Goal: Task Accomplishment & Management: Use online tool/utility

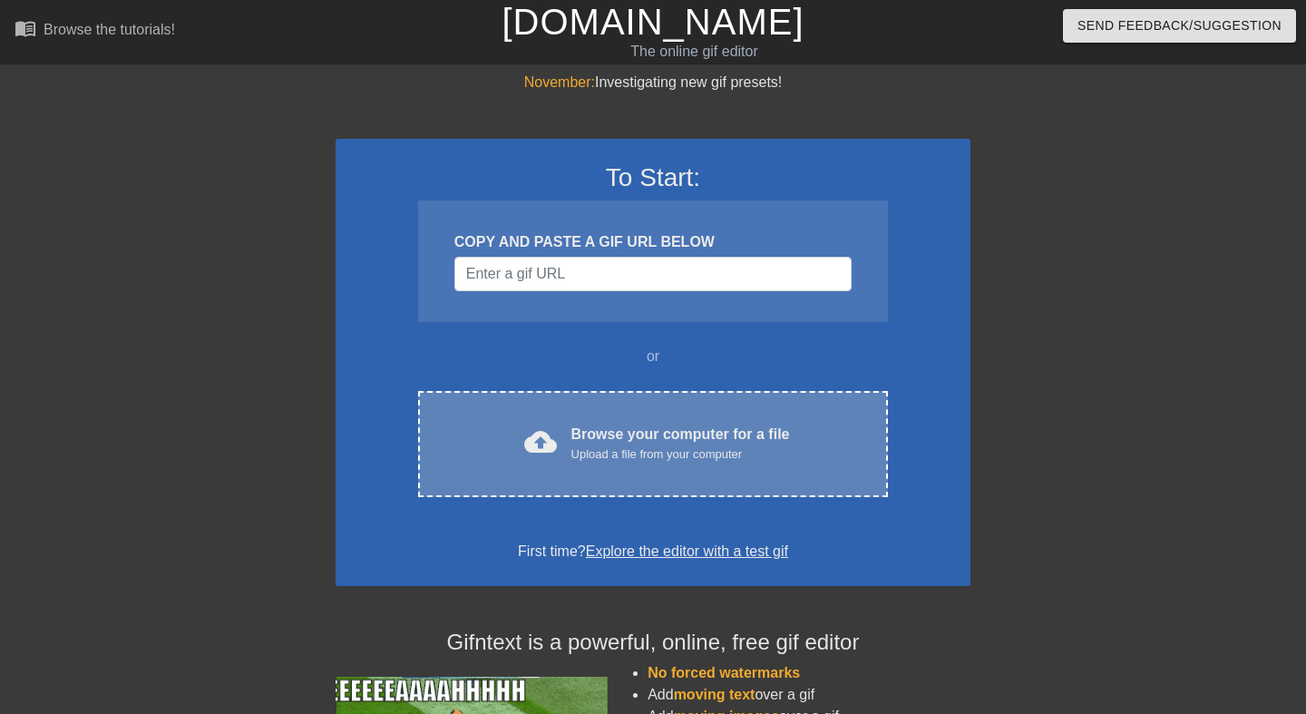
click at [582, 404] on div "cloud_upload Browse your computer for a file Upload a file from your computer C…" at bounding box center [653, 444] width 470 height 106
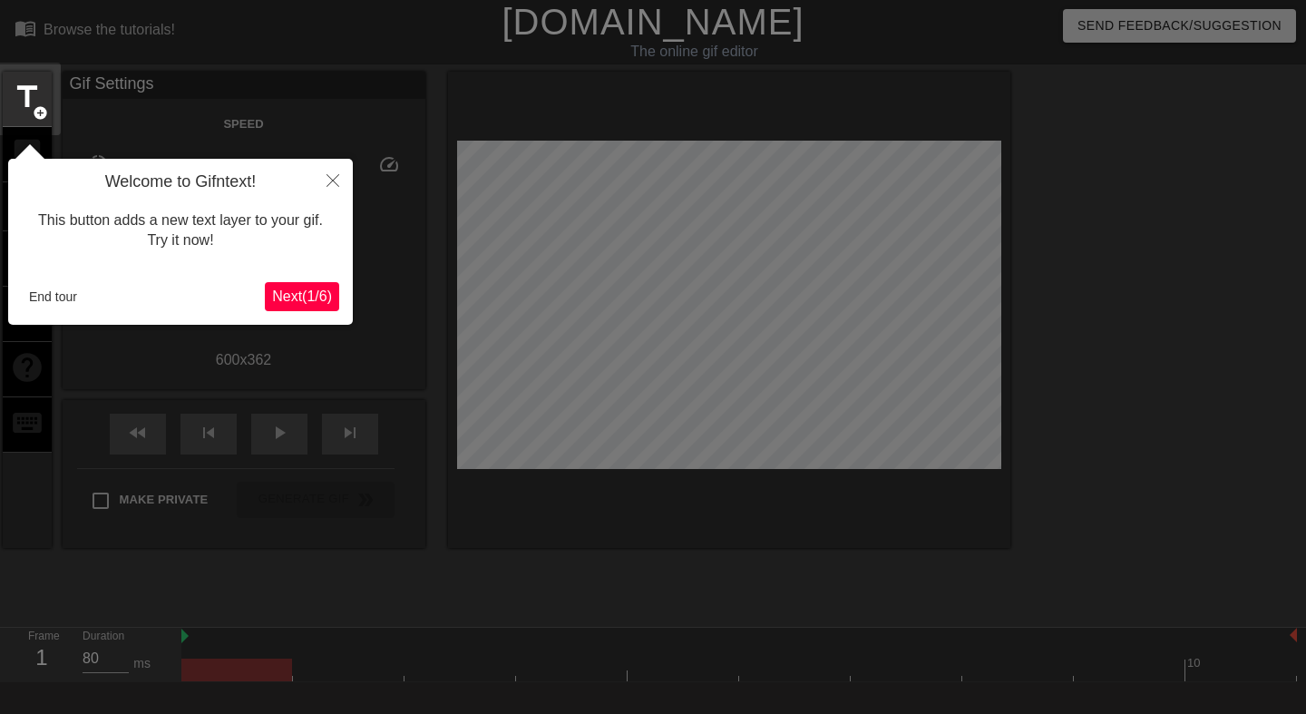
scroll to position [44, 0]
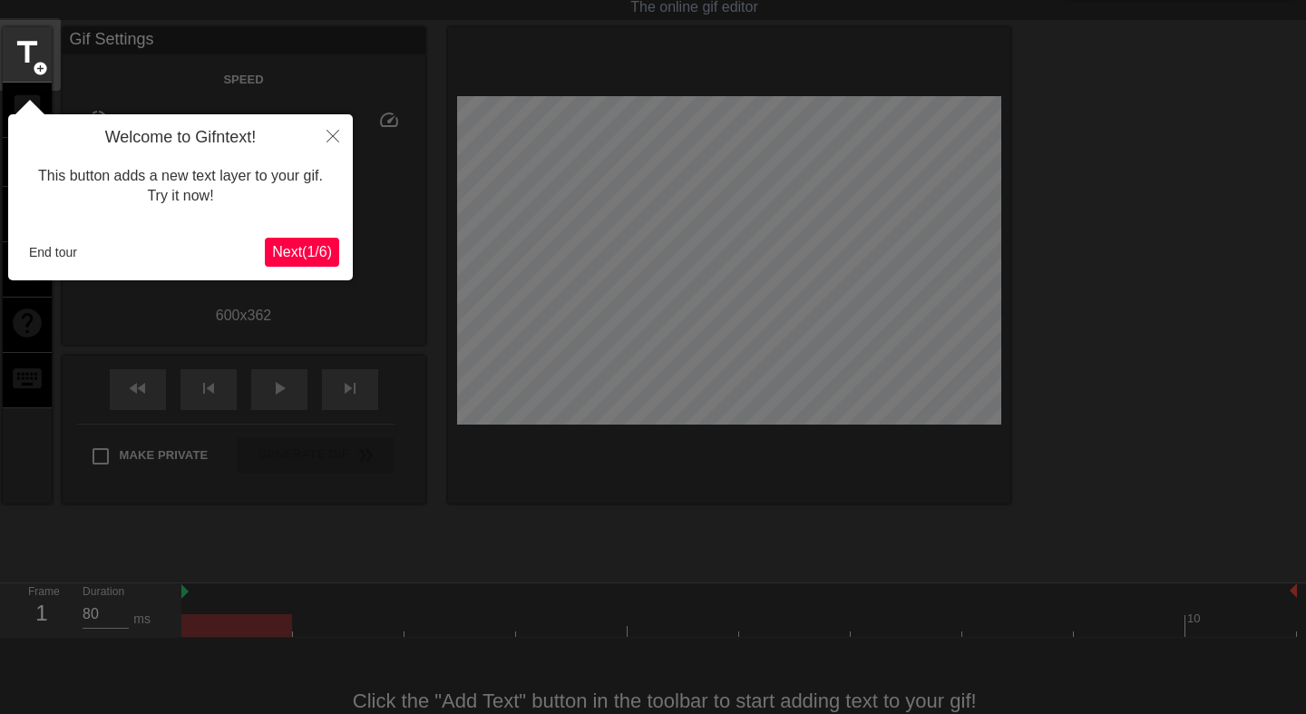
click at [290, 255] on span "Next ( 1 / 6 )" at bounding box center [302, 251] width 60 height 15
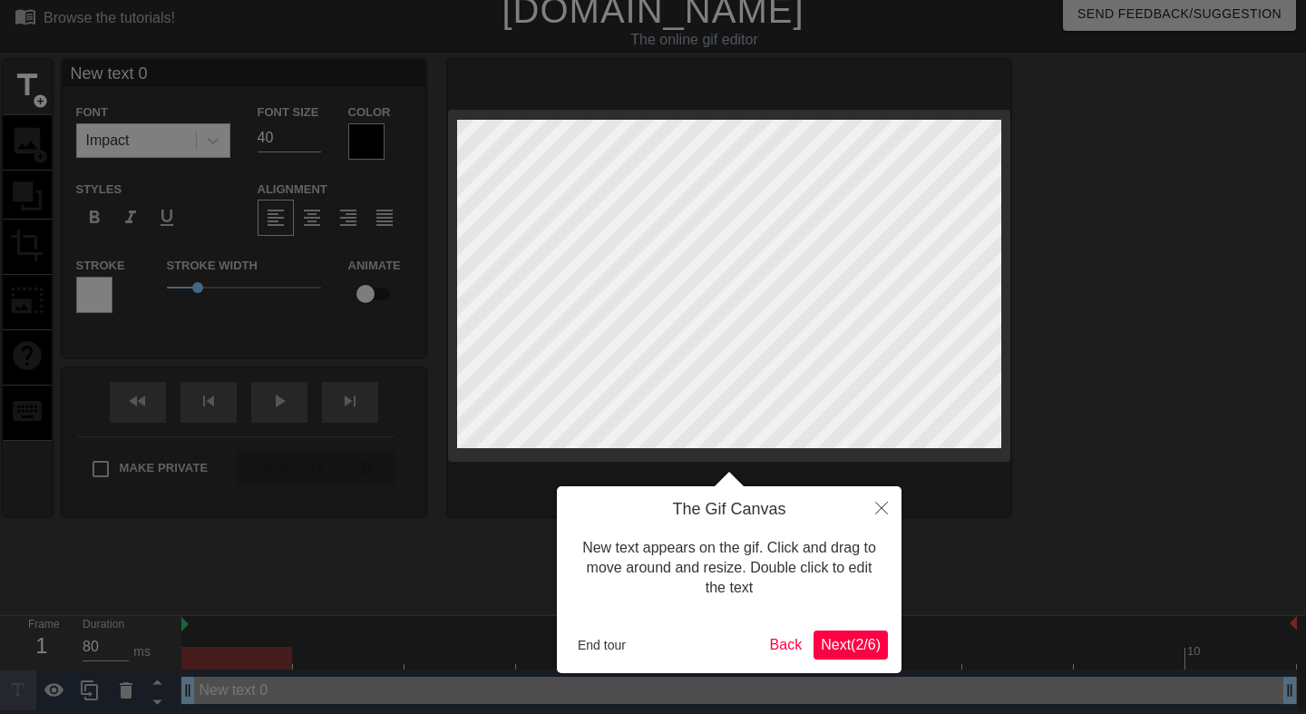
scroll to position [0, 0]
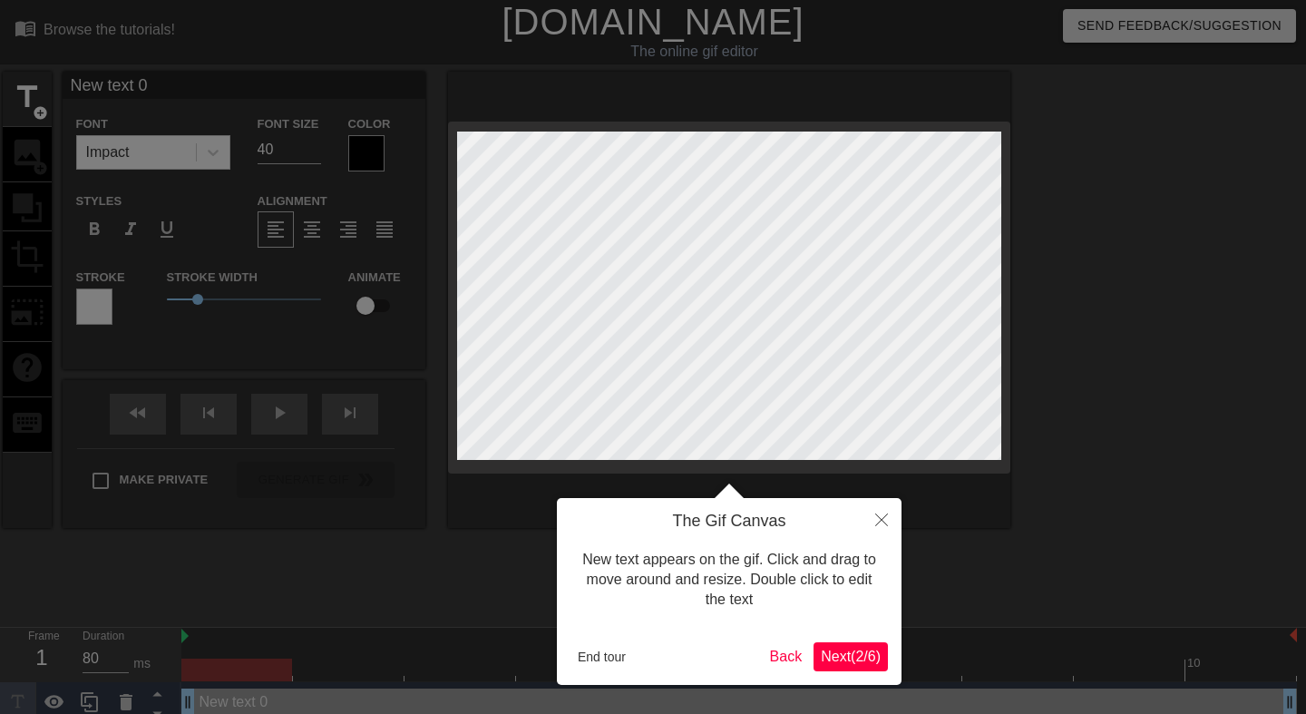
click at [843, 670] on button "Next ( 2 / 6 )" at bounding box center [851, 656] width 74 height 29
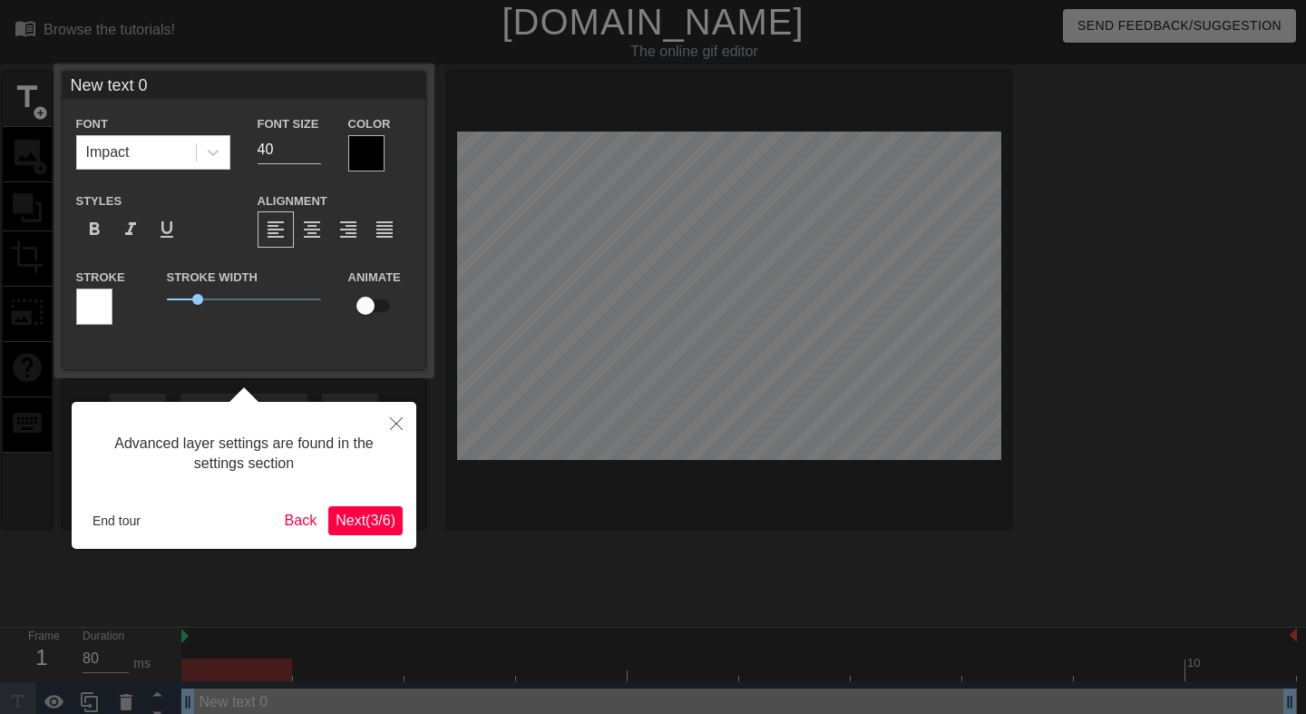
scroll to position [12, 0]
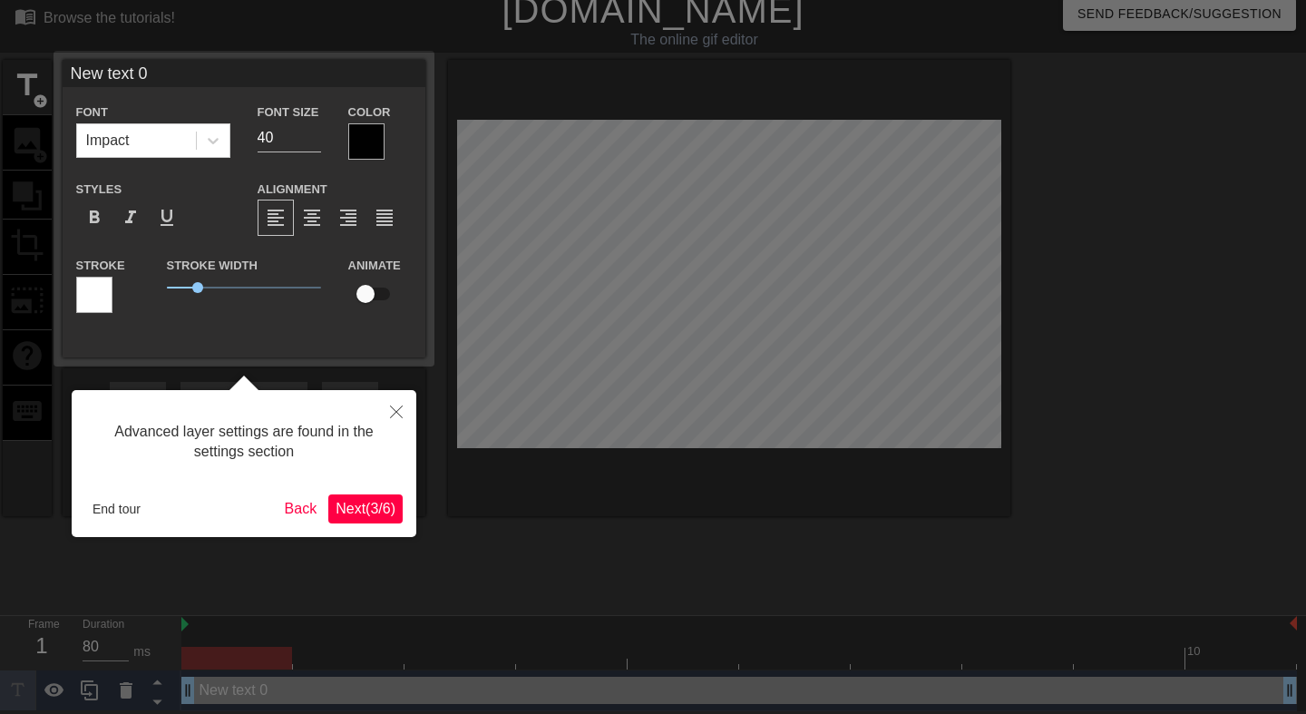
click at [365, 514] on span "Next ( 3 / 6 )" at bounding box center [366, 508] width 60 height 15
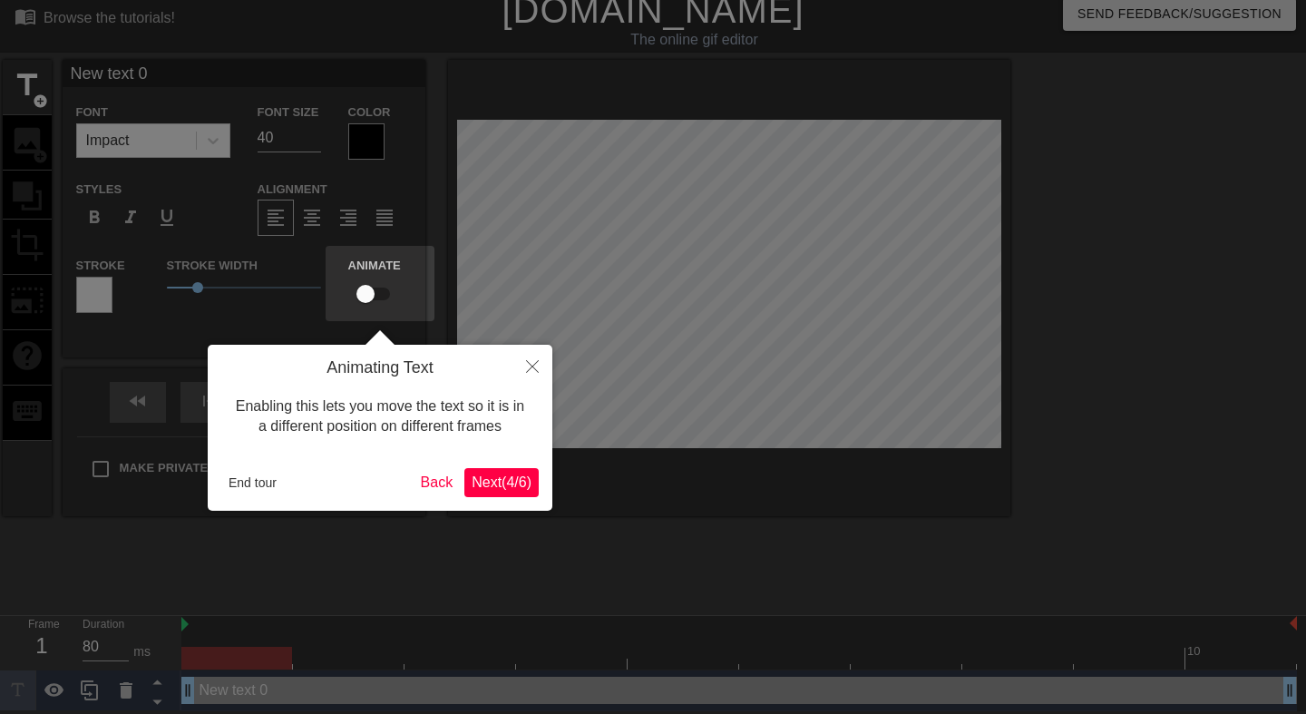
scroll to position [0, 0]
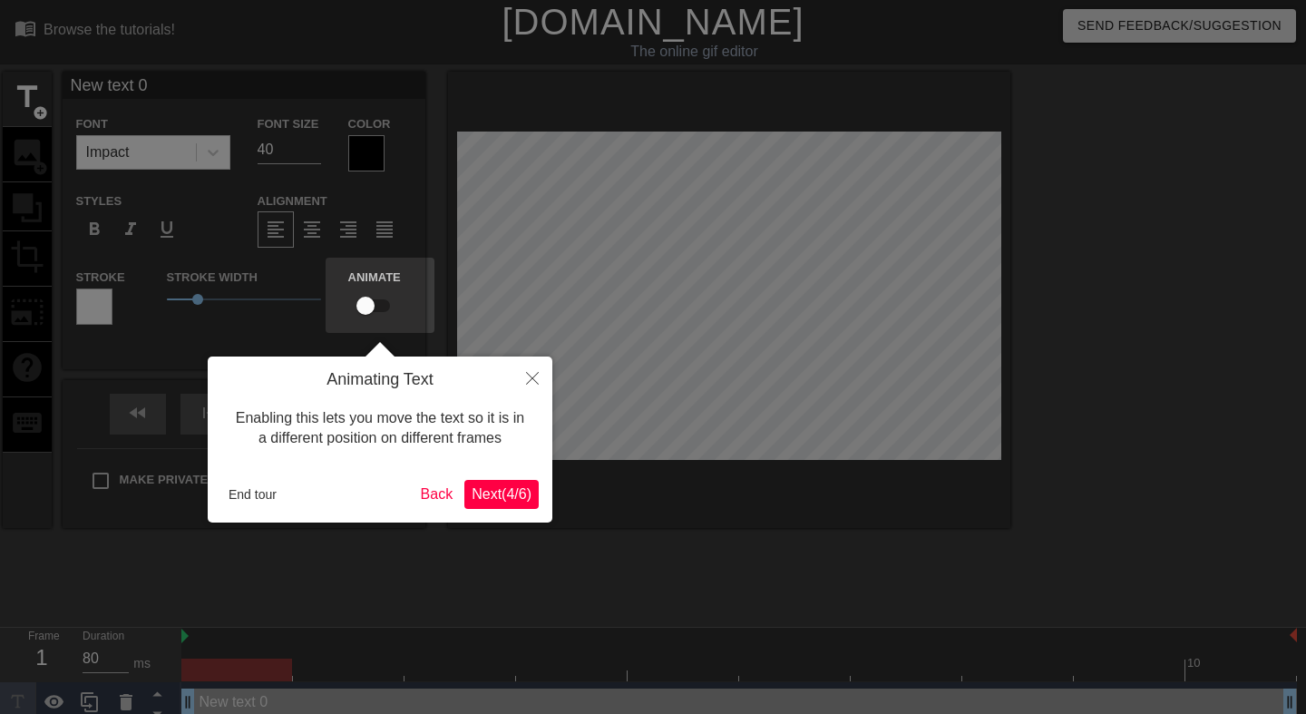
click at [503, 488] on span "Next ( 4 / 6 )" at bounding box center [502, 493] width 60 height 15
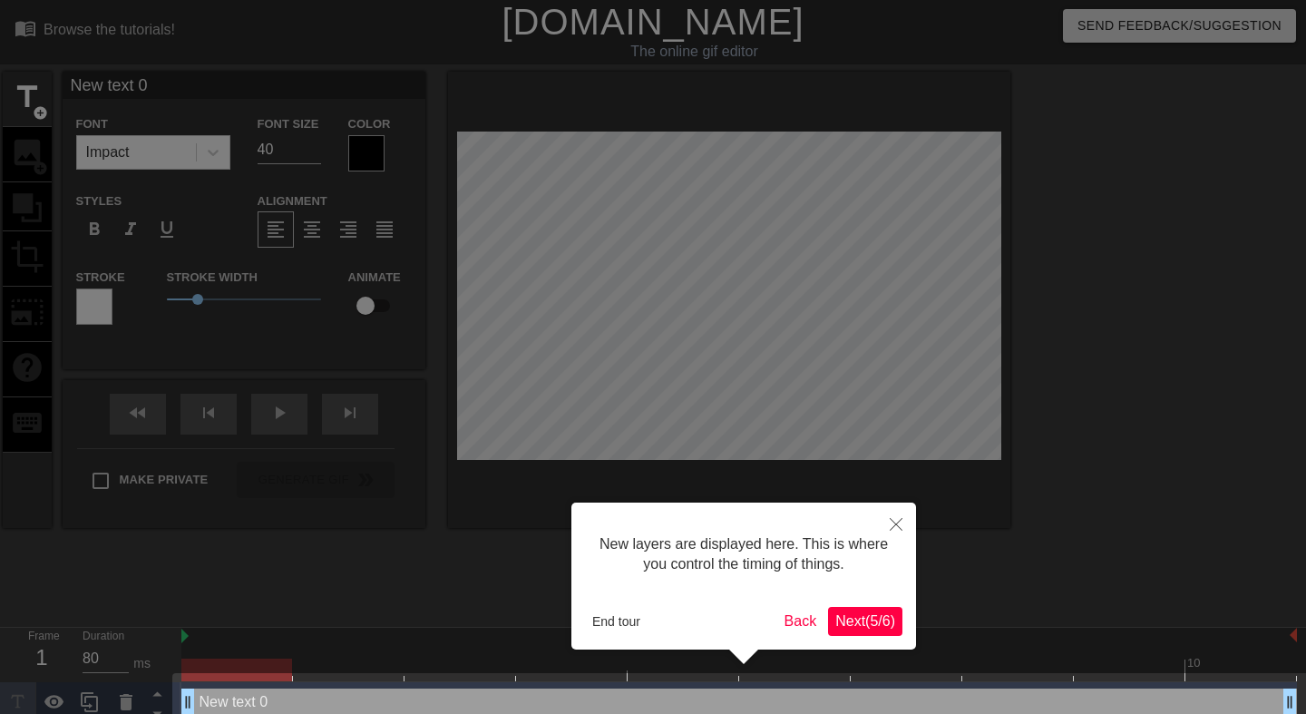
scroll to position [25, 0]
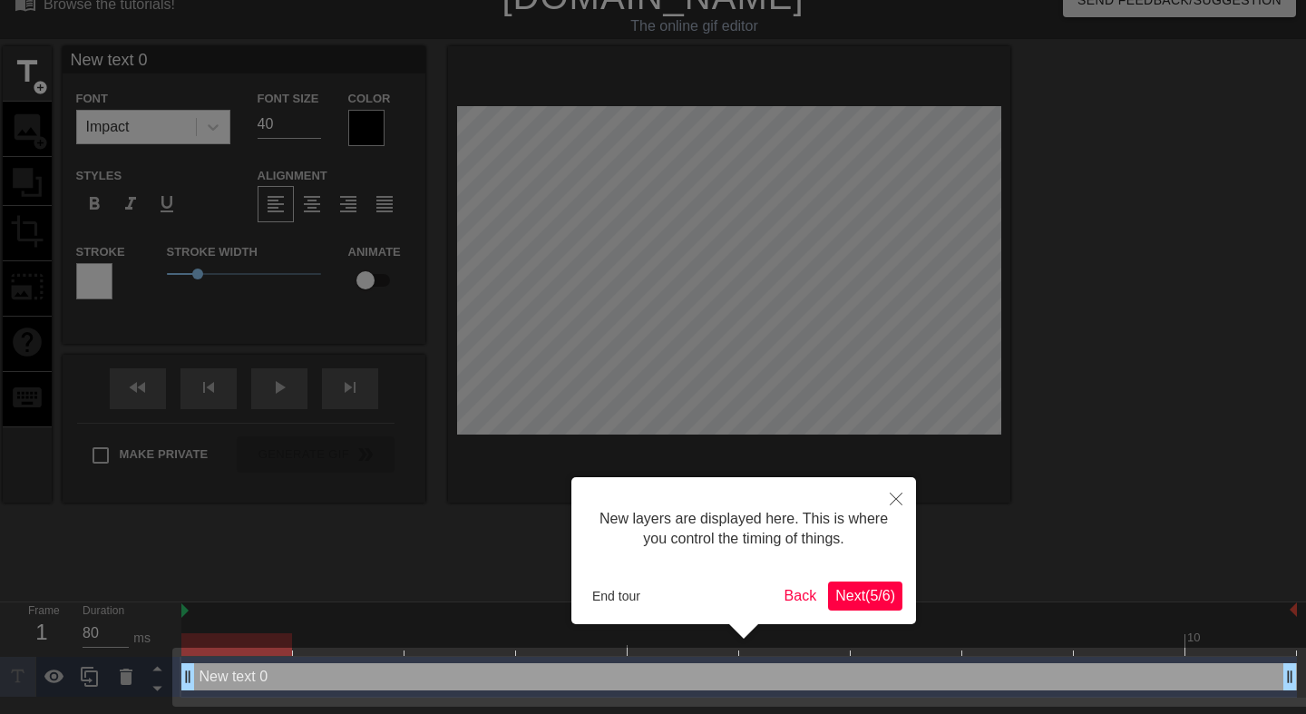
click at [838, 588] on span "Next ( 5 / 6 )" at bounding box center [866, 595] width 60 height 15
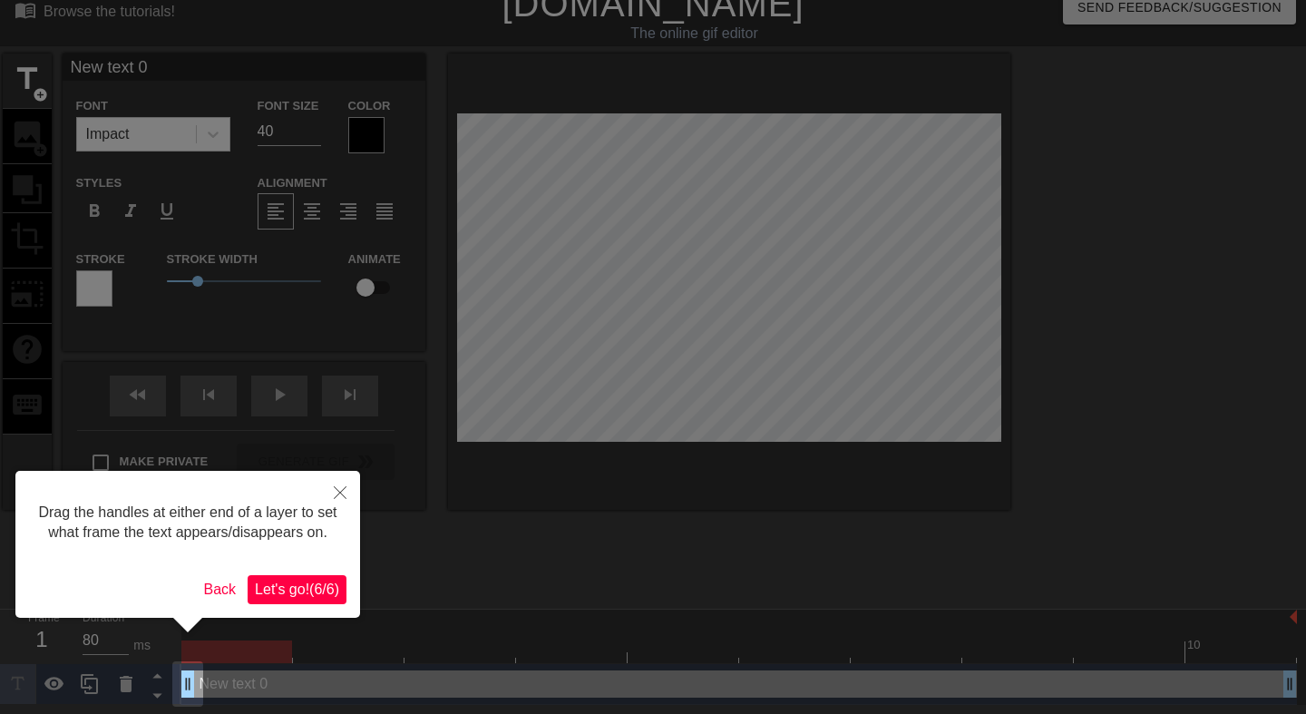
scroll to position [0, 0]
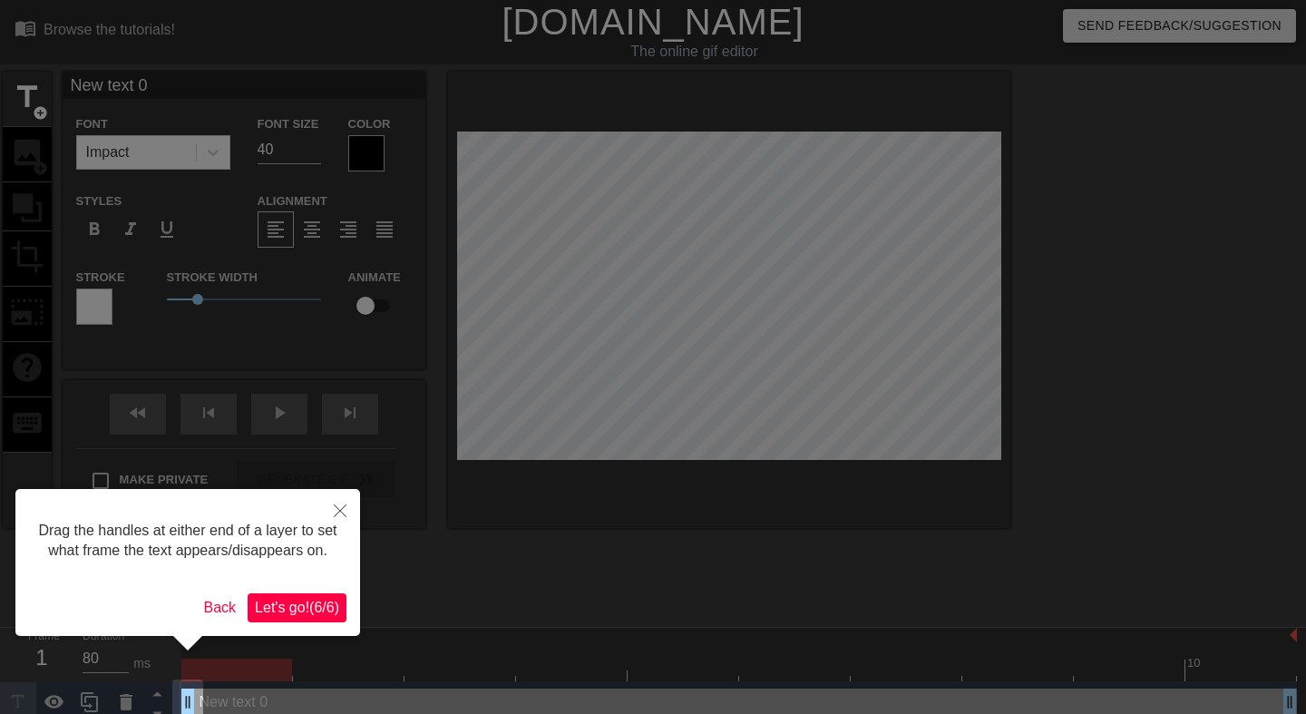
click at [308, 618] on button "Let's go! ( 6 / 6 )" at bounding box center [297, 607] width 99 height 29
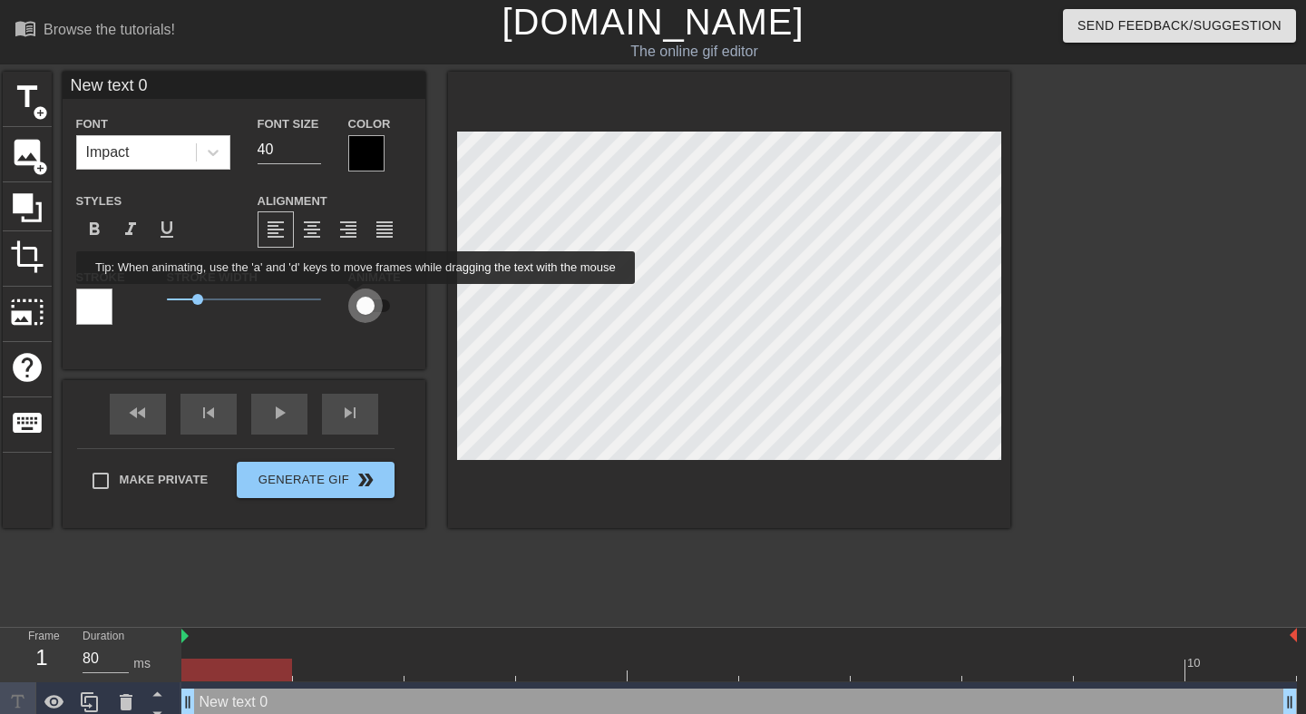
click at [370, 297] on input "checkbox" at bounding box center [365, 306] width 103 height 34
click at [373, 301] on input "checkbox" at bounding box center [382, 306] width 103 height 34
checkbox input "false"
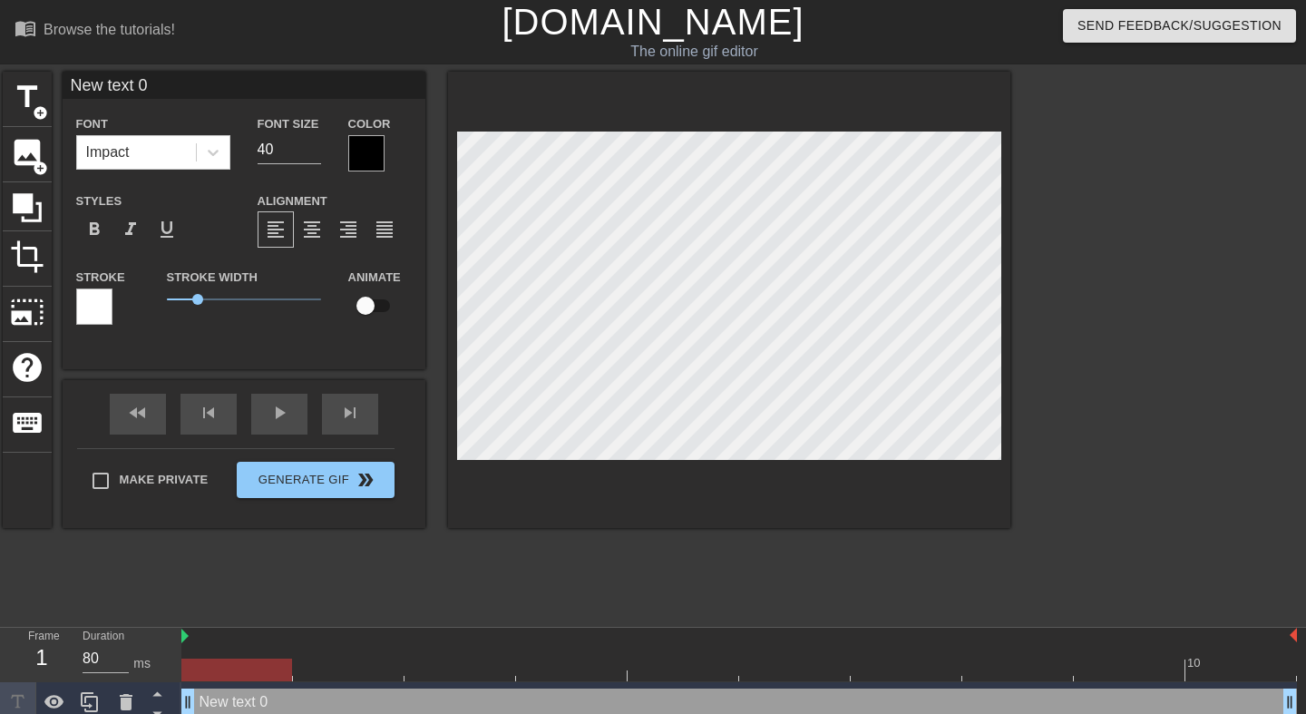
scroll to position [0, 3]
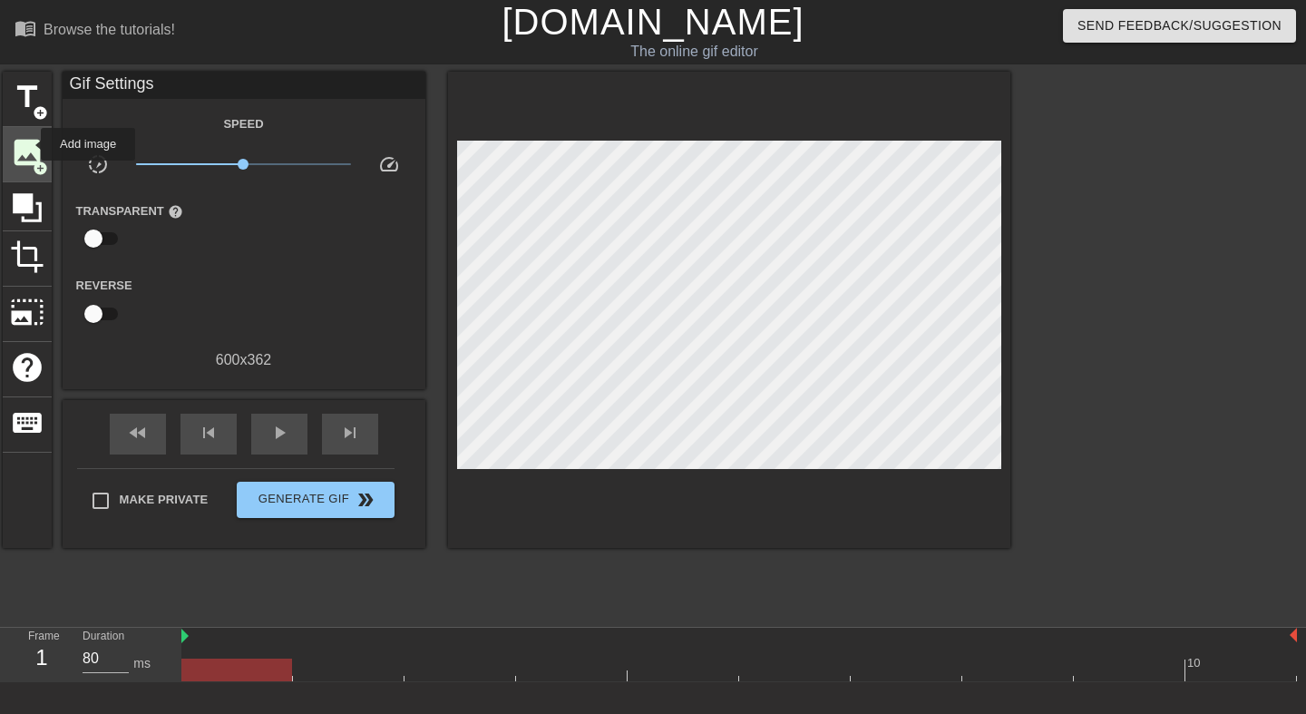
click at [29, 144] on span "image" at bounding box center [27, 152] width 34 height 34
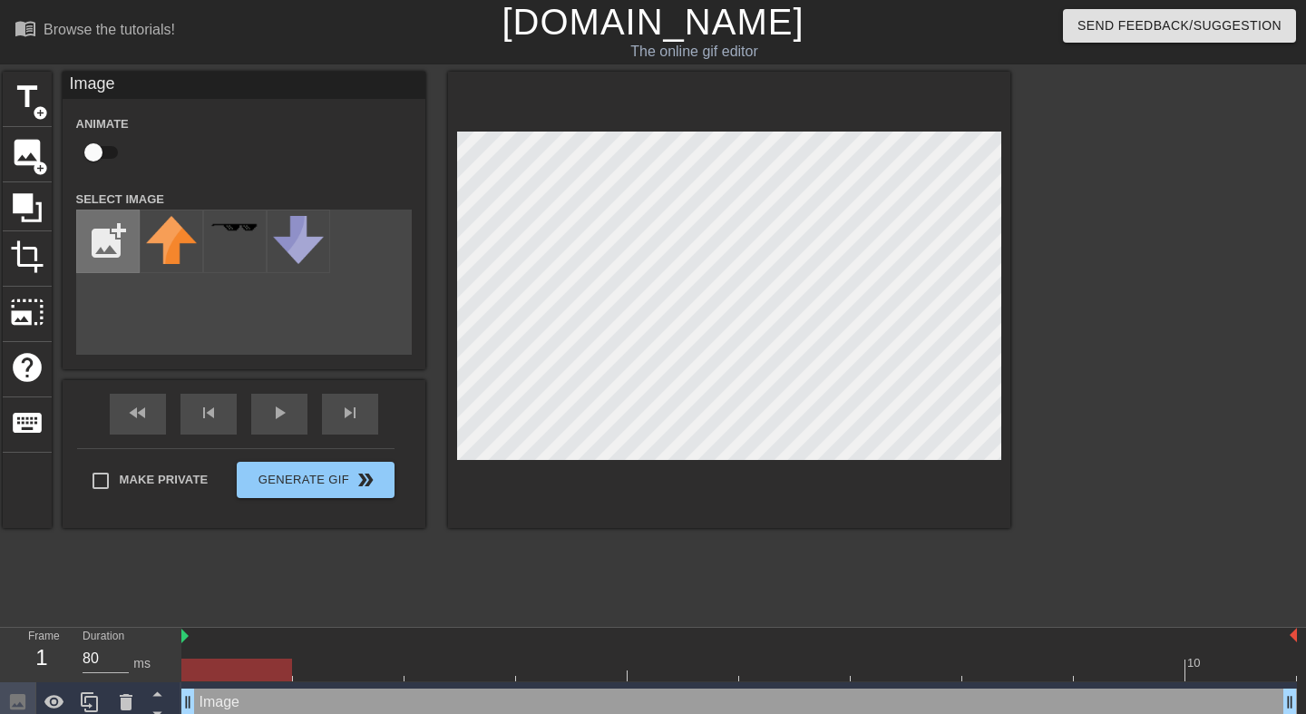
click at [110, 249] on input "file" at bounding box center [108, 241] width 62 height 62
type input "C:\fakepath\sample-e3d122409ff433d0fdb5cba9734abd02.jpg"
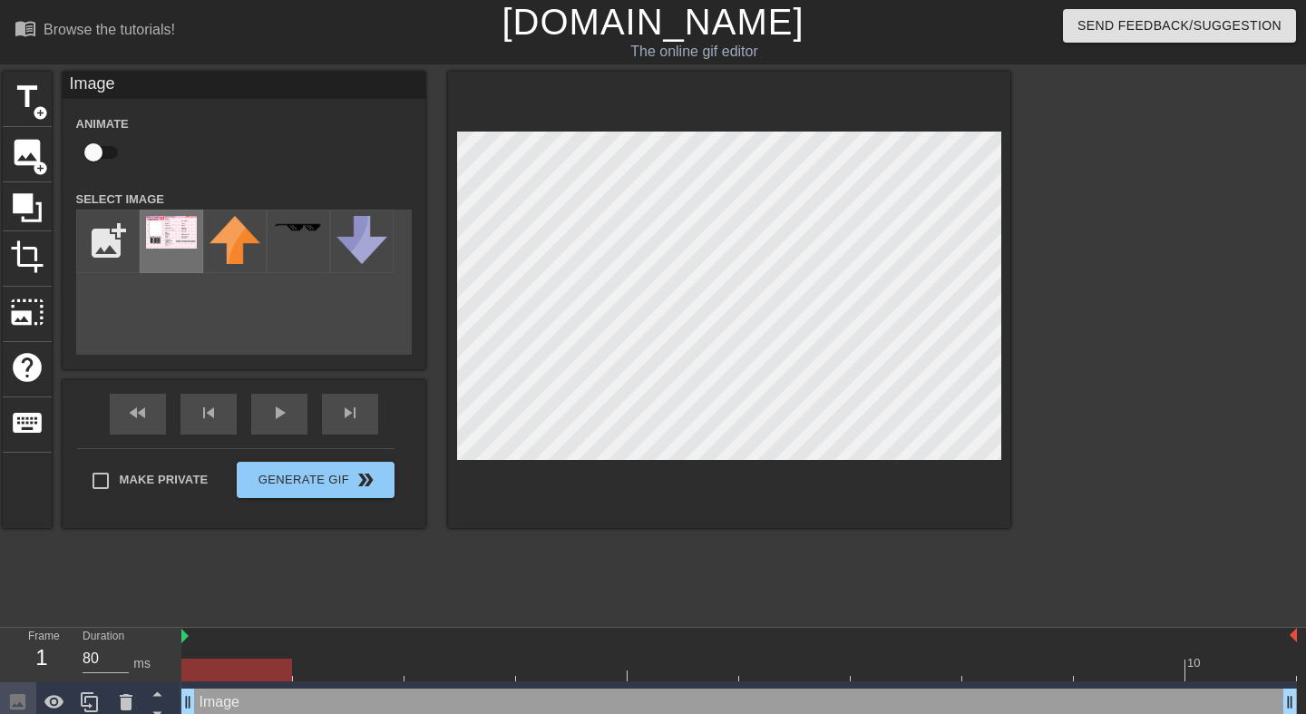
click at [160, 230] on img at bounding box center [171, 232] width 51 height 33
click at [1039, 100] on div "title add_circle image add_circle crop photo_size_select_large help keyboard Im…" at bounding box center [653, 344] width 1306 height 544
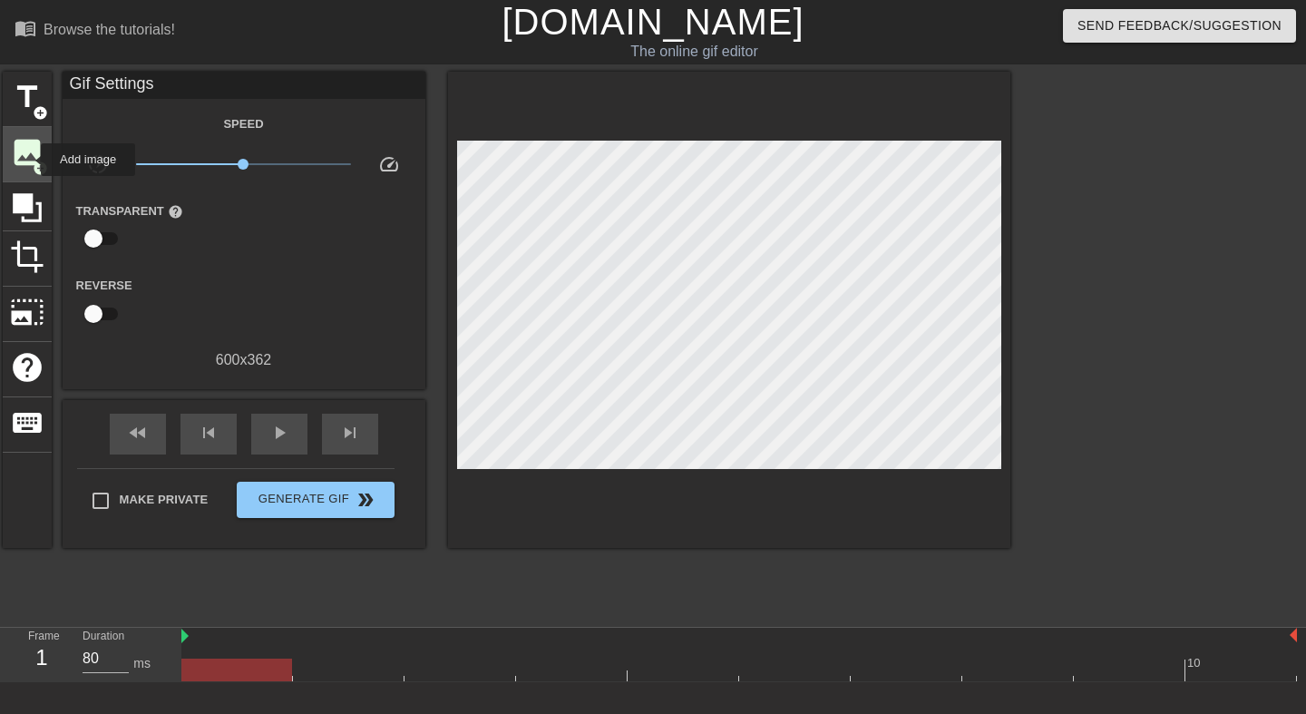
click at [29, 160] on span "image" at bounding box center [27, 152] width 34 height 34
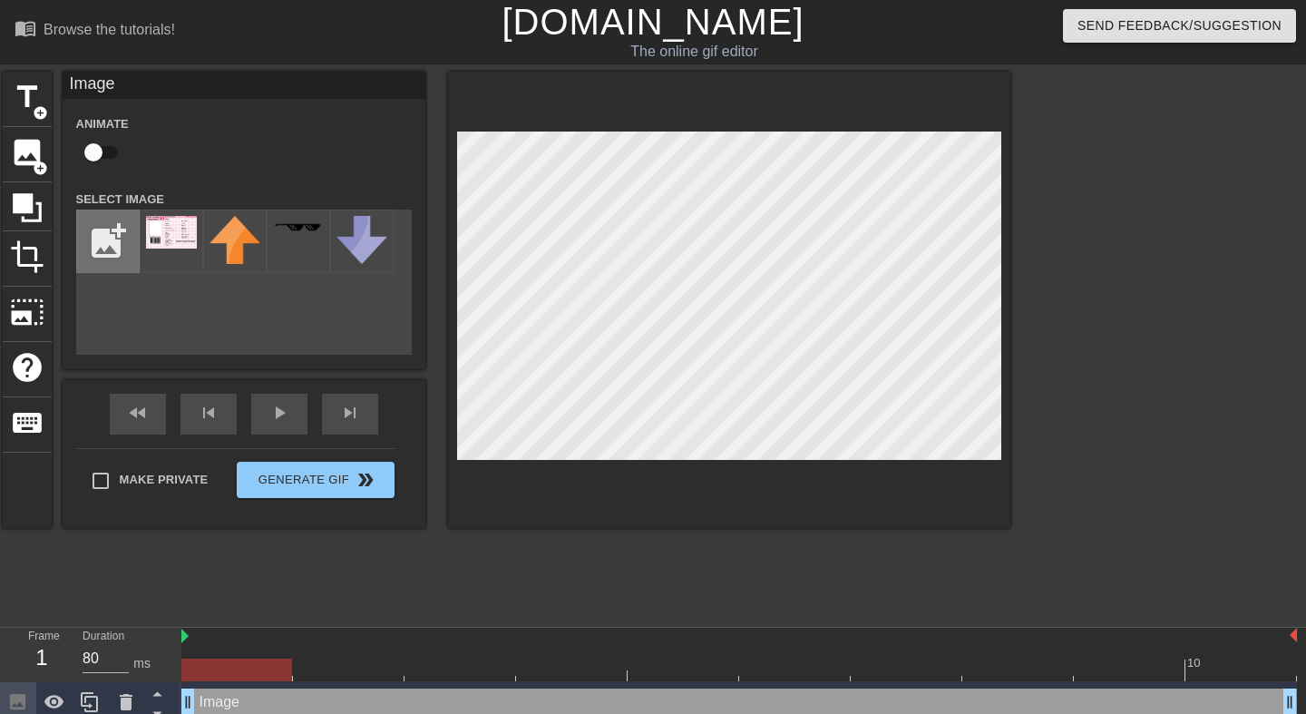
click at [100, 245] on input "file" at bounding box center [108, 241] width 62 height 62
type input "C:\fakepath\ca38b7701d0246b3031f4753f2d175bb.png"
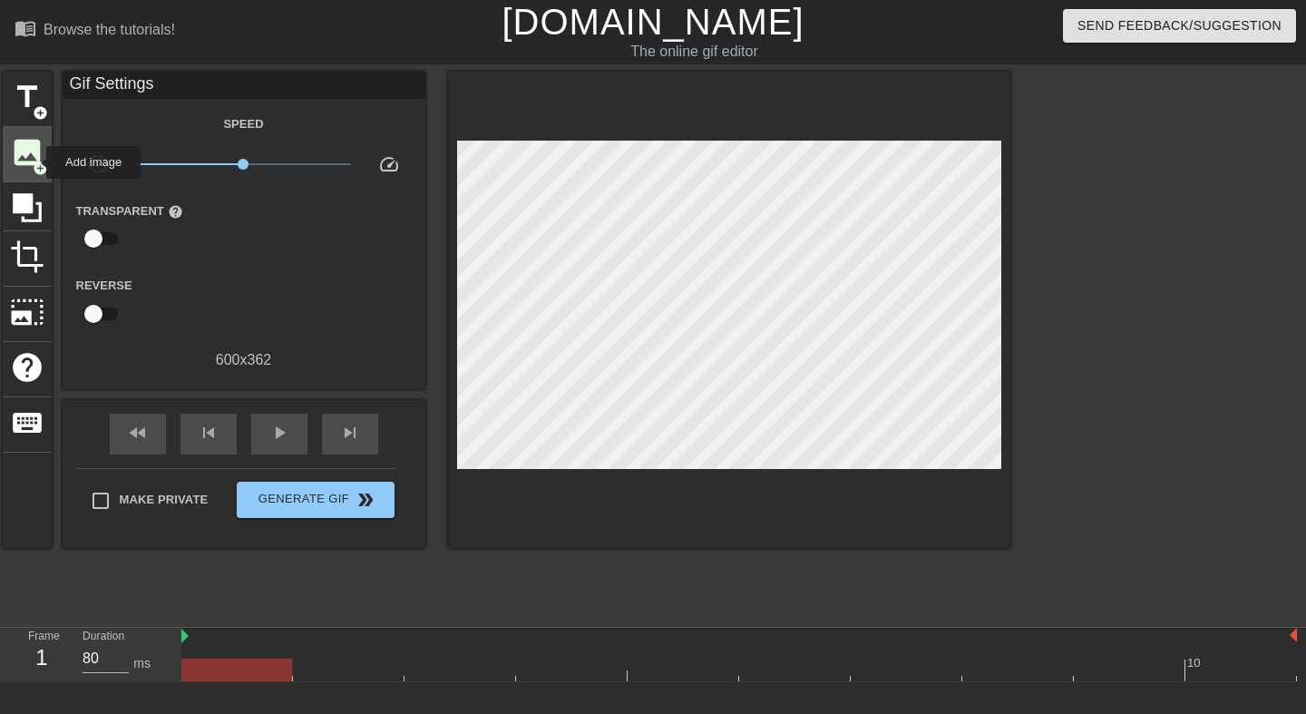
click at [31, 159] on span "image" at bounding box center [27, 152] width 34 height 34
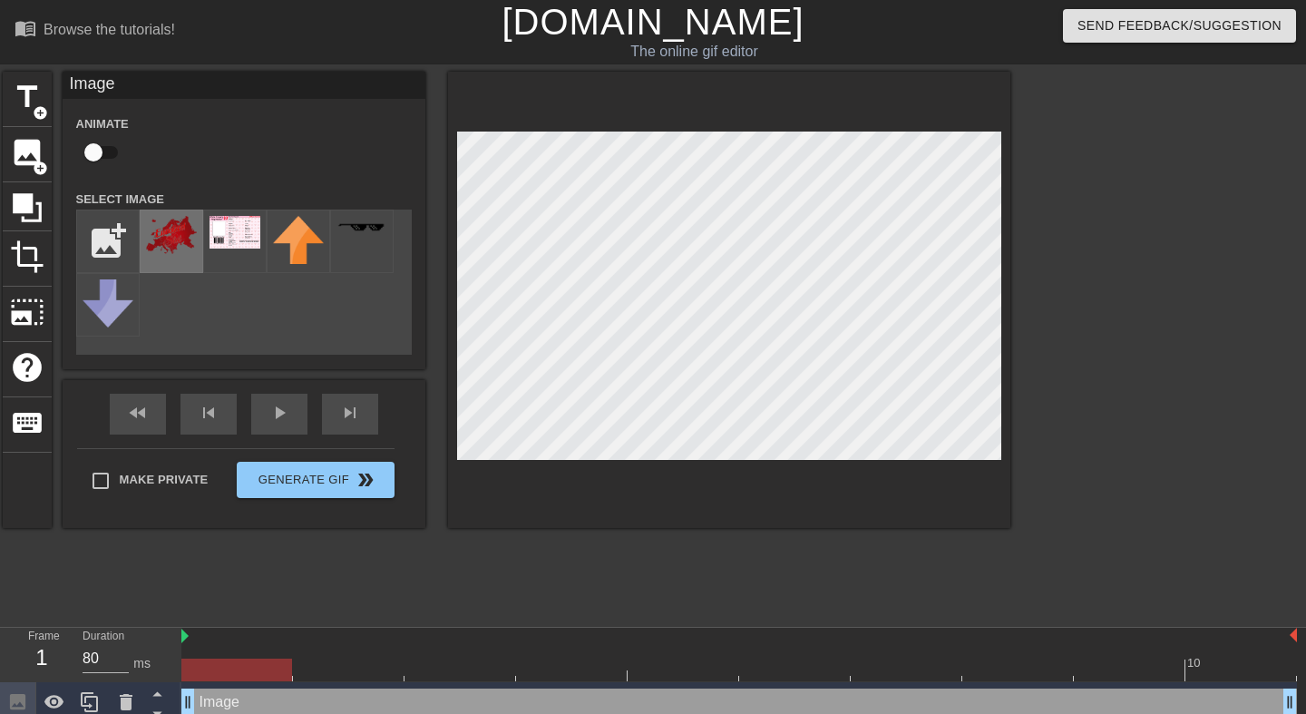
click at [168, 233] on img at bounding box center [171, 235] width 51 height 38
click at [605, 478] on div at bounding box center [729, 300] width 562 height 456
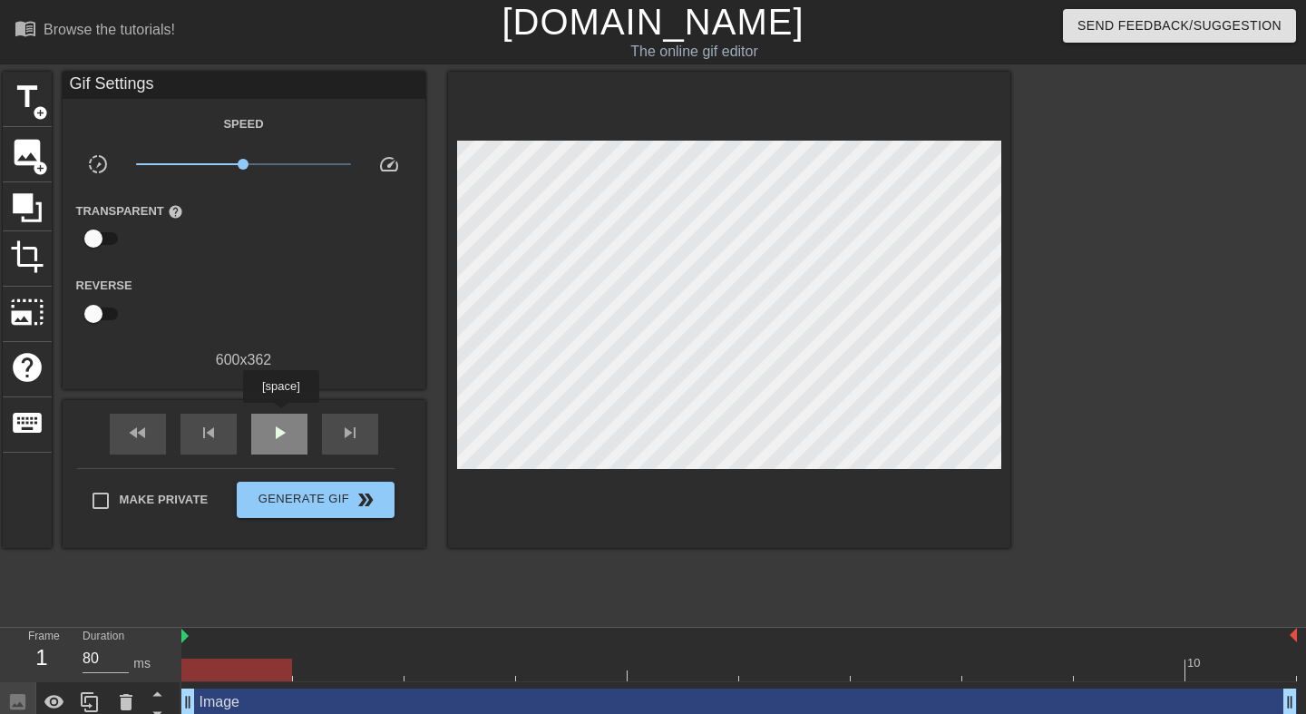
click at [283, 416] on div "play_arrow" at bounding box center [279, 434] width 56 height 41
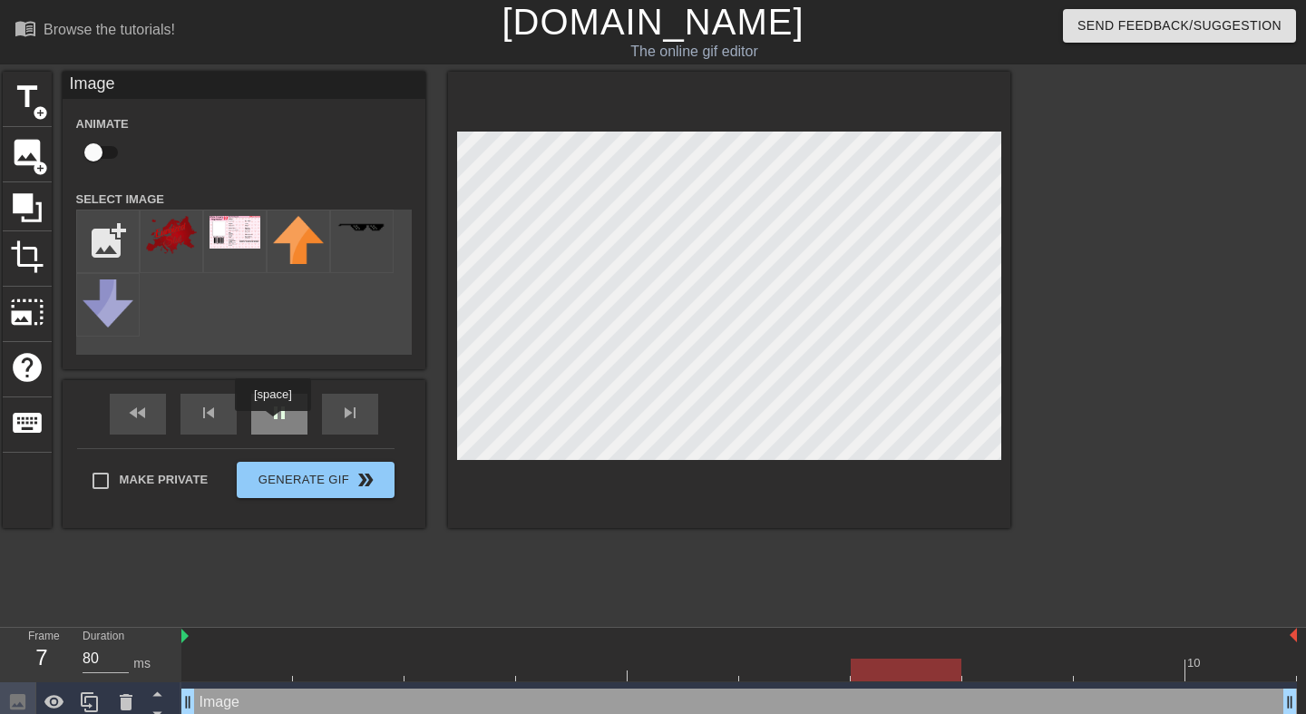
type input "90"
click at [277, 424] on div "pause" at bounding box center [279, 414] width 56 height 41
click at [103, 148] on input "checkbox" at bounding box center [93, 152] width 103 height 34
checkbox input "true"
click at [273, 410] on div "fast_rewind skip_previous play_arrow skip_next" at bounding box center [244, 414] width 296 height 68
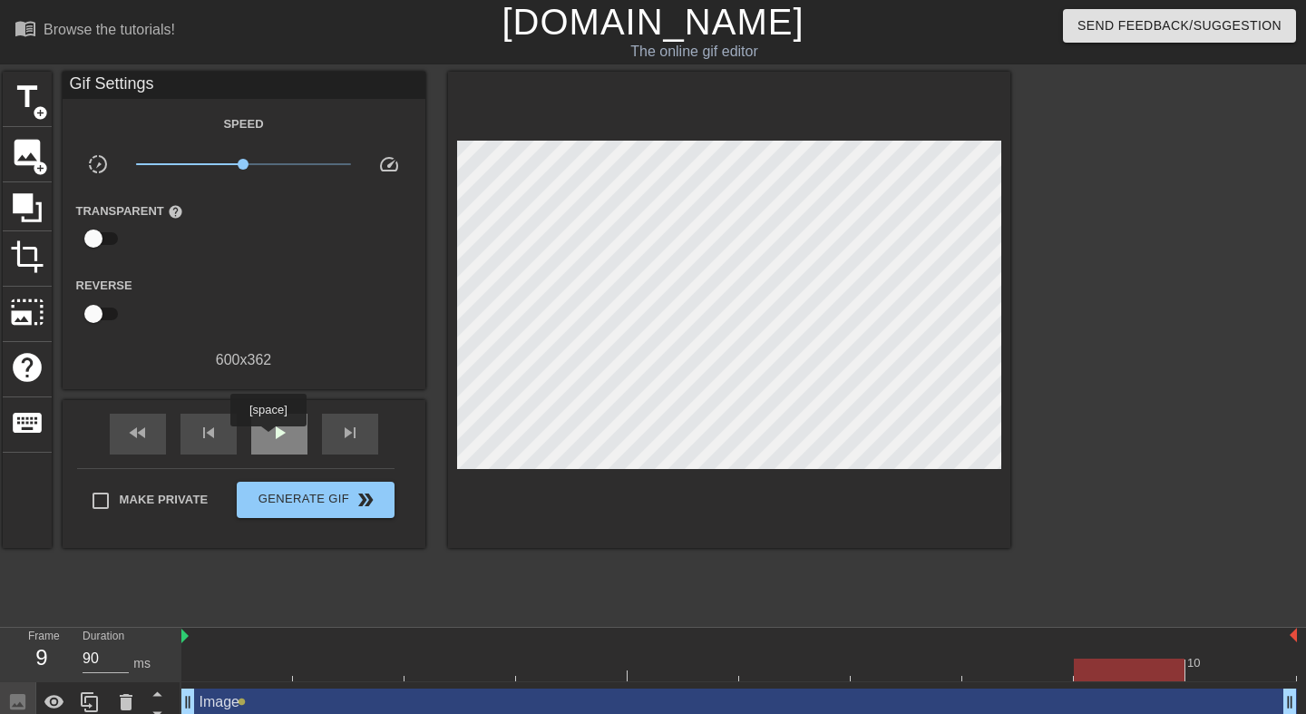
click at [270, 439] on span "play_arrow" at bounding box center [280, 433] width 22 height 22
type input "80"
click at [270, 439] on span "pause" at bounding box center [280, 433] width 22 height 22
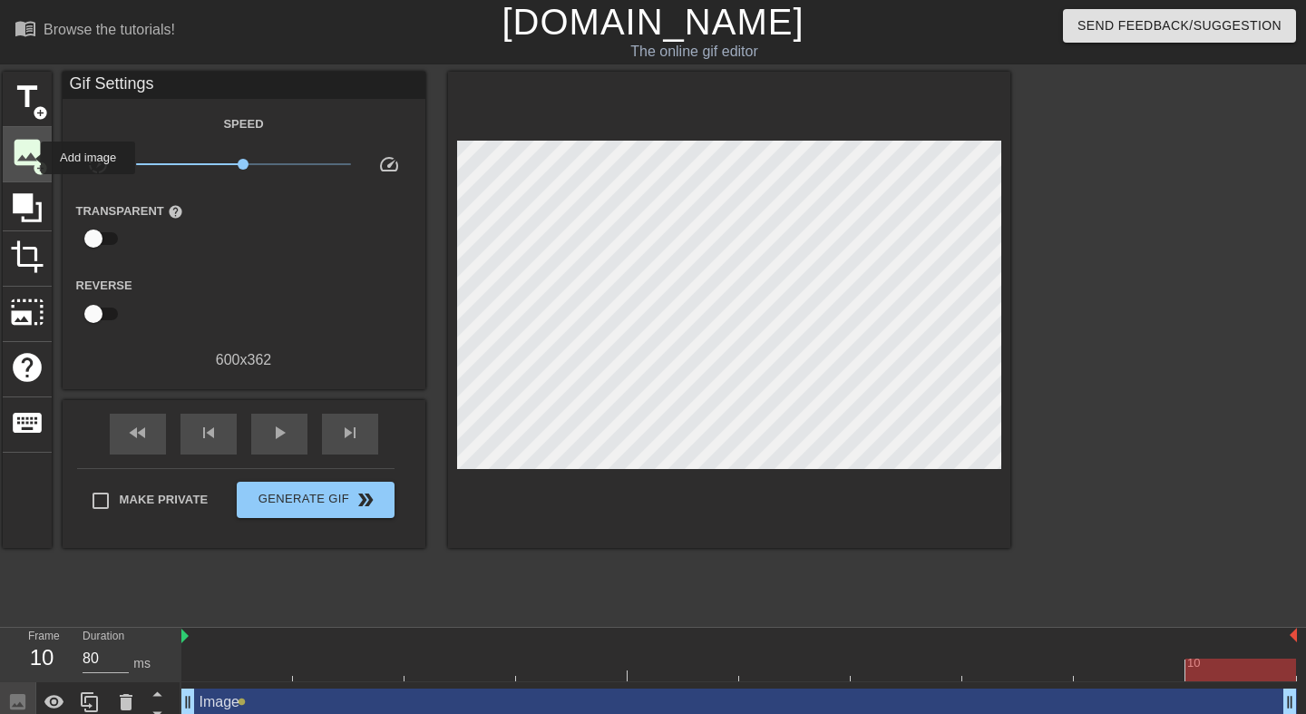
click at [29, 158] on span "image" at bounding box center [27, 152] width 34 height 34
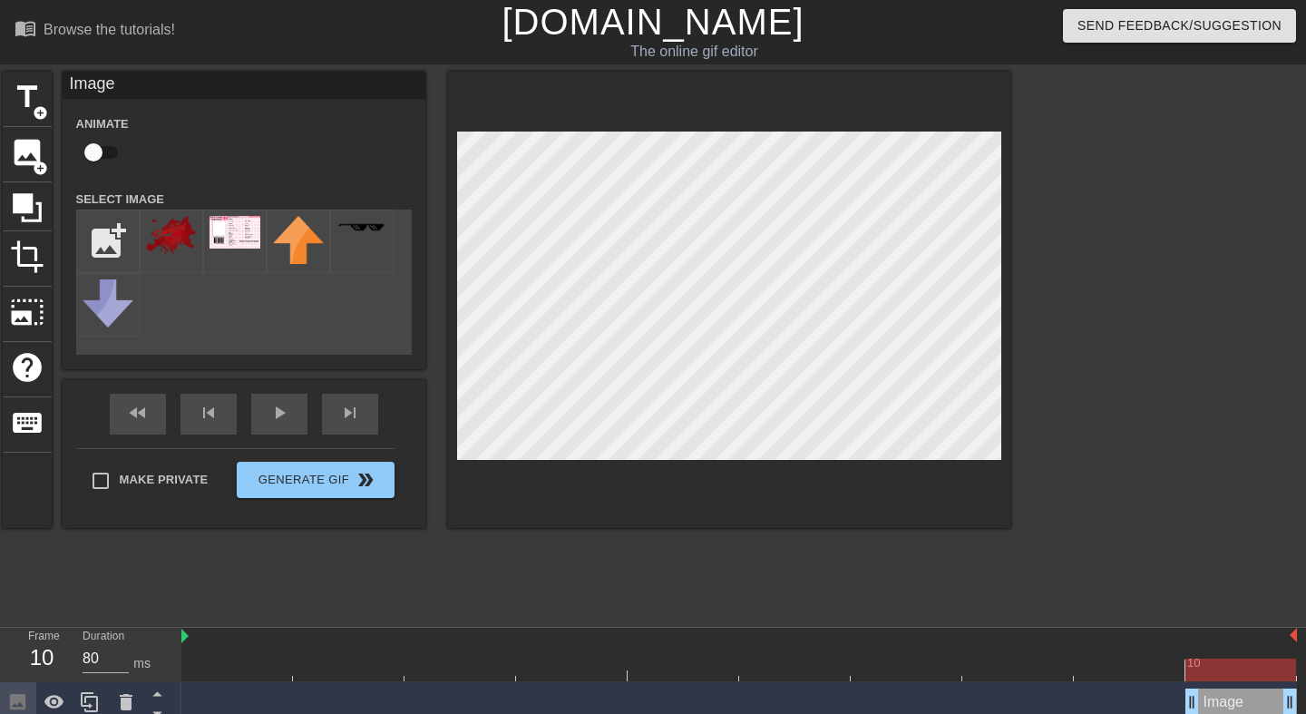
click at [117, 158] on input "checkbox" at bounding box center [93, 152] width 103 height 34
checkbox input "true"
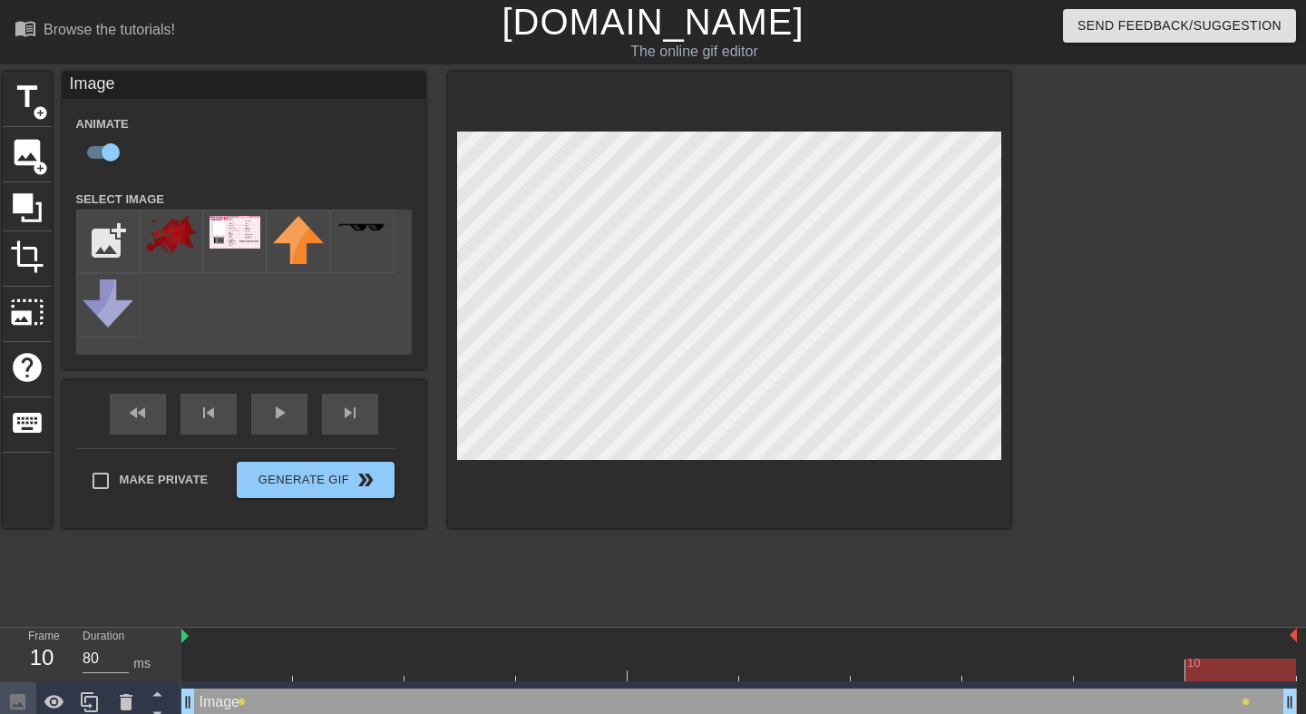
scroll to position [12, 0]
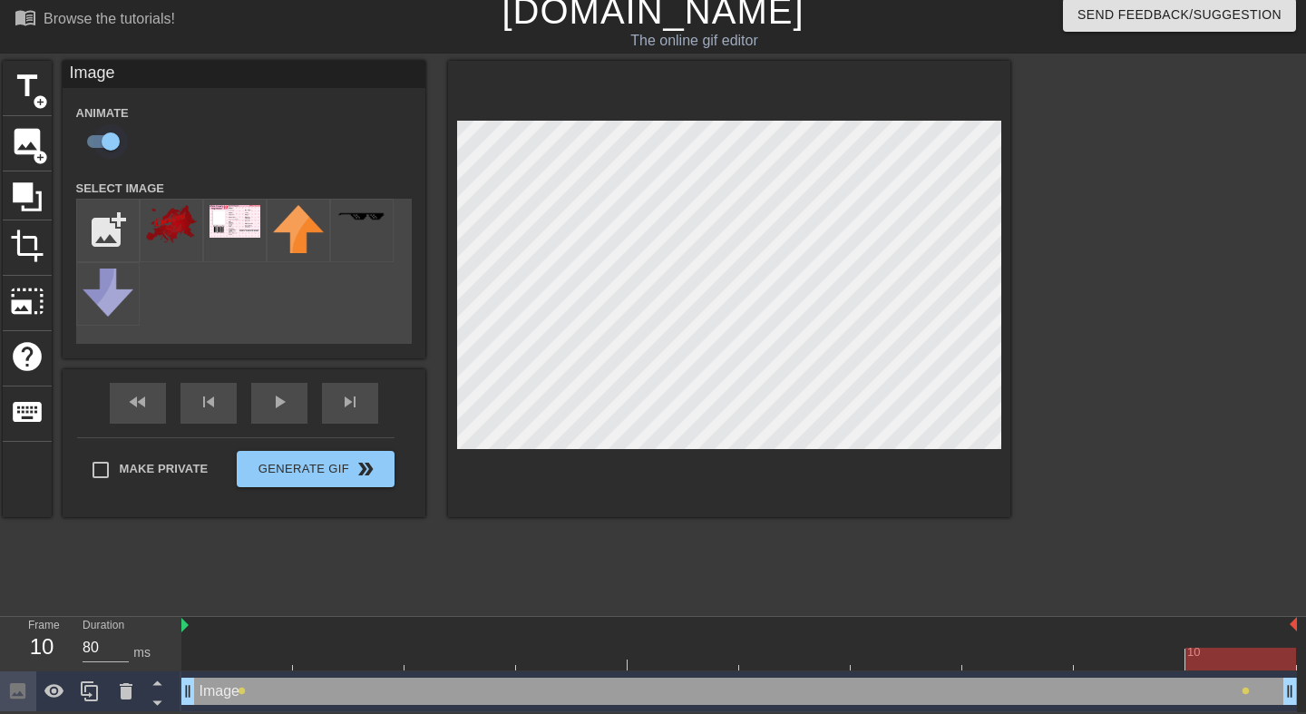
click at [96, 128] on input "checkbox" at bounding box center [110, 141] width 103 height 34
click at [96, 134] on input "checkbox" at bounding box center [93, 141] width 103 height 34
checkbox input "true"
drag, startPoint x: 186, startPoint y: 688, endPoint x: 219, endPoint y: 691, distance: 32.9
click at [259, 661] on div at bounding box center [236, 659] width 111 height 23
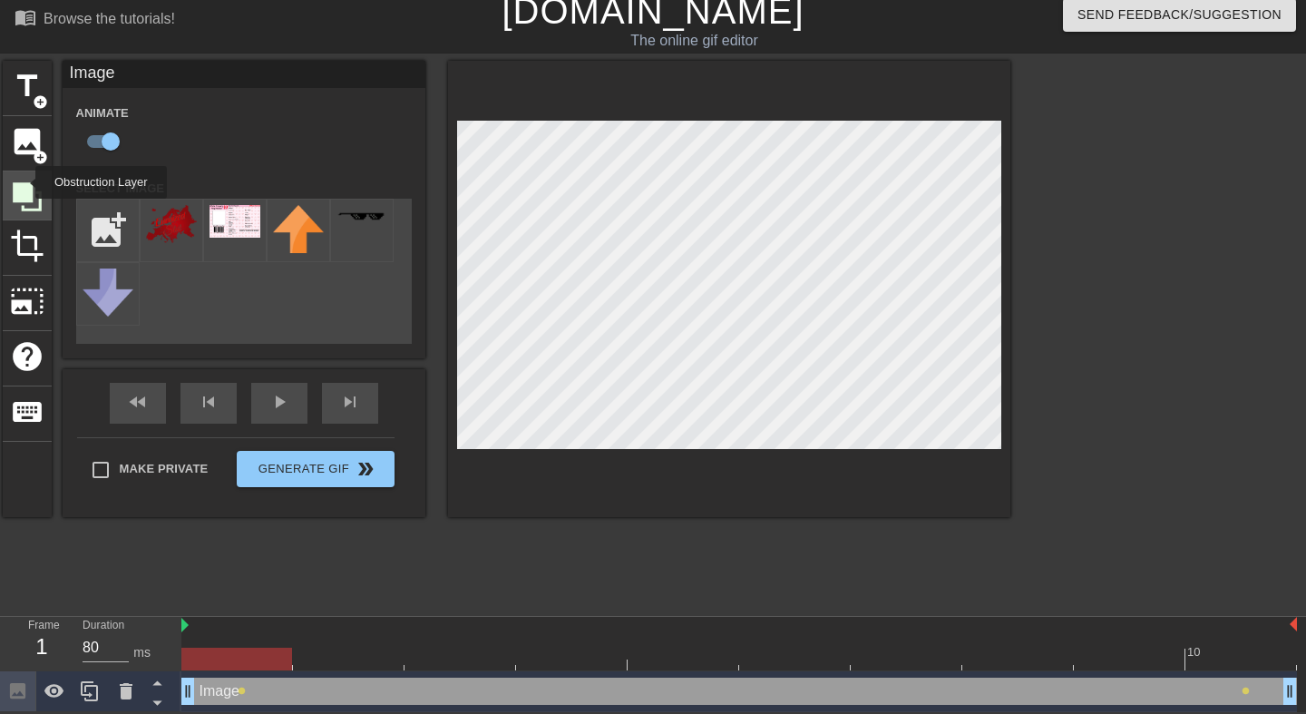
click at [24, 185] on icon at bounding box center [27, 196] width 29 height 29
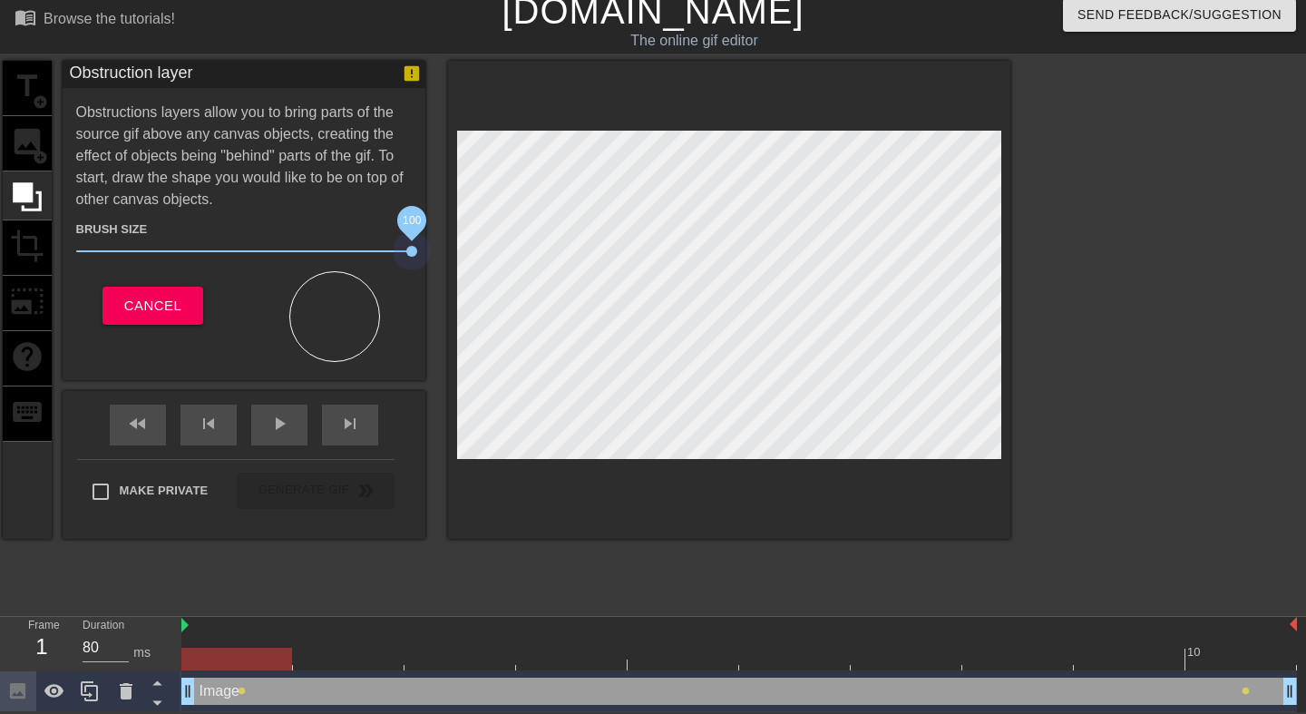
drag, startPoint x: 174, startPoint y: 248, endPoint x: 444, endPoint y: 211, distance: 271.9
click at [444, 211] on div "title add_circle image add_circle crop photo_size_select_large help keyboard Ob…" at bounding box center [507, 300] width 1008 height 478
click at [275, 421] on span "play_arrow" at bounding box center [280, 424] width 22 height 22
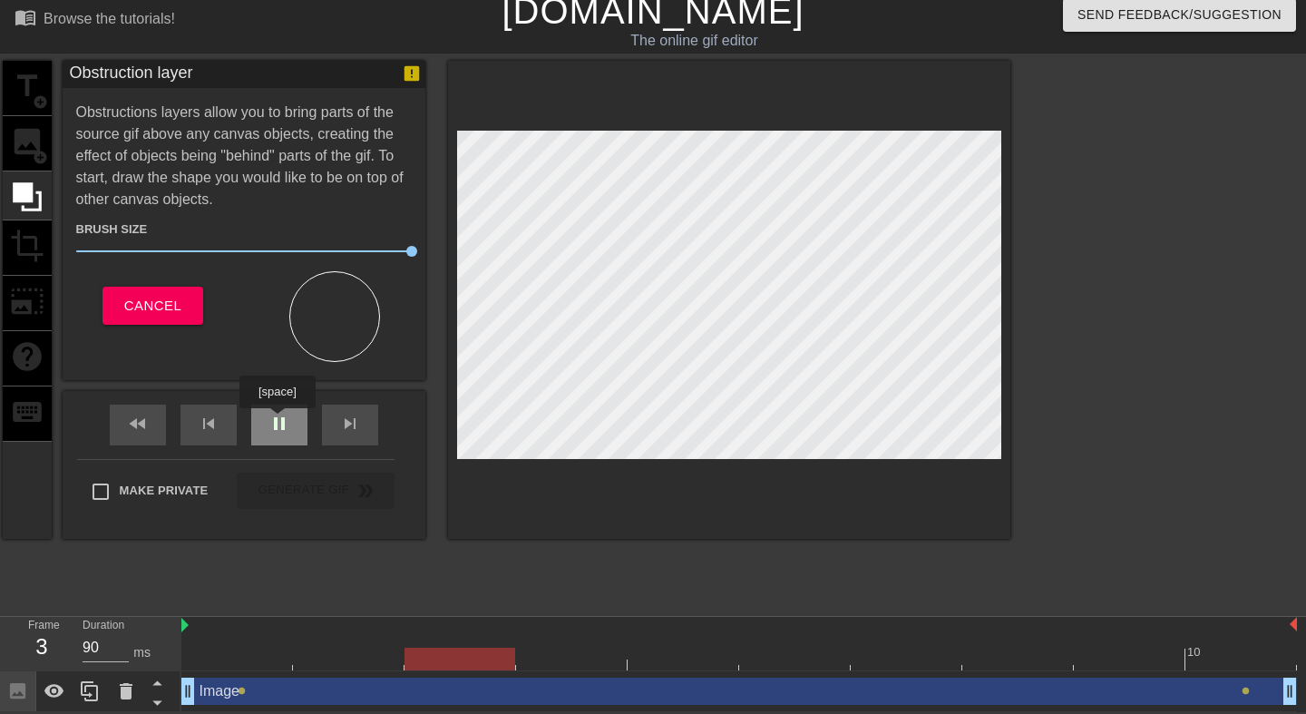
type input "80"
click at [279, 421] on span "pause" at bounding box center [280, 424] width 22 height 22
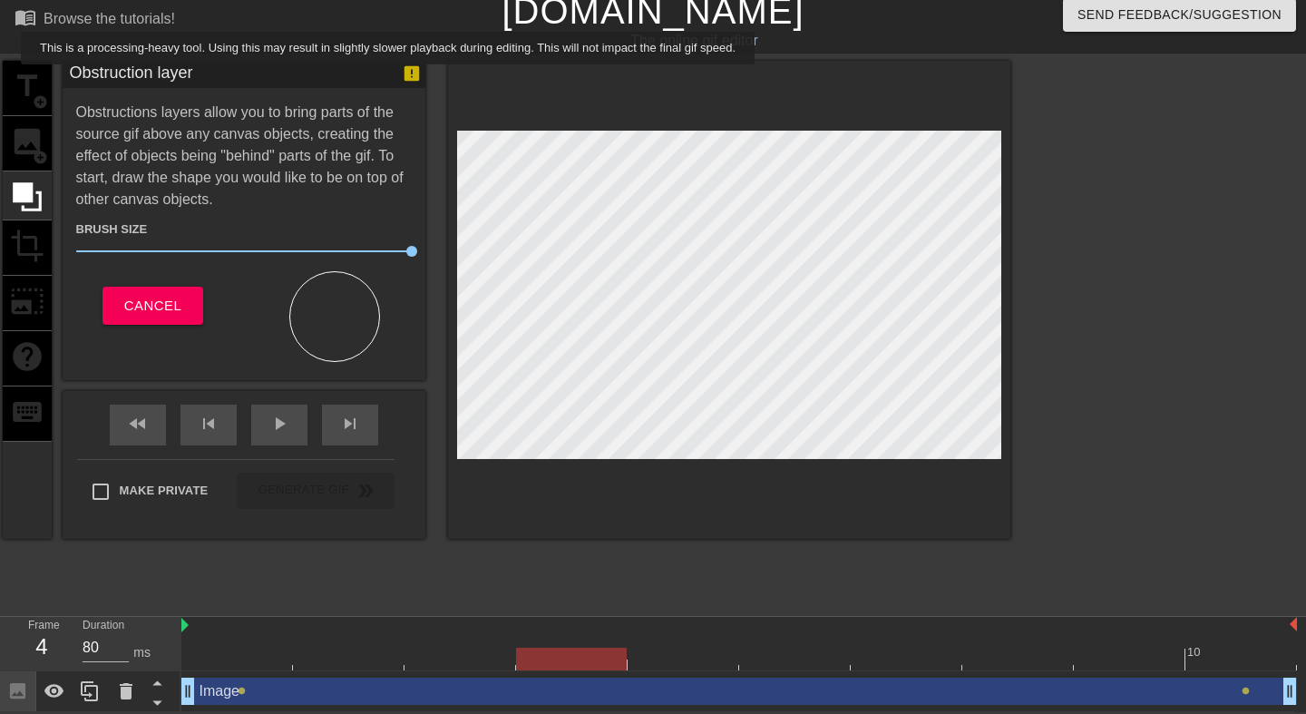
click at [409, 75] on icon at bounding box center [411, 73] width 15 height 15
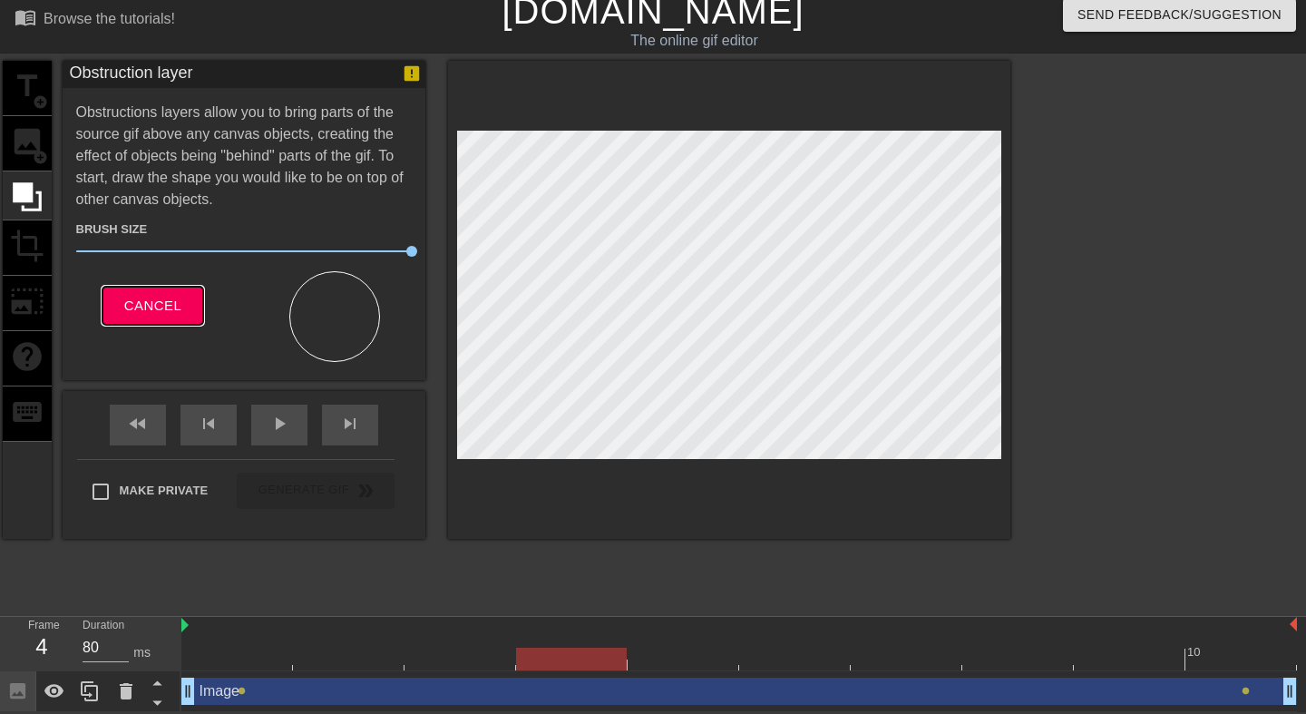
click at [194, 312] on button "Cancel" at bounding box center [153, 306] width 101 height 38
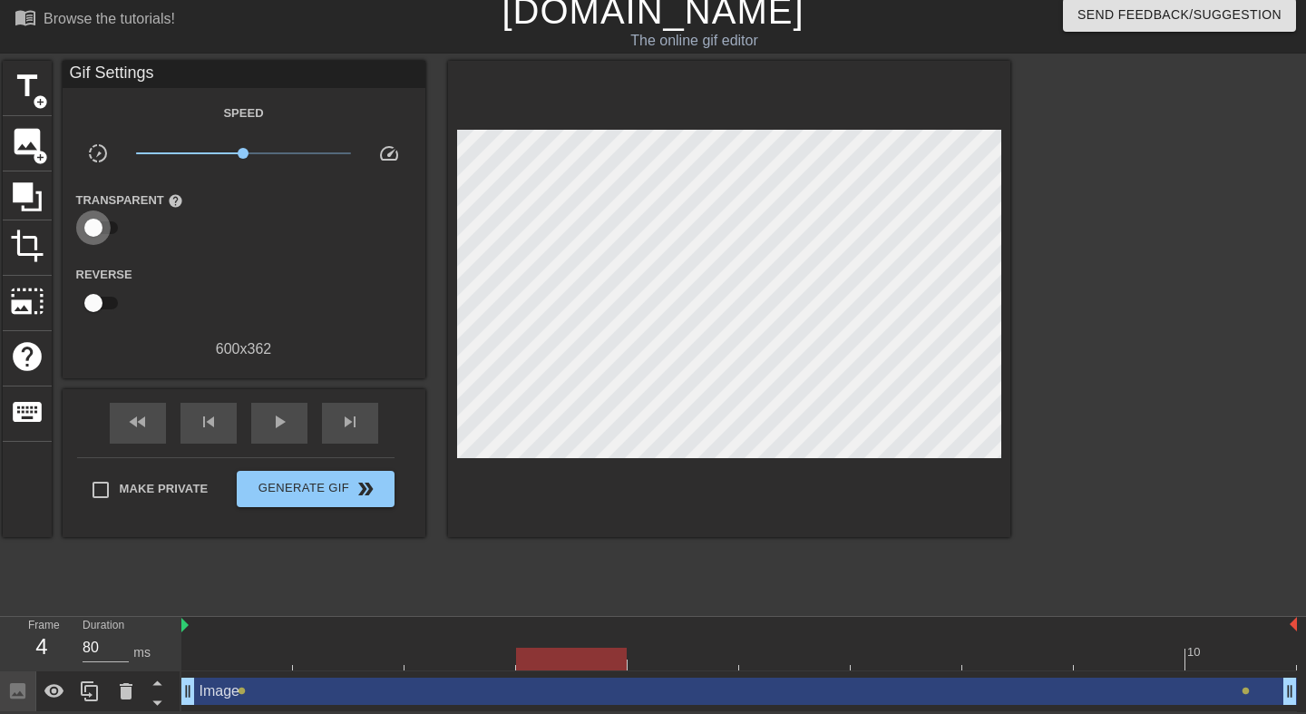
click at [96, 215] on input "checkbox" at bounding box center [93, 227] width 103 height 34
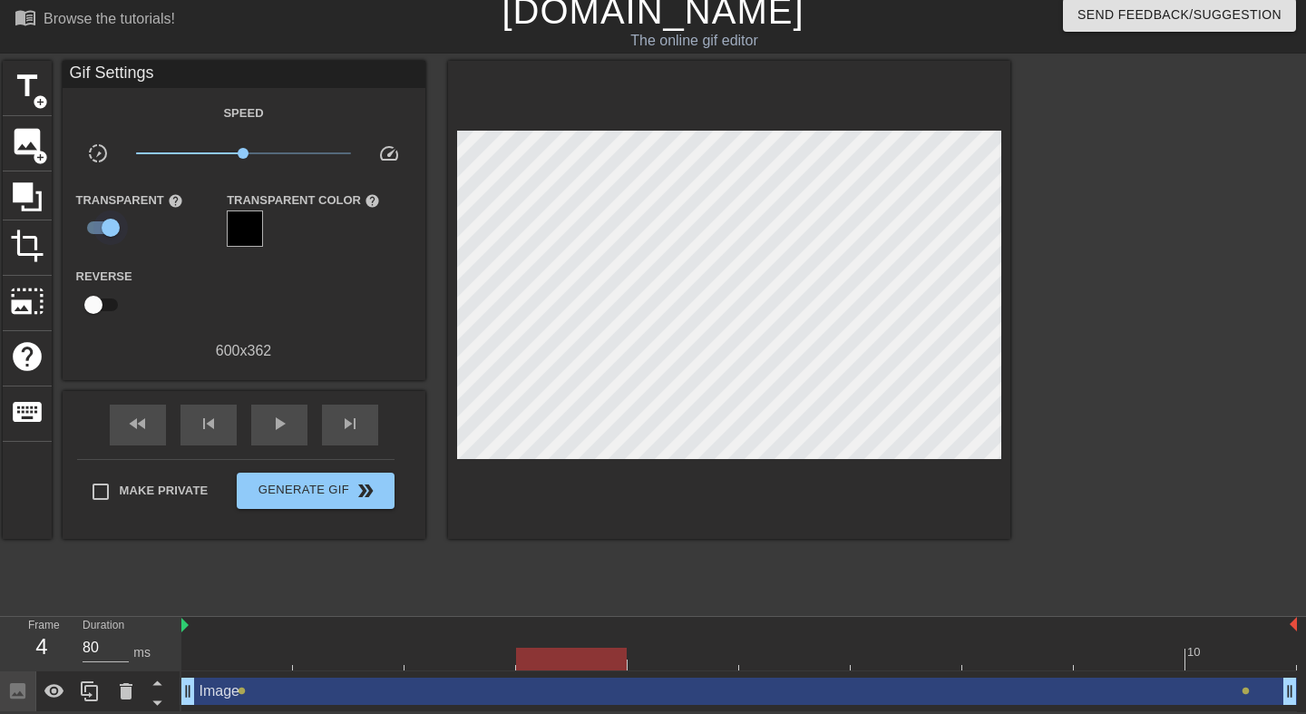
click at [102, 226] on input "checkbox" at bounding box center [110, 227] width 103 height 34
checkbox input "false"
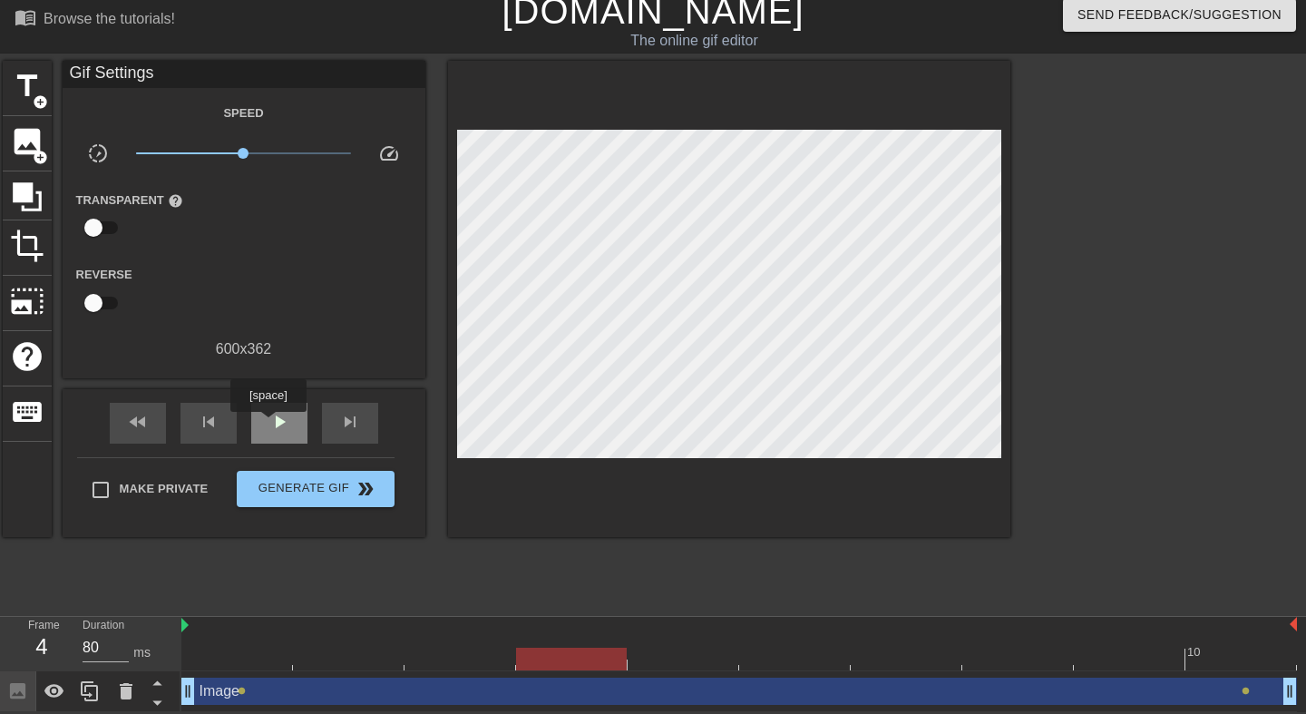
click at [271, 425] on span "play_arrow" at bounding box center [280, 422] width 22 height 22
type input "80"
click at [271, 425] on span "pause" at bounding box center [280, 422] width 22 height 22
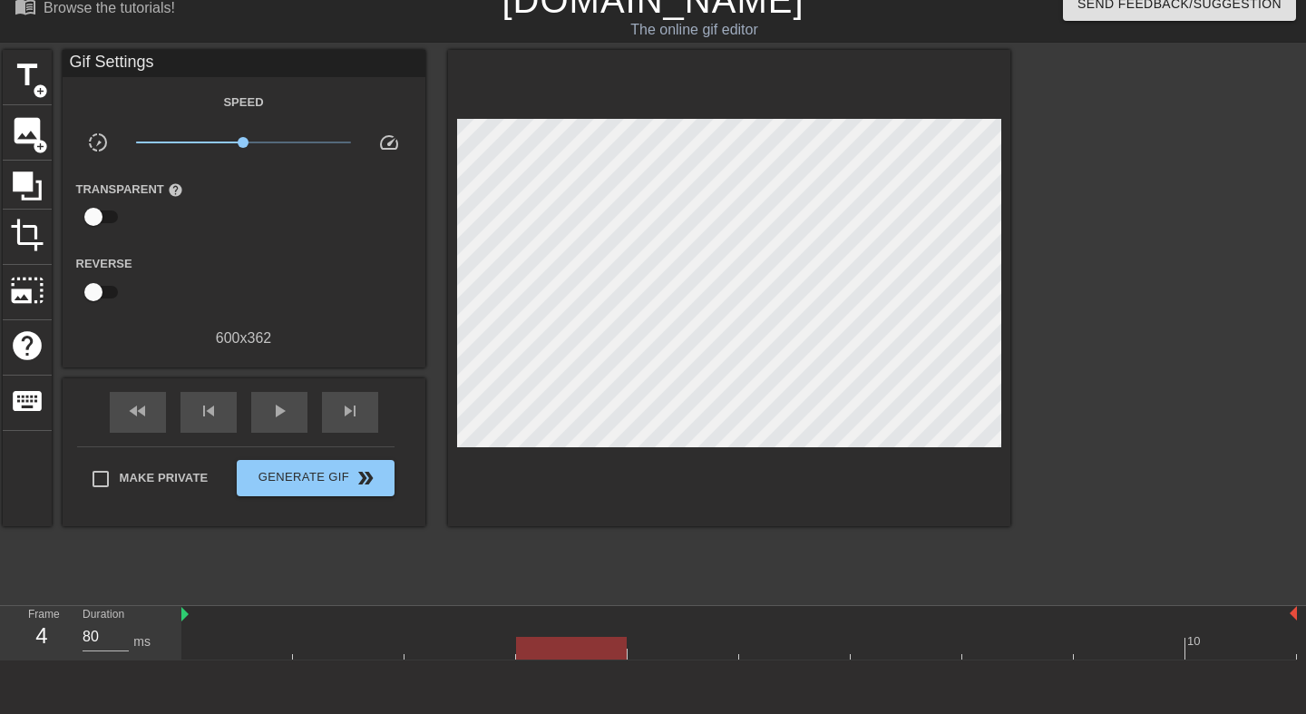
scroll to position [94, 0]
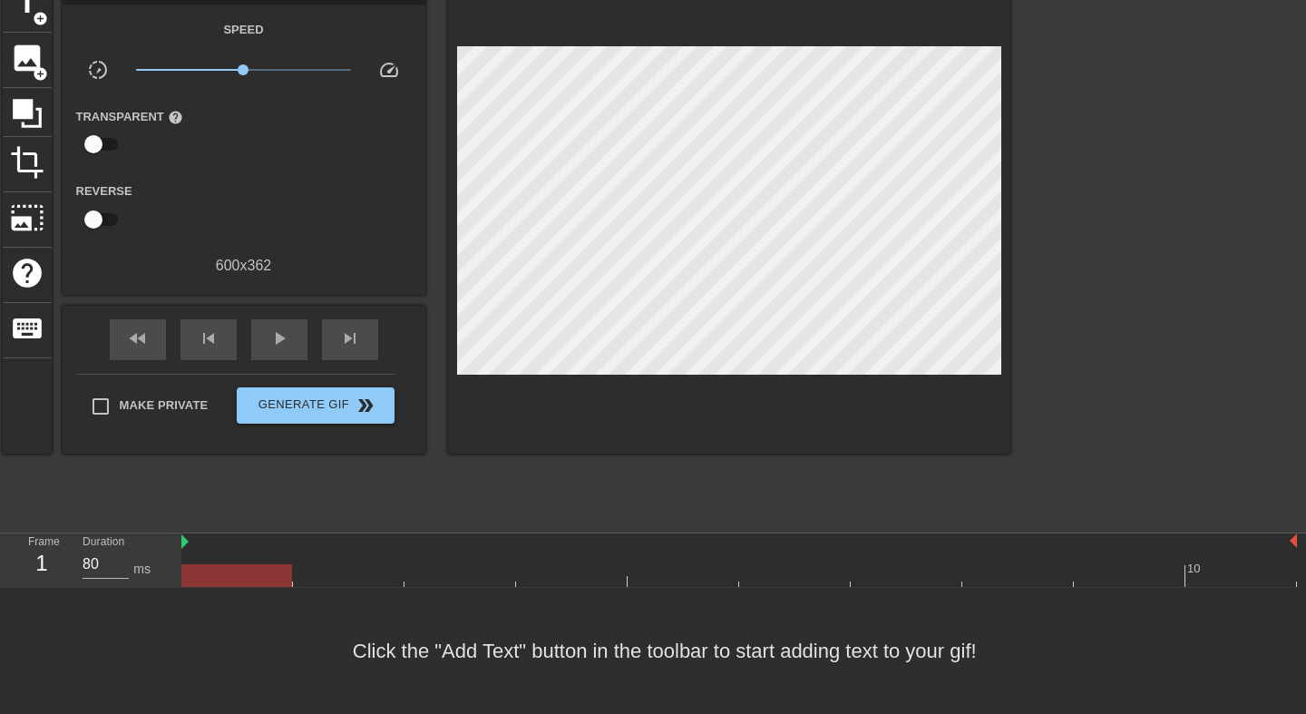
click at [268, 582] on div at bounding box center [739, 575] width 1116 height 23
click at [307, 222] on div "Reverse" at bounding box center [244, 208] width 363 height 57
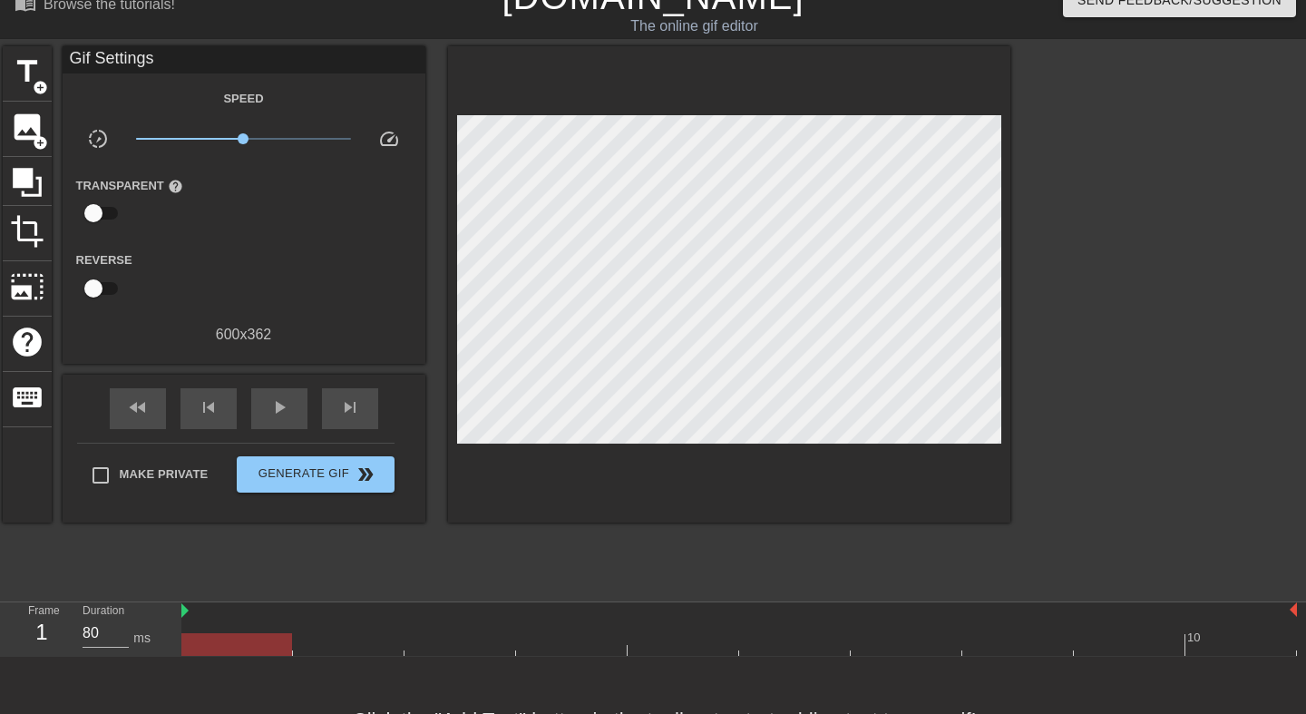
scroll to position [0, 0]
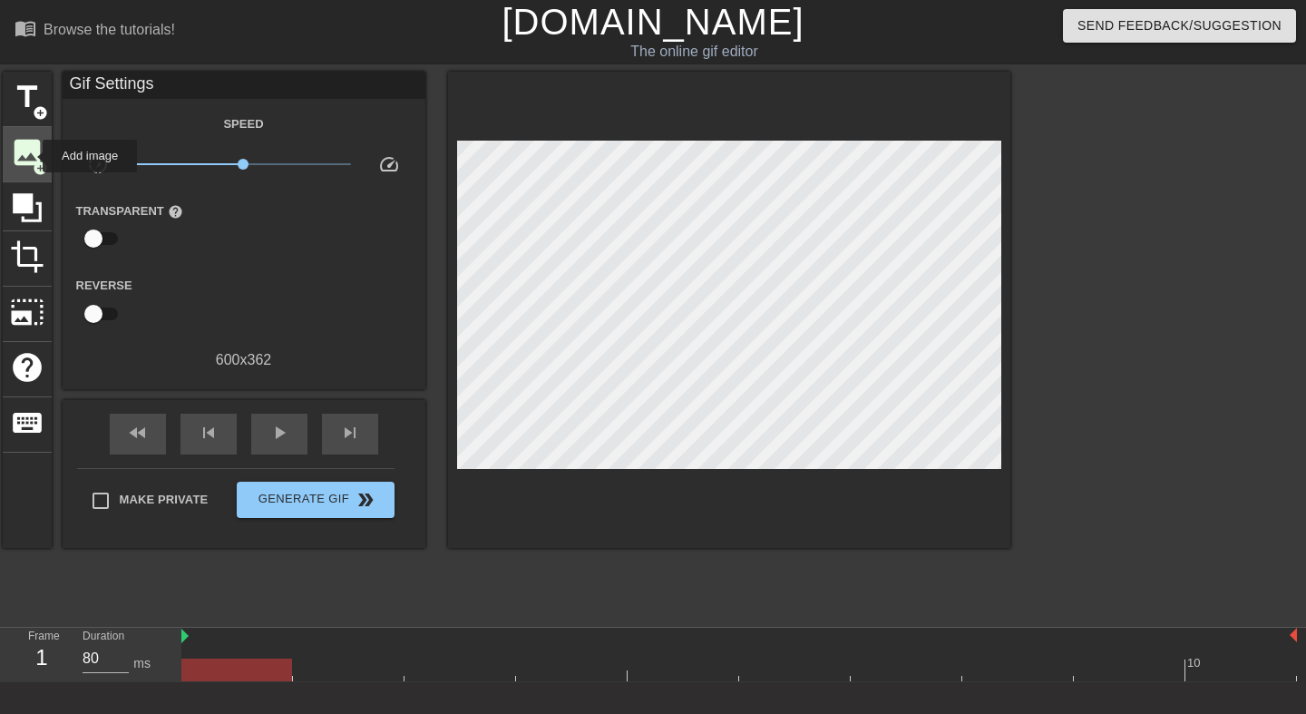
click at [31, 156] on span "image" at bounding box center [27, 152] width 34 height 34
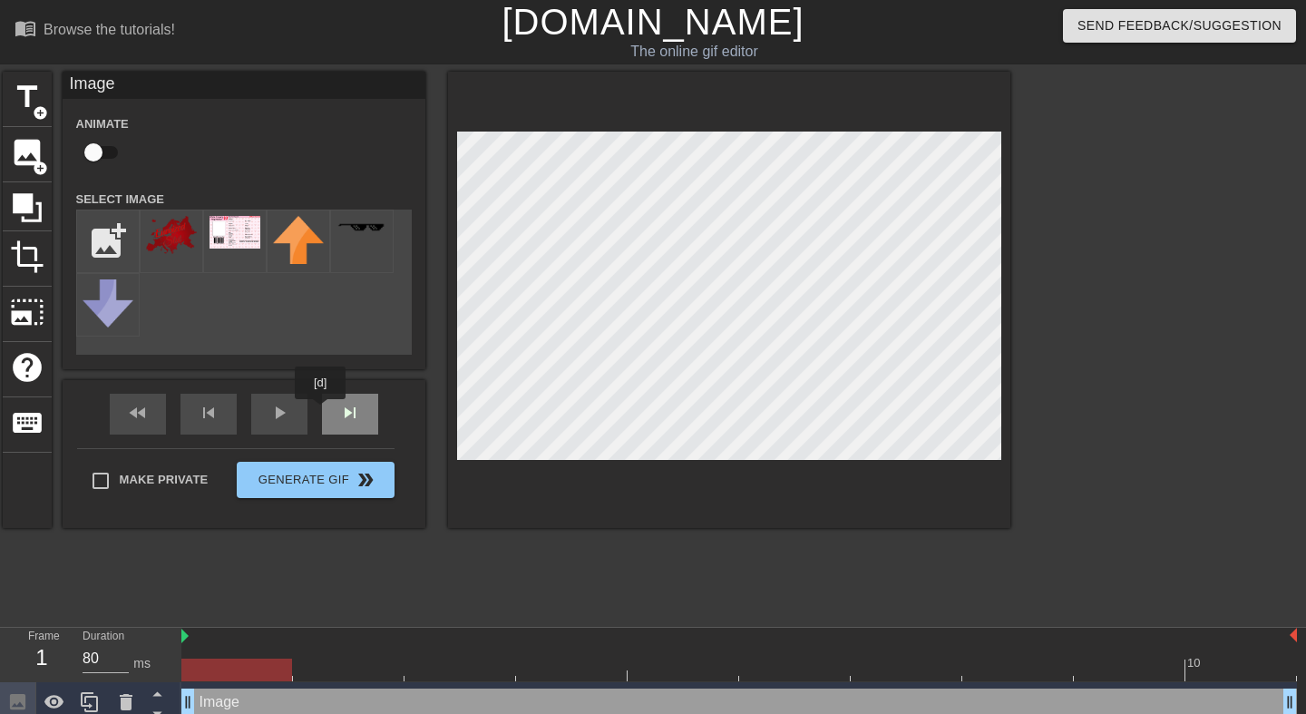
scroll to position [12, 0]
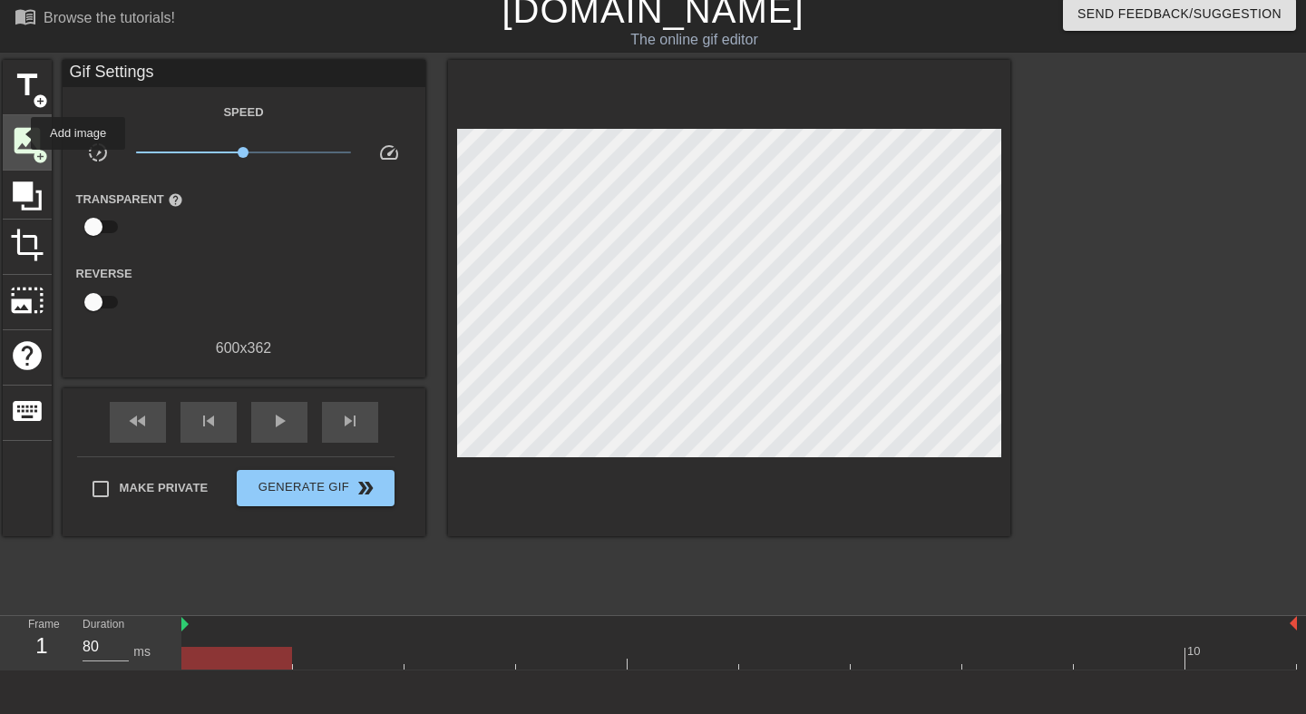
click at [19, 133] on span "image" at bounding box center [27, 140] width 34 height 34
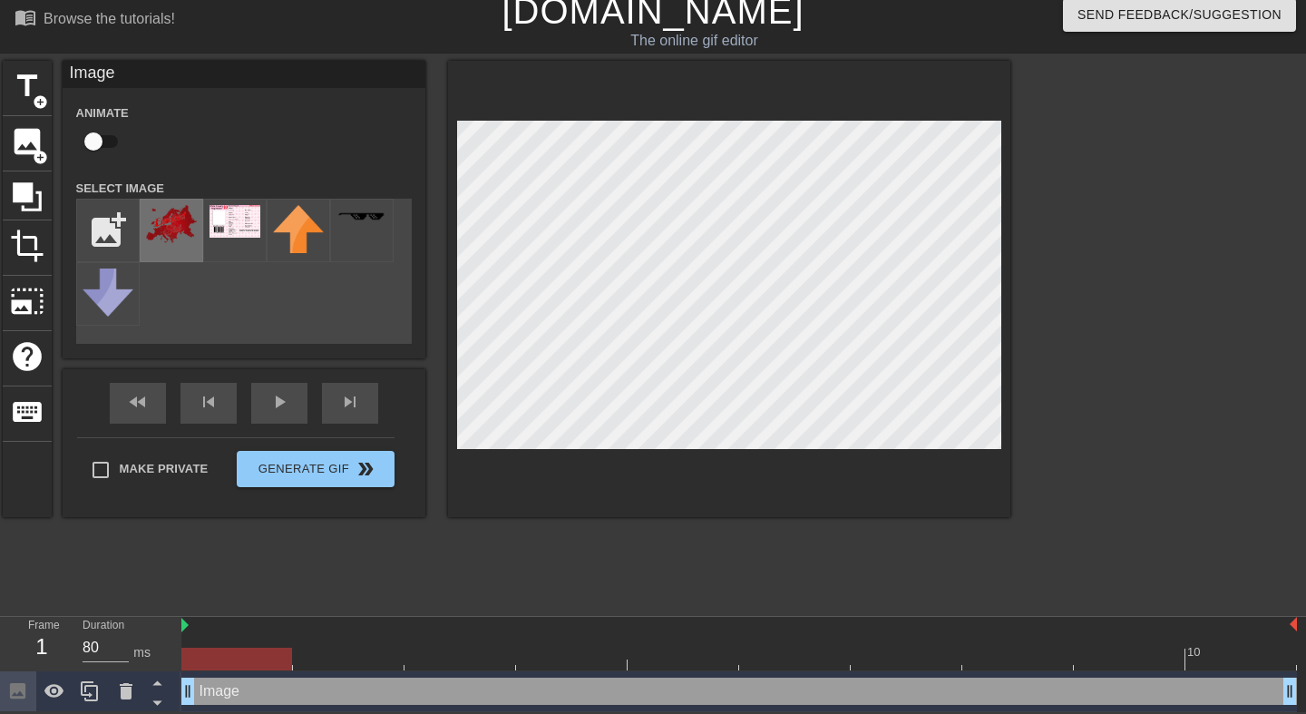
click at [177, 229] on img at bounding box center [171, 224] width 51 height 38
click at [453, 357] on div at bounding box center [729, 289] width 562 height 456
click at [536, 449] on div at bounding box center [729, 289] width 562 height 456
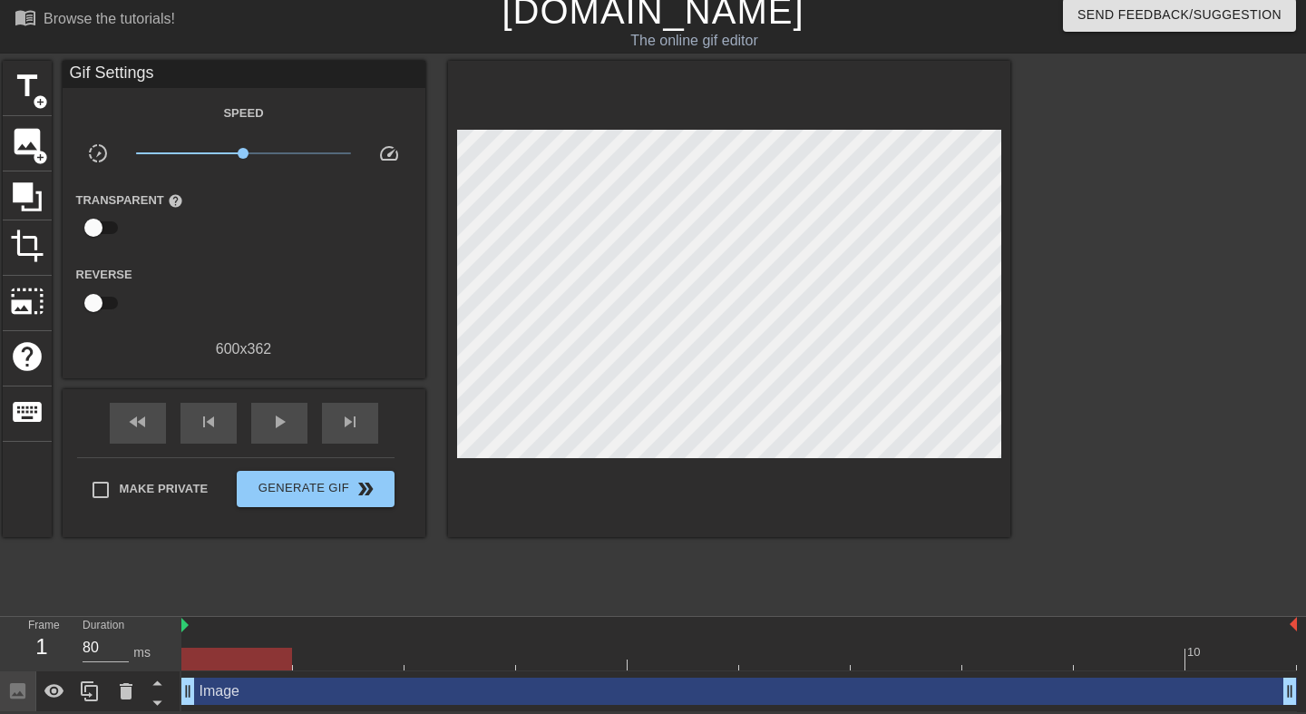
click at [254, 642] on div at bounding box center [237, 646] width 112 height 23
click at [253, 650] on div at bounding box center [236, 659] width 111 height 23
click at [308, 631] on div at bounding box center [739, 626] width 1116 height 18
click at [523, 465] on div at bounding box center [729, 299] width 562 height 476
click at [461, 464] on div at bounding box center [729, 299] width 562 height 476
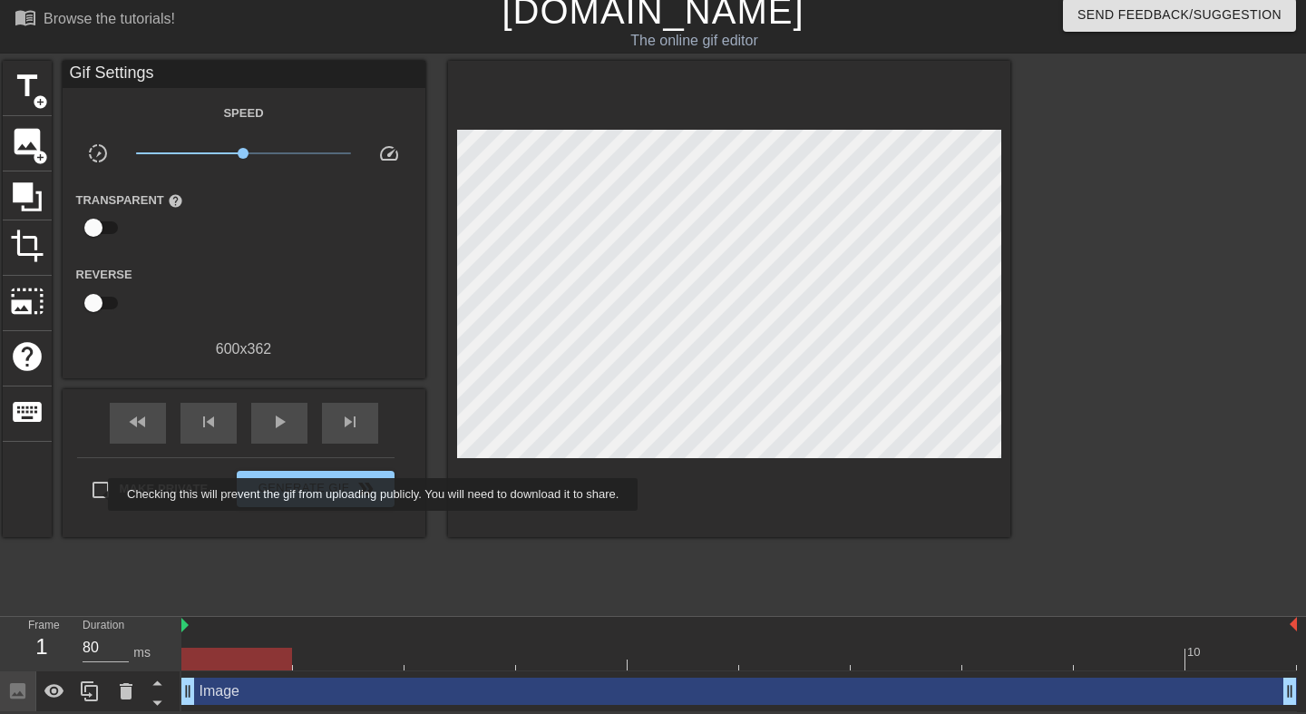
click at [96, 494] on input "Make Private" at bounding box center [101, 490] width 38 height 38
checkbox input "true"
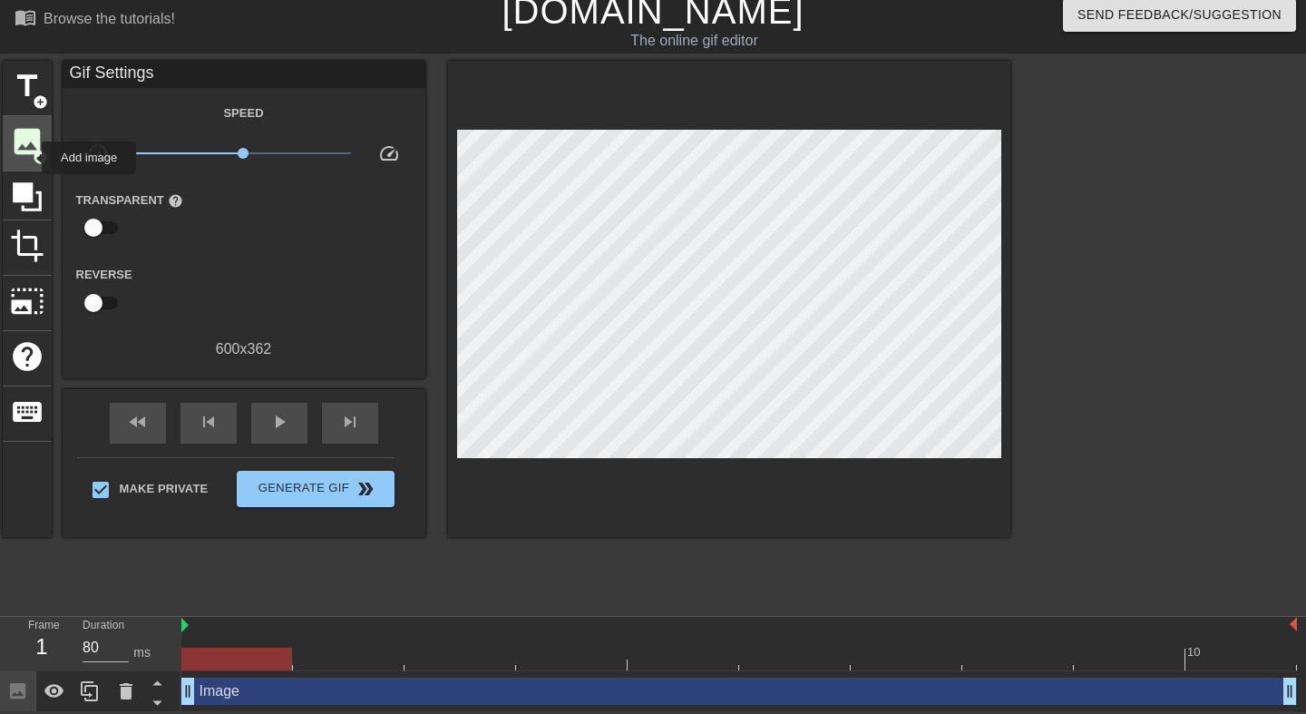
click at [29, 157] on div "image add_circle" at bounding box center [27, 143] width 49 height 55
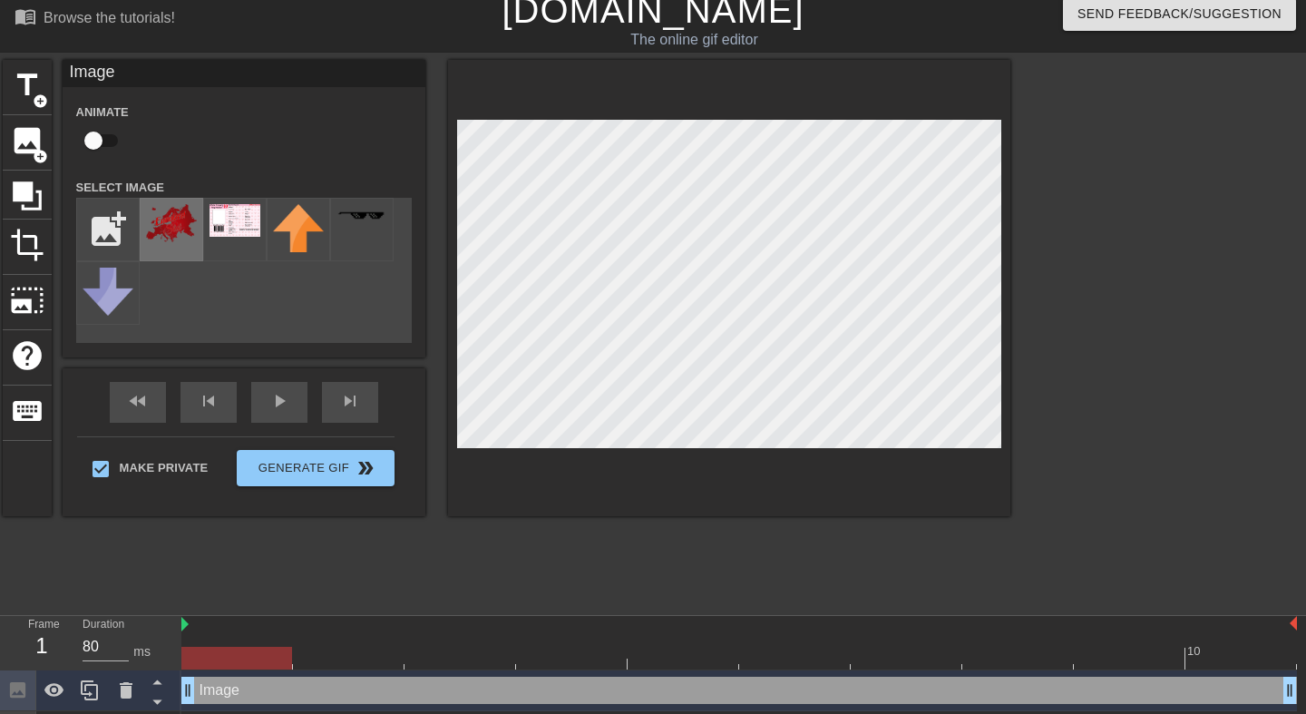
click at [165, 230] on img at bounding box center [171, 223] width 51 height 38
click at [461, 481] on div at bounding box center [729, 288] width 562 height 456
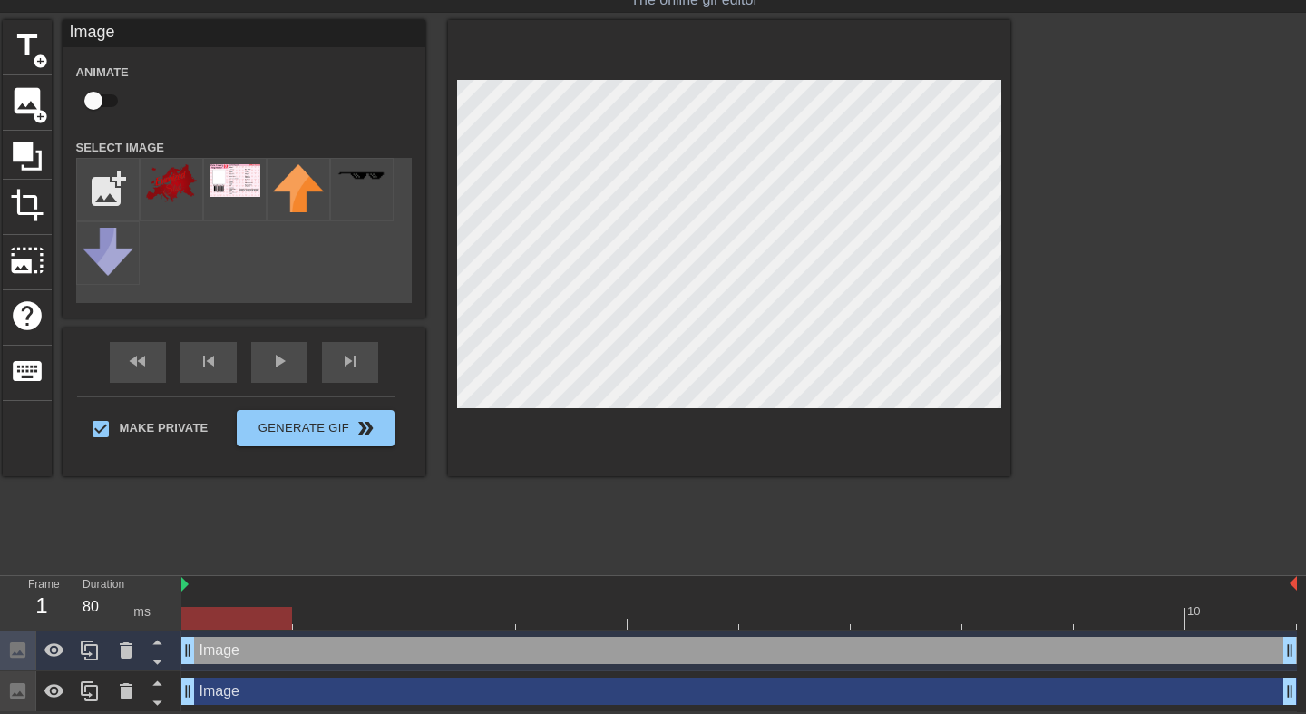
click at [239, 689] on div "Image drag_handle drag_handle" at bounding box center [739, 691] width 1116 height 27
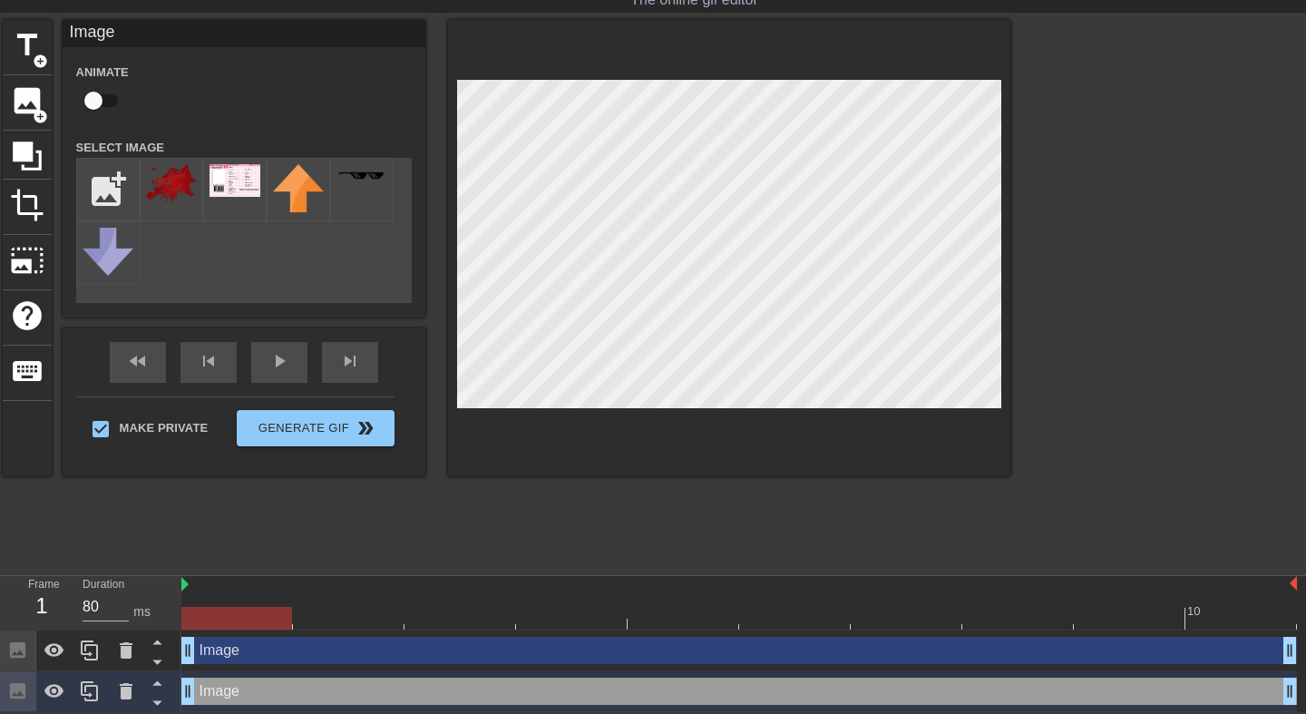
click at [259, 653] on div "Image drag_handle drag_handle" at bounding box center [739, 650] width 1116 height 27
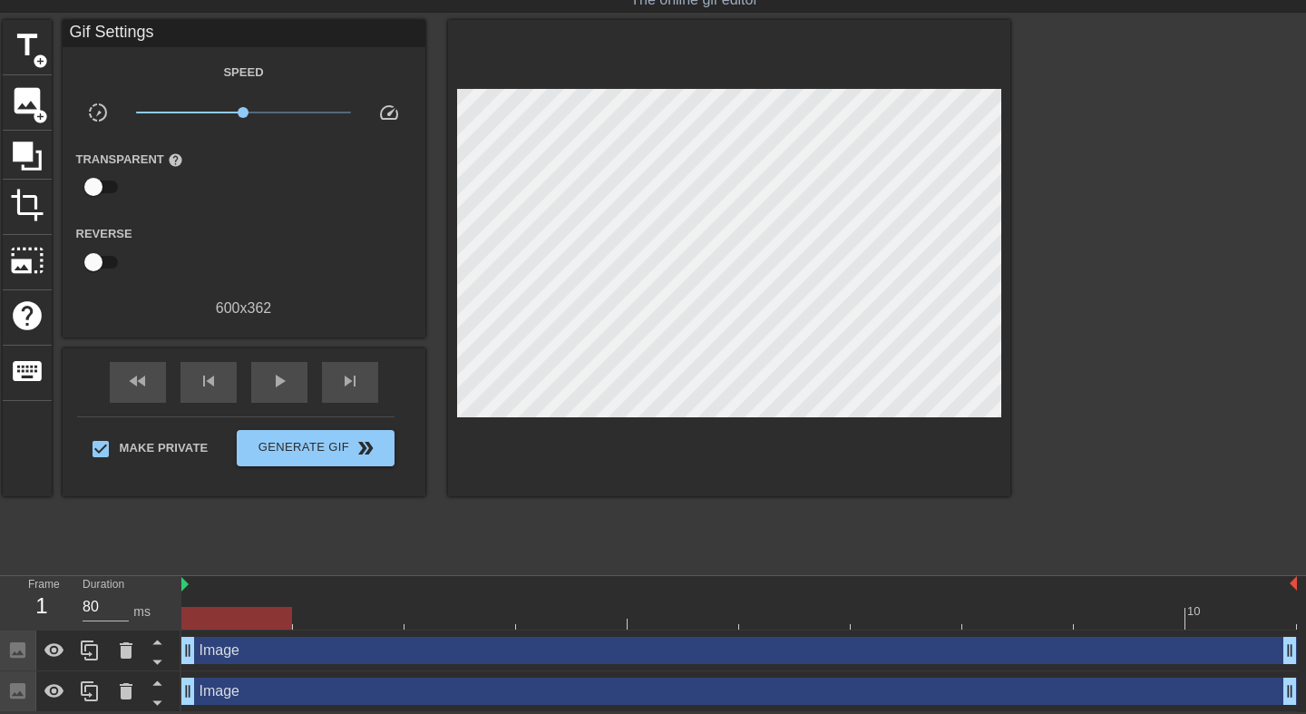
click at [295, 711] on html "menu_book Browse the tutorials! Gifntext.com The online gif editor Send Feedbac…" at bounding box center [653, 330] width 1306 height 764
click at [308, 688] on div "Image drag_handle drag_handle" at bounding box center [739, 691] width 1116 height 27
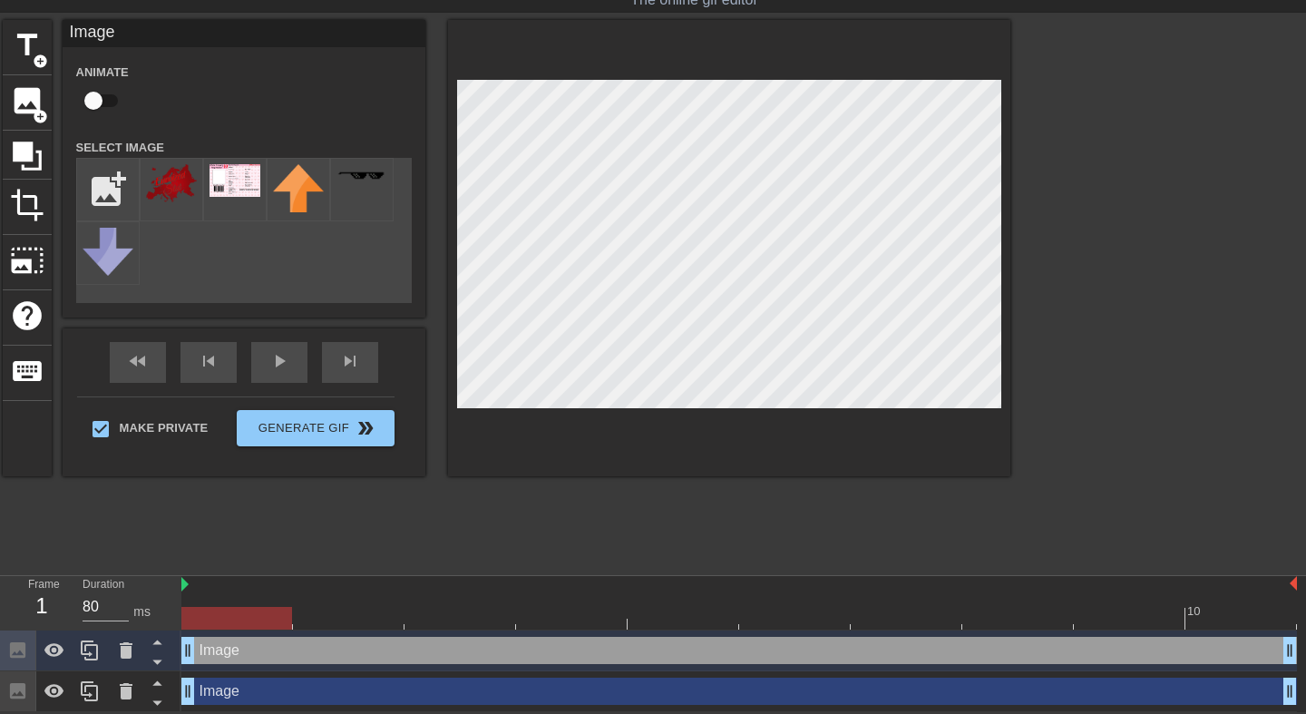
click at [422, 586] on div at bounding box center [739, 585] width 1116 height 18
click at [384, 696] on div "Image drag_handle drag_handle" at bounding box center [739, 691] width 1116 height 27
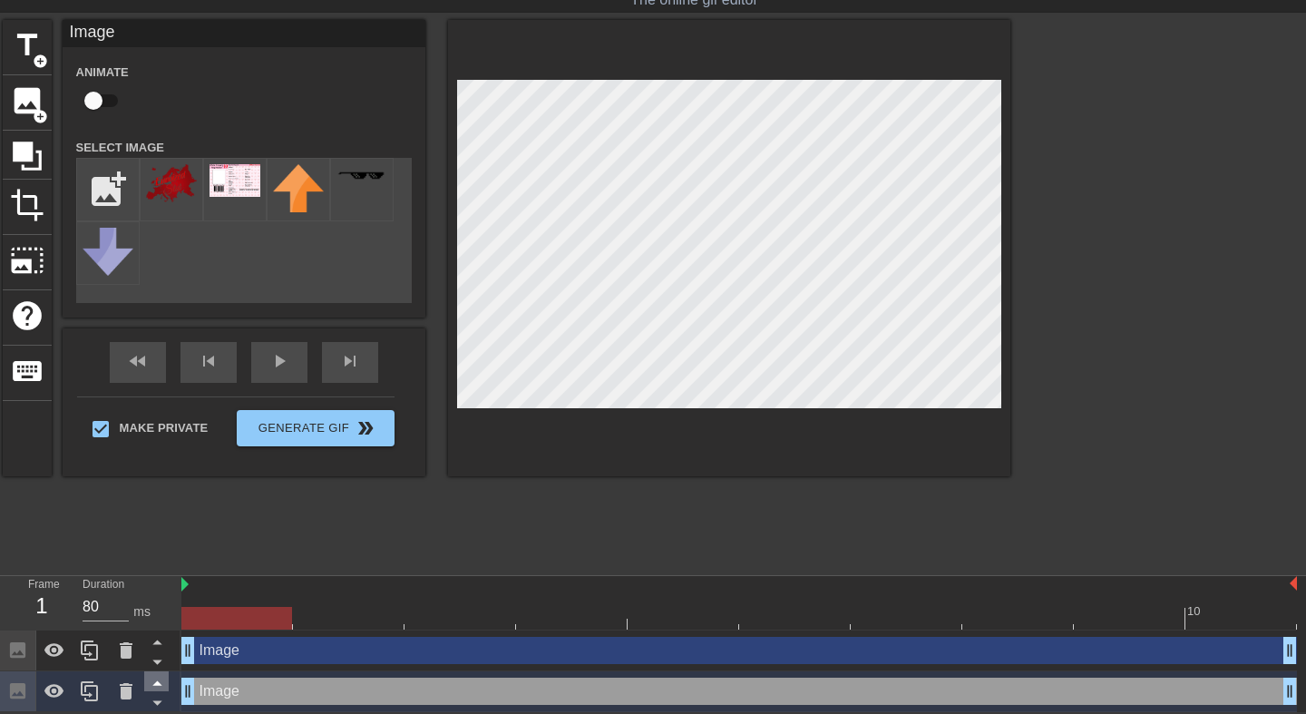
click at [158, 683] on icon at bounding box center [156, 683] width 9 height 5
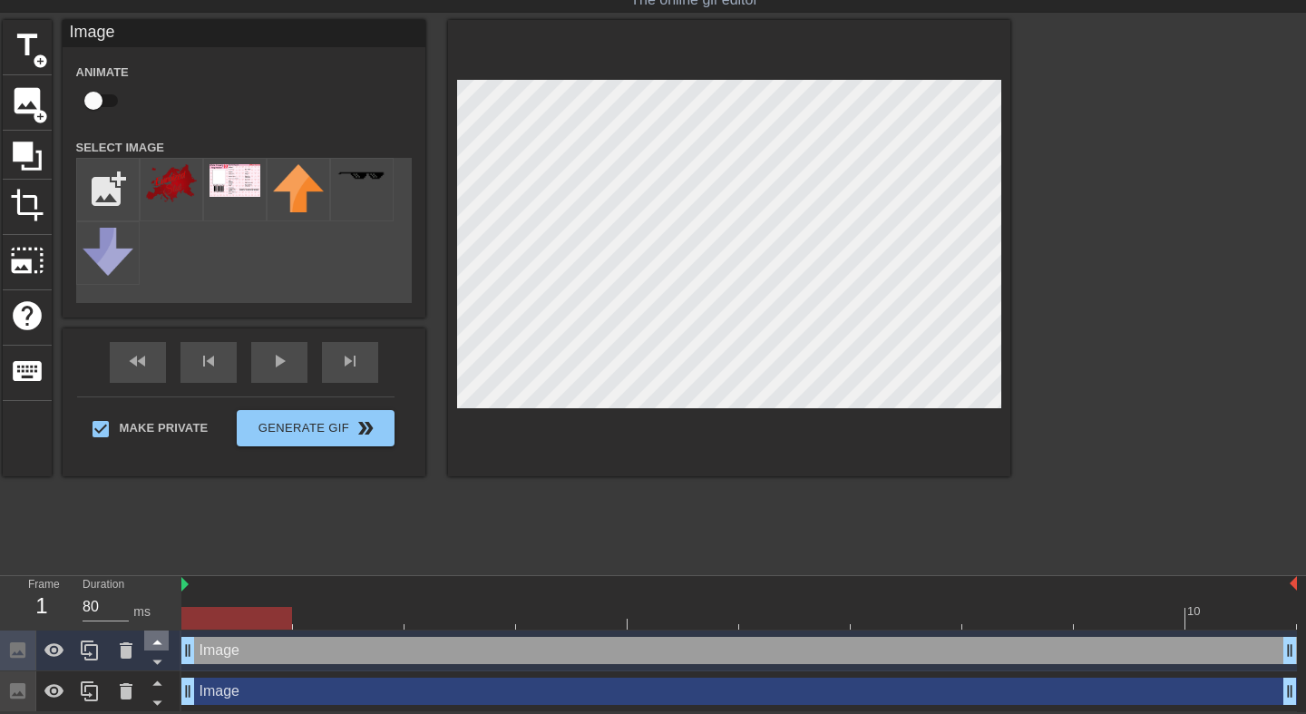
click at [158, 683] on icon at bounding box center [156, 683] width 9 height 5
click at [50, 690] on icon at bounding box center [55, 691] width 22 height 22
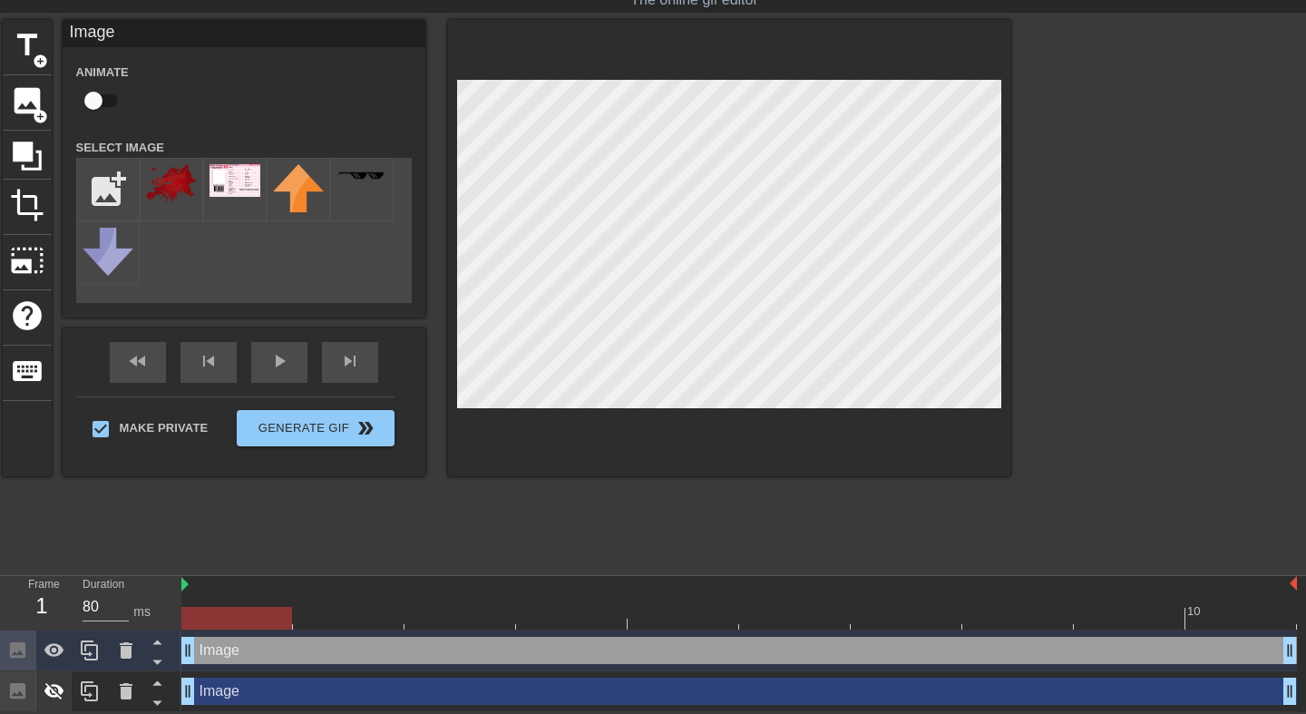
click at [50, 690] on icon at bounding box center [55, 691] width 22 height 22
click at [51, 690] on icon at bounding box center [55, 691] width 22 height 22
click at [58, 642] on icon at bounding box center [55, 651] width 22 height 22
click at [58, 643] on icon at bounding box center [55, 651] width 22 height 22
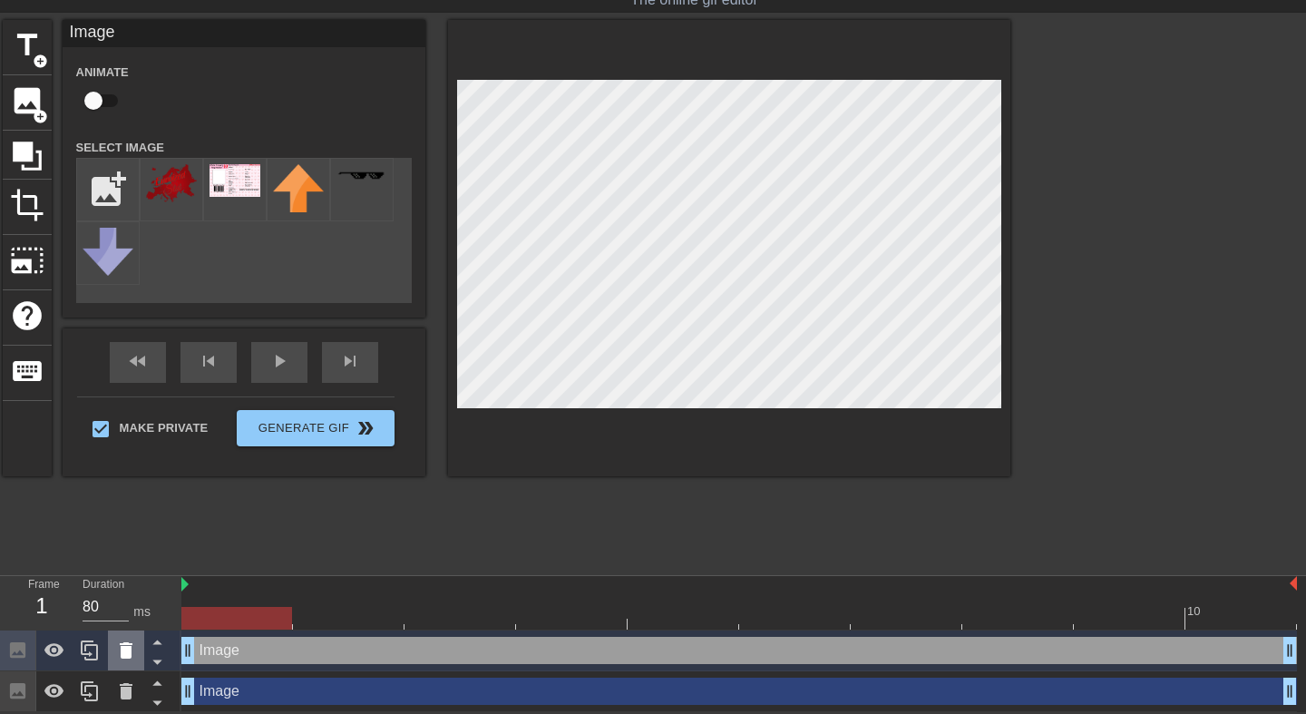
click at [128, 649] on icon at bounding box center [126, 650] width 13 height 16
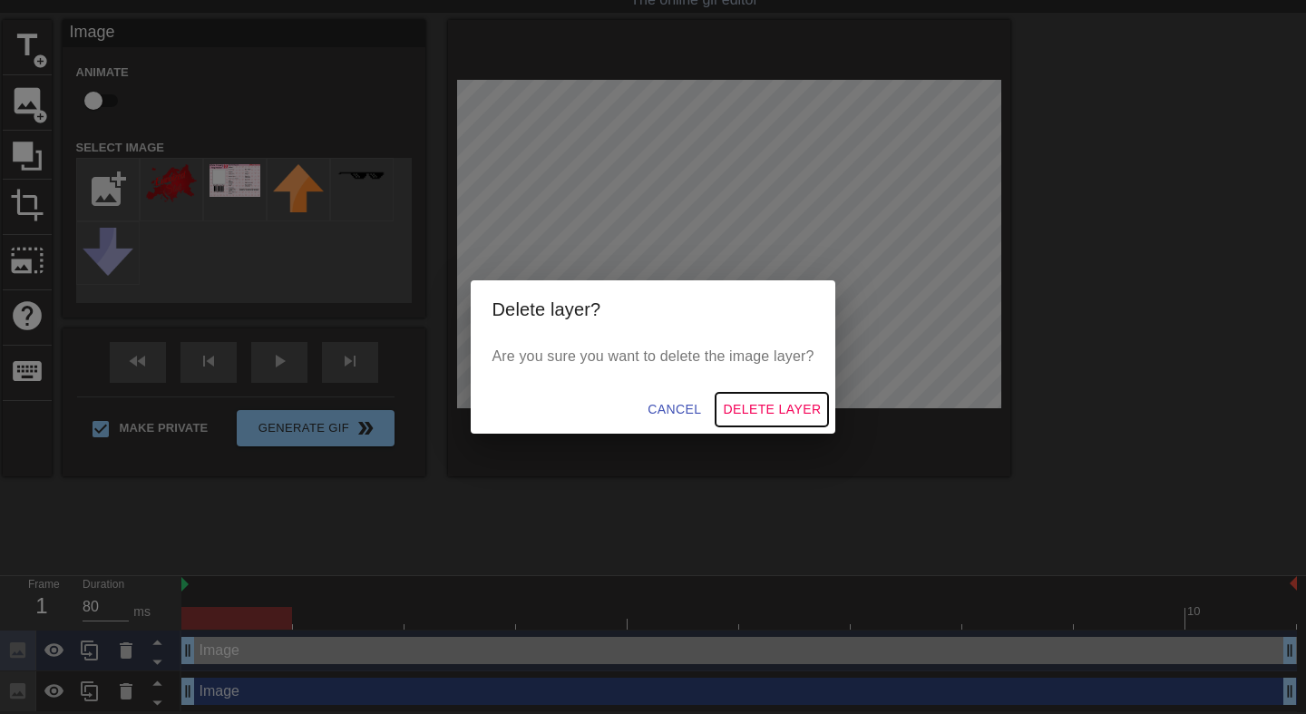
click at [757, 409] on span "Delete Layer" at bounding box center [772, 409] width 98 height 23
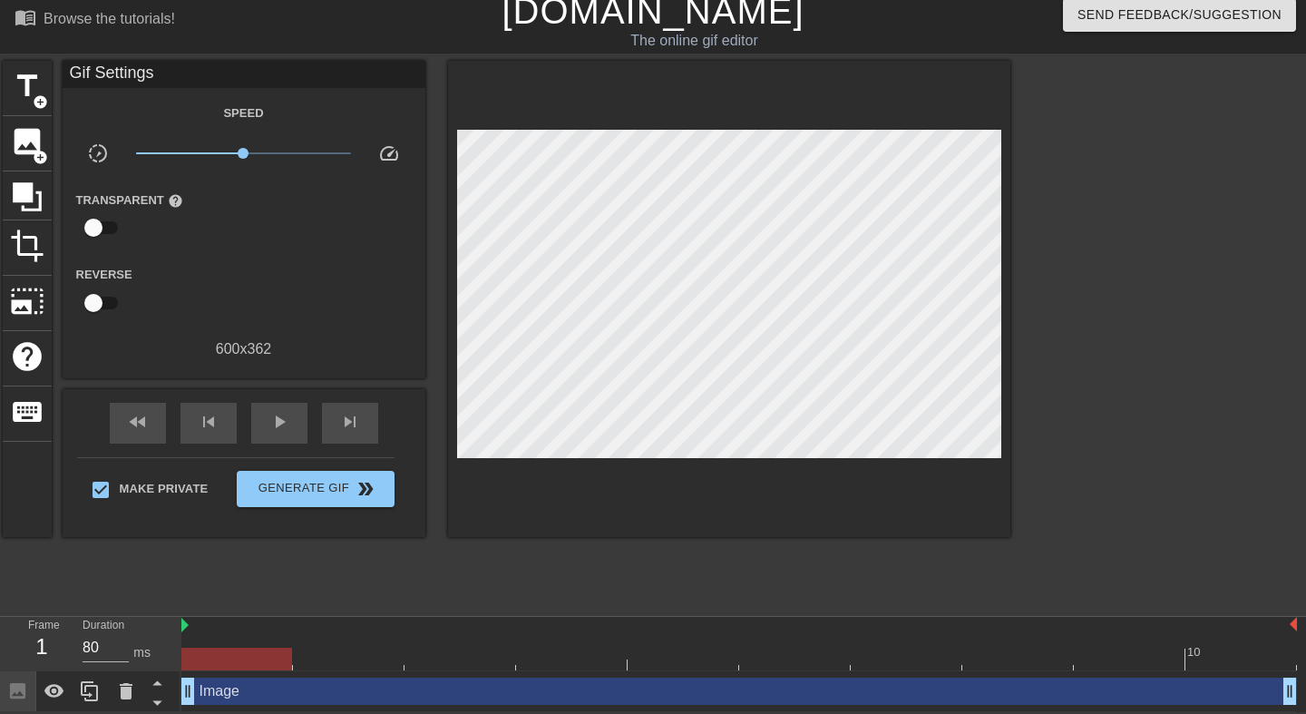
scroll to position [12, 0]
click at [46, 697] on icon at bounding box center [55, 691] width 22 height 22
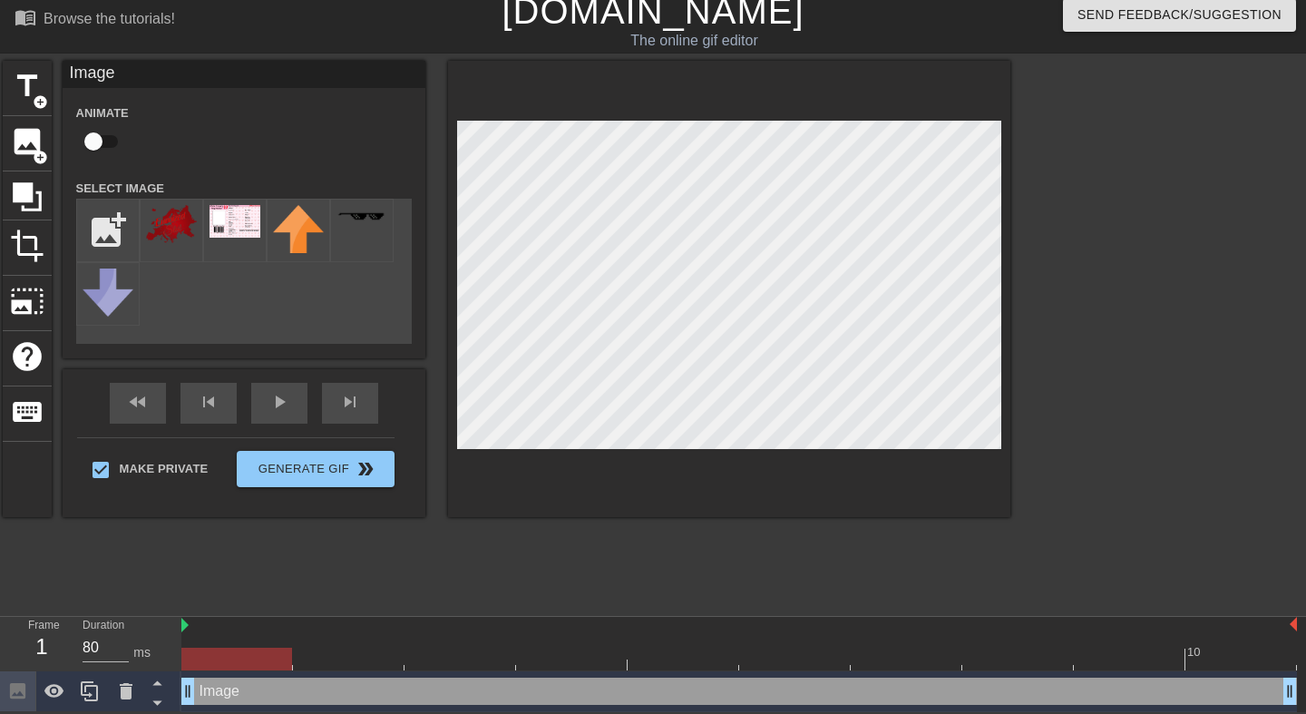
click at [93, 133] on input "checkbox" at bounding box center [93, 141] width 103 height 34
click at [111, 142] on input "checkbox" at bounding box center [110, 141] width 103 height 34
checkbox input "false"
click at [257, 662] on div at bounding box center [236, 659] width 111 height 23
click at [316, 649] on div at bounding box center [739, 659] width 1116 height 23
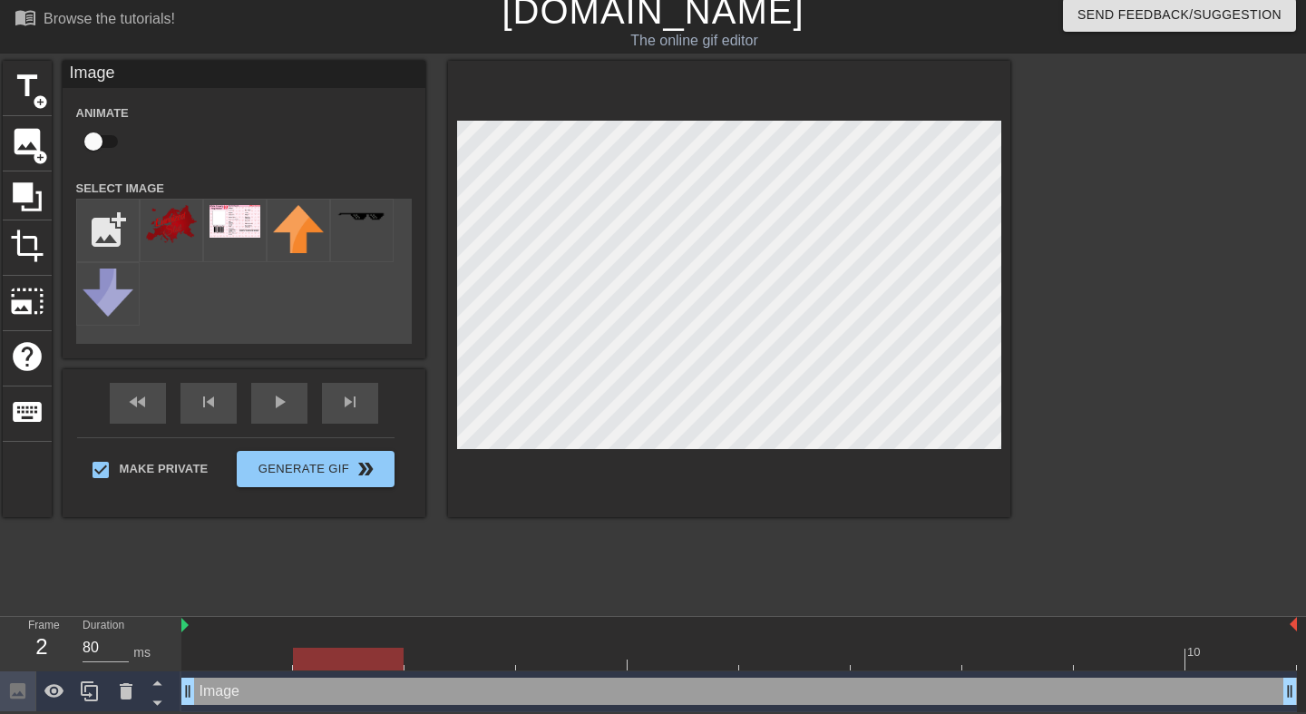
click at [236, 660] on div at bounding box center [739, 659] width 1116 height 23
click at [479, 666] on div at bounding box center [739, 659] width 1116 height 23
click at [568, 663] on div at bounding box center [739, 659] width 1116 height 23
click at [693, 661] on div at bounding box center [739, 659] width 1116 height 23
click at [804, 650] on div at bounding box center [739, 659] width 1116 height 23
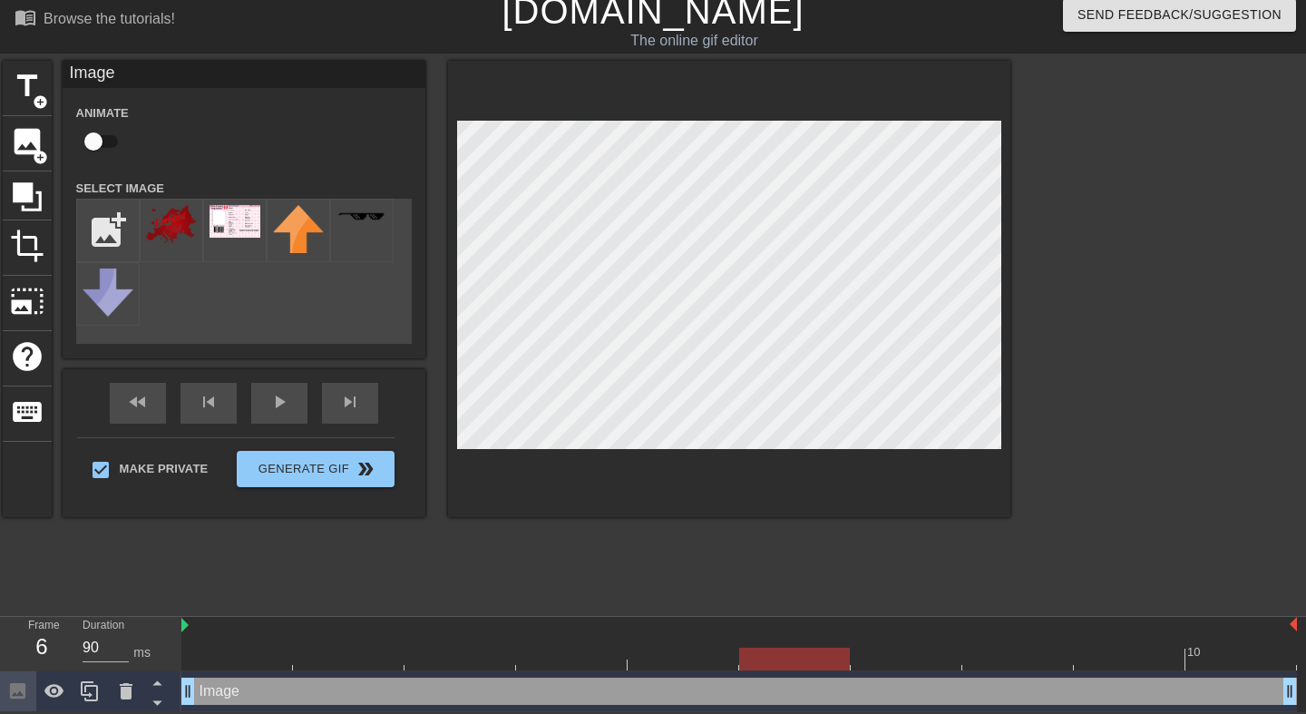
type input "80"
click at [1214, 659] on div at bounding box center [739, 659] width 1116 height 23
click at [1237, 659] on div at bounding box center [1241, 659] width 111 height 23
click at [239, 661] on div at bounding box center [739, 659] width 1116 height 23
click at [107, 136] on input "checkbox" at bounding box center [93, 141] width 103 height 34
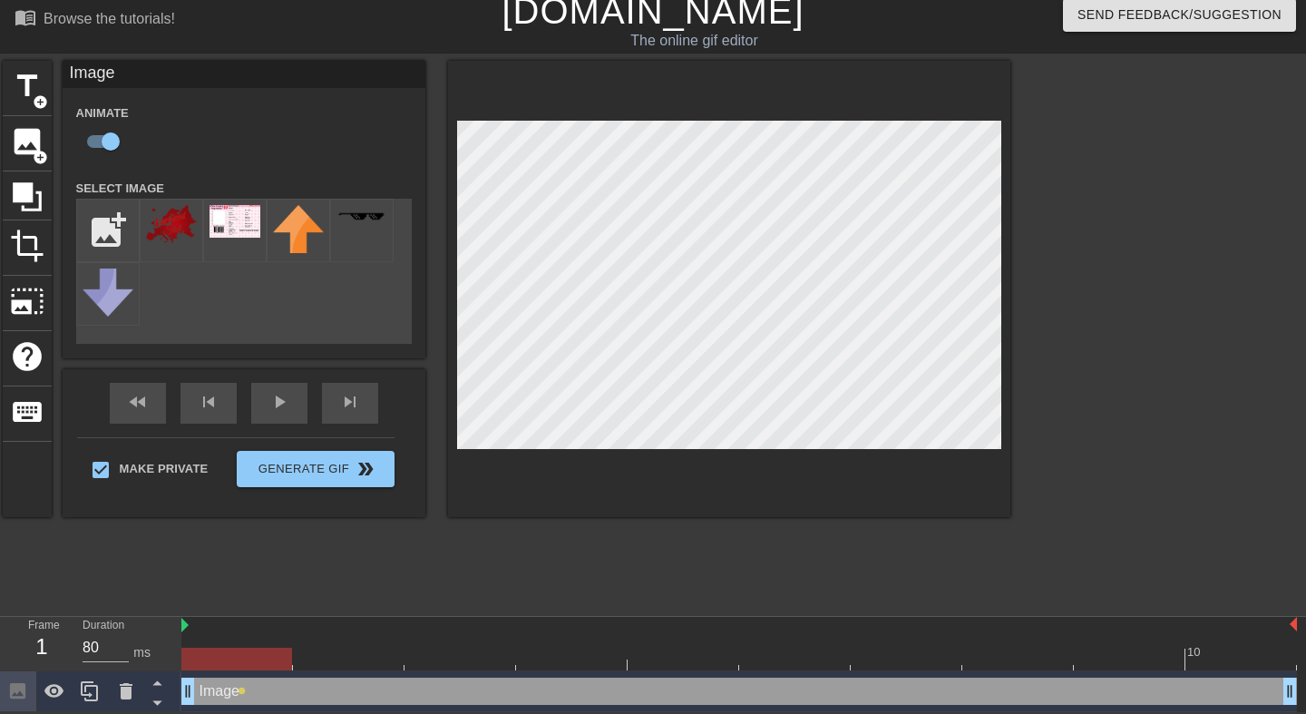
click at [340, 654] on div at bounding box center [739, 659] width 1116 height 23
click at [98, 142] on input "checkbox" at bounding box center [110, 141] width 103 height 34
click at [98, 142] on input "checkbox" at bounding box center [93, 141] width 103 height 34
click at [102, 140] on input "checkbox" at bounding box center [110, 141] width 103 height 34
checkbox input "false"
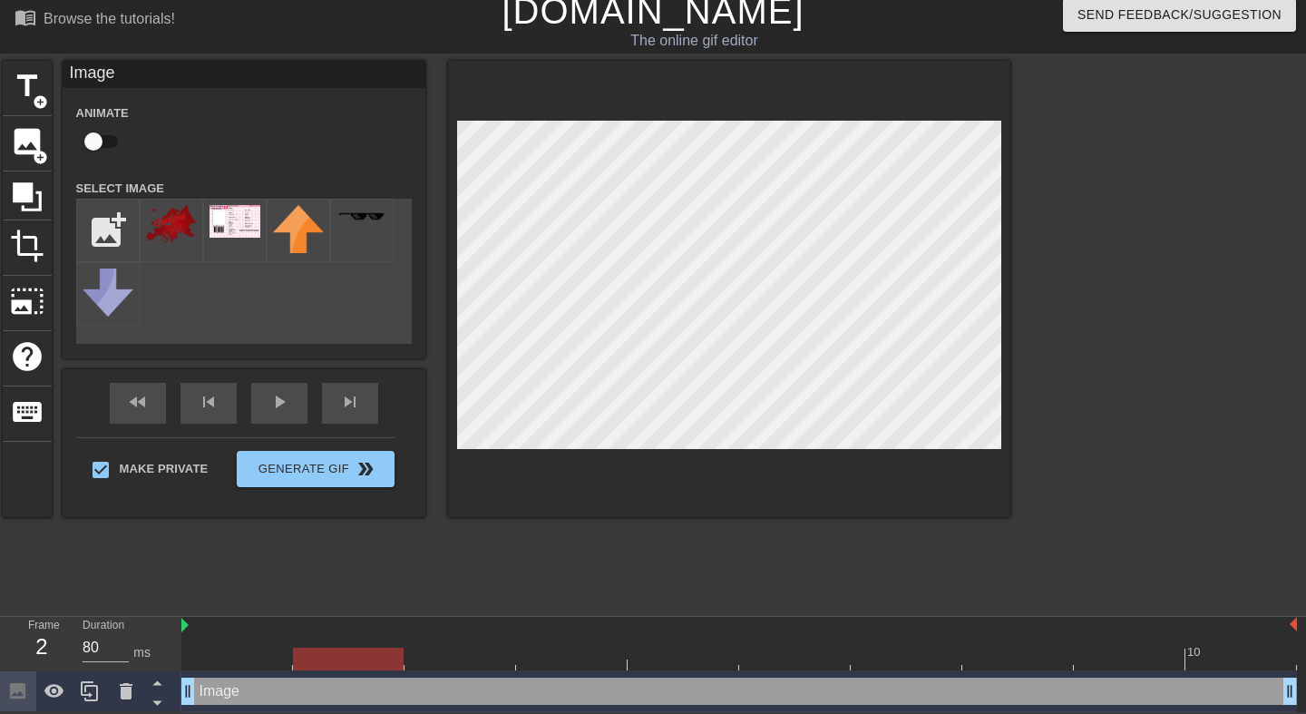
click at [226, 656] on div at bounding box center [739, 659] width 1116 height 23
click at [236, 667] on div at bounding box center [236, 659] width 111 height 23
click at [90, 686] on icon at bounding box center [90, 691] width 22 height 22
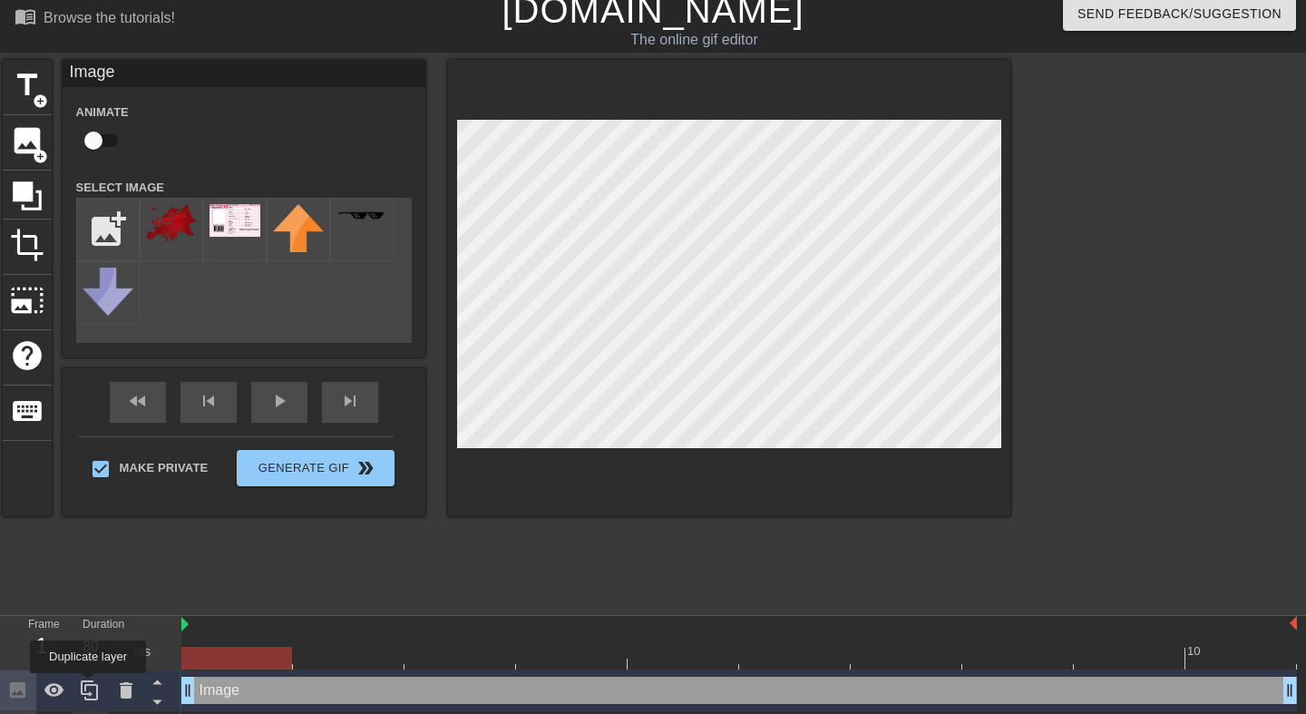
scroll to position [53, 0]
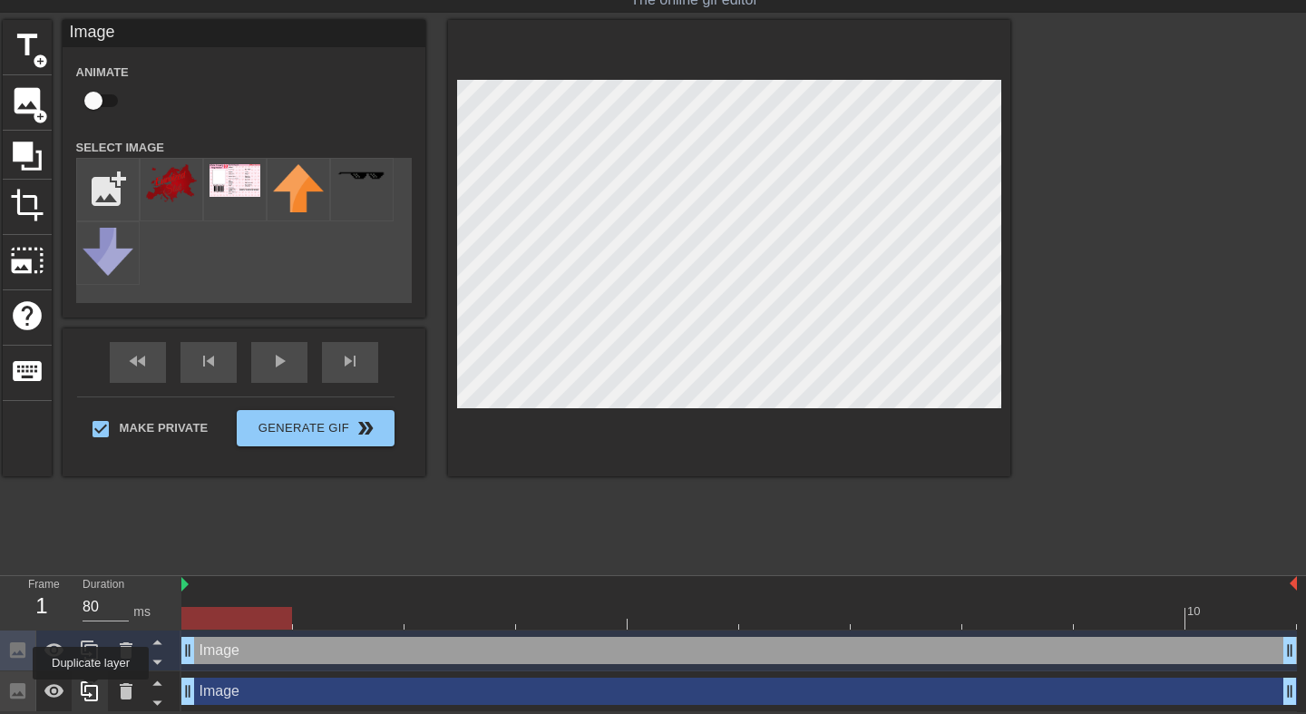
click at [92, 692] on icon at bounding box center [90, 691] width 22 height 22
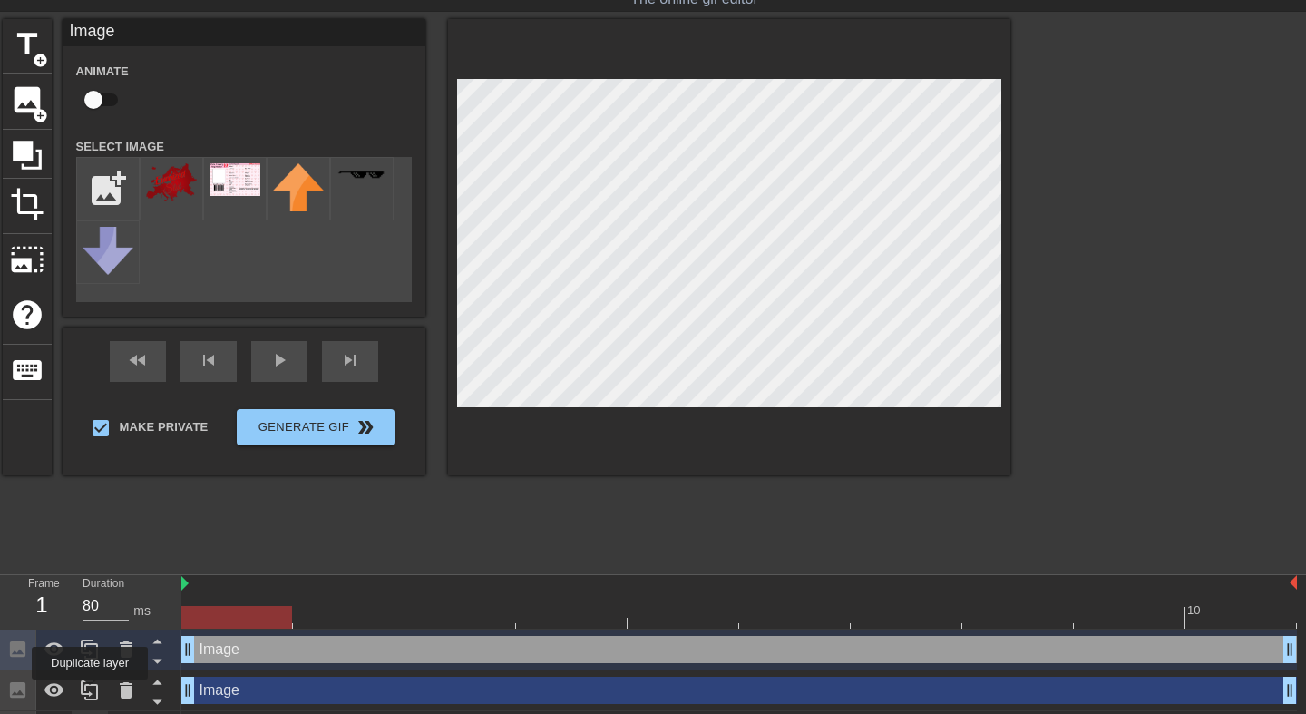
scroll to position [93, 0]
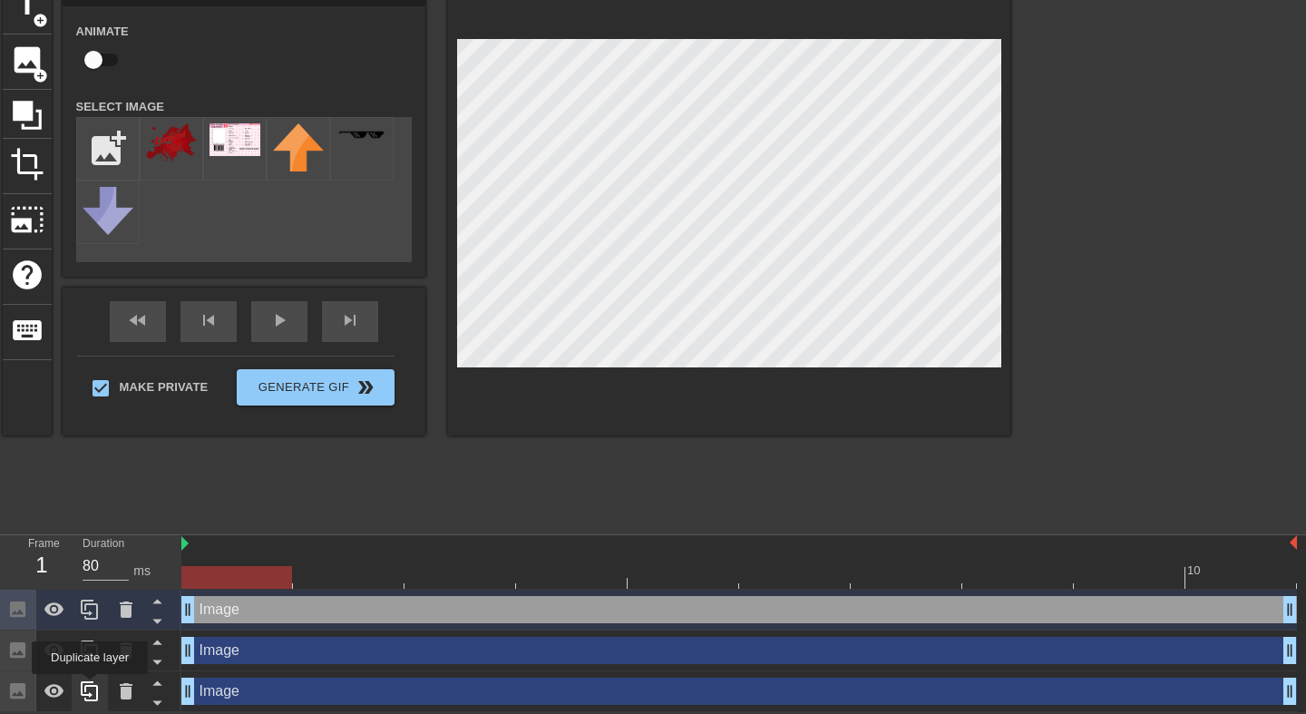
click at [92, 690] on icon at bounding box center [90, 691] width 22 height 22
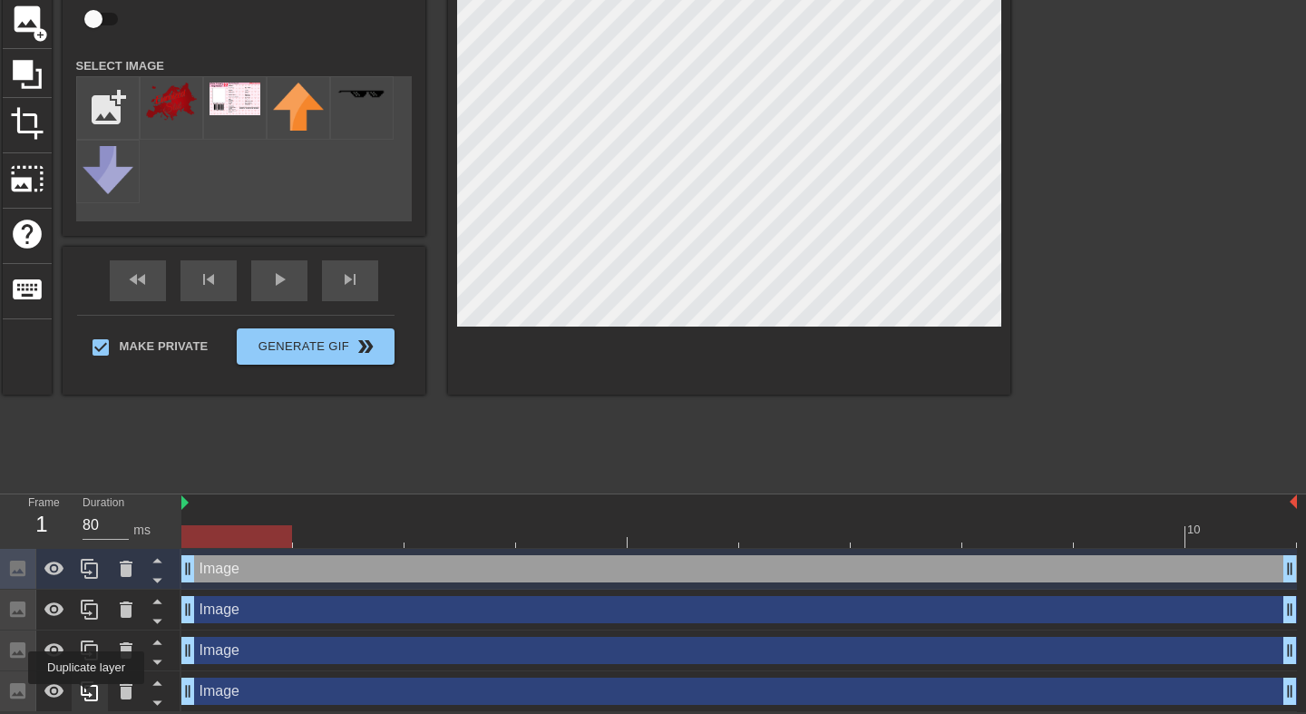
click at [88, 697] on icon at bounding box center [90, 691] width 22 height 22
click at [89, 698] on icon at bounding box center [90, 691] width 22 height 22
click at [89, 699] on icon at bounding box center [90, 691] width 22 height 22
click at [89, 699] on icon at bounding box center [89, 690] width 17 height 20
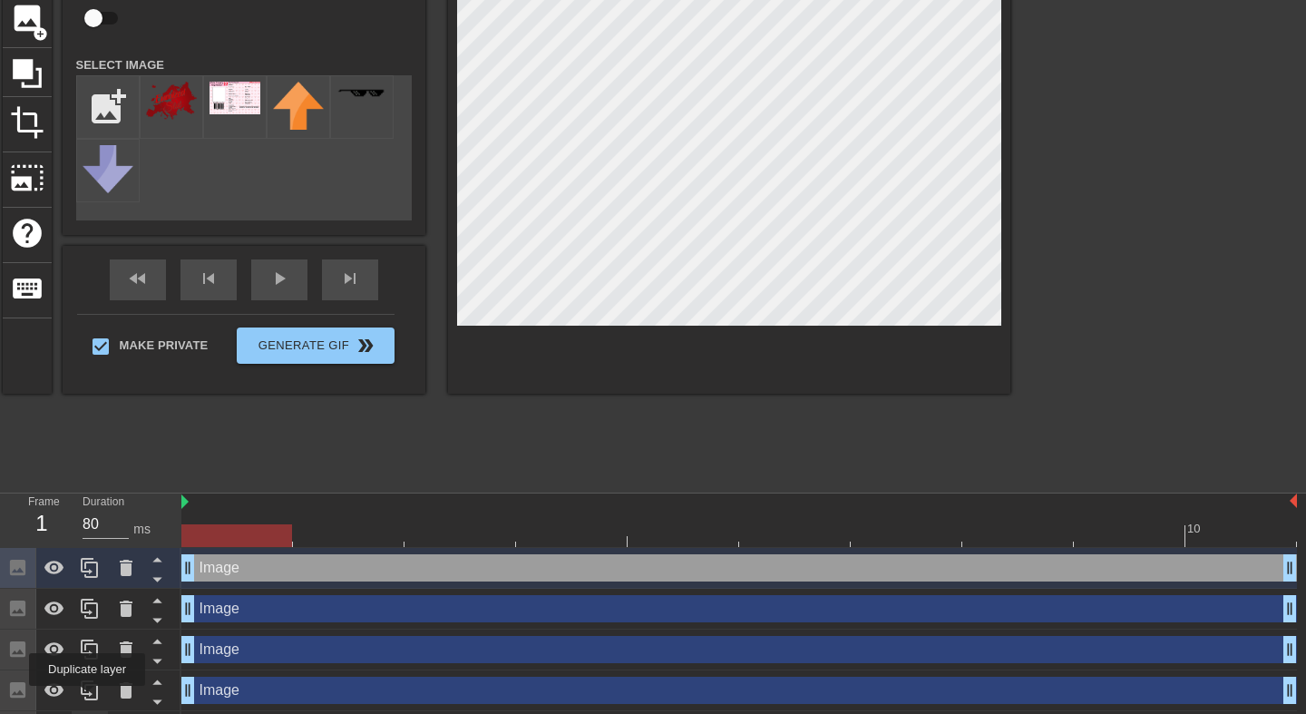
click at [89, 699] on icon at bounding box center [89, 690] width 17 height 20
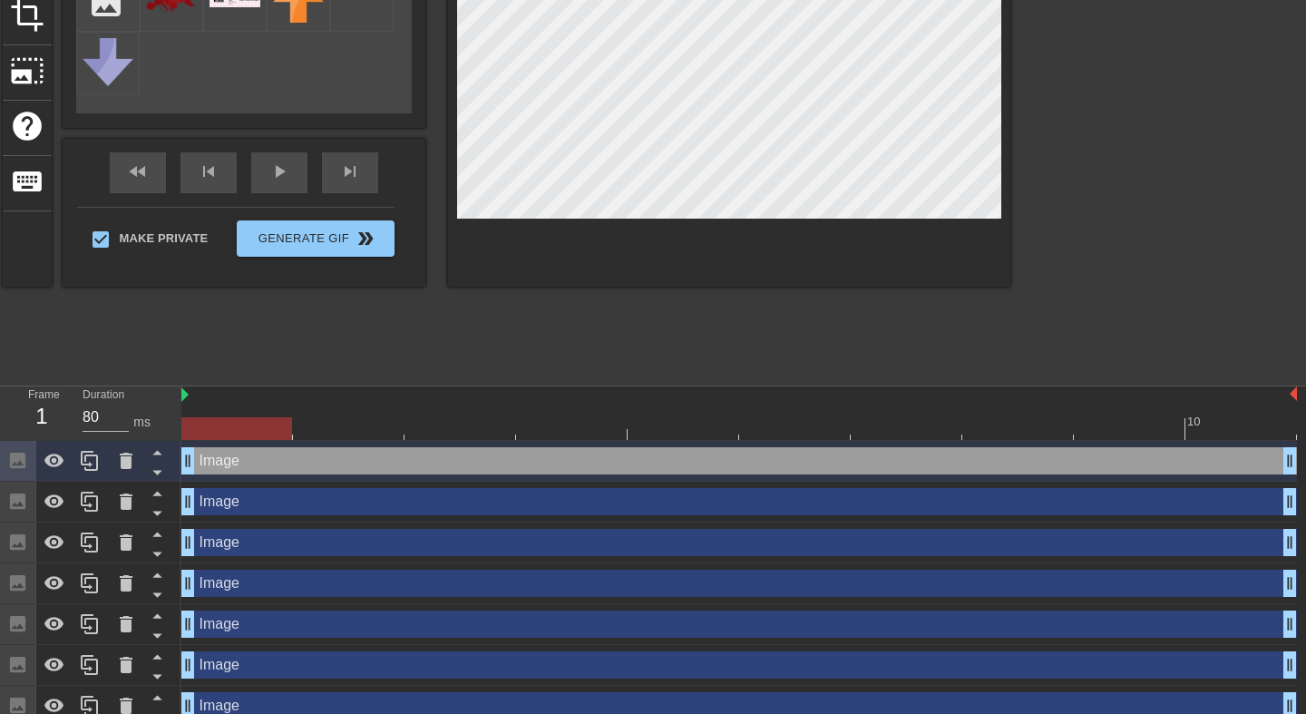
scroll to position [379, 0]
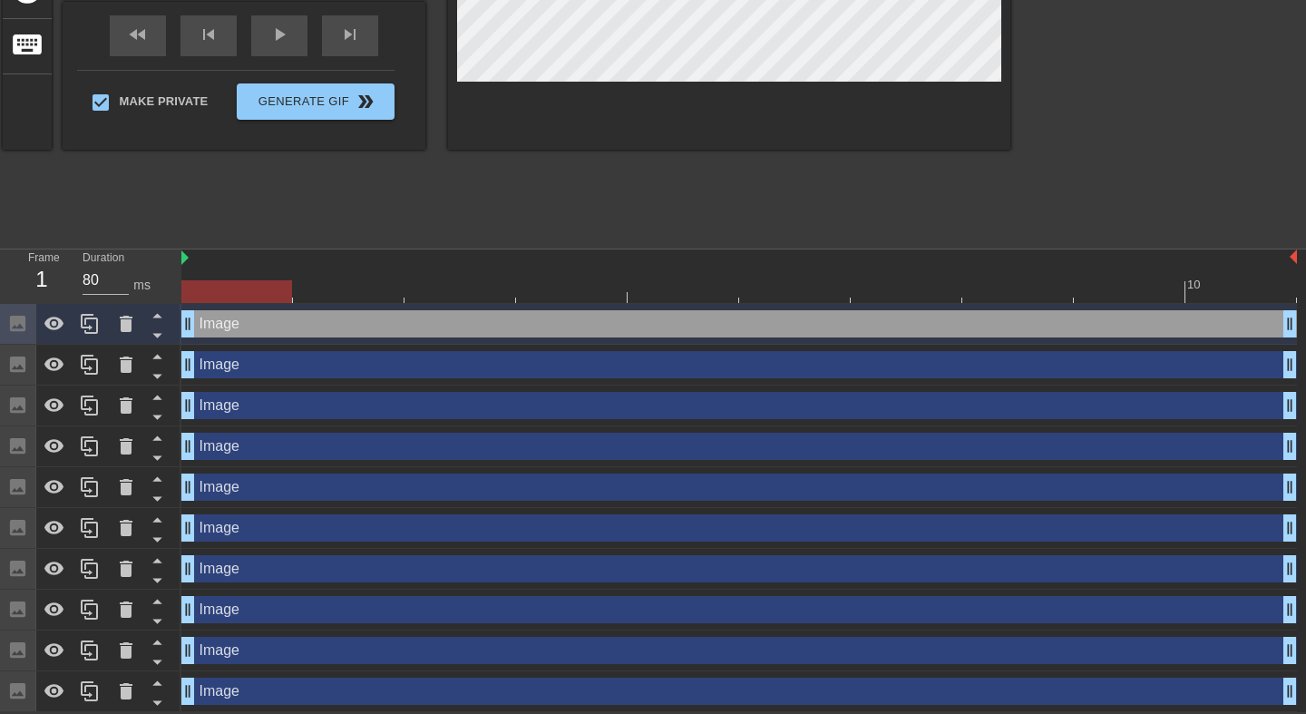
click at [295, 365] on div "Image drag_handle drag_handle" at bounding box center [739, 364] width 1116 height 27
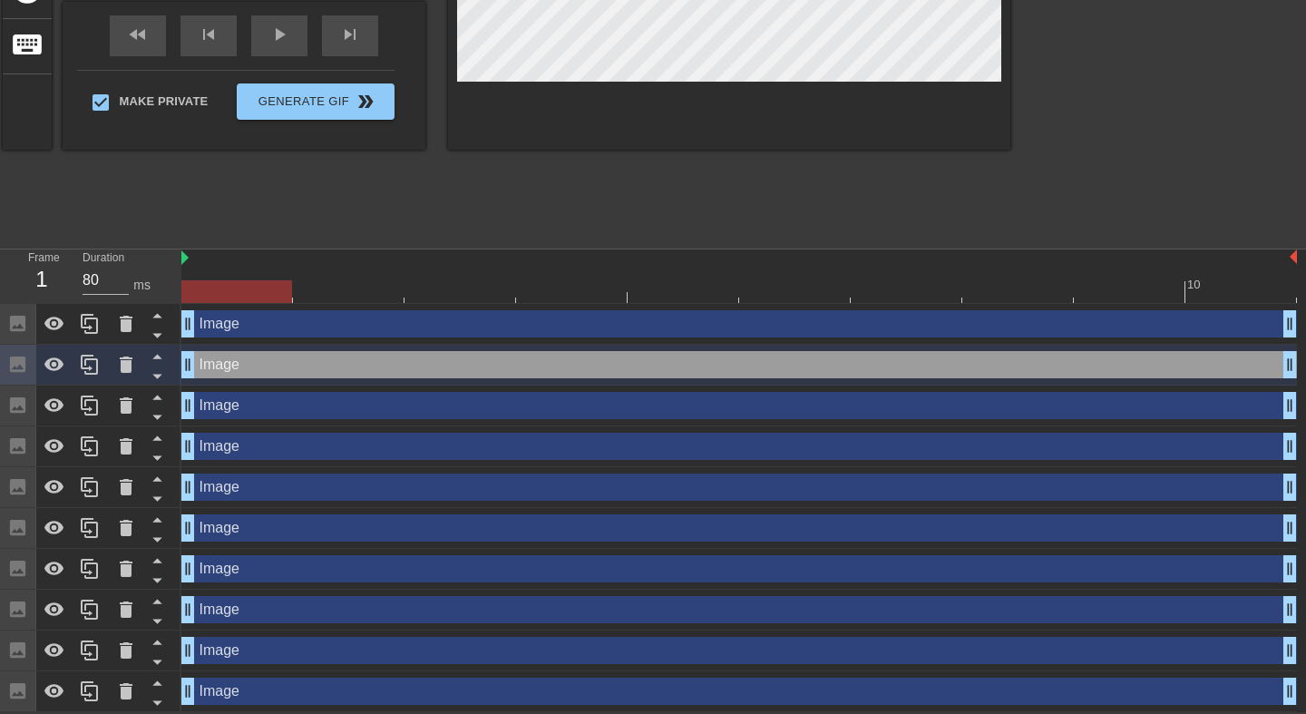
click at [293, 414] on div "Image drag_handle drag_handle" at bounding box center [739, 405] width 1116 height 27
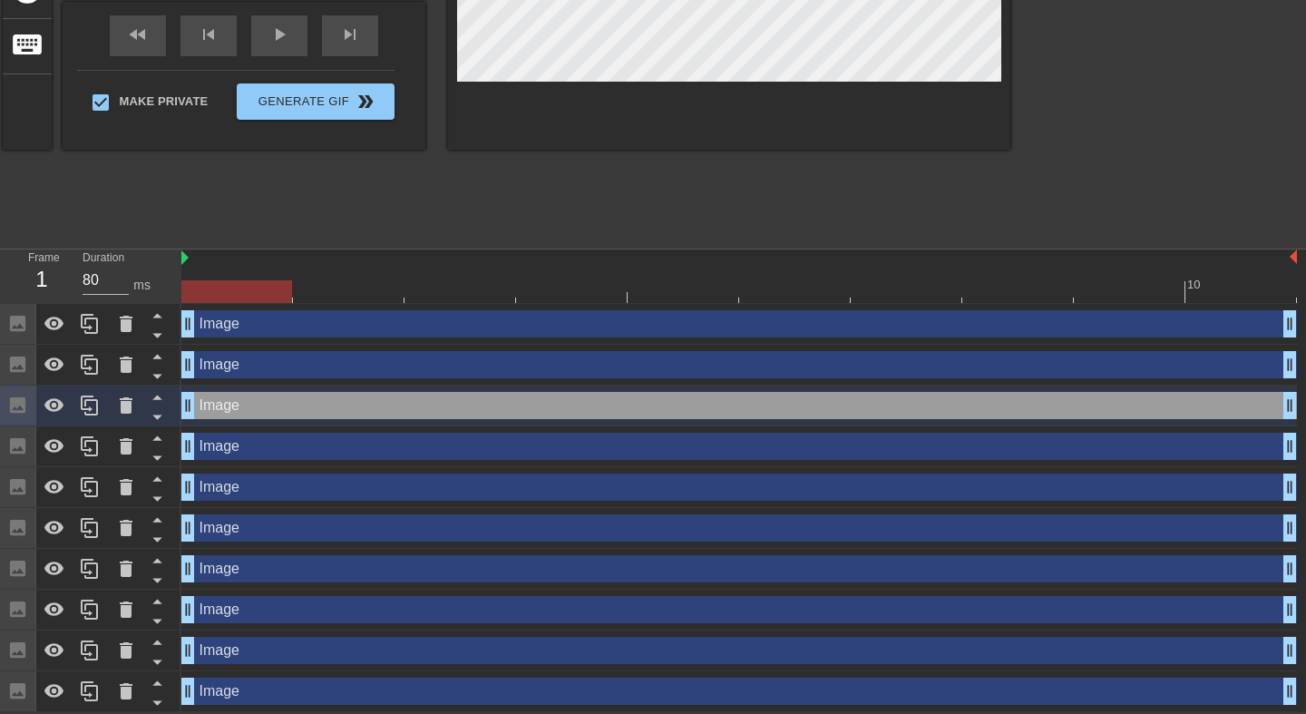
click at [290, 499] on div "Image drag_handle drag_handle" at bounding box center [739, 487] width 1116 height 41
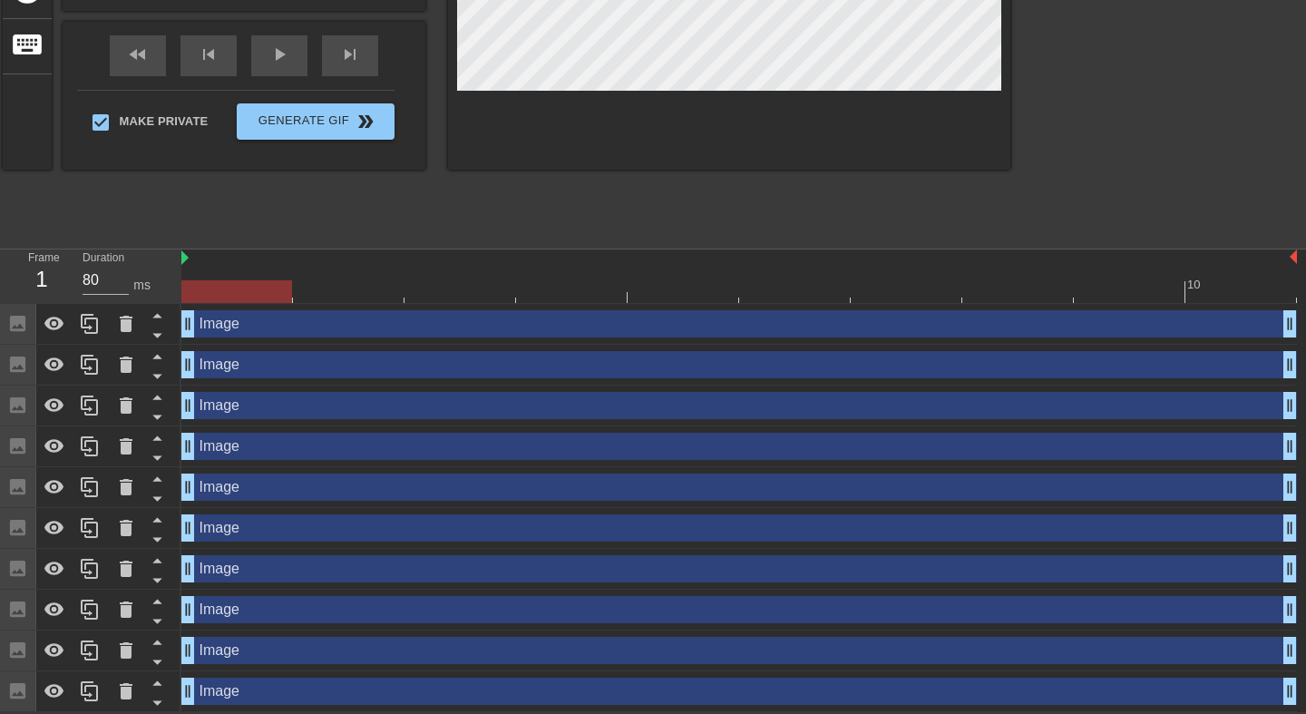
click at [290, 529] on div "Image drag_handle drag_handle" at bounding box center [739, 527] width 1116 height 27
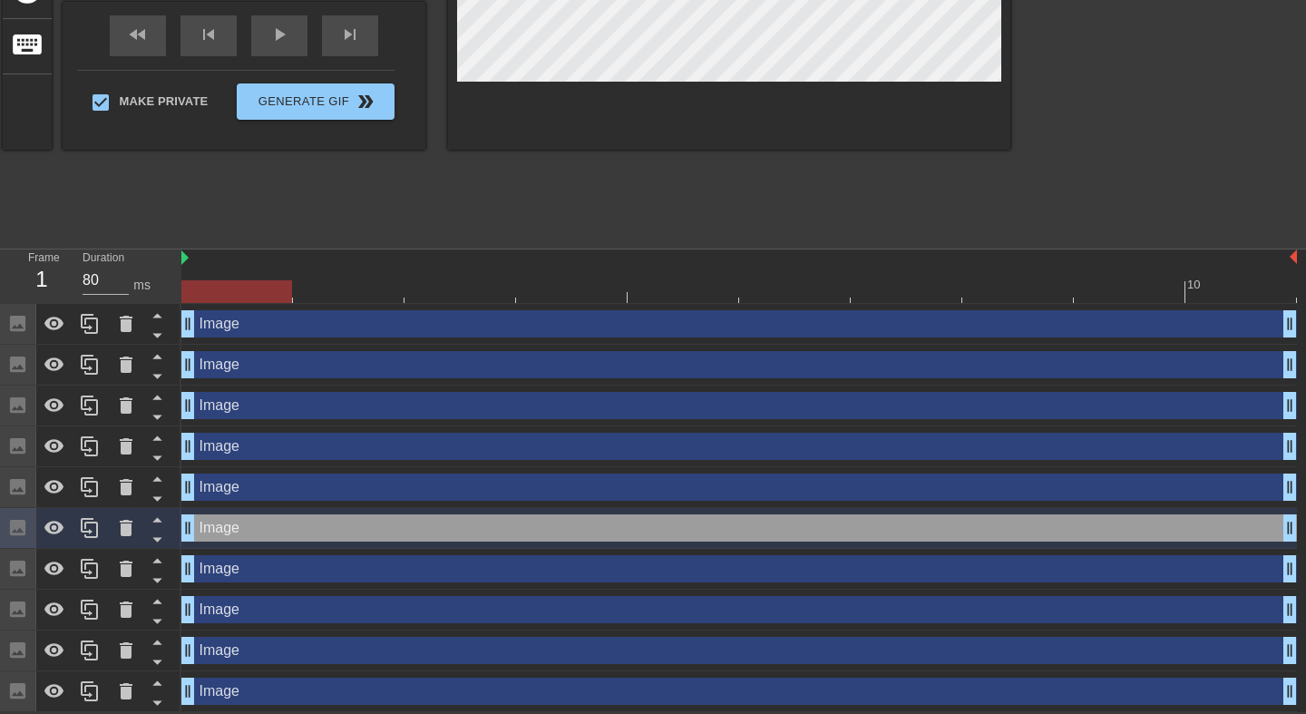
click at [269, 698] on div "Image drag_handle drag_handle" at bounding box center [739, 691] width 1116 height 27
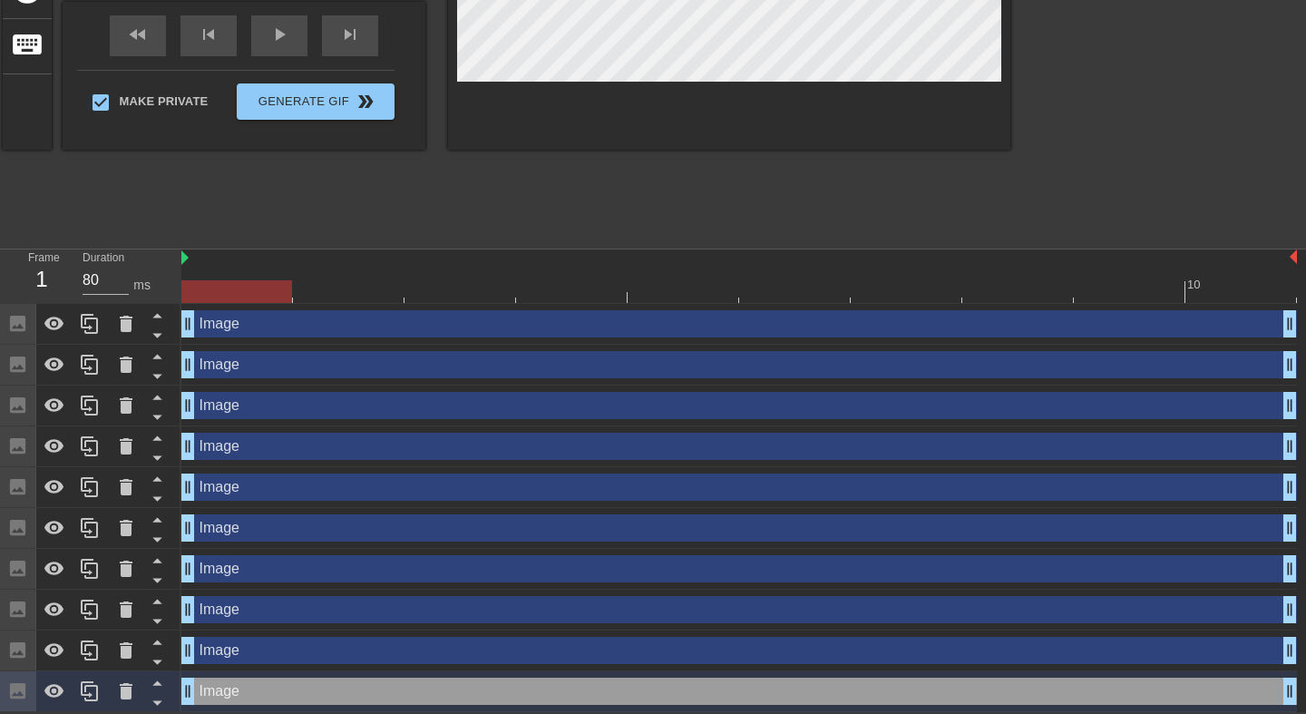
click at [304, 651] on div "Image drag_handle drag_handle" at bounding box center [739, 650] width 1116 height 27
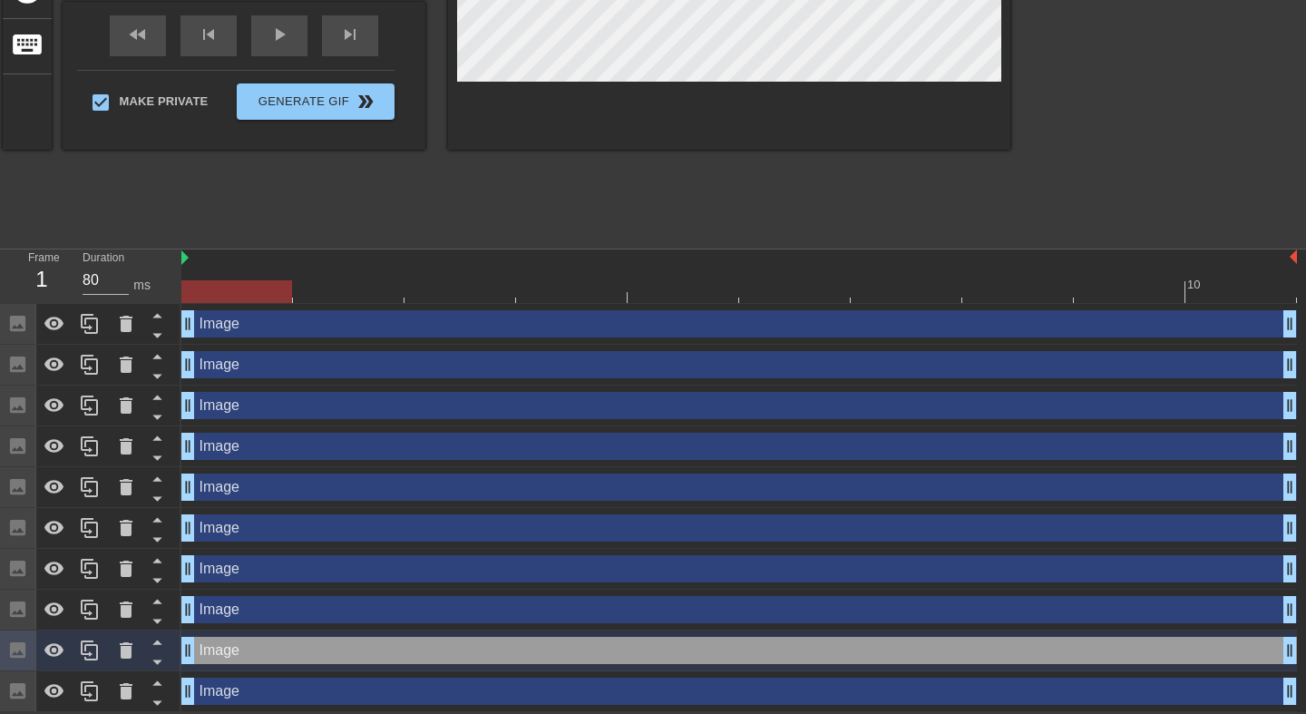
click at [316, 607] on div "Image drag_handle drag_handle" at bounding box center [739, 609] width 1116 height 27
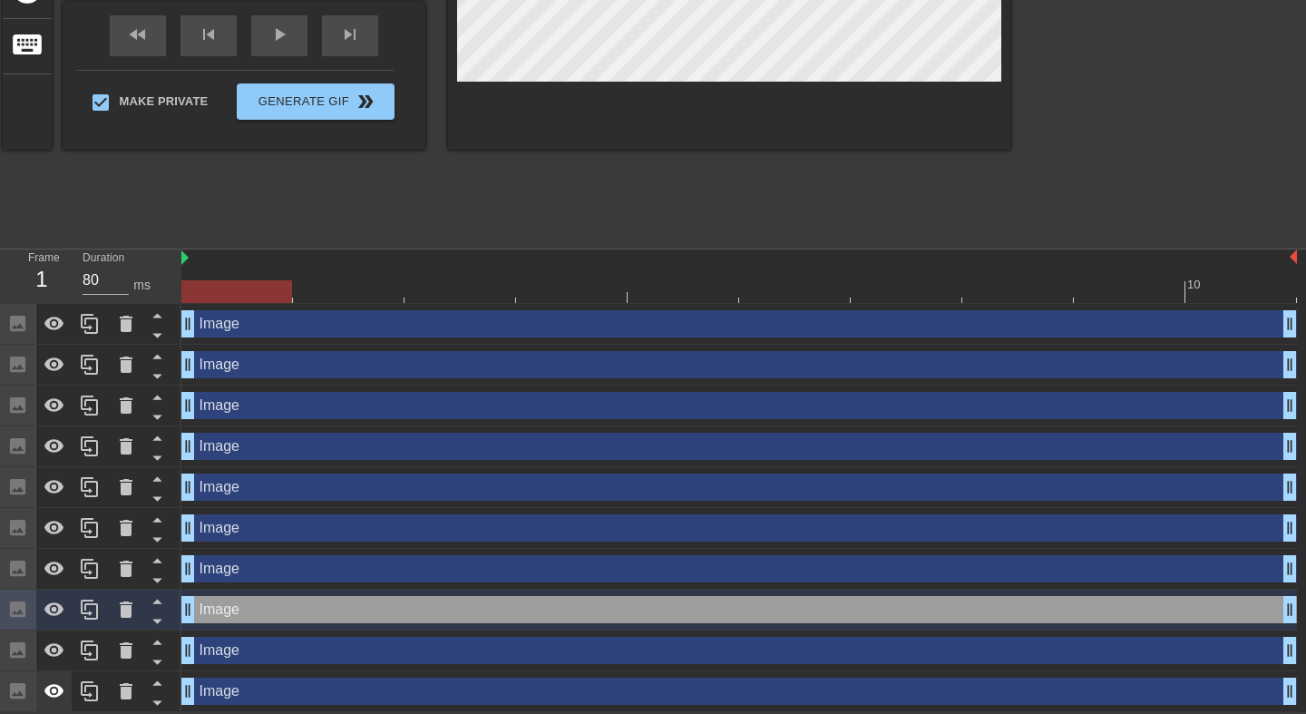
click at [42, 690] on div at bounding box center [54, 691] width 36 height 40
click at [57, 645] on icon at bounding box center [54, 650] width 20 height 14
click at [54, 590] on div at bounding box center [54, 610] width 36 height 40
click at [54, 559] on icon at bounding box center [55, 569] width 22 height 22
click at [54, 526] on icon at bounding box center [54, 528] width 20 height 14
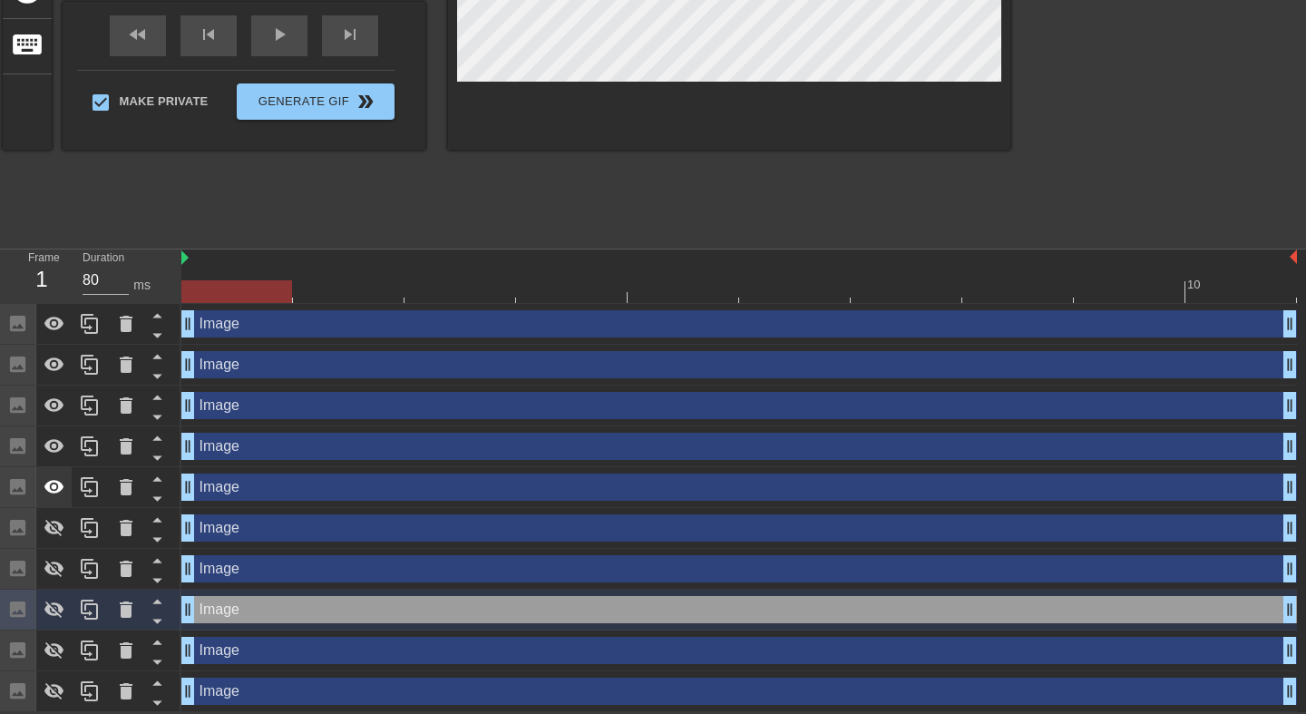
click at [54, 474] on div at bounding box center [54, 487] width 36 height 40
click at [62, 428] on div at bounding box center [54, 446] width 36 height 40
click at [54, 408] on icon at bounding box center [55, 406] width 22 height 22
click at [55, 376] on div at bounding box center [54, 365] width 36 height 40
click at [55, 331] on icon at bounding box center [55, 324] width 22 height 22
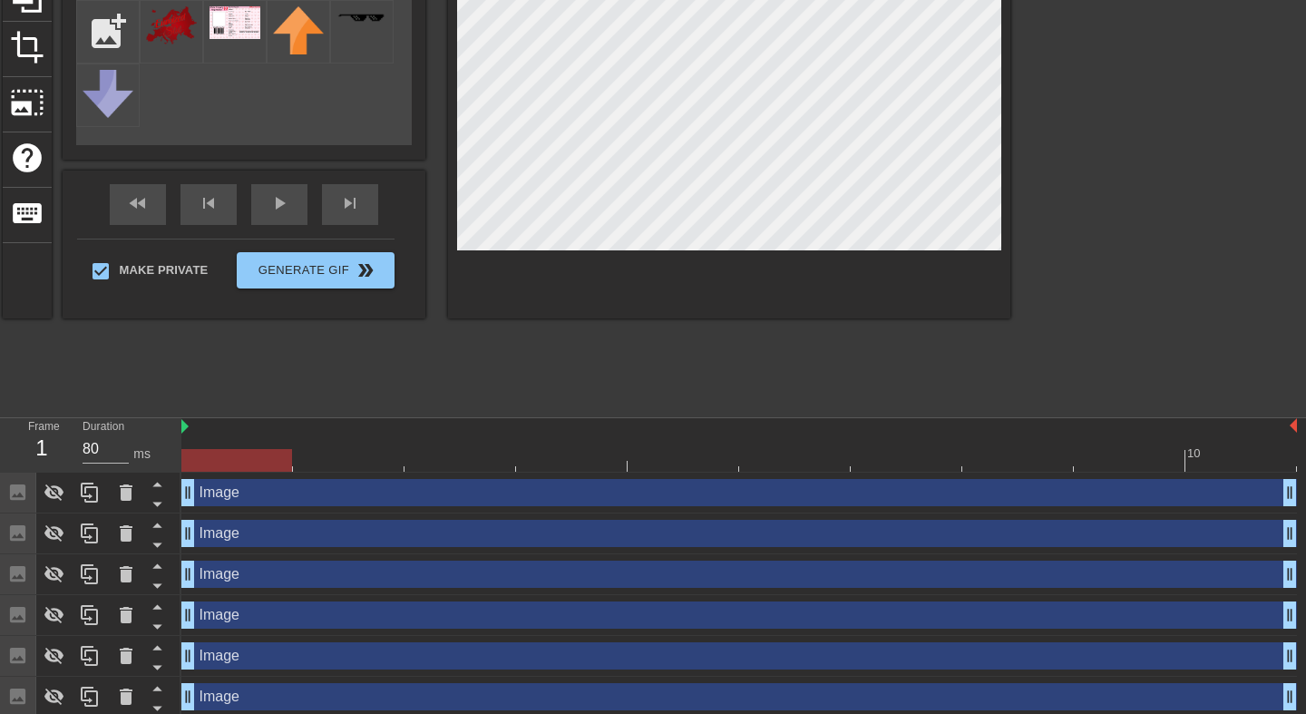
scroll to position [179, 0]
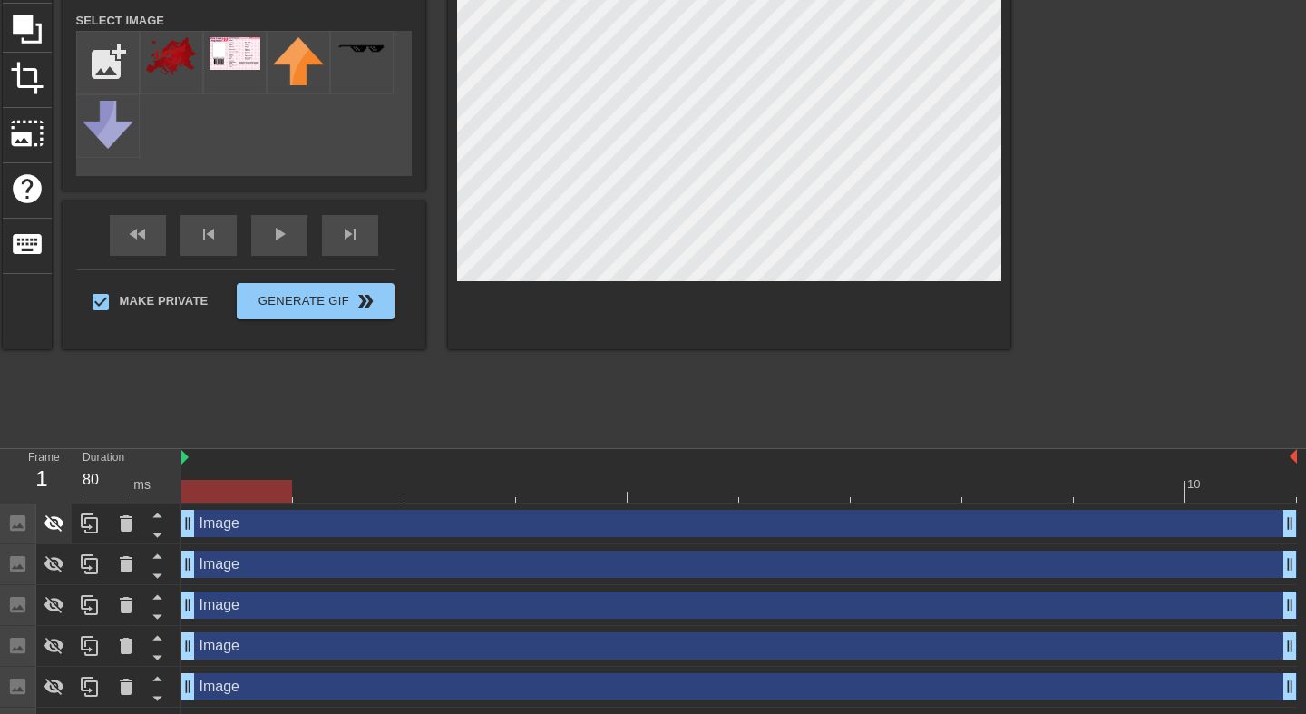
click at [54, 526] on icon at bounding box center [55, 524] width 22 height 22
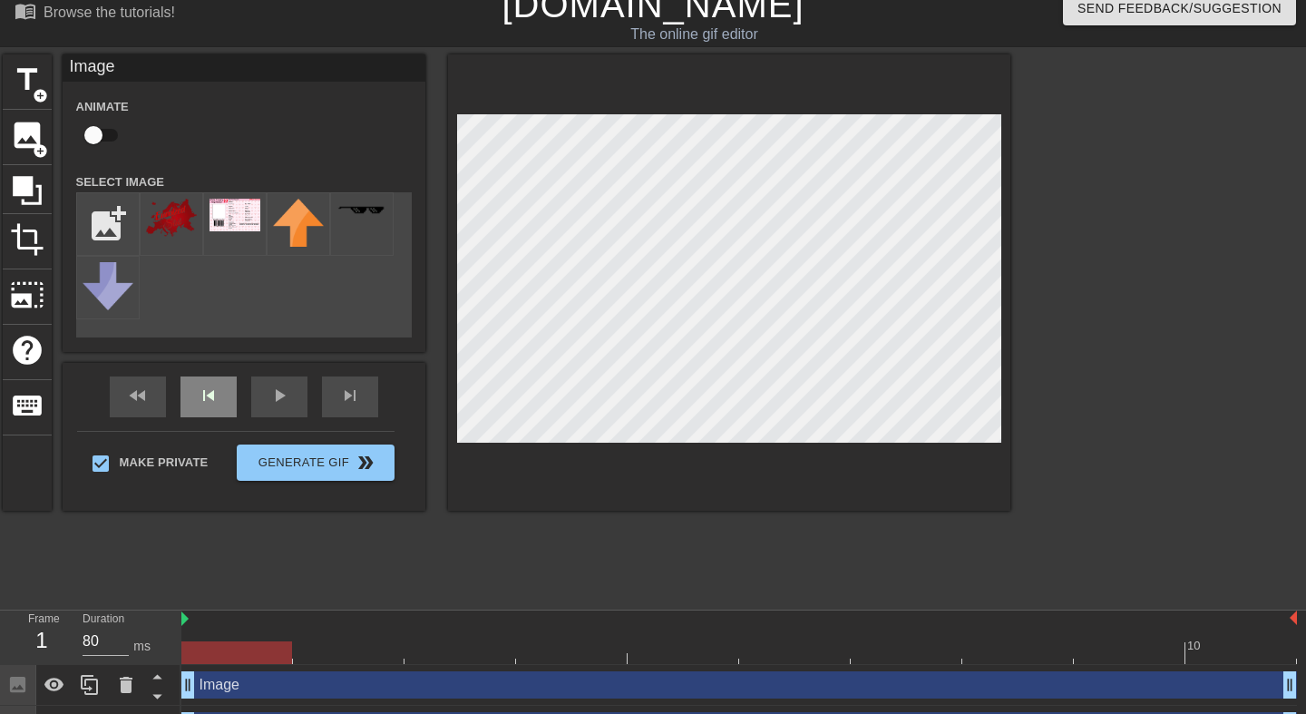
scroll to position [5, 0]
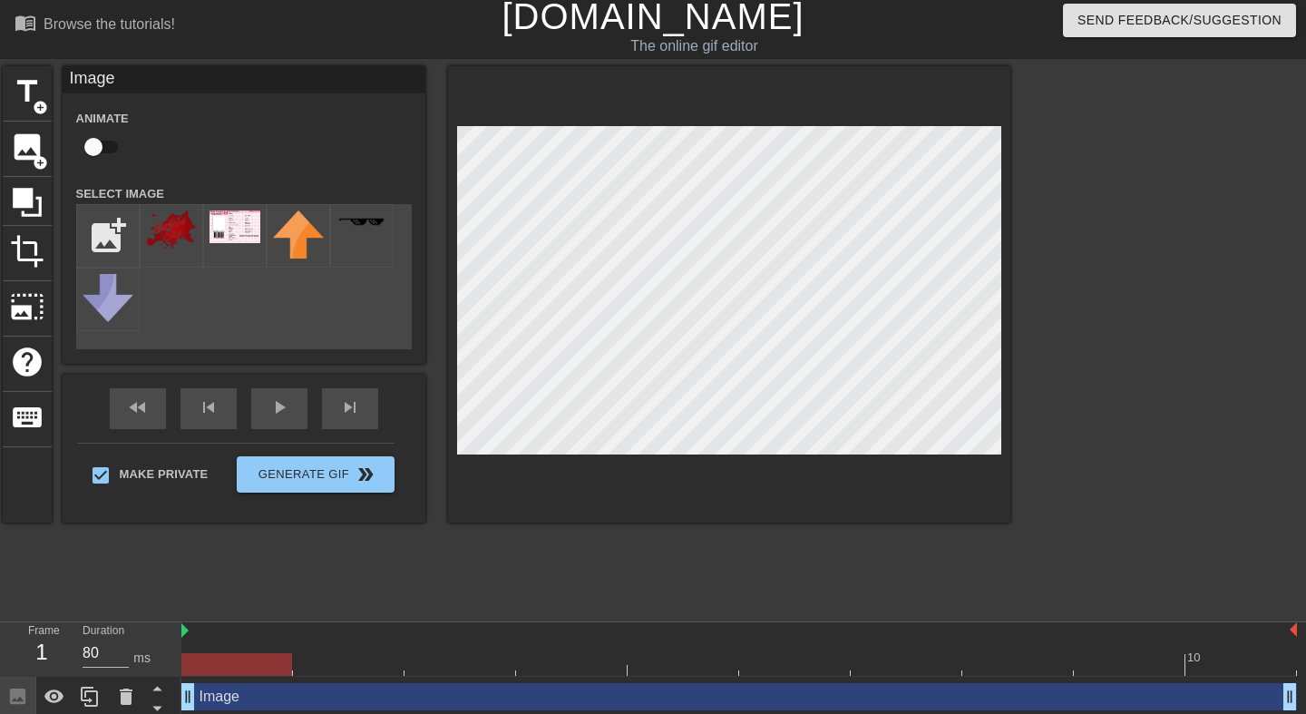
click at [98, 137] on input "checkbox" at bounding box center [93, 147] width 103 height 34
checkbox input "true"
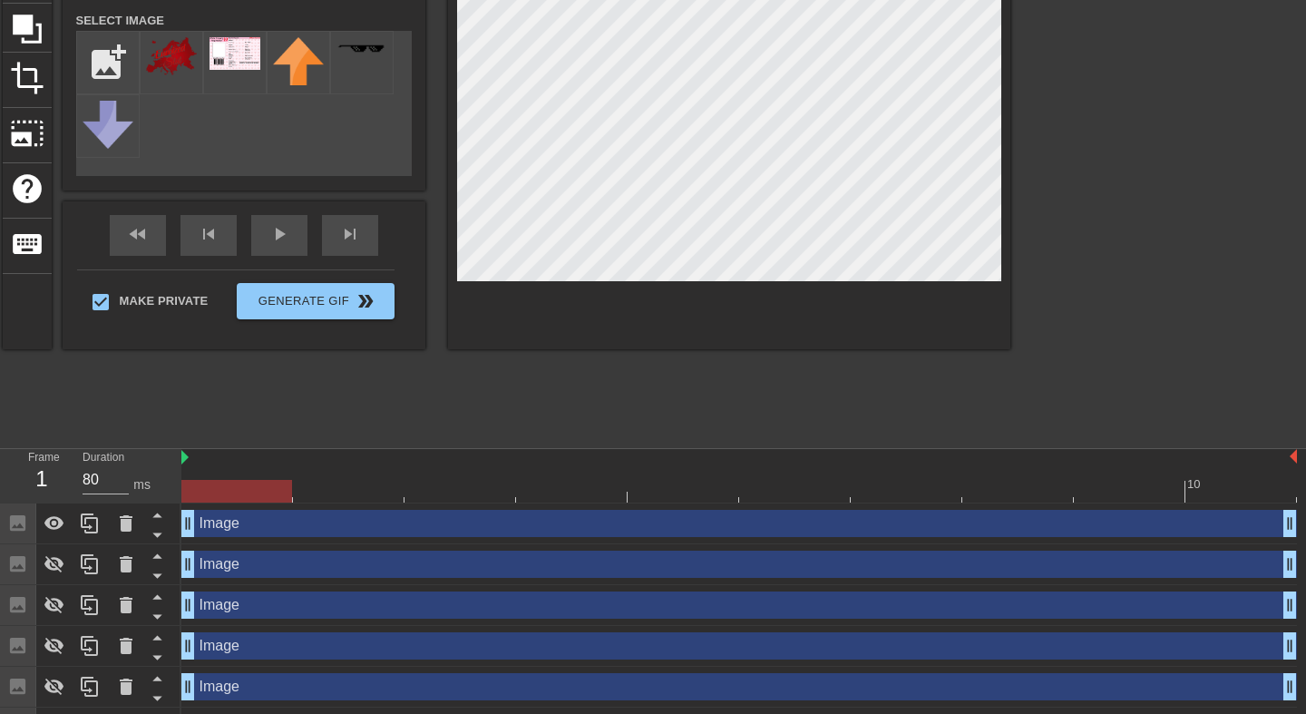
scroll to position [222, 0]
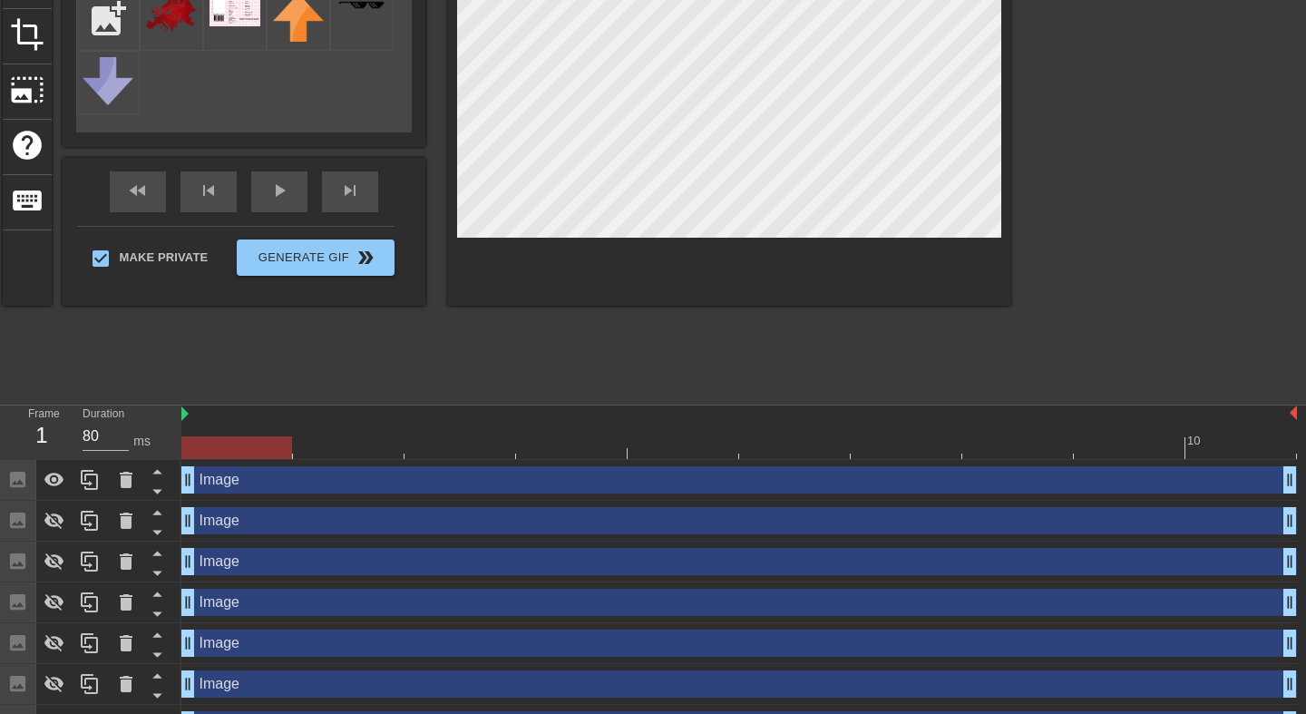
click at [255, 445] on div at bounding box center [236, 447] width 111 height 23
click at [56, 476] on icon at bounding box center [54, 480] width 20 height 14
click at [55, 517] on icon at bounding box center [55, 521] width 22 height 22
click at [358, 449] on div at bounding box center [739, 447] width 1116 height 23
click at [255, 455] on div at bounding box center [739, 447] width 1116 height 23
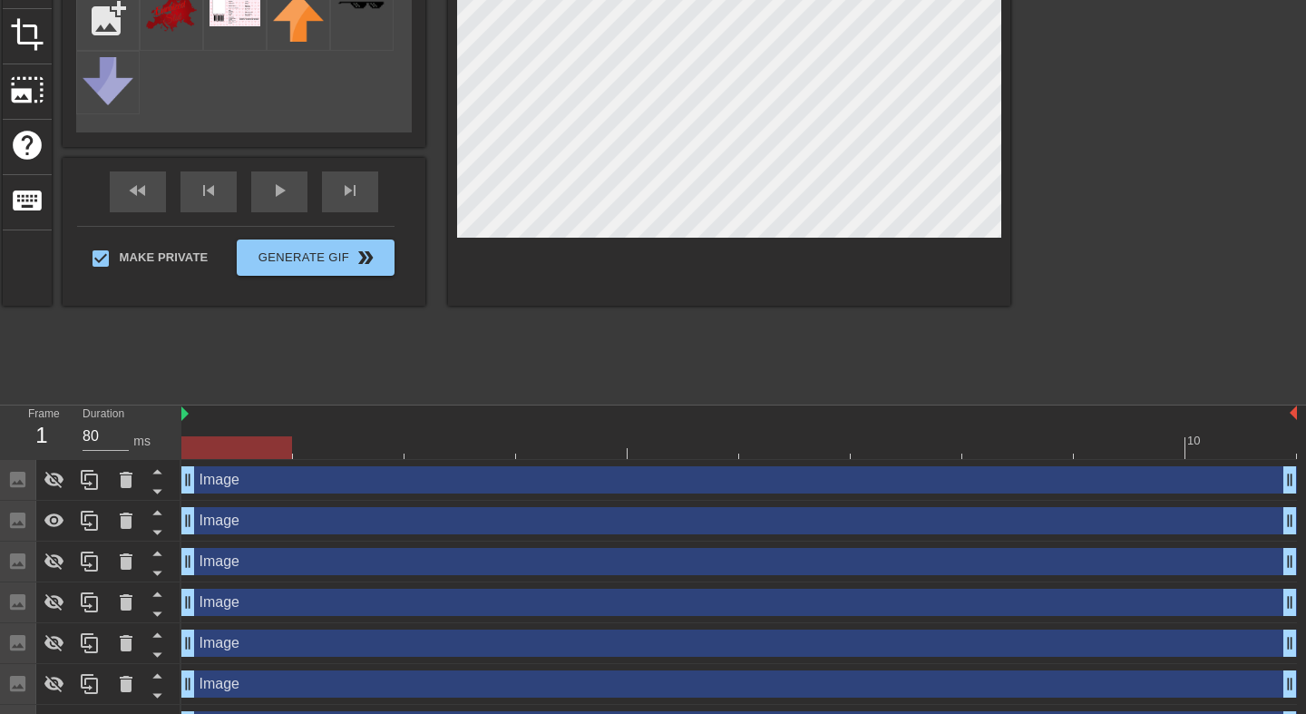
click at [317, 455] on div at bounding box center [739, 447] width 1116 height 23
click at [475, 444] on div at bounding box center [739, 447] width 1116 height 23
click at [51, 518] on icon at bounding box center [55, 521] width 22 height 22
click at [55, 562] on icon at bounding box center [55, 562] width 22 height 22
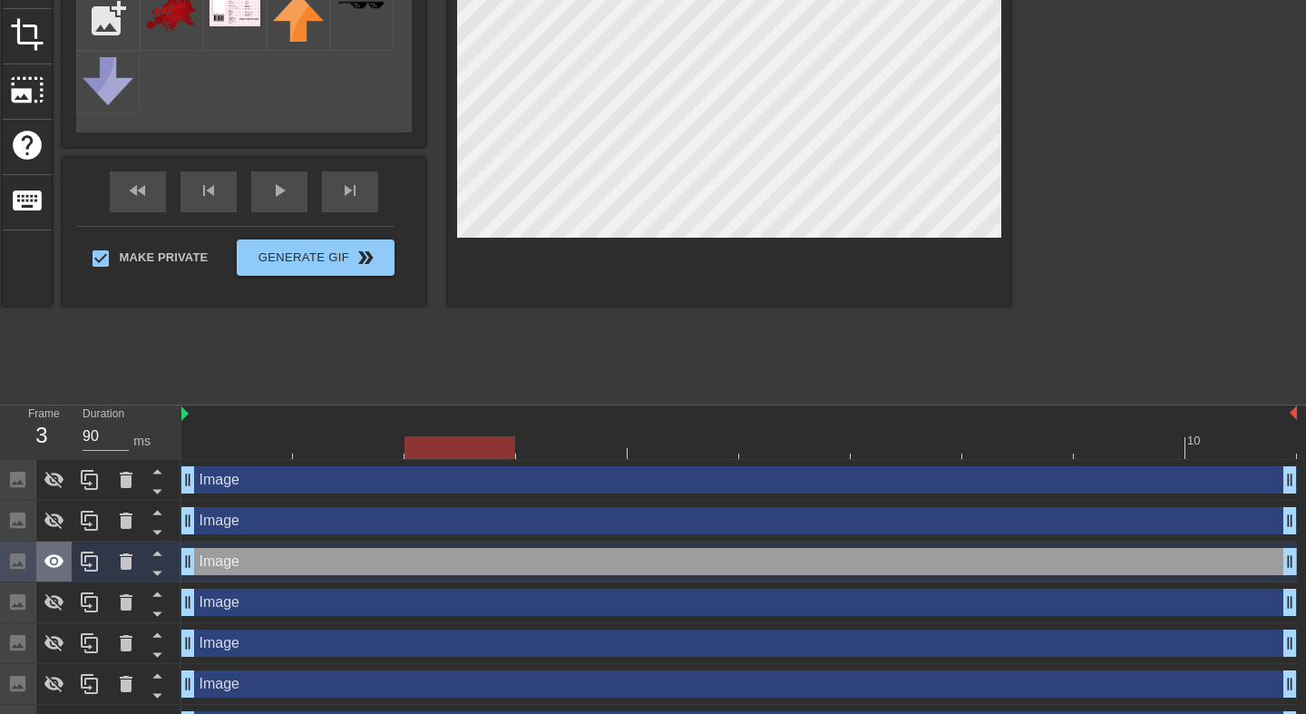
click at [59, 566] on icon at bounding box center [54, 561] width 20 height 14
click at [60, 600] on icon at bounding box center [54, 602] width 20 height 17
click at [556, 445] on div at bounding box center [739, 447] width 1116 height 23
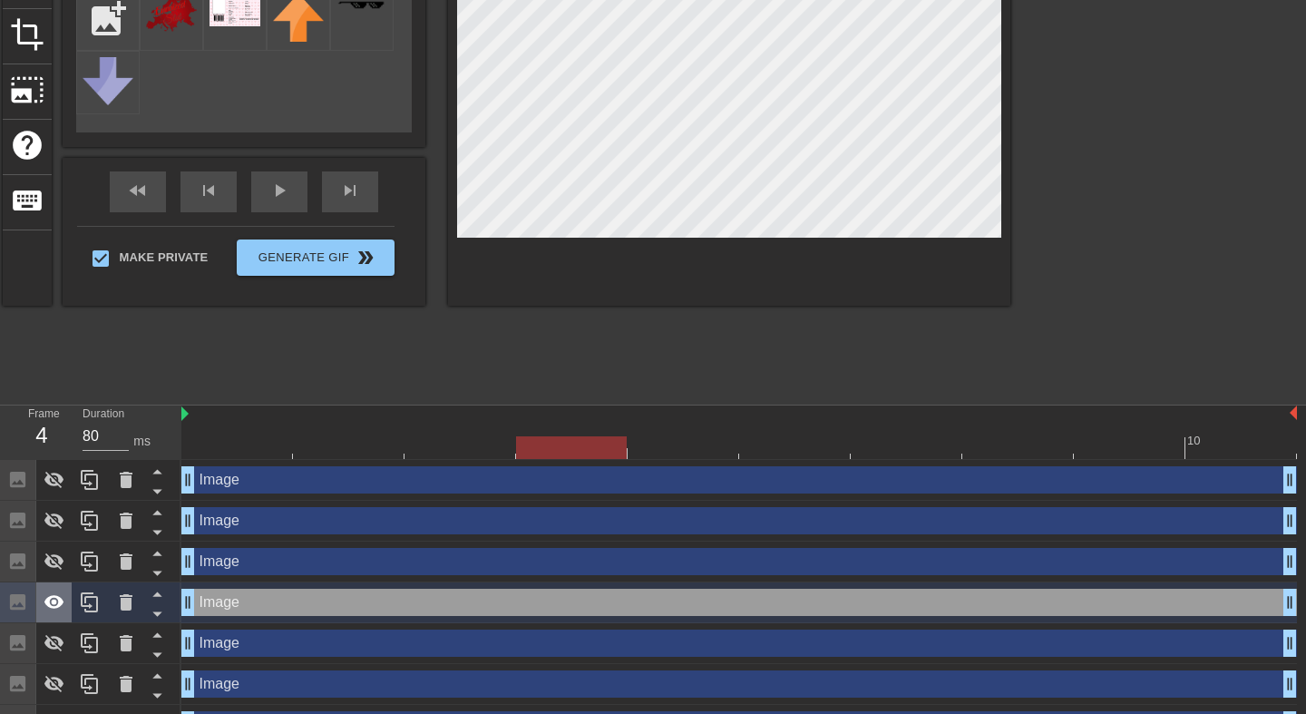
click at [60, 604] on icon at bounding box center [54, 602] width 20 height 14
click at [56, 652] on icon at bounding box center [55, 643] width 22 height 22
click at [665, 441] on div at bounding box center [739, 447] width 1116 height 23
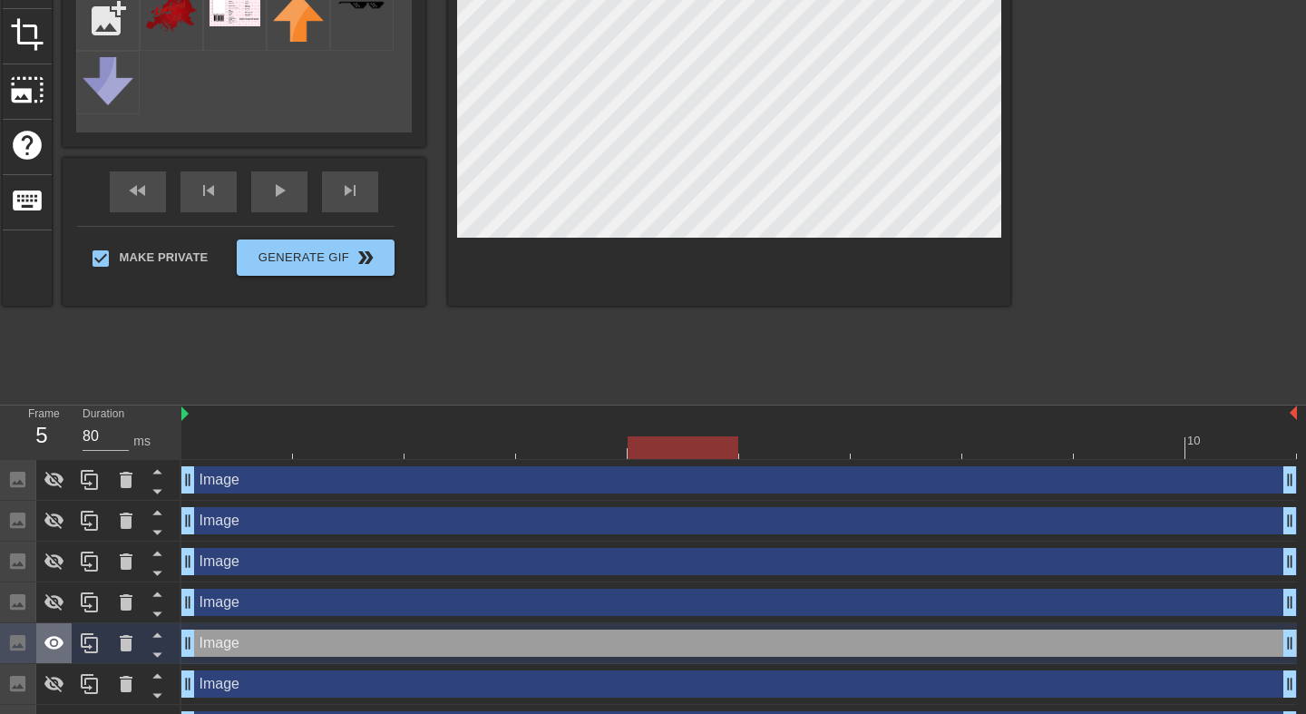
click at [54, 644] on icon at bounding box center [54, 643] width 20 height 14
click at [58, 679] on icon at bounding box center [54, 684] width 20 height 17
type input "90"
click at [778, 450] on div at bounding box center [739, 447] width 1116 height 23
click at [53, 644] on icon at bounding box center [54, 643] width 20 height 17
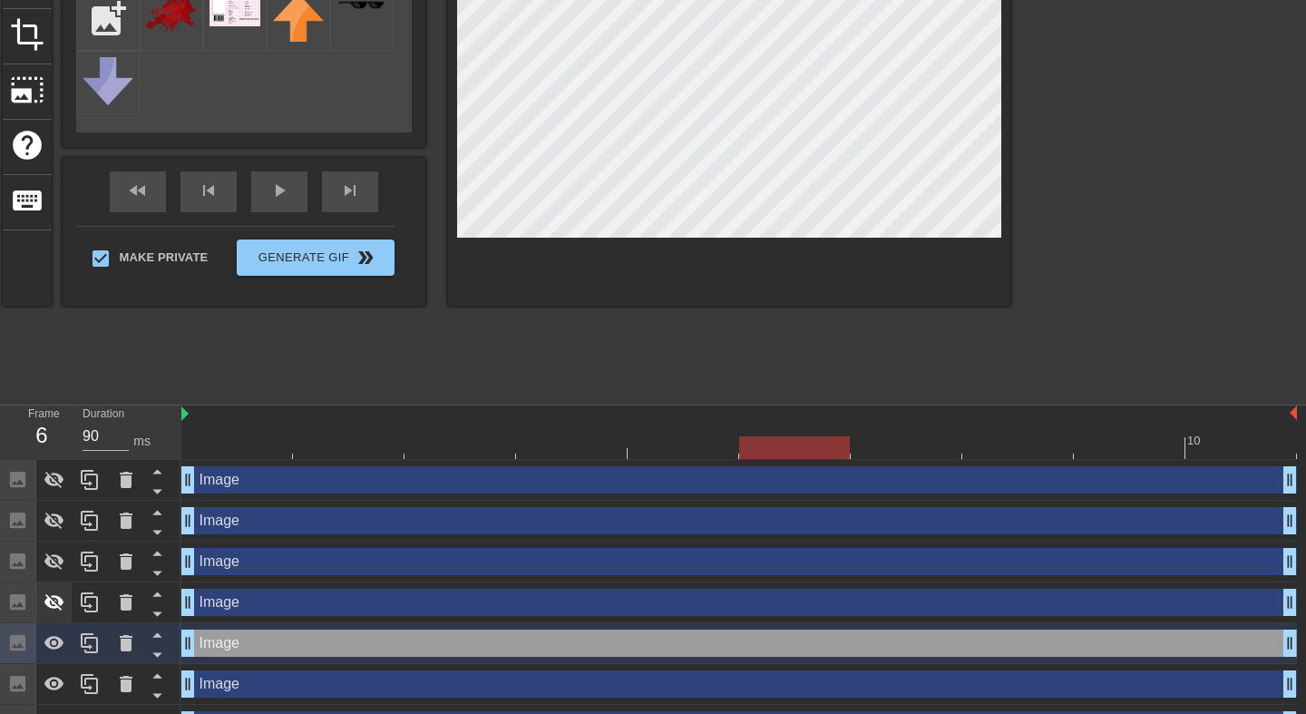
click at [58, 606] on icon at bounding box center [55, 603] width 22 height 22
click at [58, 606] on icon at bounding box center [54, 602] width 20 height 14
click at [54, 672] on div at bounding box center [54, 684] width 36 height 40
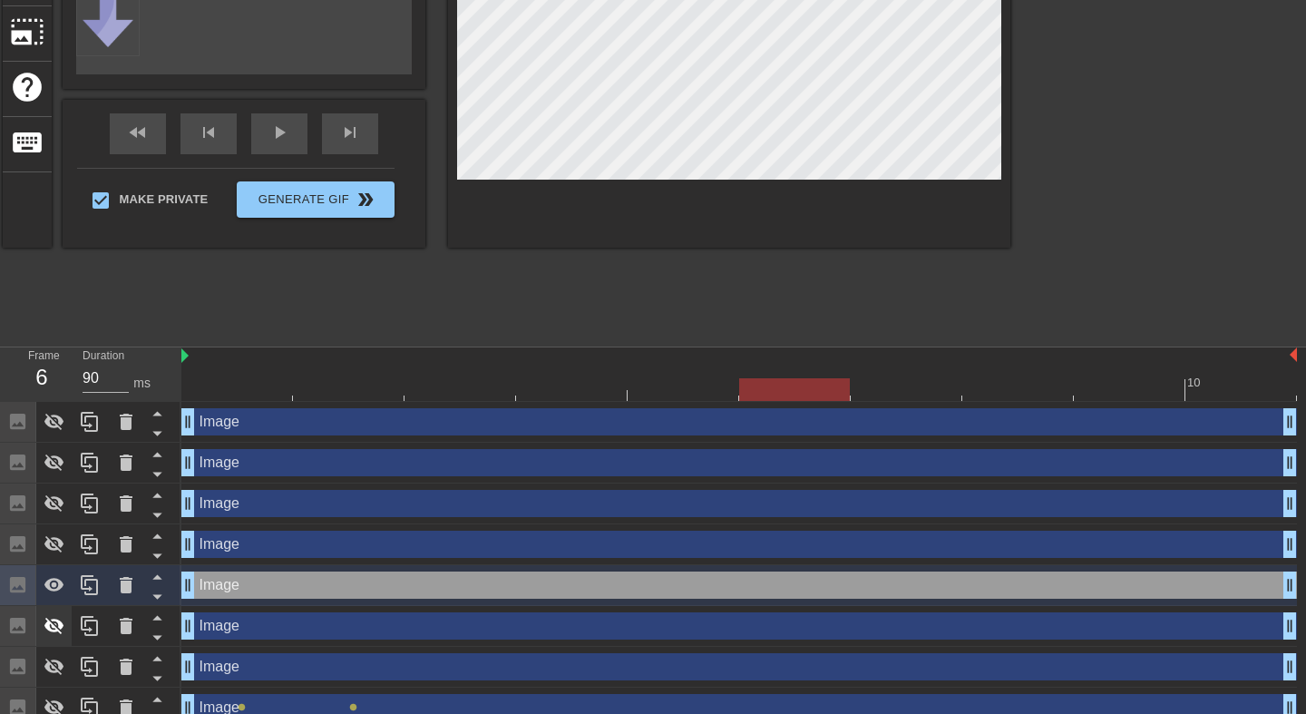
scroll to position [355, 0]
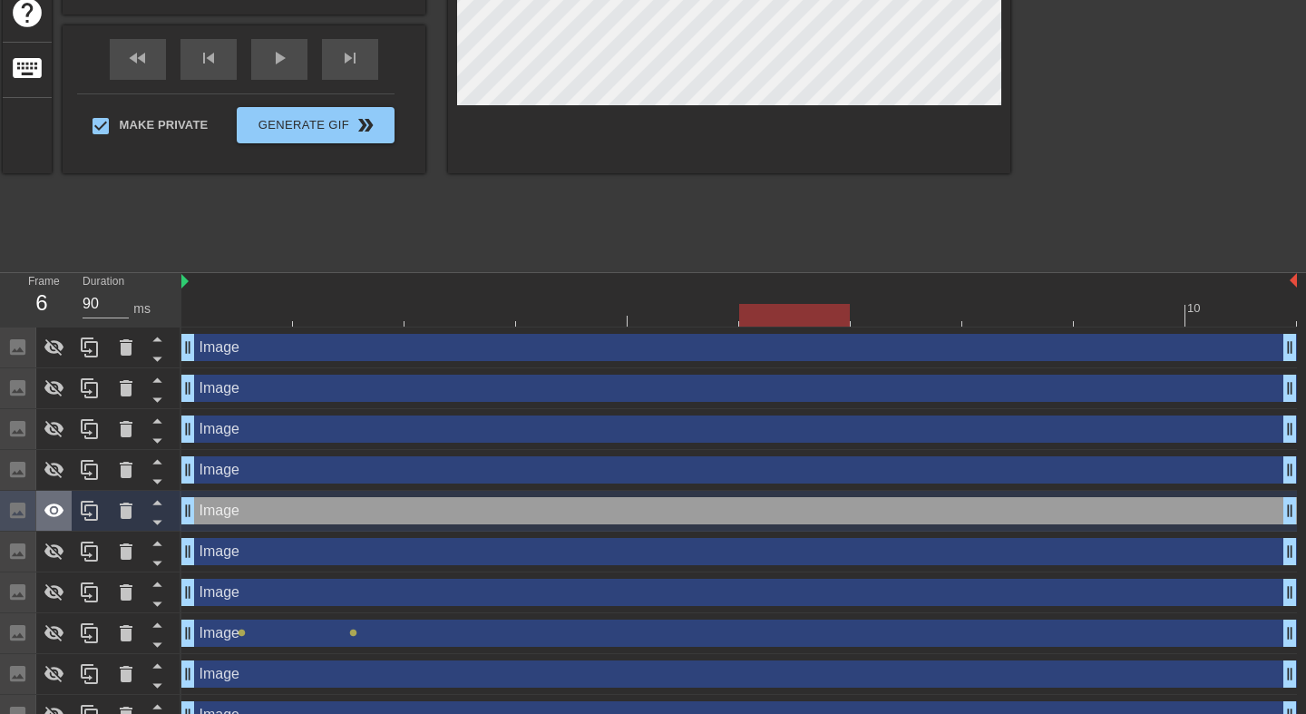
click at [54, 504] on icon at bounding box center [54, 511] width 20 height 14
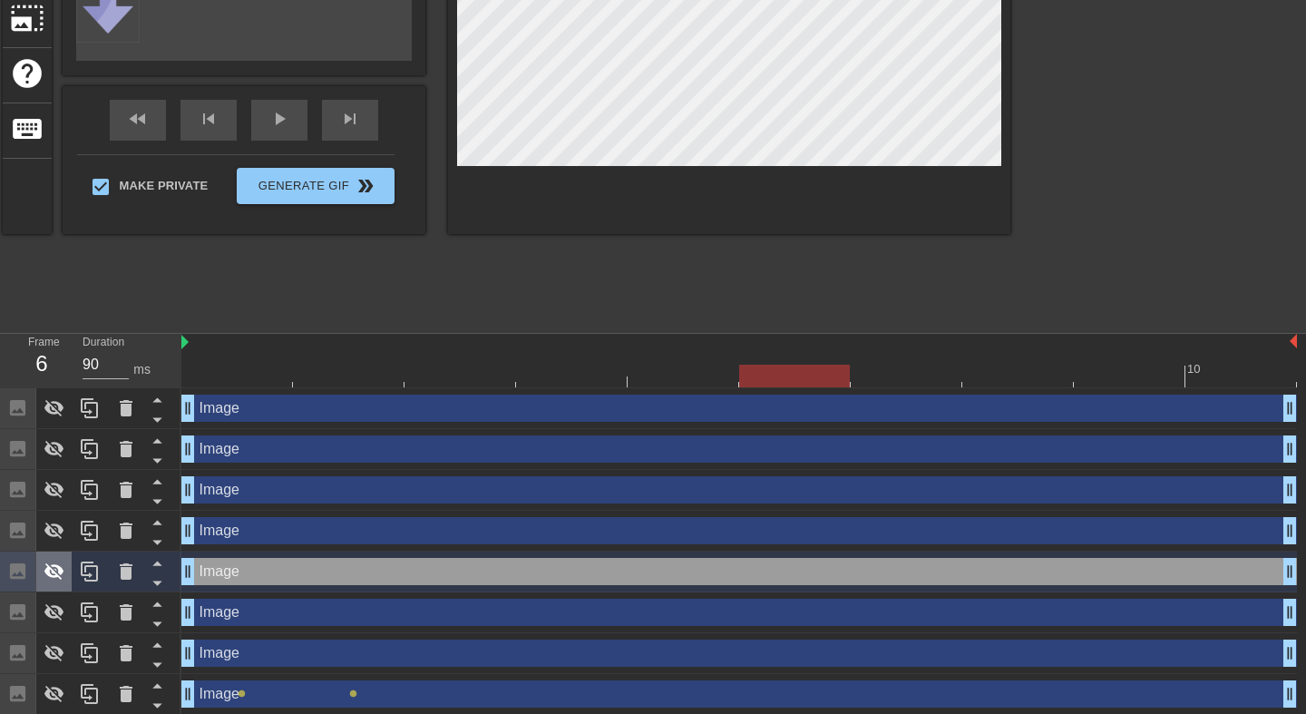
scroll to position [379, 0]
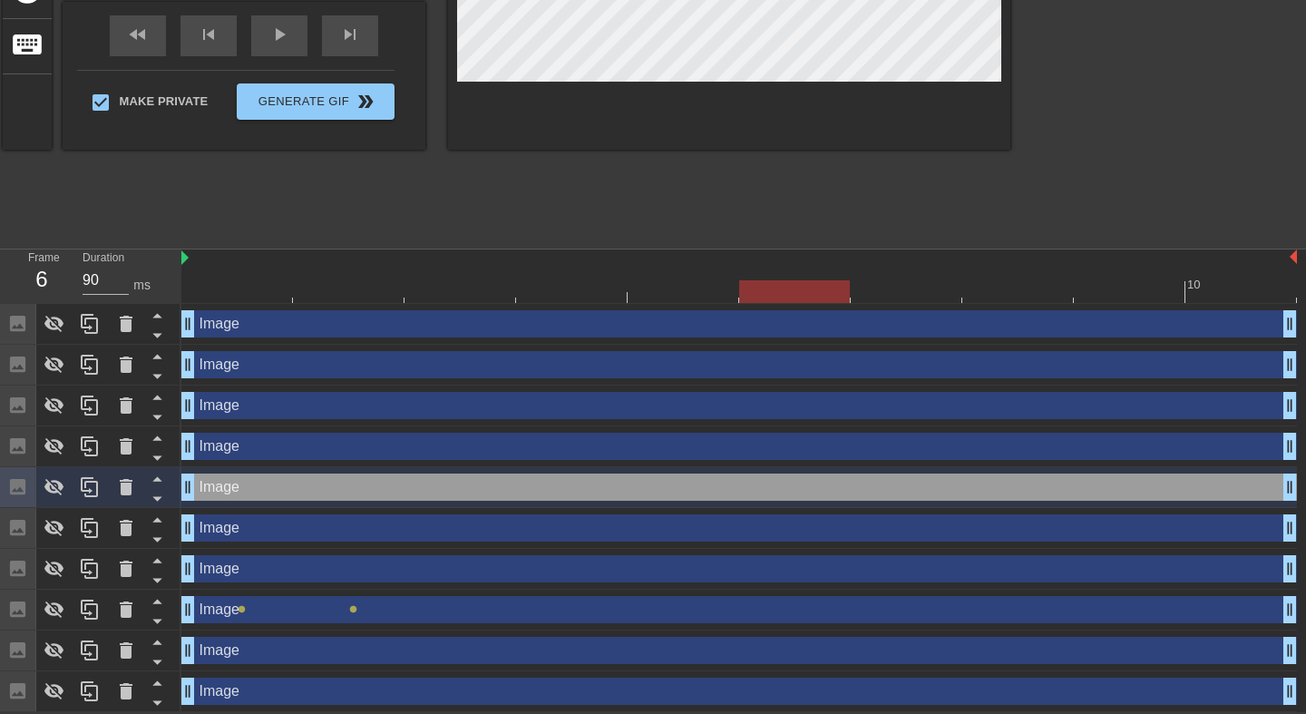
click at [337, 621] on div "Image drag_handle drag_handle" at bounding box center [739, 609] width 1116 height 27
checkbox input "true"
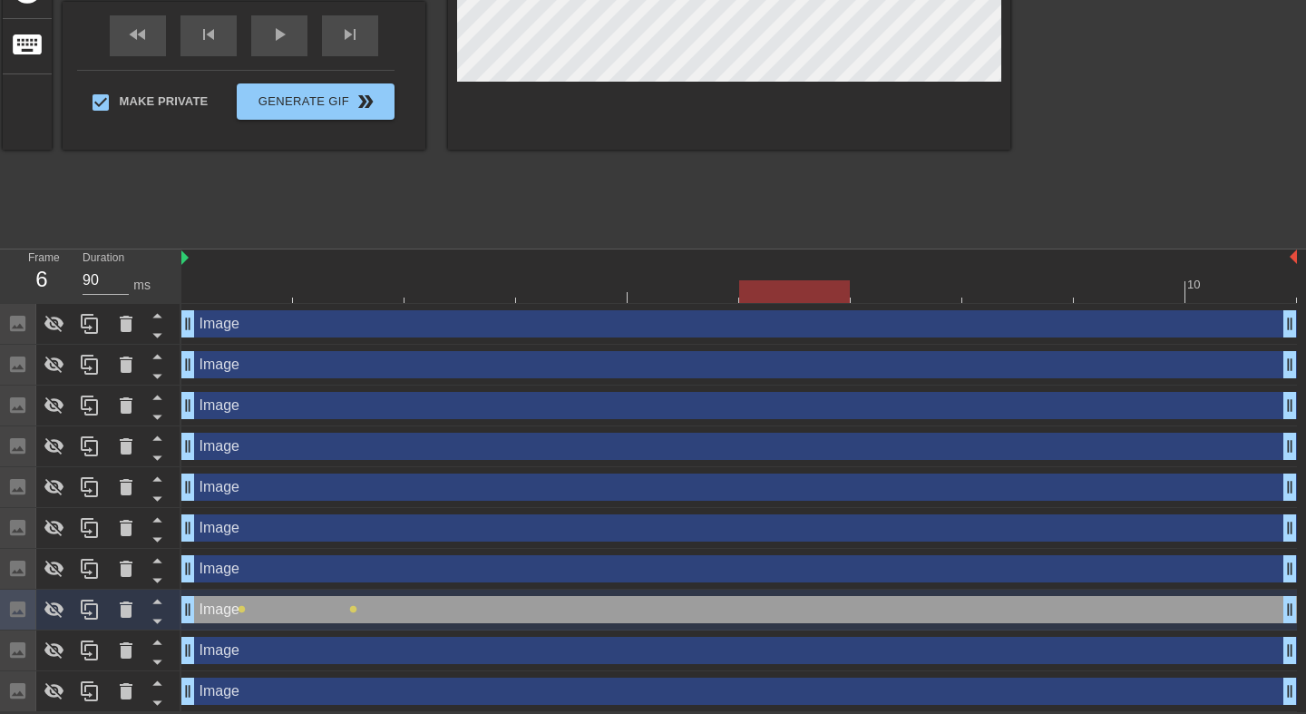
click at [250, 304] on div "Image drag_handle drag_handle" at bounding box center [739, 324] width 1116 height 41
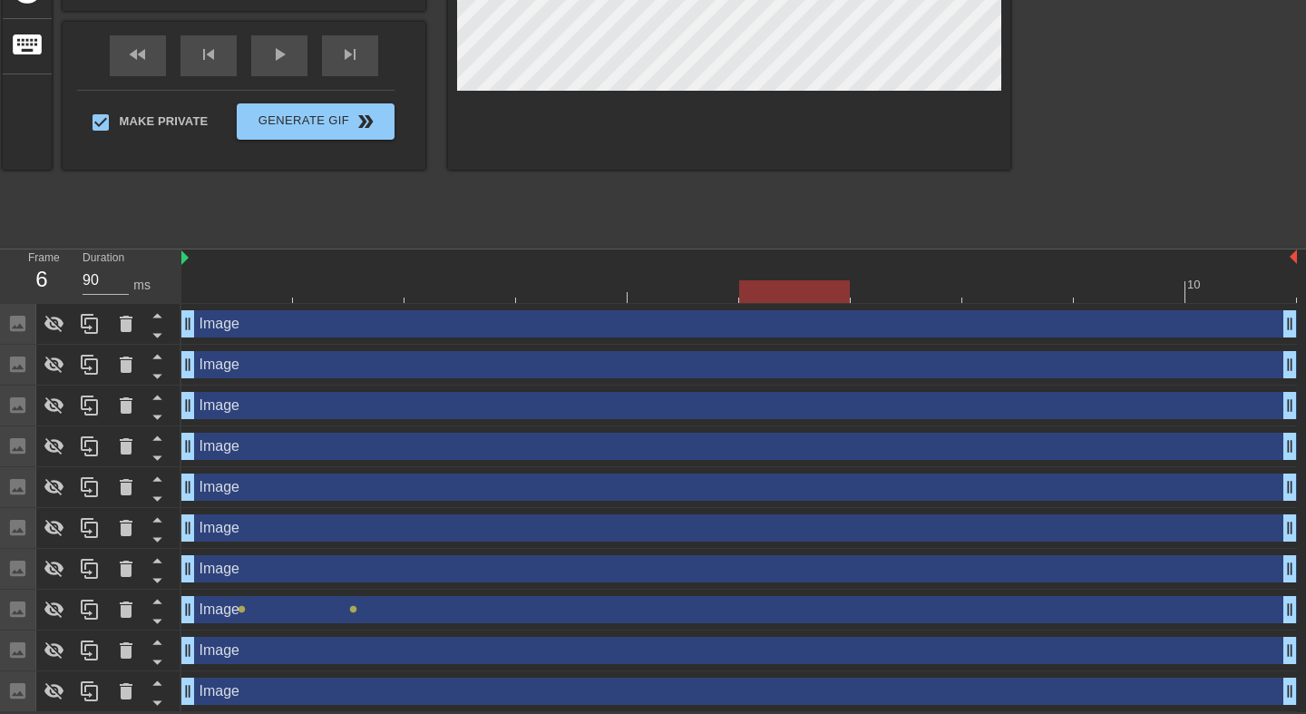
click at [315, 615] on div "Image drag_handle drag_handle" at bounding box center [739, 609] width 1116 height 27
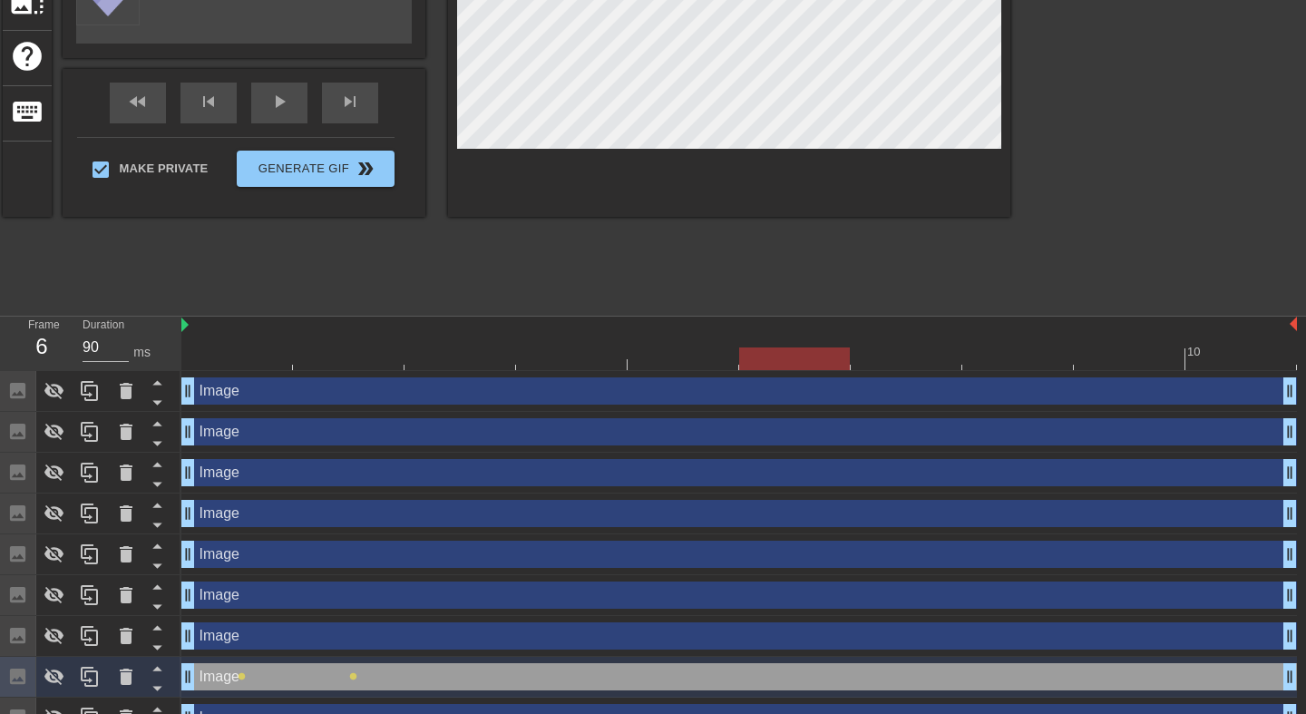
scroll to position [229, 0]
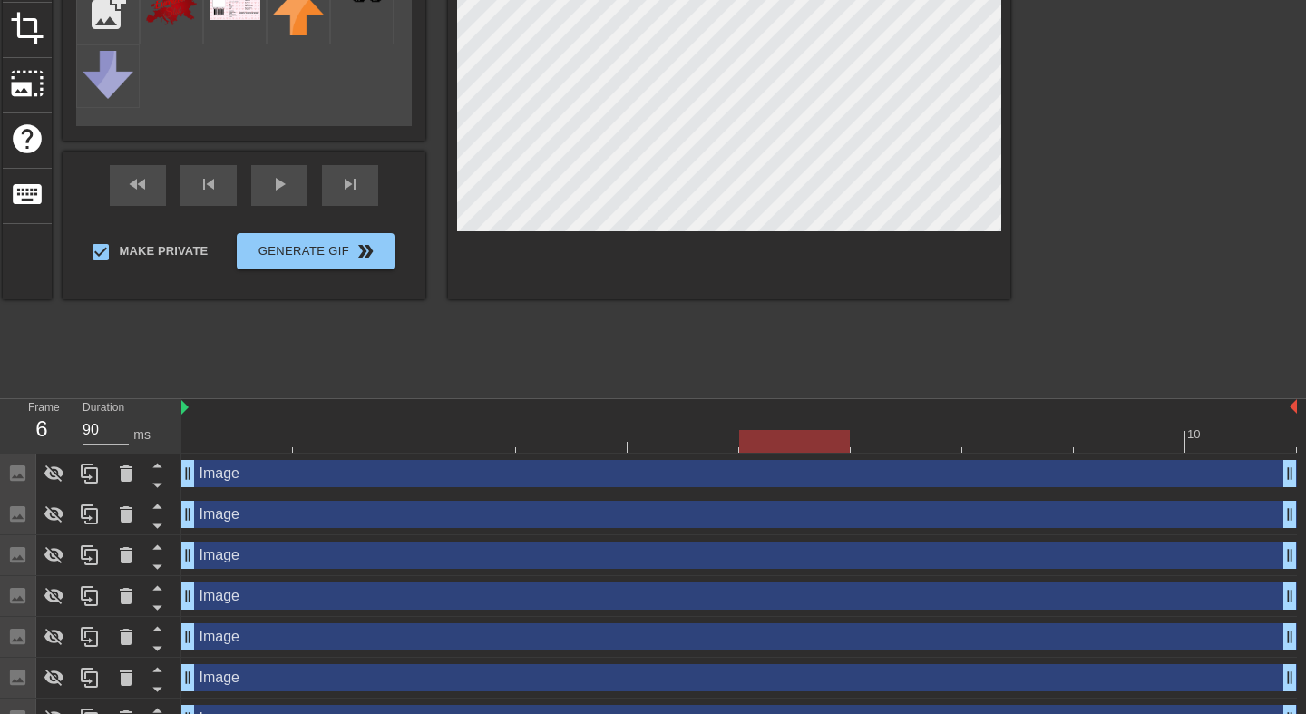
type input "80"
click at [241, 439] on div at bounding box center [739, 441] width 1116 height 23
click at [255, 476] on div "Image drag_handle drag_handle" at bounding box center [739, 473] width 1116 height 27
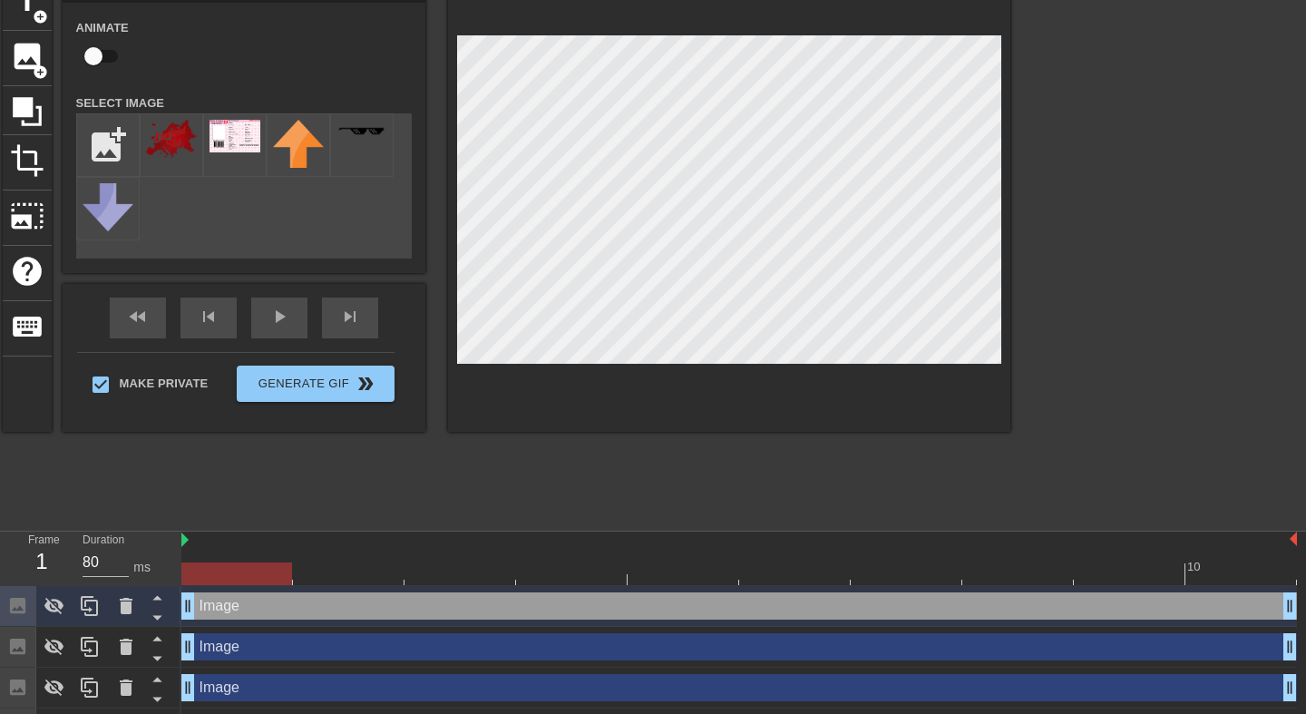
scroll to position [100, 0]
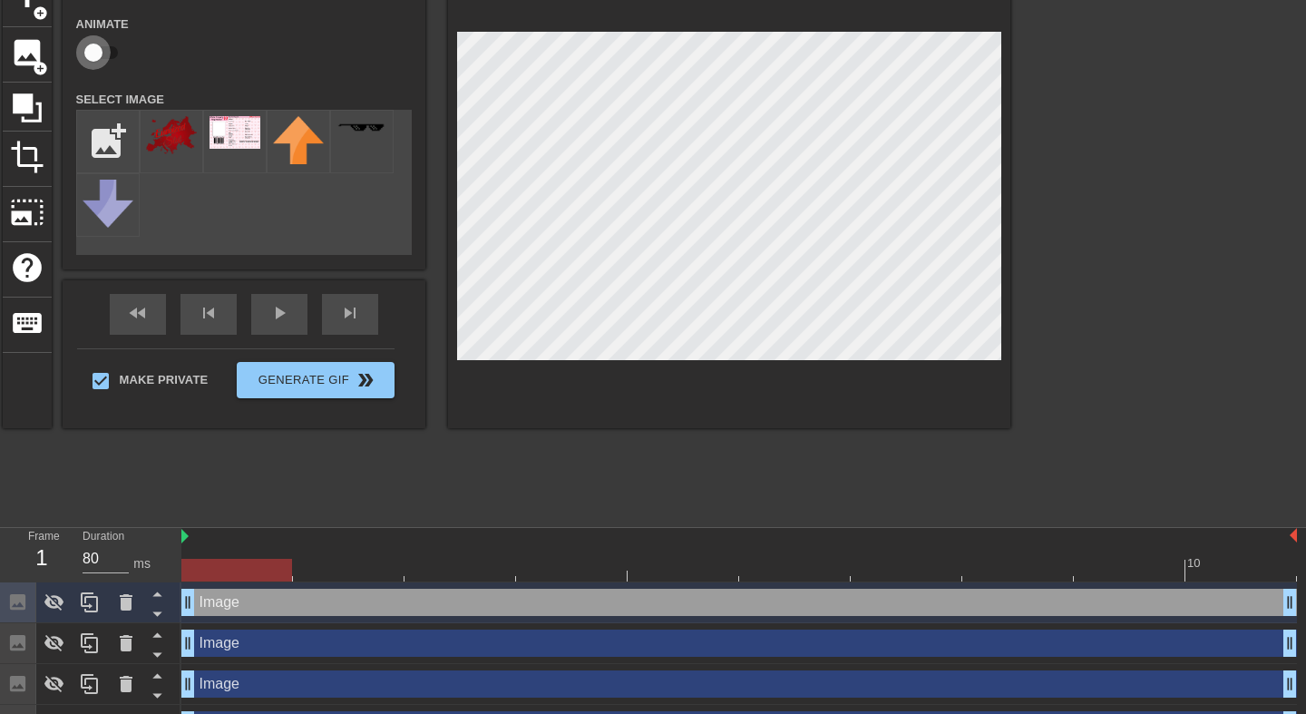
click at [108, 38] on input "checkbox" at bounding box center [93, 52] width 103 height 34
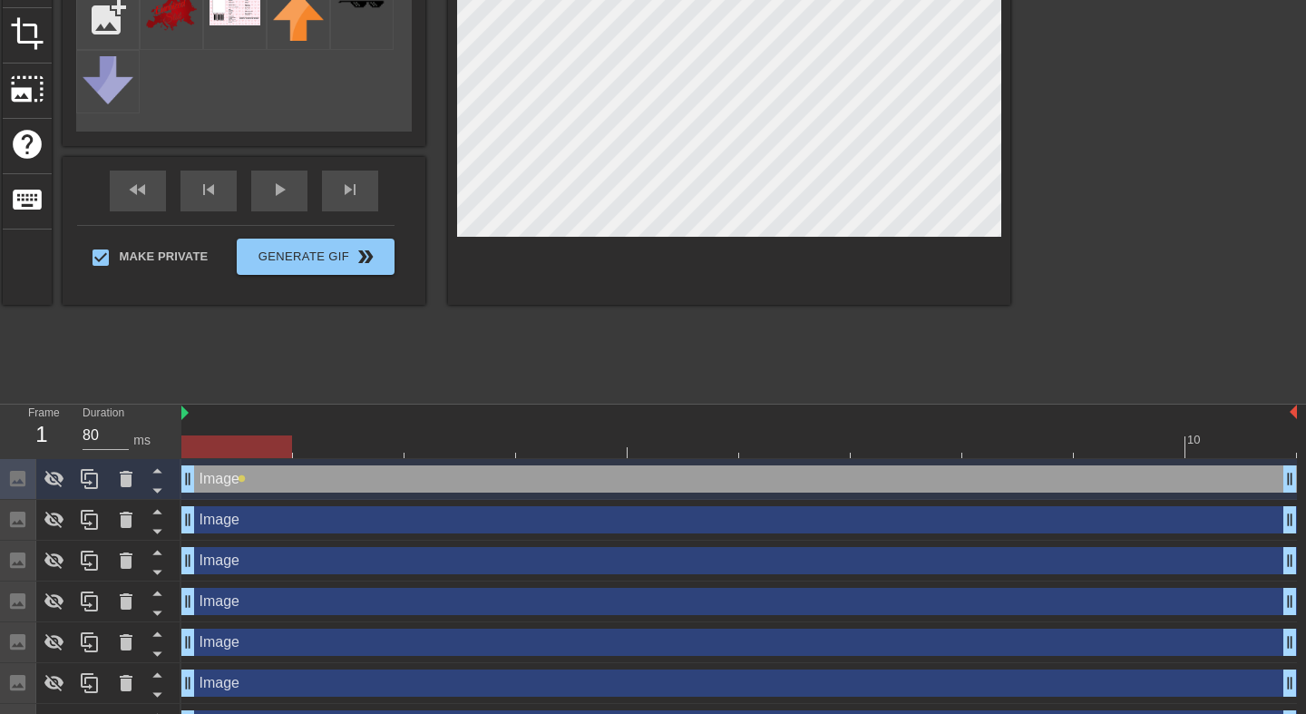
scroll to position [273, 0]
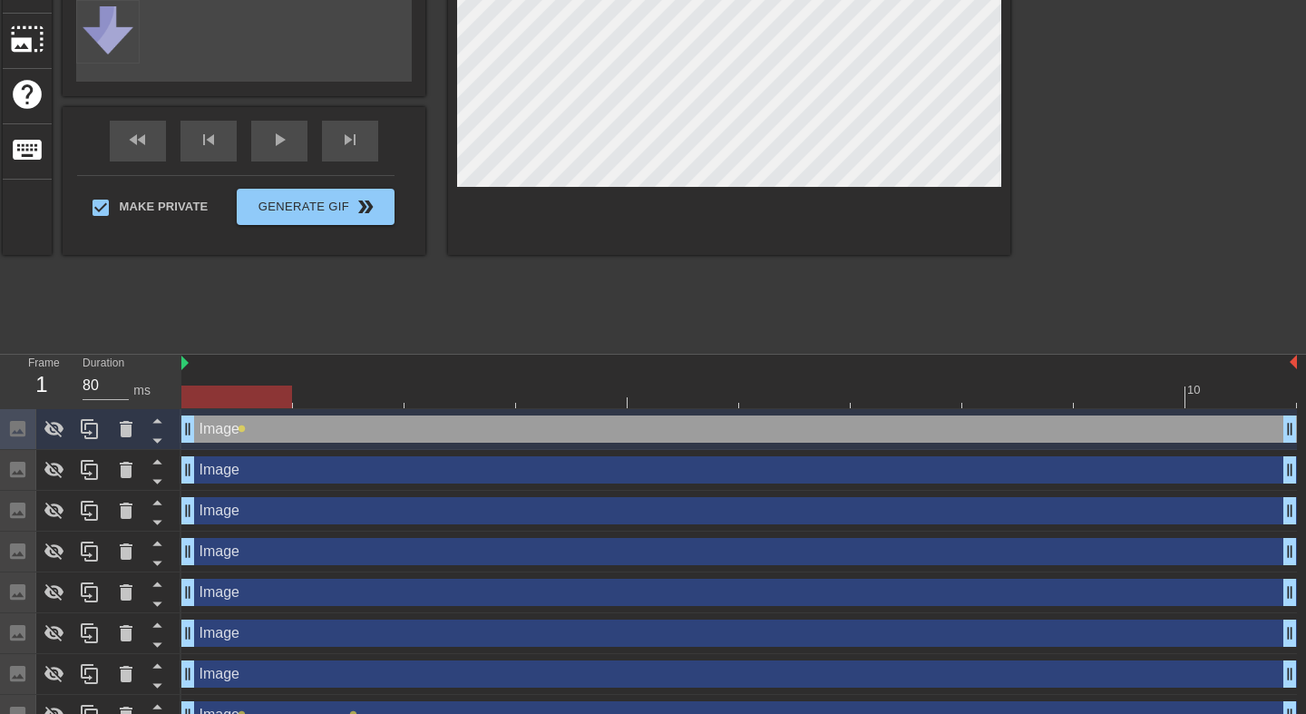
click at [273, 462] on div "Image drag_handle drag_handle" at bounding box center [739, 469] width 1116 height 27
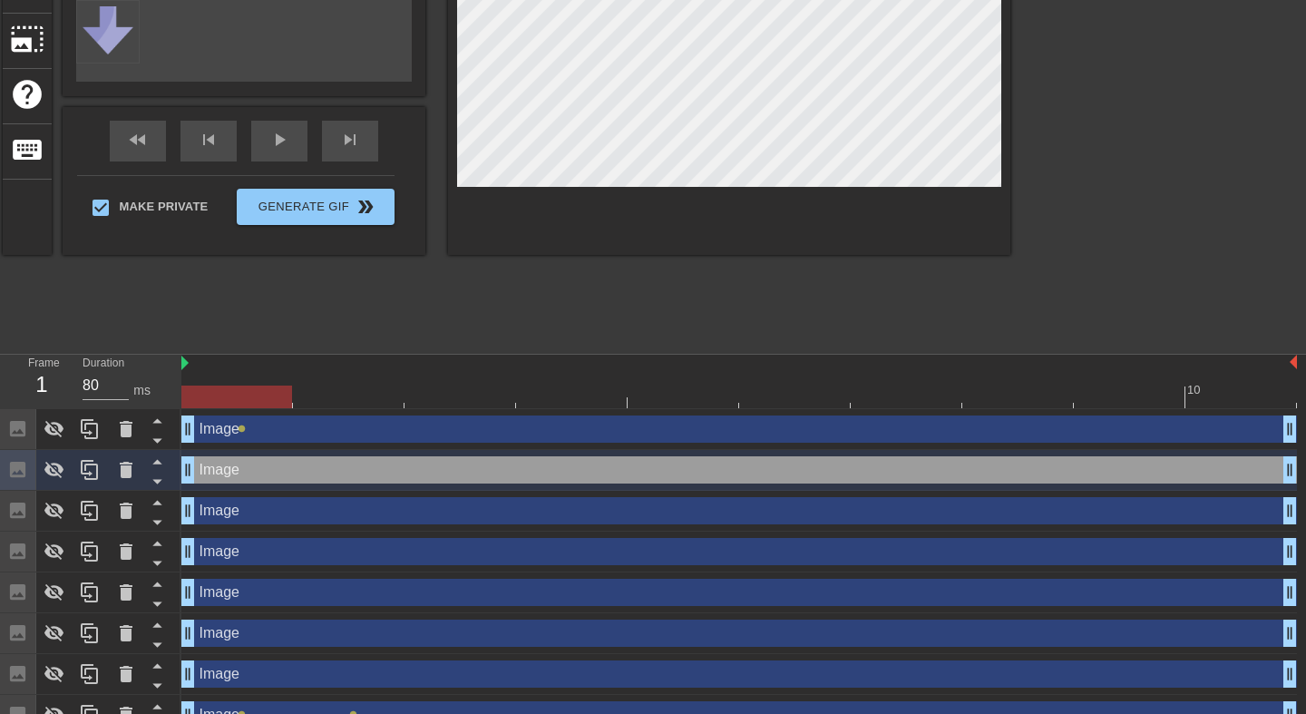
scroll to position [101, 0]
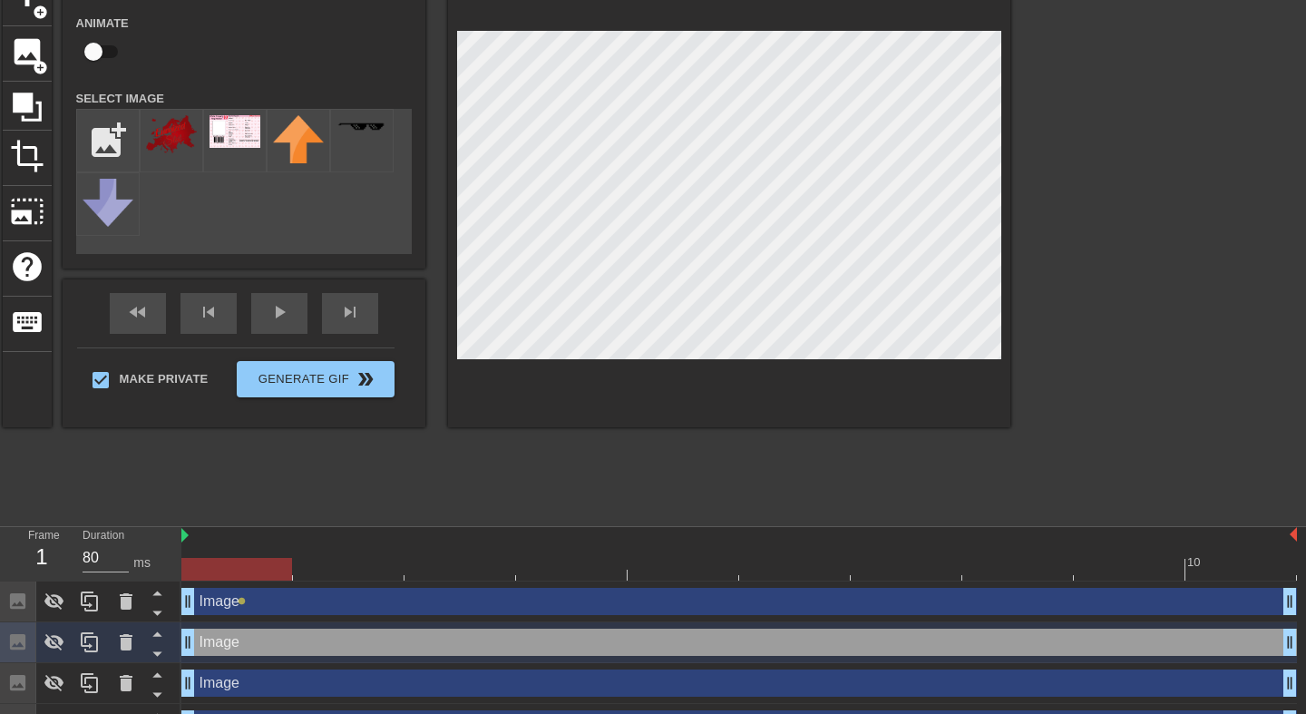
click at [93, 44] on input "checkbox" at bounding box center [93, 51] width 103 height 34
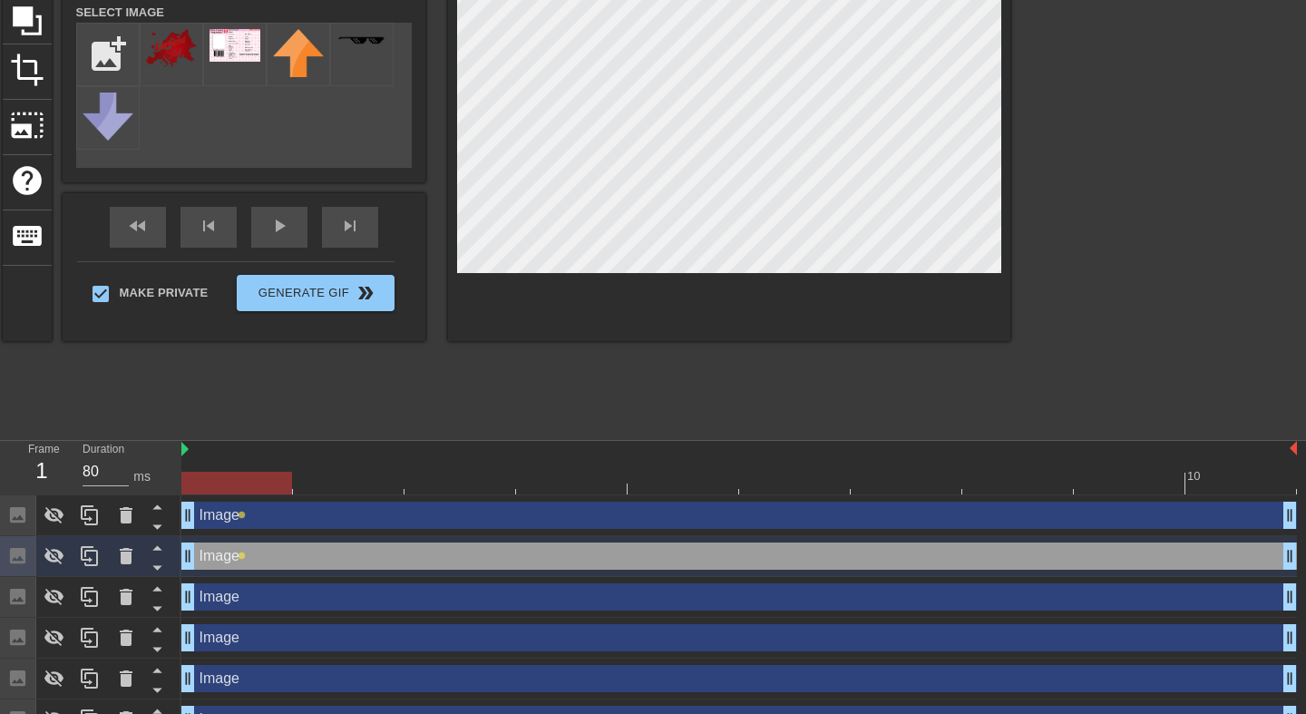
scroll to position [0, 0]
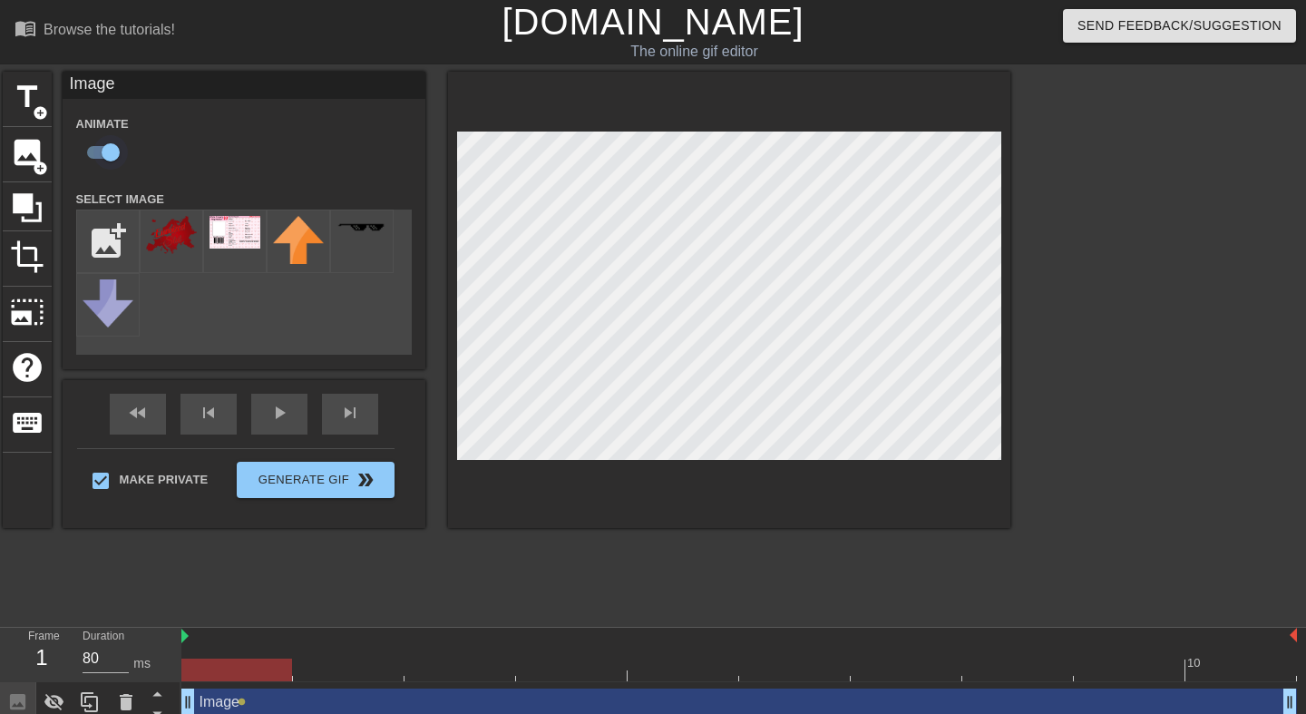
click at [112, 149] on input "checkbox" at bounding box center [110, 152] width 103 height 34
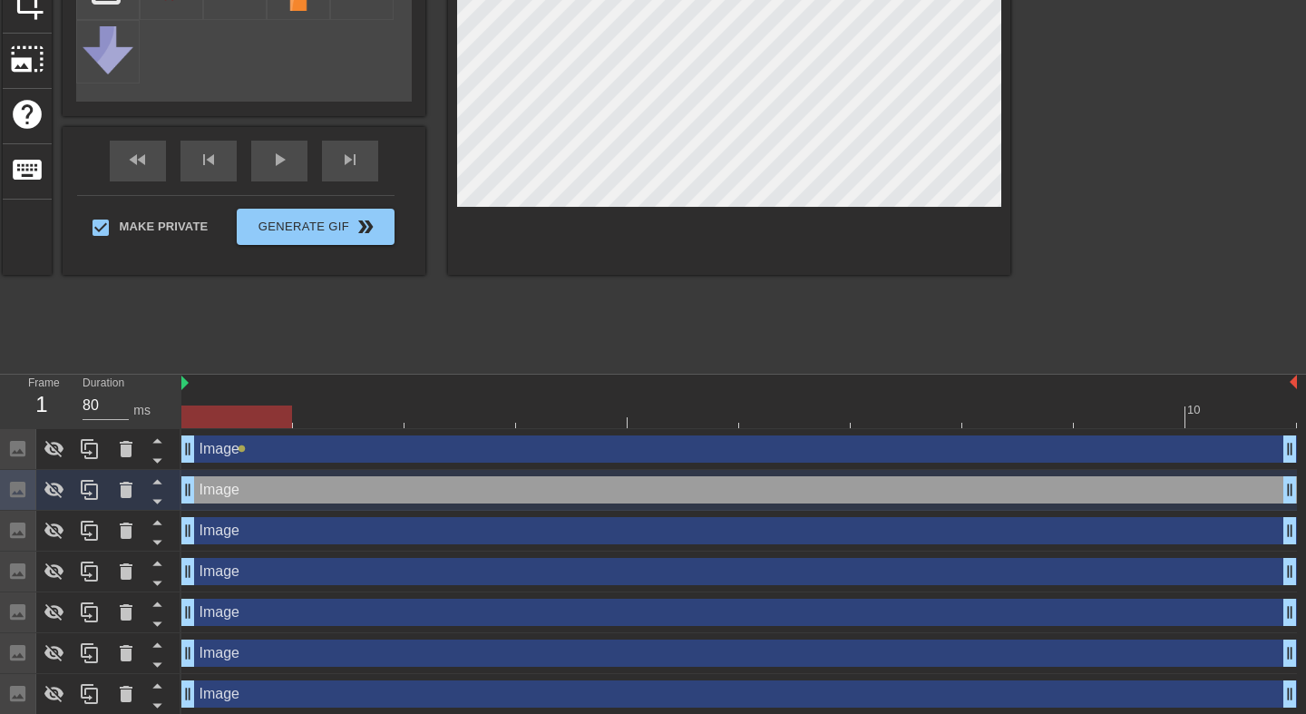
click at [344, 396] on div at bounding box center [349, 404] width 112 height 23
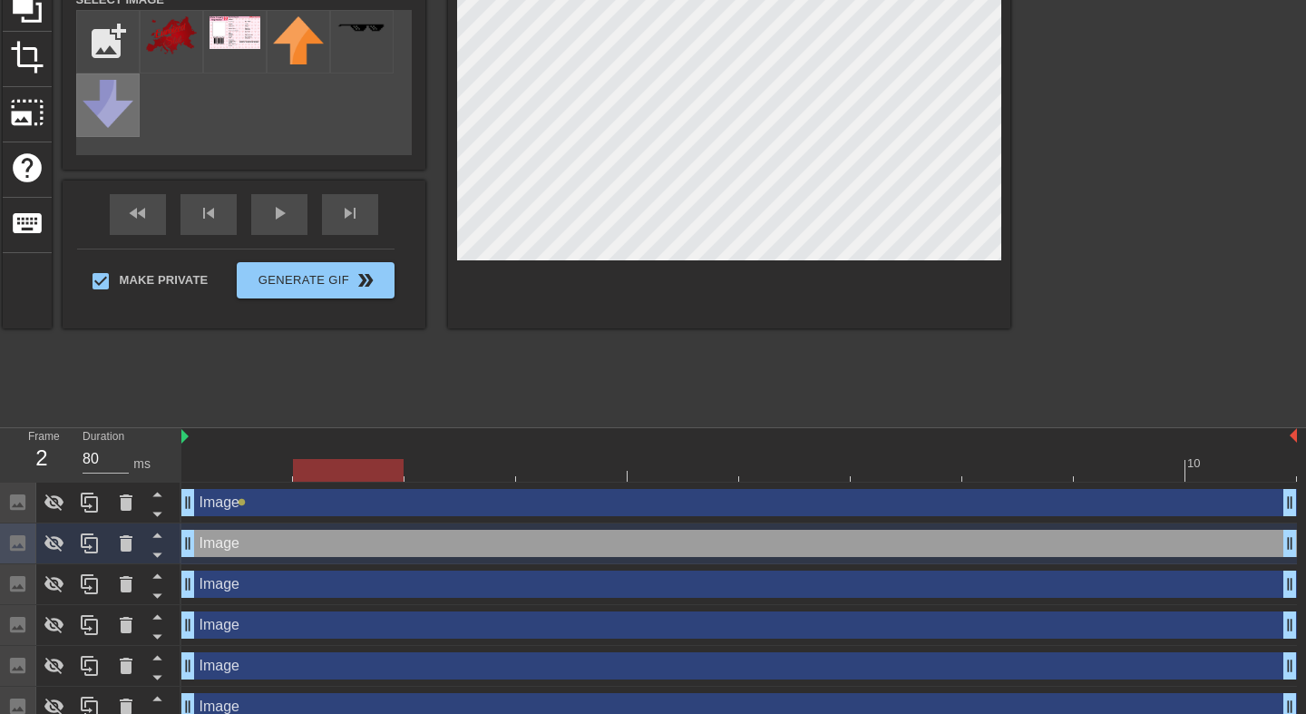
scroll to position [132, 0]
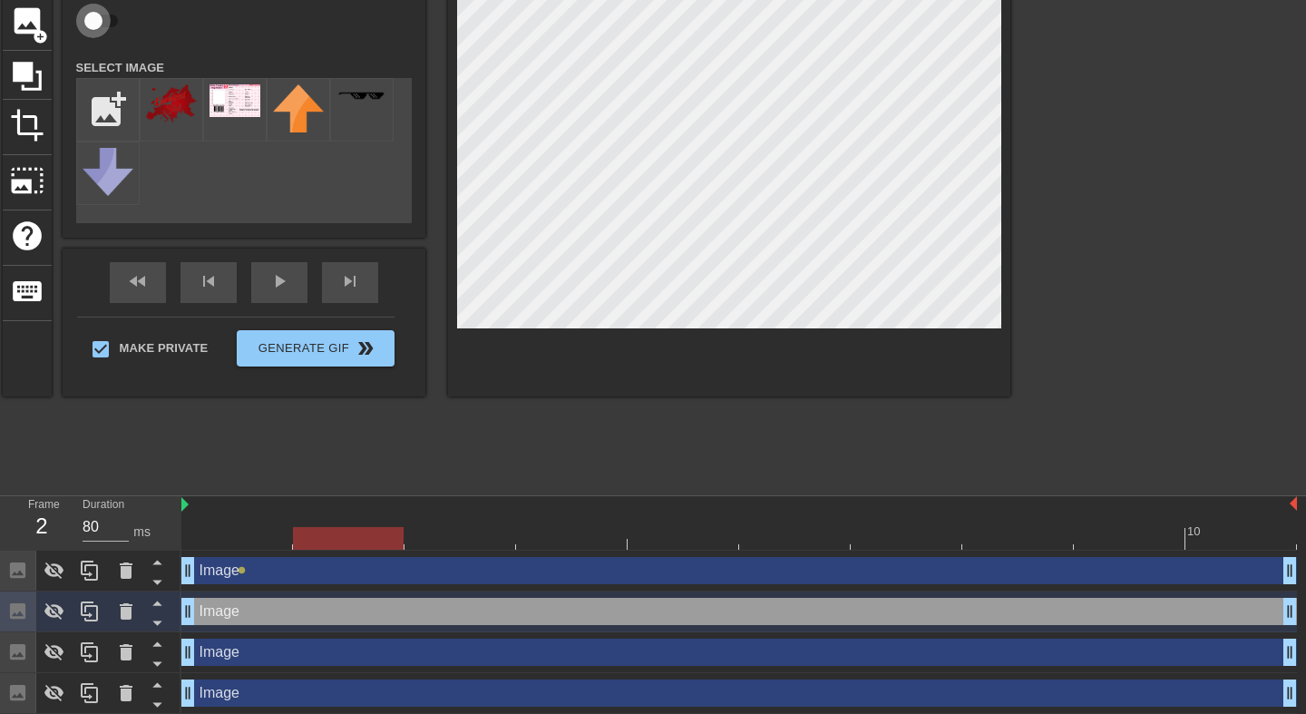
click at [98, 22] on input "checkbox" at bounding box center [93, 21] width 103 height 34
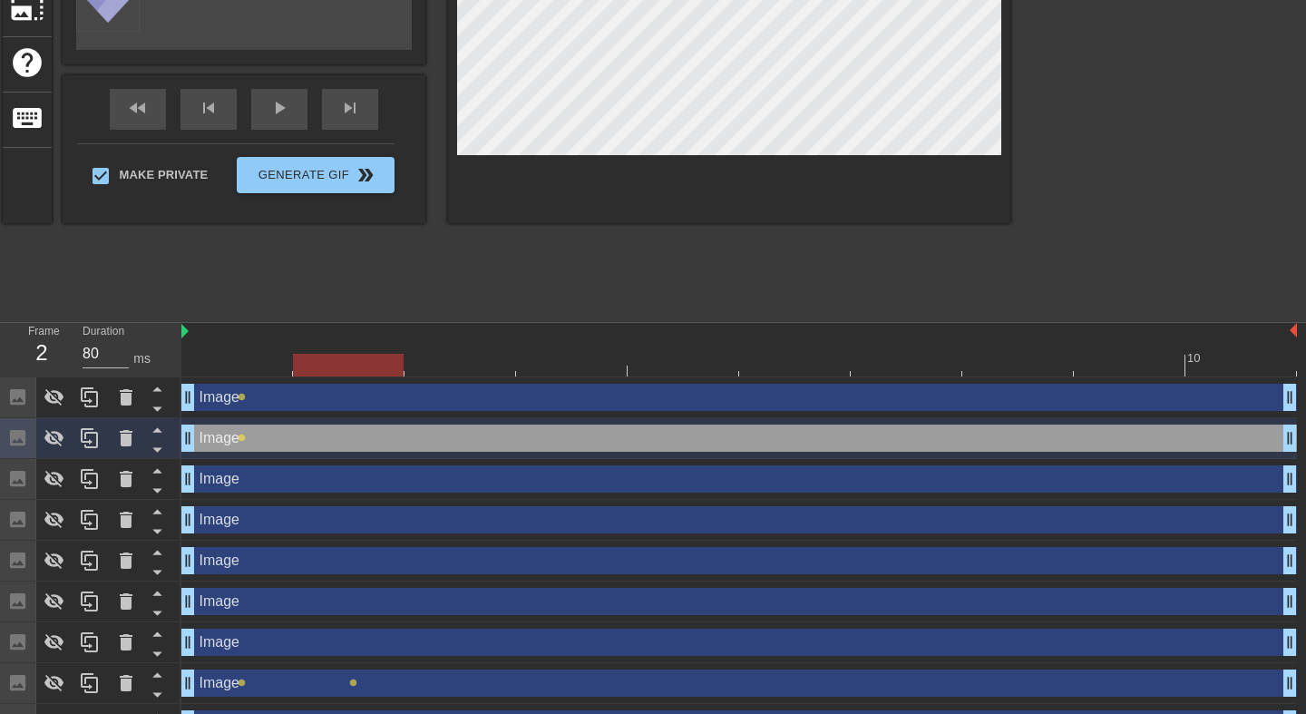
scroll to position [336, 0]
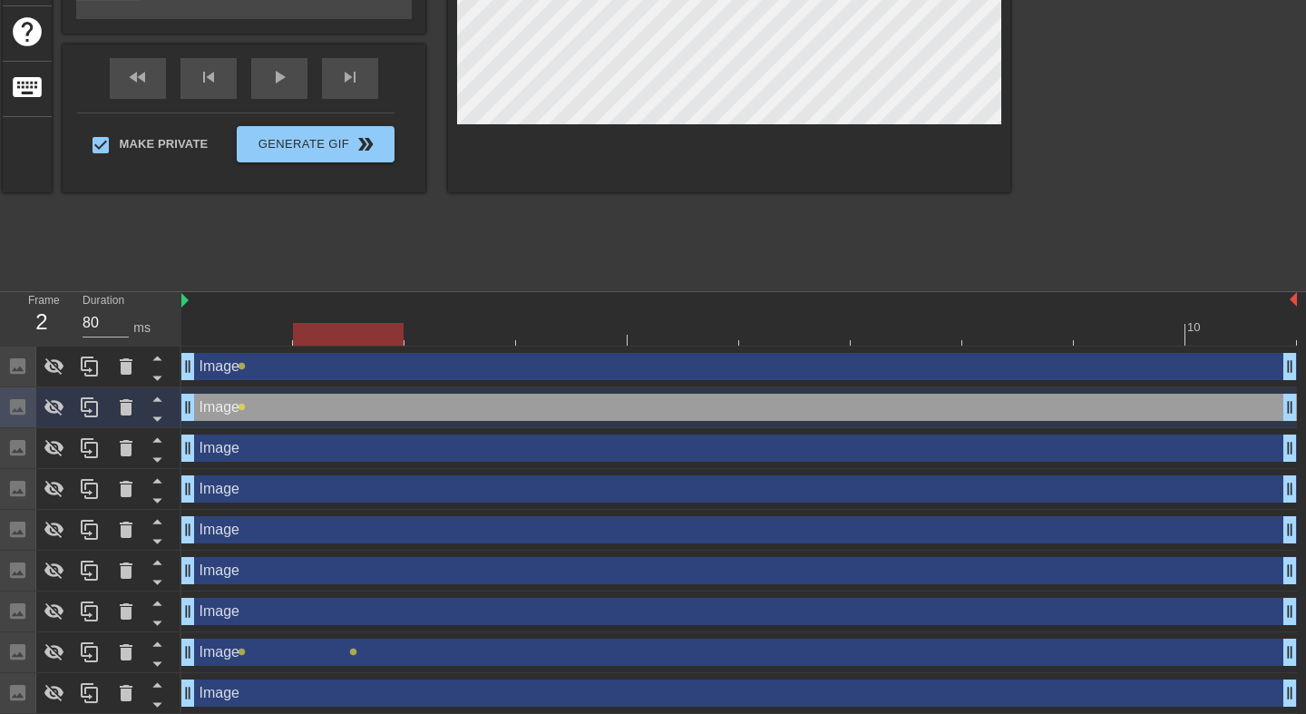
click at [267, 448] on div "Image drag_handle drag_handle" at bounding box center [739, 448] width 1116 height 27
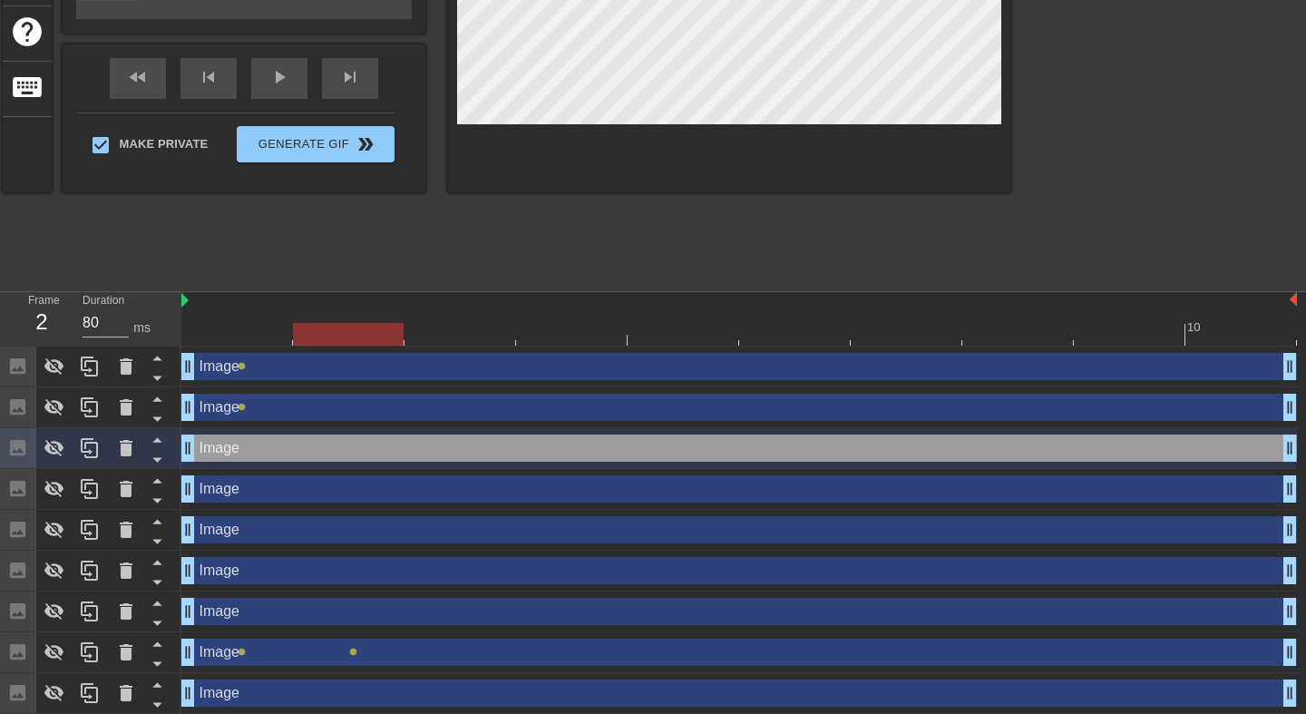
scroll to position [60, 0]
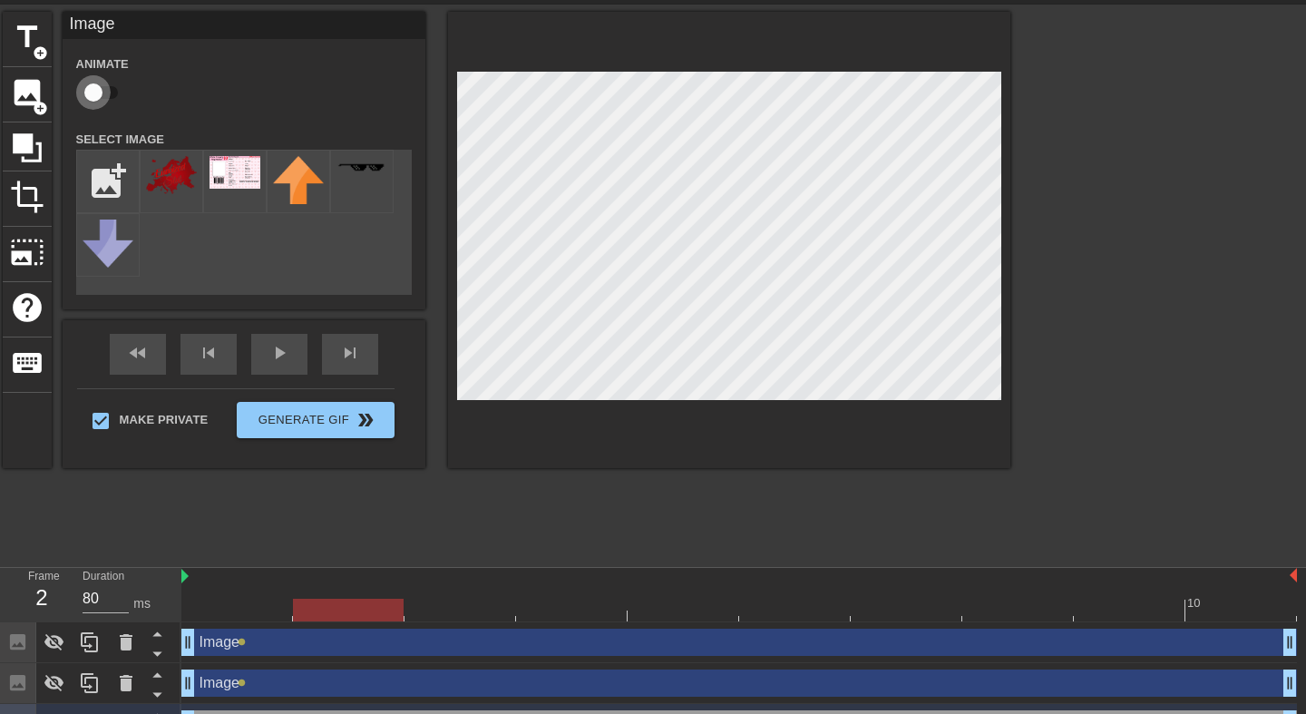
click at [93, 83] on input "checkbox" at bounding box center [93, 92] width 103 height 34
checkbox input "true"
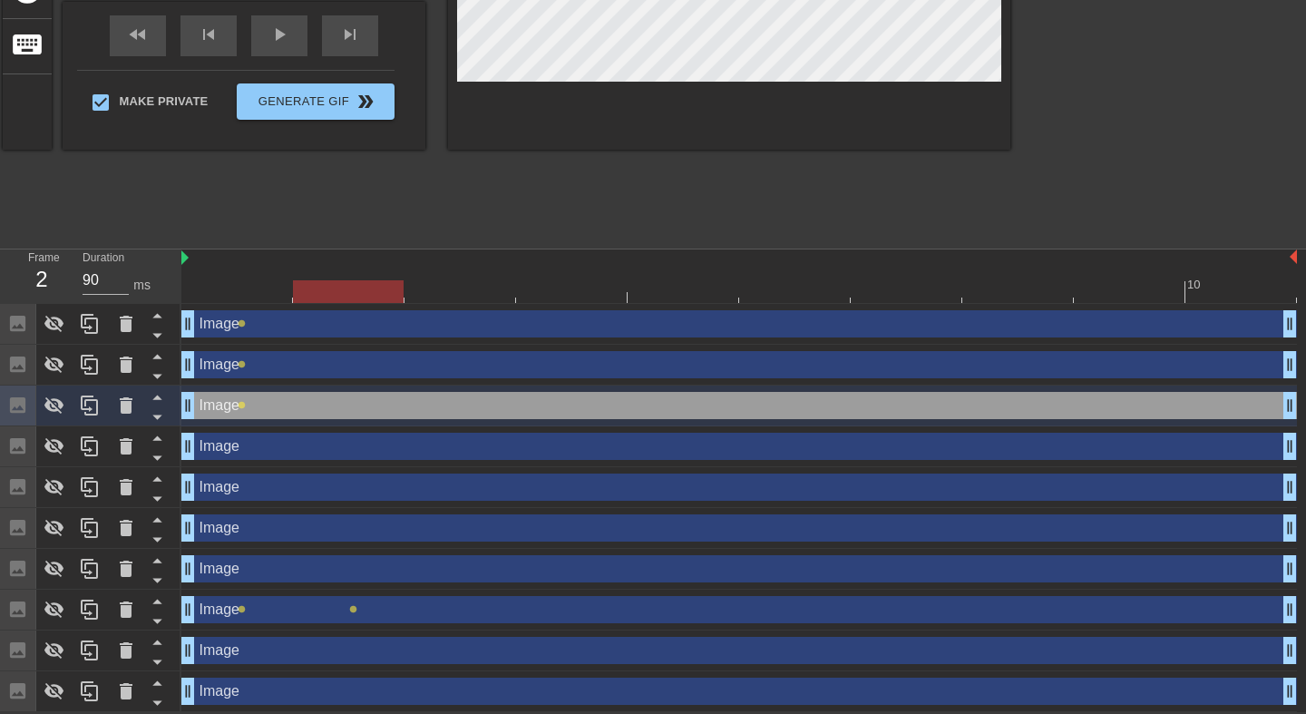
click at [446, 290] on div at bounding box center [739, 291] width 1116 height 23
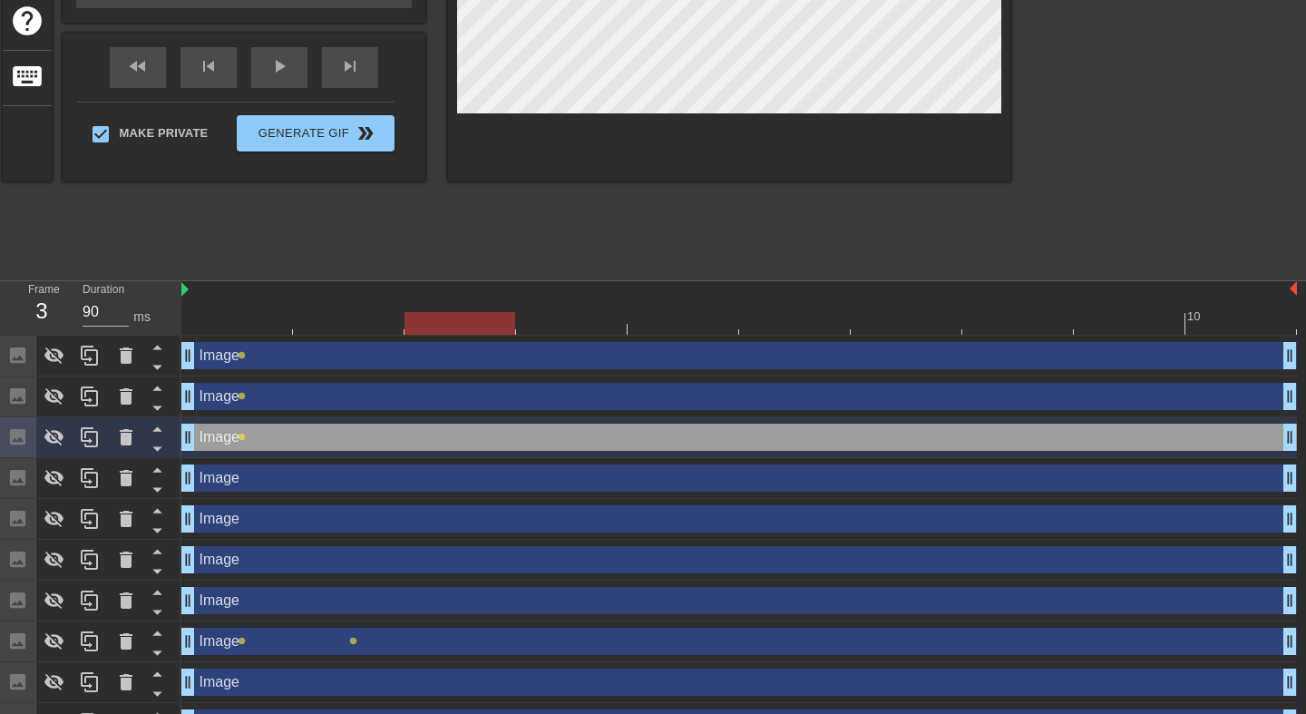
scroll to position [314, 0]
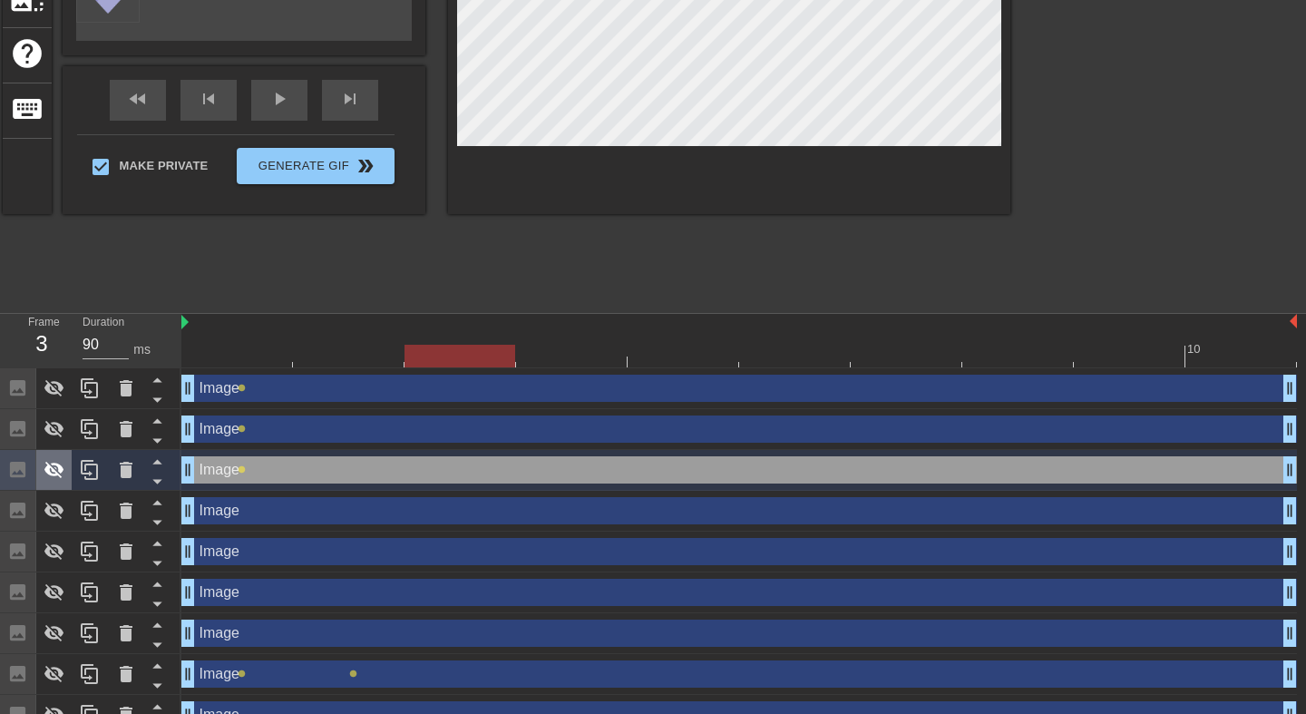
click at [50, 470] on icon at bounding box center [55, 470] width 22 height 22
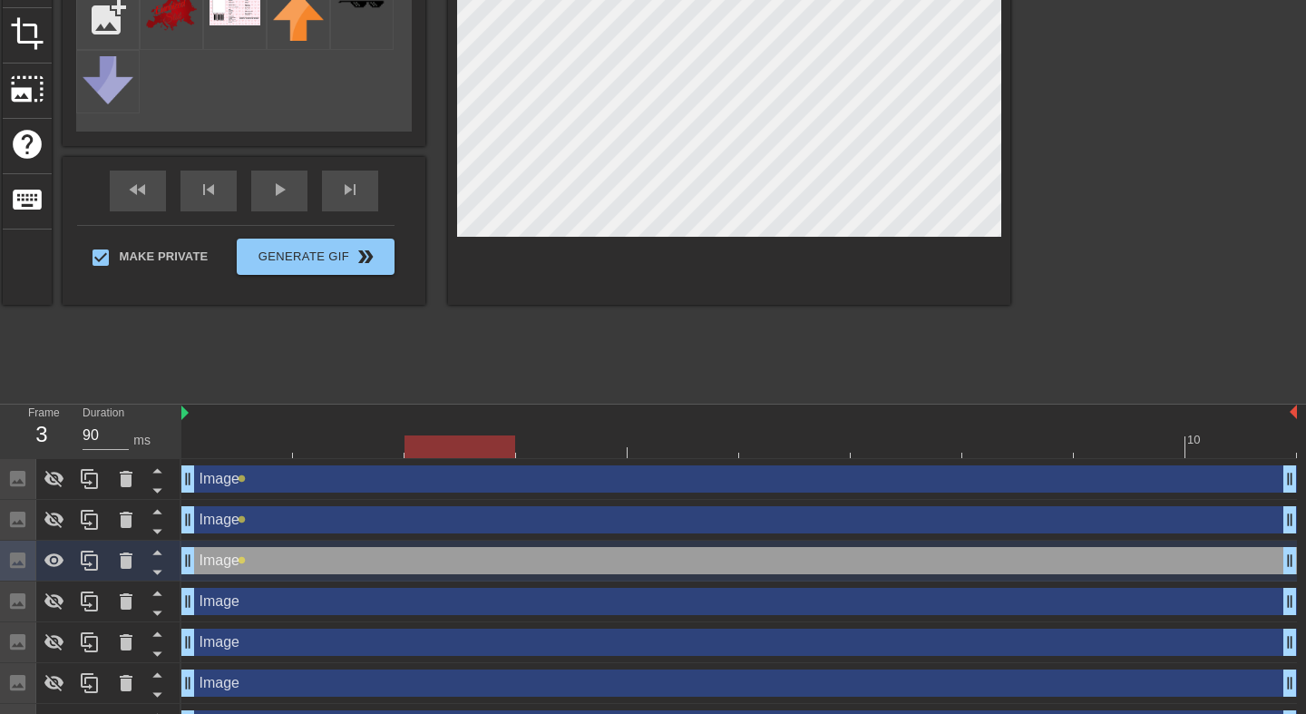
scroll to position [137, 0]
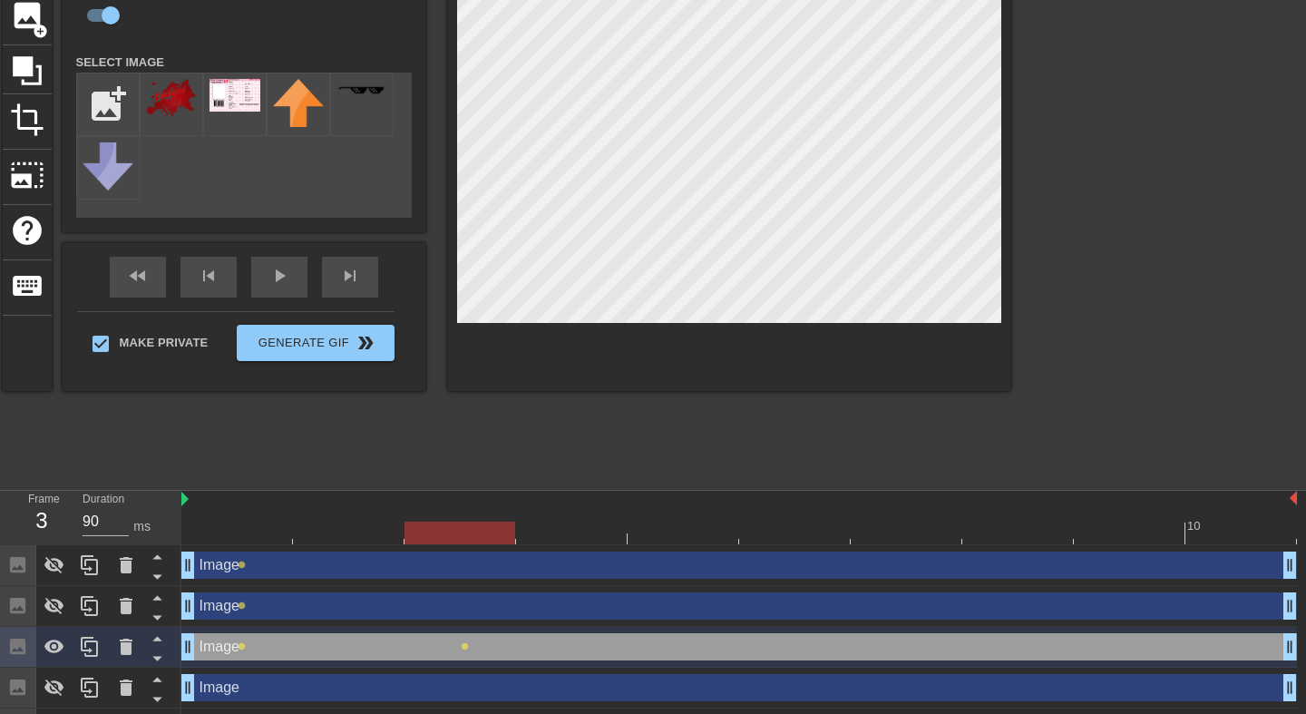
click at [393, 606] on div "Image drag_handle drag_handle" at bounding box center [739, 605] width 1116 height 27
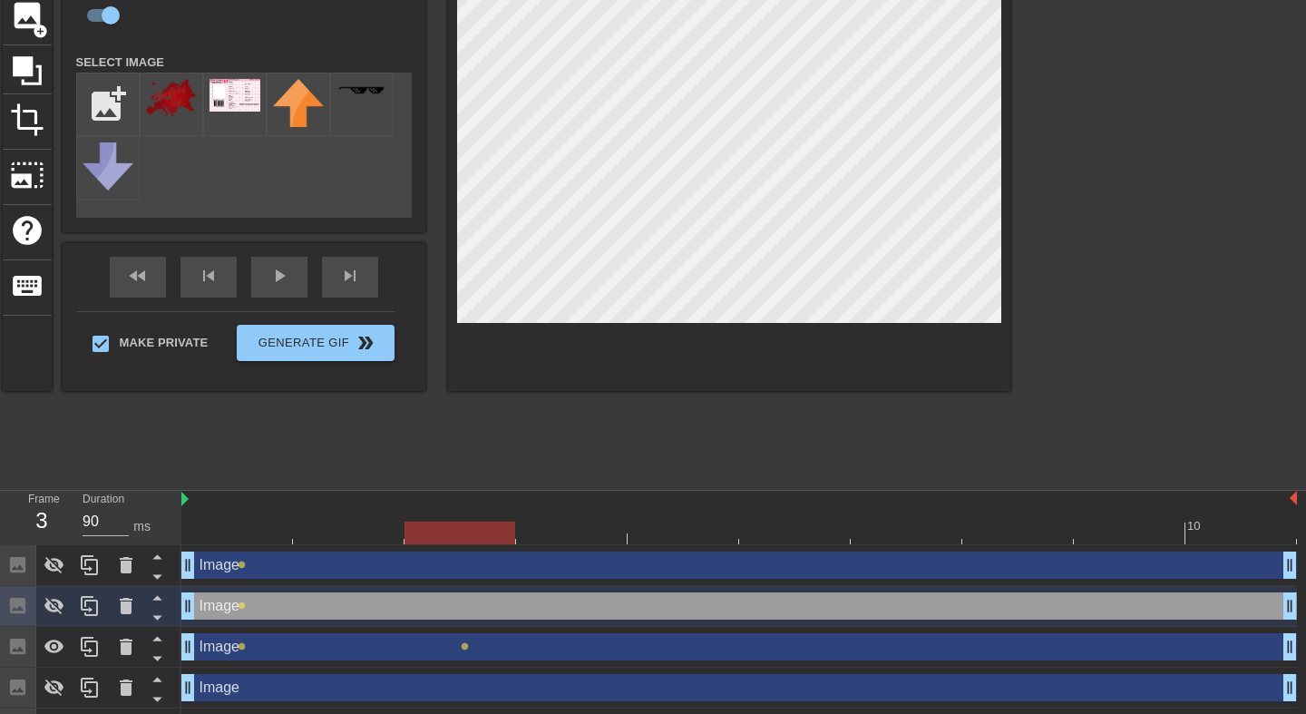
click at [318, 646] on div "Image drag_handle drag_handle" at bounding box center [739, 646] width 1116 height 27
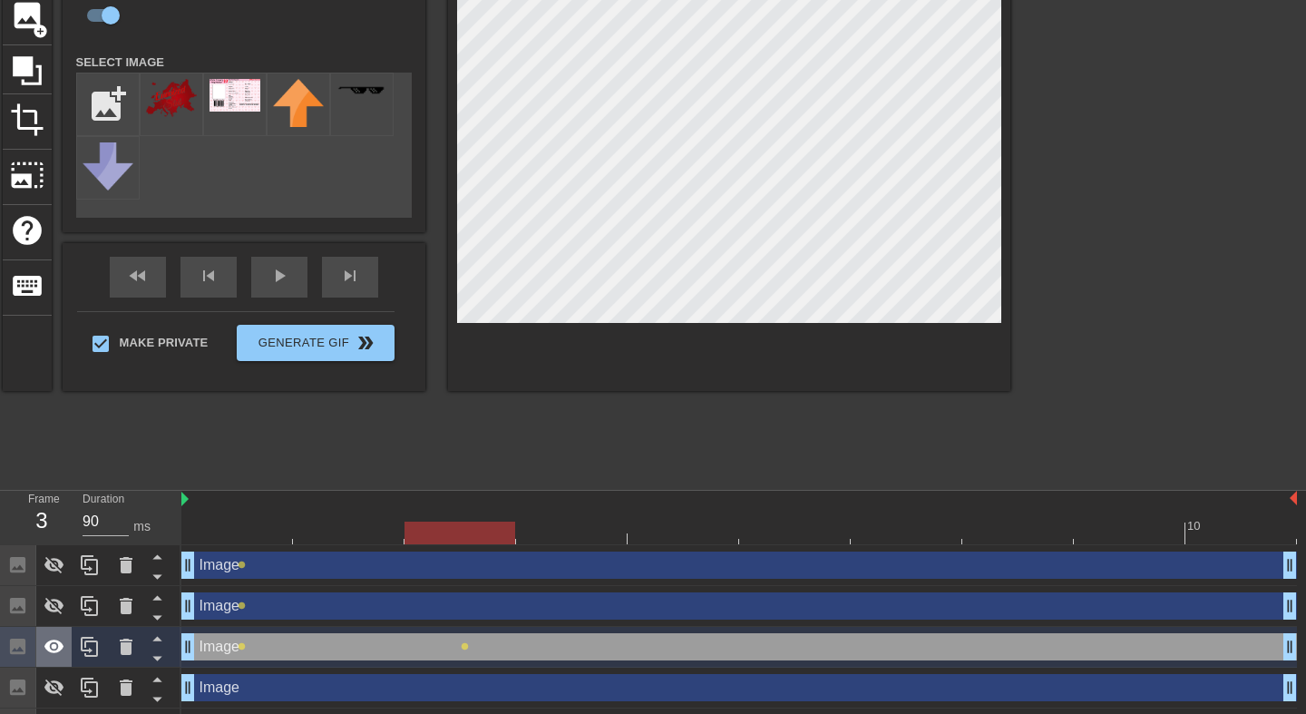
click at [49, 658] on div at bounding box center [54, 647] width 36 height 40
click at [49, 598] on icon at bounding box center [55, 606] width 22 height 22
click at [52, 567] on icon at bounding box center [55, 565] width 22 height 22
click at [52, 565] on icon at bounding box center [54, 565] width 20 height 14
click at [52, 599] on icon at bounding box center [55, 606] width 22 height 22
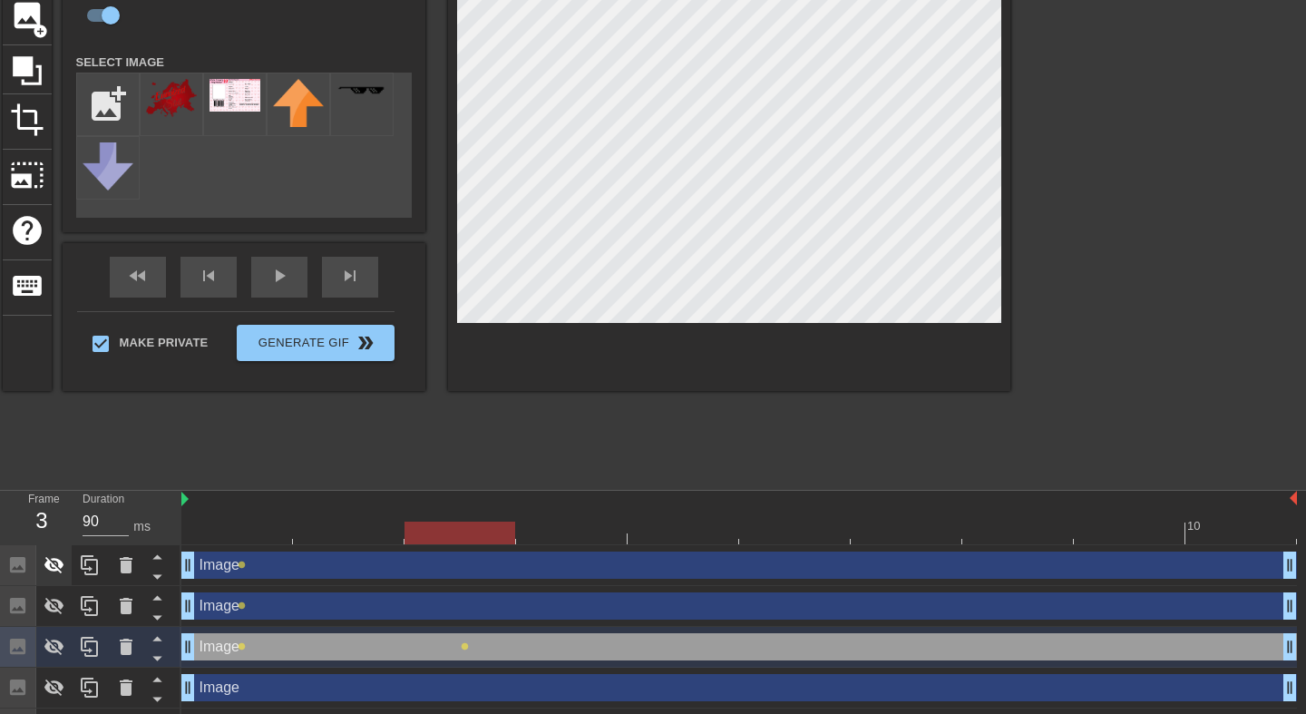
click at [54, 567] on icon at bounding box center [54, 565] width 20 height 17
click at [237, 530] on div at bounding box center [739, 533] width 1116 height 23
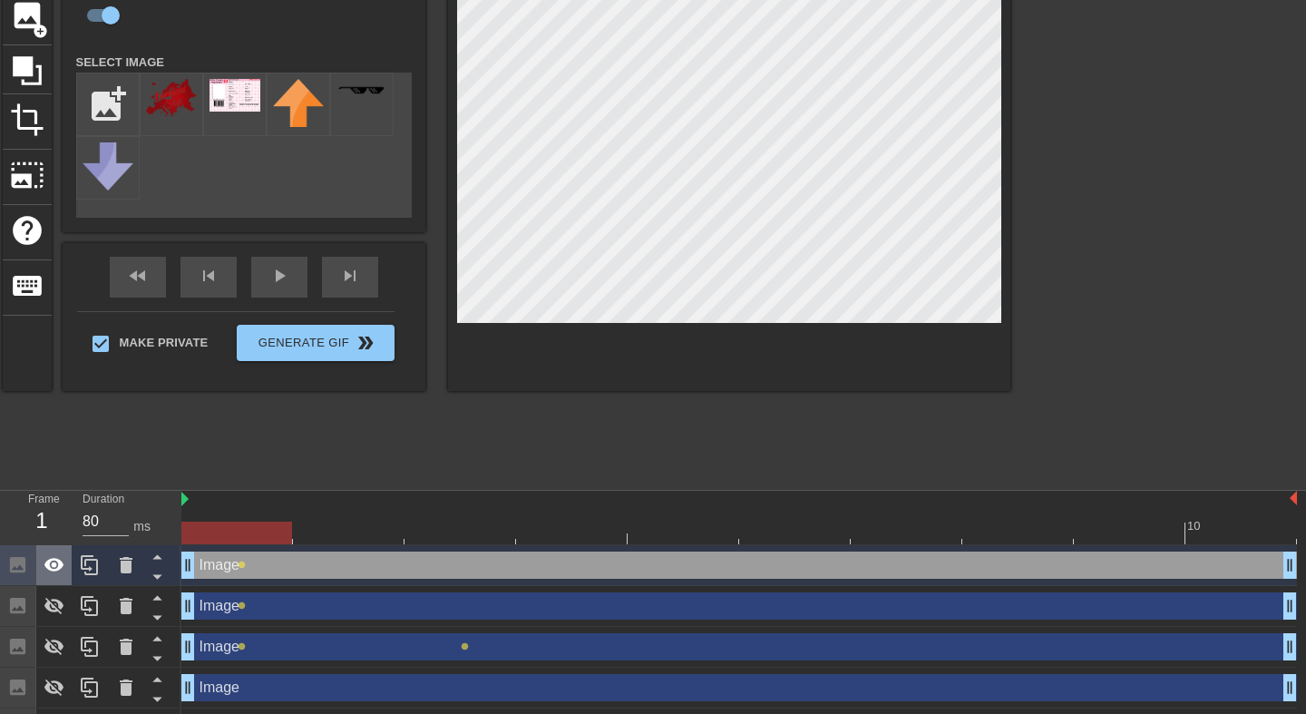
click at [59, 574] on icon at bounding box center [55, 565] width 22 height 22
click at [49, 611] on icon at bounding box center [54, 606] width 20 height 17
click at [54, 608] on icon at bounding box center [54, 606] width 20 height 14
click at [56, 650] on icon at bounding box center [55, 647] width 22 height 22
click at [358, 532] on div at bounding box center [739, 533] width 1116 height 23
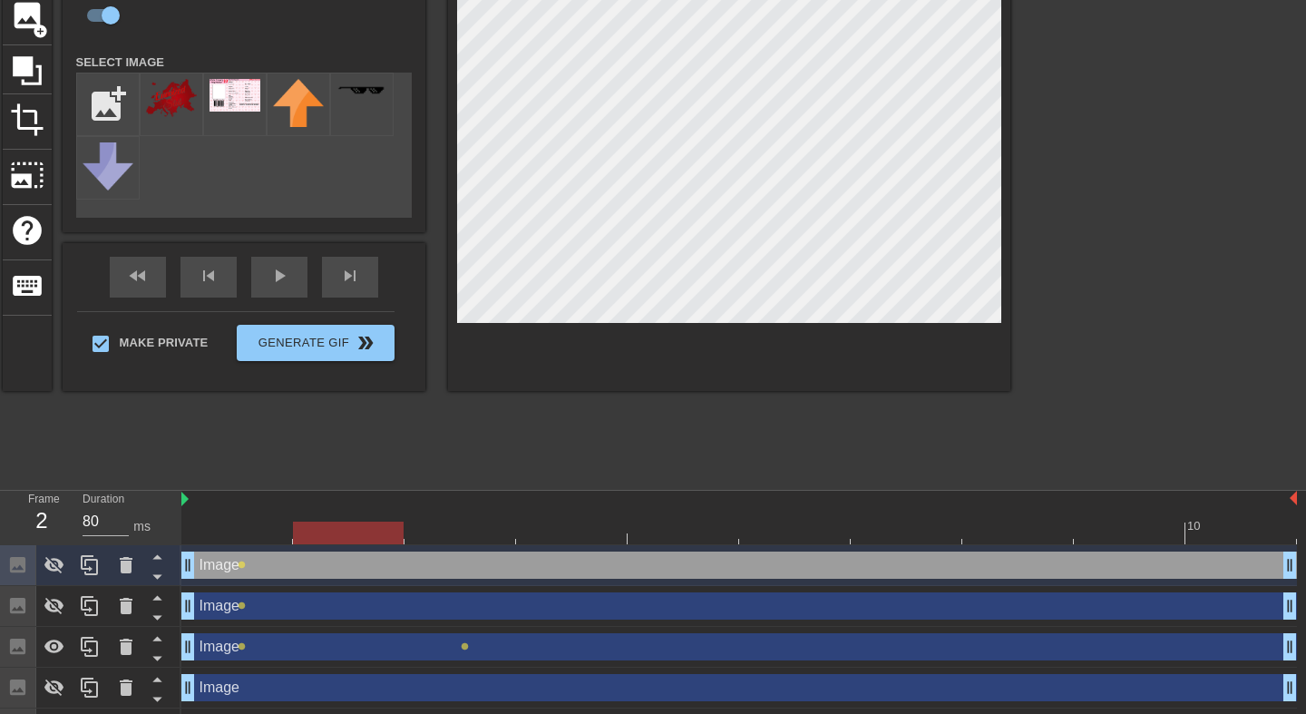
click at [339, 531] on div at bounding box center [348, 533] width 111 height 23
click at [443, 525] on div at bounding box center [739, 533] width 1116 height 23
click at [371, 522] on div at bounding box center [739, 533] width 1116 height 23
click at [449, 524] on div at bounding box center [739, 533] width 1116 height 23
click at [544, 523] on div at bounding box center [739, 533] width 1116 height 23
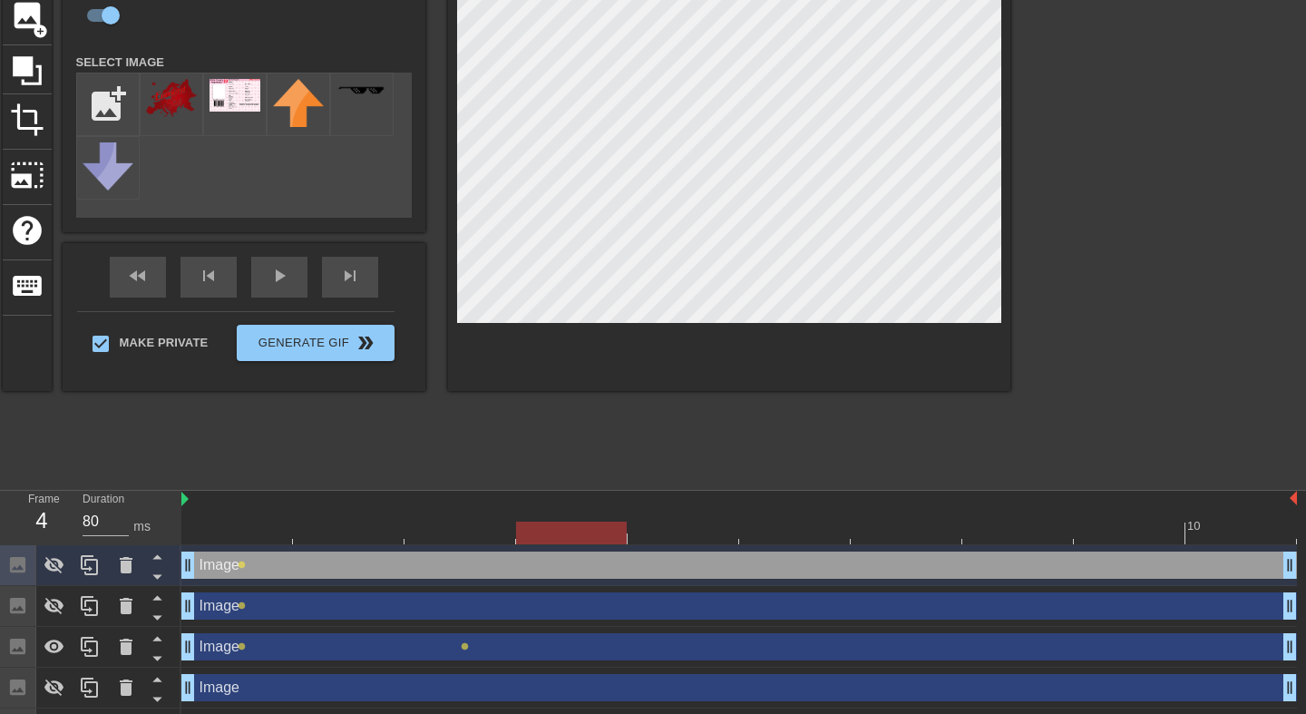
click at [597, 524] on div at bounding box center [571, 533] width 111 height 23
click at [248, 531] on div at bounding box center [739, 533] width 1116 height 23
click at [340, 533] on div at bounding box center [739, 533] width 1116 height 23
click at [432, 533] on div at bounding box center [739, 533] width 1116 height 23
click at [432, 533] on div at bounding box center [460, 533] width 111 height 23
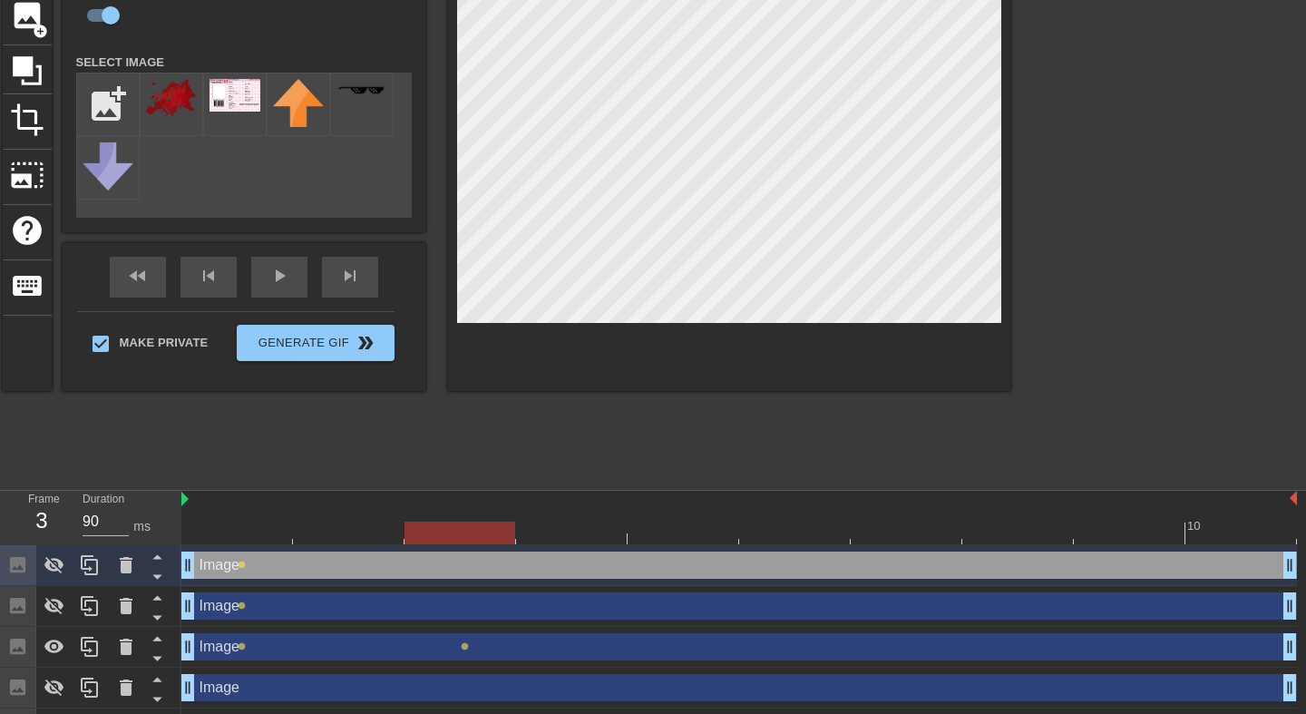
click at [498, 533] on div at bounding box center [460, 533] width 111 height 23
click at [596, 533] on div at bounding box center [739, 533] width 1116 height 23
click at [693, 528] on div at bounding box center [739, 533] width 1116 height 23
click at [782, 528] on div at bounding box center [739, 533] width 1116 height 23
click at [865, 527] on div at bounding box center [739, 533] width 1116 height 23
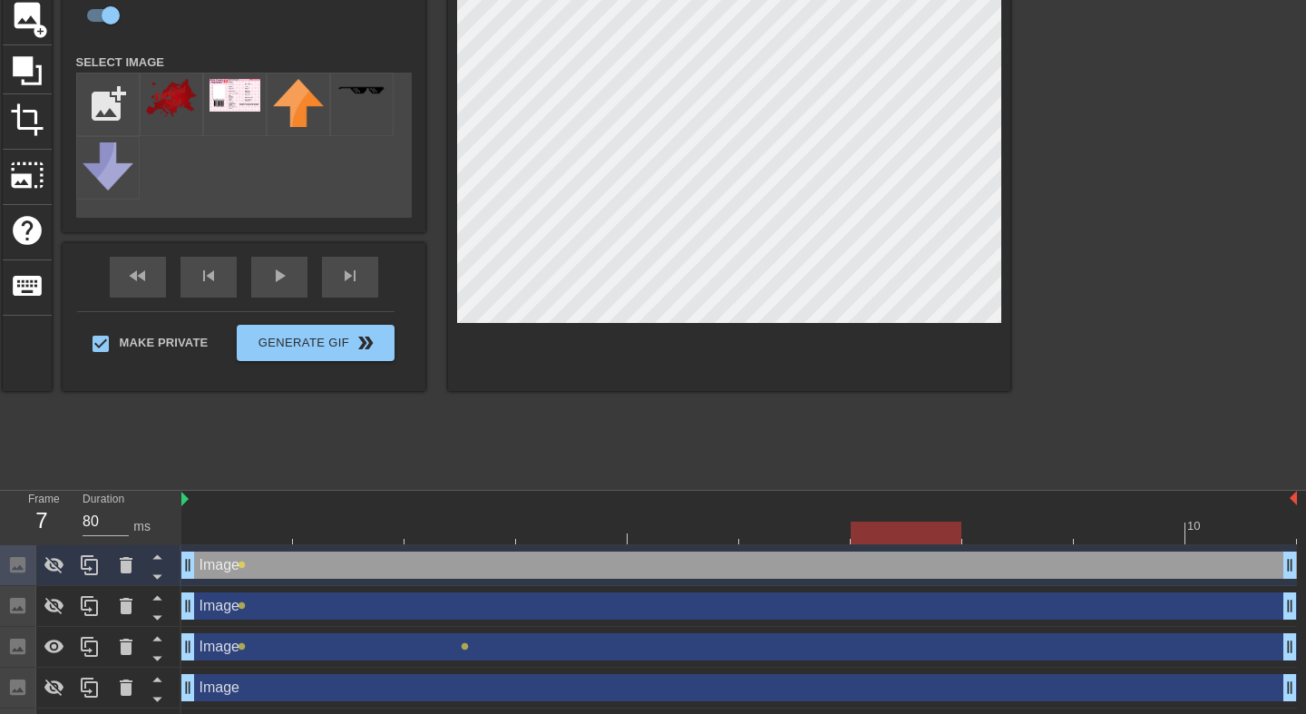
click at [244, 533] on div at bounding box center [739, 533] width 1116 height 23
click at [357, 533] on div at bounding box center [739, 533] width 1116 height 23
click at [236, 533] on div at bounding box center [739, 533] width 1116 height 23
click at [573, 507] on div at bounding box center [739, 500] width 1116 height 18
click at [730, 499] on div at bounding box center [739, 500] width 1116 height 18
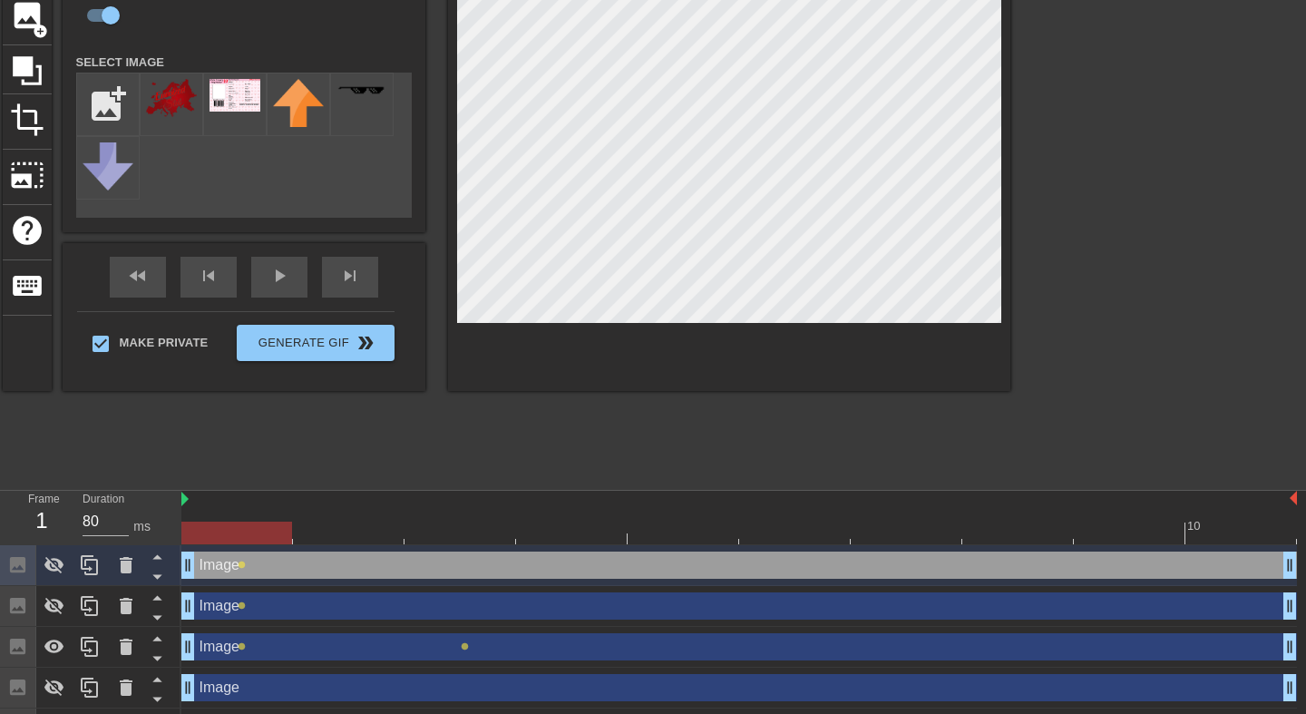
click at [730, 523] on div at bounding box center [739, 533] width 1116 height 23
click at [812, 517] on div at bounding box center [795, 520] width 112 height 23
click at [841, 522] on div at bounding box center [794, 533] width 111 height 23
click at [910, 523] on div at bounding box center [739, 533] width 1116 height 23
click at [986, 523] on div at bounding box center [739, 533] width 1116 height 23
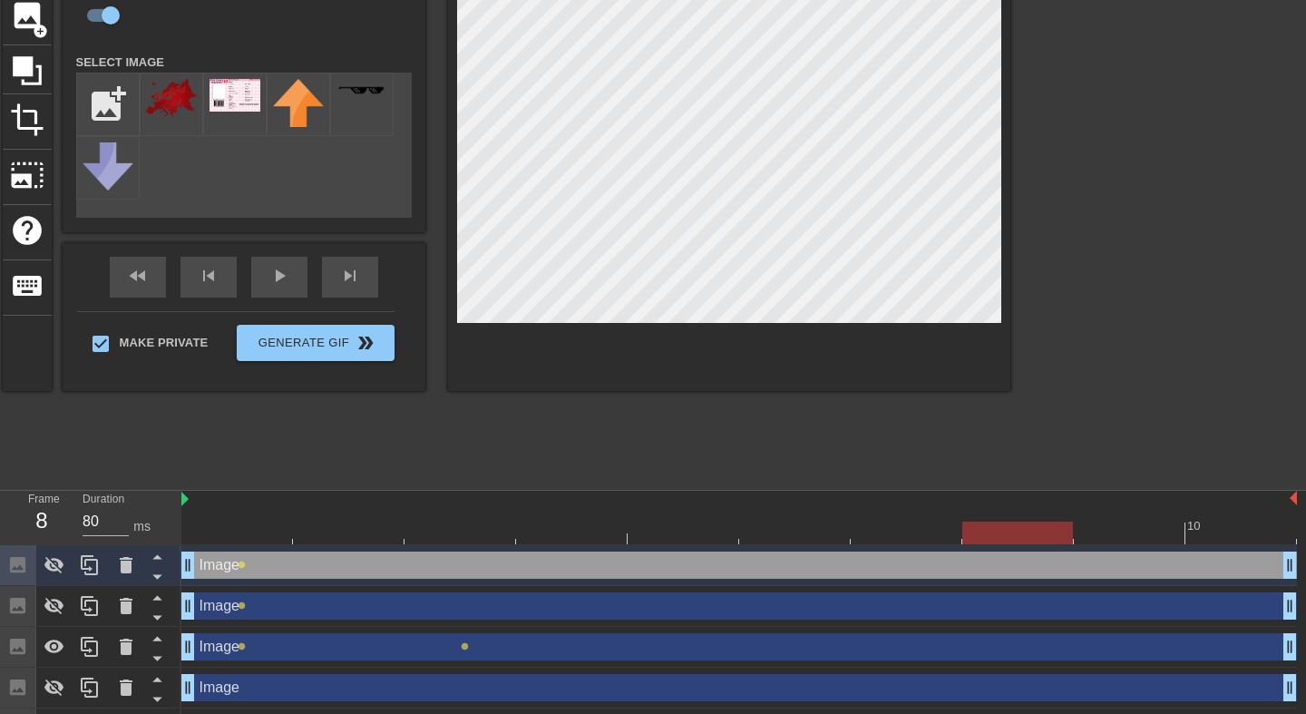
click at [1050, 524] on div at bounding box center [1018, 533] width 111 height 23
click at [1120, 523] on div at bounding box center [739, 533] width 1116 height 23
click at [1209, 523] on div at bounding box center [739, 533] width 1116 height 23
click at [228, 532] on div at bounding box center [739, 533] width 1116 height 23
click at [57, 646] on icon at bounding box center [55, 647] width 22 height 22
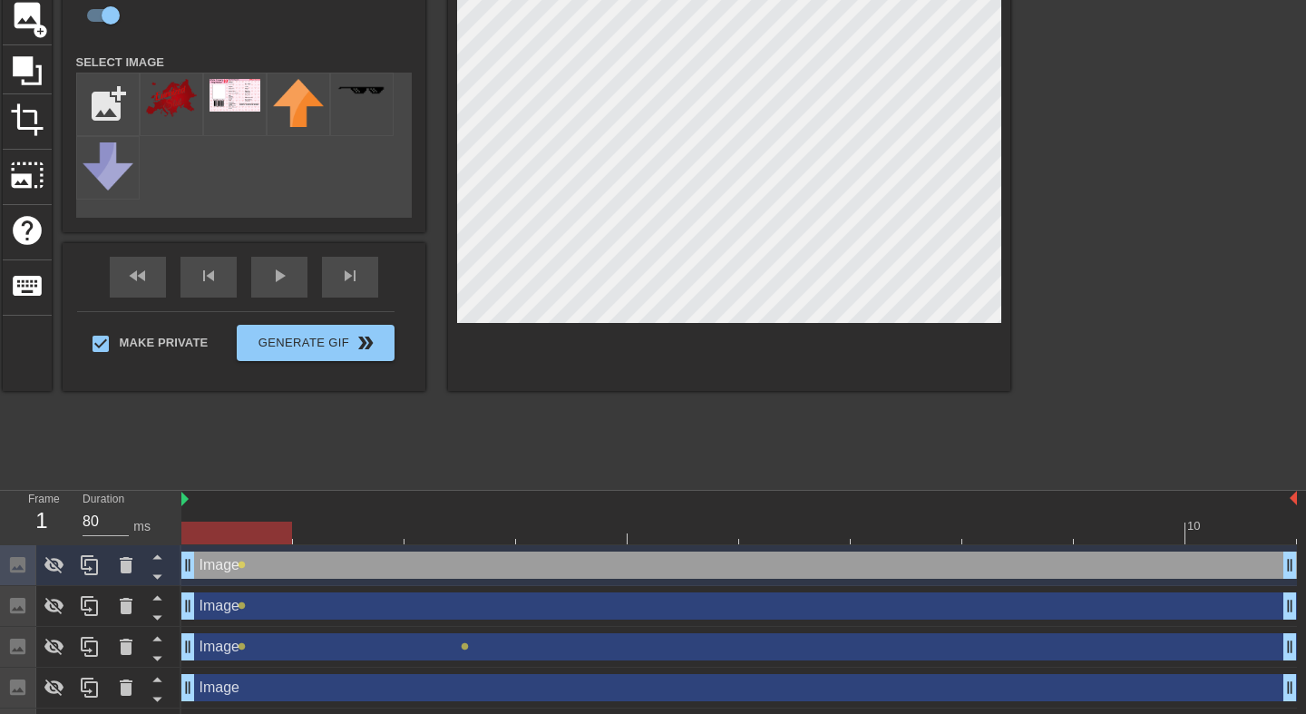
scroll to position [240, 0]
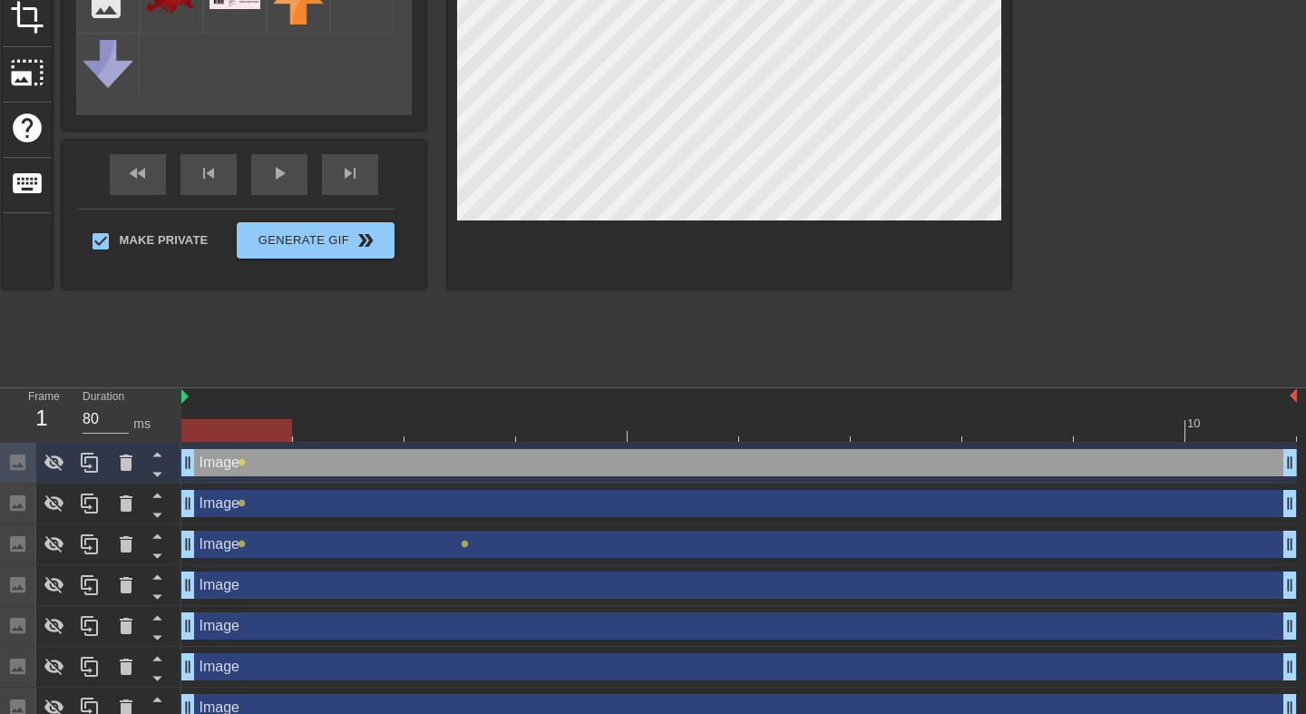
click at [461, 547] on div "Image drag_handle drag_handle" at bounding box center [739, 544] width 1116 height 27
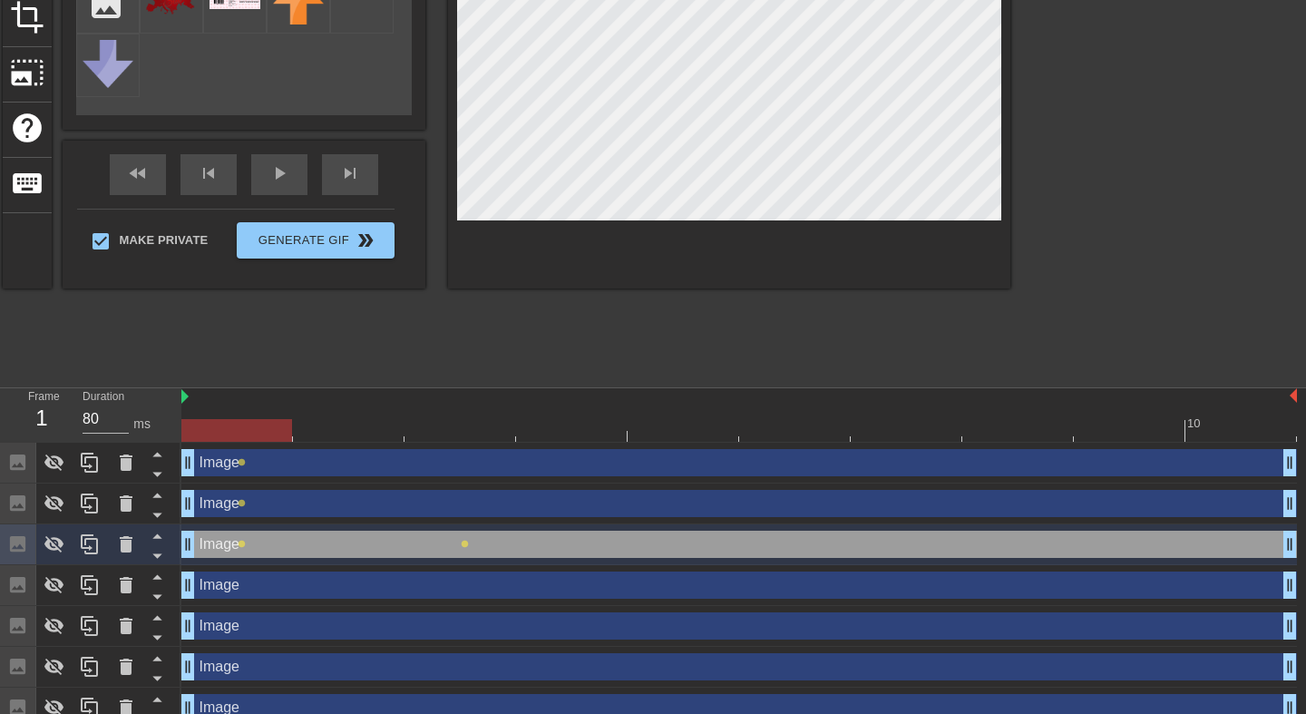
click at [461, 548] on div "Image drag_handle drag_handle" at bounding box center [739, 544] width 1116 height 27
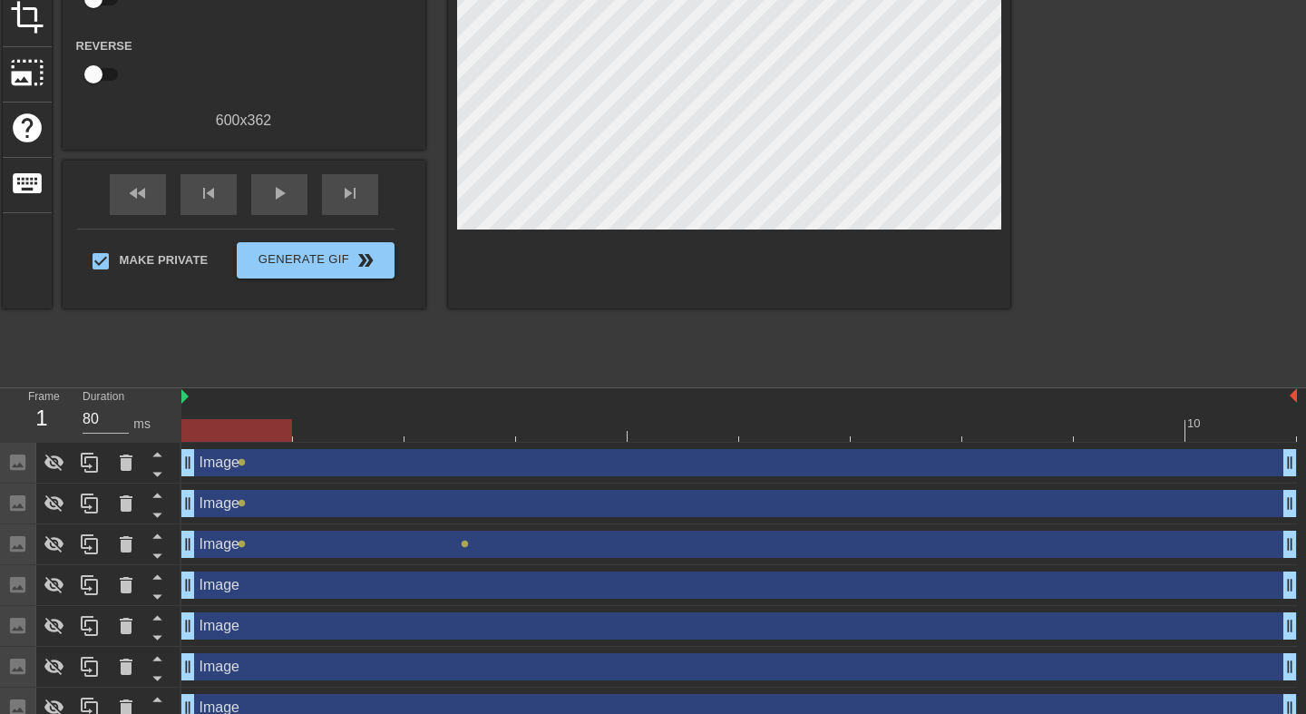
click at [421, 554] on div "Image drag_handle drag_handle" at bounding box center [739, 544] width 1116 height 27
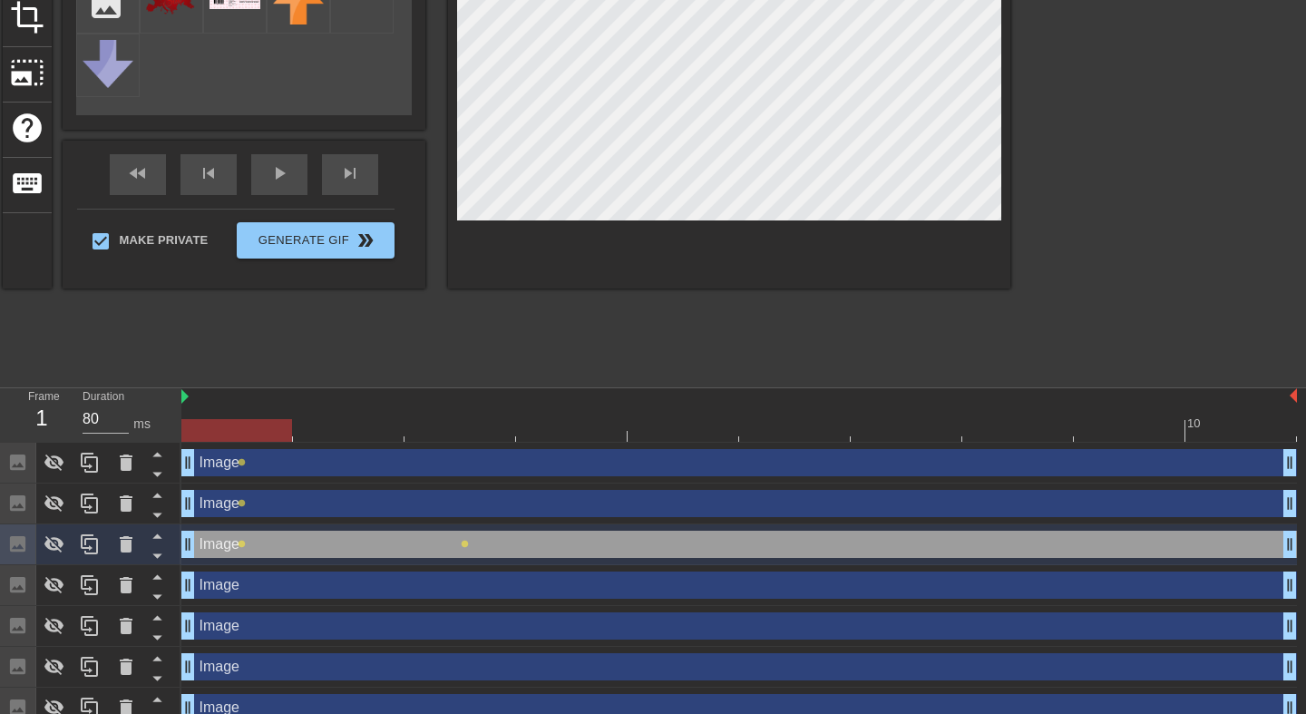
click at [338, 423] on div at bounding box center [739, 430] width 1116 height 23
click at [467, 434] on div at bounding box center [739, 430] width 1116 height 23
click at [593, 429] on div at bounding box center [739, 430] width 1116 height 23
click at [740, 427] on div at bounding box center [739, 430] width 1116 height 23
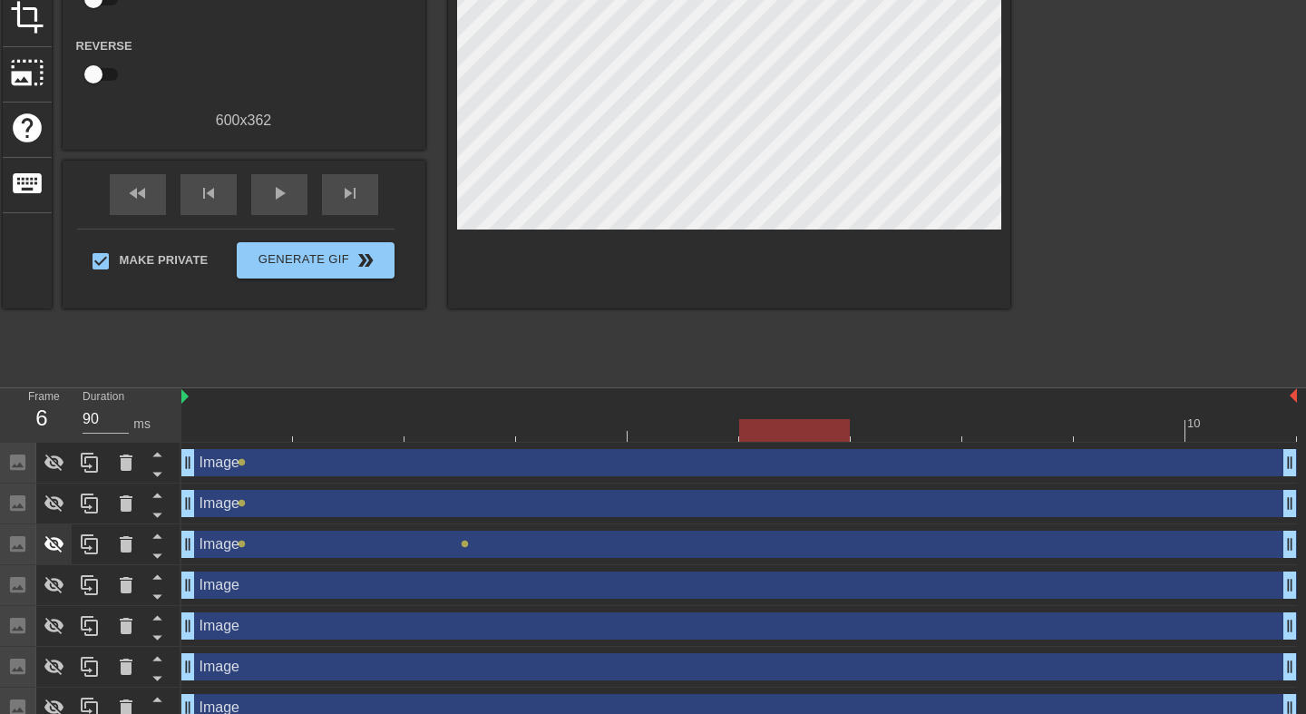
click at [48, 545] on icon at bounding box center [54, 544] width 20 height 17
click at [475, 436] on div at bounding box center [739, 430] width 1116 height 23
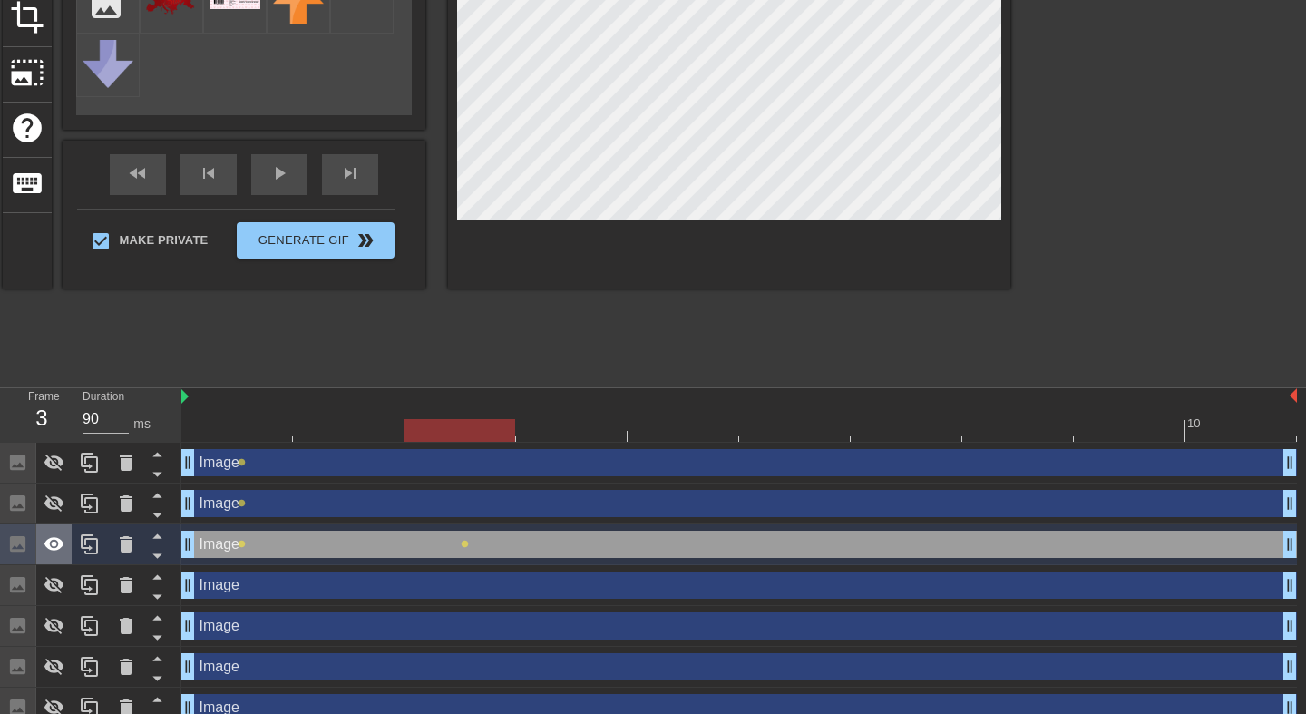
click at [54, 547] on icon at bounding box center [55, 544] width 22 height 22
type input "80"
click at [592, 430] on div at bounding box center [739, 430] width 1116 height 23
click at [697, 436] on div at bounding box center [739, 430] width 1116 height 23
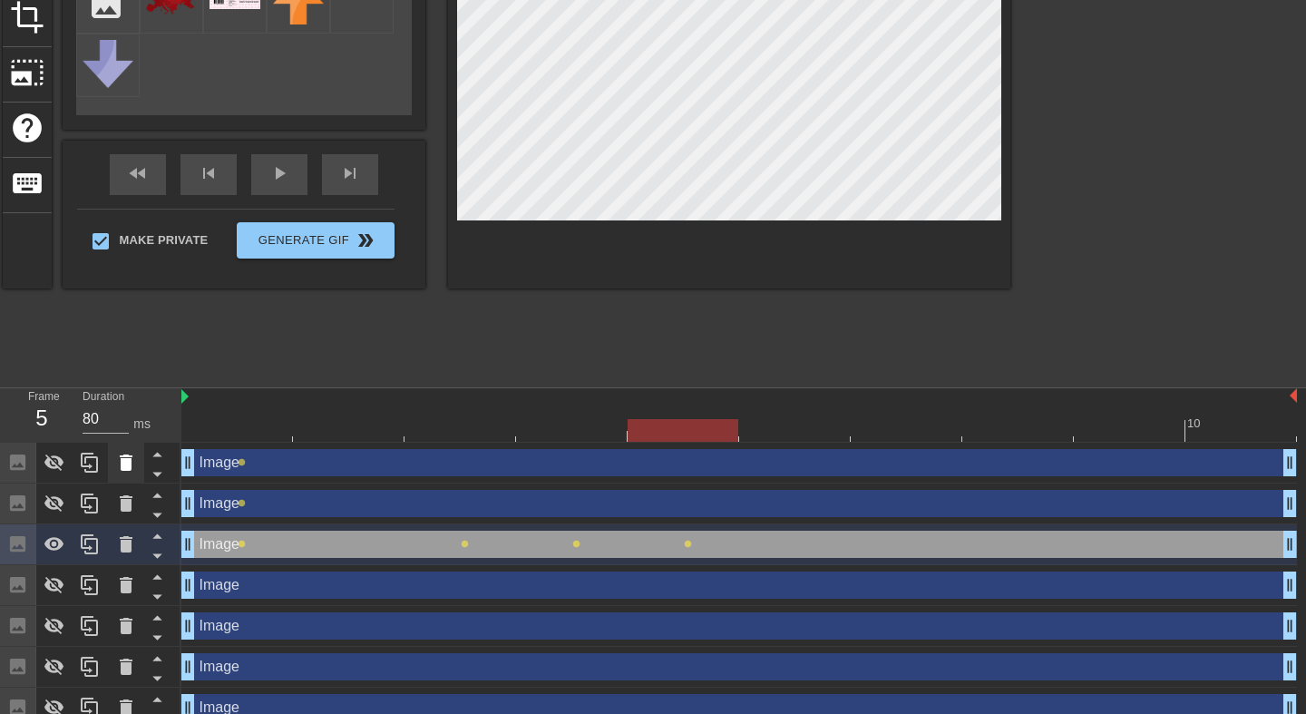
click at [124, 466] on icon at bounding box center [126, 463] width 13 height 16
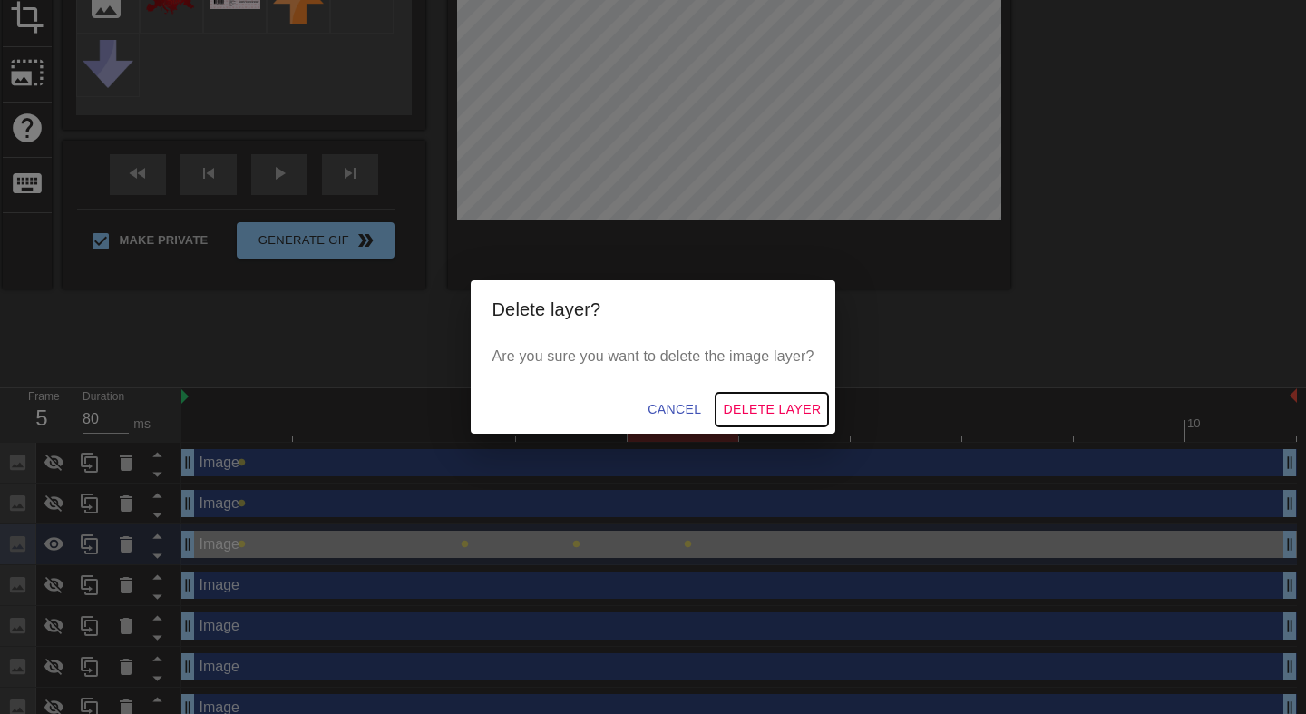
click at [812, 409] on span "Delete Layer" at bounding box center [772, 409] width 98 height 23
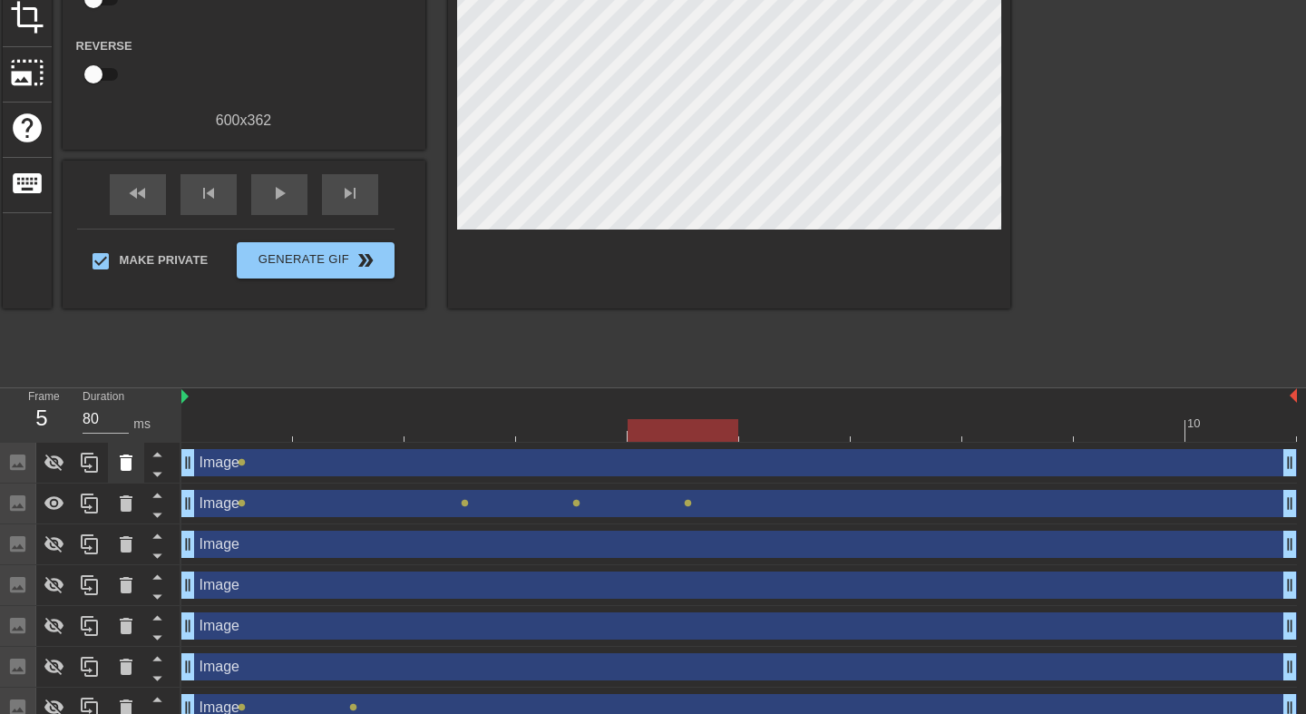
click at [123, 468] on icon at bounding box center [126, 463] width 13 height 16
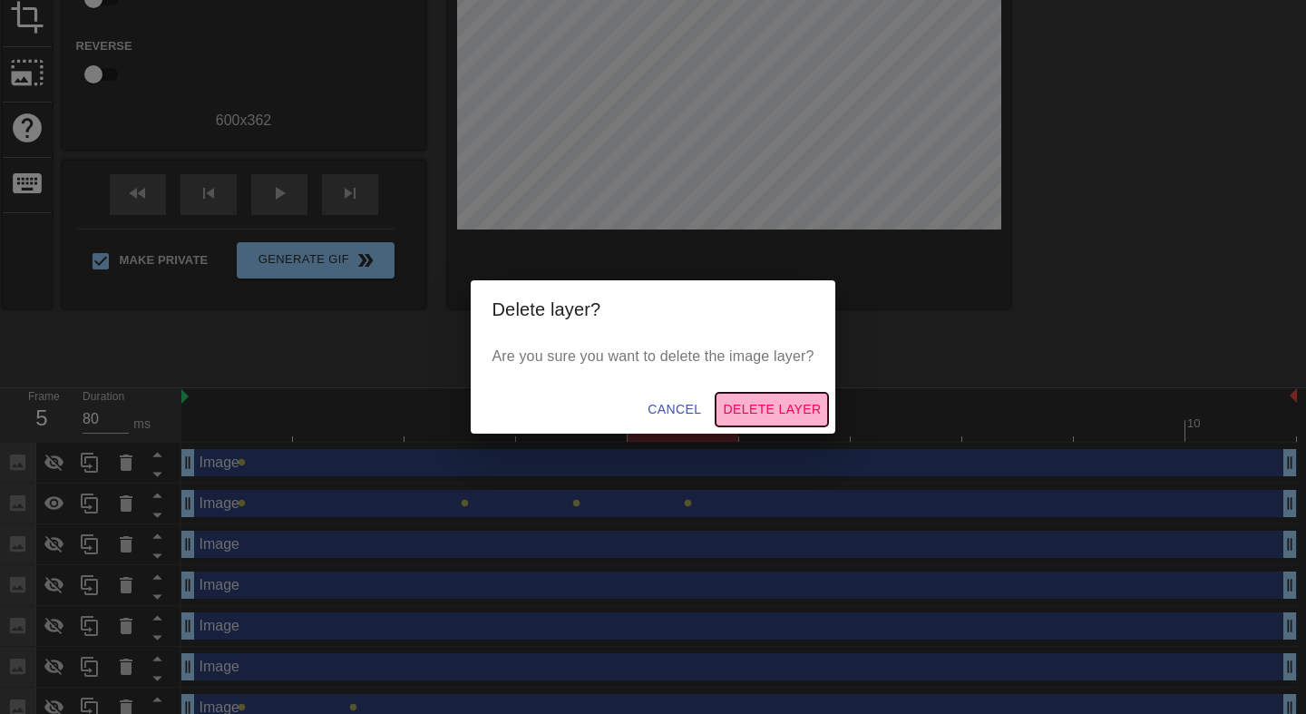
click at [771, 395] on button "Delete Layer" at bounding box center [772, 410] width 112 height 34
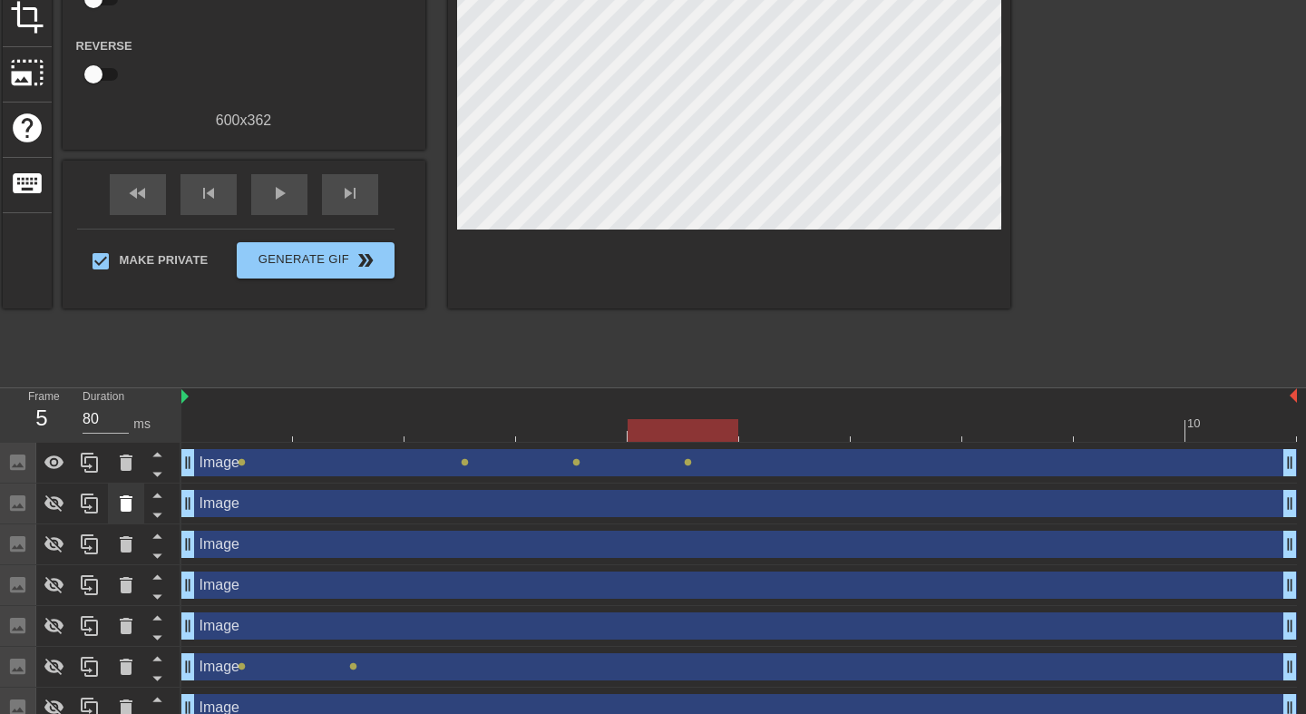
click at [122, 505] on icon at bounding box center [126, 503] width 13 height 16
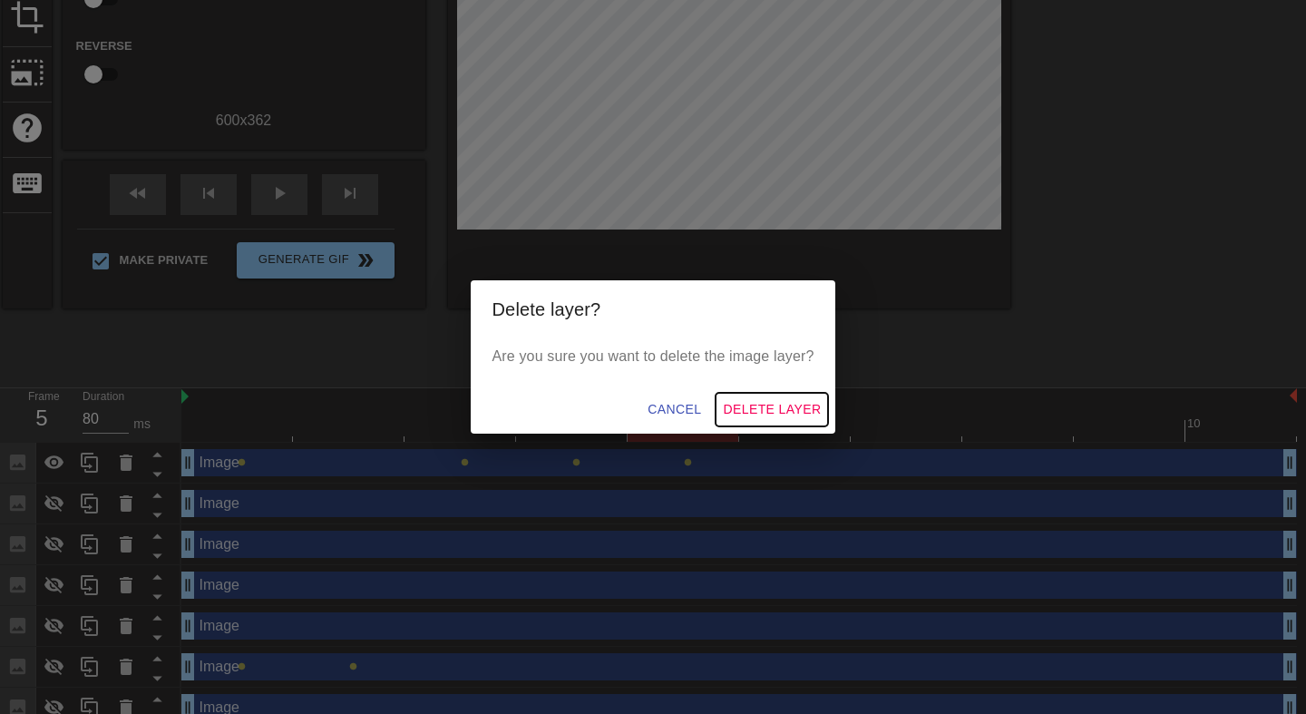
click at [769, 409] on span "Delete Layer" at bounding box center [772, 409] width 98 height 23
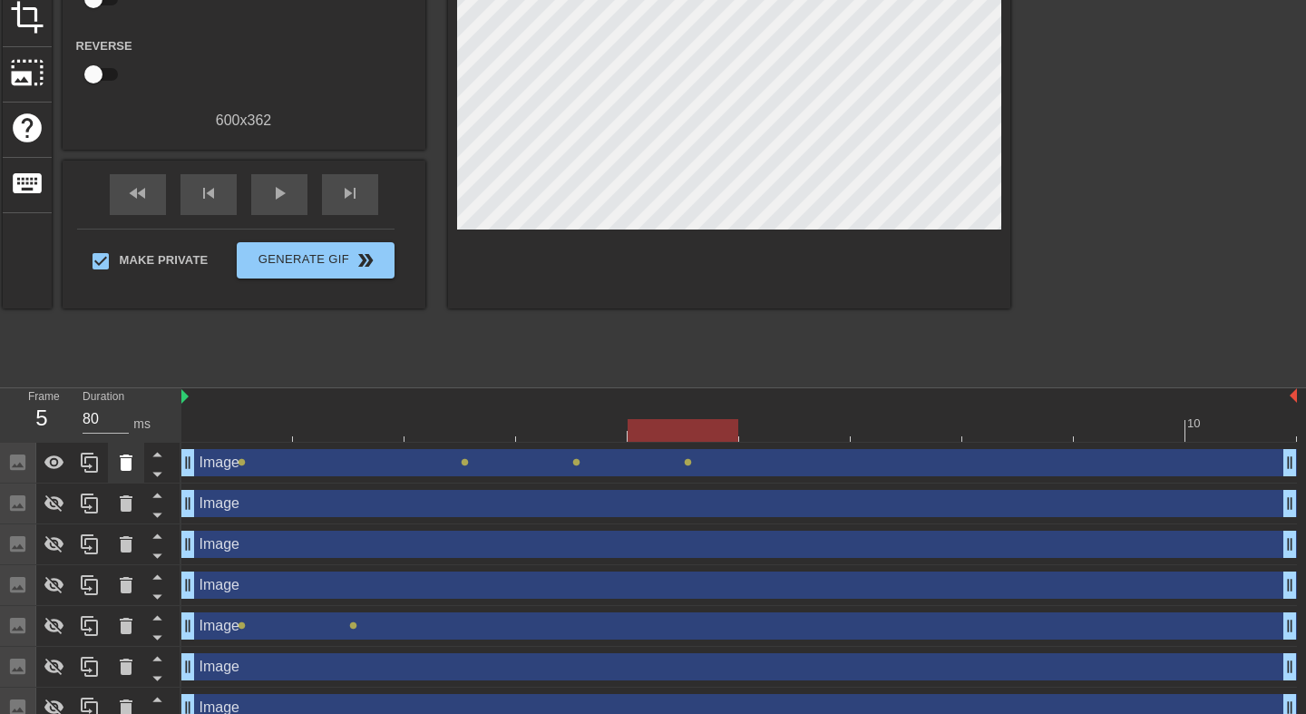
click at [112, 468] on div at bounding box center [126, 463] width 36 height 40
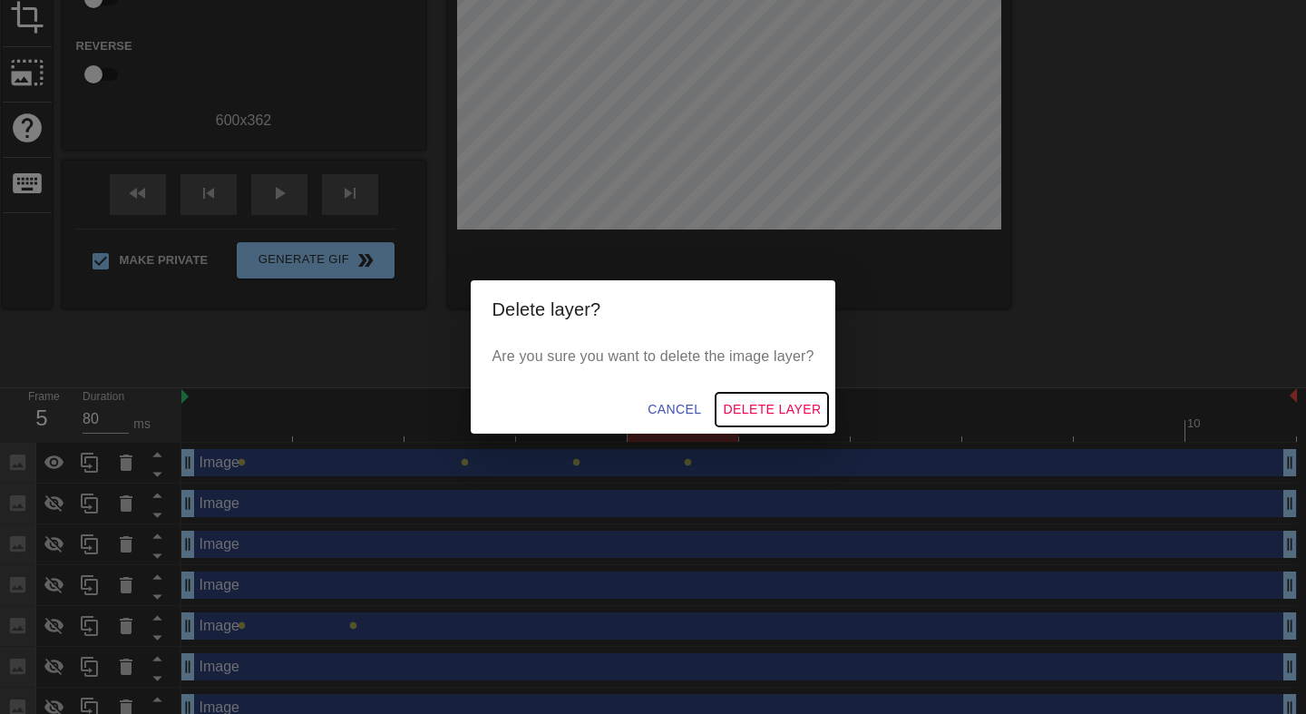
click at [761, 409] on span "Delete Layer" at bounding box center [772, 409] width 98 height 23
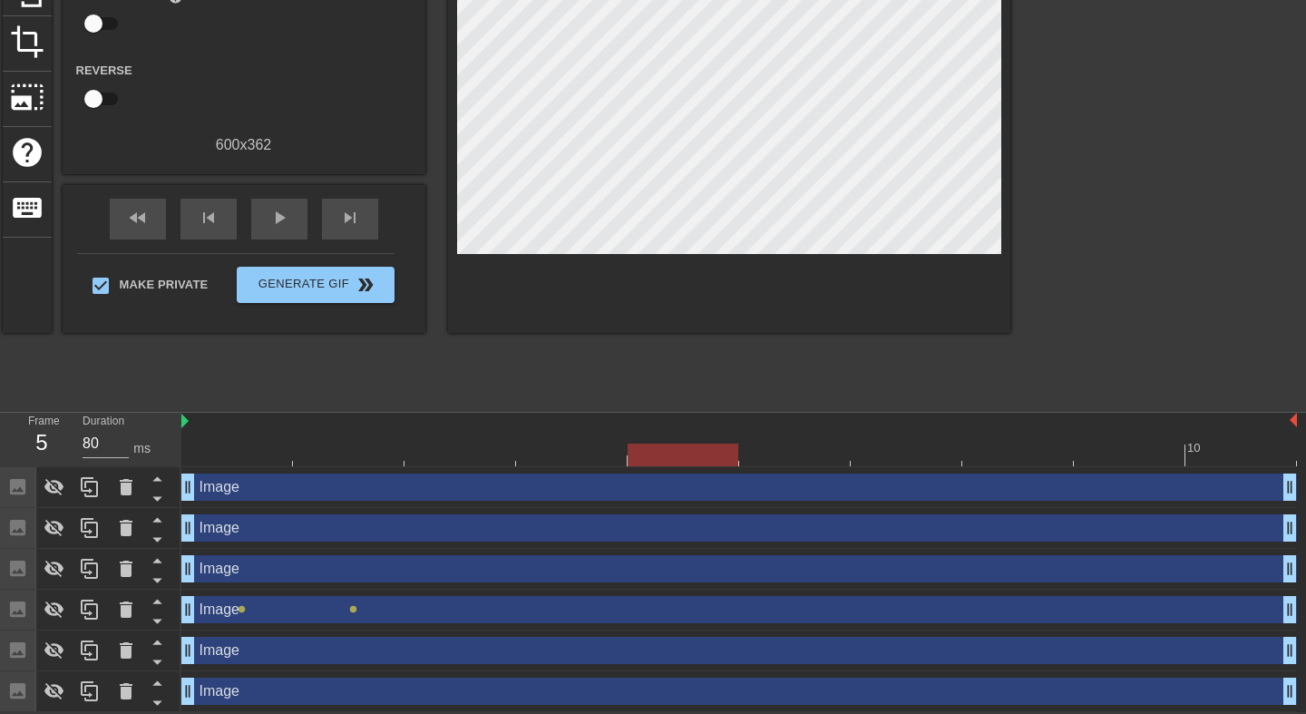
scroll to position [216, 0]
click at [127, 527] on icon at bounding box center [126, 528] width 13 height 16
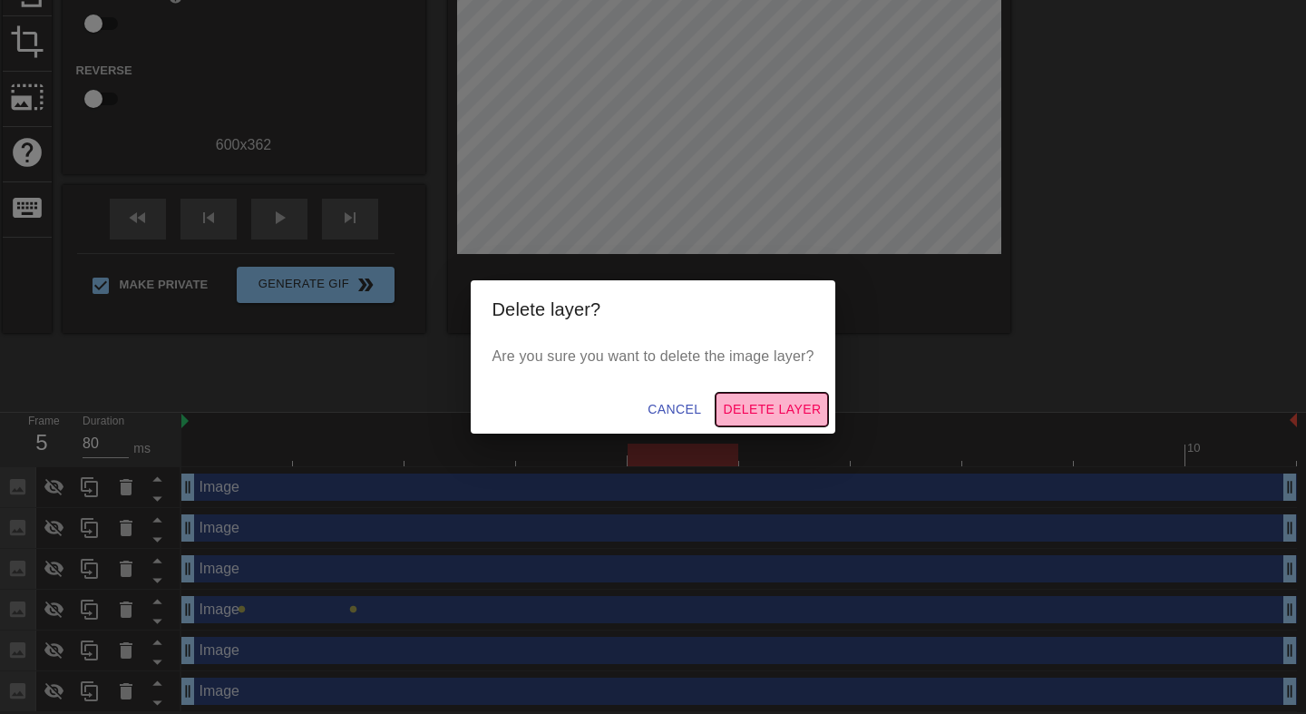
click at [738, 398] on span "Delete Layer" at bounding box center [772, 409] width 98 height 23
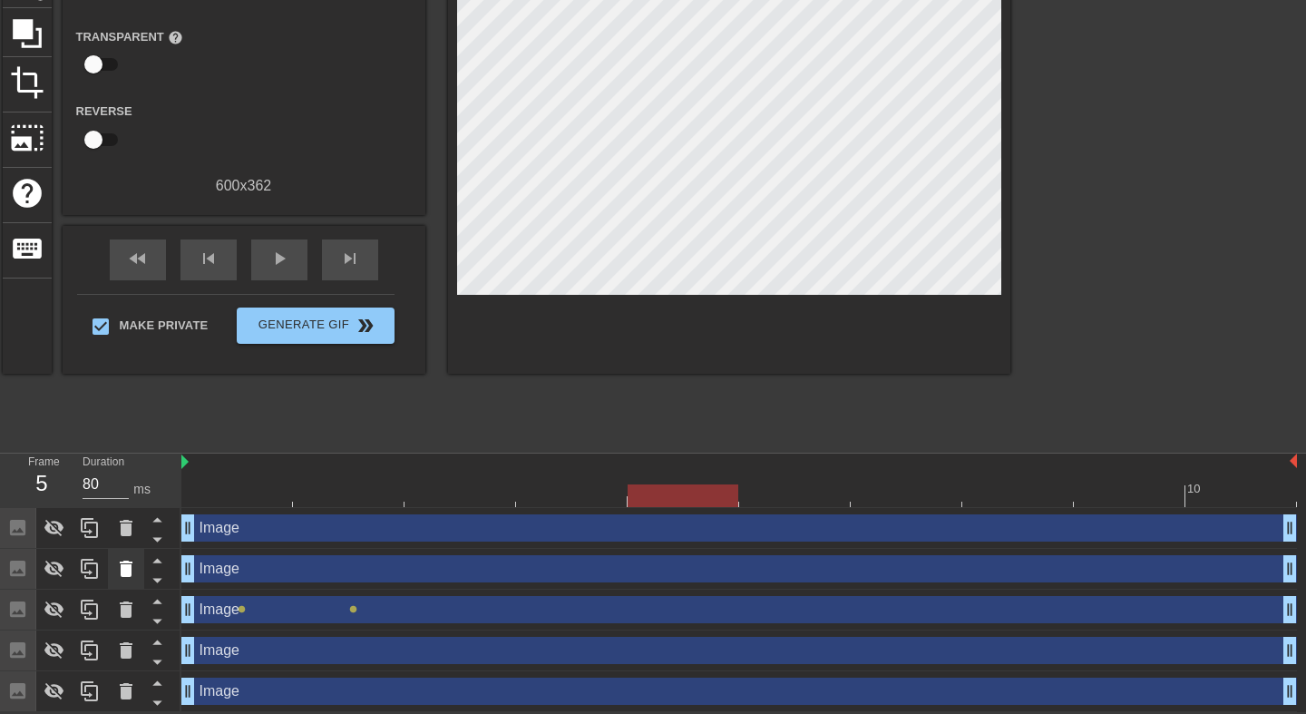
click at [135, 564] on icon at bounding box center [126, 569] width 22 height 22
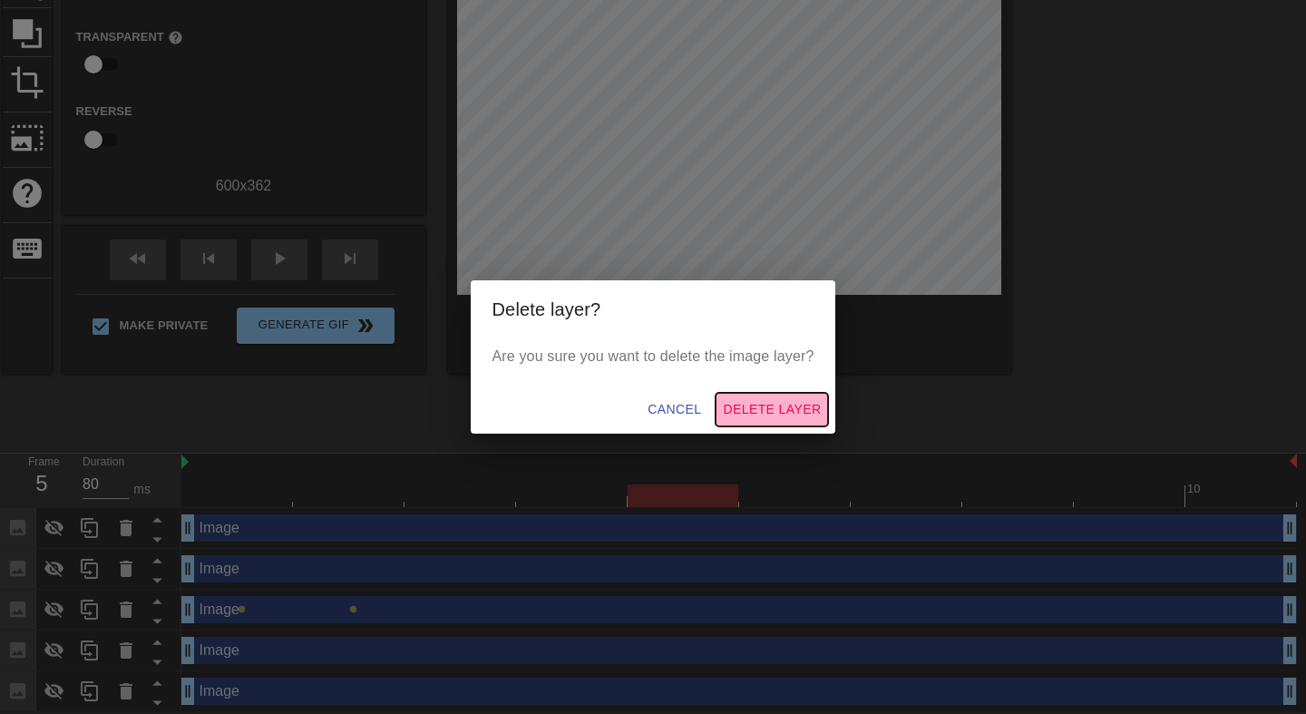
click at [745, 396] on button "Delete Layer" at bounding box center [772, 410] width 112 height 34
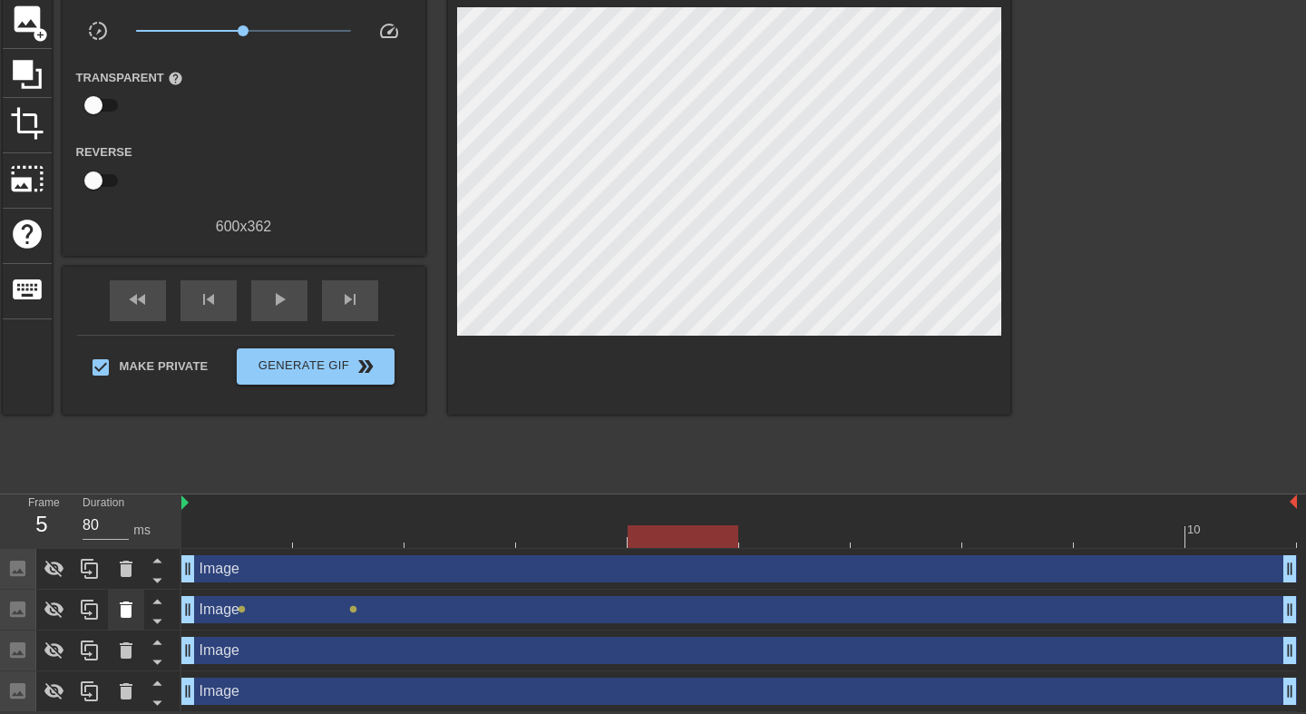
click at [131, 610] on icon at bounding box center [126, 610] width 22 height 22
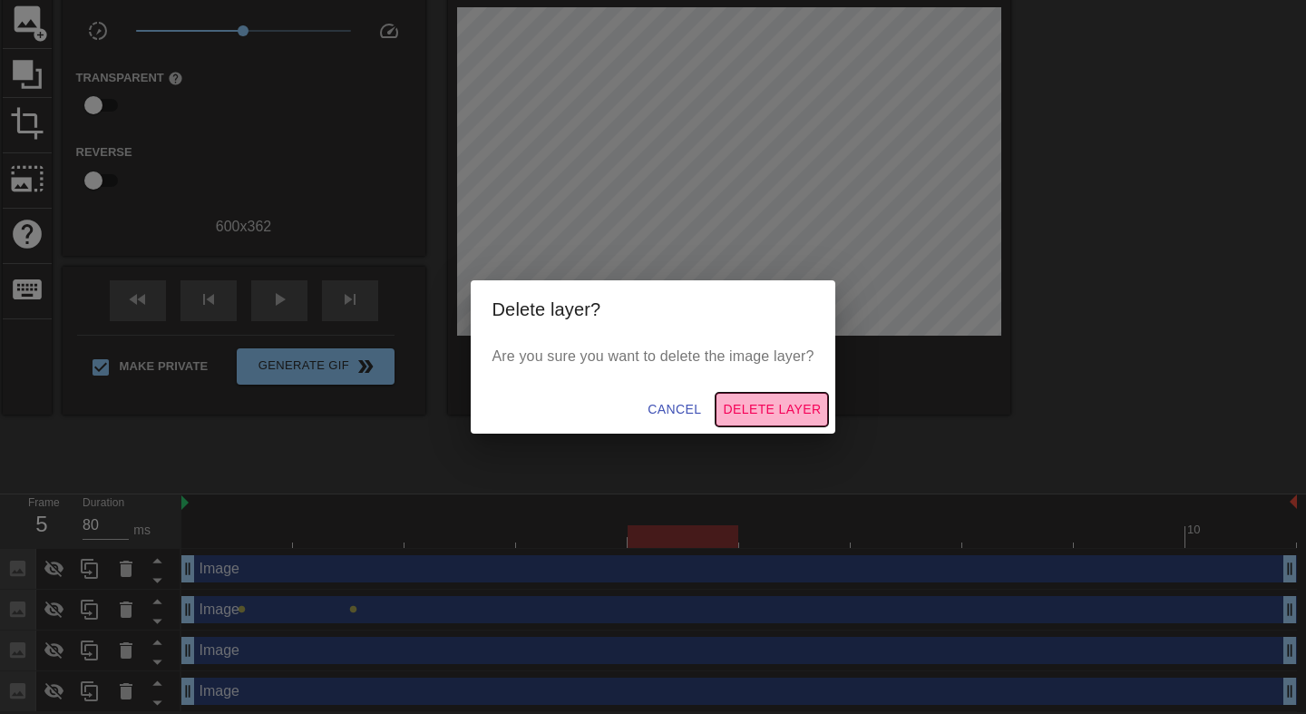
click at [783, 399] on span "Delete Layer" at bounding box center [772, 409] width 98 height 23
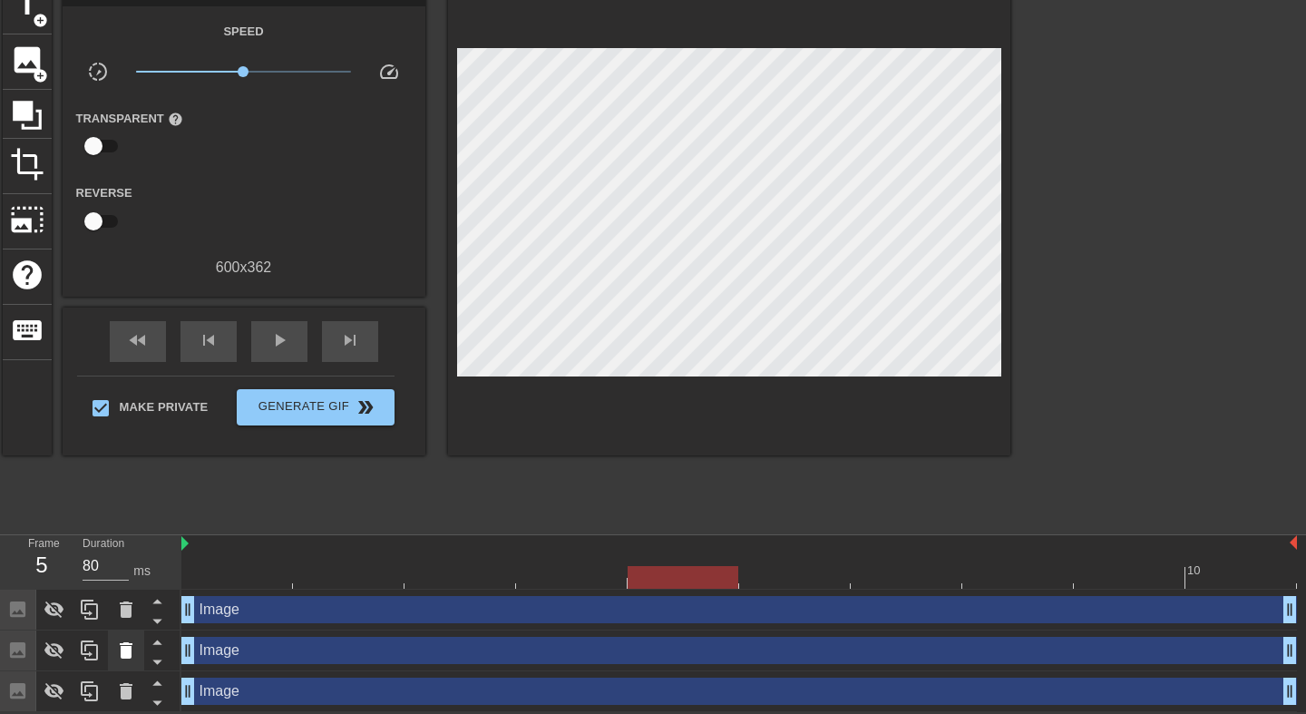
click at [115, 652] on icon at bounding box center [126, 651] width 22 height 22
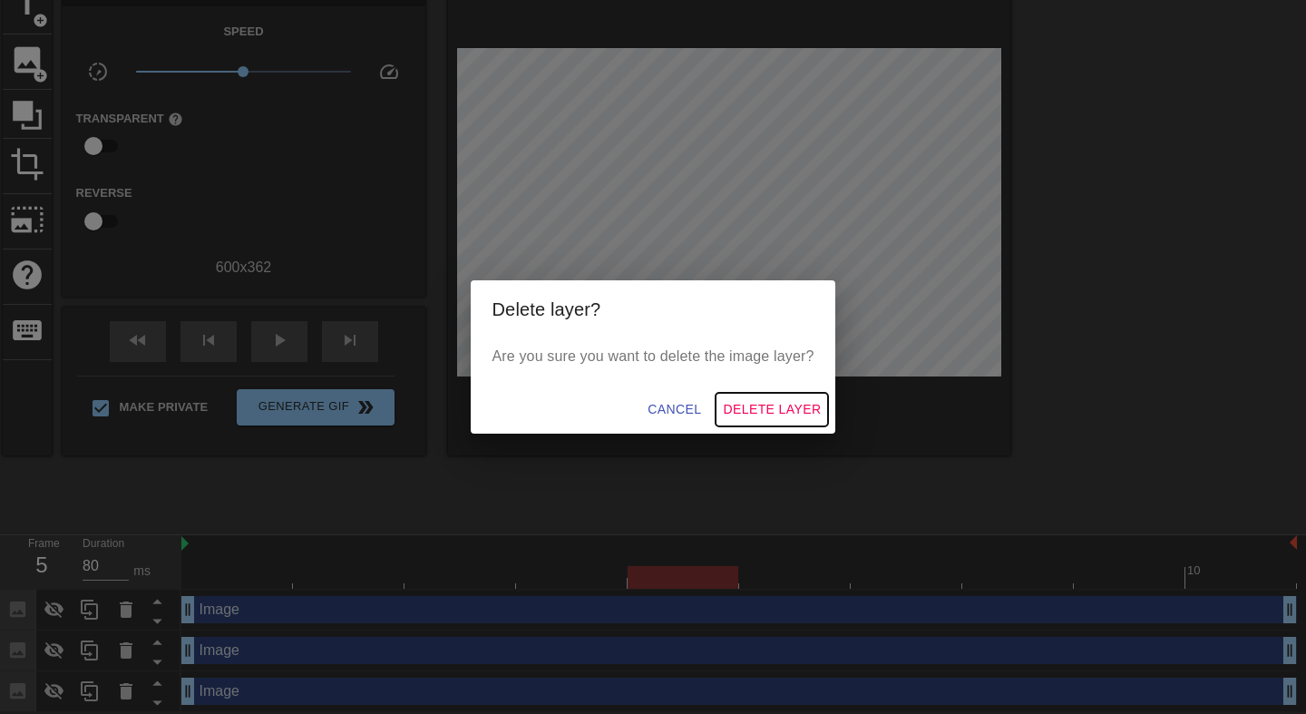
click at [765, 396] on button "Delete Layer" at bounding box center [772, 410] width 112 height 34
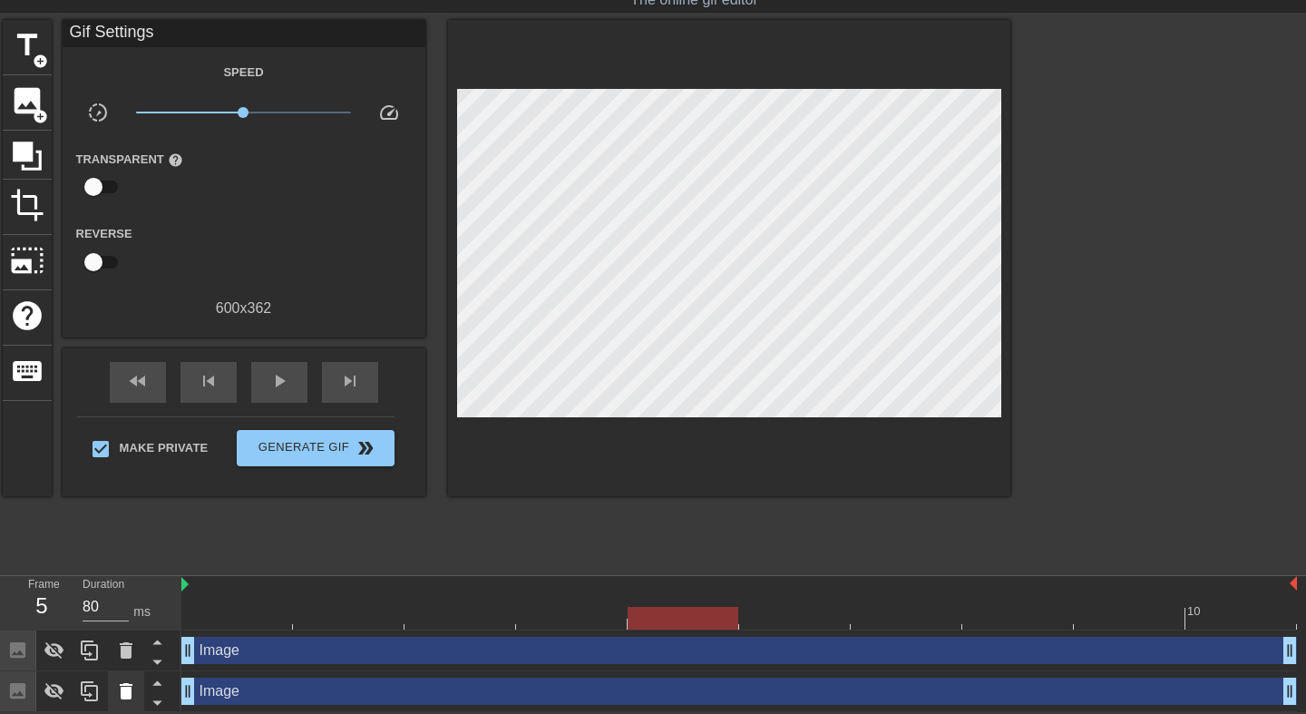
click at [132, 690] on icon at bounding box center [126, 691] width 22 height 22
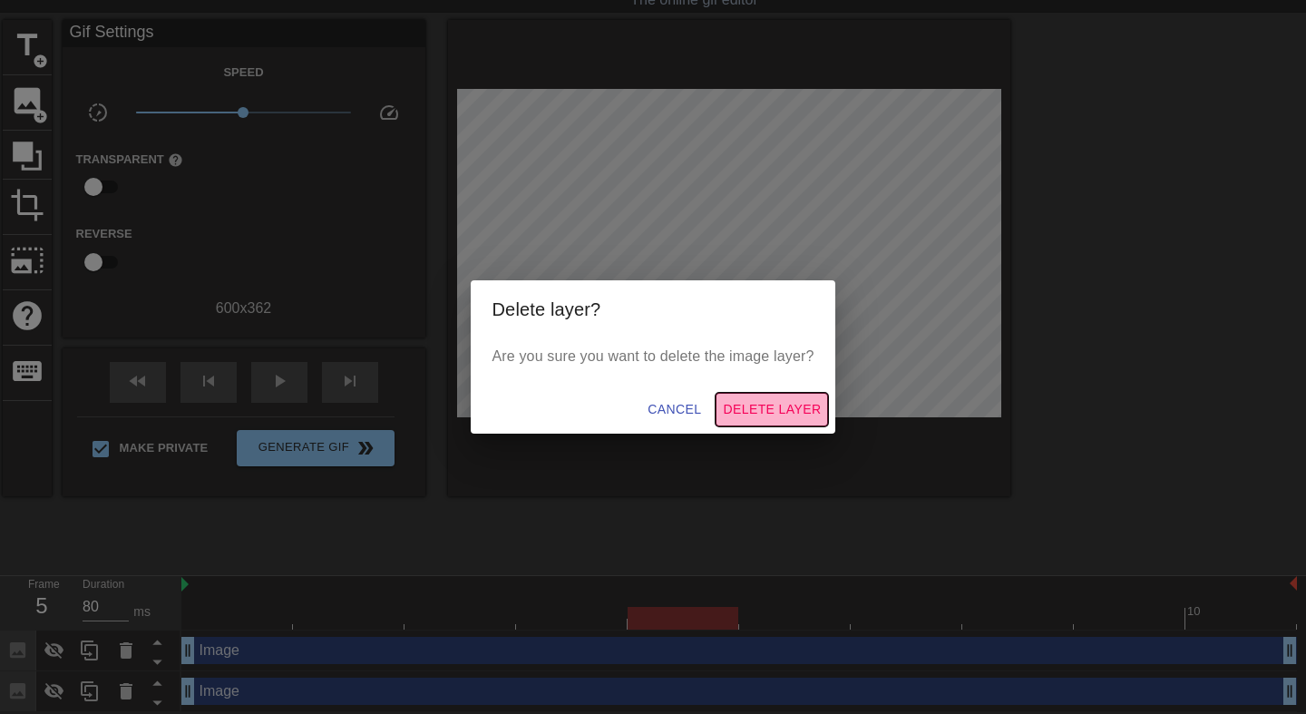
click at [761, 394] on button "Delete Layer" at bounding box center [772, 410] width 112 height 34
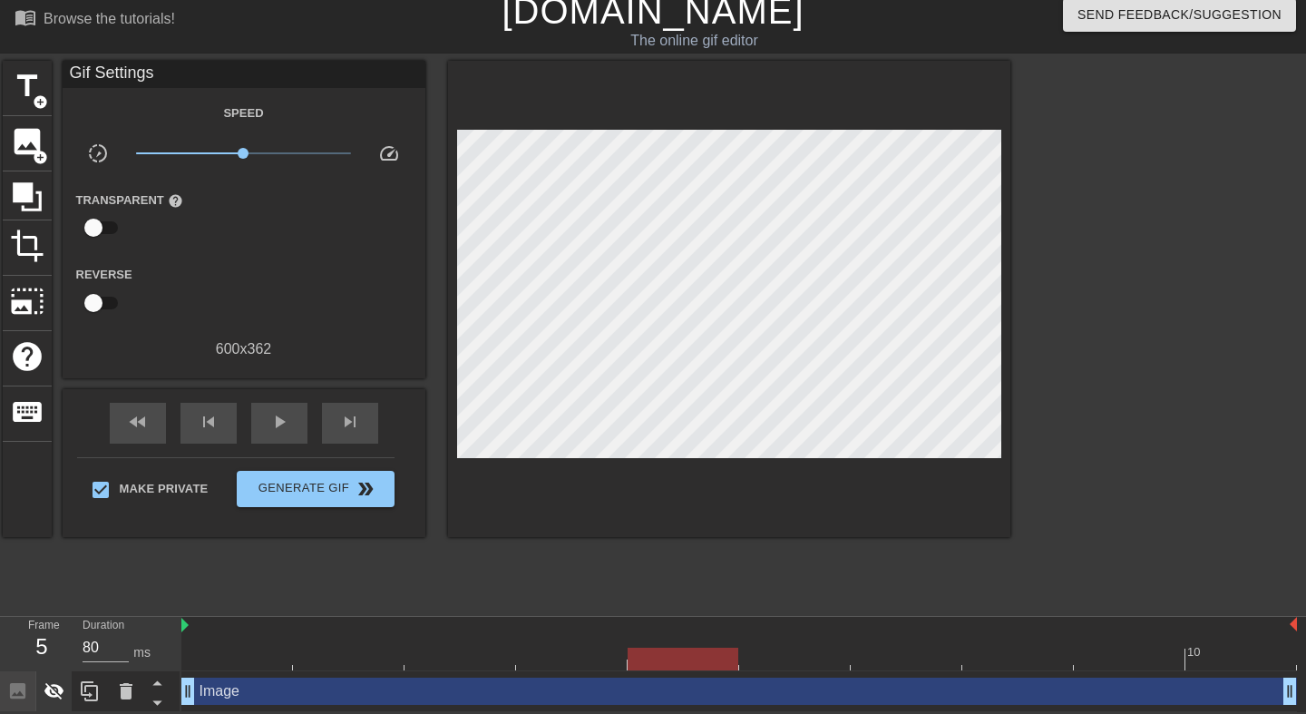
click at [44, 698] on icon at bounding box center [55, 691] width 22 height 22
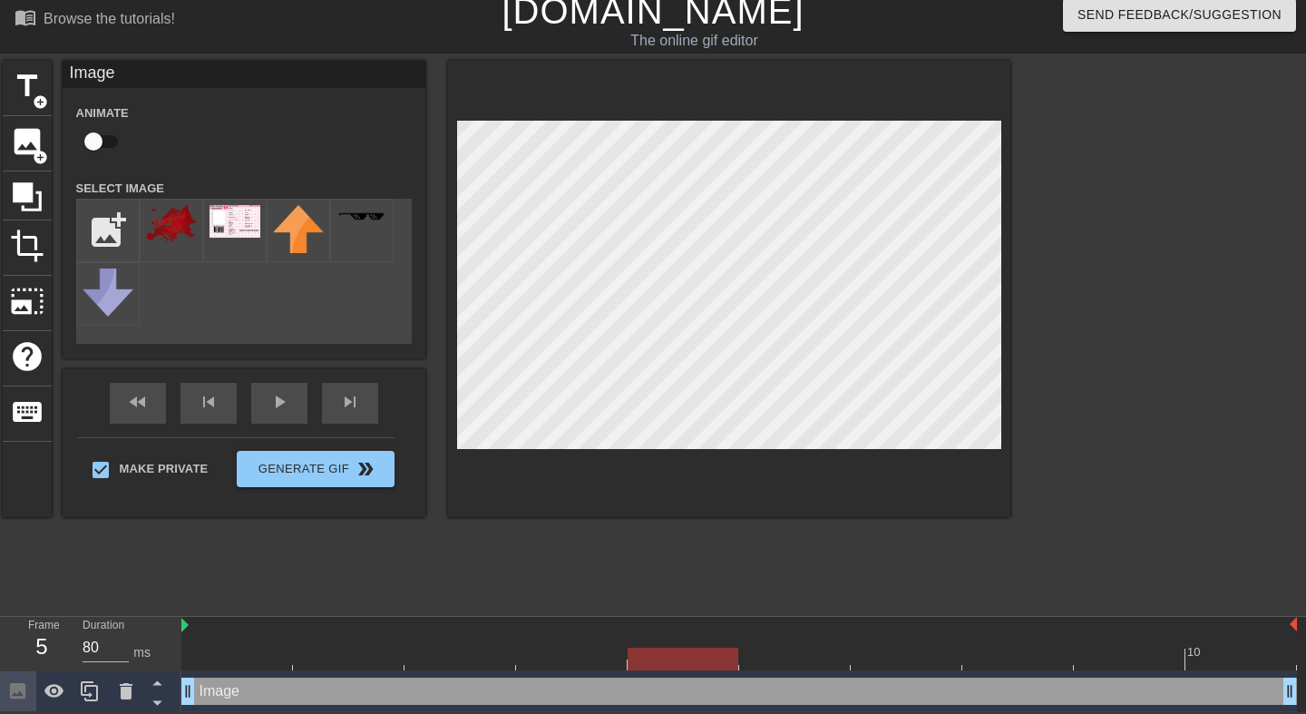
click at [245, 655] on div at bounding box center [739, 659] width 1116 height 23
click at [106, 147] on input "checkbox" at bounding box center [93, 141] width 103 height 34
checkbox input "true"
click at [354, 652] on div at bounding box center [739, 659] width 1116 height 23
click at [445, 657] on div at bounding box center [739, 659] width 1116 height 23
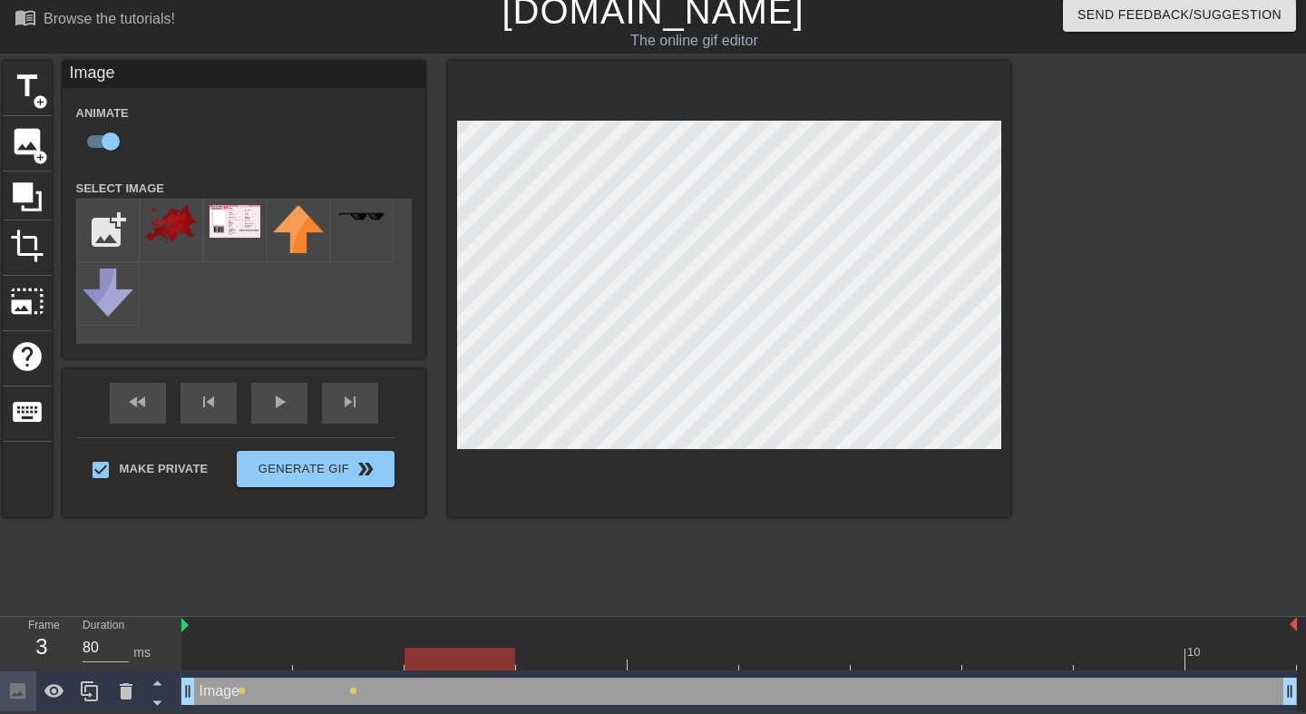
click at [577, 659] on div at bounding box center [739, 659] width 1116 height 23
click at [500, 659] on div at bounding box center [739, 659] width 1116 height 23
click at [555, 661] on div at bounding box center [739, 659] width 1116 height 23
click at [661, 655] on div at bounding box center [739, 659] width 1116 height 23
click at [783, 658] on div at bounding box center [739, 659] width 1116 height 23
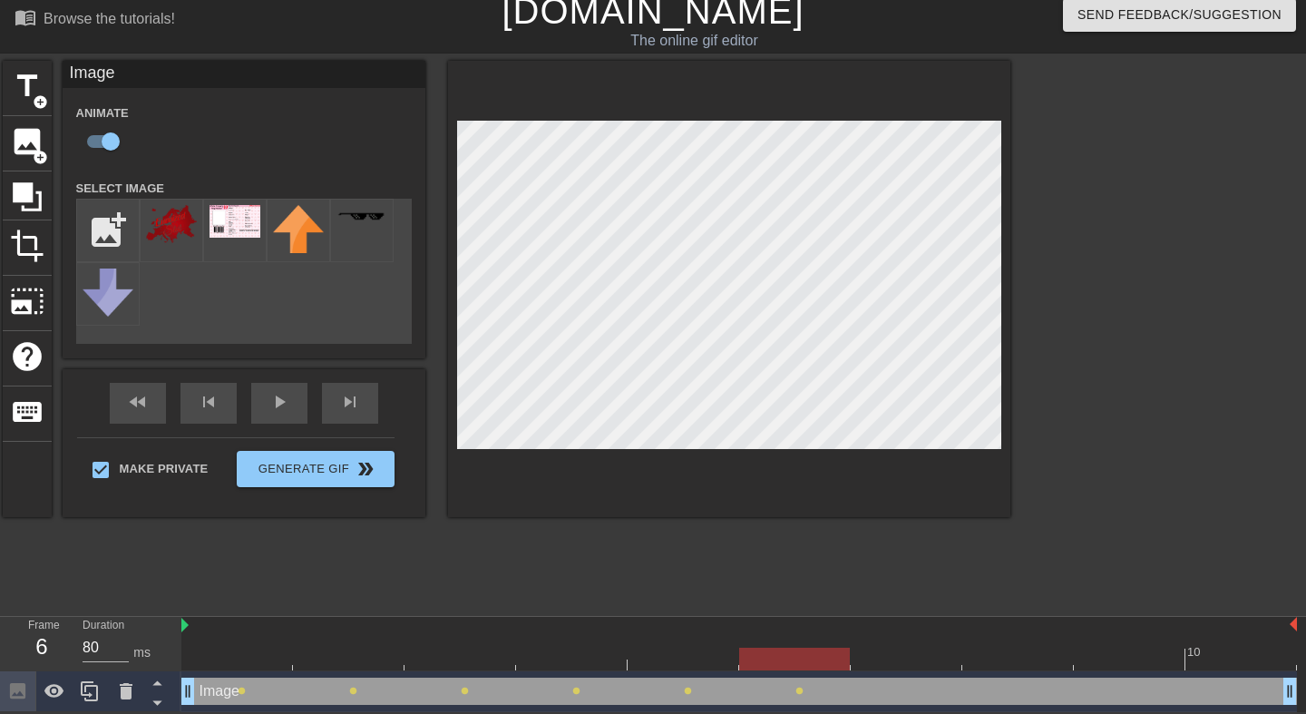
click at [894, 659] on div at bounding box center [739, 659] width 1116 height 23
click at [1002, 650] on div at bounding box center [739, 659] width 1116 height 23
click at [1150, 654] on div at bounding box center [739, 659] width 1116 height 23
click at [1227, 658] on div at bounding box center [739, 659] width 1116 height 23
click at [271, 401] on div "play_arrow" at bounding box center [279, 403] width 56 height 41
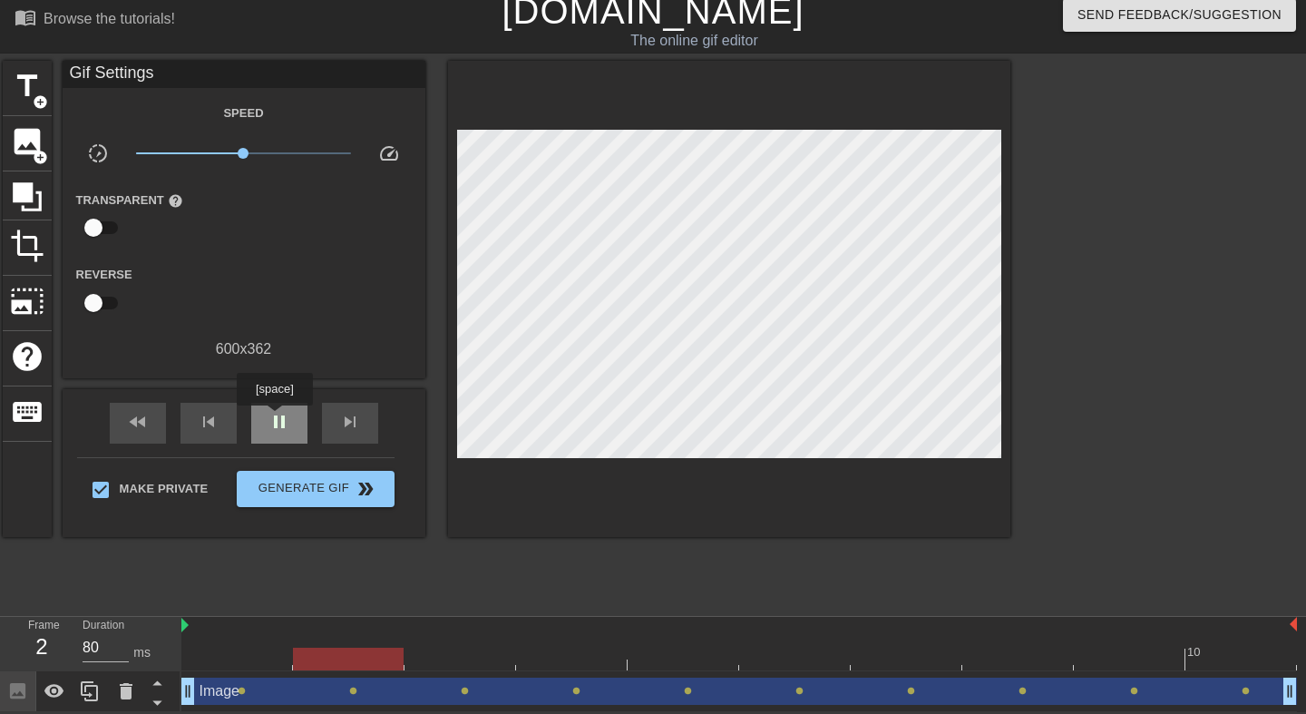
click at [275, 418] on span "pause" at bounding box center [280, 422] width 22 height 22
click at [275, 415] on span "play_arrow" at bounding box center [280, 422] width 22 height 22
type input "90"
click at [275, 416] on span "pause" at bounding box center [280, 422] width 22 height 22
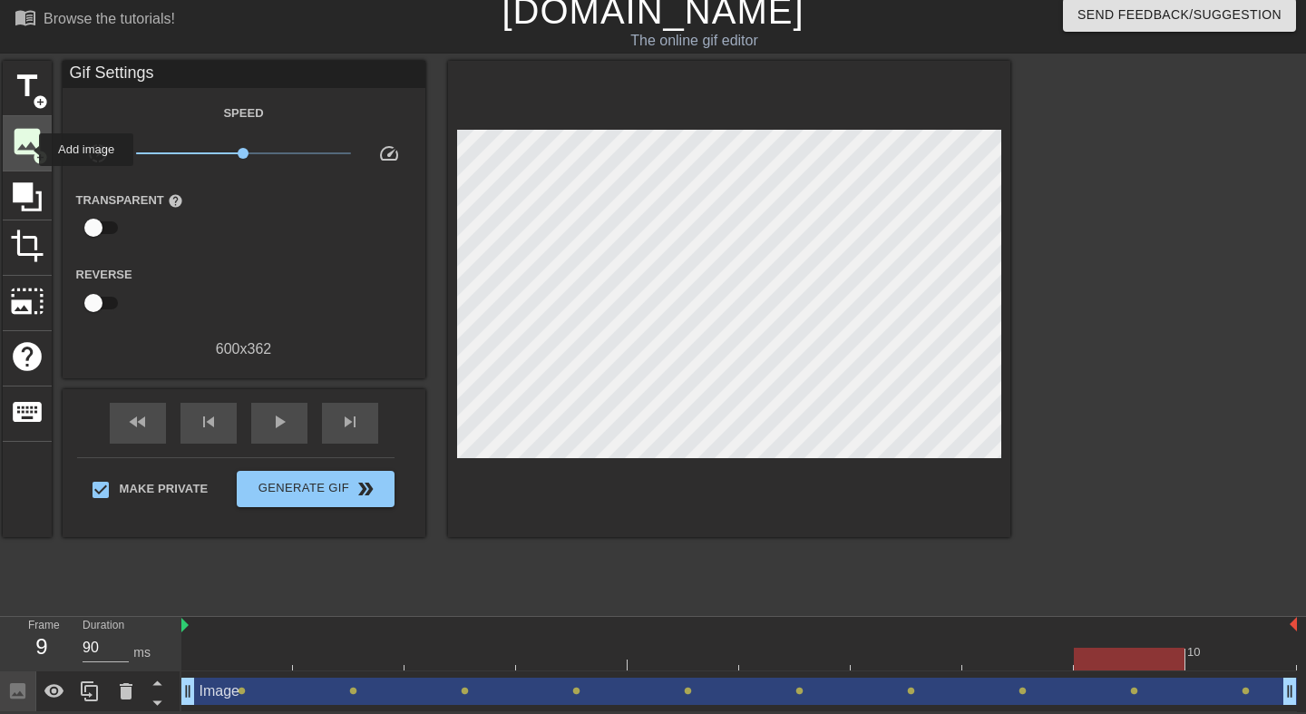
click at [27, 151] on span "image" at bounding box center [27, 141] width 34 height 34
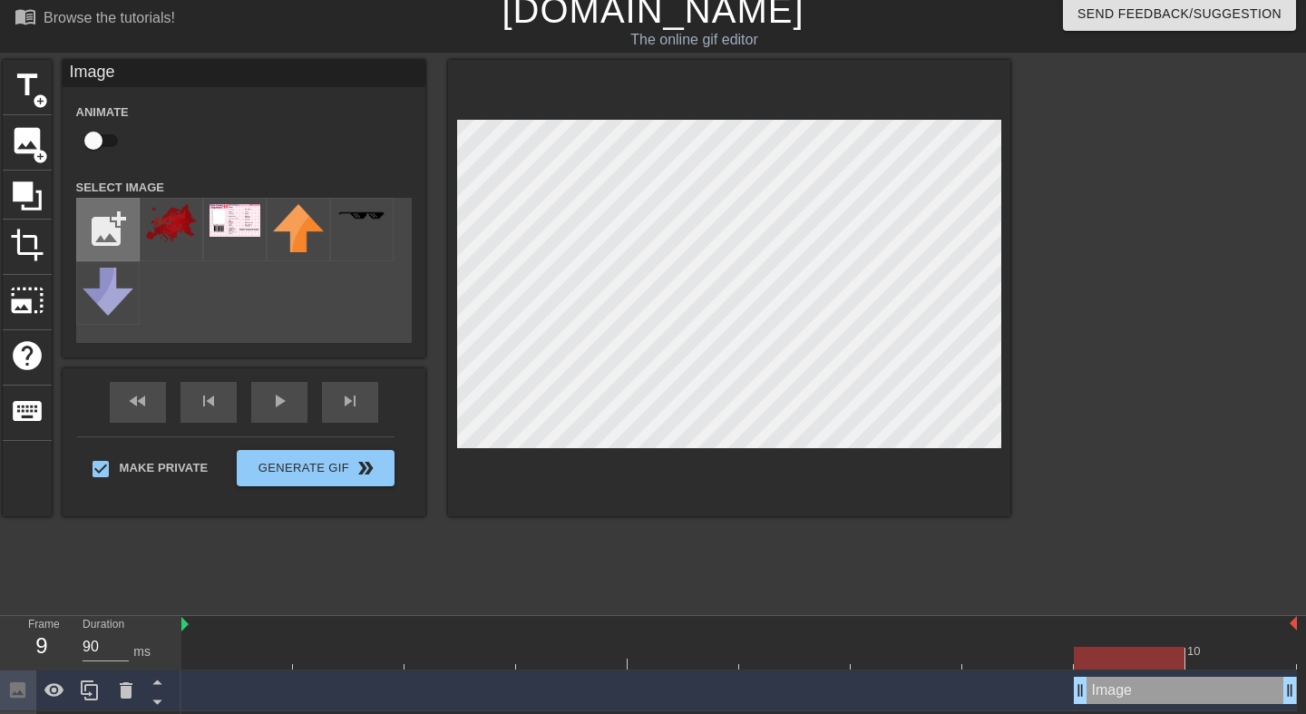
click at [103, 237] on input "file" at bounding box center [108, 230] width 62 height 62
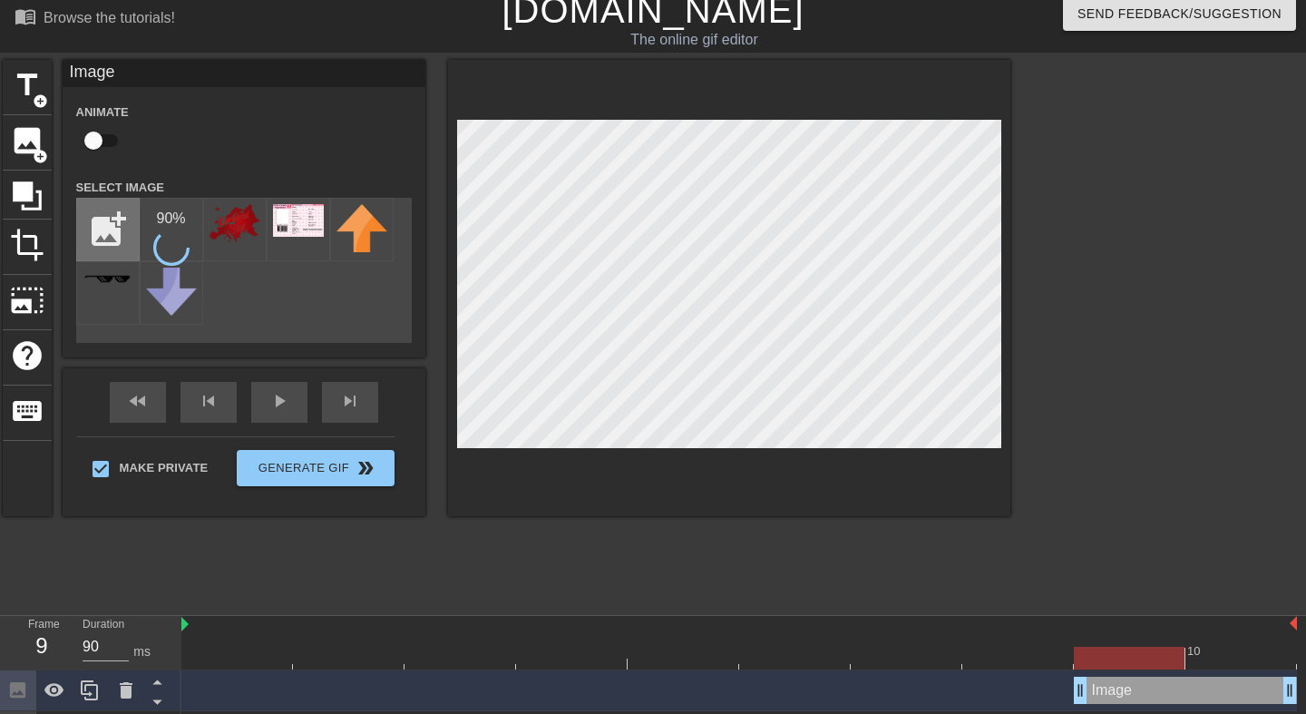
click at [105, 241] on input "file" at bounding box center [108, 230] width 62 height 62
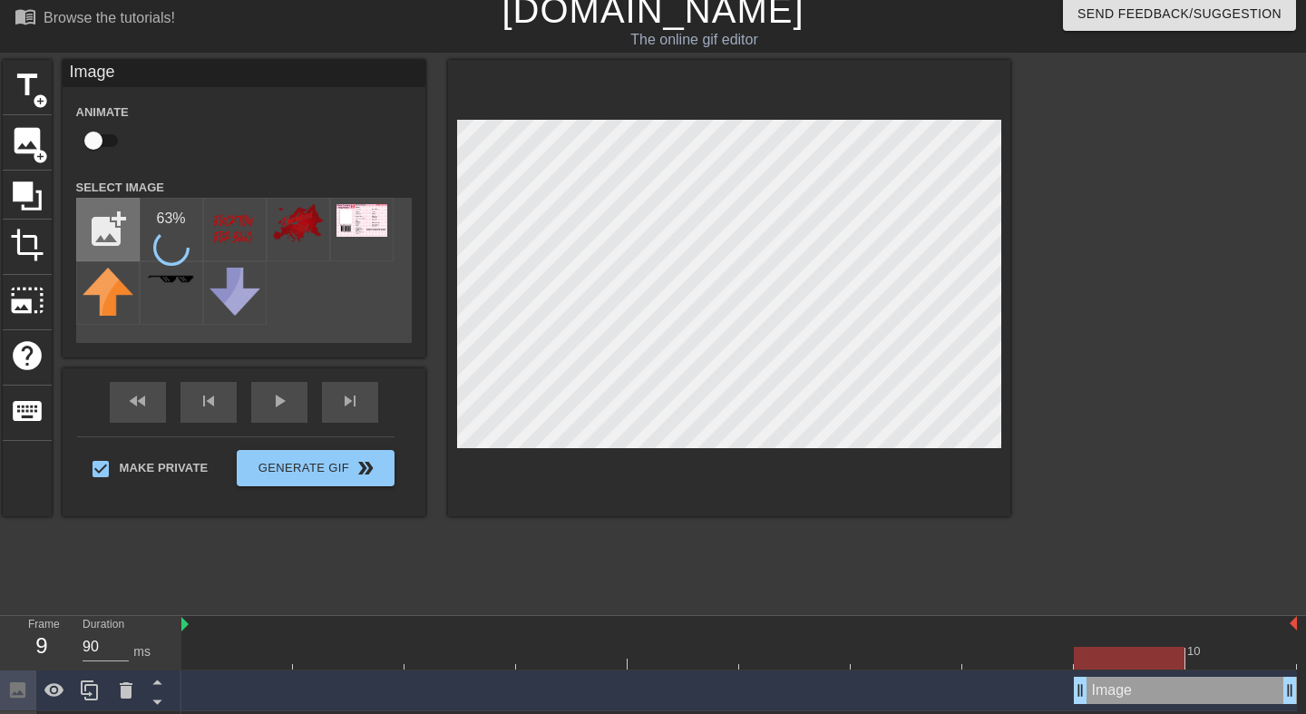
click at [93, 238] on input "file" at bounding box center [108, 230] width 62 height 62
type input "C:\fakepath\9ce4709ef20ca7ef502a5c6427259b4b.png"
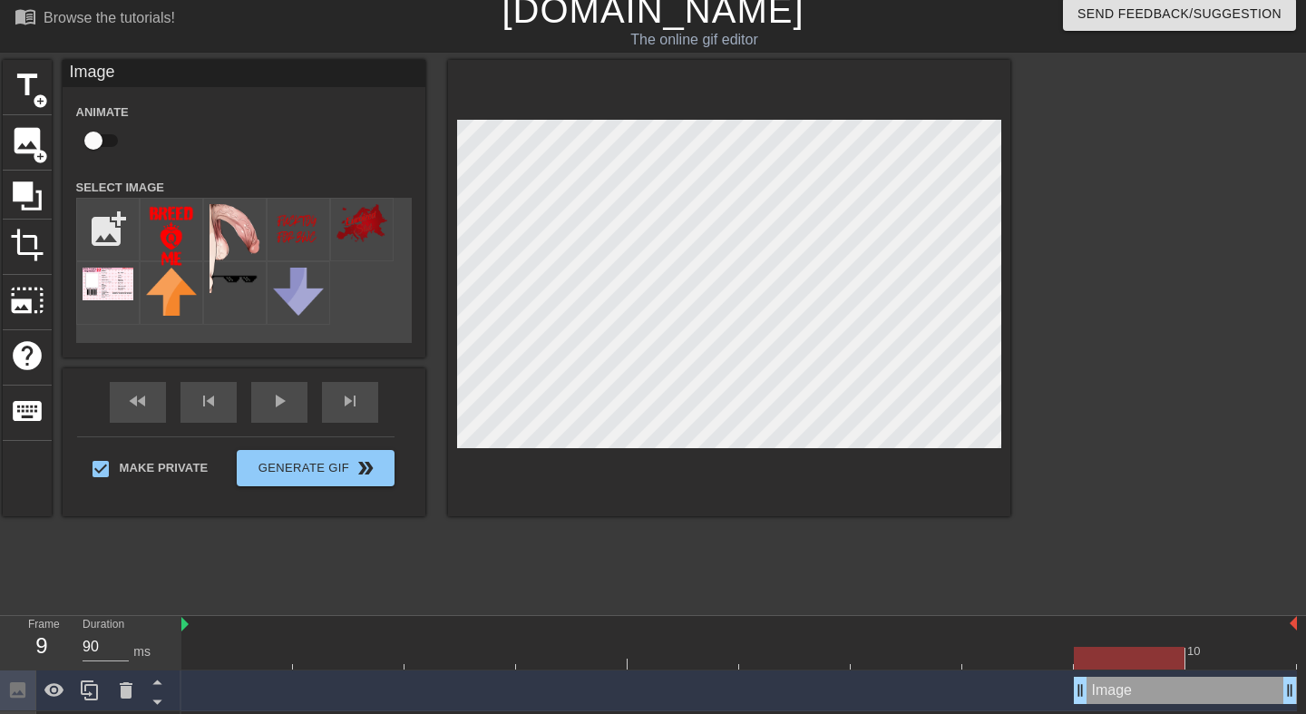
scroll to position [53, 0]
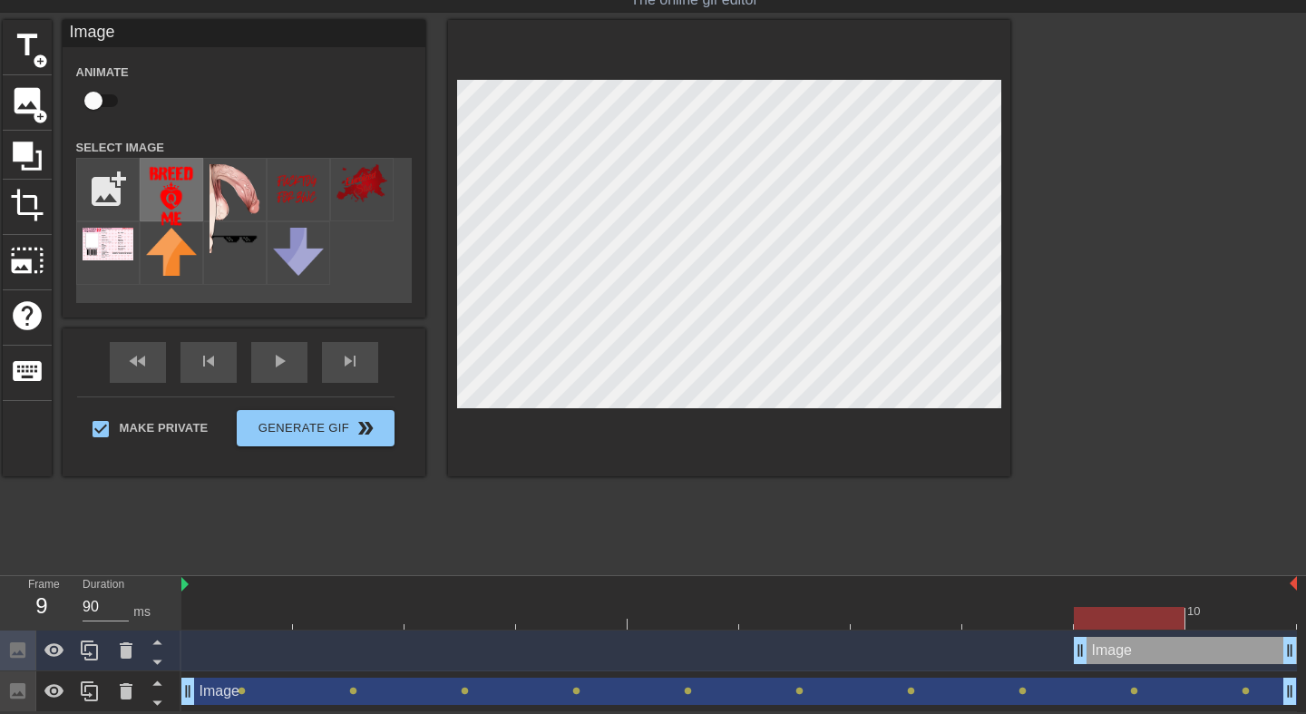
click at [168, 201] on img at bounding box center [171, 196] width 51 height 64
click at [210, 620] on div at bounding box center [739, 618] width 1116 height 23
click at [476, 641] on div "Image drag_handle drag_handle" at bounding box center [739, 650] width 1116 height 27
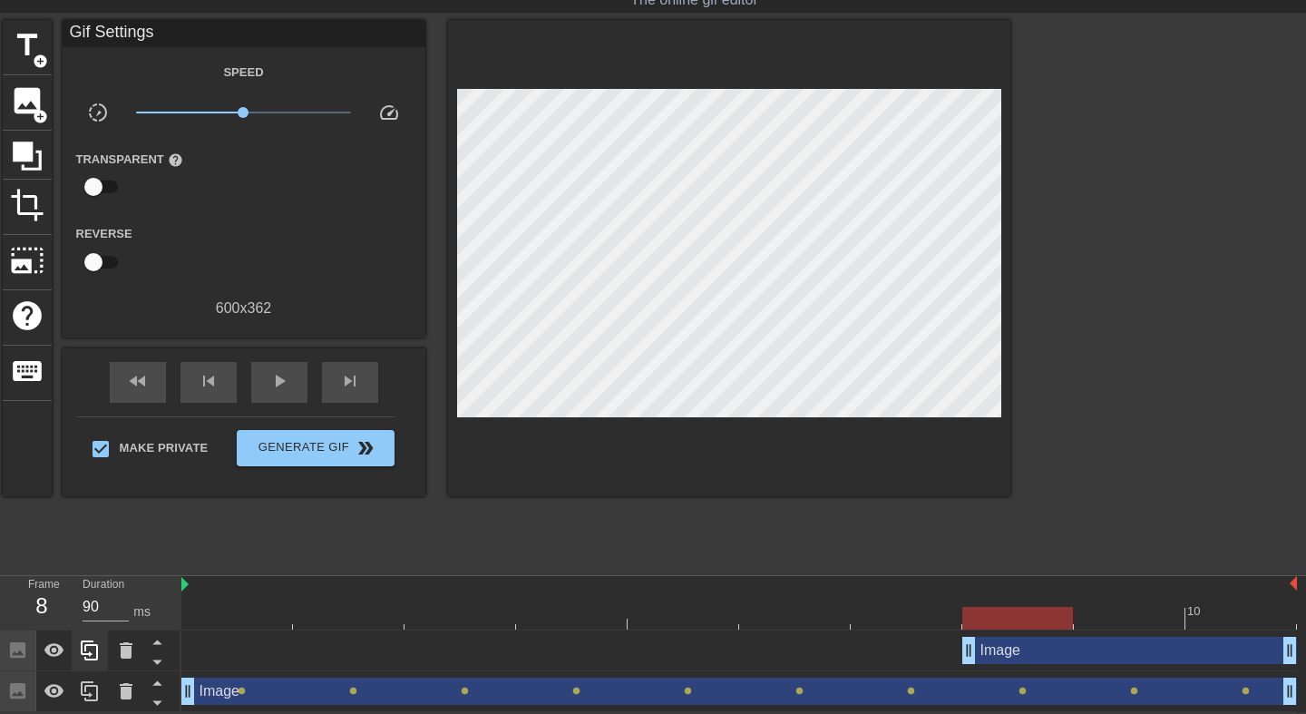
type input "80"
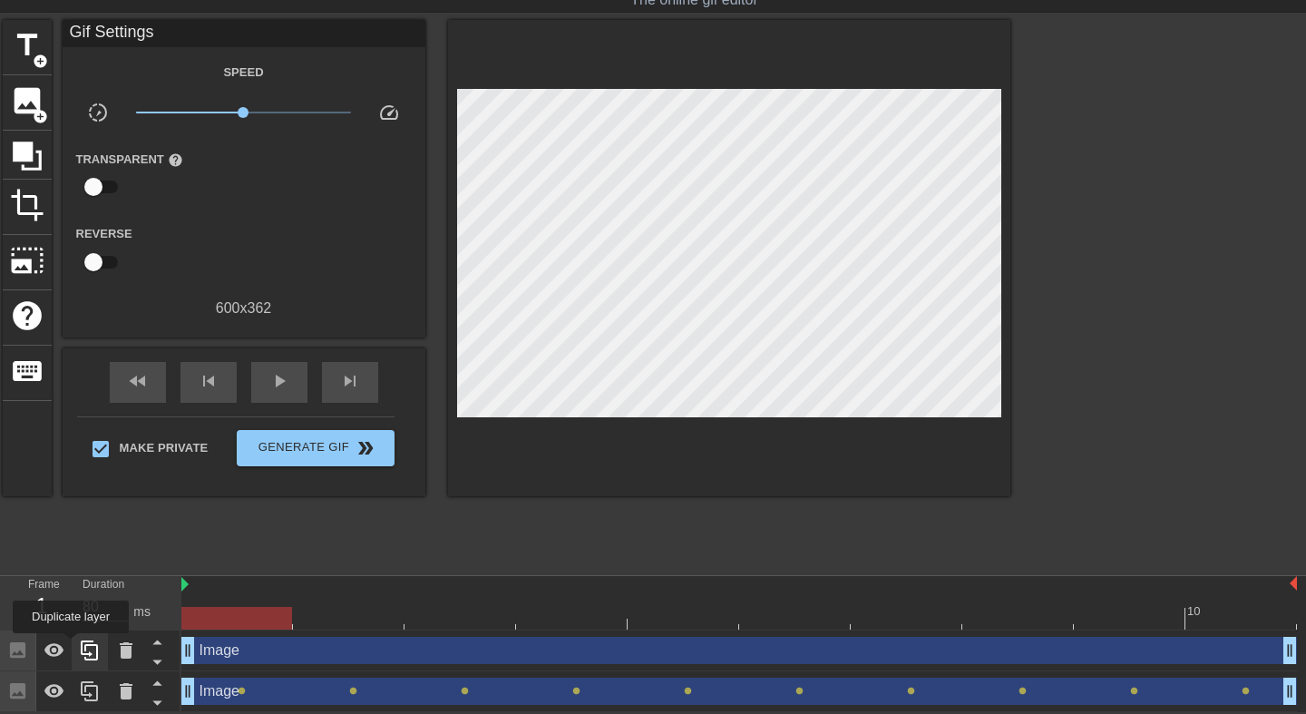
drag, startPoint x: 1075, startPoint y: 648, endPoint x: 73, endPoint y: 645, distance: 1001.6
click at [73, 645] on div "Frame 1 Duration 80 ms 10 Image drag_handle drag_handle Image drag_handle drag_…" at bounding box center [653, 644] width 1306 height 136
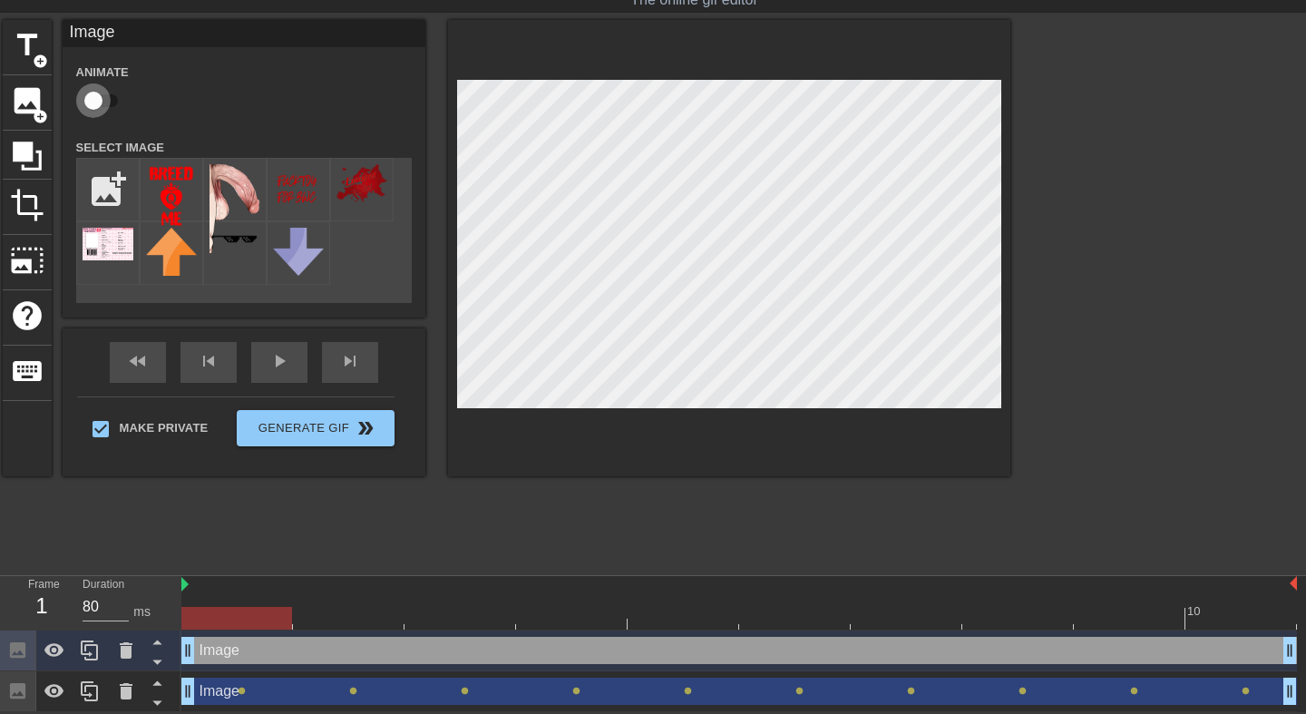
click at [93, 90] on input "checkbox" at bounding box center [93, 100] width 103 height 34
checkbox input "true"
click at [339, 621] on div at bounding box center [739, 618] width 1116 height 23
click at [479, 619] on div at bounding box center [739, 618] width 1116 height 23
click at [582, 615] on div at bounding box center [739, 618] width 1116 height 23
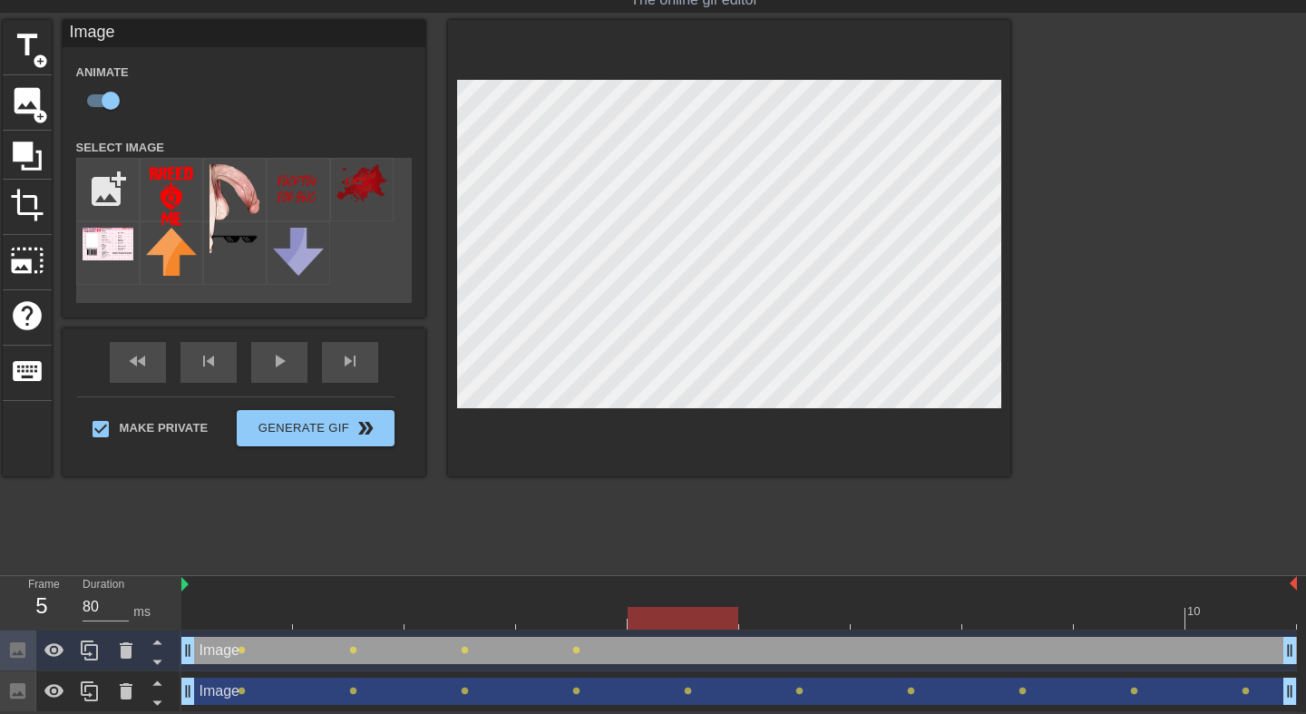
click at [698, 612] on div at bounding box center [739, 618] width 1116 height 23
click at [793, 611] on div at bounding box center [739, 618] width 1116 height 23
click at [896, 608] on div at bounding box center [739, 618] width 1116 height 23
click at [1004, 612] on div at bounding box center [739, 618] width 1116 height 23
click at [1104, 623] on div at bounding box center [739, 618] width 1116 height 23
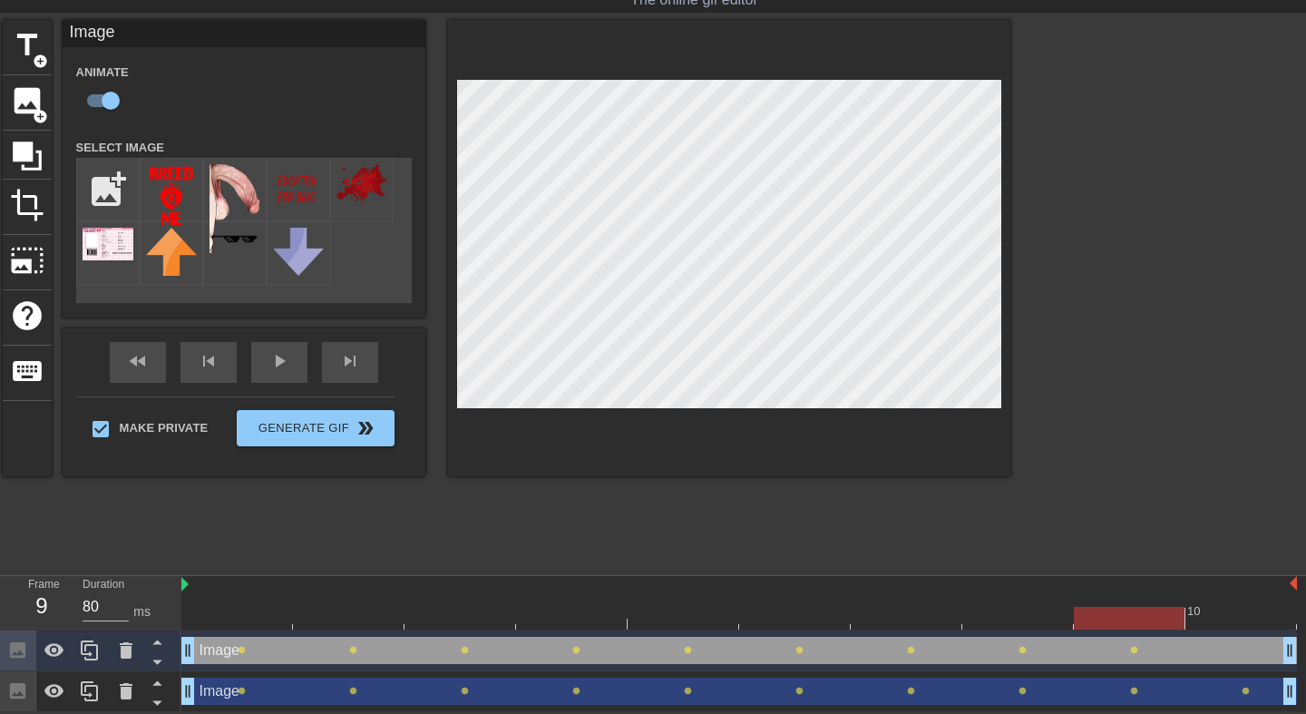
click at [1226, 614] on div at bounding box center [739, 618] width 1116 height 23
click at [259, 360] on div "play_arrow" at bounding box center [279, 362] width 56 height 41
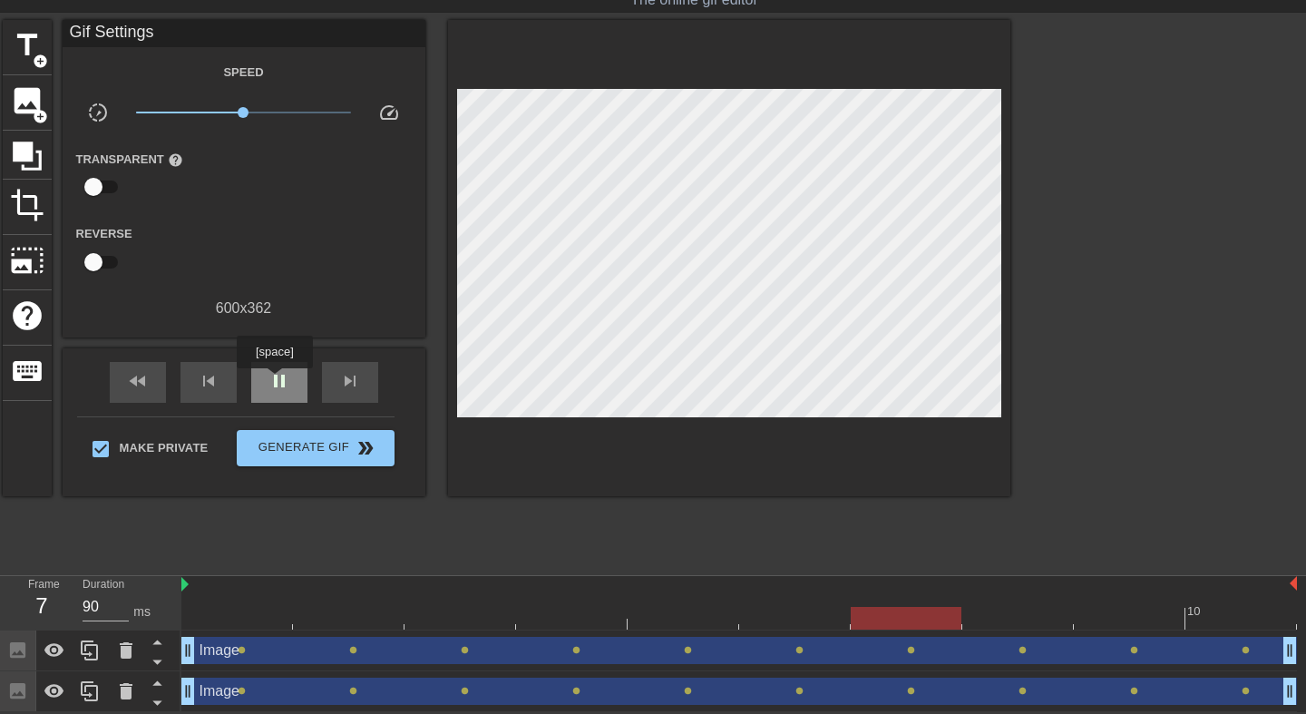
click at [277, 381] on span "pause" at bounding box center [280, 381] width 22 height 22
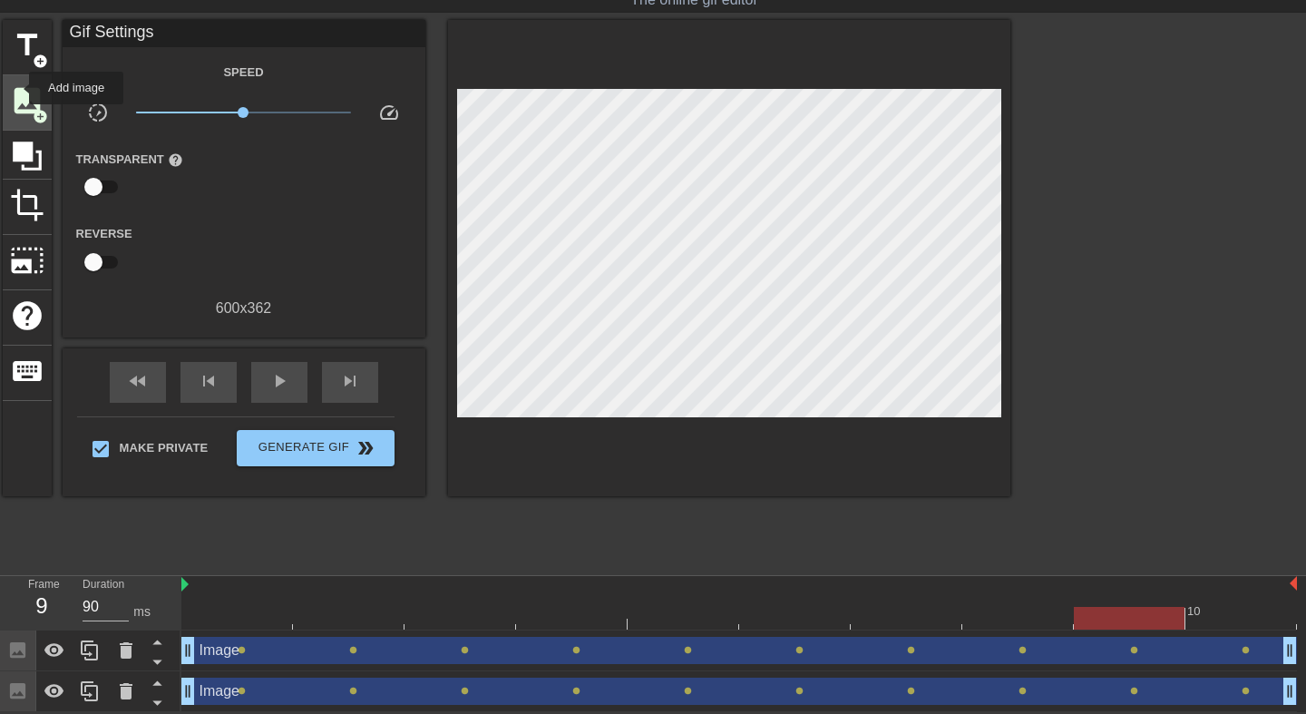
click at [17, 88] on span "image" at bounding box center [27, 100] width 34 height 34
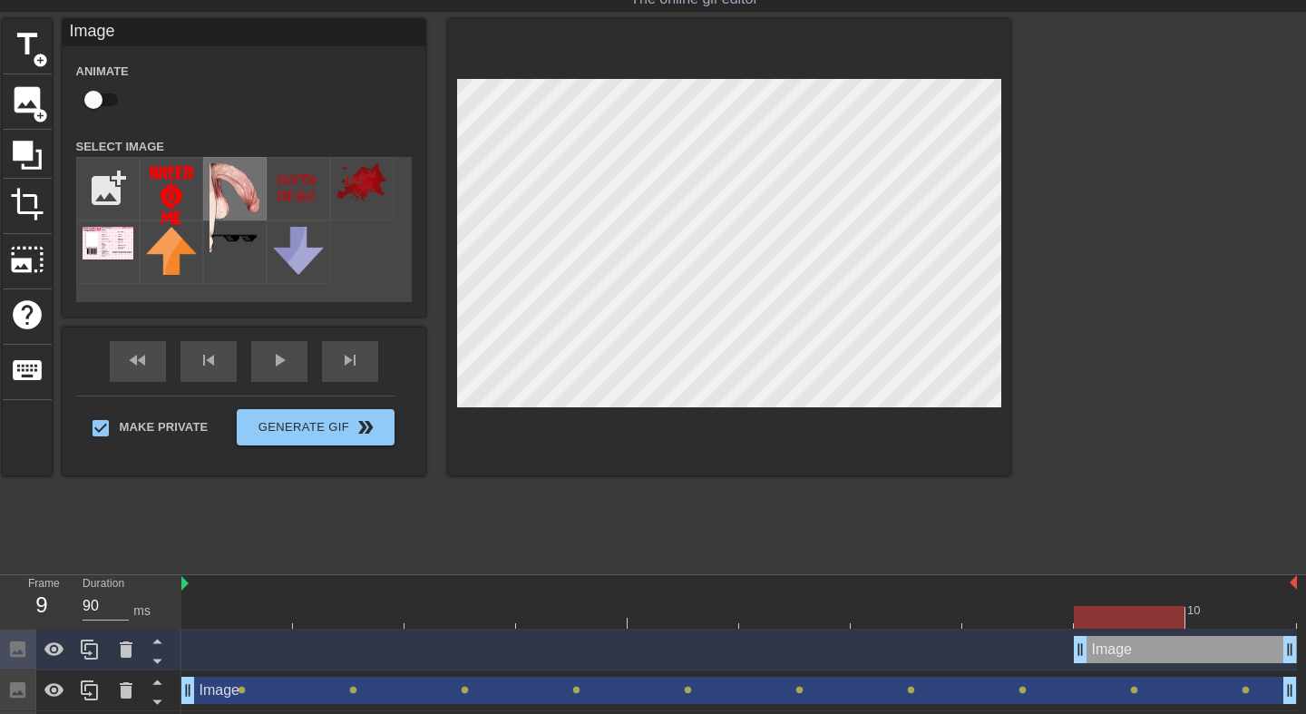
click at [233, 193] on img at bounding box center [235, 207] width 51 height 89
click at [546, 464] on div at bounding box center [729, 247] width 562 height 456
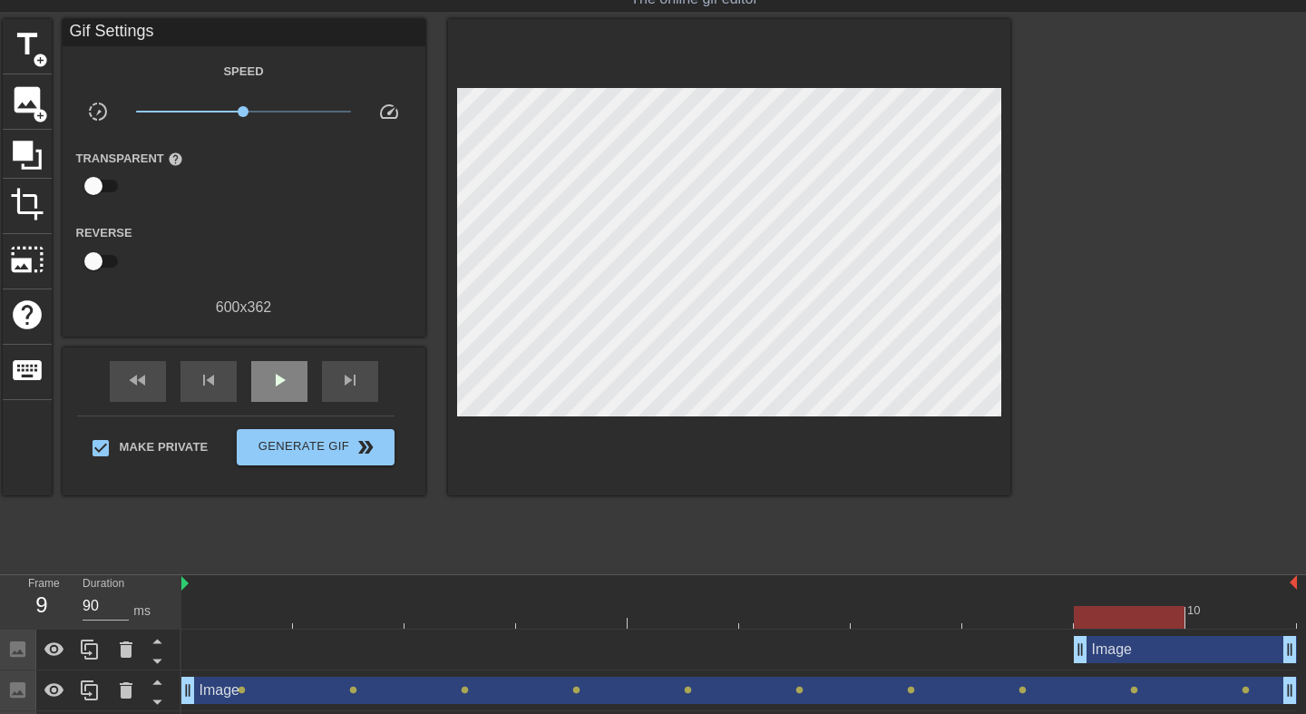
click at [282, 357] on div "fast_rewind skip_previous play_arrow skip_next" at bounding box center [244, 381] width 296 height 68
click at [276, 384] on span "play_arrow" at bounding box center [280, 380] width 22 height 22
type input "90"
click at [276, 384] on span "pause" at bounding box center [280, 380] width 22 height 22
click at [267, 664] on div "Image drag_handle drag_handle" at bounding box center [739, 650] width 1116 height 41
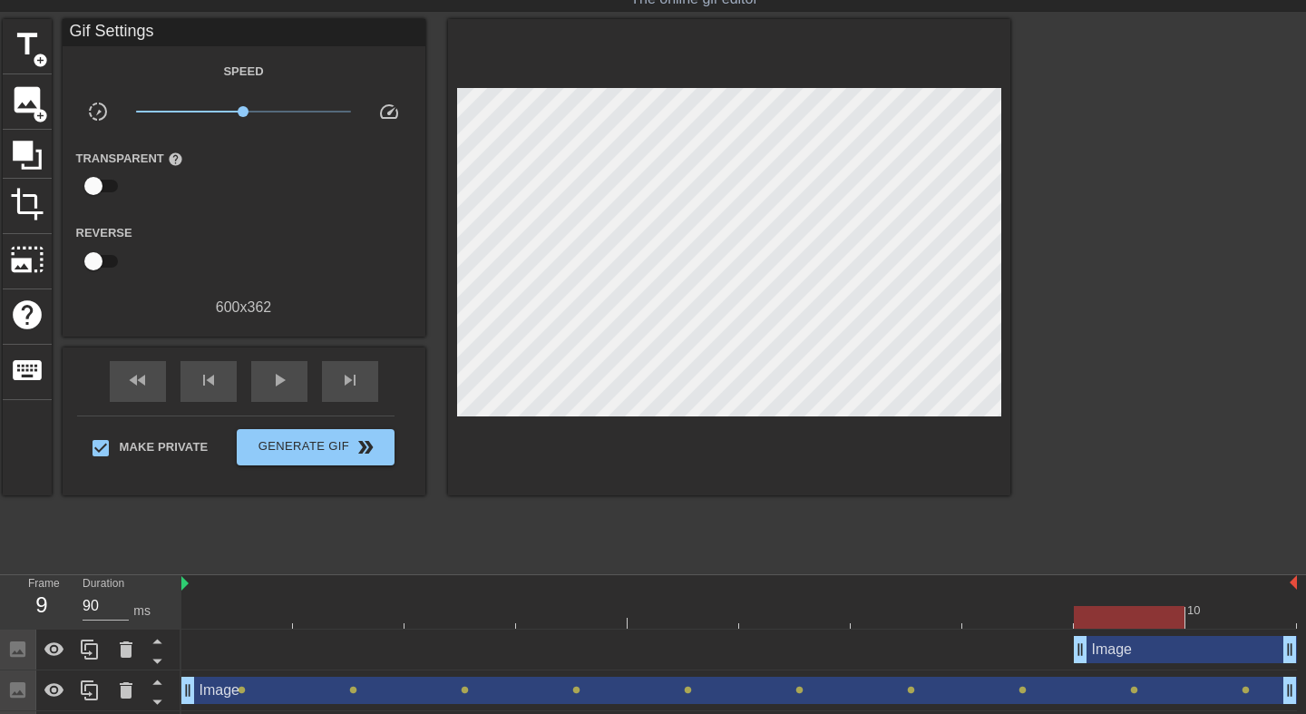
scroll to position [93, 0]
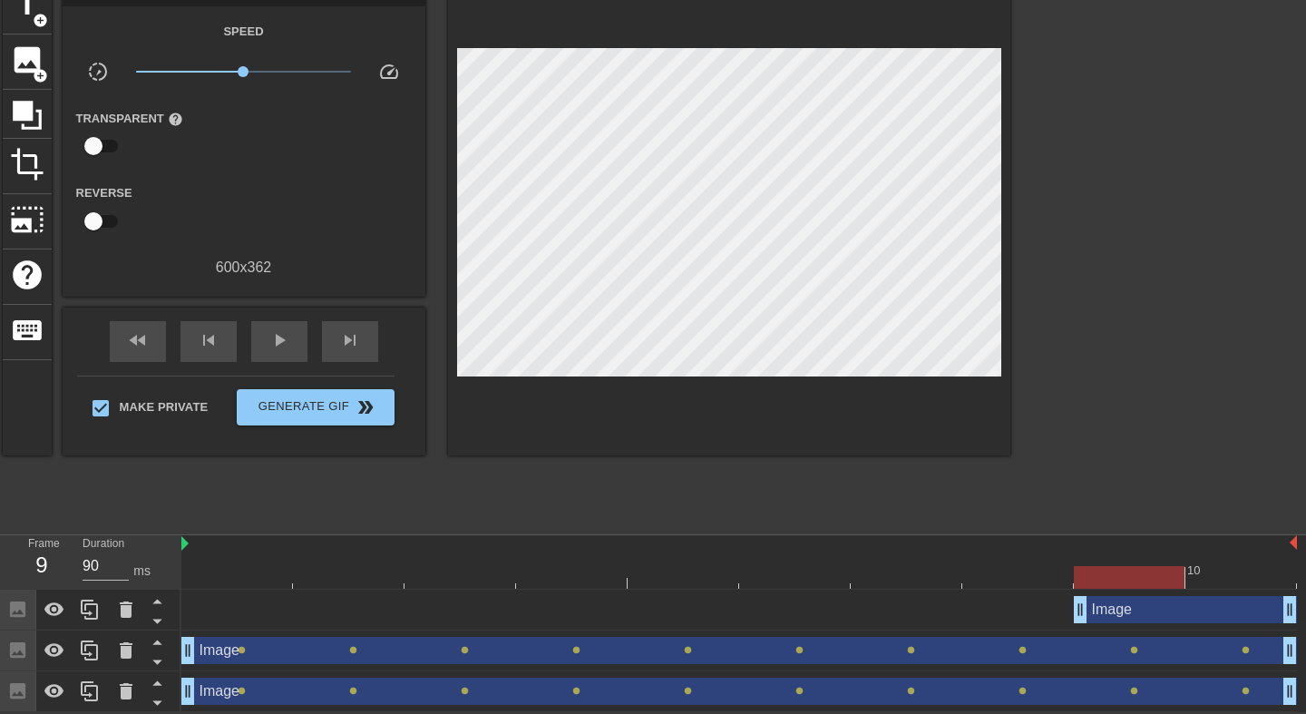
click at [1123, 615] on div "Image drag_handle drag_handle" at bounding box center [1185, 609] width 223 height 27
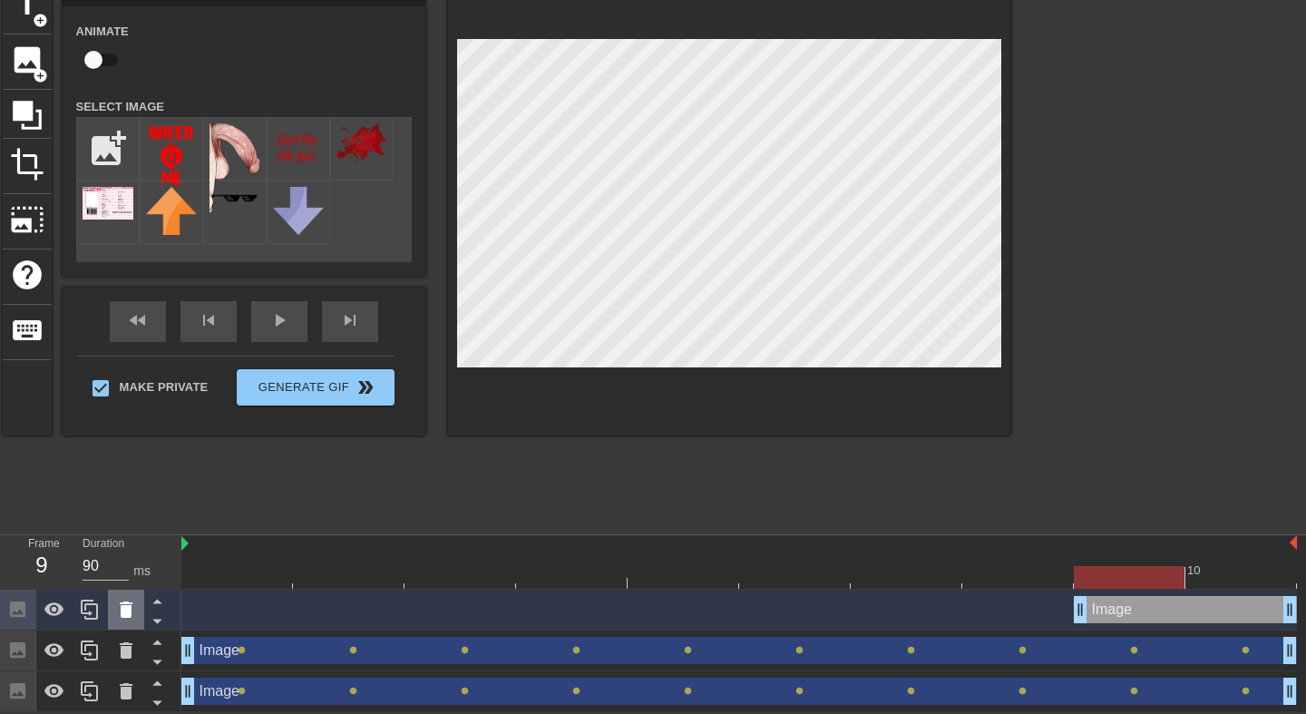
click at [132, 618] on icon at bounding box center [126, 610] width 22 height 22
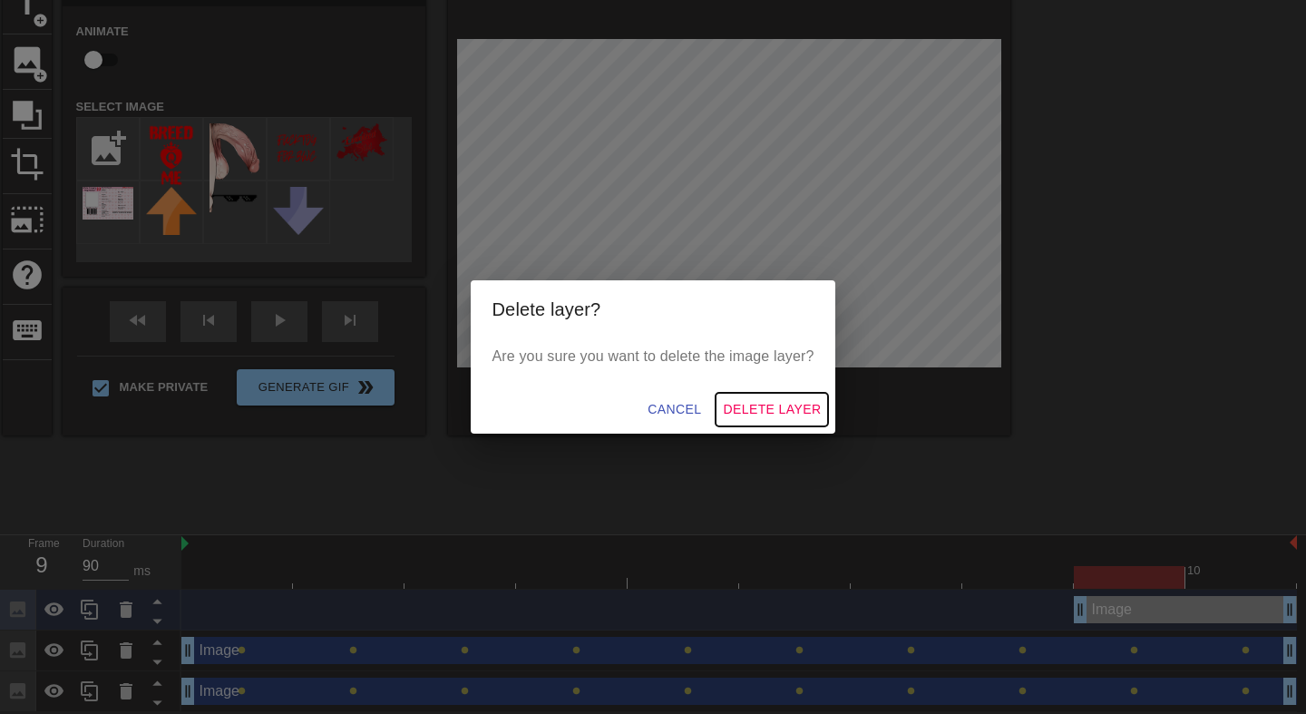
click at [809, 406] on span "Delete Layer" at bounding box center [772, 409] width 98 height 23
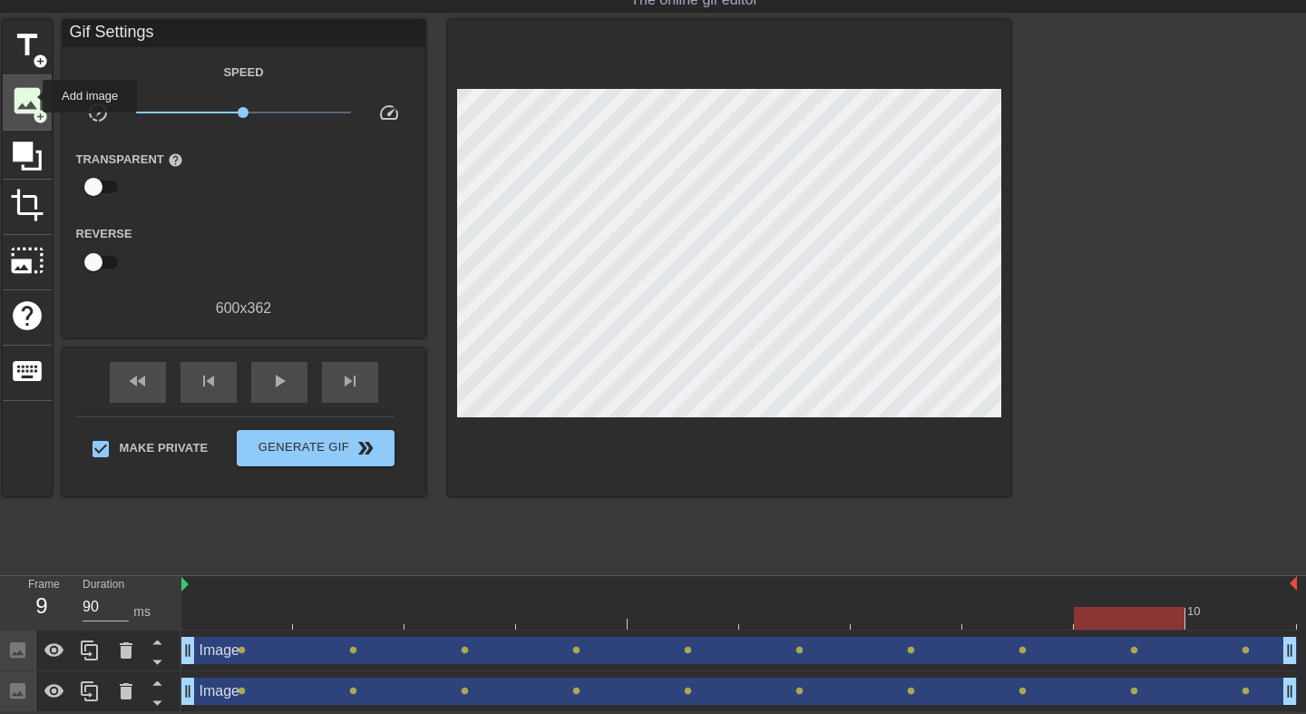
click at [31, 96] on span "image" at bounding box center [27, 100] width 34 height 34
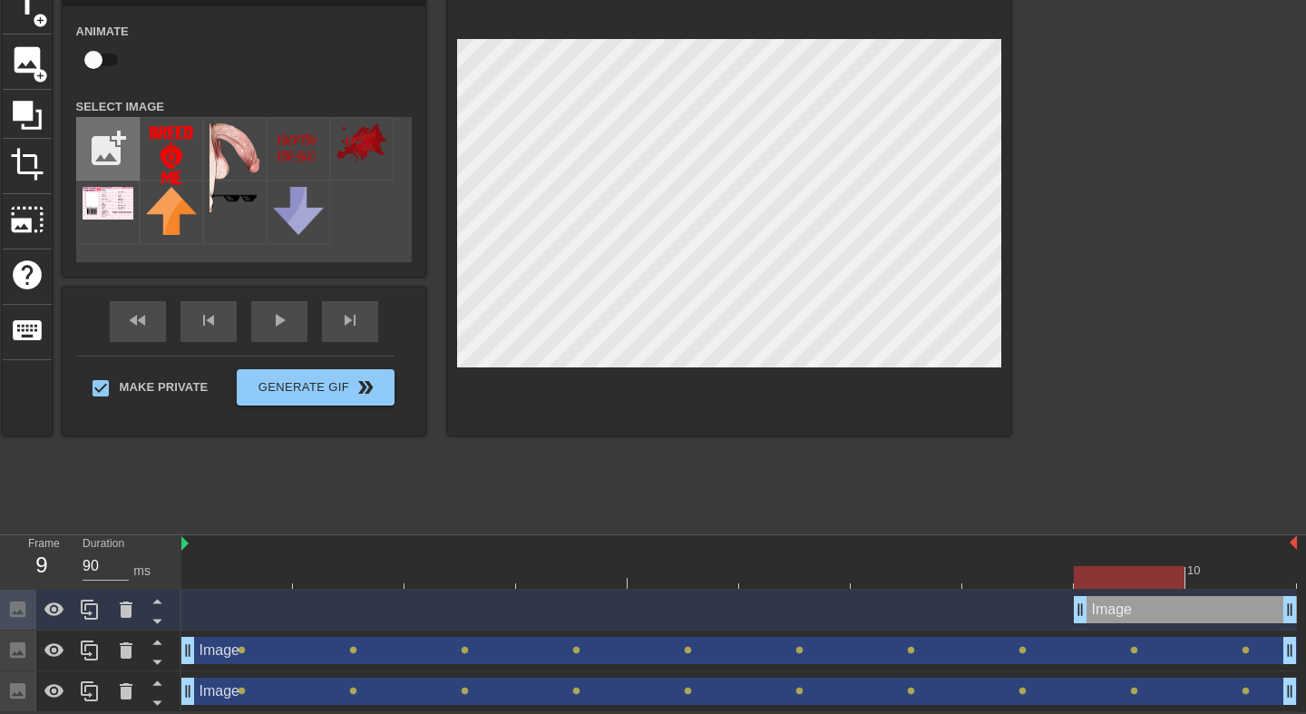
click at [116, 149] on input "file" at bounding box center [108, 149] width 62 height 62
type input "C:\fakepath\008c19bc12152bcb407b92b53bc82708.png"
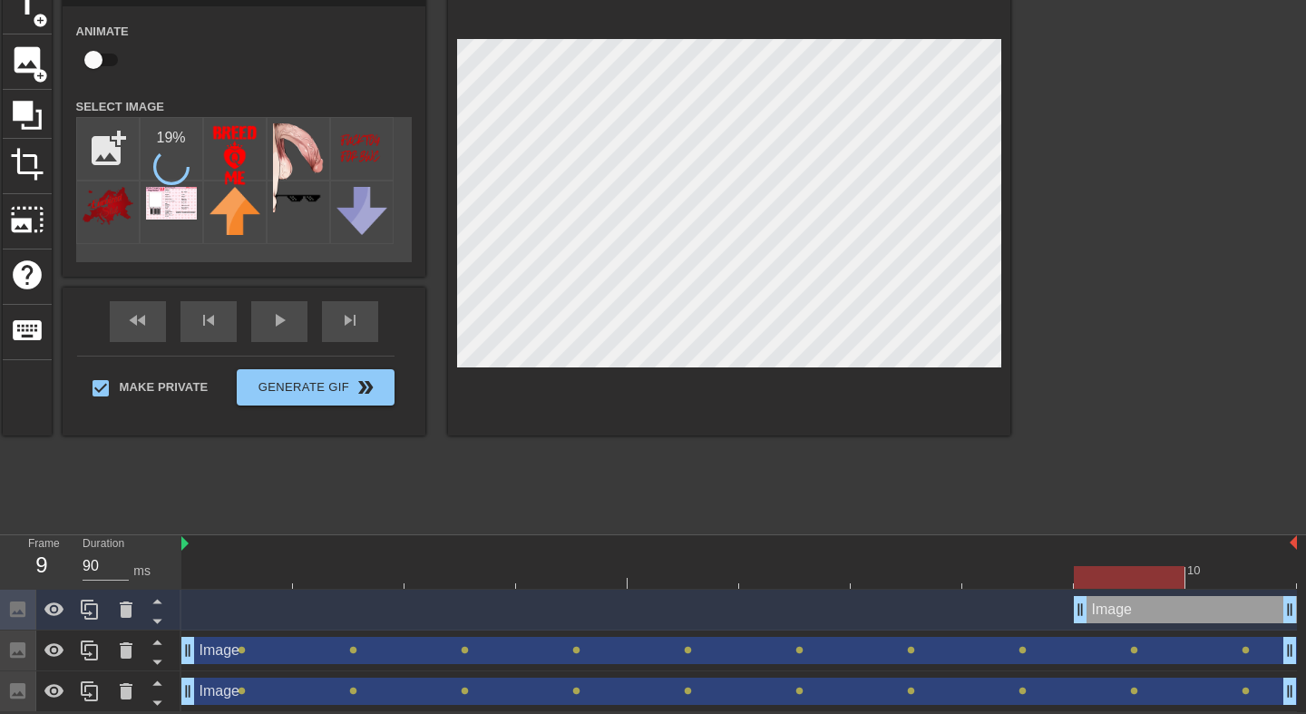
scroll to position [53, 0]
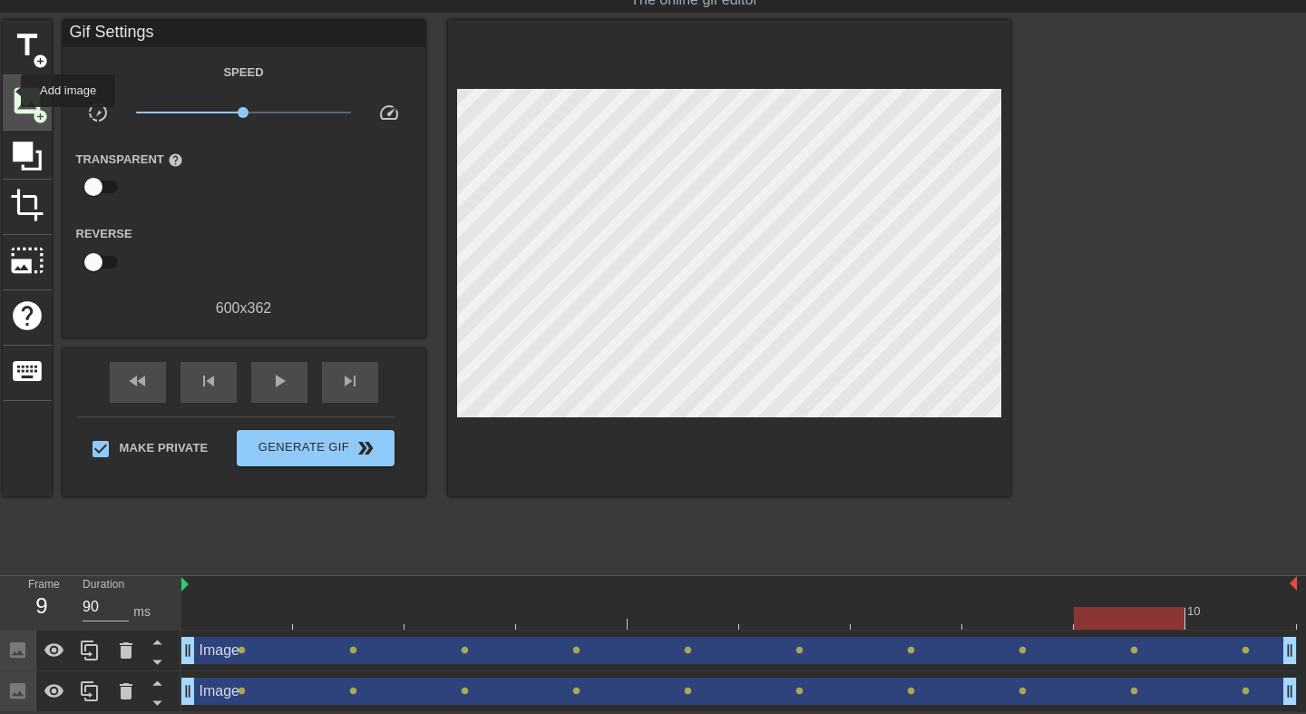
click at [10, 91] on span "image" at bounding box center [27, 100] width 34 height 34
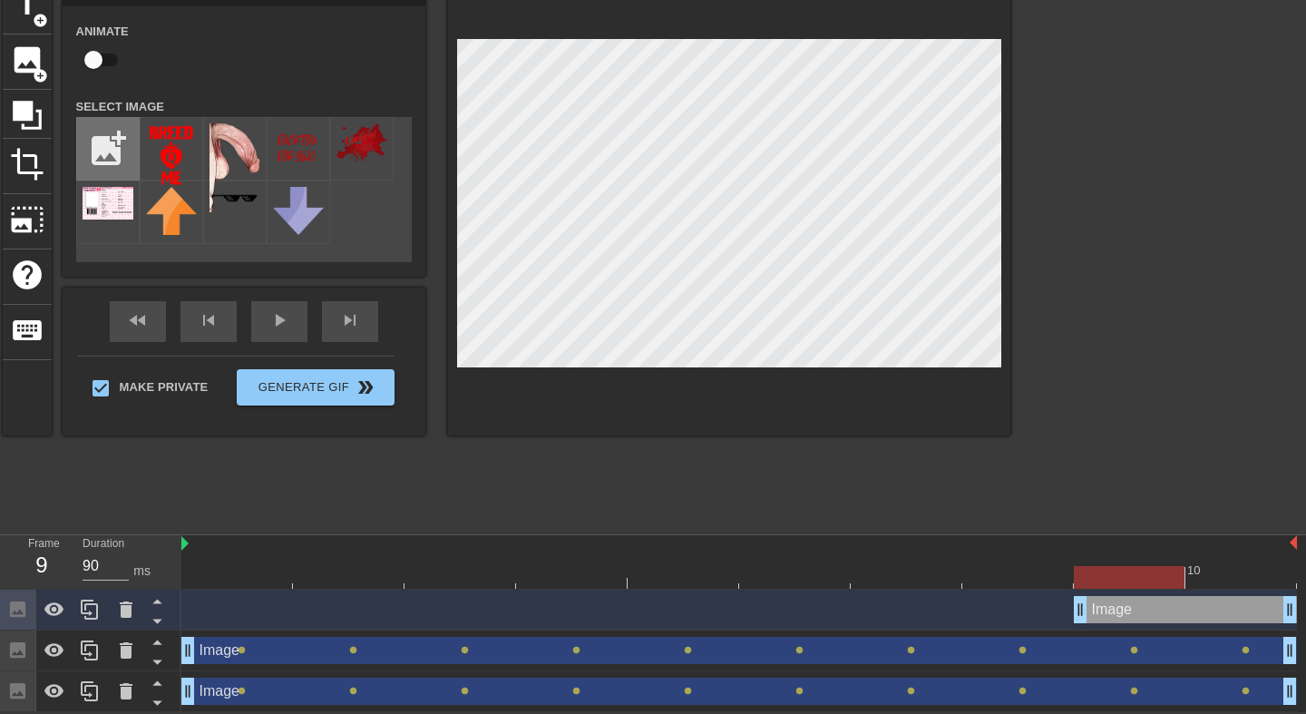
click at [116, 159] on input "file" at bounding box center [108, 149] width 62 height 62
type input "C:\fakepath\008c19bc12152bcb407b92b53bc82708.png"
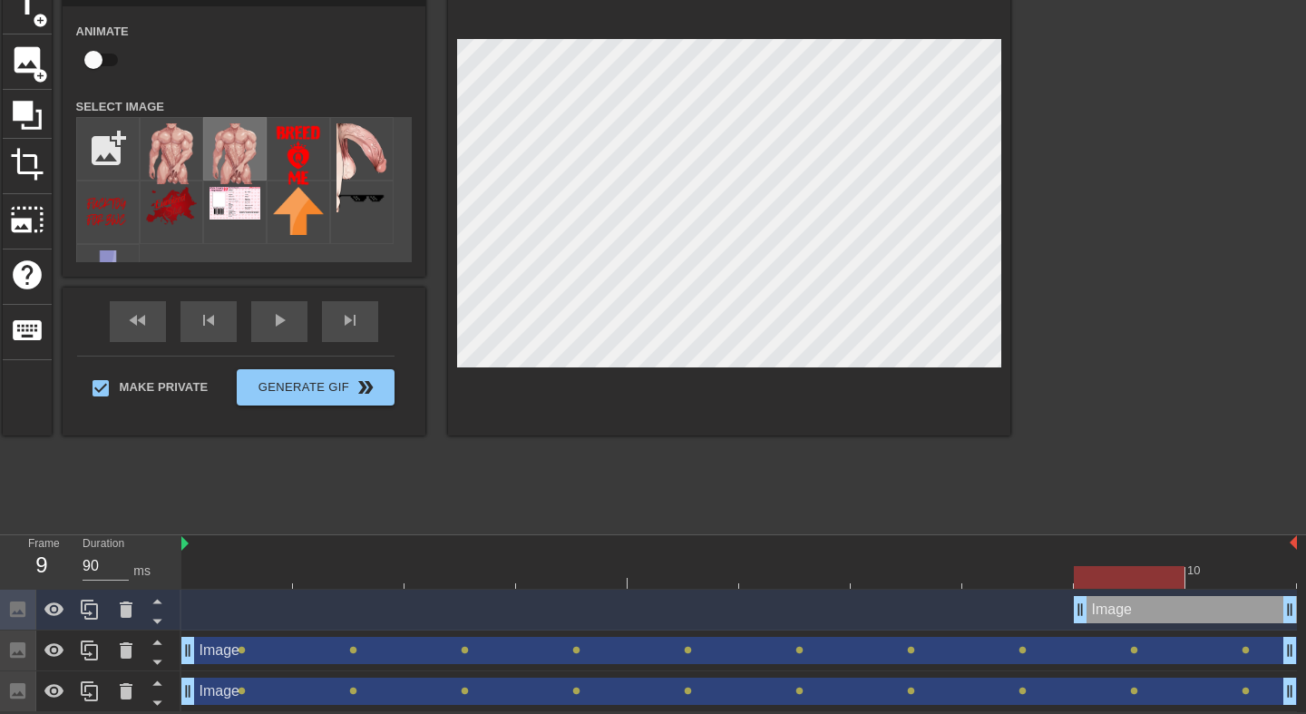
click at [227, 159] on img at bounding box center [235, 153] width 51 height 61
click at [1010, 434] on div at bounding box center [729, 207] width 562 height 456
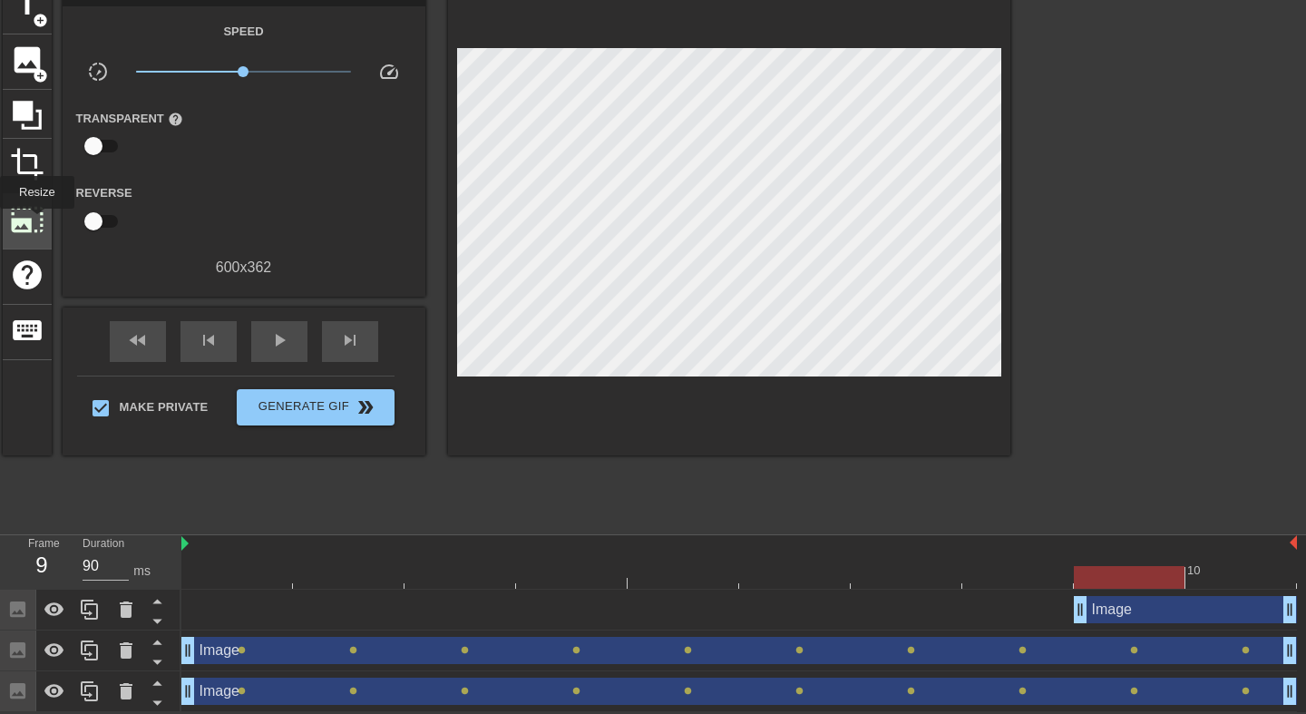
click at [37, 221] on span "photo_size_select_large" at bounding box center [27, 219] width 34 height 34
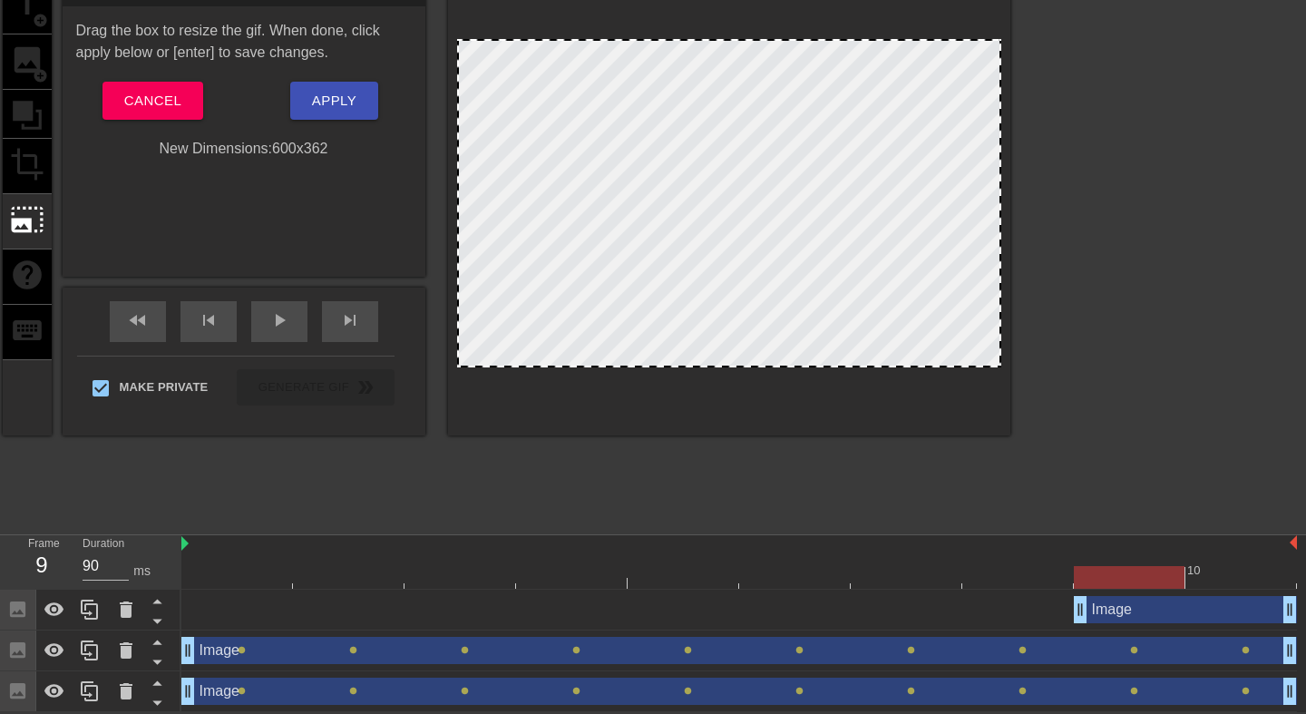
drag, startPoint x: 997, startPoint y: 364, endPoint x: 1073, endPoint y: 457, distance: 120.6
click at [1073, 457] on div "title add_circle image add_circle crop photo_size_select_large help keyboard Re…" at bounding box center [653, 251] width 1306 height 544
drag, startPoint x: 456, startPoint y: 363, endPoint x: 487, endPoint y: 342, distance: 37.2
click at [487, 342] on div at bounding box center [729, 203] width 544 height 328
drag, startPoint x: 460, startPoint y: 364, endPoint x: 543, endPoint y: 449, distance: 118.7
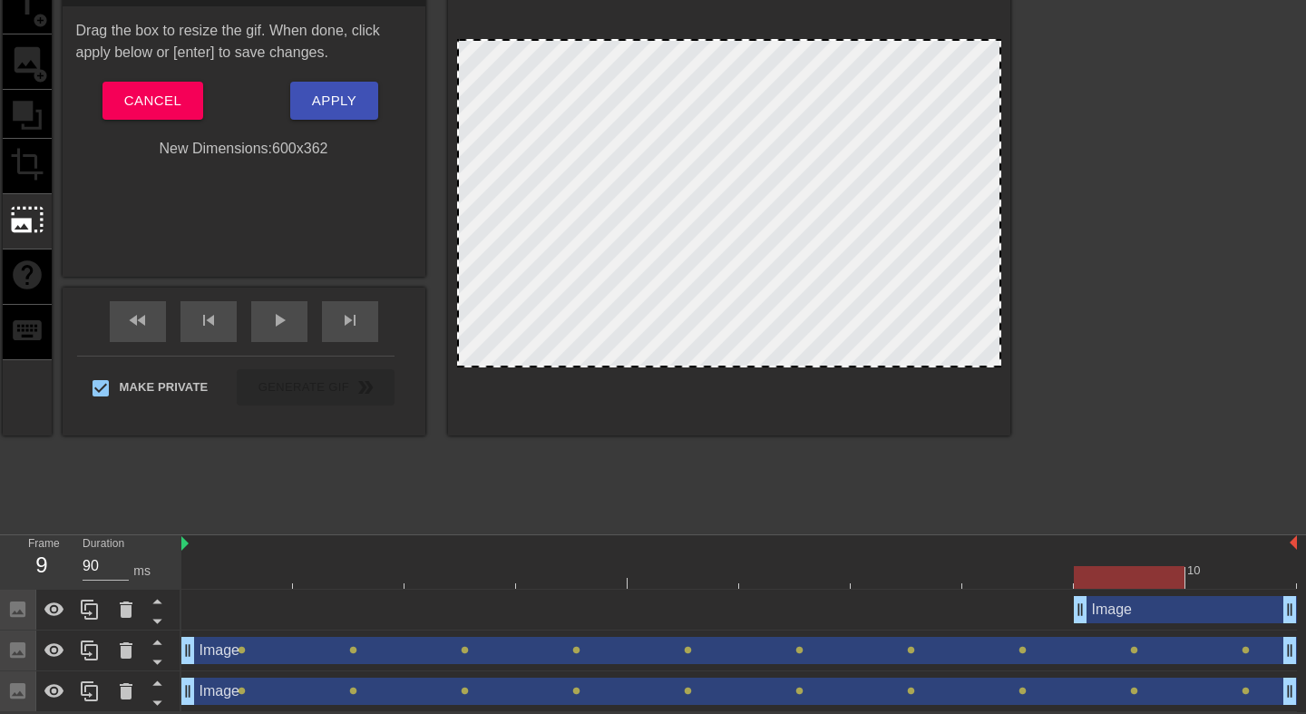
click at [543, 449] on div "title add_circle image add_circle crop photo_size_select_large help keyboard Re…" at bounding box center [507, 251] width 1008 height 544
click at [552, 450] on div "title add_circle image add_circle crop photo_size_select_large help keyboard Re…" at bounding box center [507, 251] width 1008 height 544
click at [152, 104] on span "Cancel" at bounding box center [152, 101] width 57 height 24
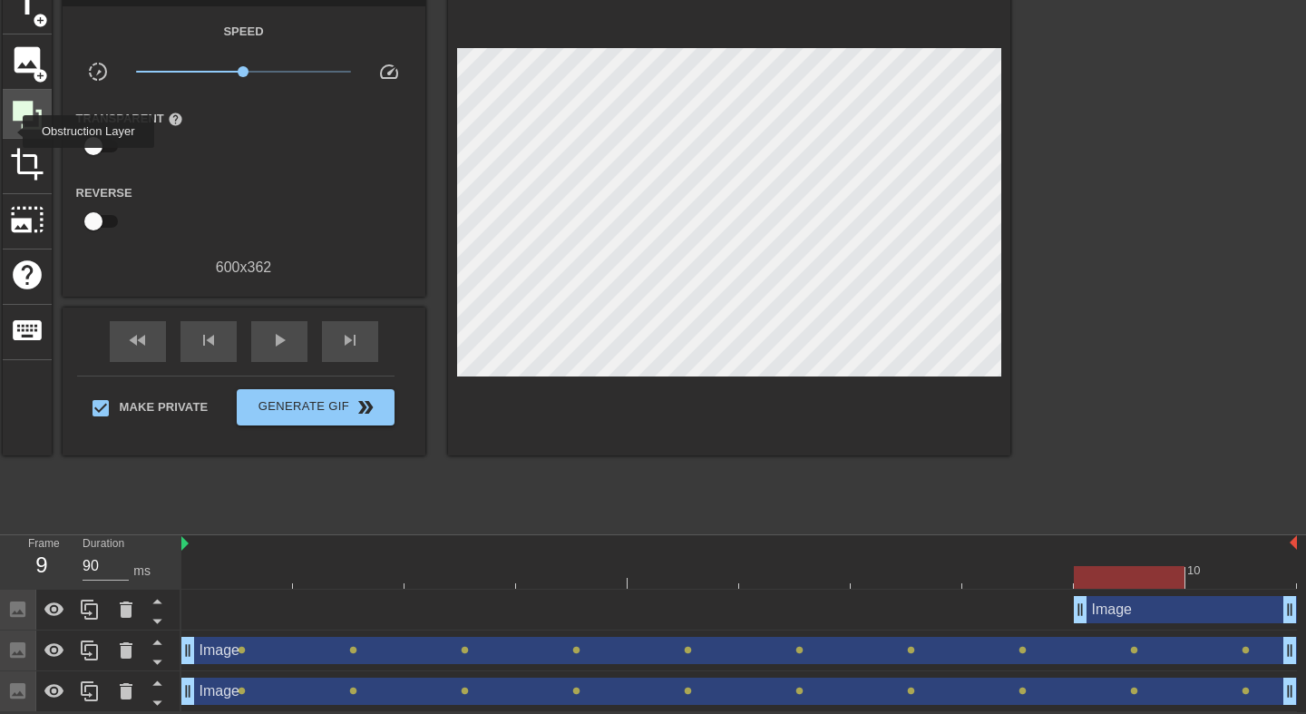
click at [11, 132] on div at bounding box center [27, 114] width 49 height 49
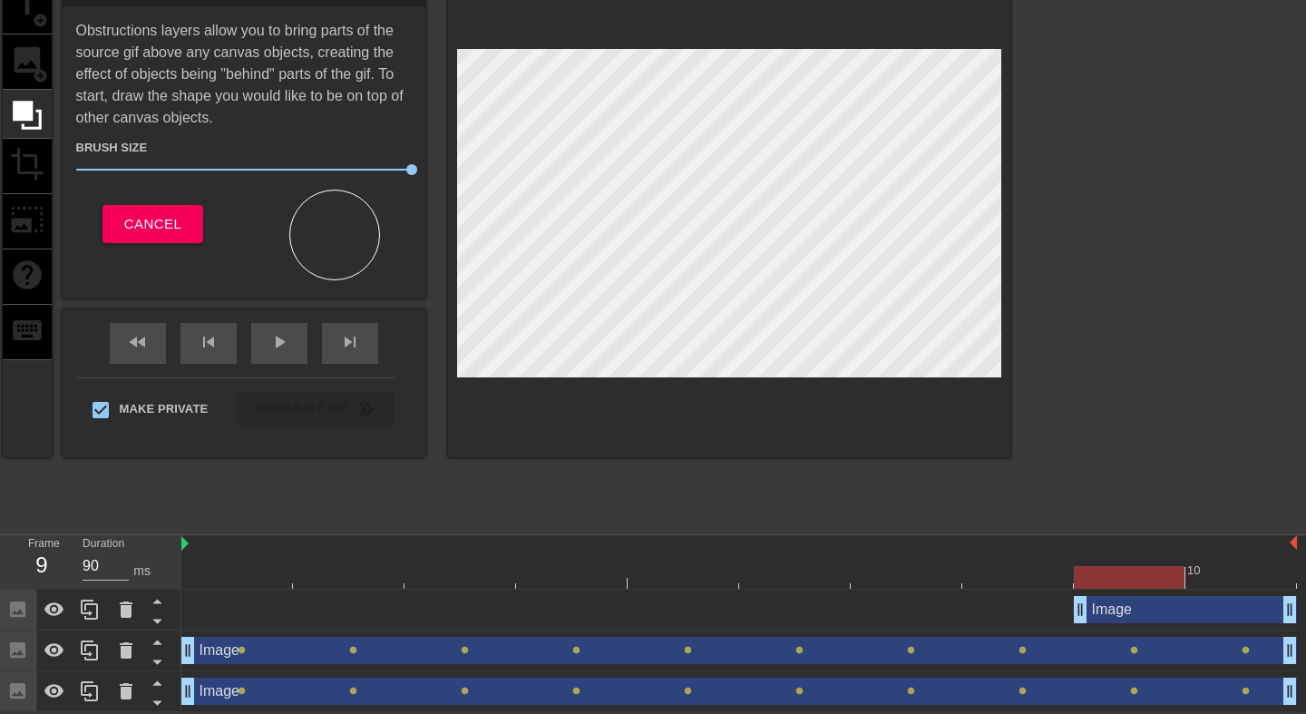
click at [368, 214] on div at bounding box center [334, 235] width 91 height 91
click at [500, 179] on div "title add_circle image add_circle crop photo_size_select_large help keyboard Ob…" at bounding box center [507, 218] width 1008 height 478
click at [403, 257] on div at bounding box center [334, 246] width 181 height 68
click at [347, 231] on div at bounding box center [334, 235] width 91 height 91
click at [146, 229] on span "Cancel" at bounding box center [152, 224] width 57 height 24
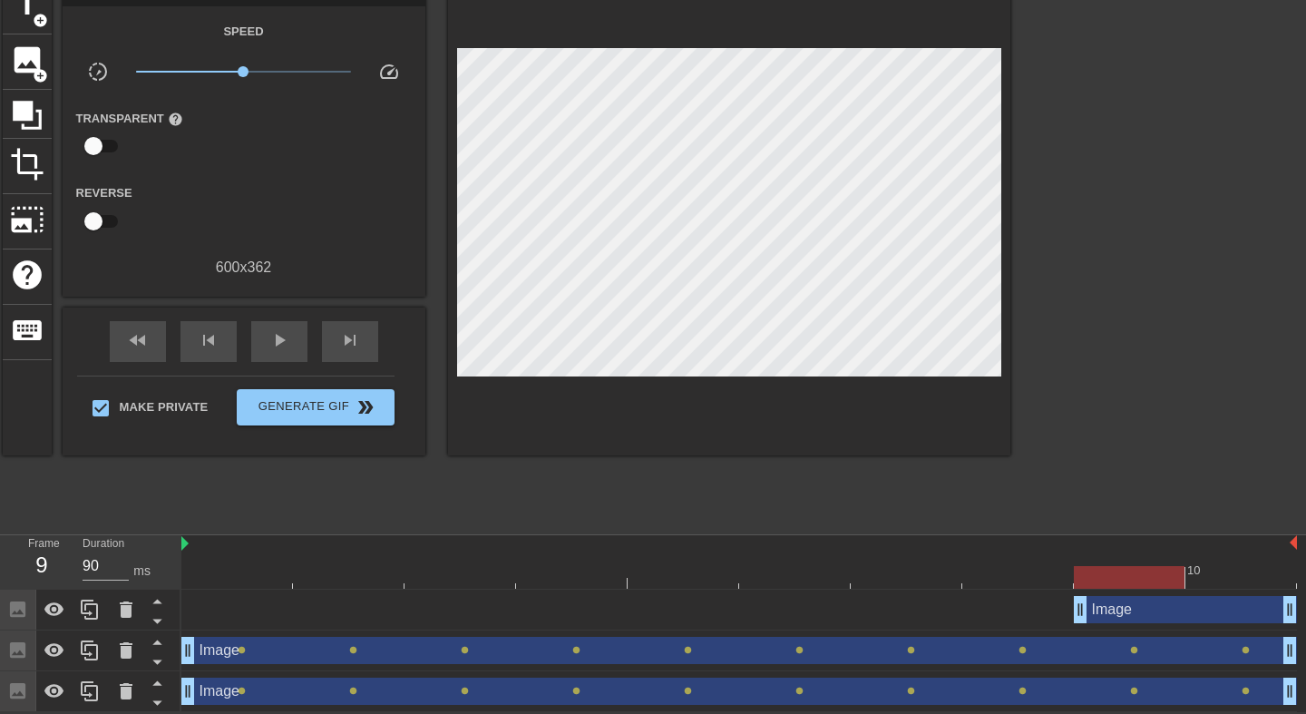
drag, startPoint x: 479, startPoint y: 623, endPoint x: 482, endPoint y: 475, distance: 147.9
click at [482, 475] on div "menu_book Browse the tutorials! Gifntext.com The online gif editor Send Feedbac…" at bounding box center [653, 309] width 1306 height 805
click at [20, 616] on icon at bounding box center [17, 609] width 21 height 21
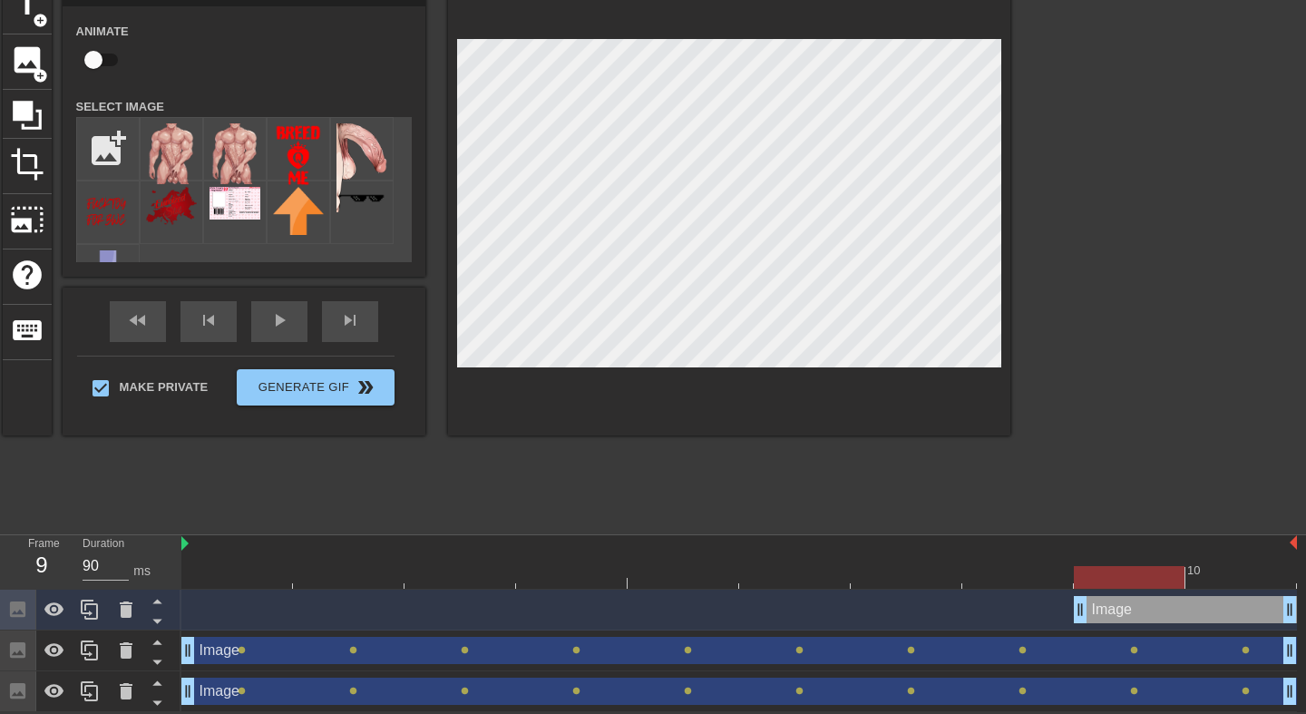
click at [702, 583] on div "menu_book Browse the tutorials! Gifntext.com The online gif editor Send Feedbac…" at bounding box center [653, 309] width 1306 height 805
drag, startPoint x: 1169, startPoint y: 607, endPoint x: 1146, endPoint y: 519, distance: 91.1
click at [1146, 519] on div "menu_book Browse the tutorials! Gifntext.com The online gif editor Send Feedbac…" at bounding box center [653, 309] width 1306 height 805
drag, startPoint x: 1286, startPoint y: 611, endPoint x: 1277, endPoint y: 526, distance: 84.9
click at [1277, 526] on div "menu_book Browse the tutorials! Gifntext.com The online gif editor Send Feedbac…" at bounding box center [653, 309] width 1306 height 805
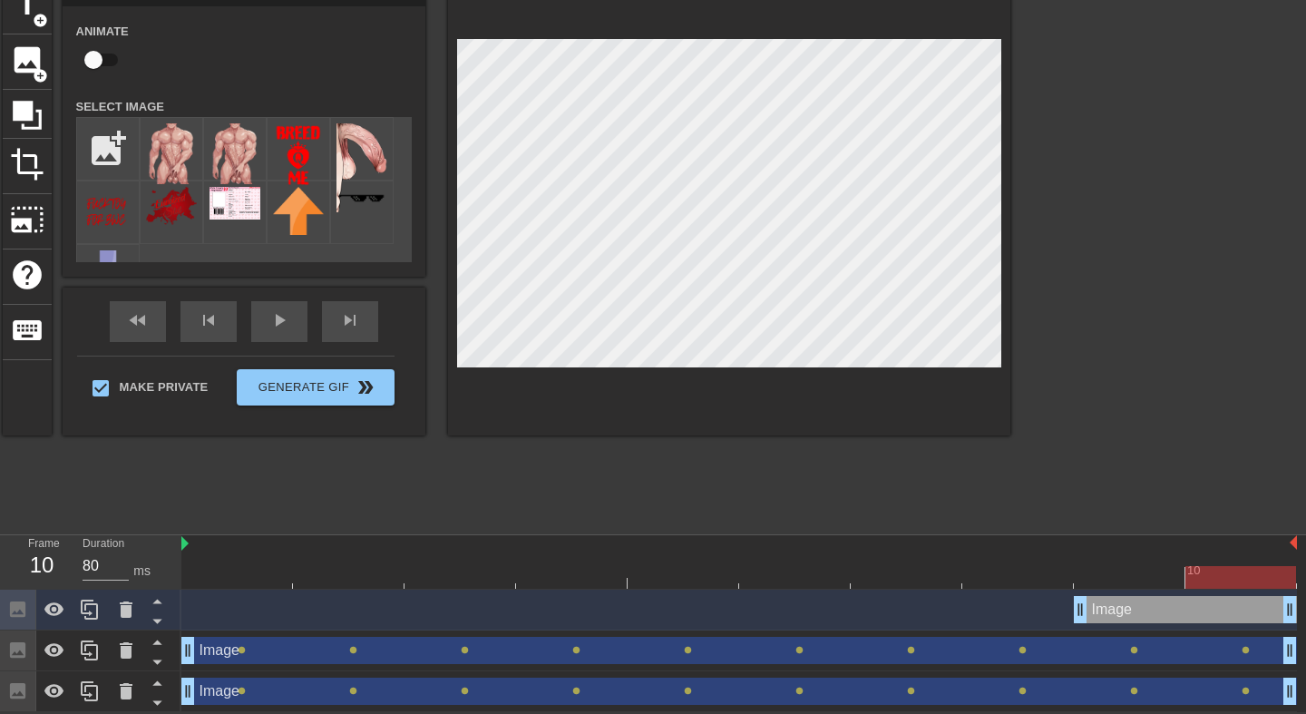
click at [1158, 621] on div "Image drag_handle drag_handle" at bounding box center [1185, 609] width 223 height 27
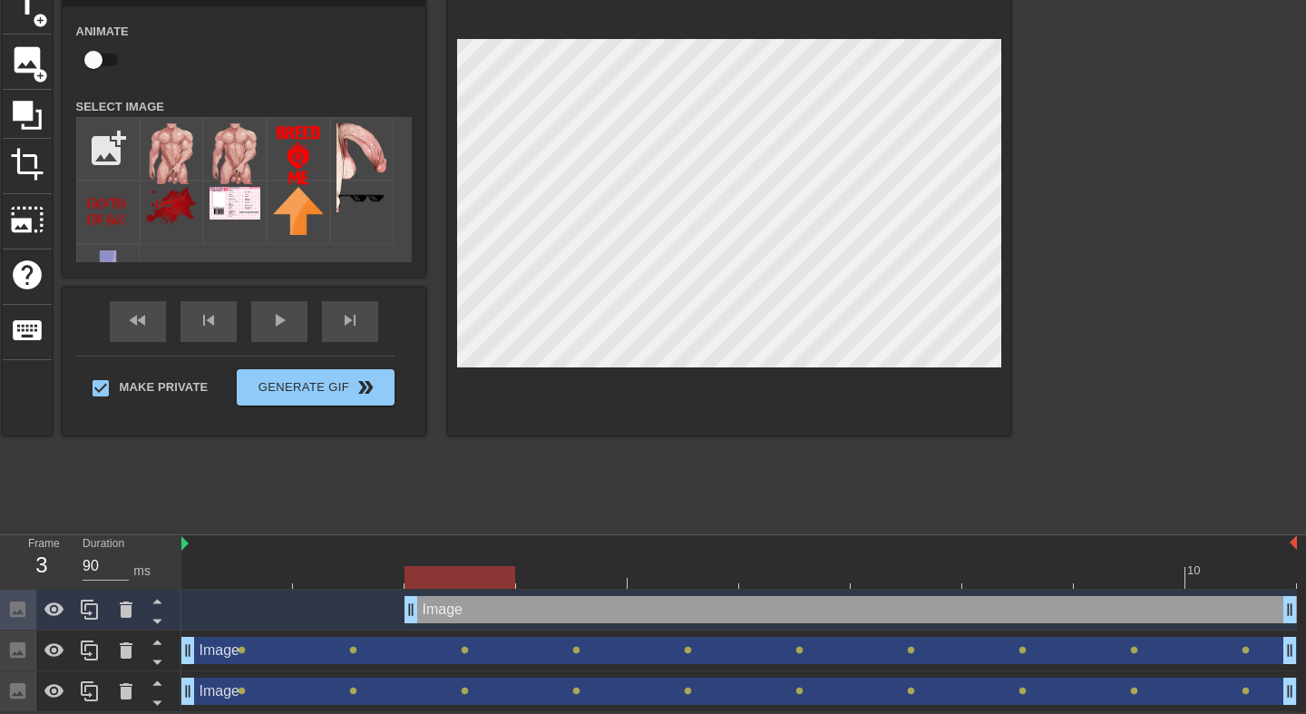
type input "80"
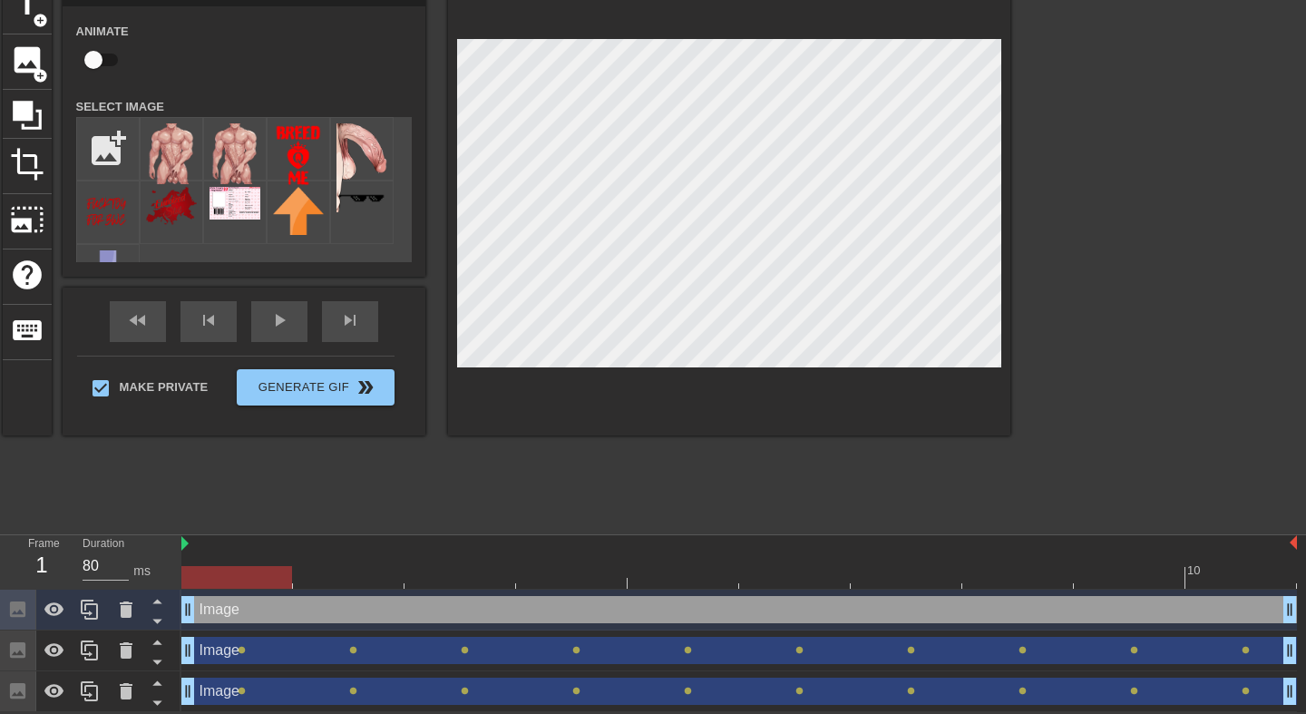
drag, startPoint x: 1078, startPoint y: 612, endPoint x: 230, endPoint y: 647, distance: 848.1
click at [230, 646] on div "Image drag_handle drag_handle Image drag_handle drag_handle lens lens lens lens…" at bounding box center [743, 651] width 1125 height 122
click at [156, 601] on icon at bounding box center [156, 602] width 9 height 5
click at [163, 617] on icon at bounding box center [157, 621] width 23 height 23
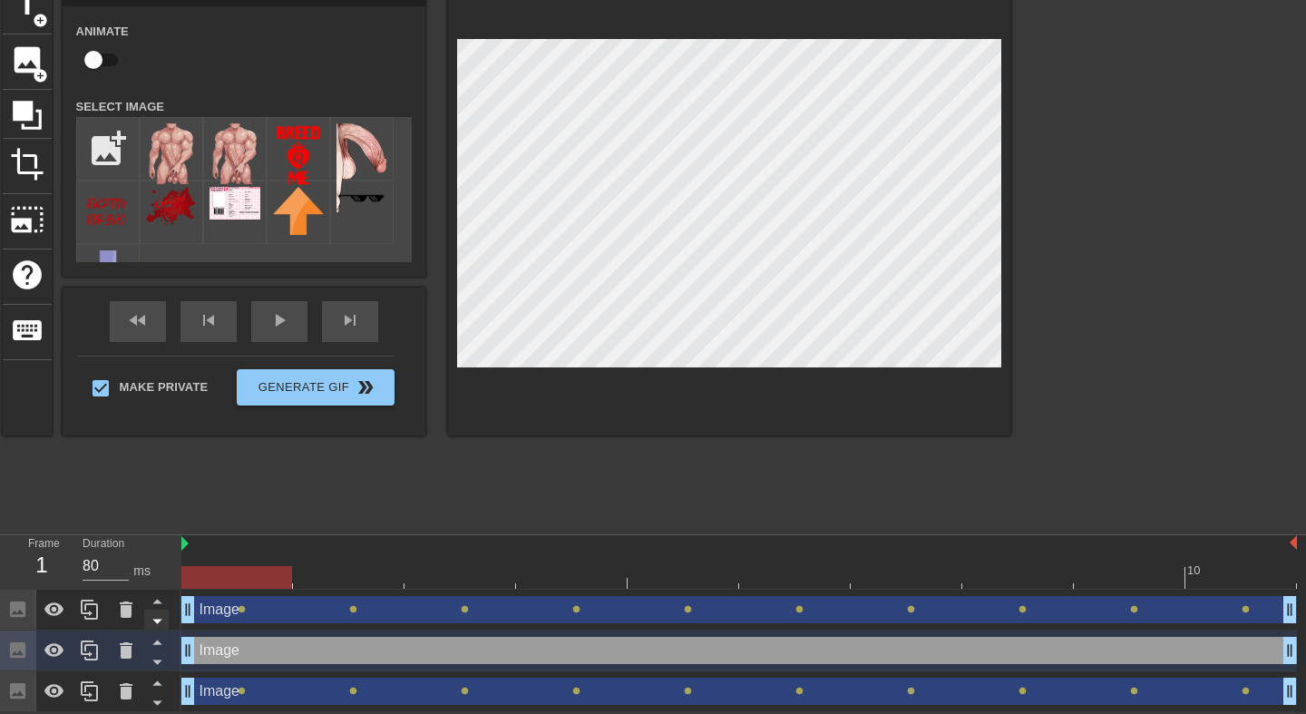
click at [161, 616] on icon at bounding box center [157, 621] width 23 height 23
click at [160, 622] on icon at bounding box center [157, 621] width 23 height 23
click at [247, 617] on div "Image drag_handle drag_handle" at bounding box center [739, 609] width 1116 height 27
checkbox input "false"
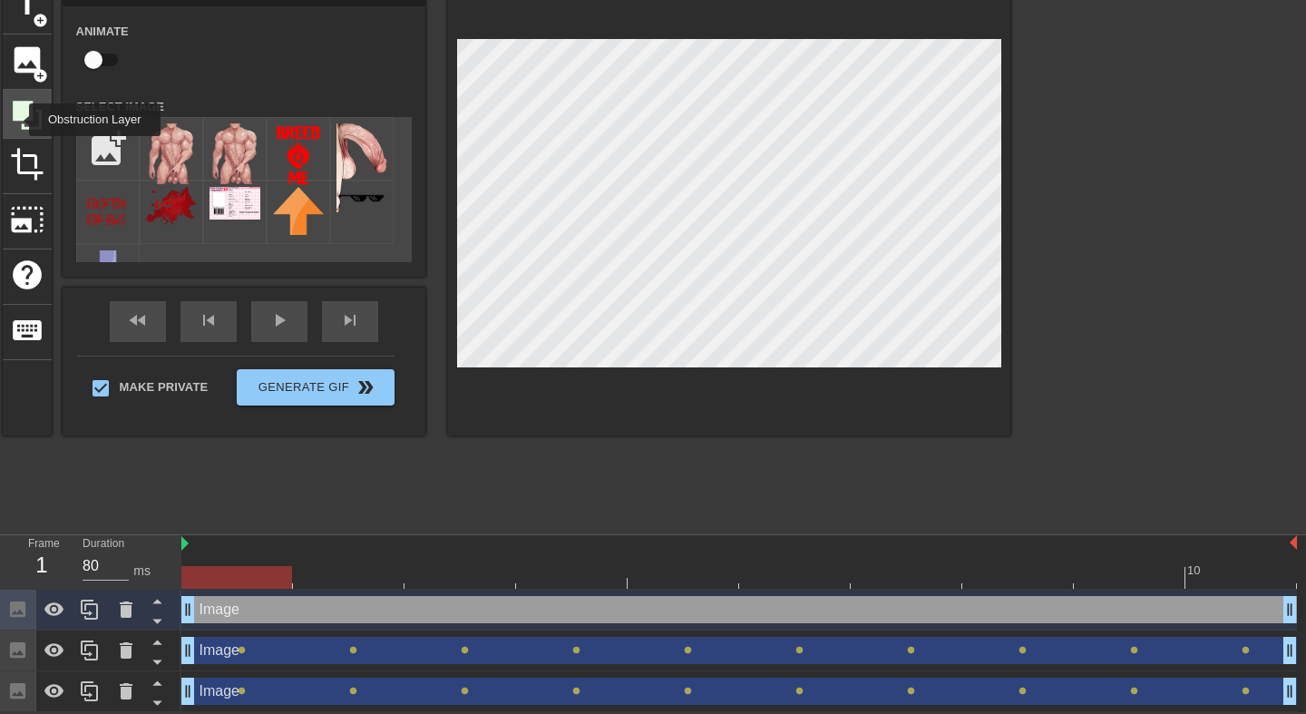
click at [17, 120] on icon at bounding box center [27, 115] width 34 height 34
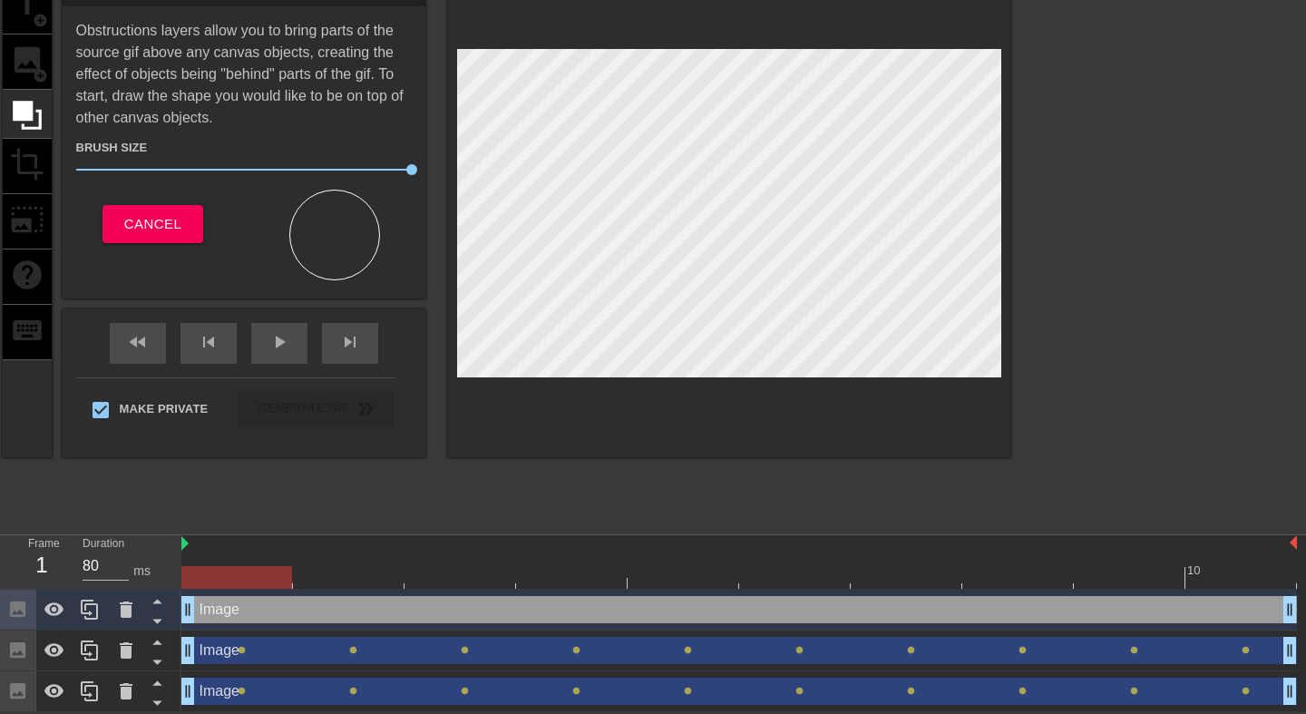
click at [358, 233] on div at bounding box center [334, 235] width 91 height 91
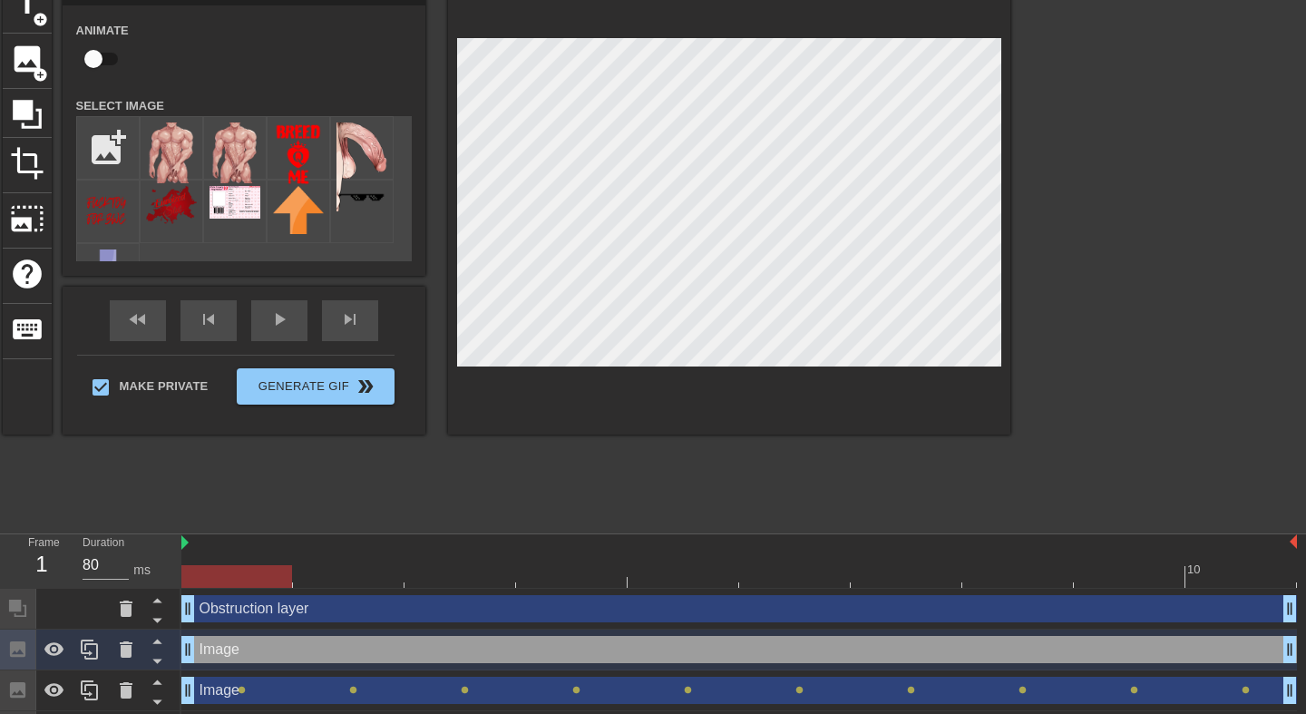
click at [860, 372] on div at bounding box center [729, 206] width 562 height 456
click at [30, 112] on icon at bounding box center [27, 114] width 29 height 29
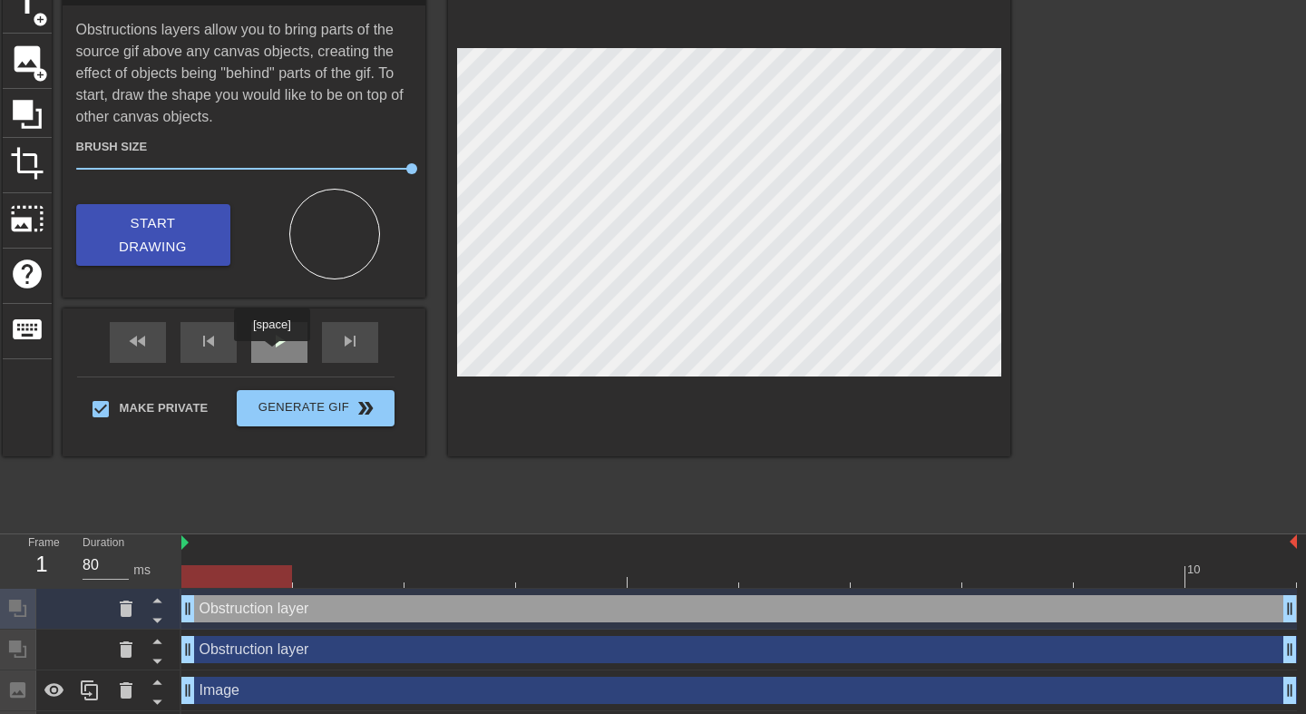
click at [274, 354] on div "play_arrow" at bounding box center [279, 342] width 56 height 41
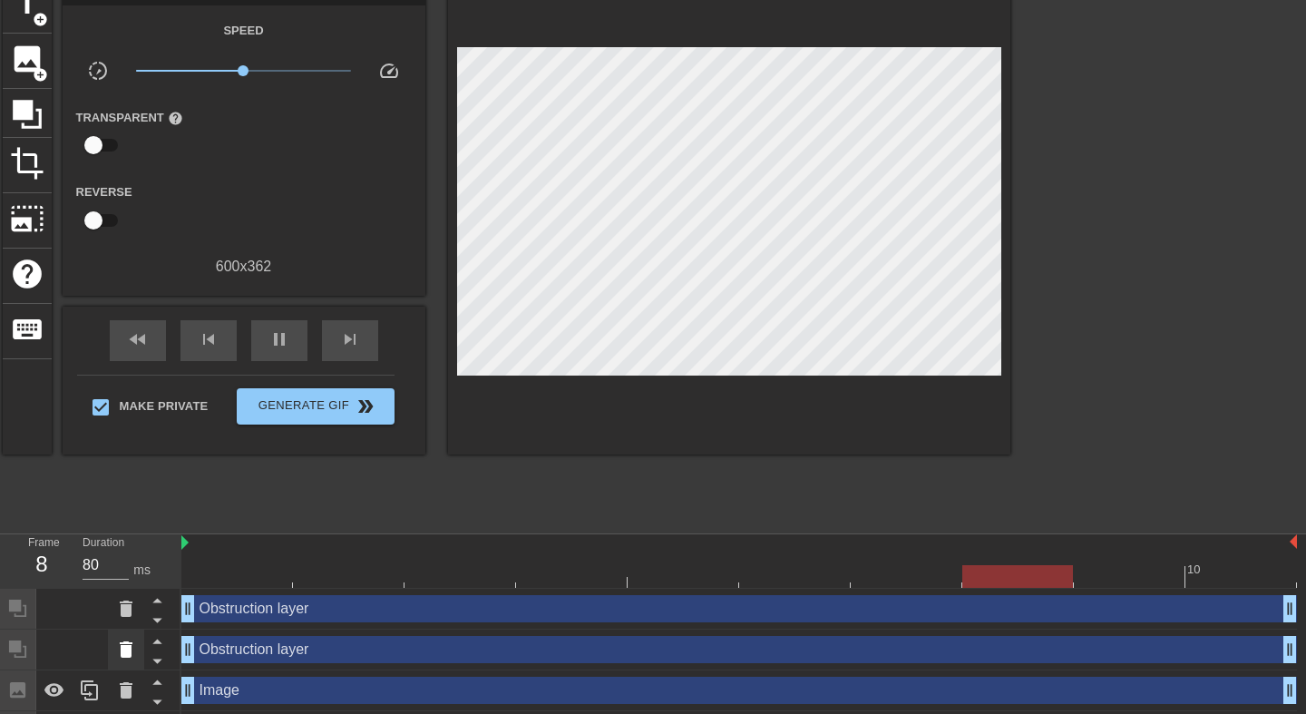
click at [124, 650] on icon at bounding box center [126, 649] width 13 height 16
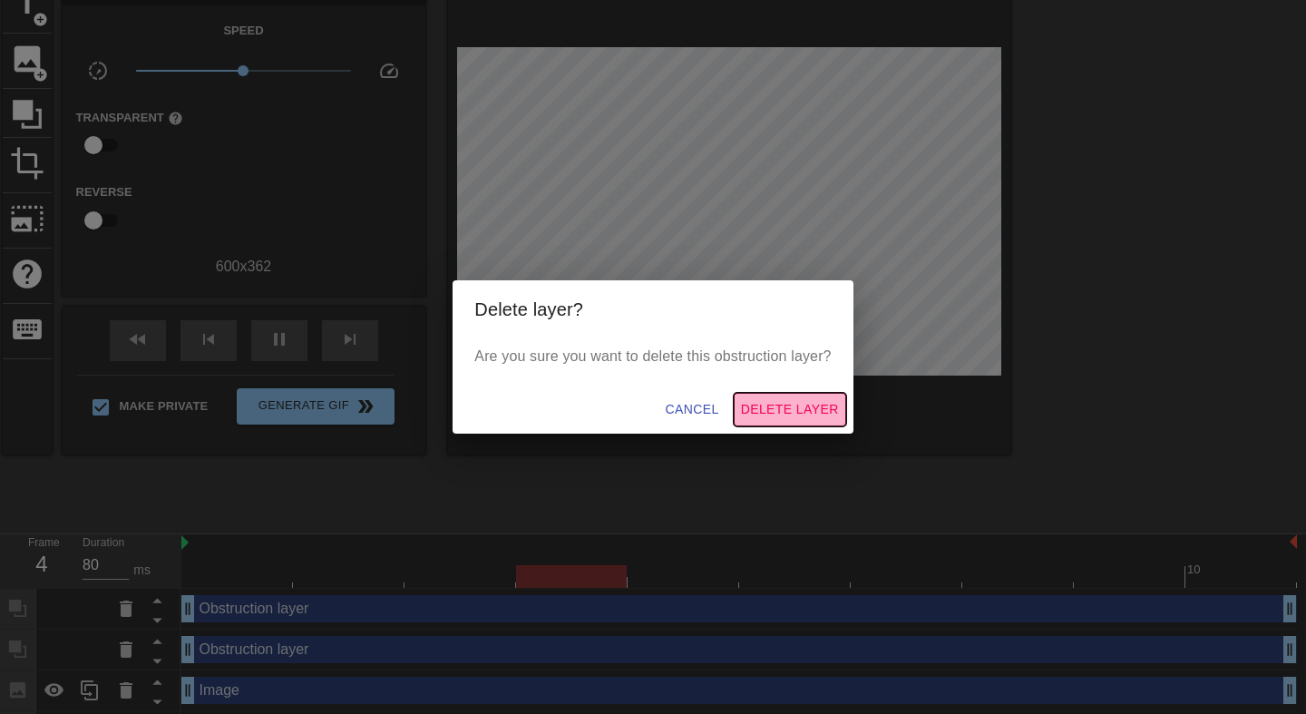
click at [769, 407] on span "Delete Layer" at bounding box center [790, 409] width 98 height 23
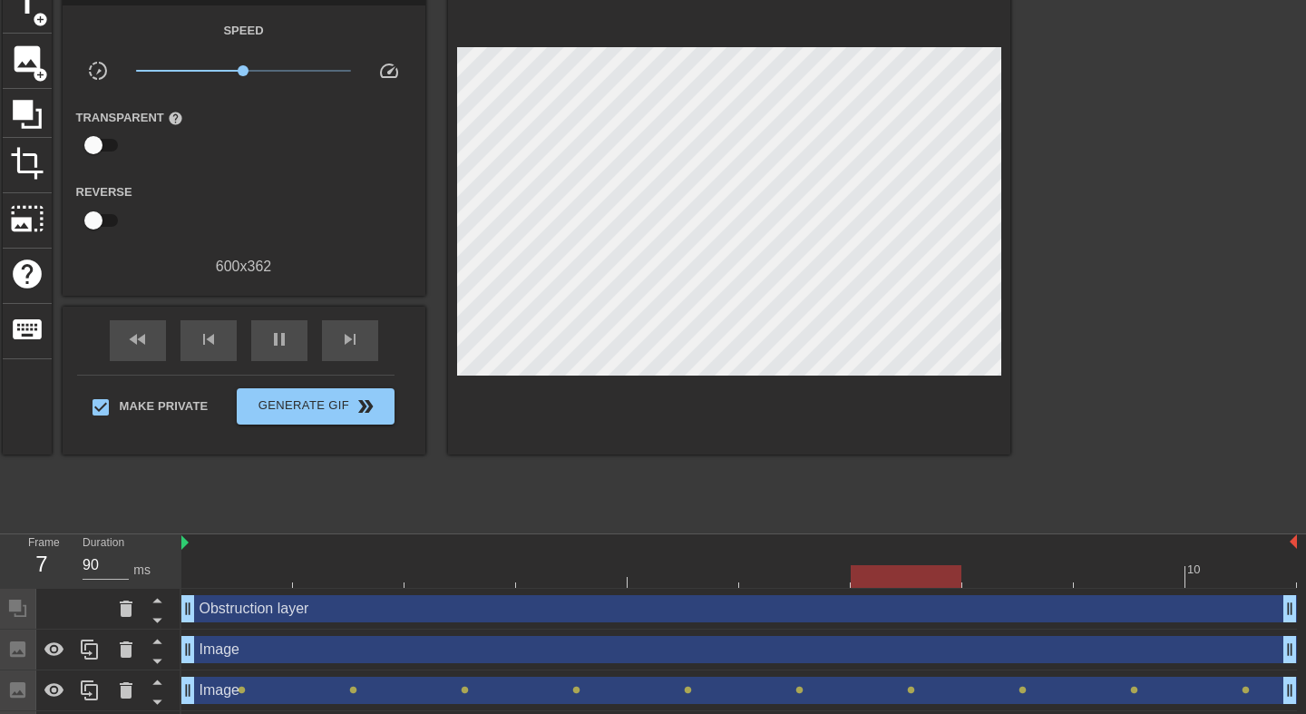
scroll to position [134, 0]
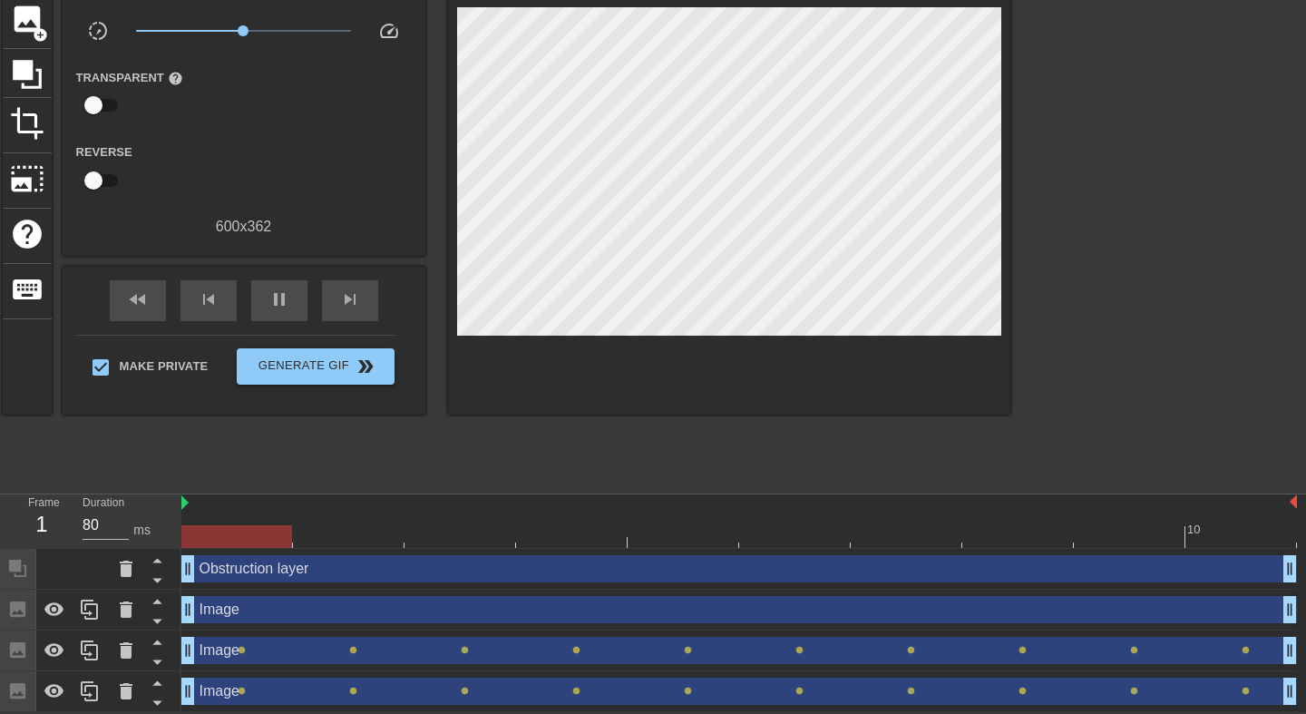
click at [386, 658] on div "Image drag_handle drag_handle" at bounding box center [739, 650] width 1116 height 27
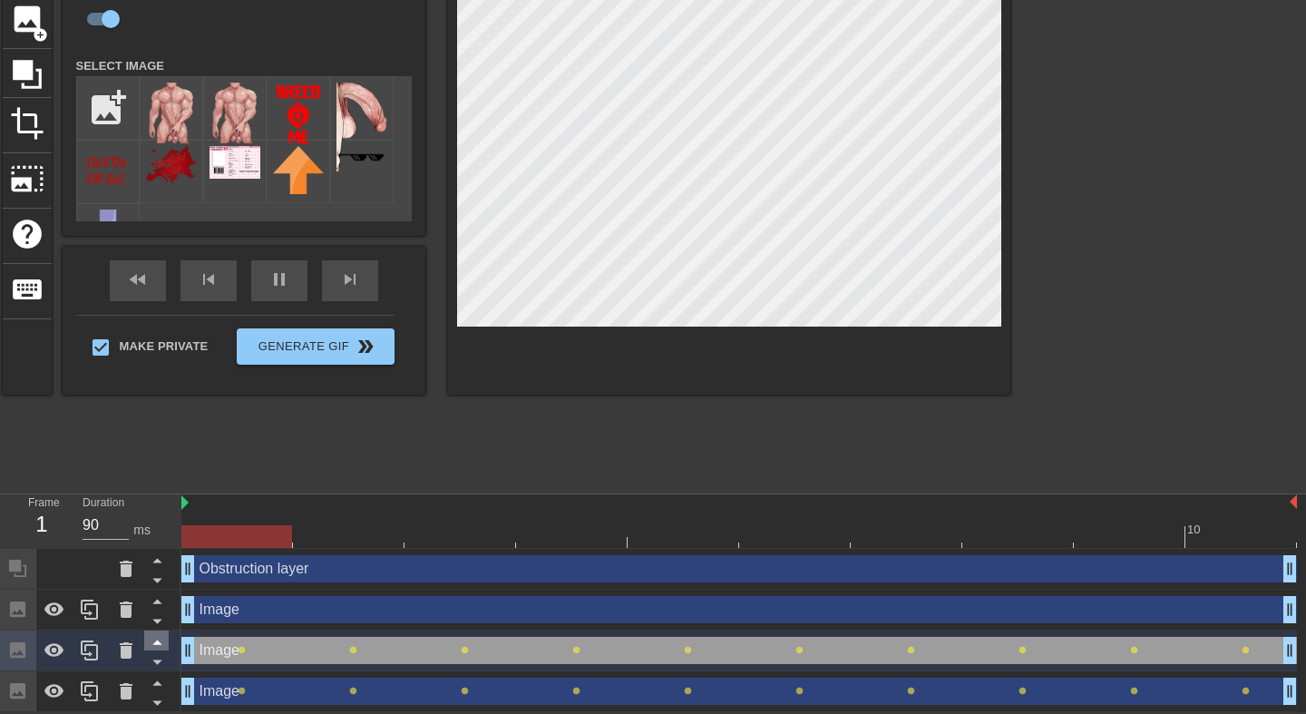
click at [158, 642] on icon at bounding box center [156, 643] width 9 height 5
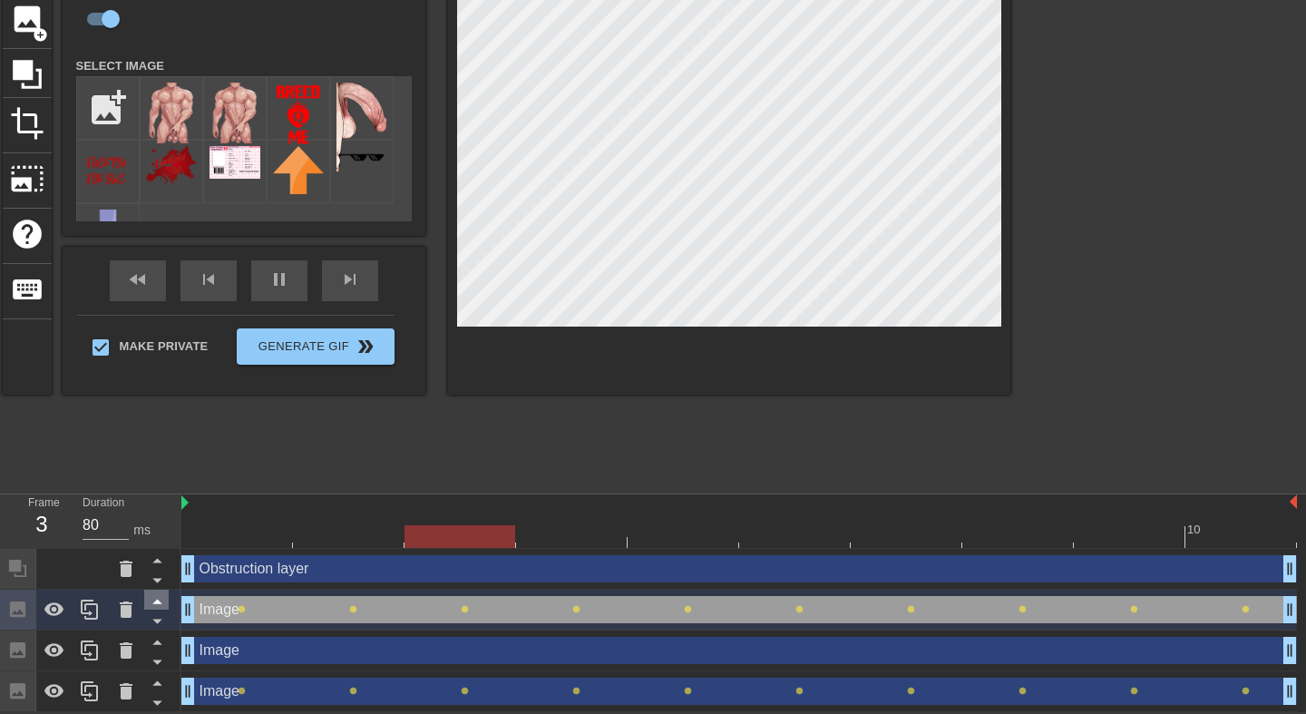
click at [160, 604] on icon at bounding box center [157, 601] width 23 height 23
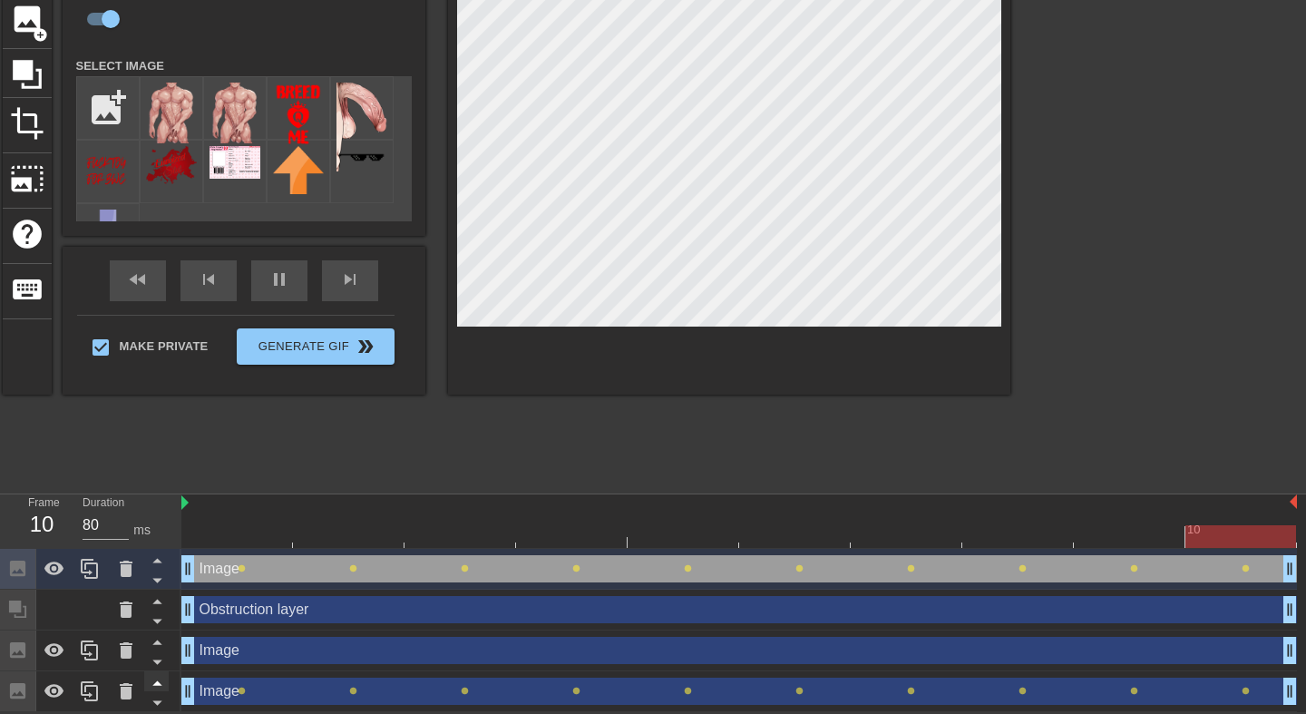
click at [156, 683] on icon at bounding box center [156, 683] width 9 height 5
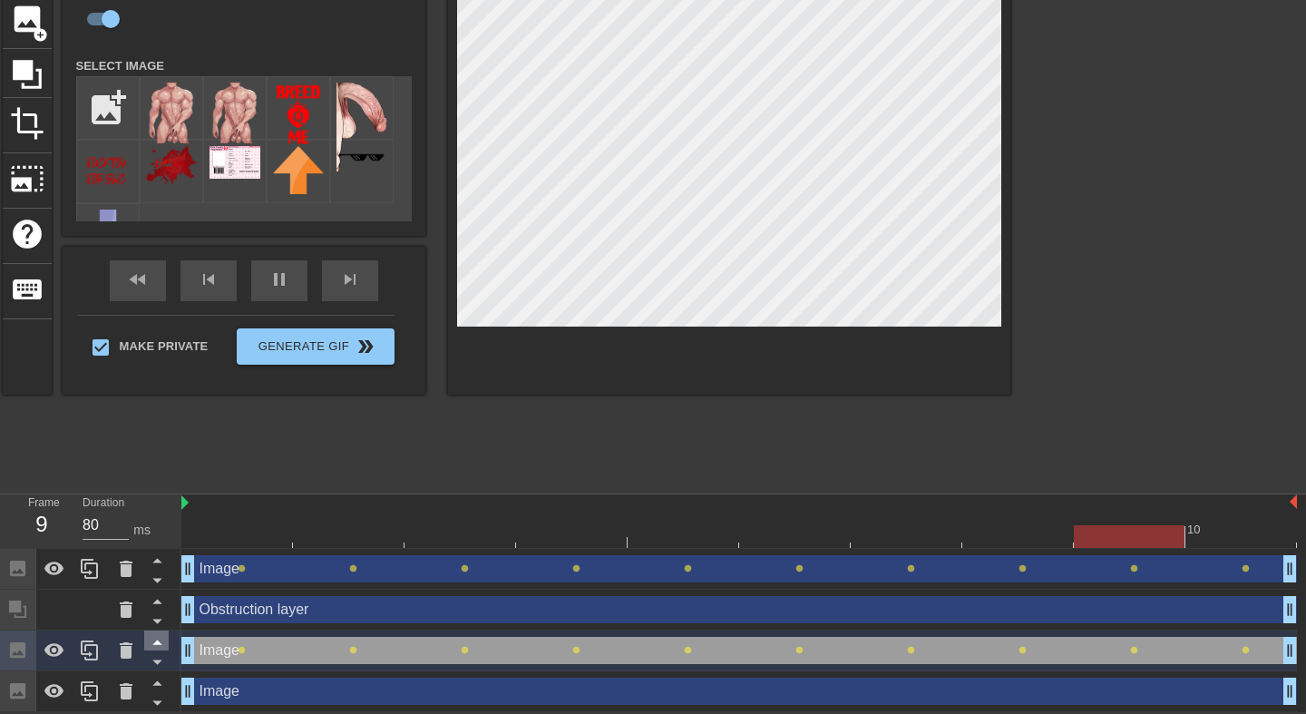
click at [161, 641] on icon at bounding box center [157, 642] width 23 height 23
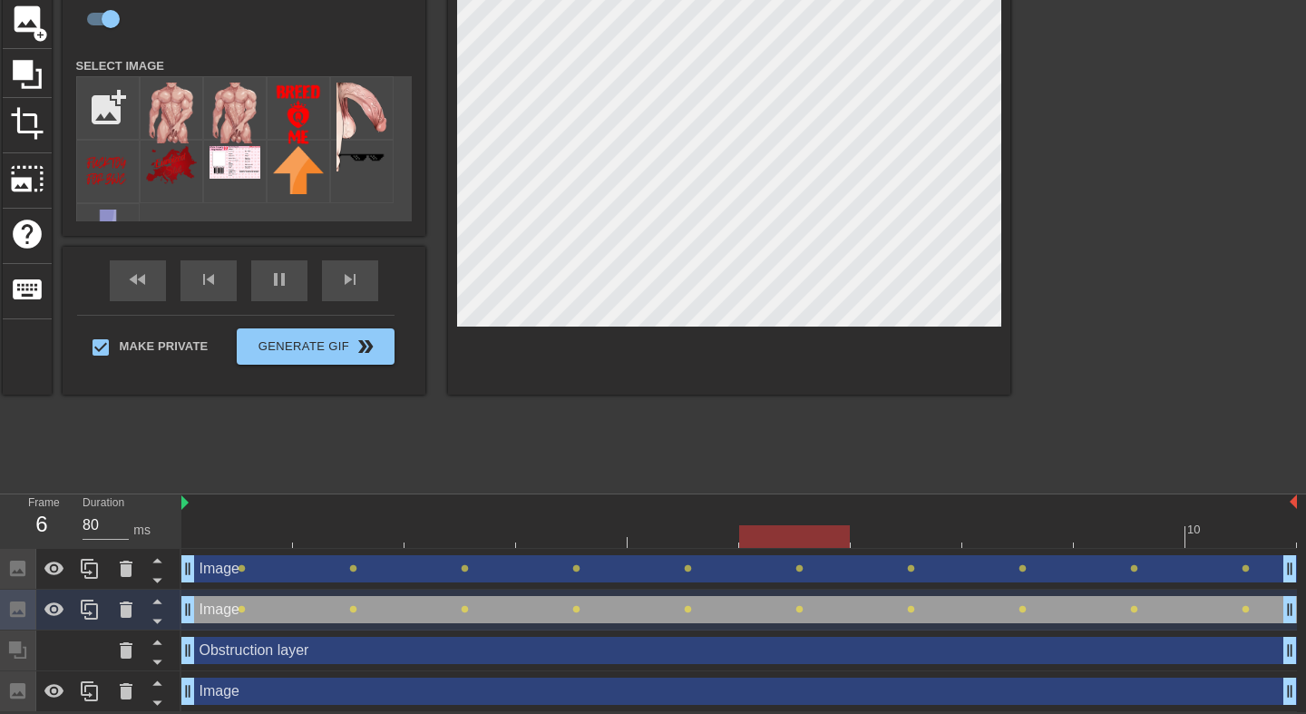
click at [592, 434] on div "title add_circle image add_circle crop photo_size_select_large help keyboard Im…" at bounding box center [507, 210] width 1008 height 544
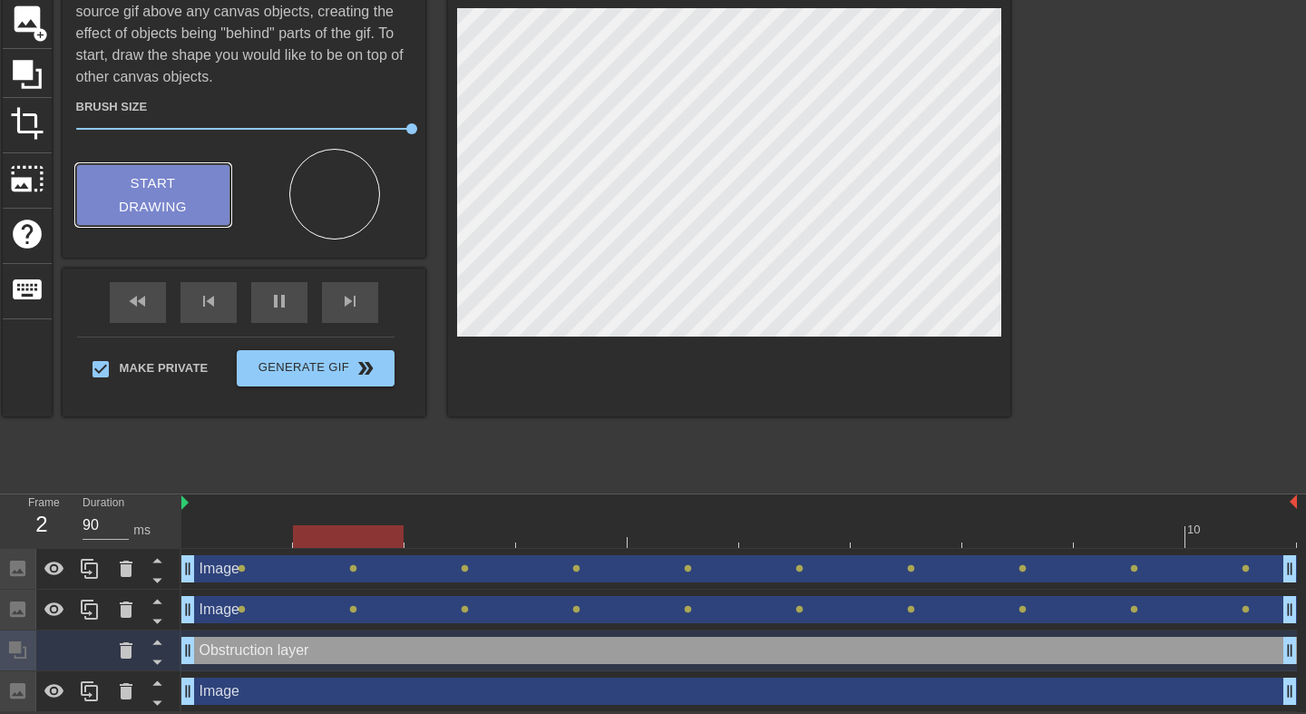
click at [170, 201] on span "Start Drawing" at bounding box center [153, 195] width 111 height 48
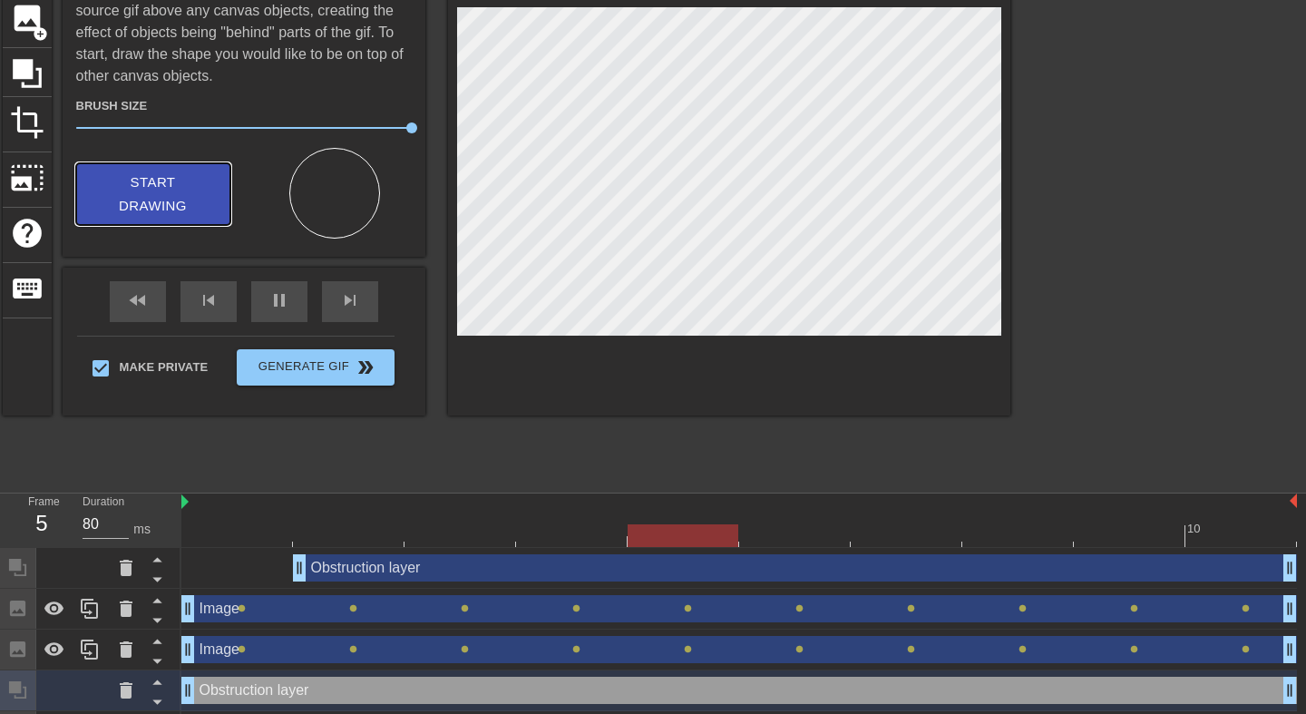
click at [119, 192] on span "Start Drawing" at bounding box center [153, 195] width 111 height 48
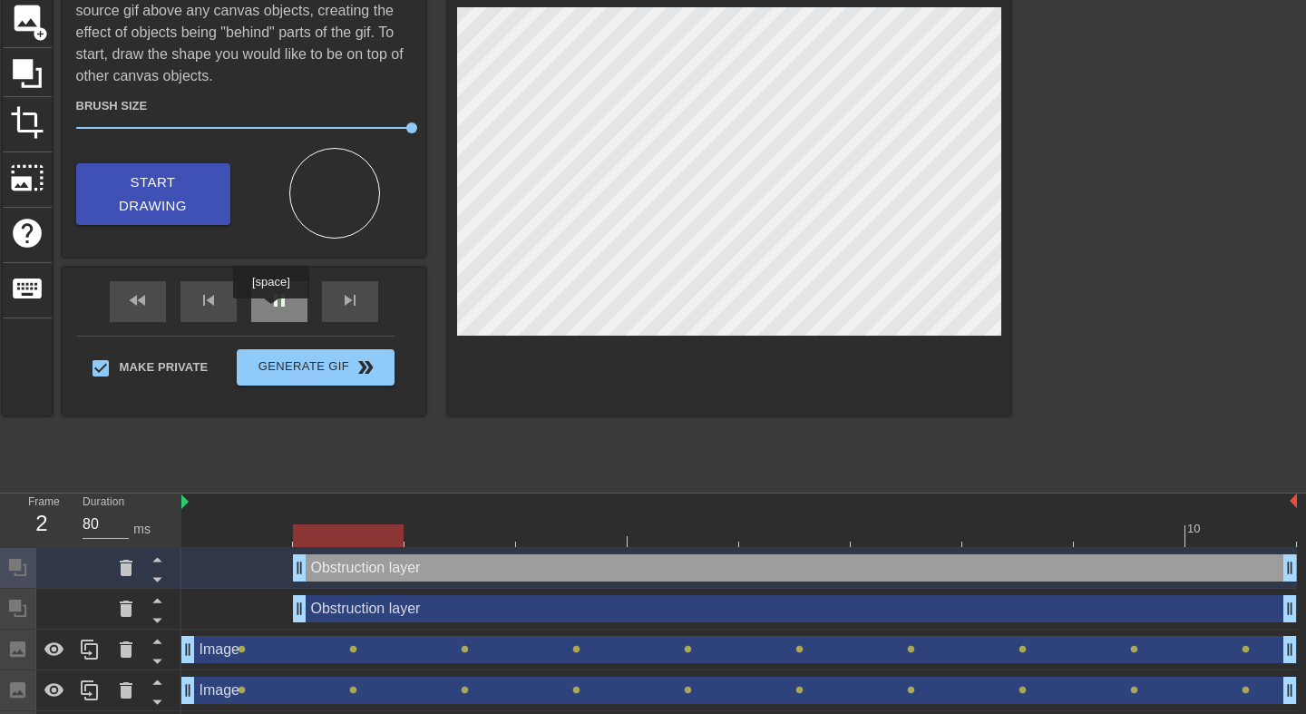
click at [274, 306] on span "pause" at bounding box center [280, 300] width 22 height 22
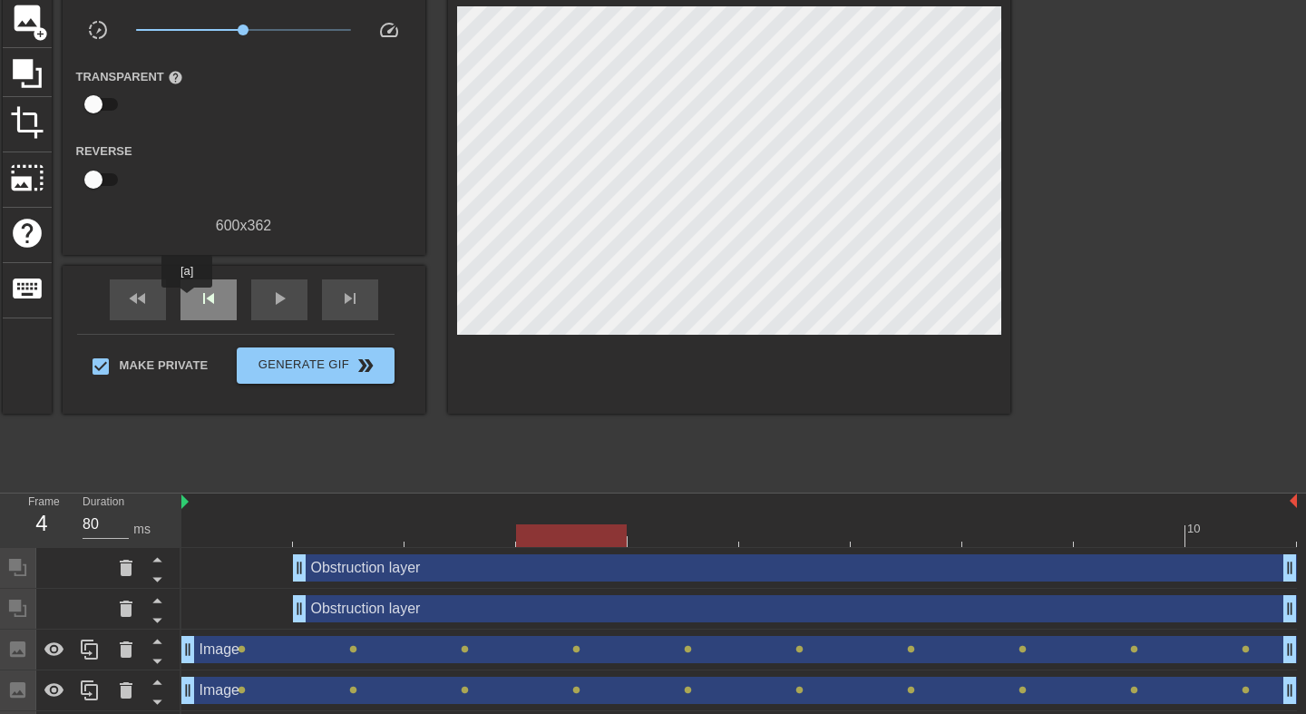
click at [188, 300] on div "skip_previous" at bounding box center [209, 299] width 56 height 41
type input "80"
click at [188, 300] on div "skip_previous" at bounding box center [209, 299] width 56 height 41
click at [230, 598] on div "Obstruction layer drag_handle drag_handle" at bounding box center [739, 608] width 1116 height 27
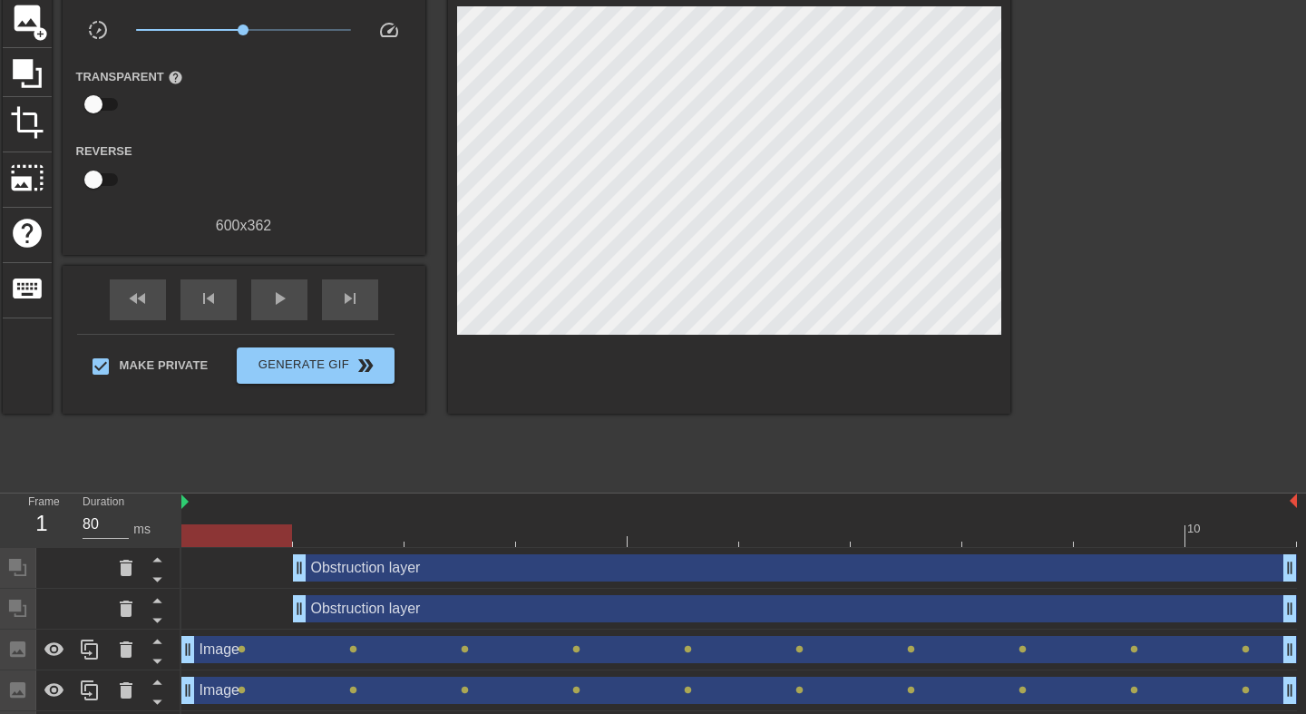
scroll to position [216, 0]
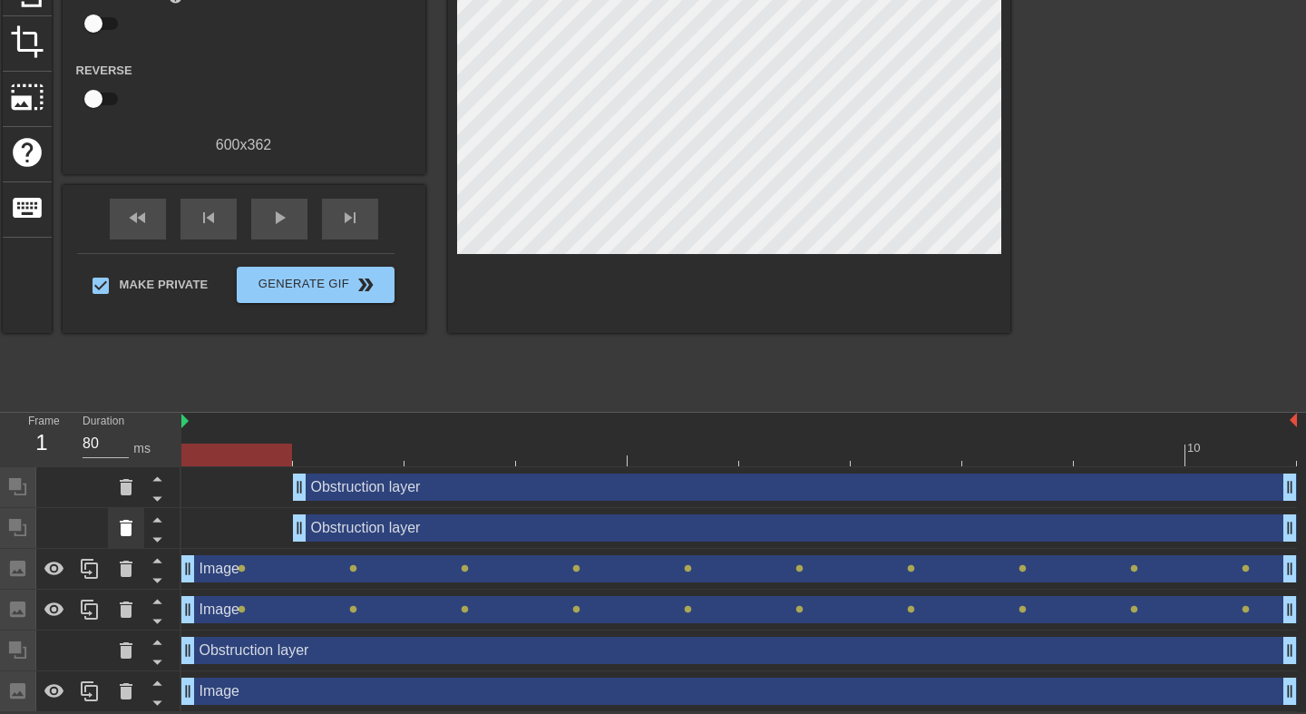
click at [127, 523] on icon at bounding box center [126, 528] width 13 height 16
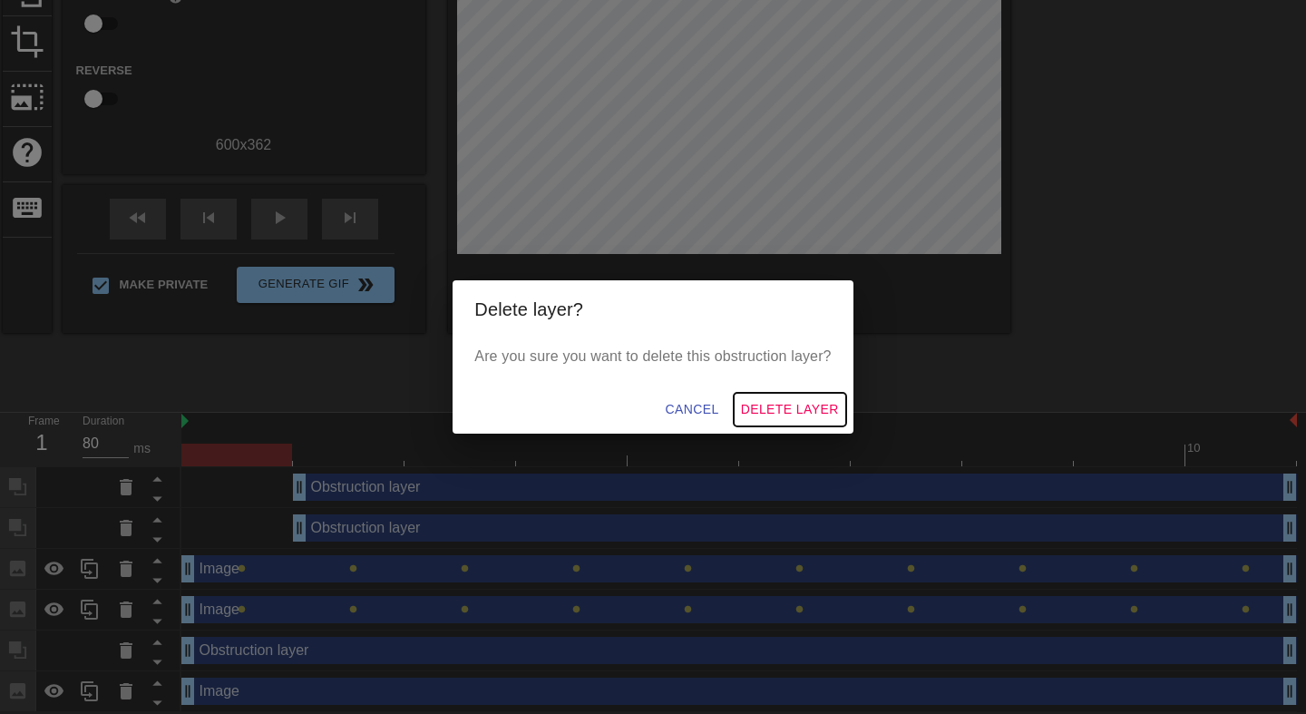
click at [811, 409] on span "Delete Layer" at bounding box center [790, 409] width 98 height 23
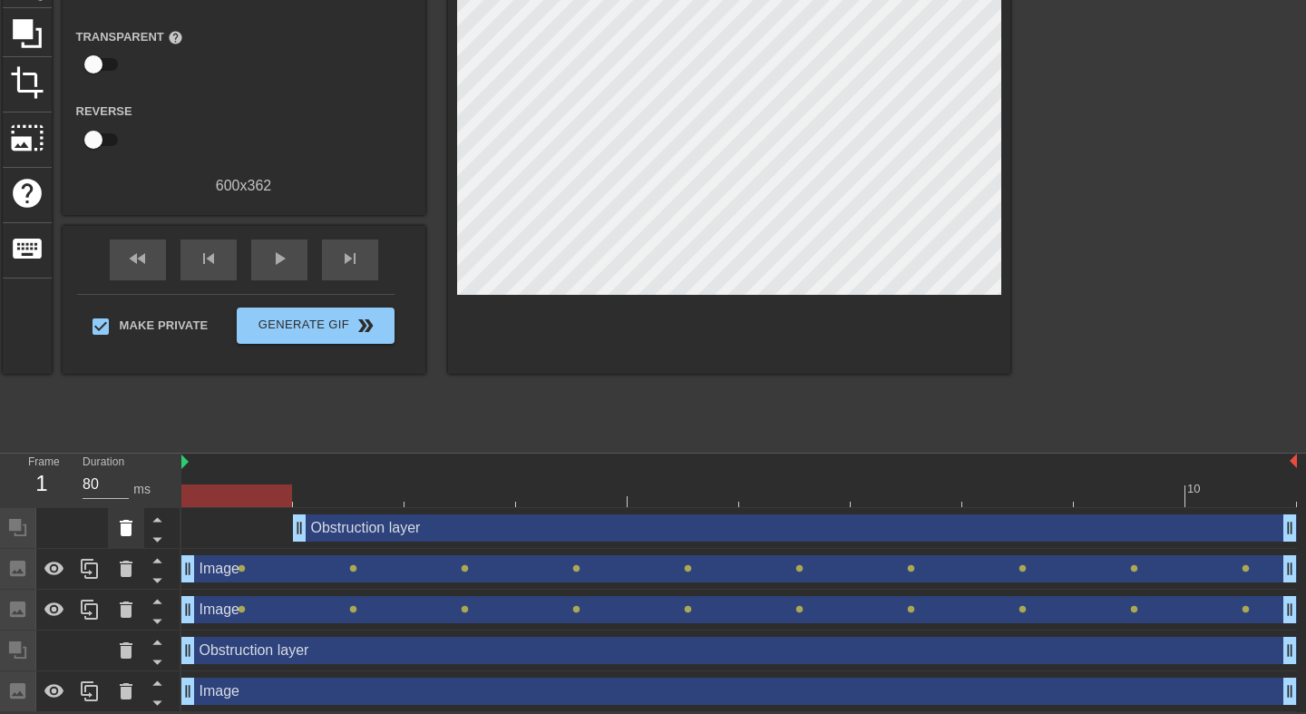
click at [115, 531] on icon at bounding box center [126, 528] width 22 height 22
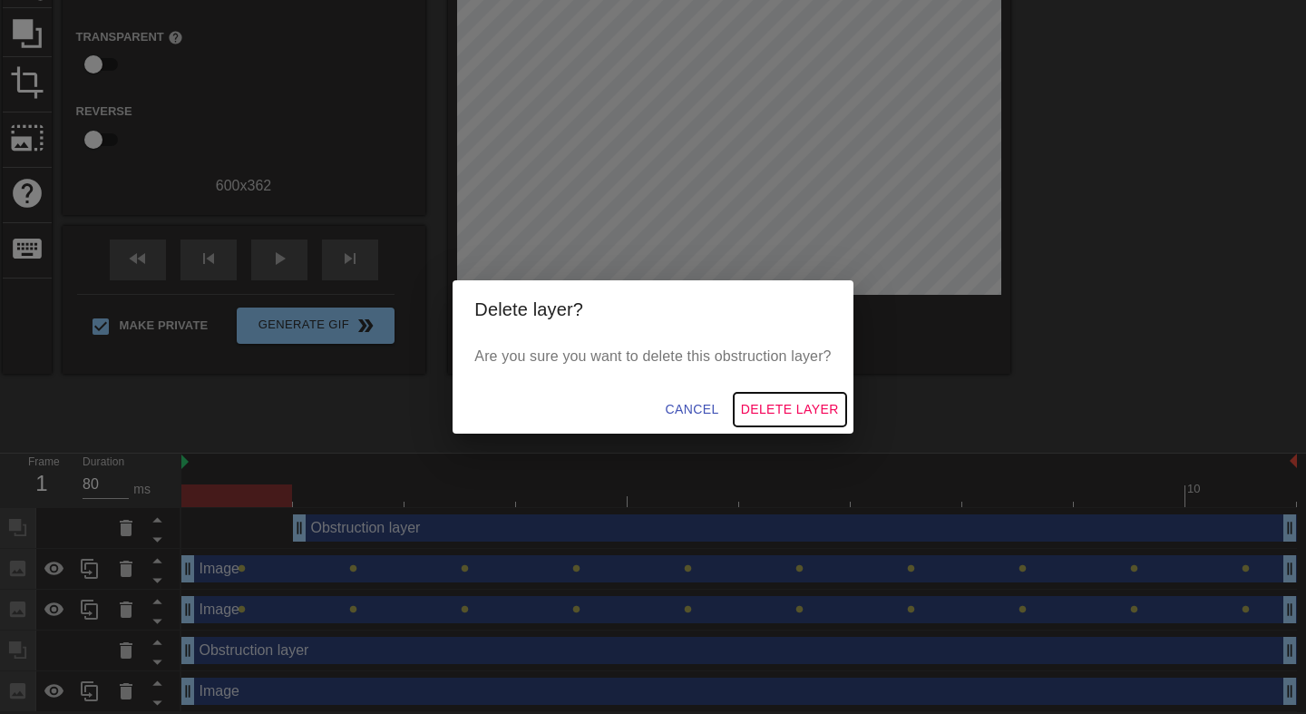
click at [787, 398] on span "Delete Layer" at bounding box center [790, 409] width 98 height 23
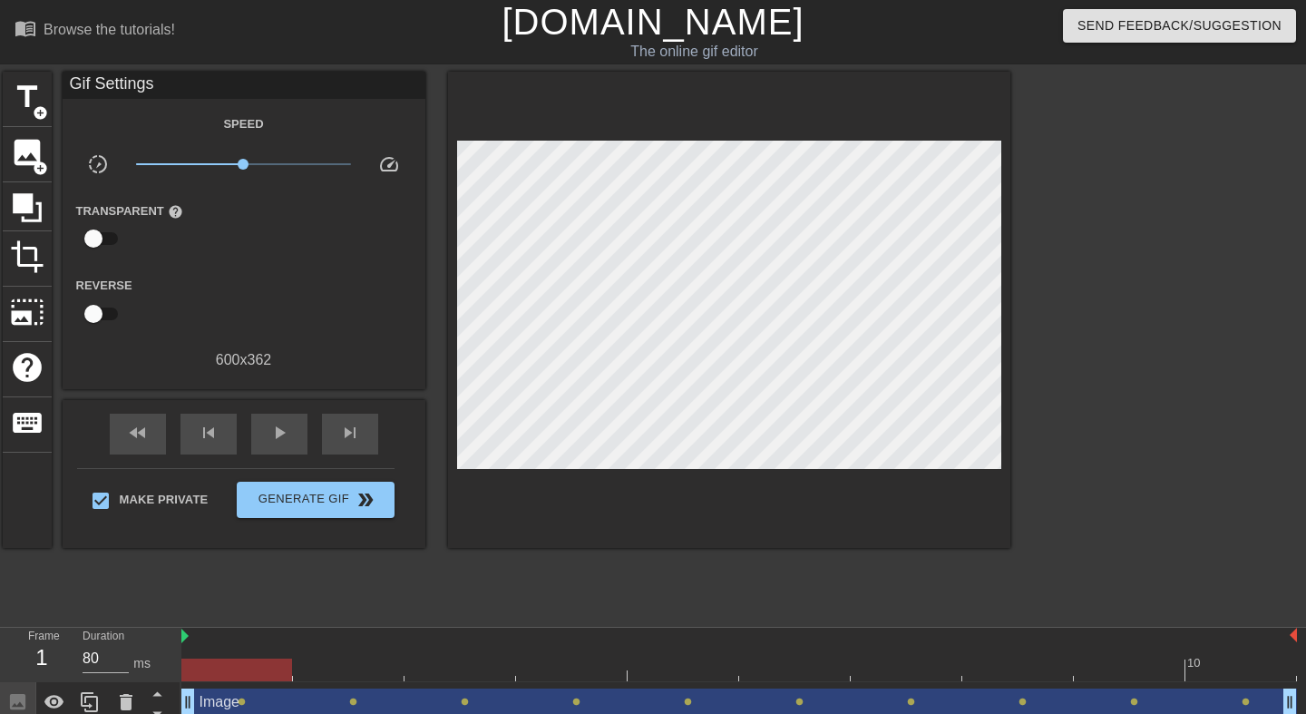
scroll to position [134, 0]
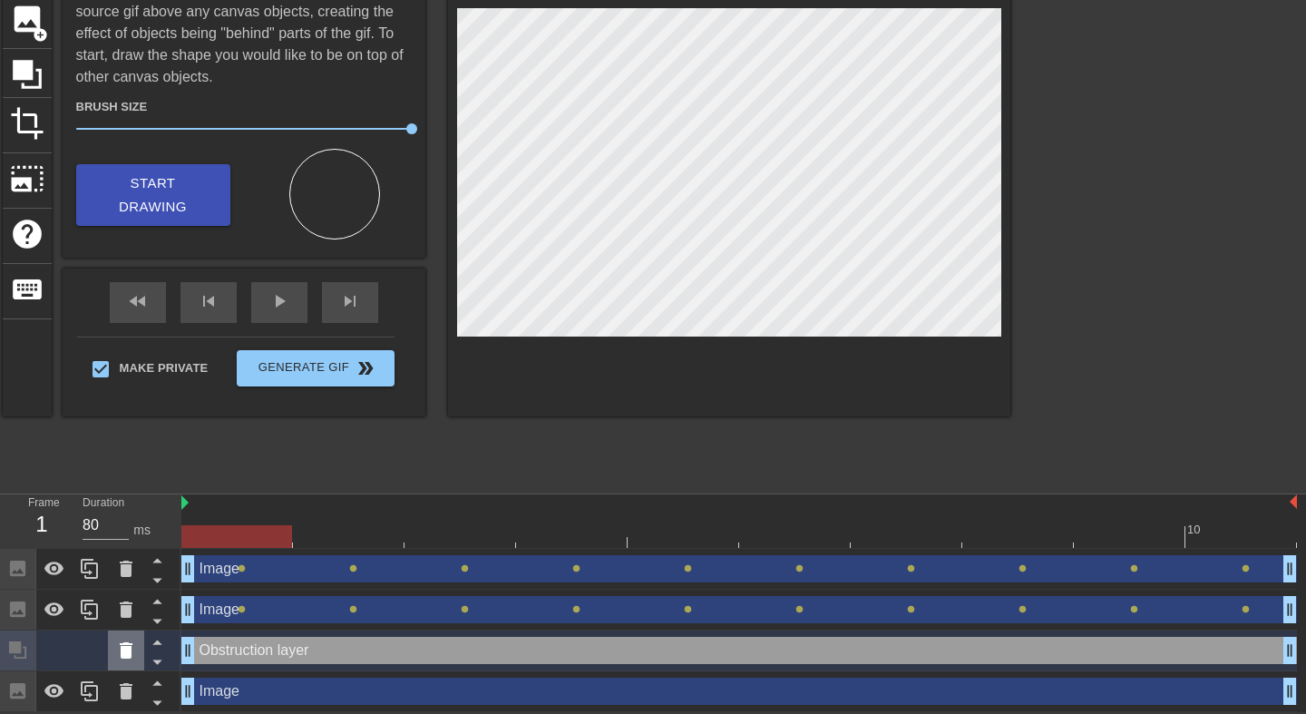
click at [121, 654] on icon at bounding box center [126, 650] width 13 height 16
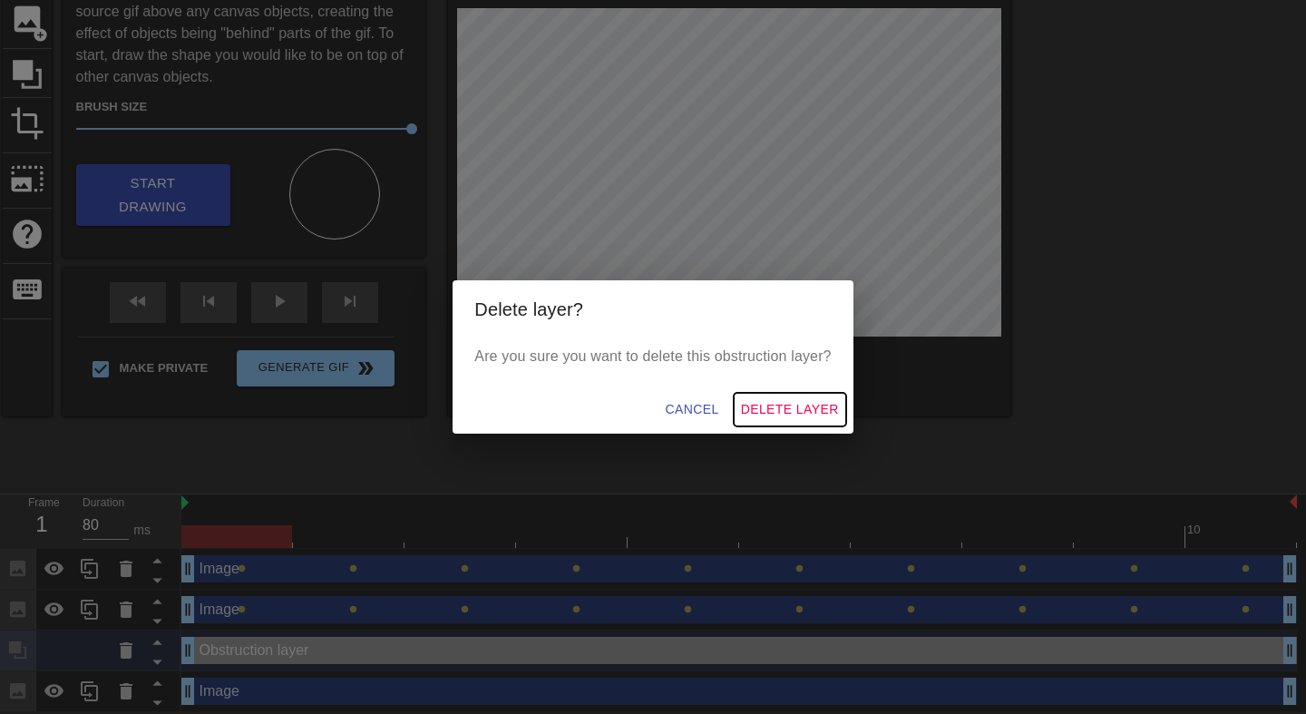
click at [803, 407] on span "Delete Layer" at bounding box center [790, 409] width 98 height 23
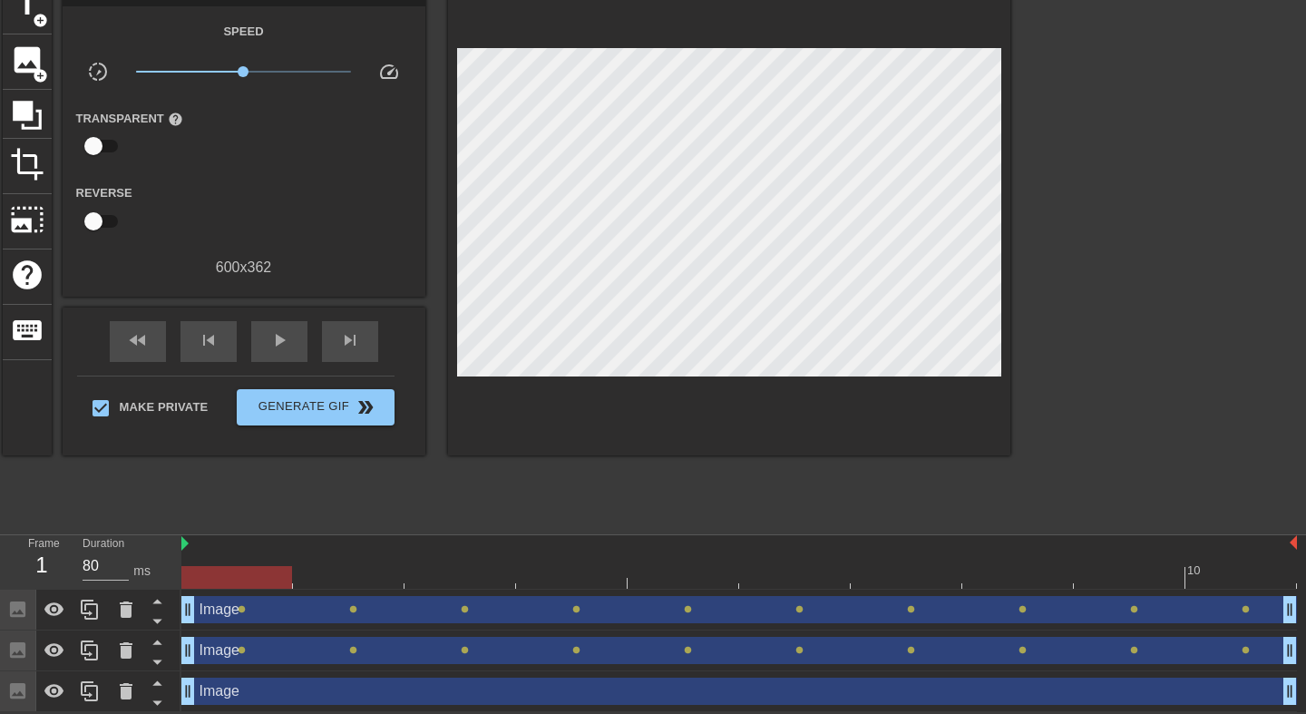
scroll to position [93, 0]
click at [132, 696] on icon at bounding box center [126, 691] width 22 height 22
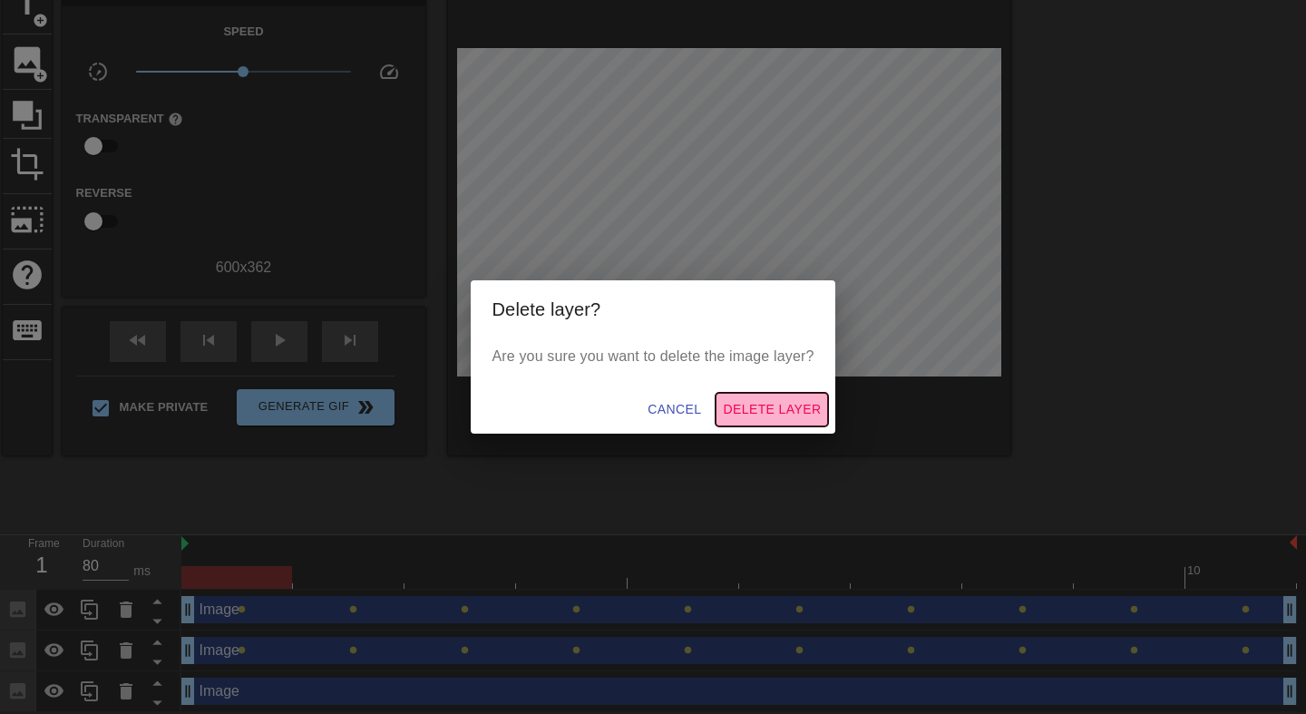
click at [752, 406] on span "Delete Layer" at bounding box center [772, 409] width 98 height 23
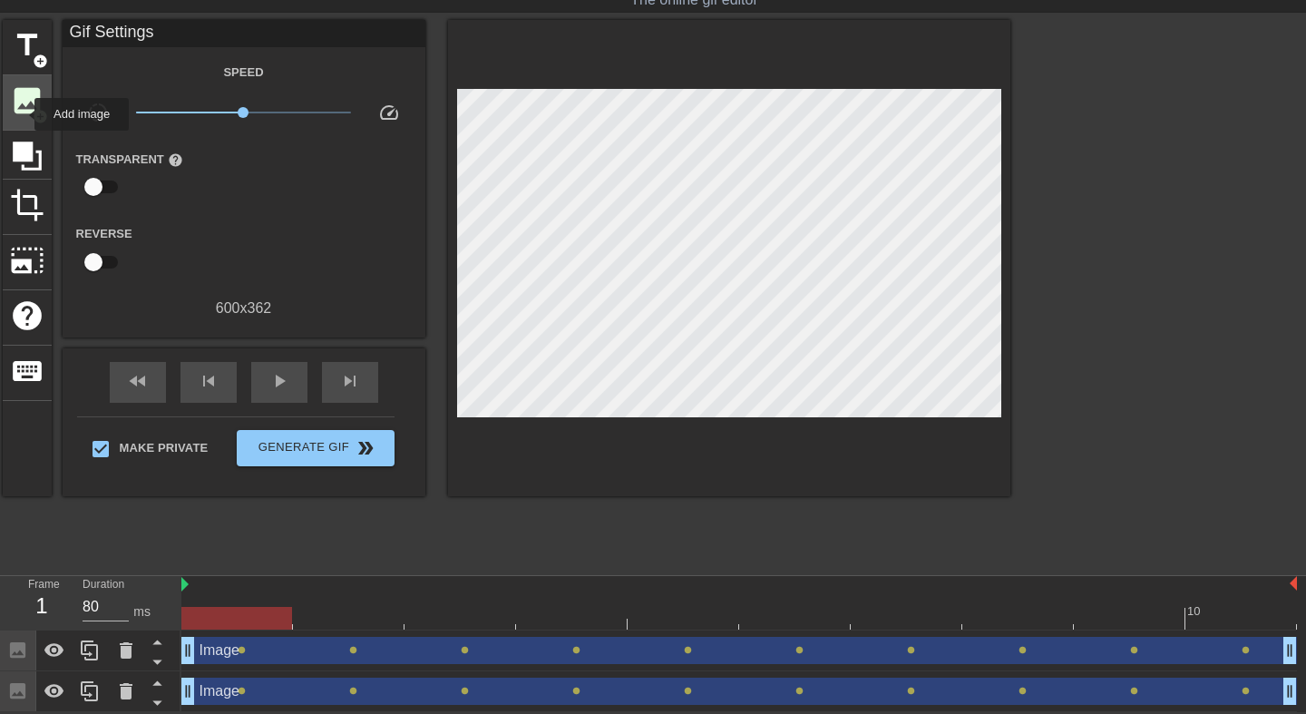
click at [25, 112] on span "image" at bounding box center [27, 100] width 34 height 34
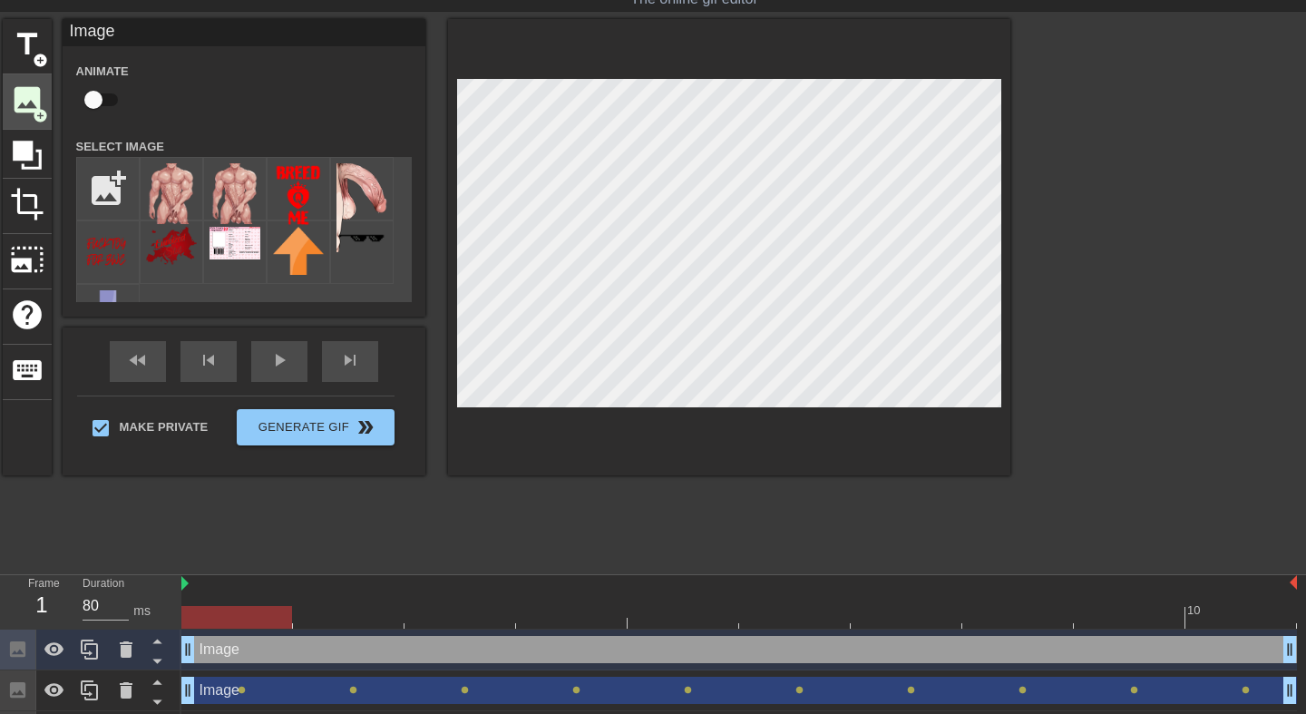
scroll to position [93, 0]
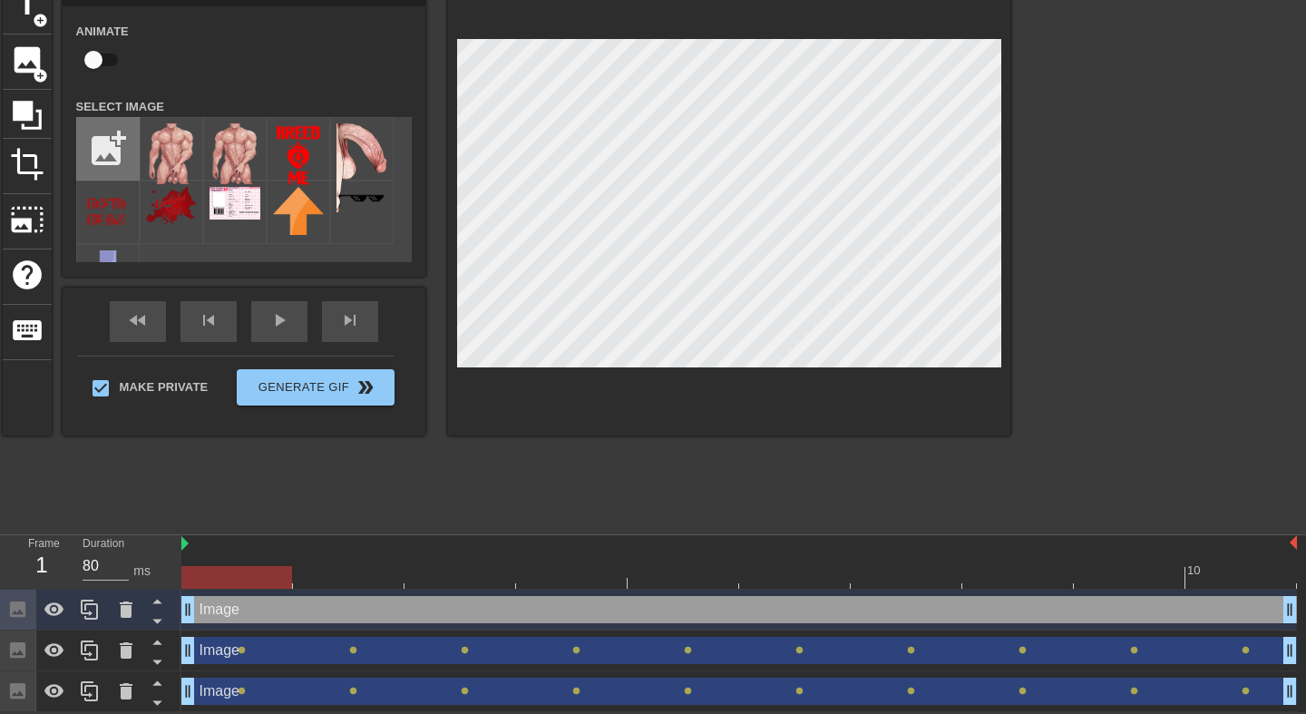
click at [121, 151] on input "file" at bounding box center [108, 149] width 62 height 62
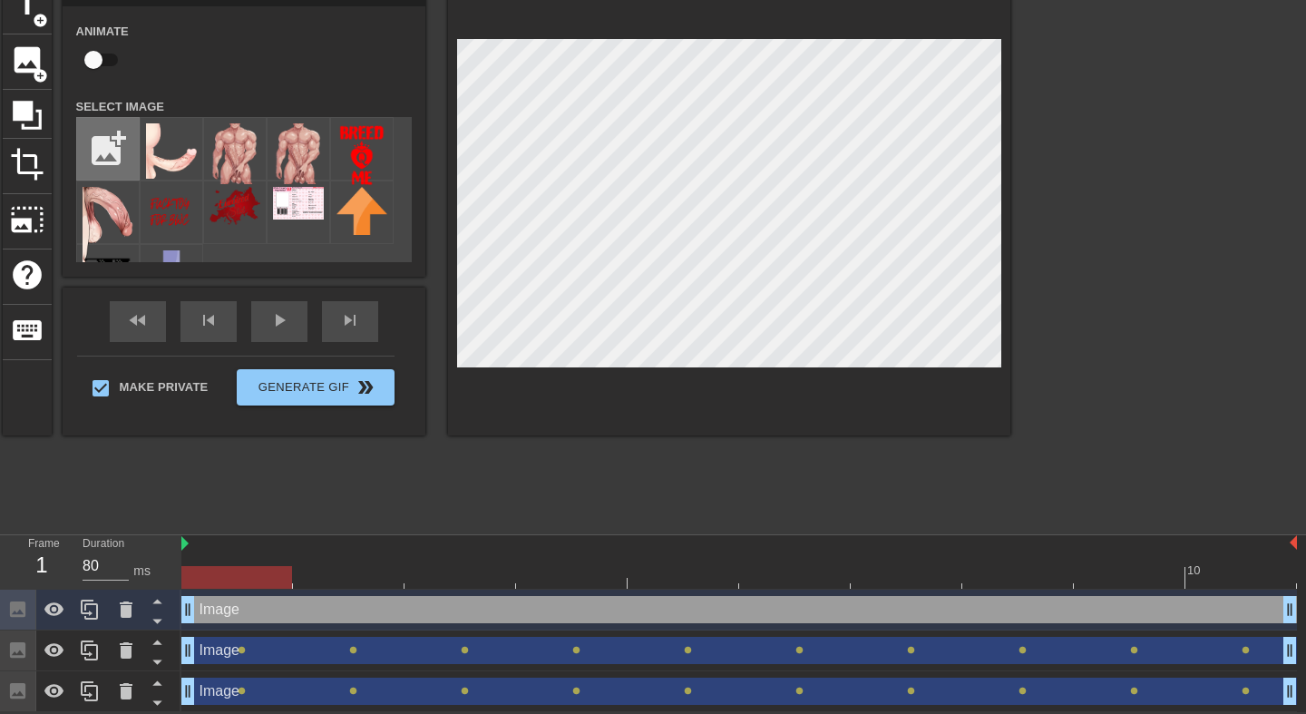
click at [114, 160] on input "file" at bounding box center [108, 149] width 62 height 62
type input "C:\fakepath\0620133ef4171b9bed3b00f0ec5ff902.png"
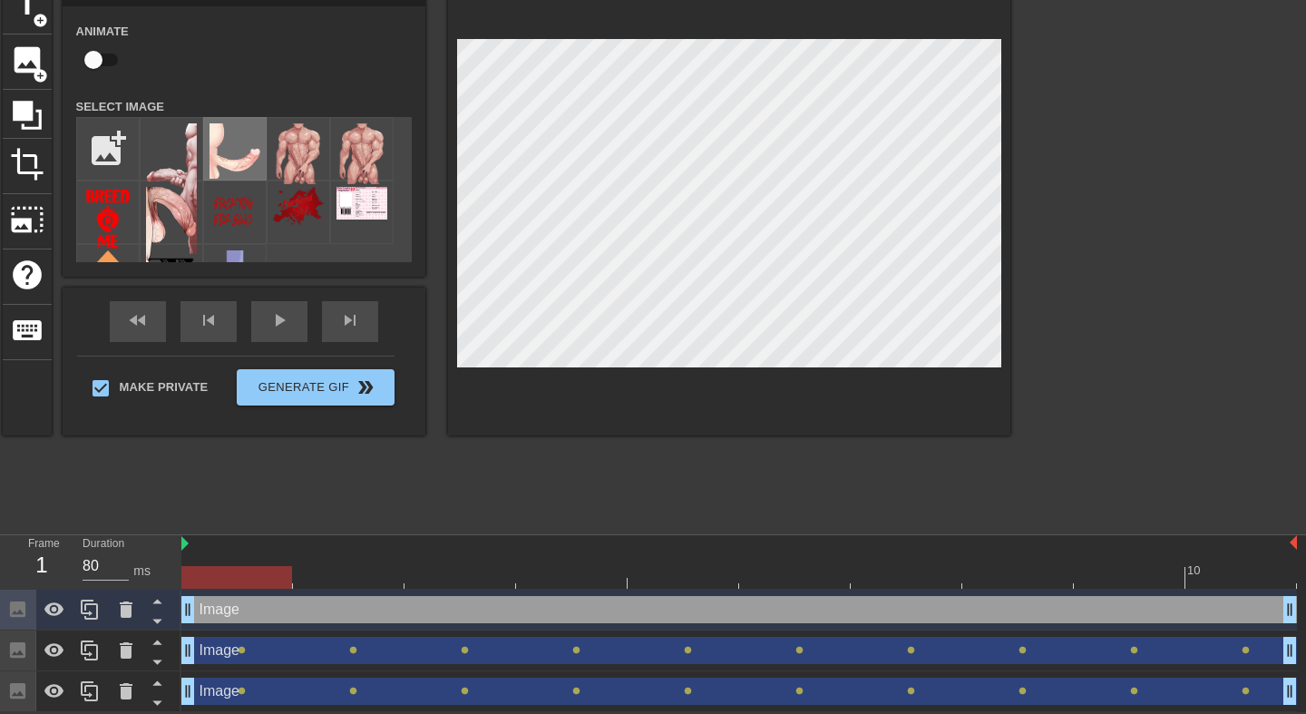
click at [249, 157] on img at bounding box center [235, 150] width 51 height 55
click at [178, 152] on img at bounding box center [171, 188] width 51 height 131
click at [694, 393] on div at bounding box center [729, 207] width 562 height 456
click at [249, 155] on img at bounding box center [235, 150] width 51 height 55
click at [198, 158] on div at bounding box center [172, 149] width 64 height 64
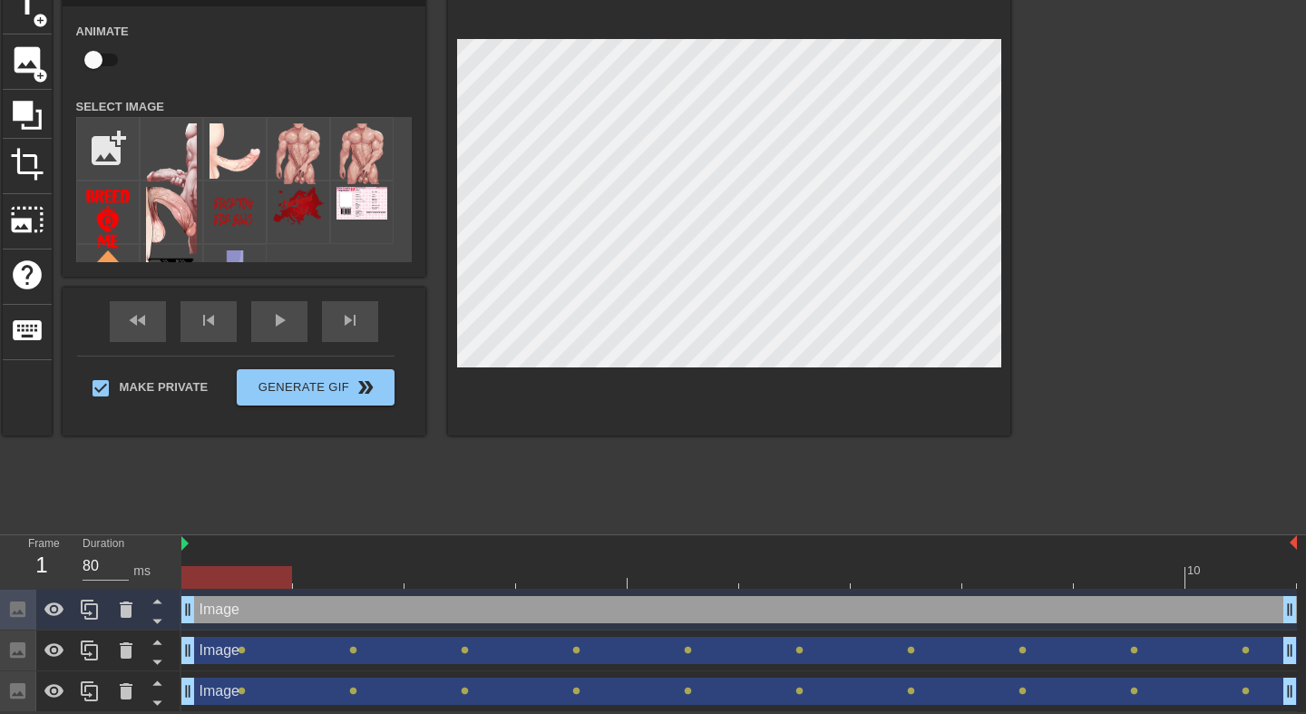
click at [322, 474] on div "title add_circle image add_circle crop photo_size_select_large help keyboard Im…" at bounding box center [507, 251] width 1008 height 544
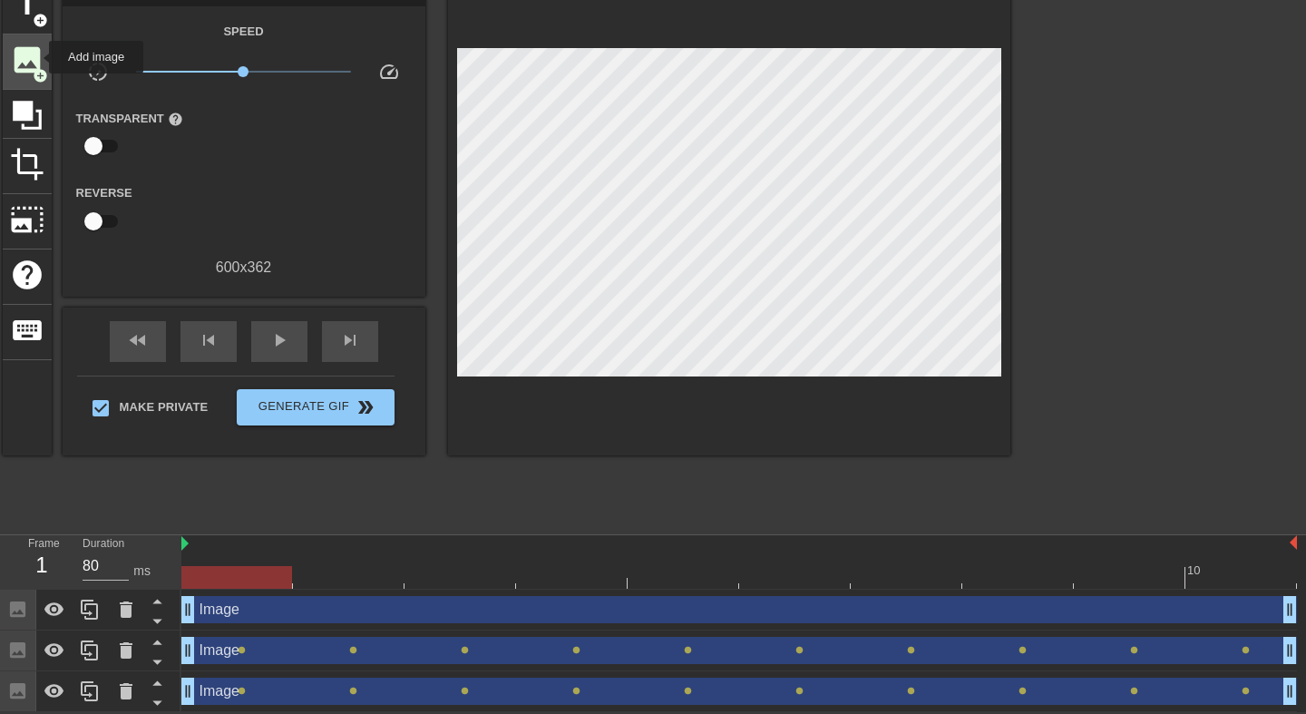
click at [37, 57] on span "image" at bounding box center [27, 60] width 34 height 34
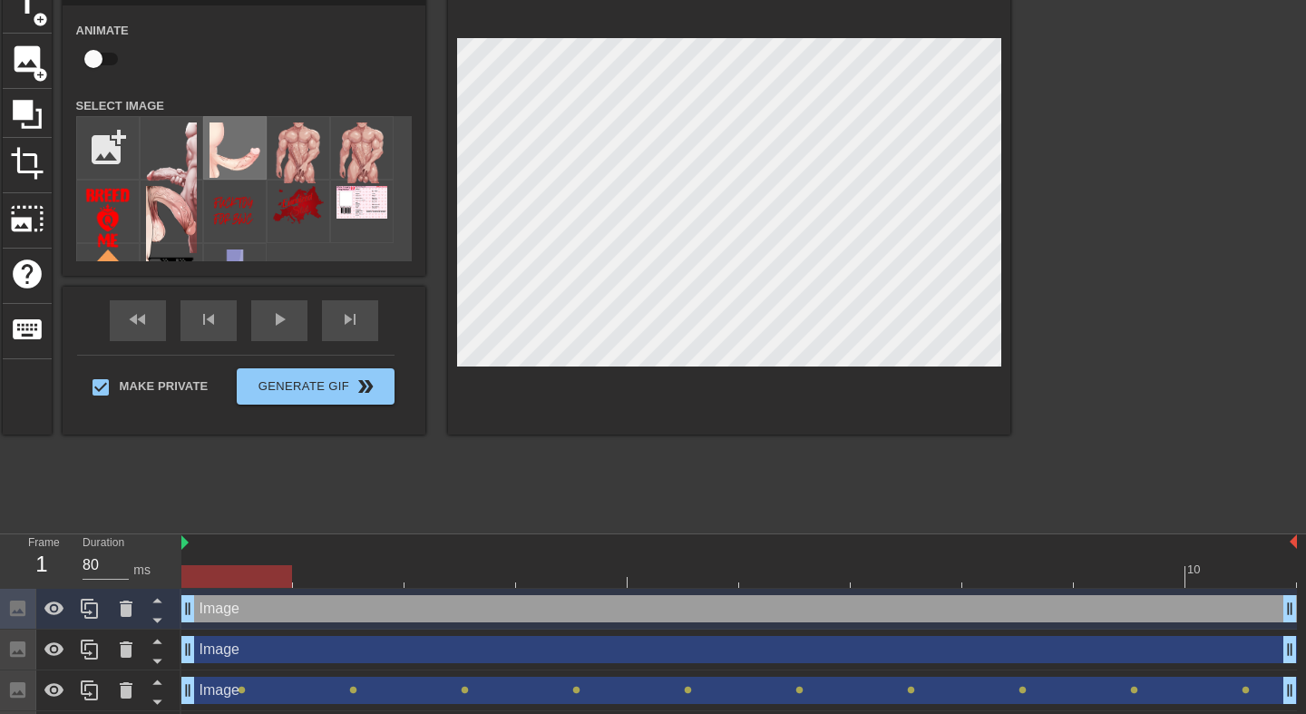
click at [232, 151] on img at bounding box center [235, 149] width 51 height 55
click at [178, 159] on img at bounding box center [171, 187] width 51 height 131
click at [368, 488] on div "title add_circle image add_circle crop photo_size_select_large help keyboard Im…" at bounding box center [507, 250] width 1008 height 544
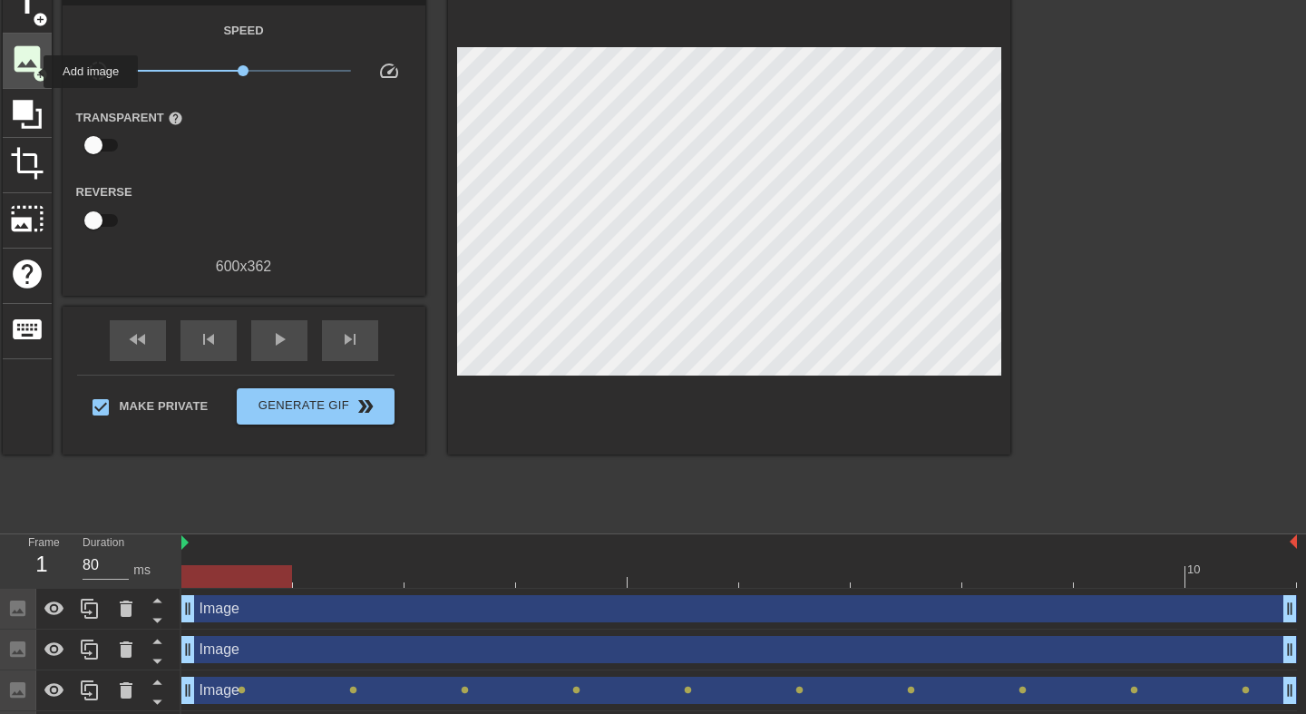
click at [33, 72] on span "add_circle" at bounding box center [40, 74] width 15 height 15
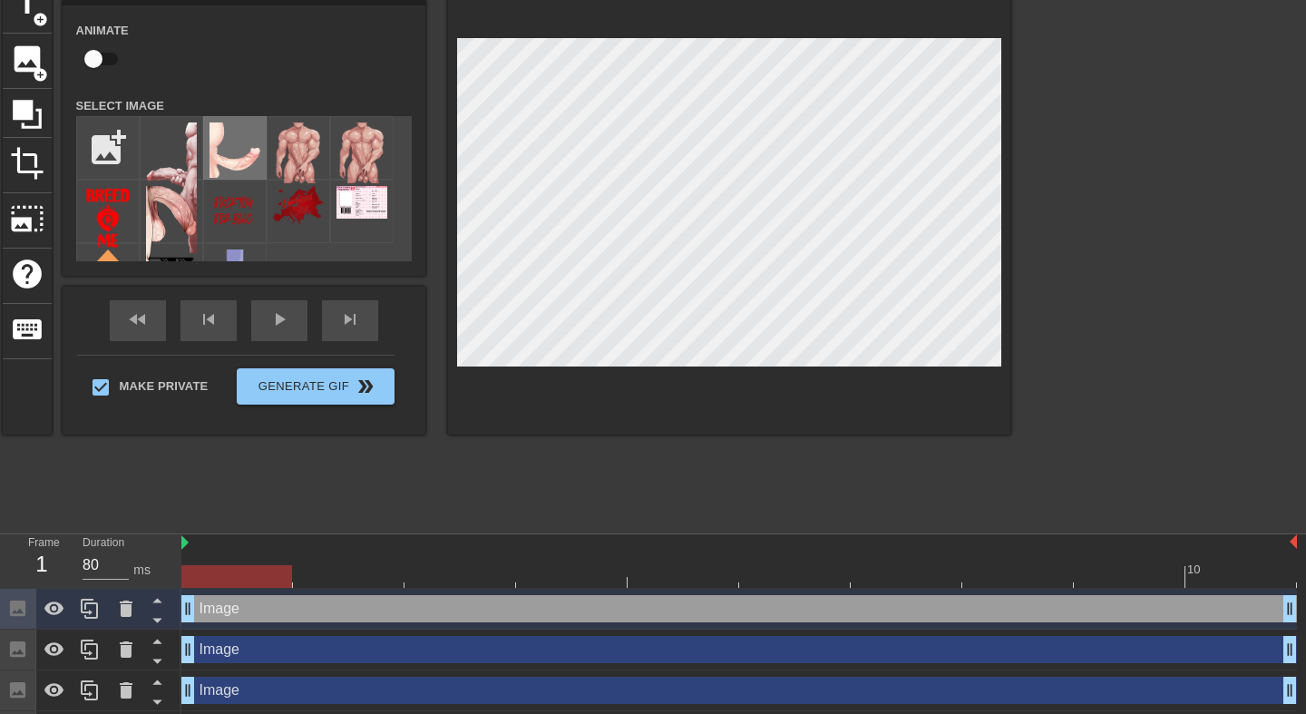
click at [213, 148] on img at bounding box center [235, 149] width 51 height 55
click at [132, 618] on icon at bounding box center [126, 609] width 22 height 22
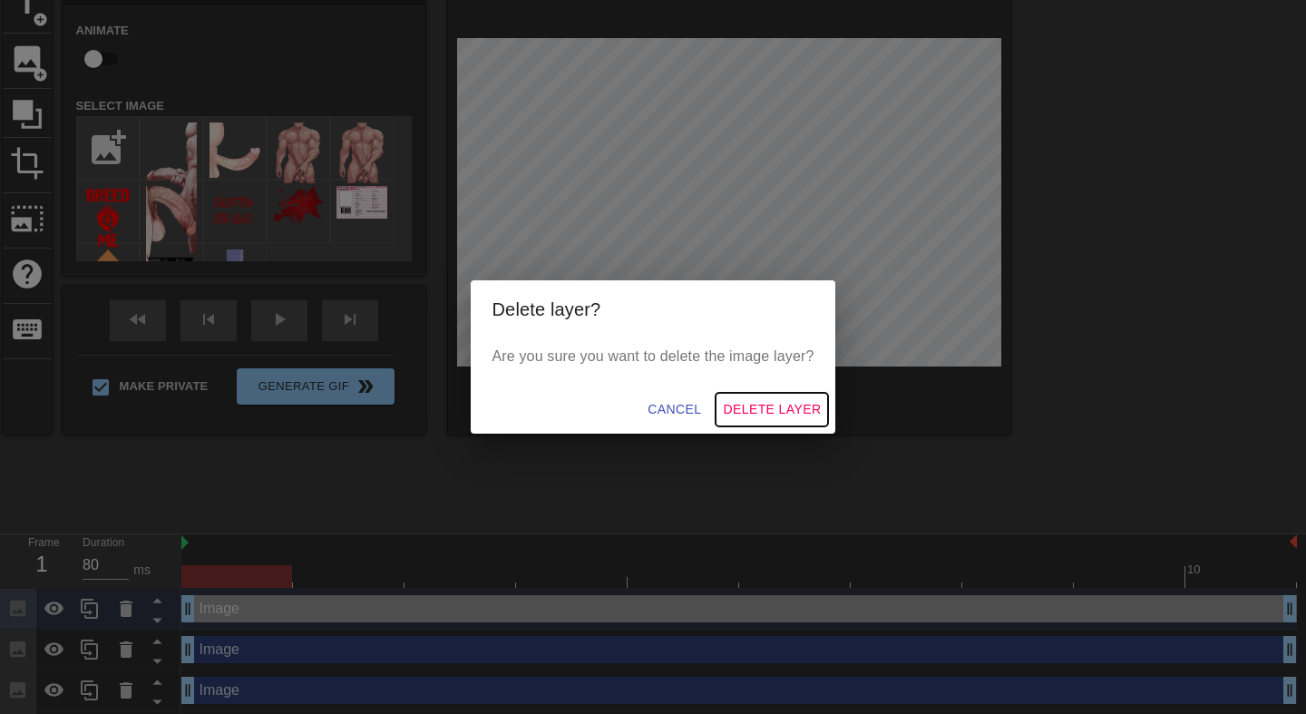
click at [769, 403] on span "Delete Layer" at bounding box center [772, 409] width 98 height 23
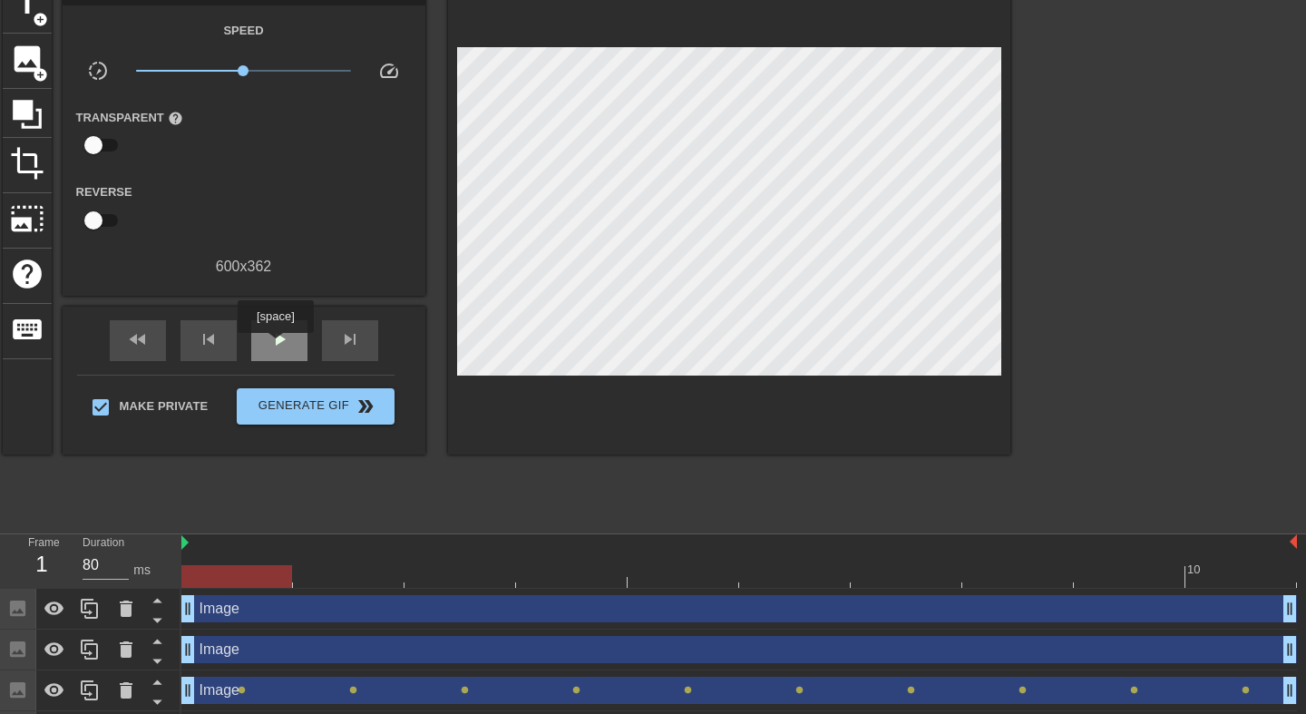
click at [279, 345] on span "play_arrow" at bounding box center [280, 339] width 22 height 22
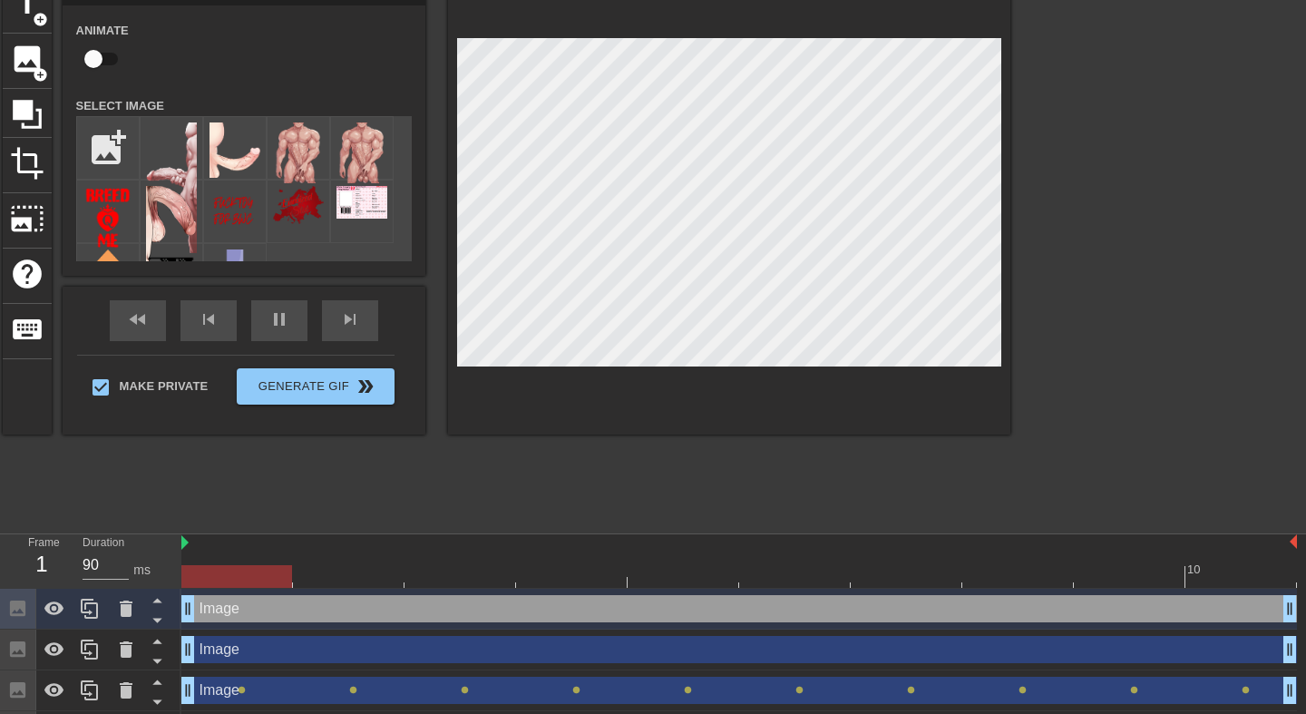
click at [636, 444] on div "title add_circle image add_circle crop photo_size_select_large help keyboard Im…" at bounding box center [507, 250] width 1008 height 544
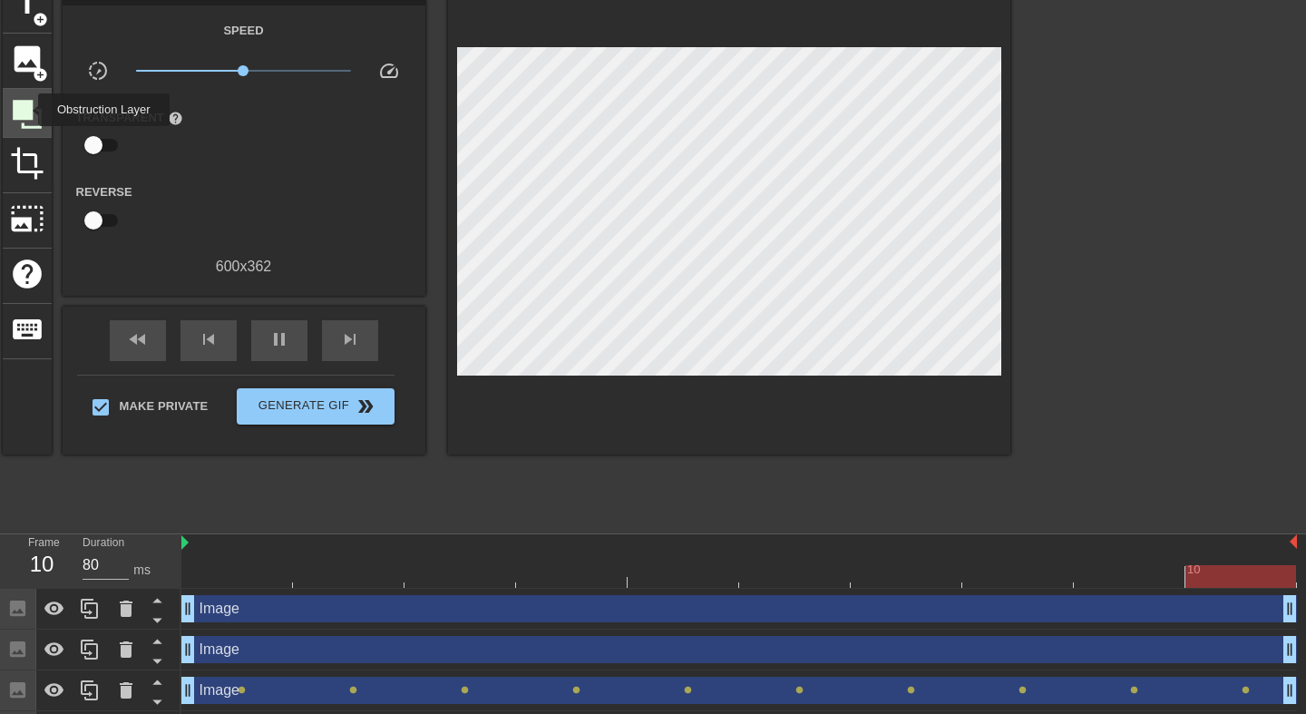
click at [25, 111] on icon at bounding box center [27, 114] width 29 height 29
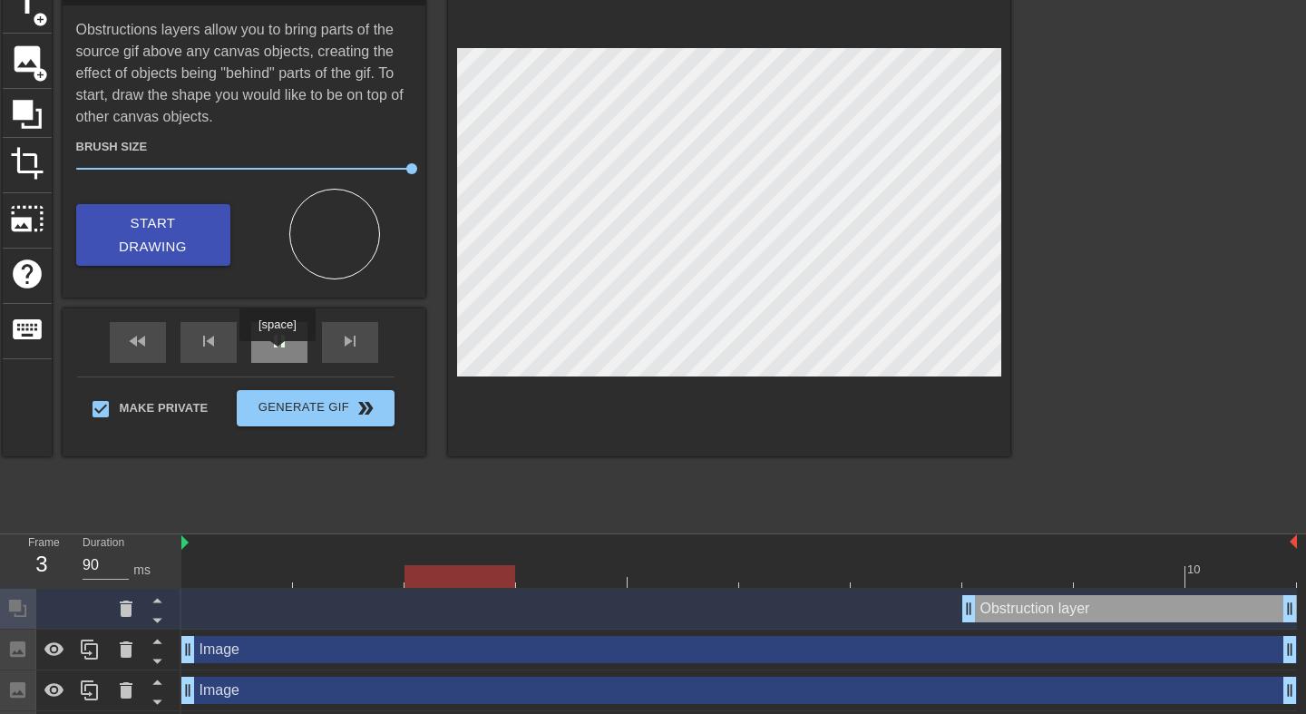
click at [281, 349] on div "pause" at bounding box center [279, 342] width 56 height 41
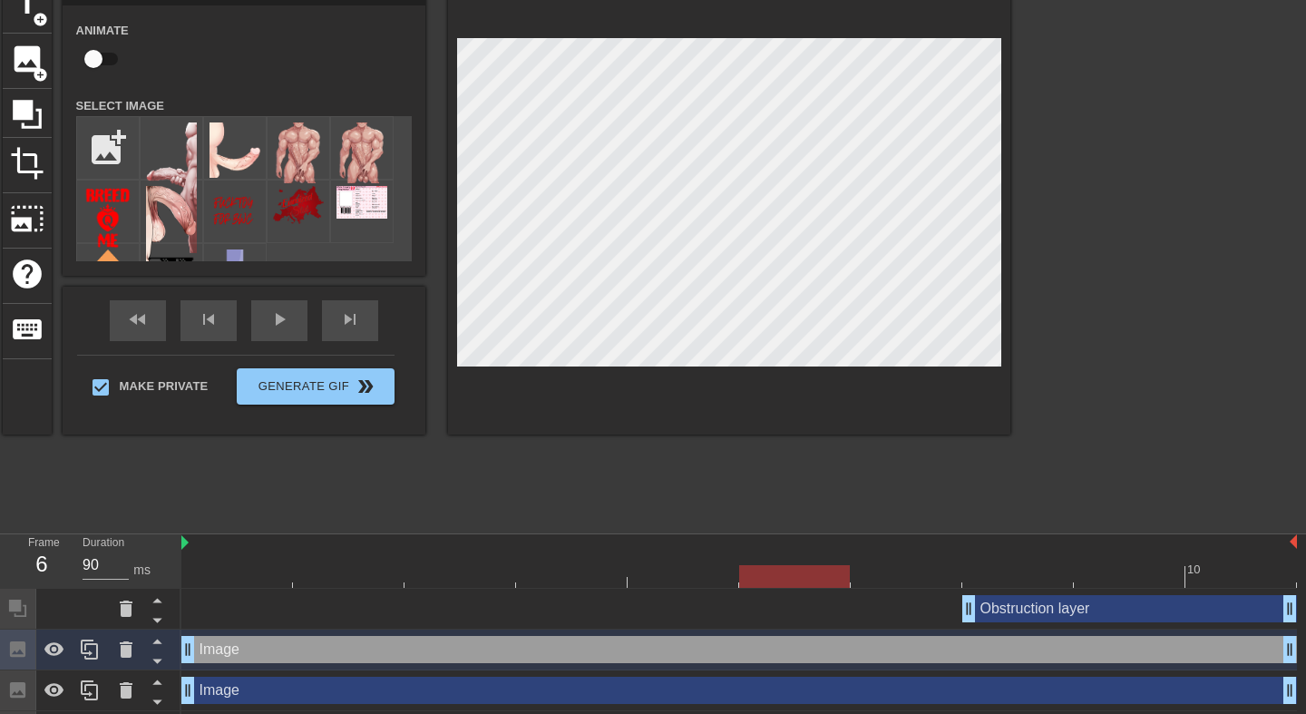
click at [428, 435] on div "title add_circle image add_circle crop photo_size_select_large help keyboard Im…" at bounding box center [507, 250] width 1008 height 544
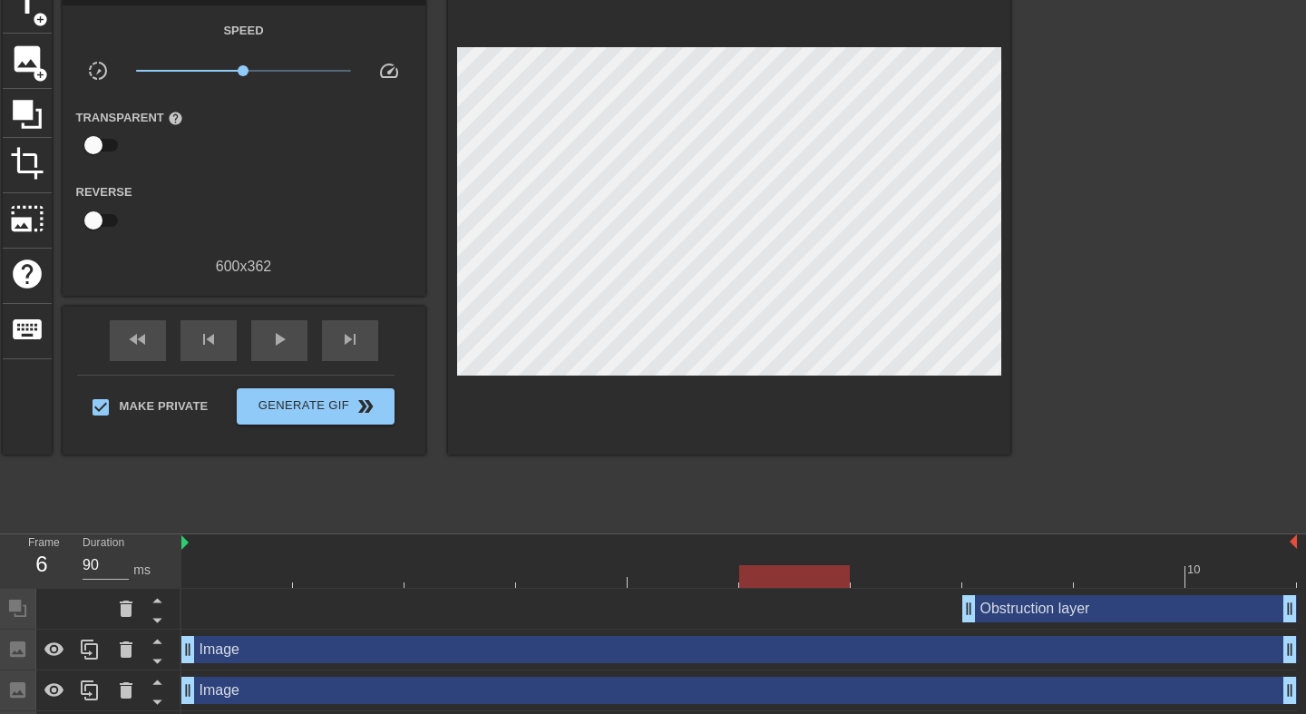
click at [1076, 602] on div "Obstruction layer drag_handle drag_handle" at bounding box center [1130, 608] width 335 height 27
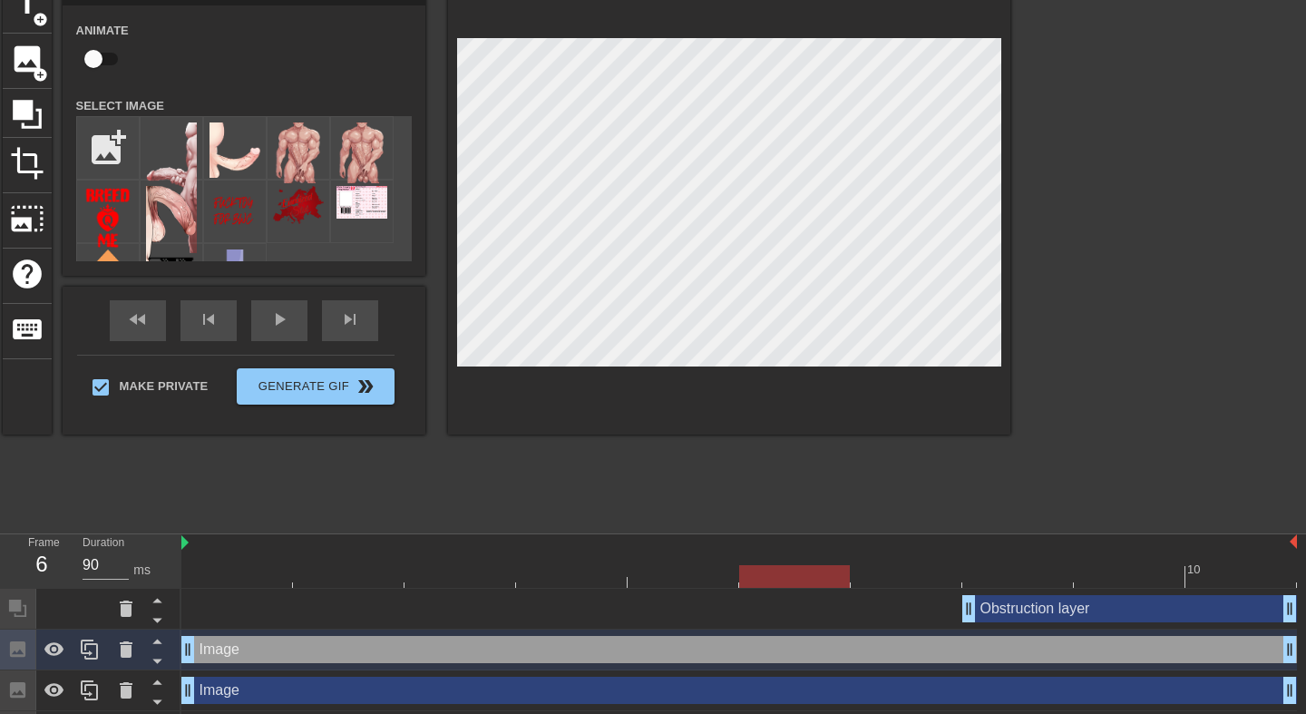
click at [1020, 612] on div "Obstruction layer drag_handle drag_handle" at bounding box center [1130, 608] width 335 height 27
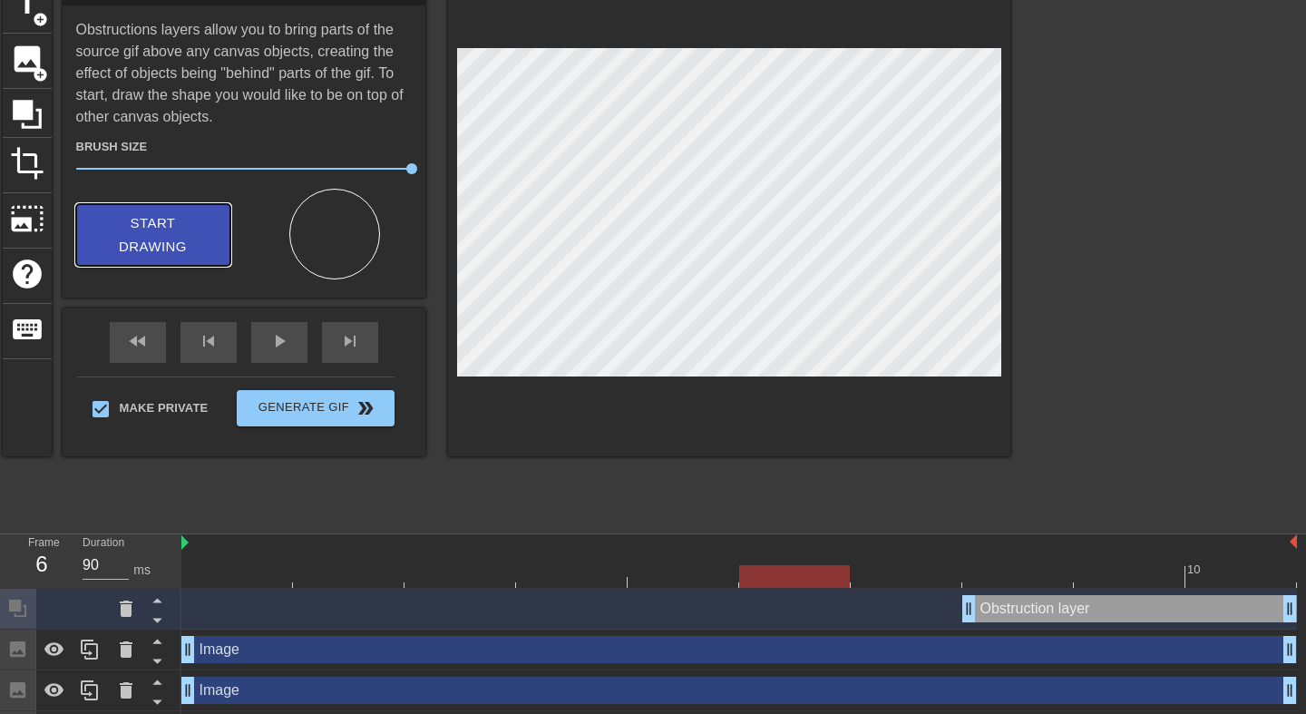
click at [175, 236] on span "Start Drawing" at bounding box center [153, 235] width 111 height 48
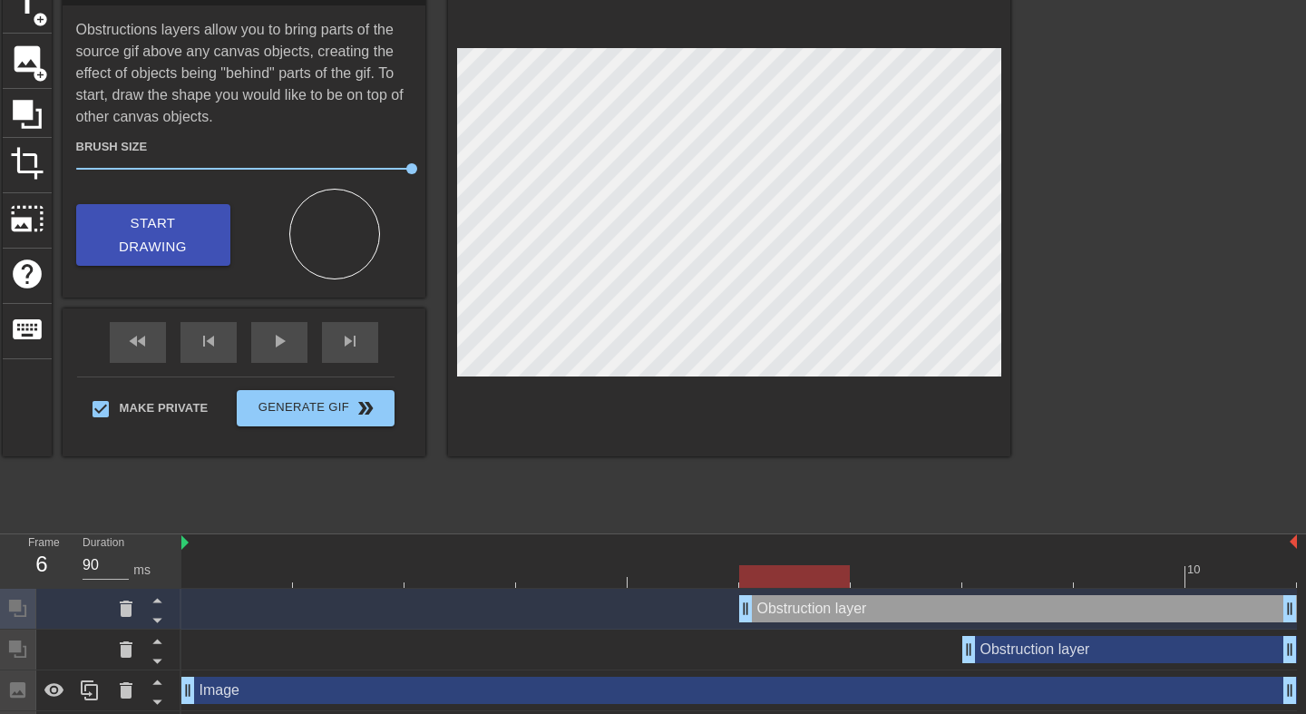
click at [511, 610] on div "Obstruction layer drag_handle drag_handle" at bounding box center [739, 608] width 1116 height 27
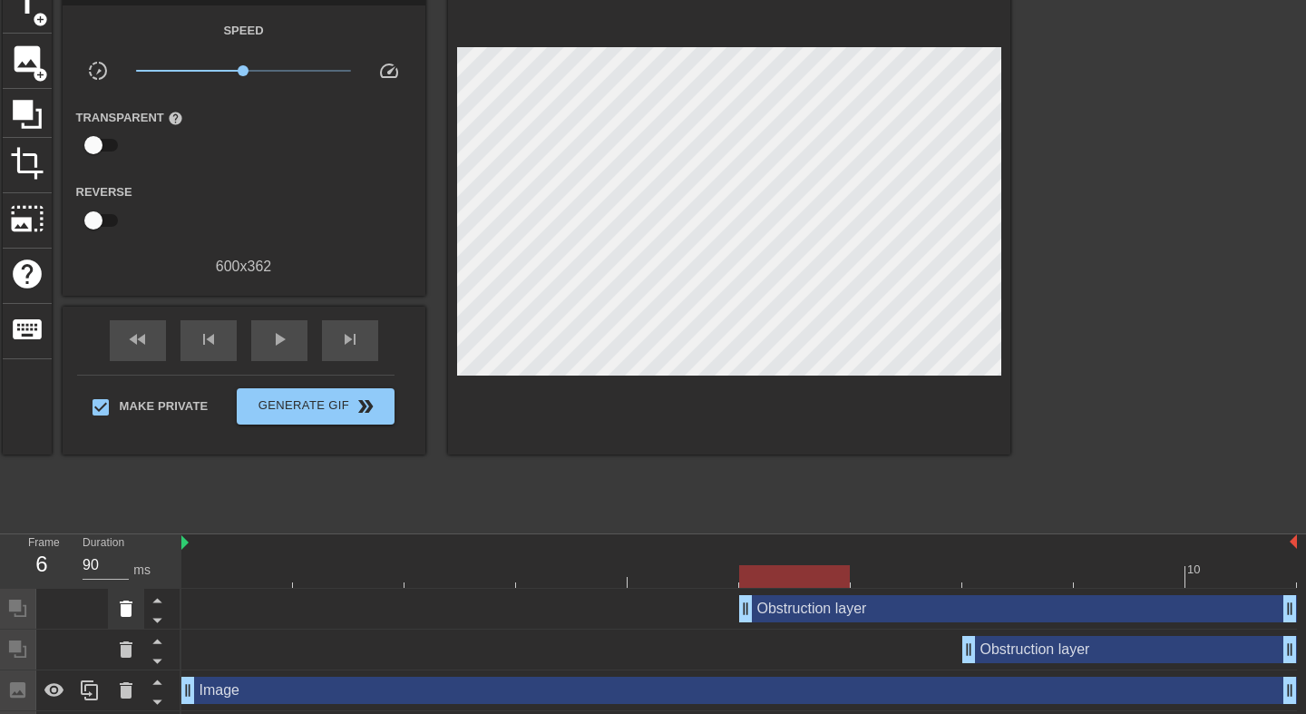
click at [115, 602] on icon at bounding box center [126, 609] width 22 height 22
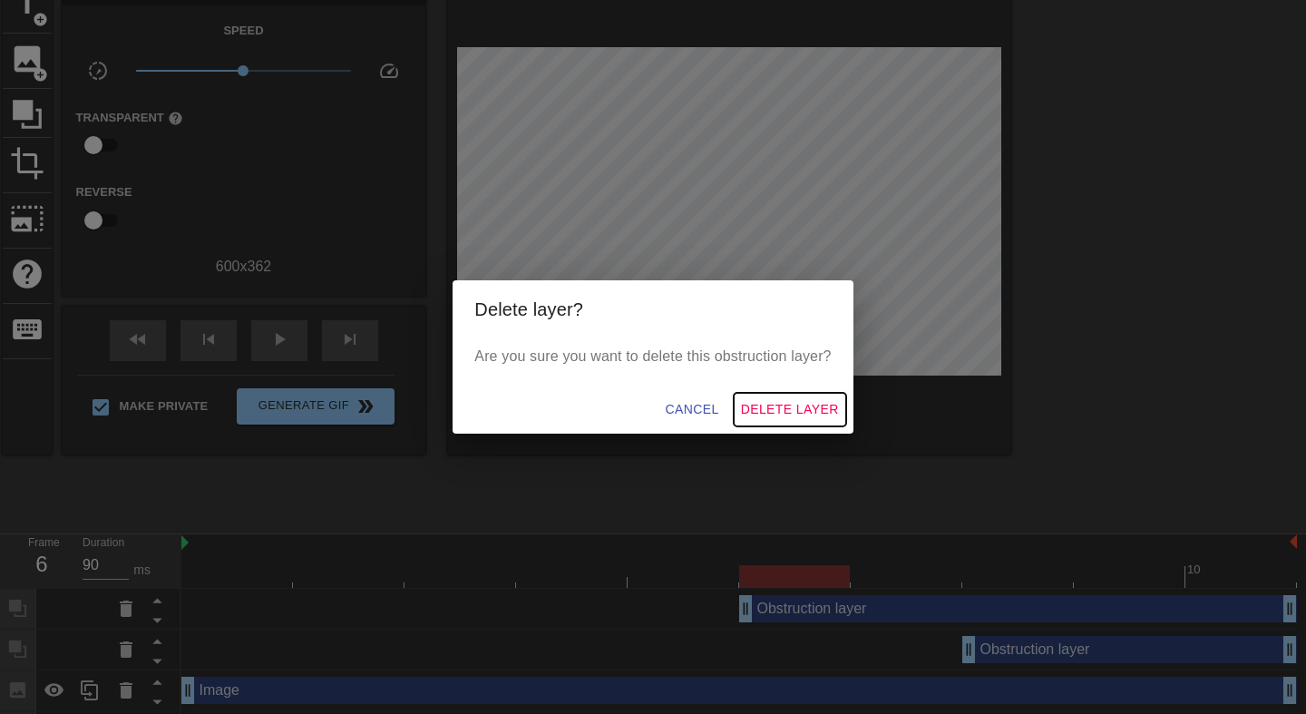
click at [845, 406] on button "Delete Layer" at bounding box center [790, 410] width 112 height 34
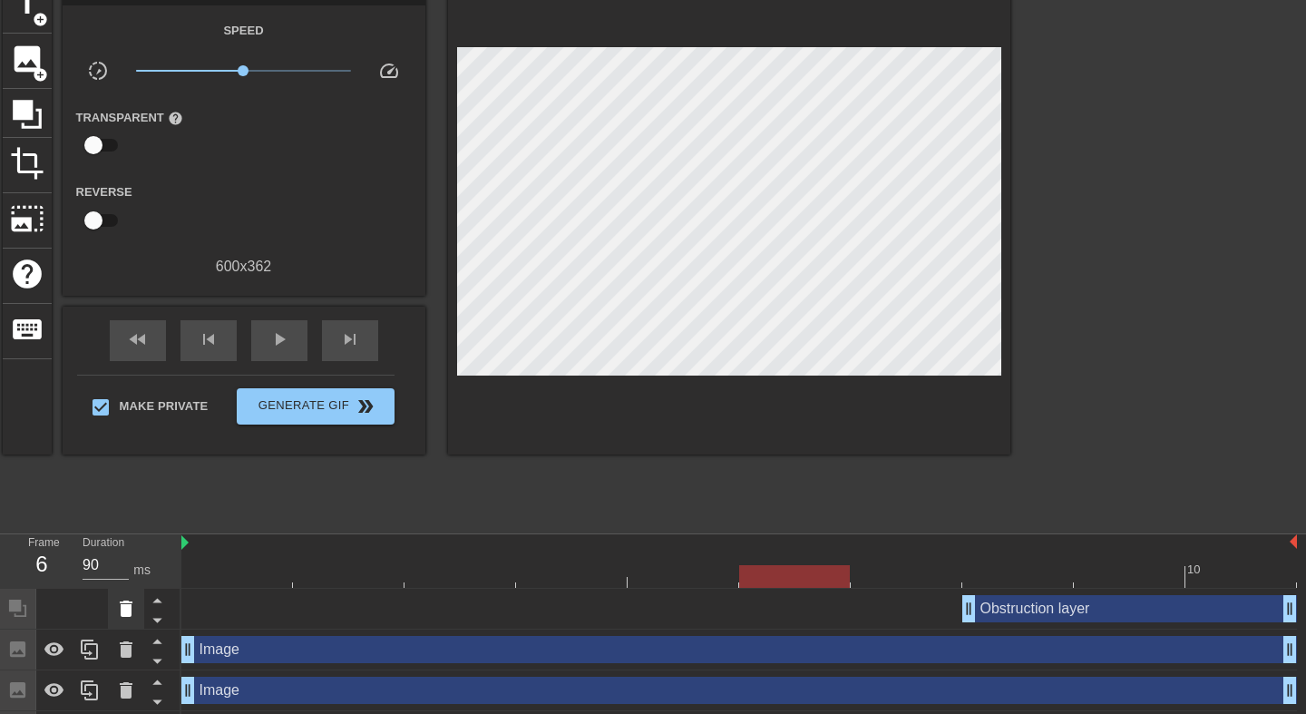
click at [132, 608] on icon at bounding box center [126, 609] width 22 height 22
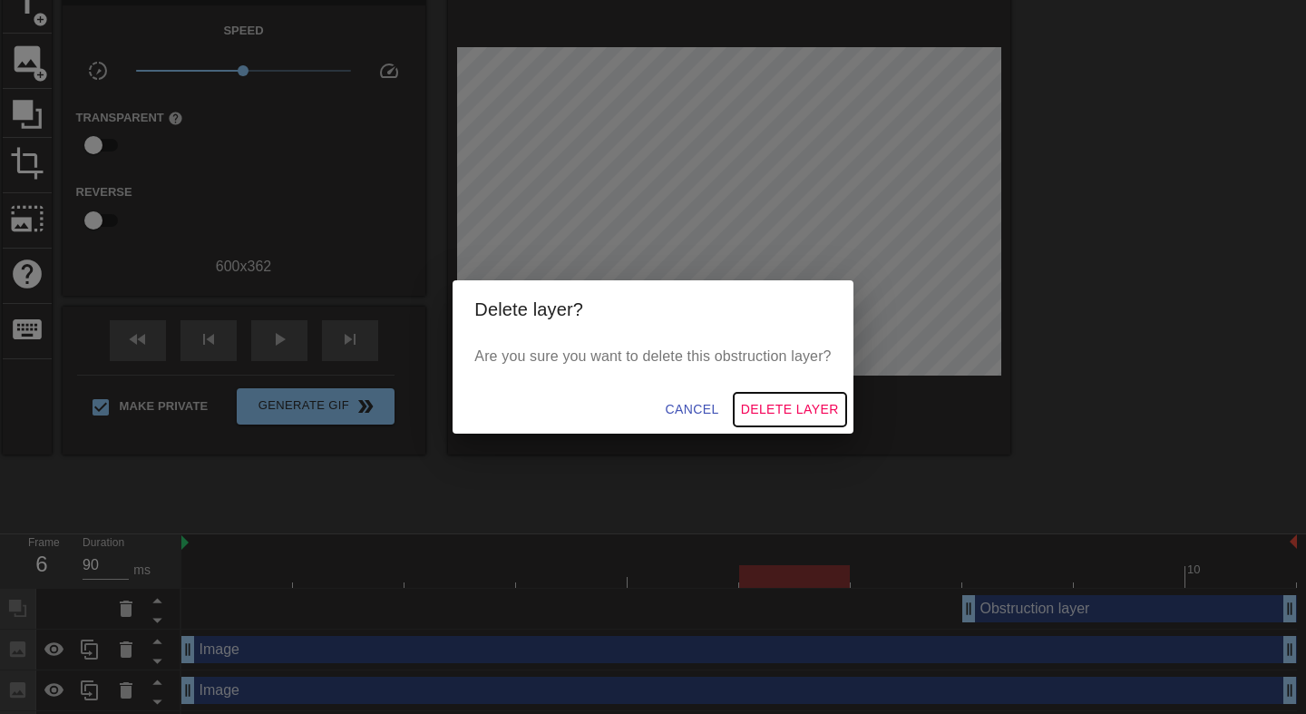
click at [813, 406] on span "Delete Layer" at bounding box center [790, 409] width 98 height 23
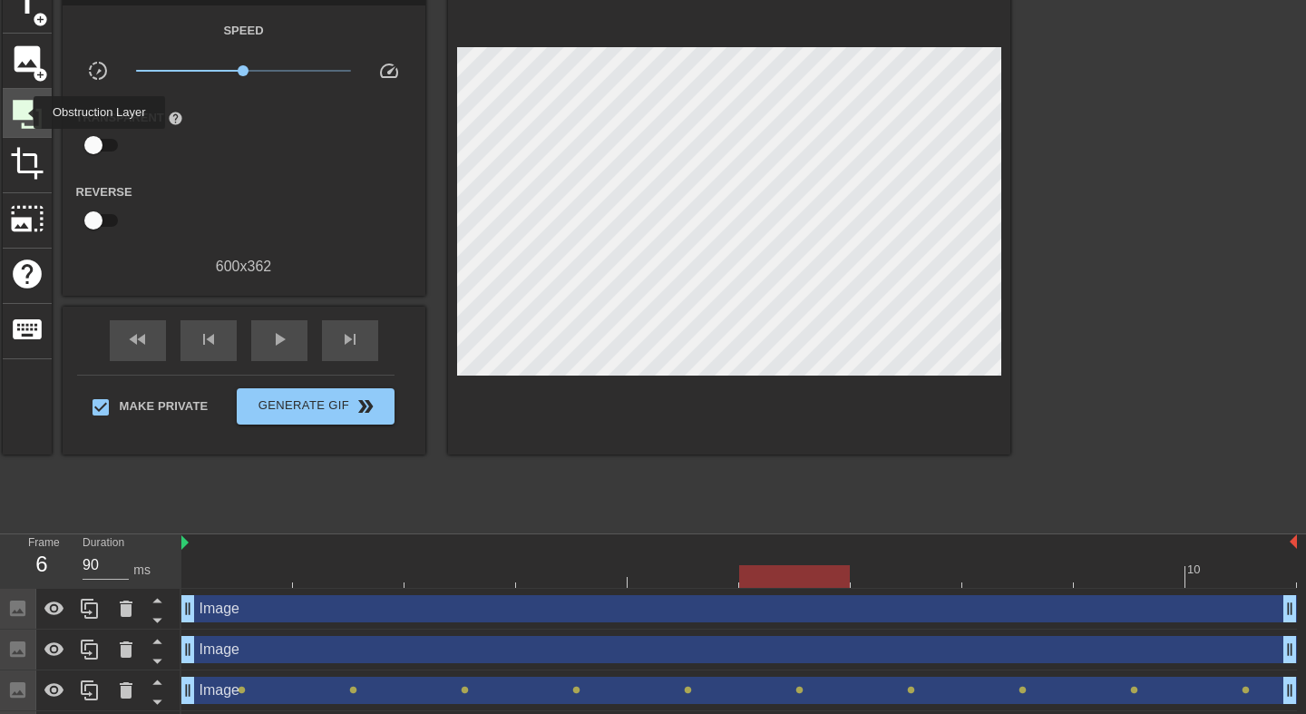
click at [22, 112] on icon at bounding box center [27, 114] width 29 height 29
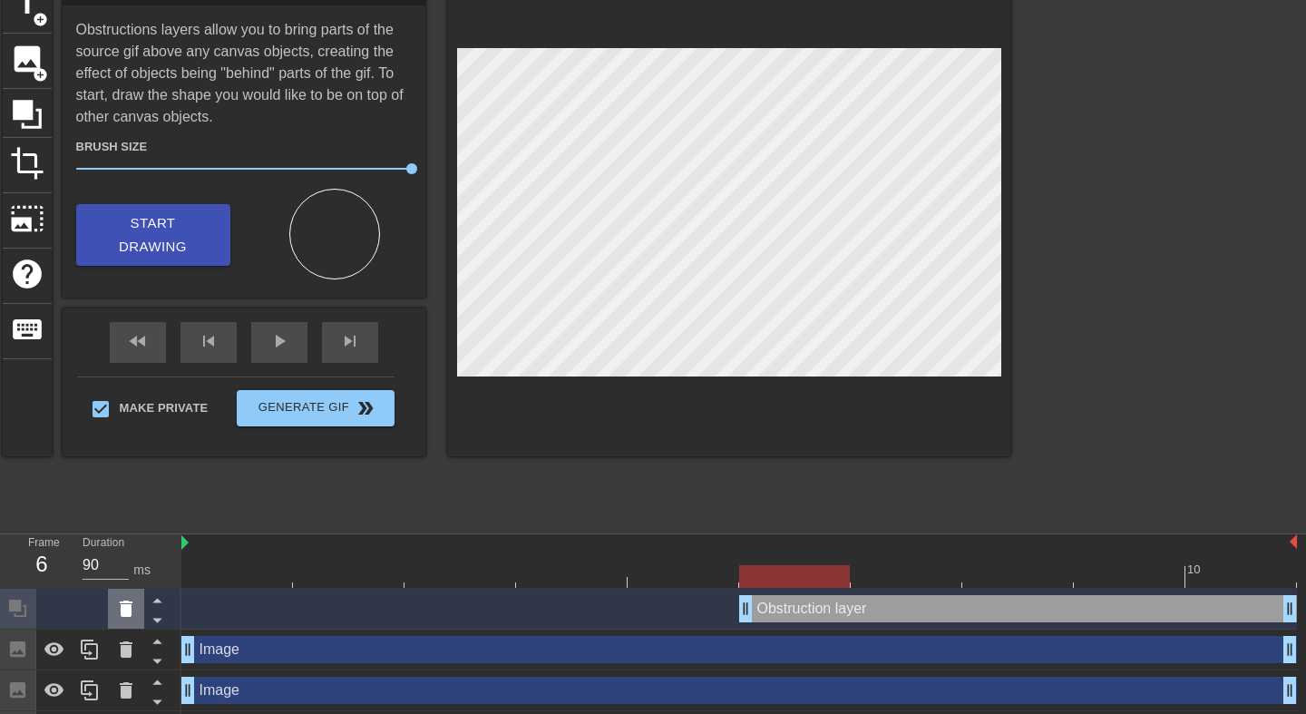
click at [116, 612] on icon at bounding box center [126, 609] width 22 height 22
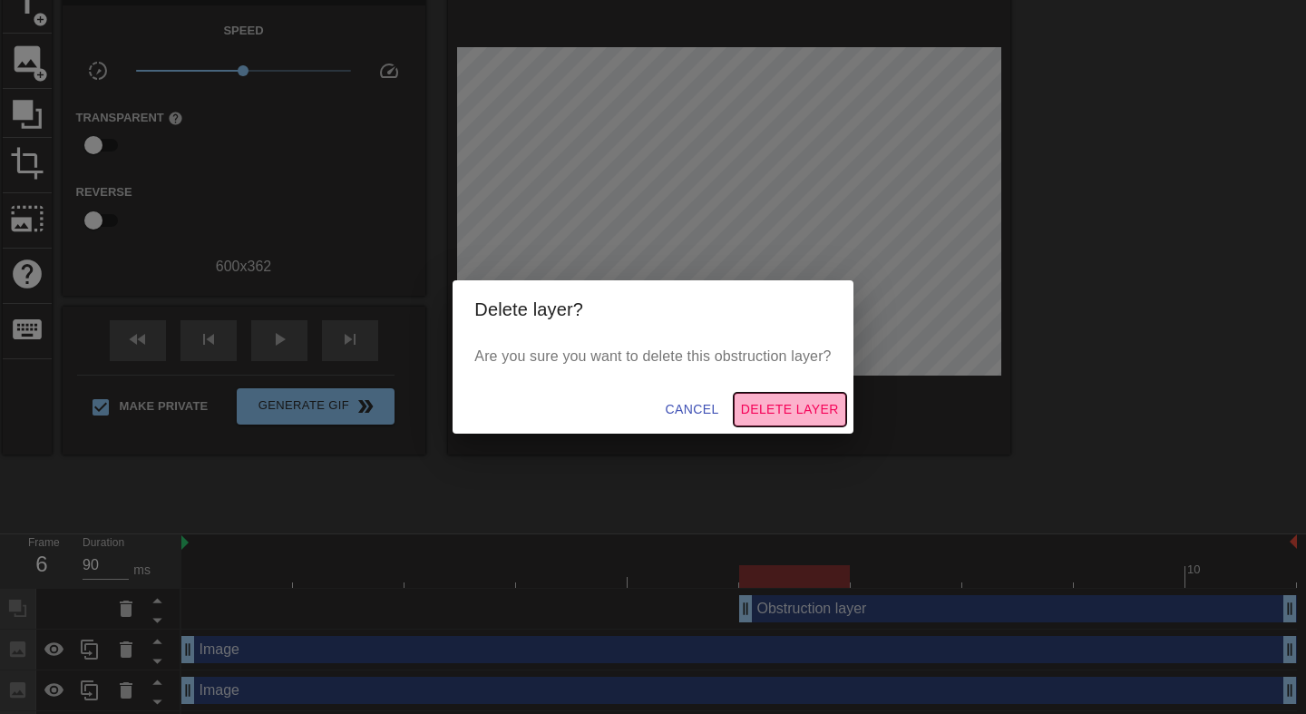
click at [780, 412] on span "Delete Layer" at bounding box center [790, 409] width 98 height 23
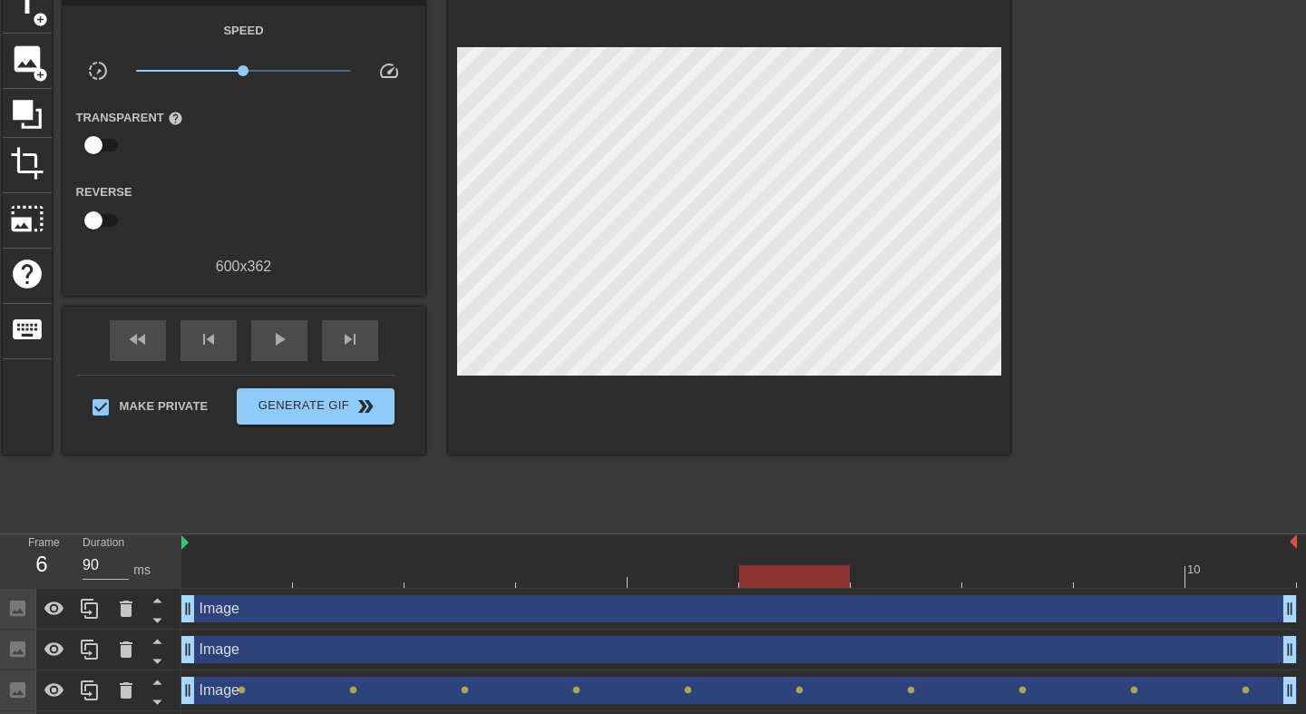
type input "80"
click at [262, 579] on div at bounding box center [739, 576] width 1116 height 23
click at [8, 117] on div at bounding box center [27, 113] width 49 height 49
click at [554, 445] on div at bounding box center [729, 216] width 562 height 476
click at [253, 613] on div "Obstruction layer drag_handle drag_handle" at bounding box center [739, 608] width 1116 height 27
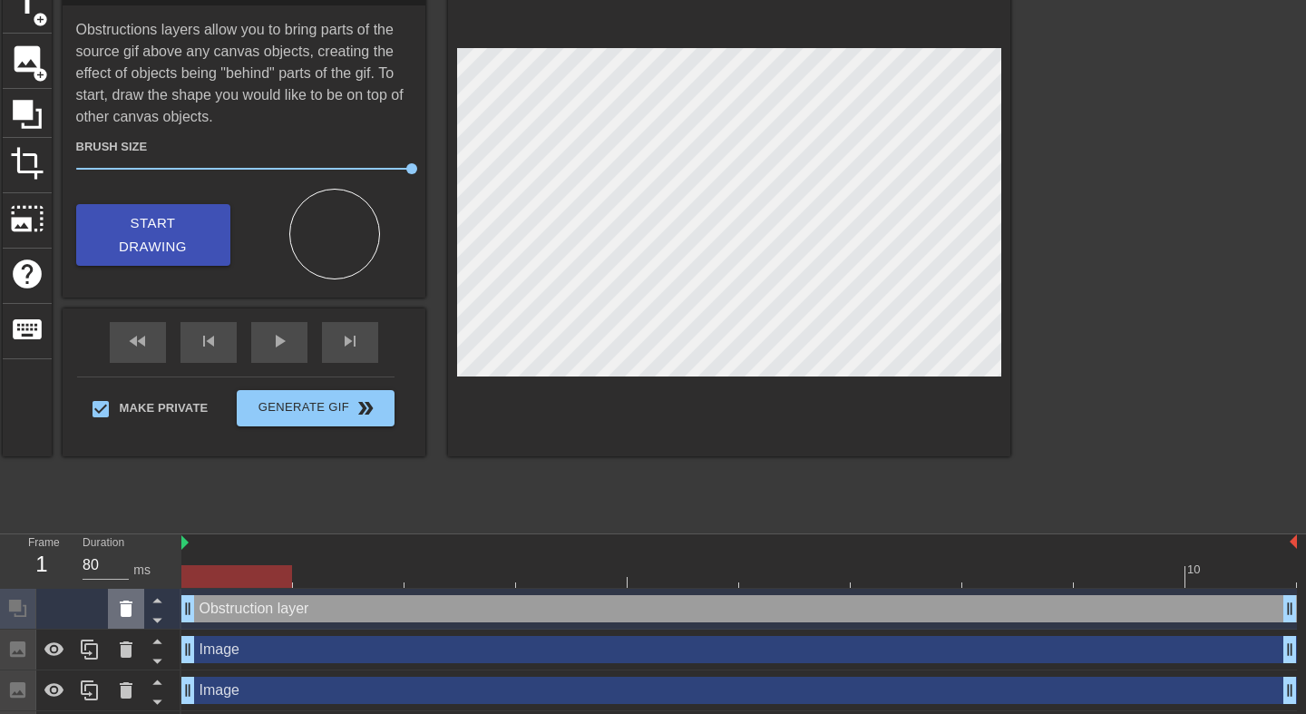
click at [112, 620] on div at bounding box center [126, 609] width 36 height 40
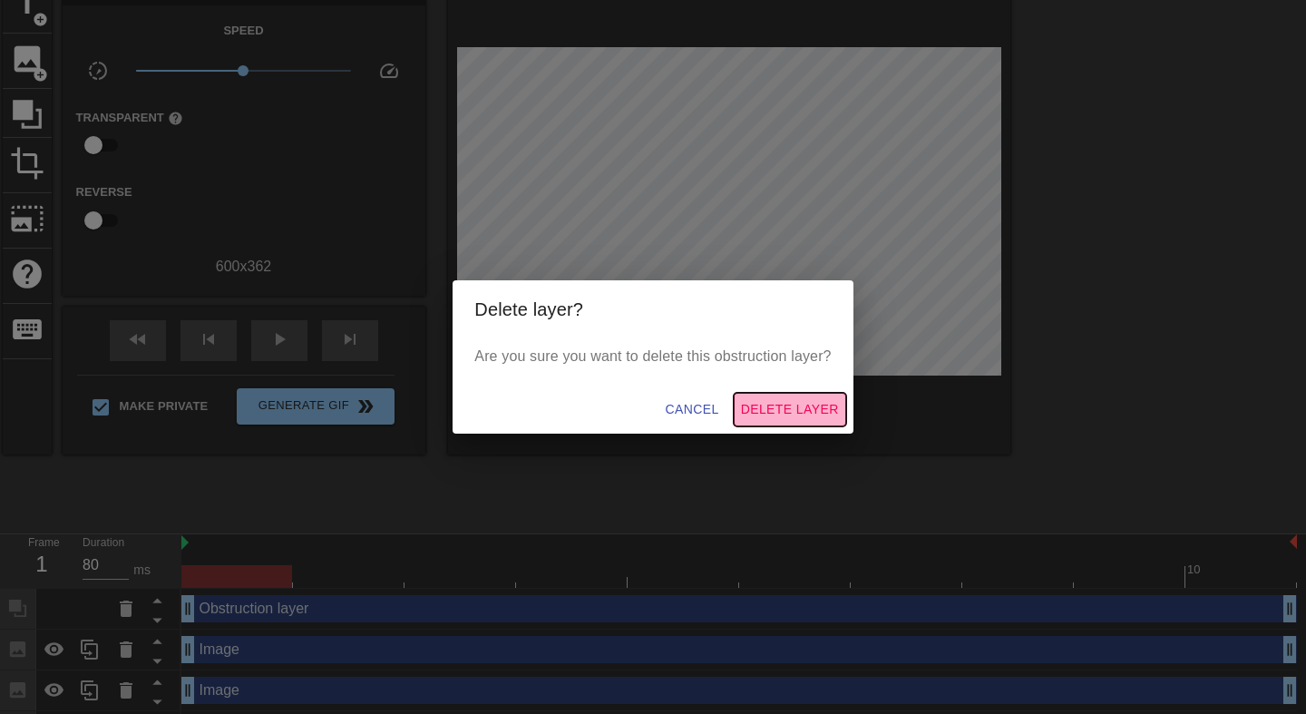
click at [773, 406] on span "Delete Layer" at bounding box center [790, 409] width 98 height 23
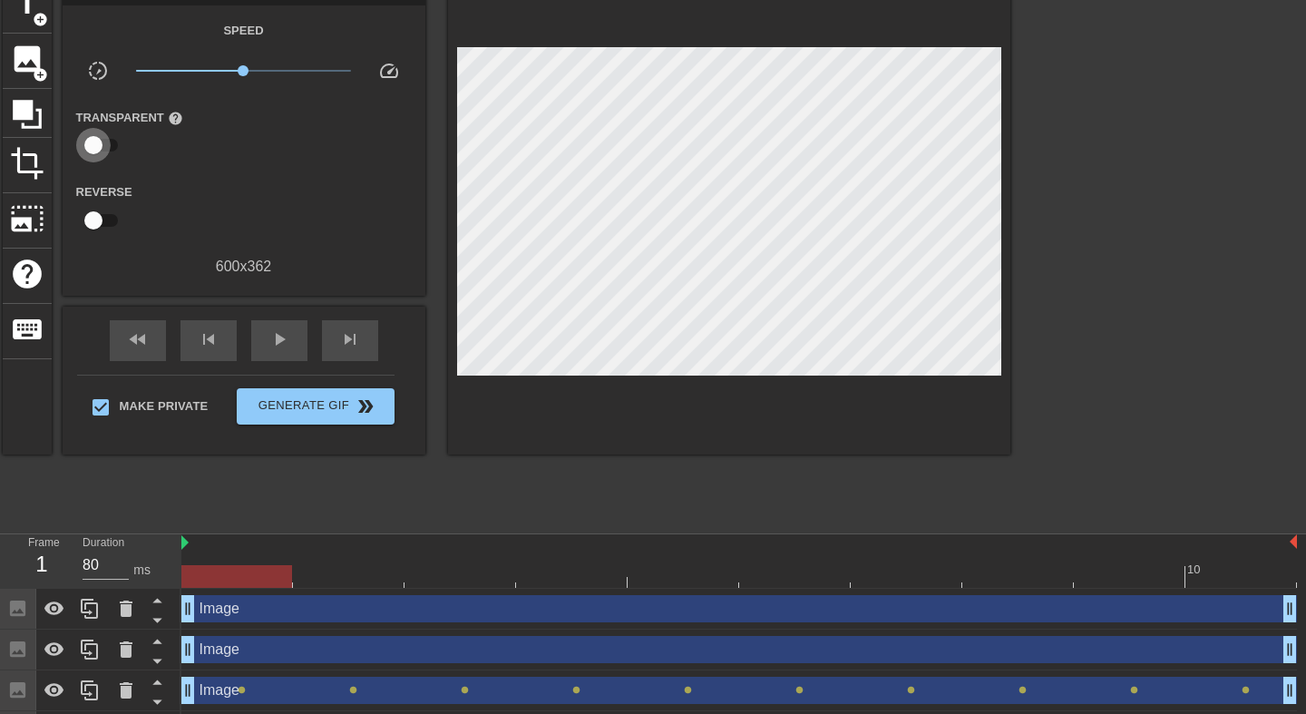
click at [94, 144] on input "checkbox" at bounding box center [93, 145] width 103 height 34
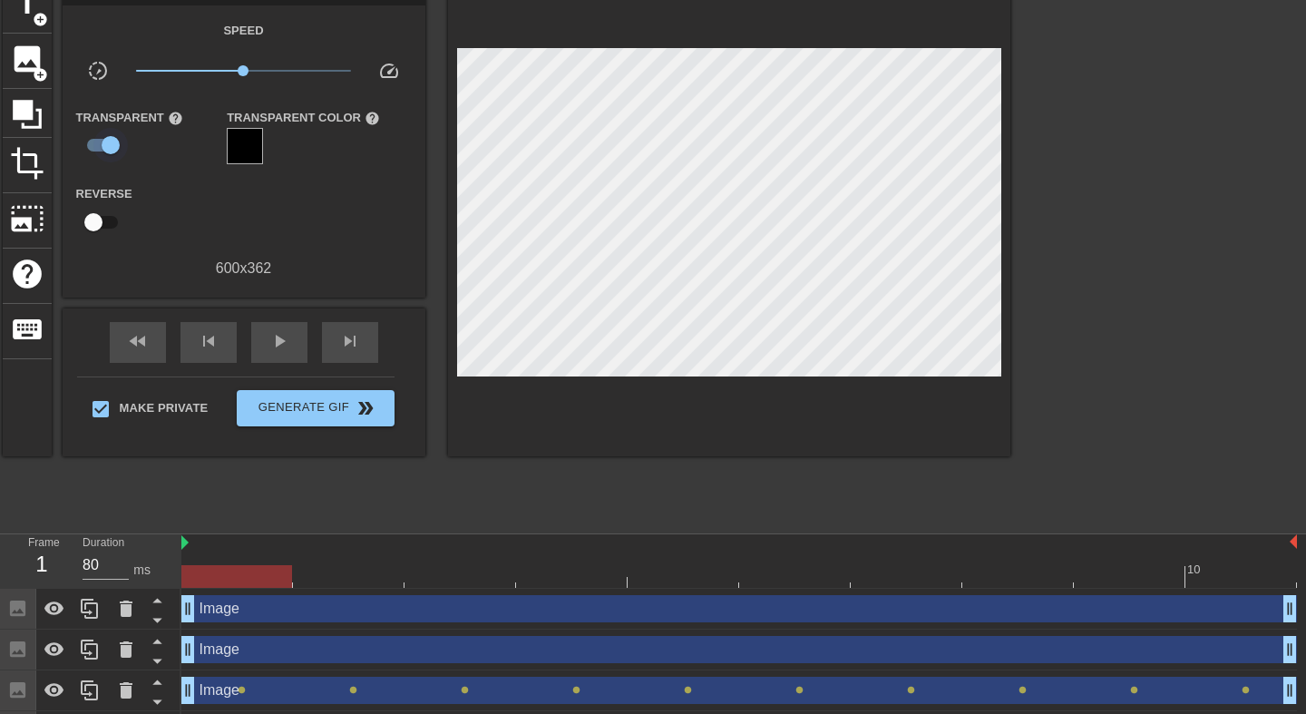
click at [94, 144] on input "checkbox" at bounding box center [110, 145] width 103 height 34
checkbox input "false"
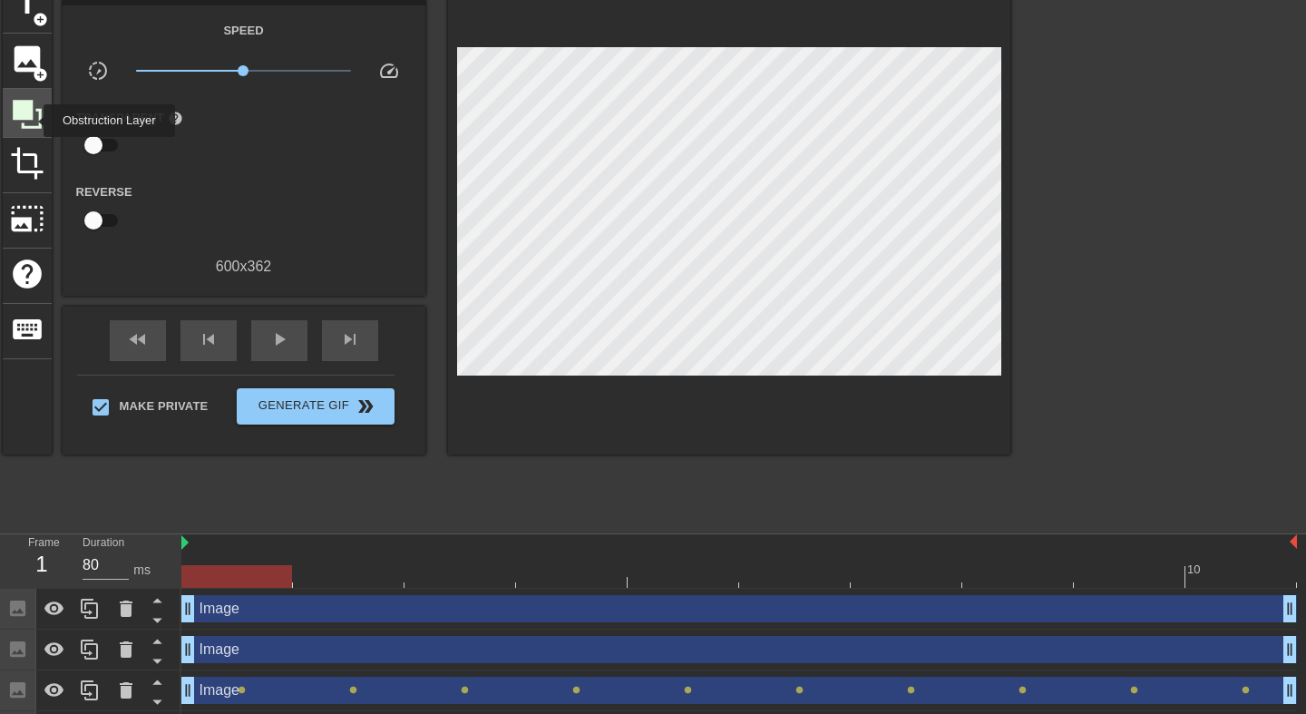
click at [32, 121] on icon at bounding box center [27, 114] width 34 height 34
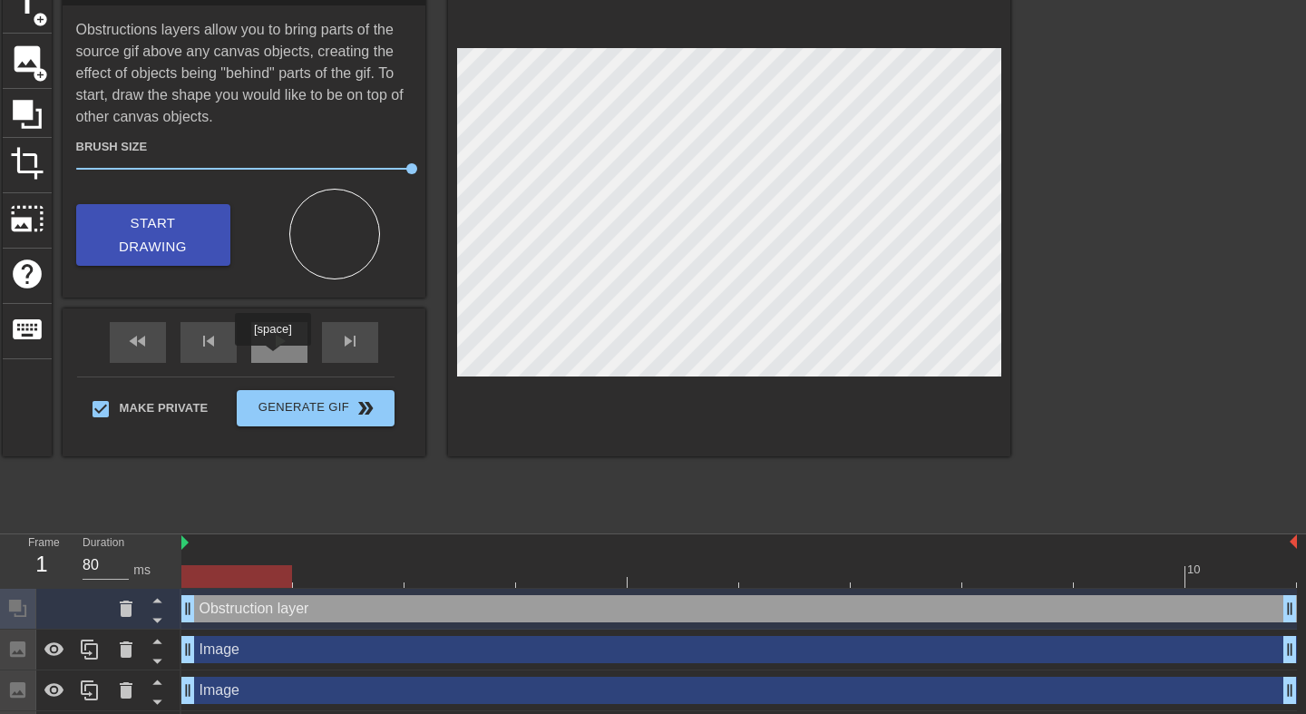
click at [280, 350] on div "play_arrow" at bounding box center [279, 342] width 56 height 41
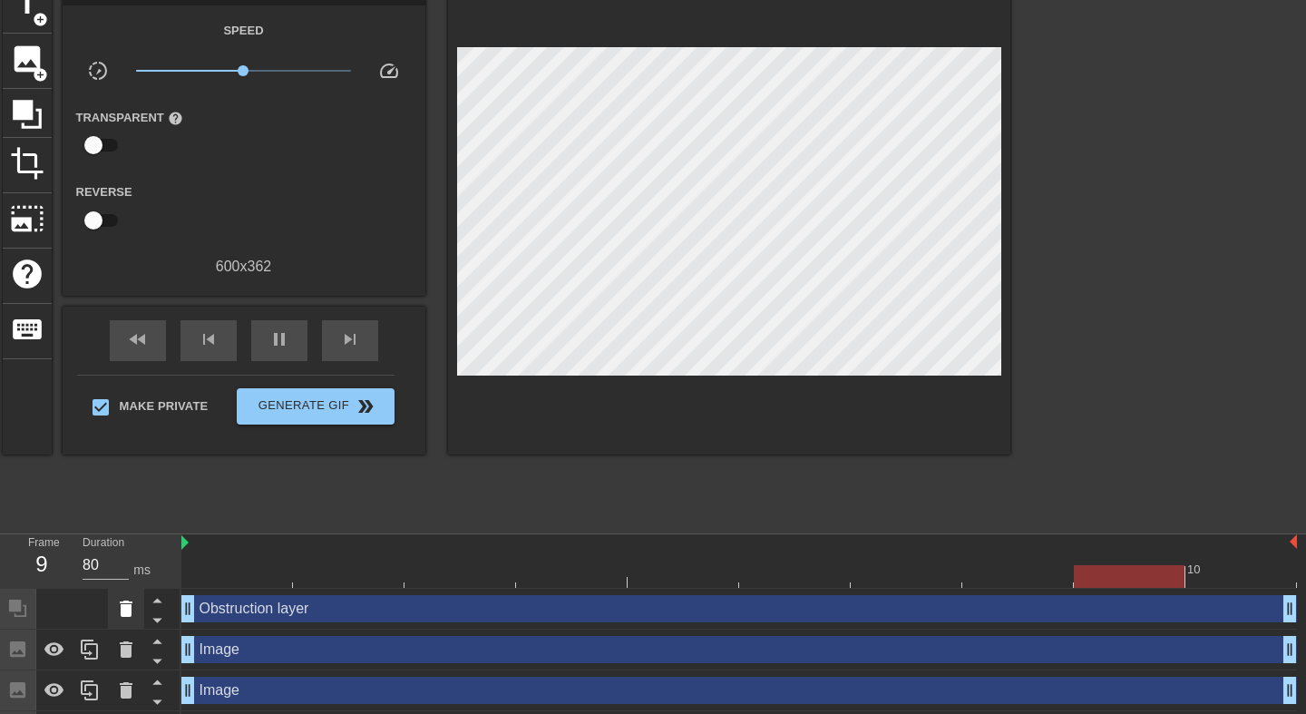
click at [129, 611] on icon at bounding box center [126, 609] width 13 height 16
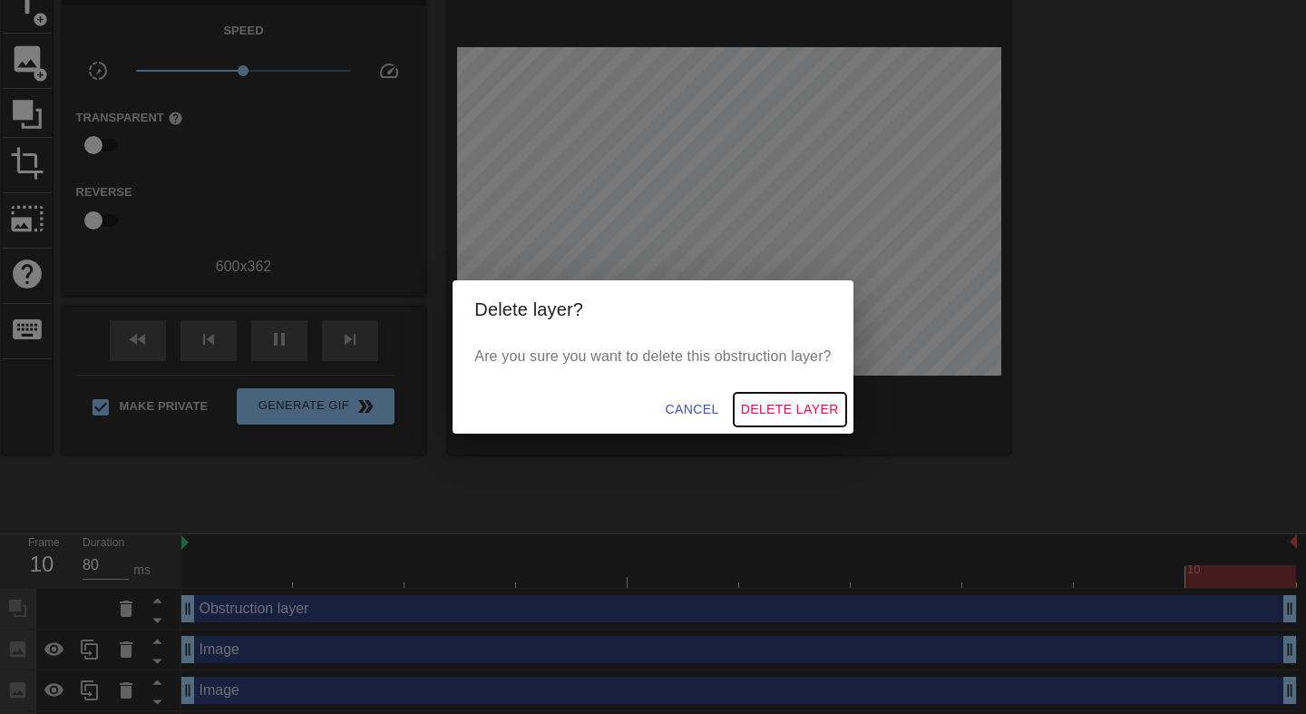
click at [812, 401] on span "Delete Layer" at bounding box center [790, 409] width 98 height 23
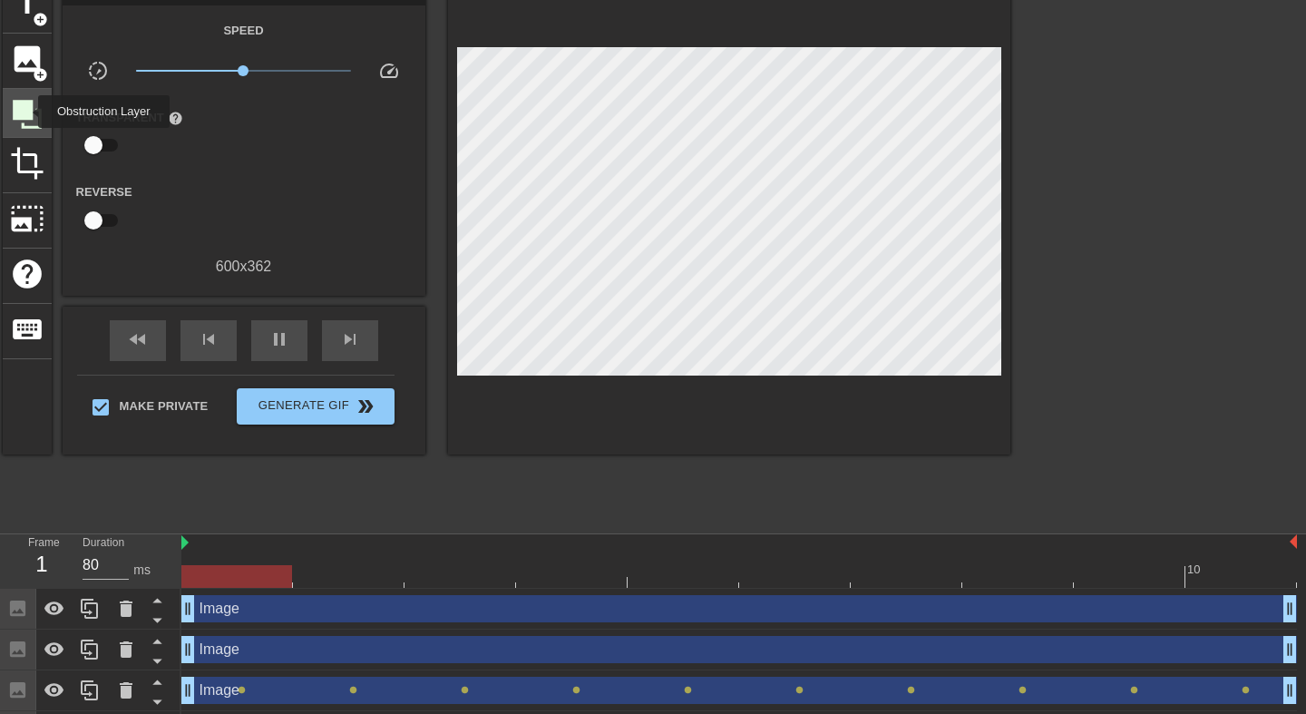
click at [26, 112] on icon at bounding box center [27, 114] width 29 height 29
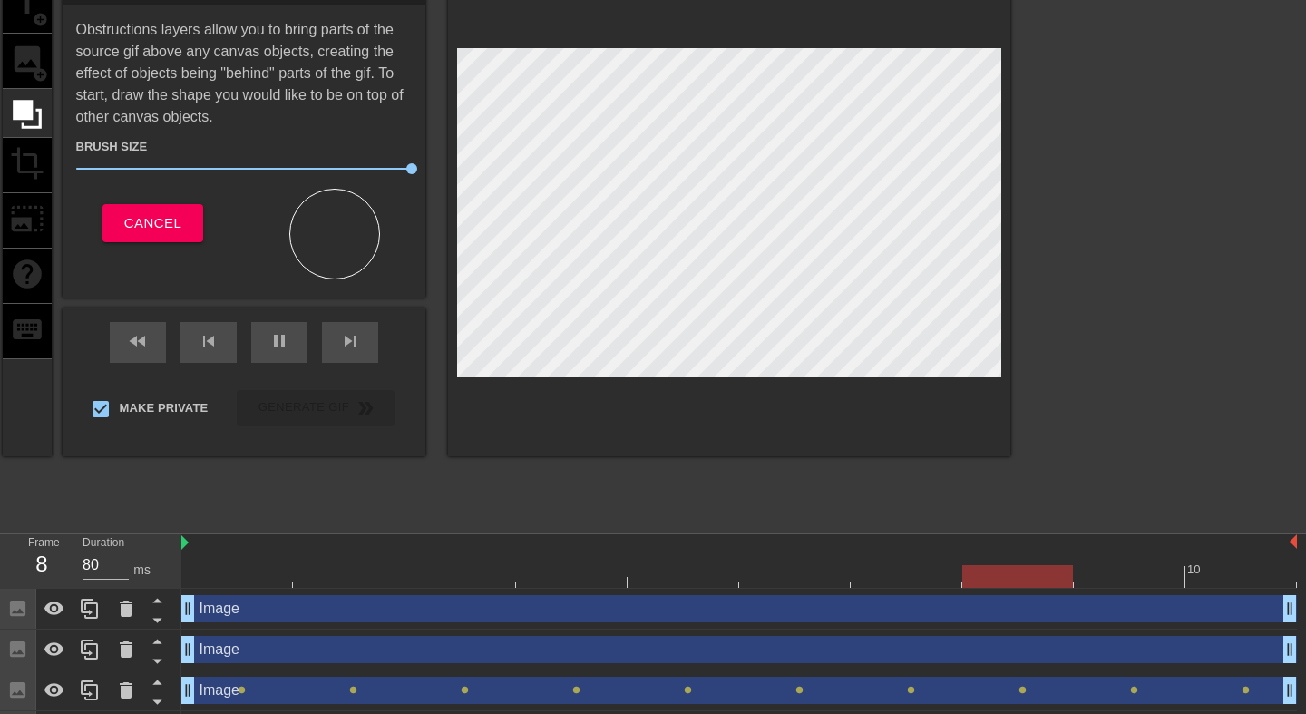
click at [678, 390] on div at bounding box center [729, 217] width 562 height 478
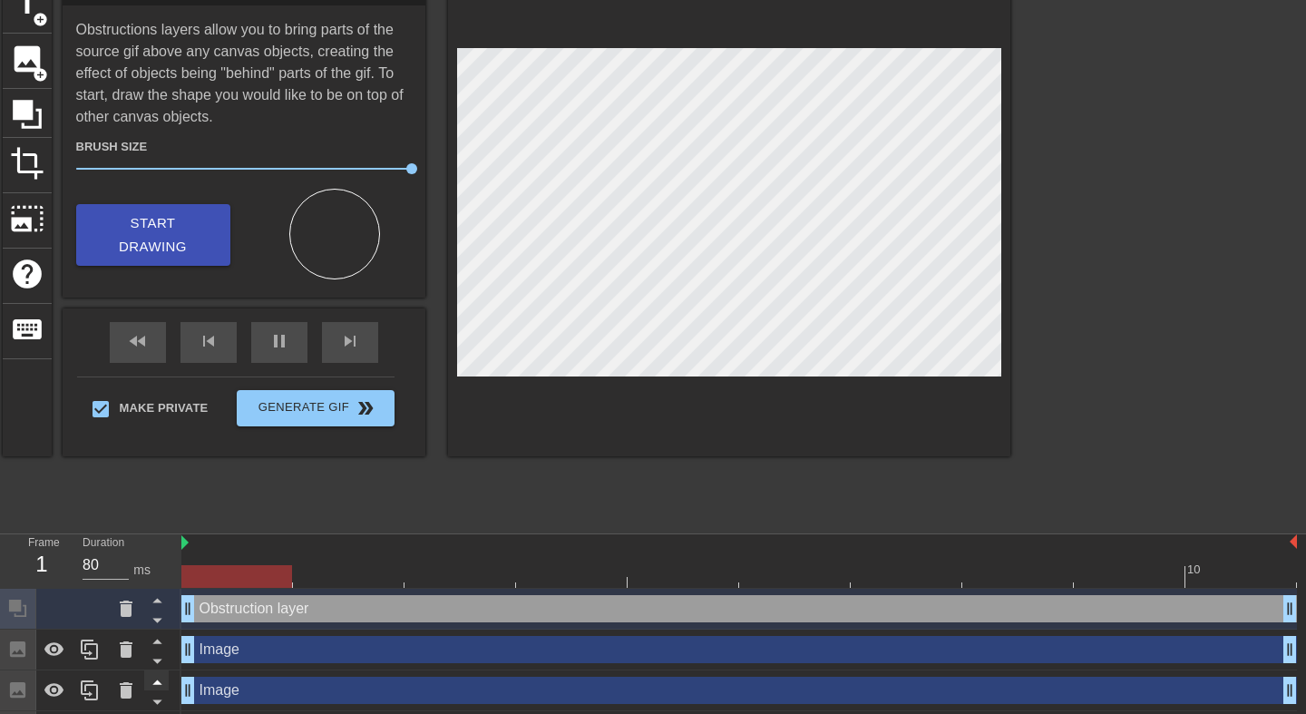
drag, startPoint x: 1189, startPoint y: 613, endPoint x: 152, endPoint y: 672, distance: 1038.7
click at [152, 672] on div "Frame 1 Duration 80 ms 10 Obstruction layer drag_handle drag_handle Image drag_…" at bounding box center [653, 663] width 1306 height 259
click at [205, 252] on span "Start Drawing" at bounding box center [153, 235] width 111 height 48
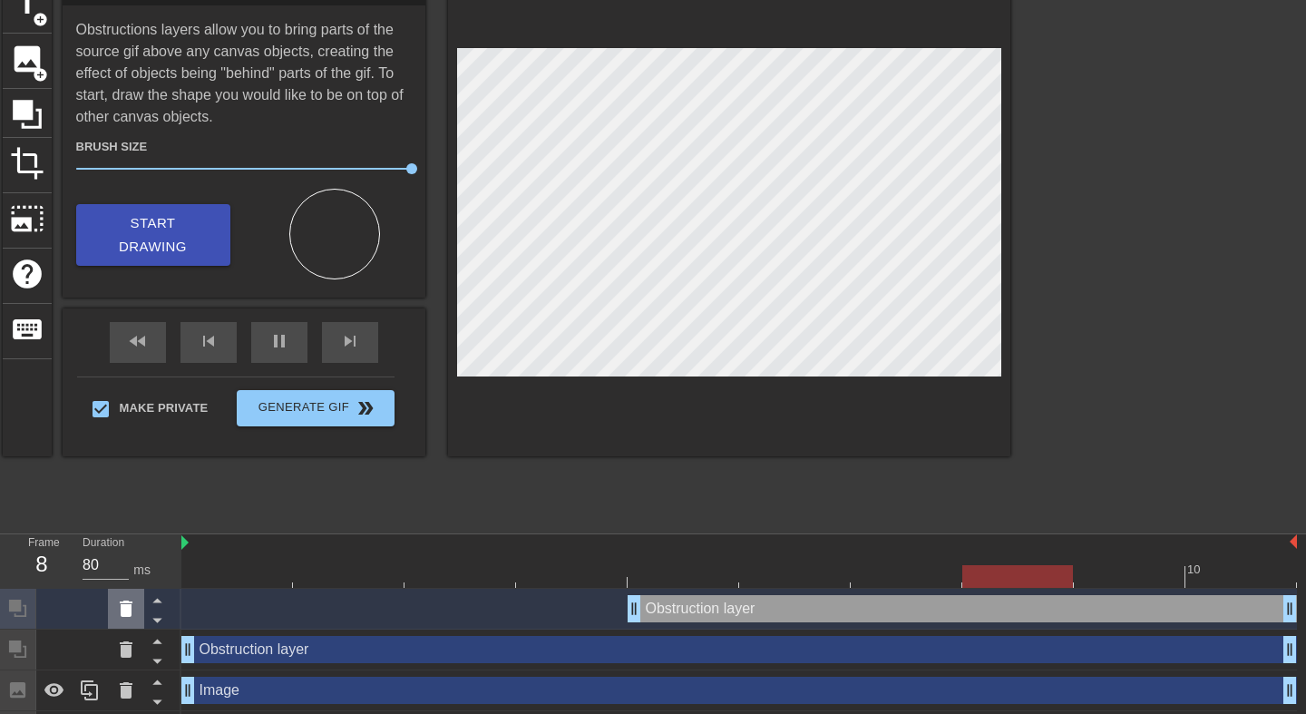
click at [122, 619] on icon at bounding box center [126, 609] width 22 height 22
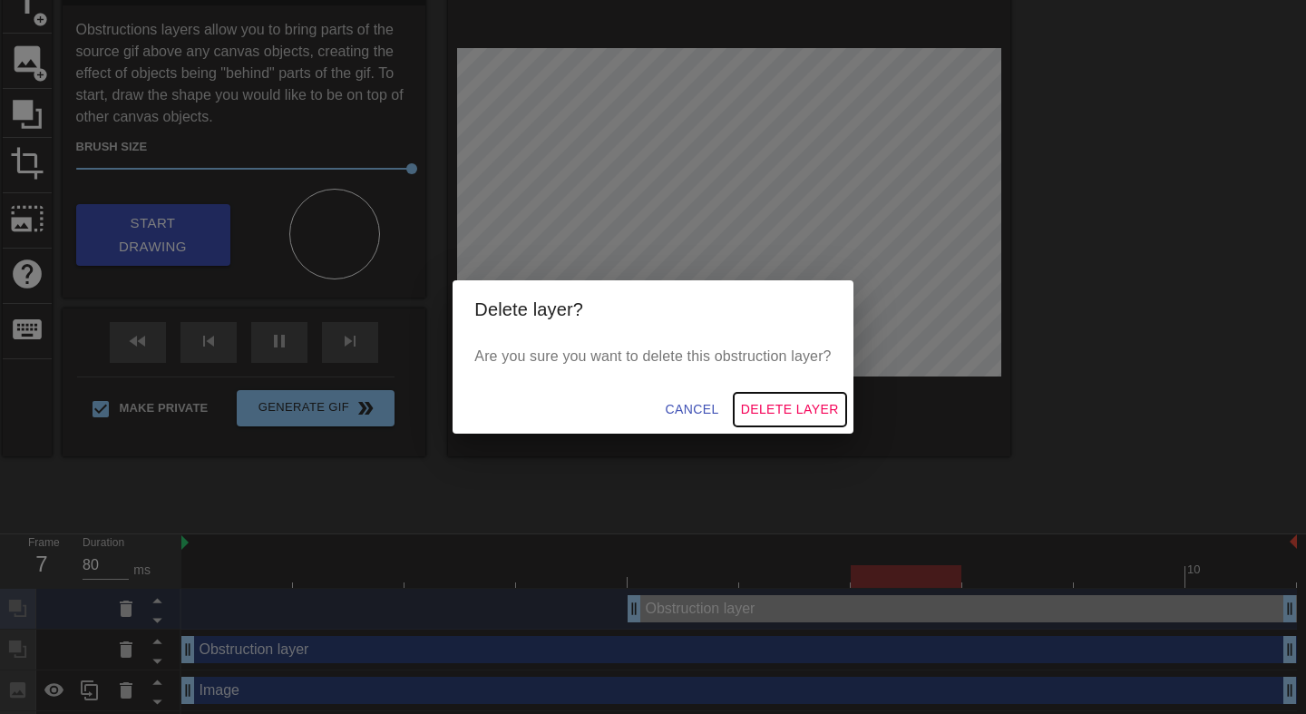
click at [819, 400] on span "Delete Layer" at bounding box center [790, 409] width 98 height 23
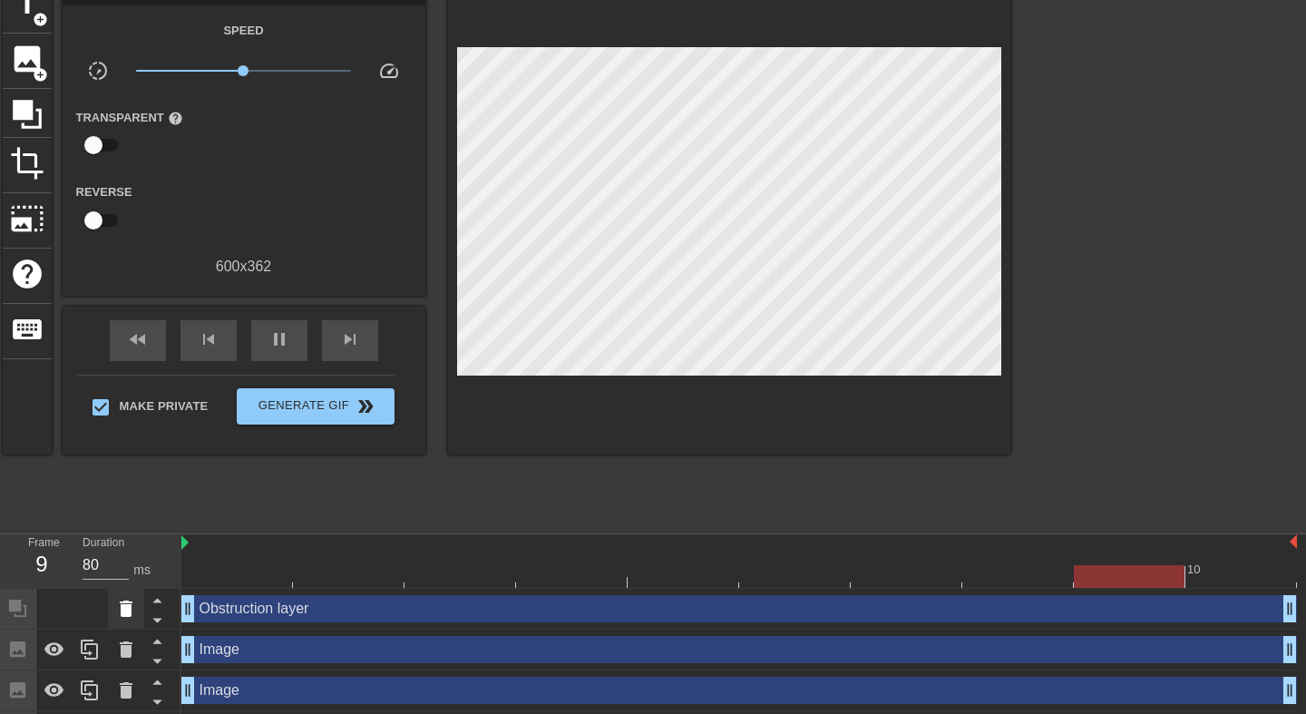
click at [126, 610] on icon at bounding box center [126, 609] width 13 height 16
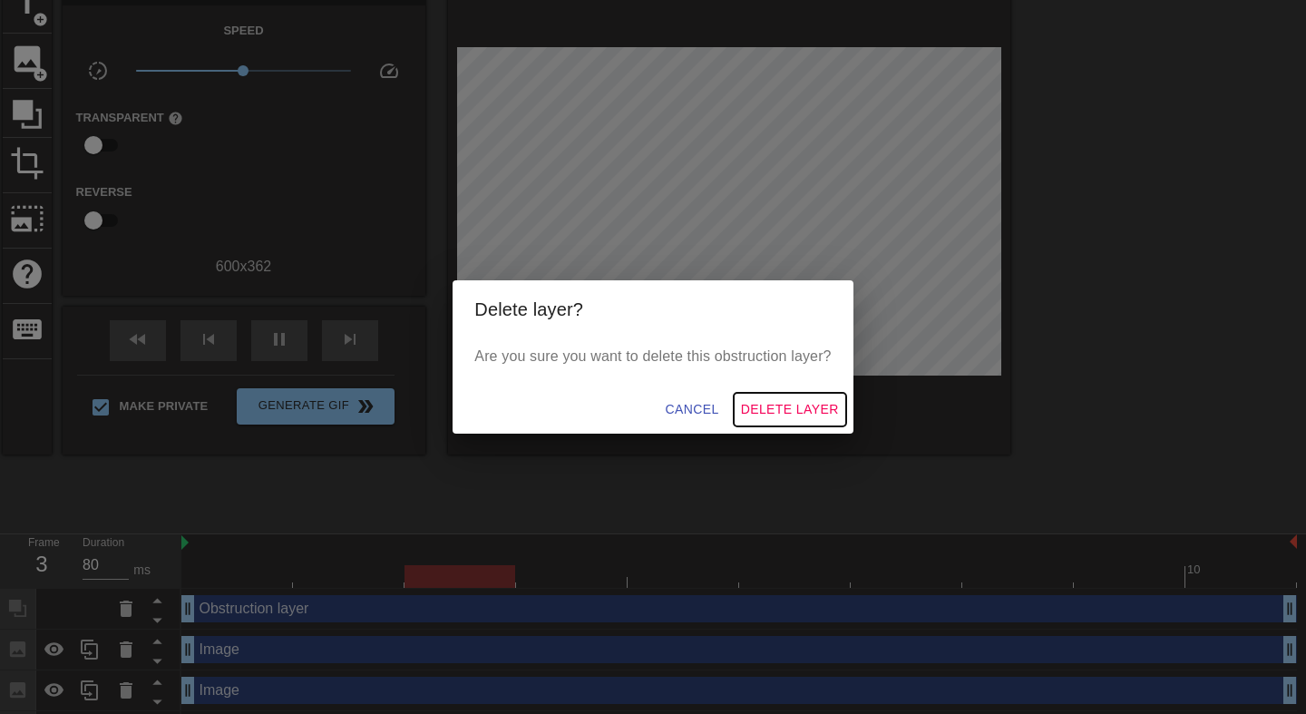
click at [791, 406] on span "Delete Layer" at bounding box center [790, 409] width 98 height 23
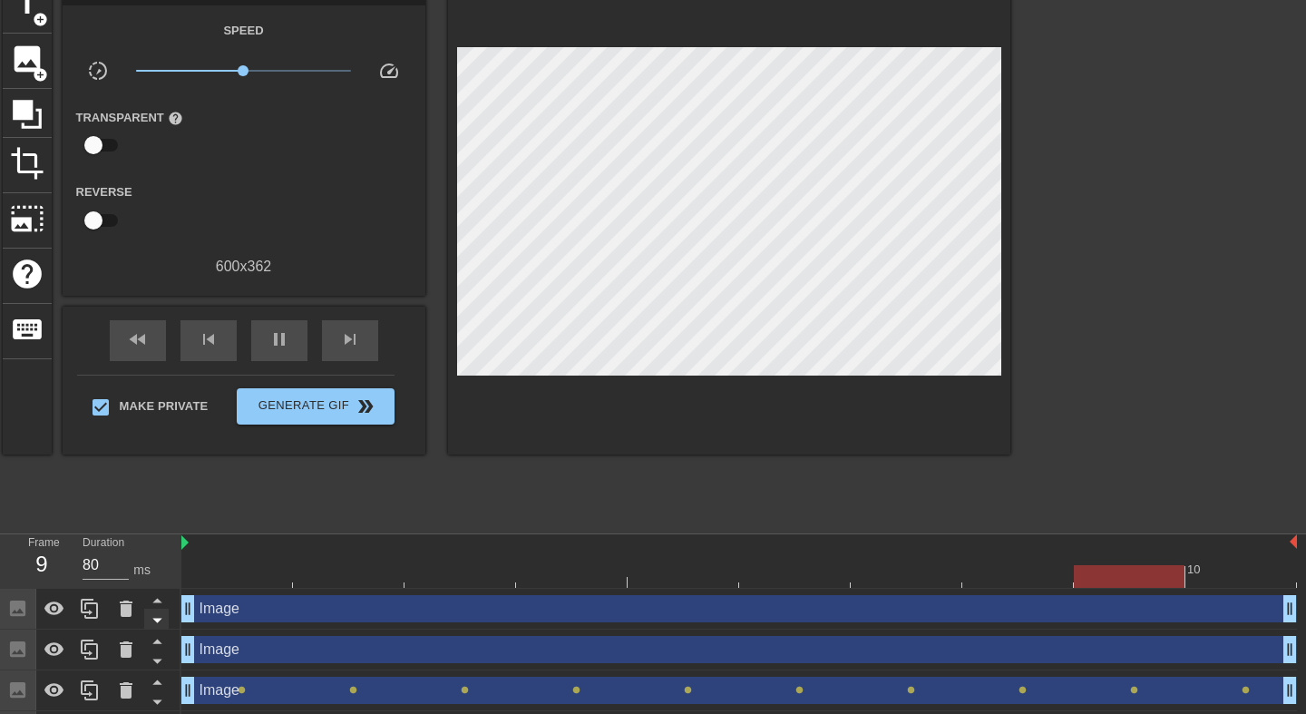
click at [156, 621] on icon at bounding box center [156, 621] width 9 height 5
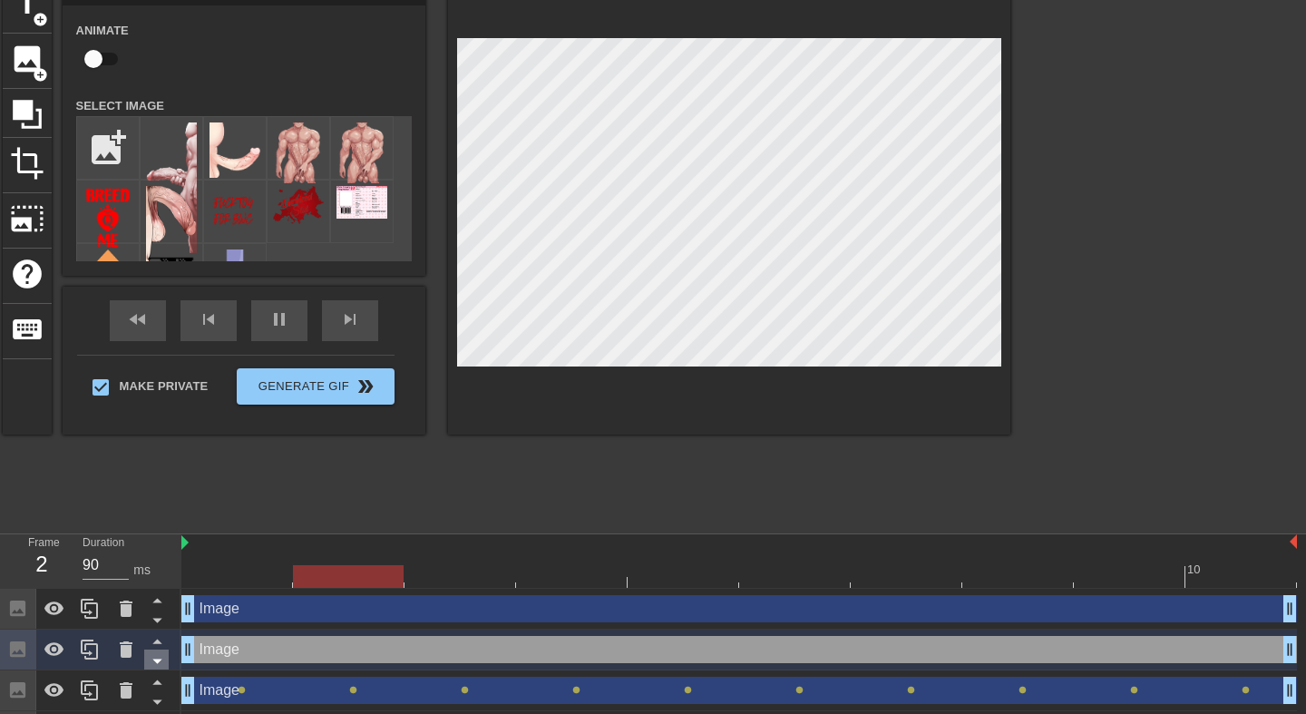
click at [154, 662] on icon at bounding box center [157, 661] width 23 height 23
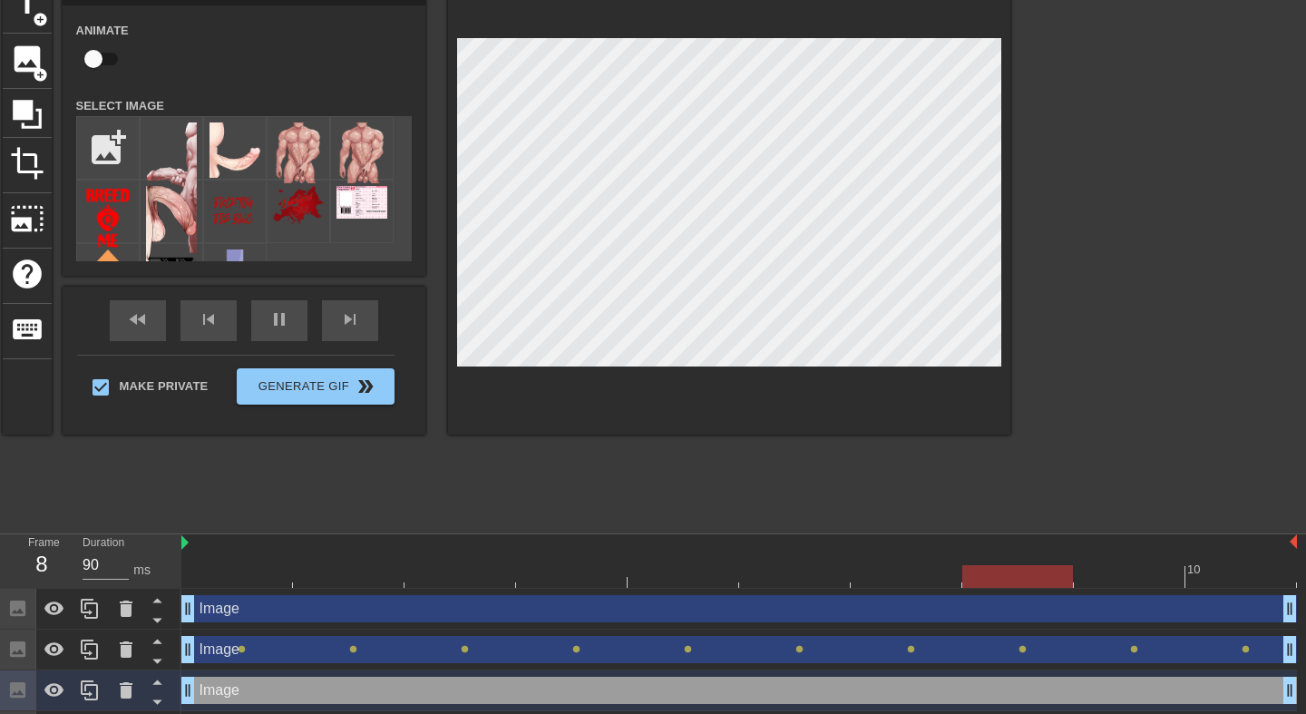
click at [296, 600] on div "Image drag_handle drag_handle" at bounding box center [739, 608] width 1116 height 27
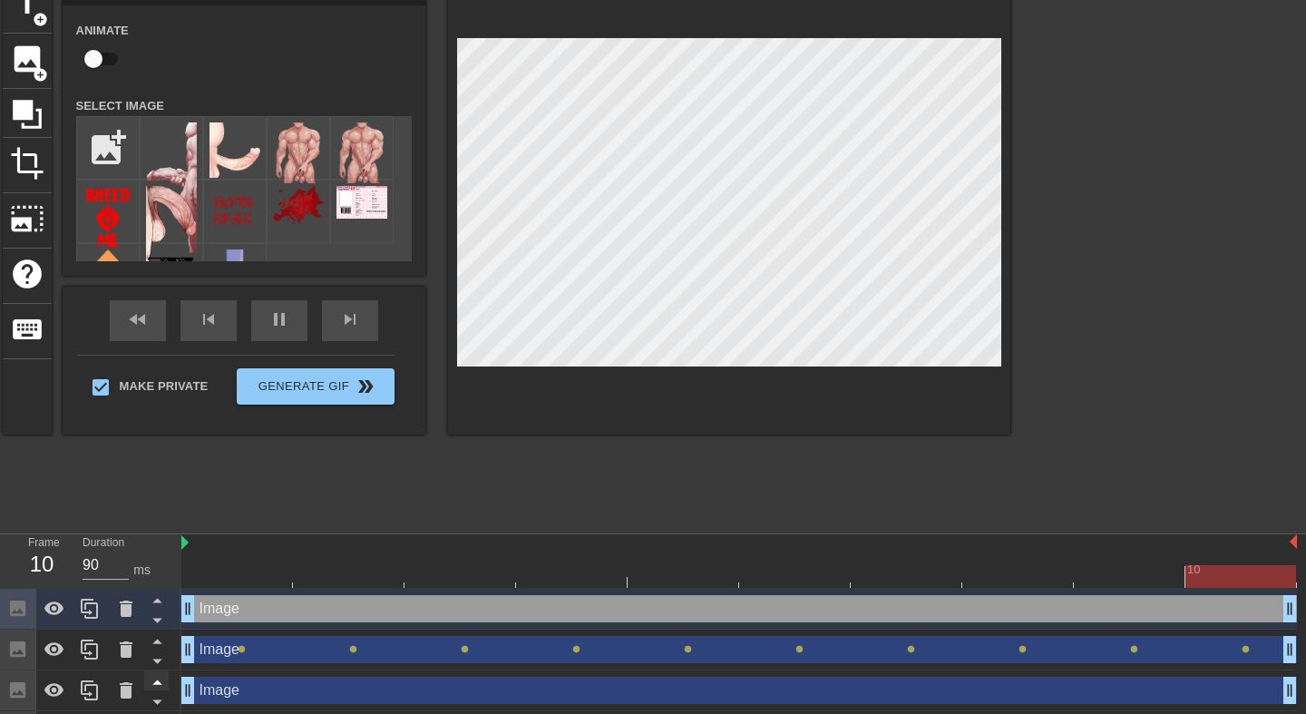
click at [162, 688] on icon at bounding box center [157, 681] width 23 height 23
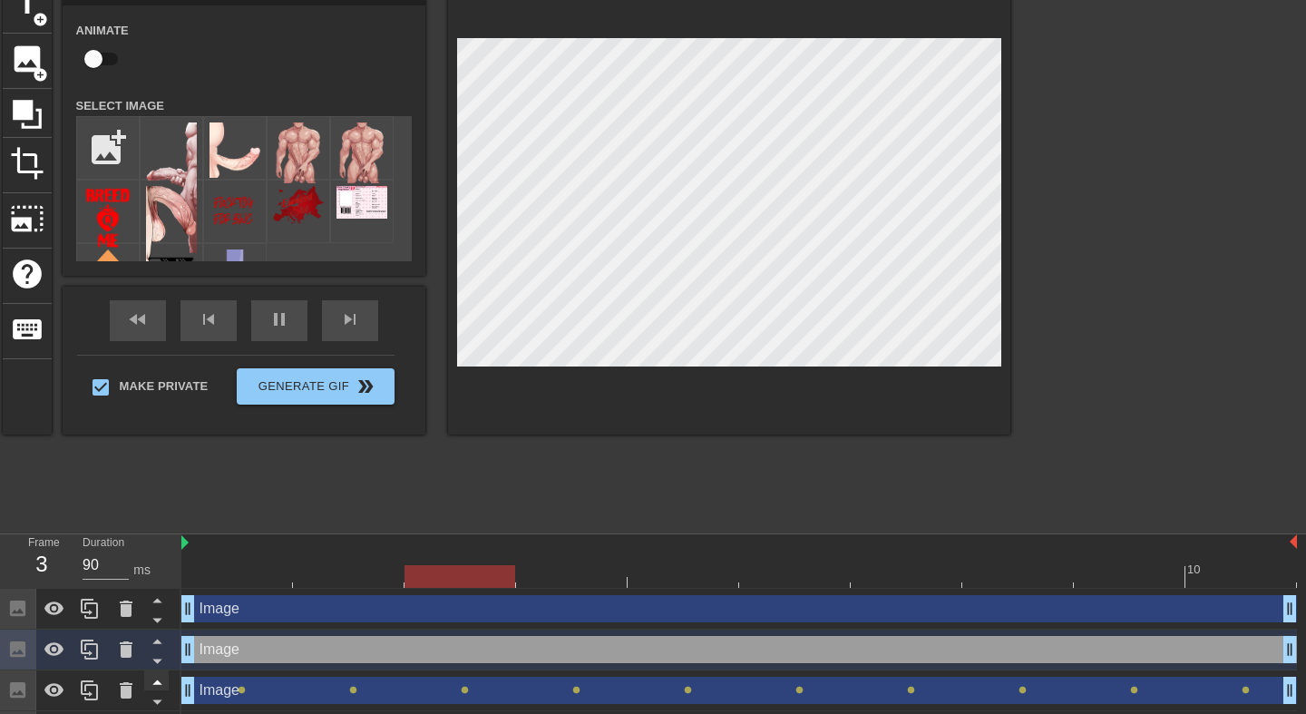
click at [158, 684] on icon at bounding box center [156, 682] width 9 height 5
type input "80"
checkbox input "true"
click at [157, 645] on icon at bounding box center [157, 641] width 23 height 23
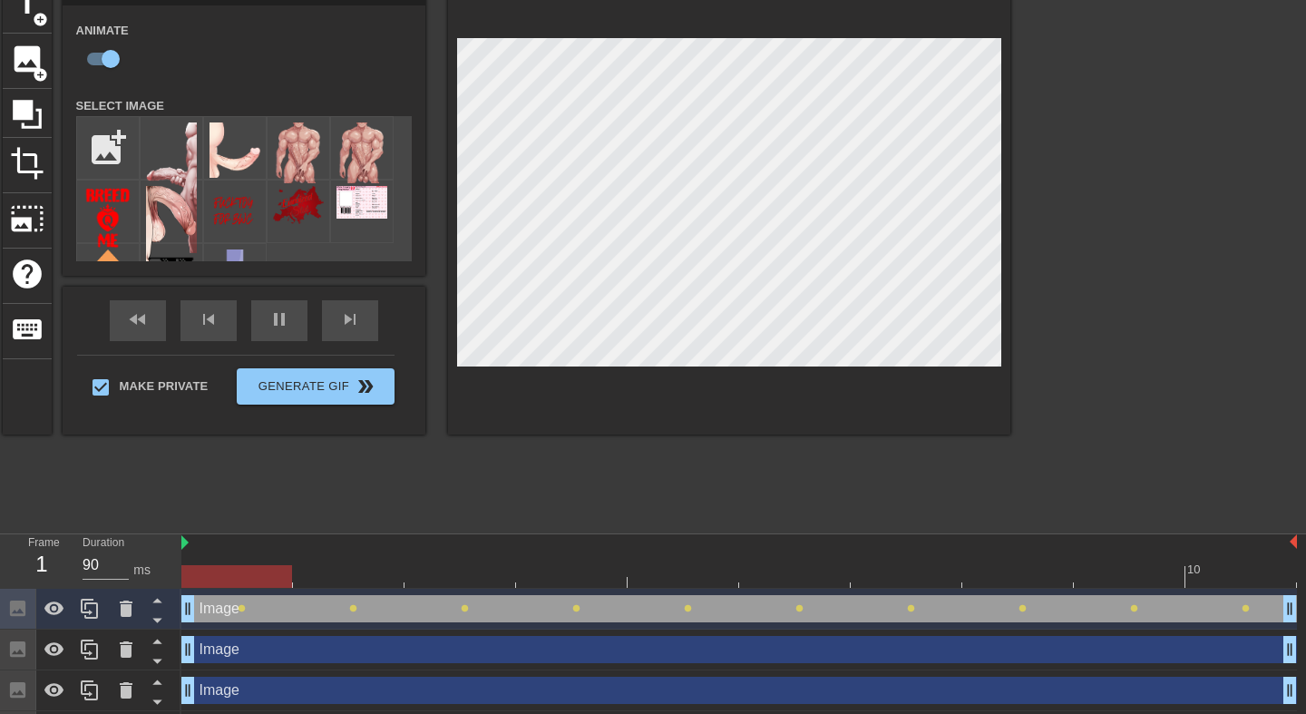
click at [389, 504] on div "title add_circle image add_circle crop photo_size_select_large help keyboard Im…" at bounding box center [507, 250] width 1008 height 544
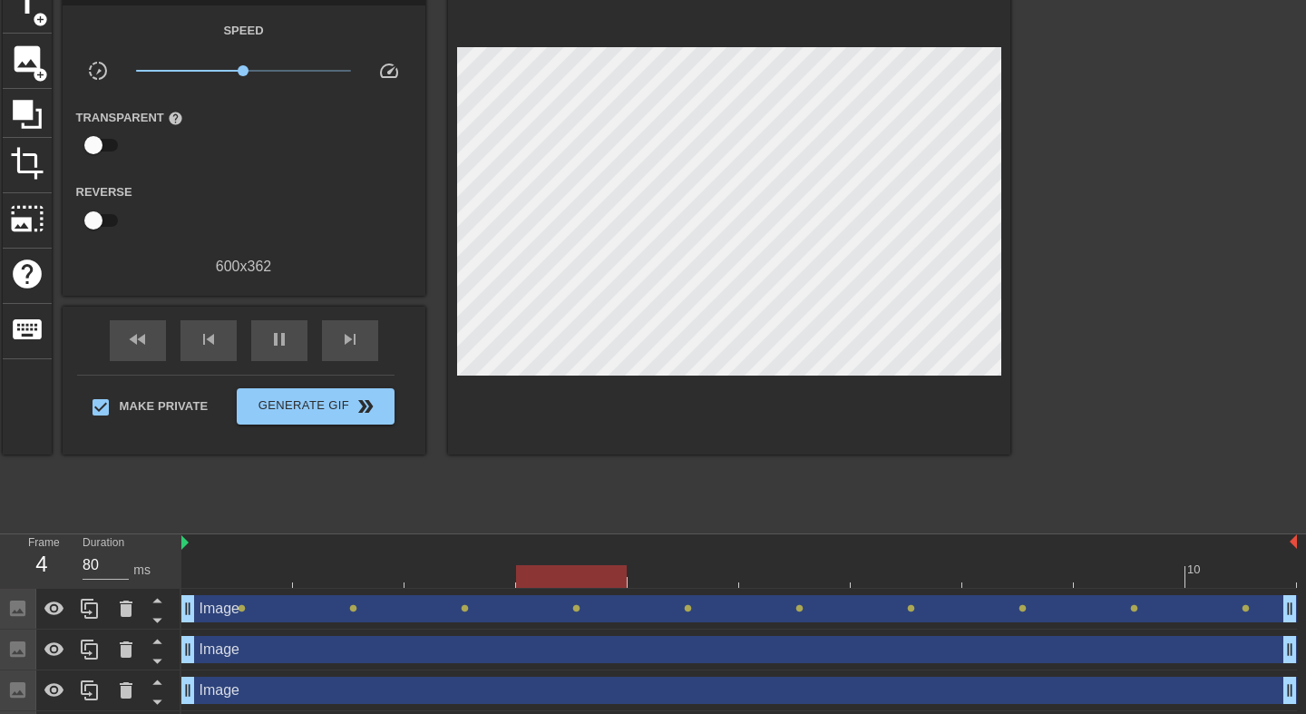
scroll to position [134, 0]
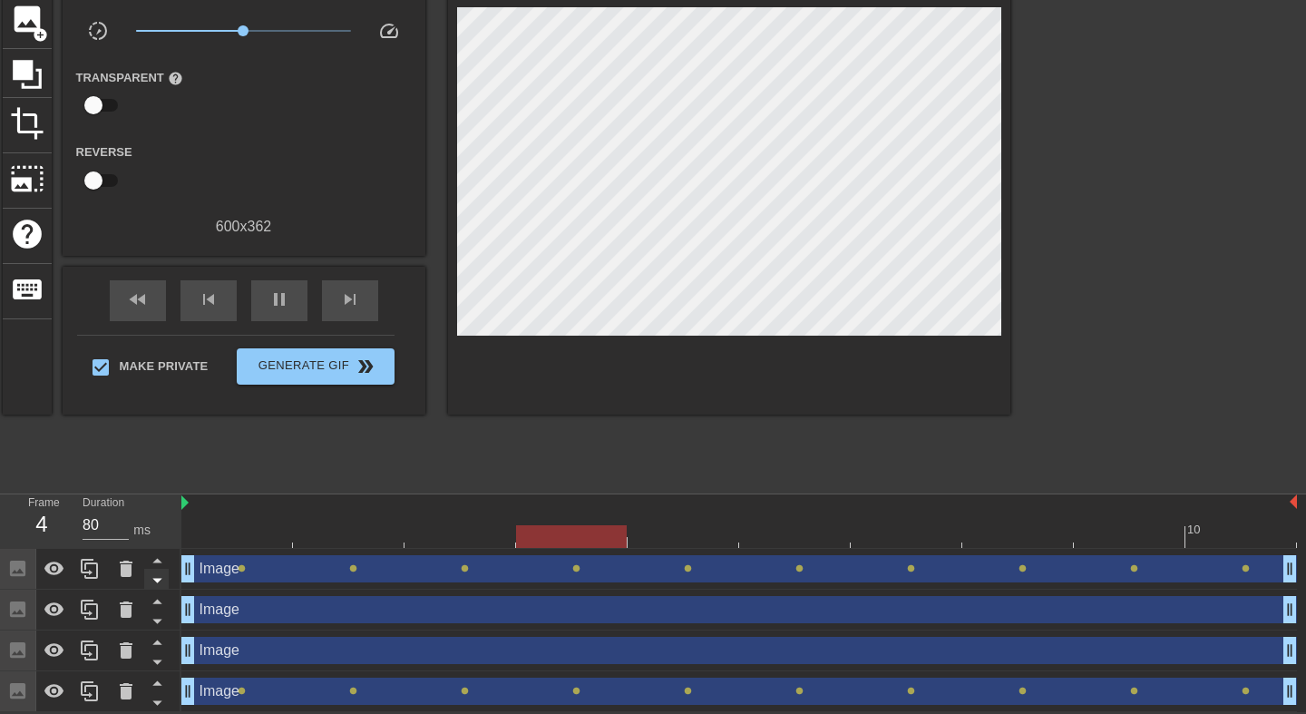
click at [158, 581] on icon at bounding box center [156, 581] width 9 height 5
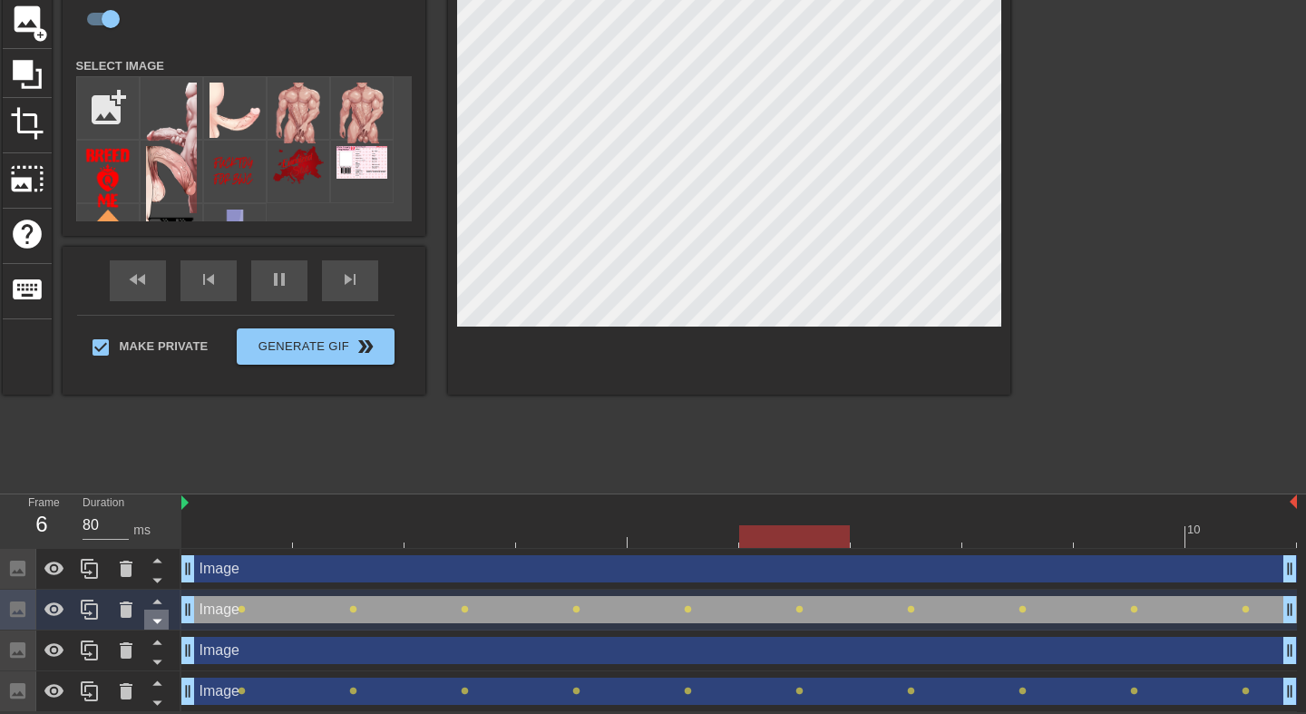
click at [157, 620] on icon at bounding box center [156, 622] width 9 height 5
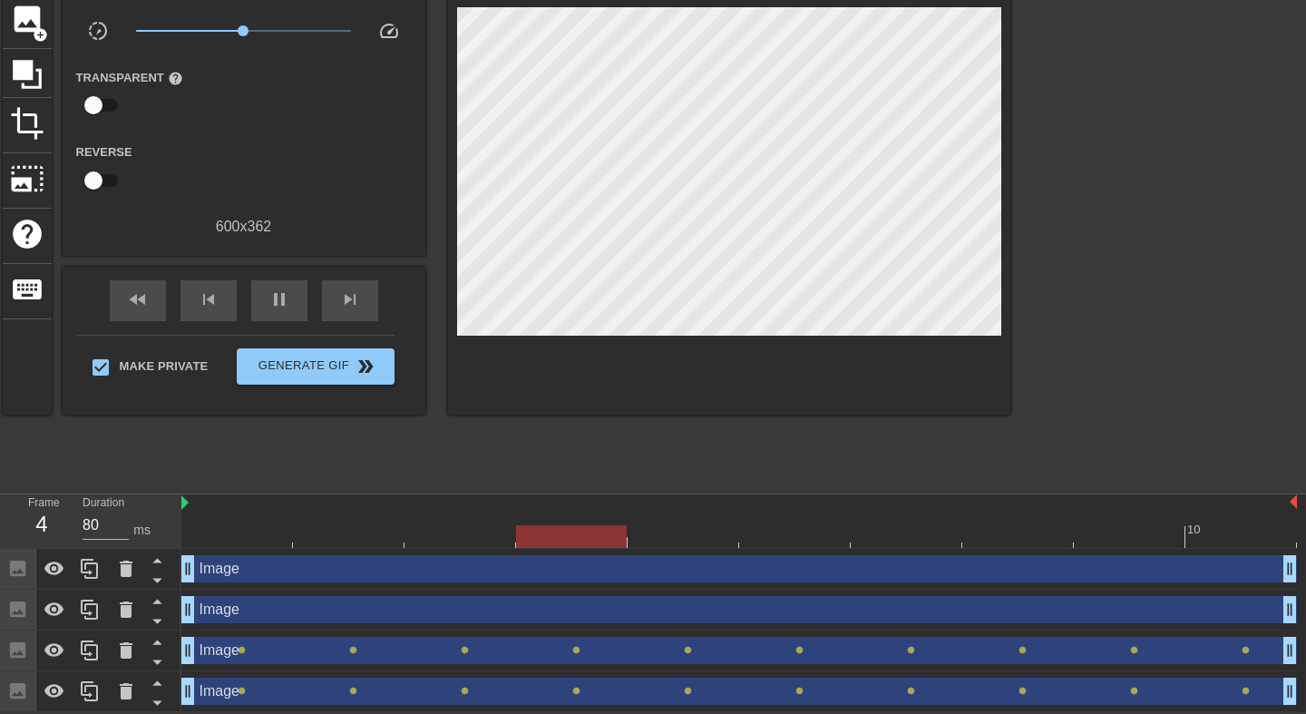
click at [400, 460] on div "title add_circle image add_circle crop photo_size_select_large help keyboard Gi…" at bounding box center [507, 210] width 1008 height 544
click at [127, 611] on icon at bounding box center [126, 610] width 13 height 16
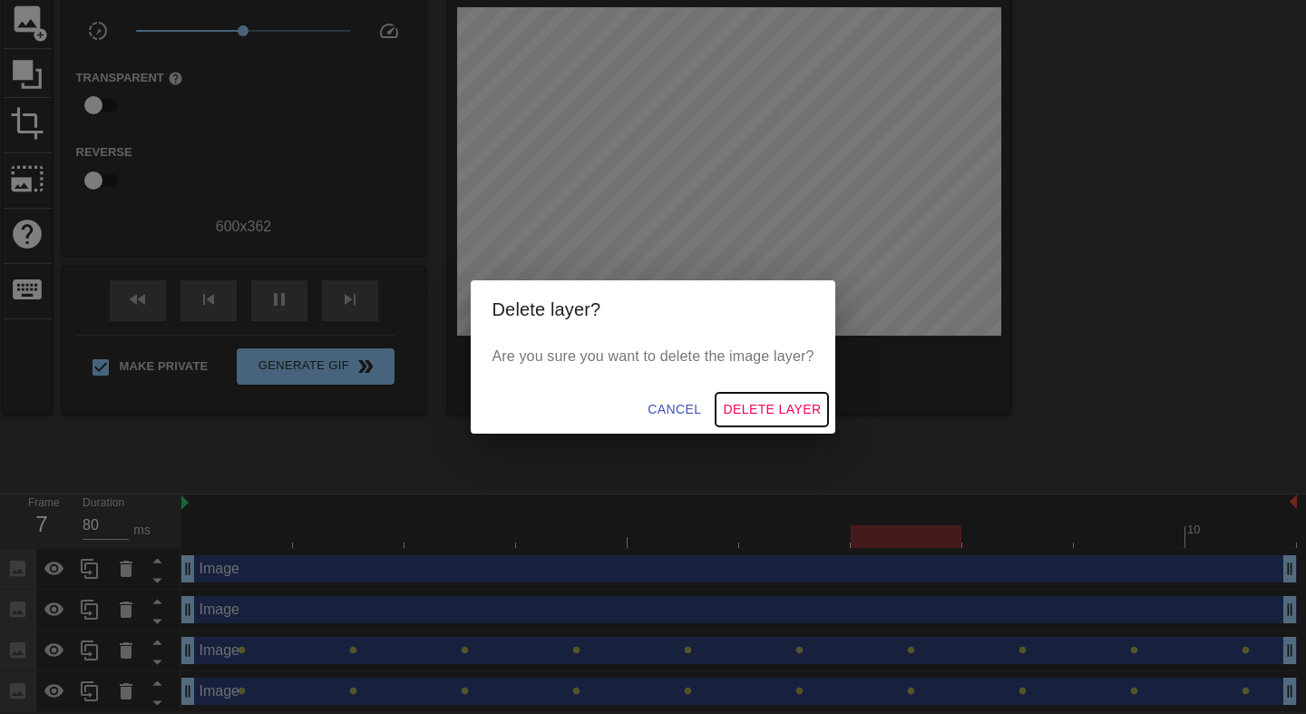
click at [790, 399] on span "Delete Layer" at bounding box center [772, 409] width 98 height 23
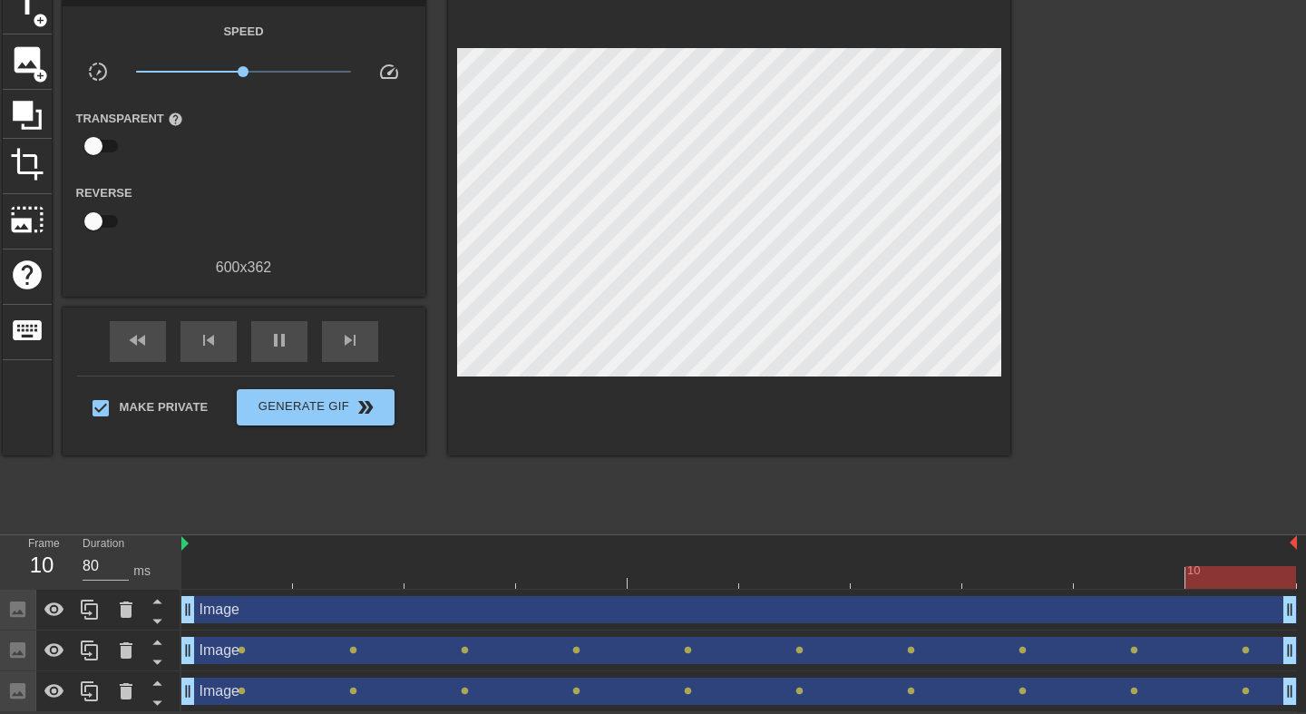
scroll to position [93, 0]
click at [132, 619] on icon at bounding box center [126, 610] width 22 height 22
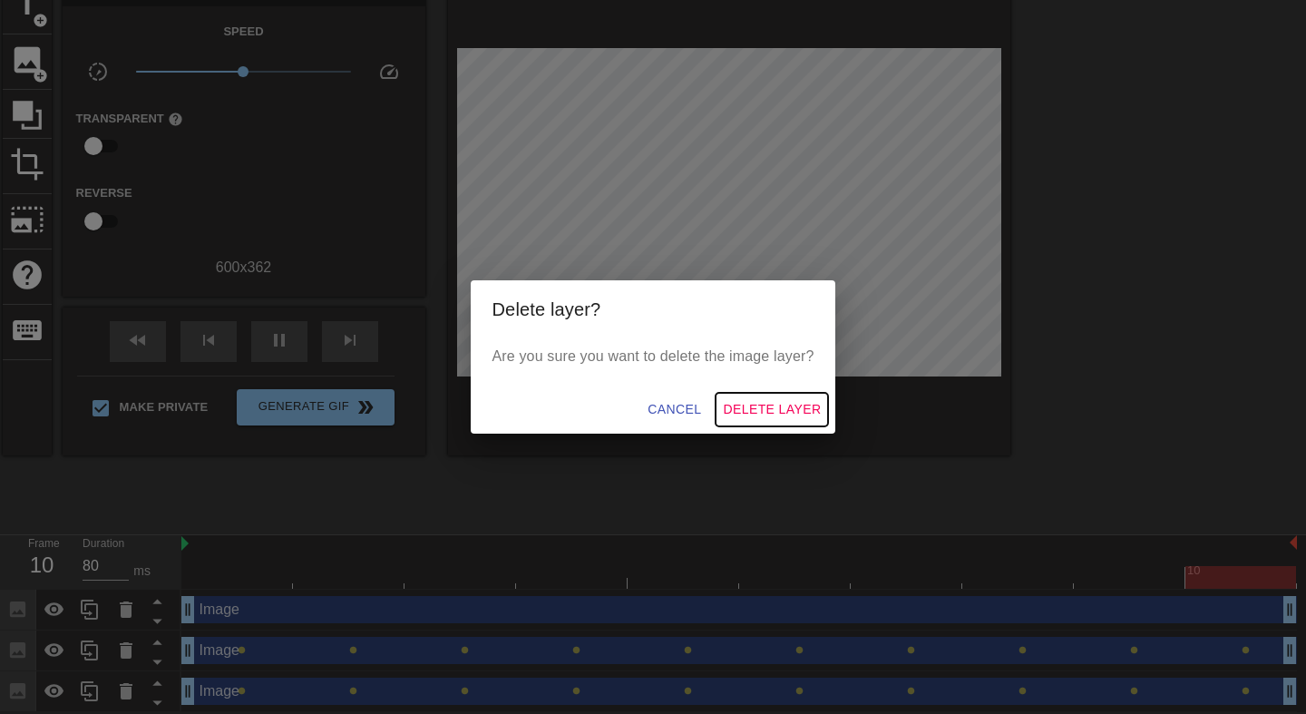
click at [774, 398] on span "Delete Layer" at bounding box center [772, 409] width 98 height 23
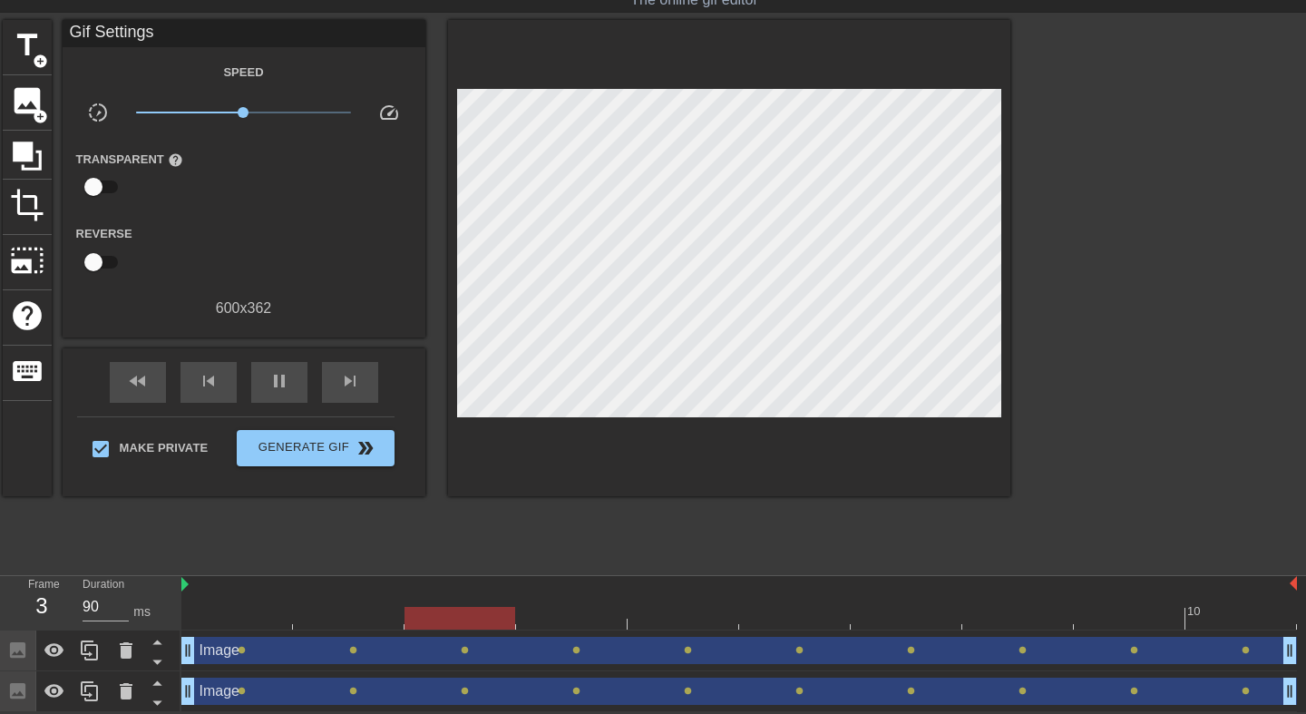
scroll to position [53, 0]
click at [26, 111] on span "image" at bounding box center [27, 100] width 34 height 34
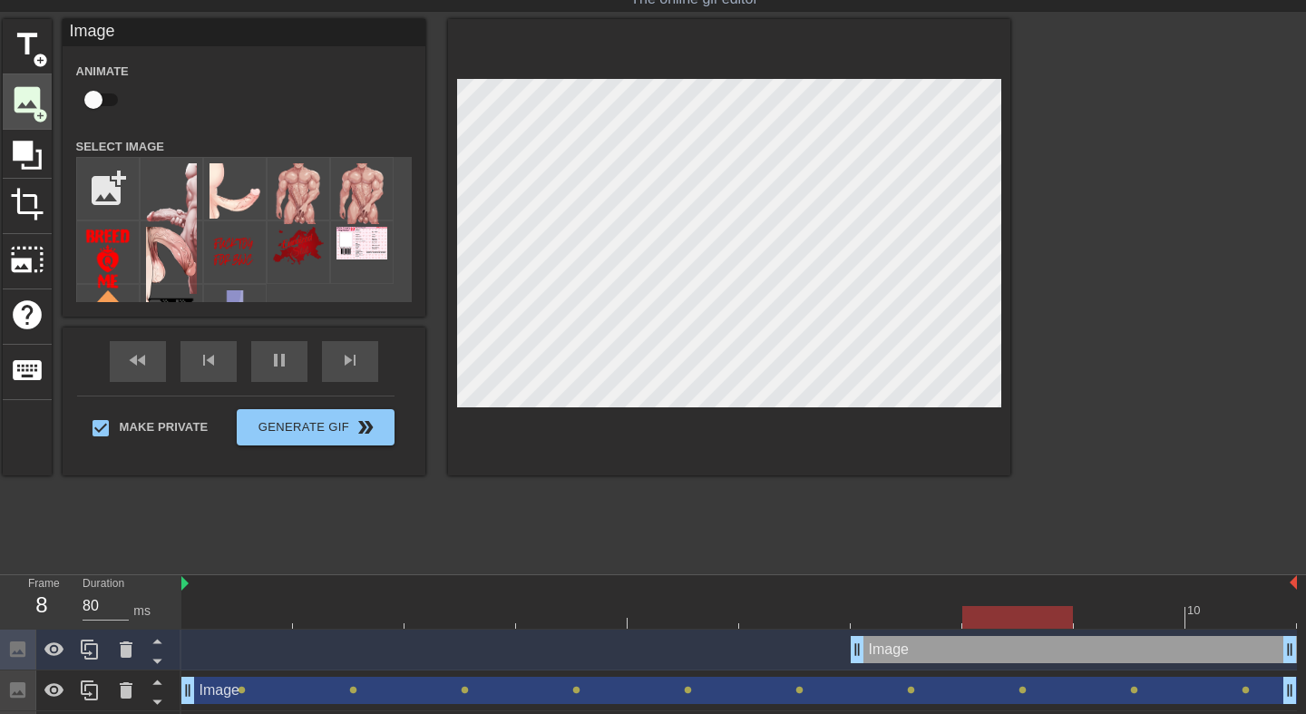
scroll to position [93, 0]
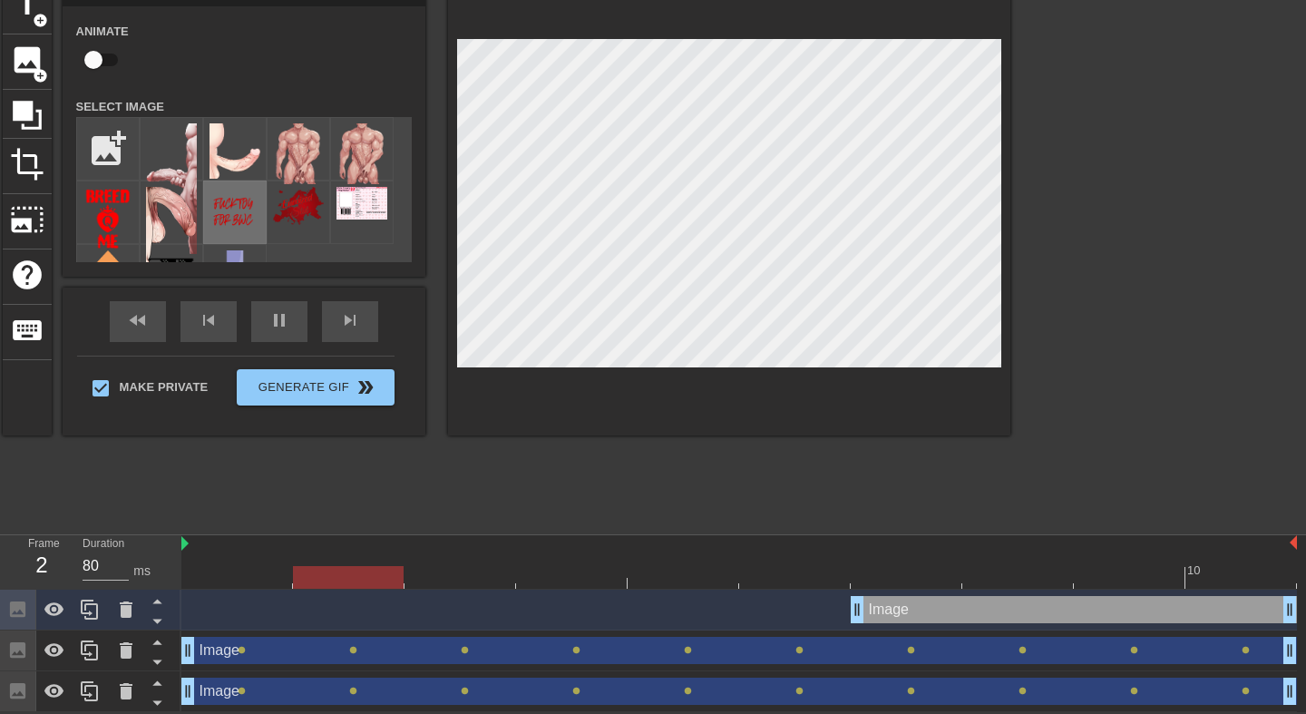
click at [240, 220] on img at bounding box center [235, 212] width 51 height 51
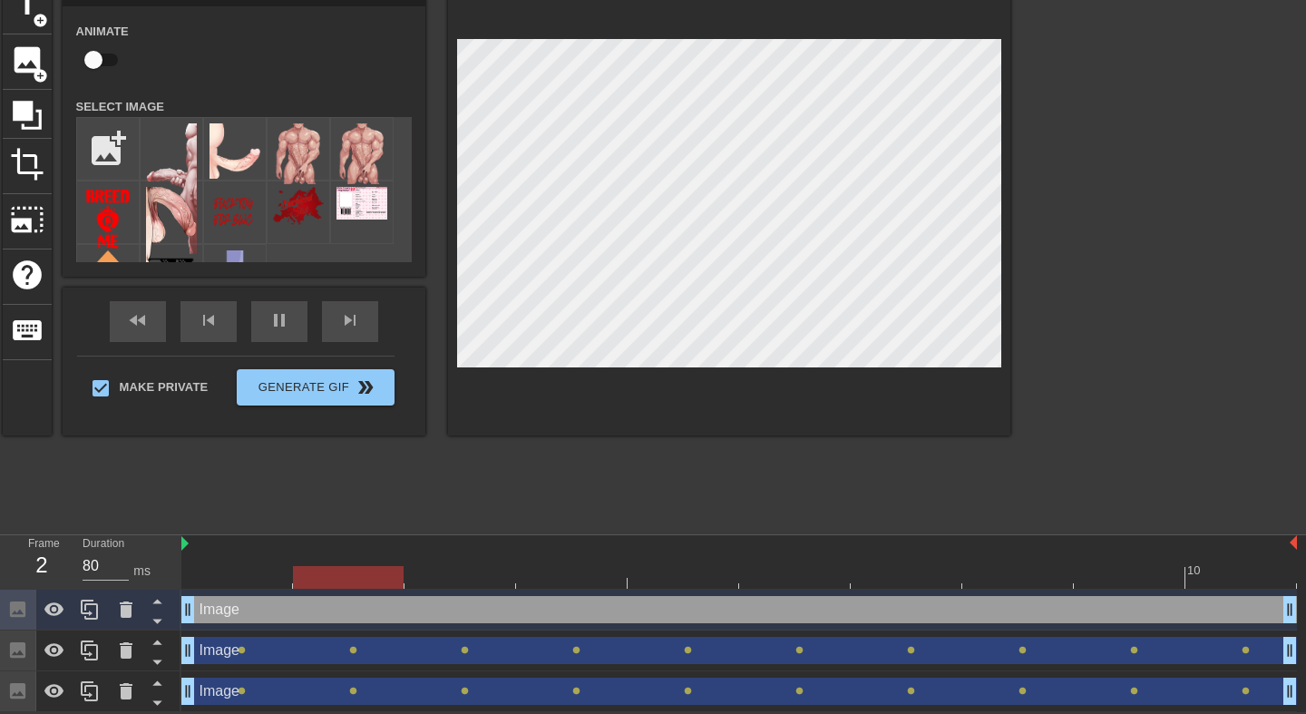
drag, startPoint x: 853, startPoint y: 608, endPoint x: 184, endPoint y: 625, distance: 668.9
click at [182, 625] on div "Image drag_handle drag_handle" at bounding box center [739, 610] width 1116 height 41
type input "90"
click at [95, 60] on input "checkbox" at bounding box center [93, 60] width 103 height 34
checkbox input "true"
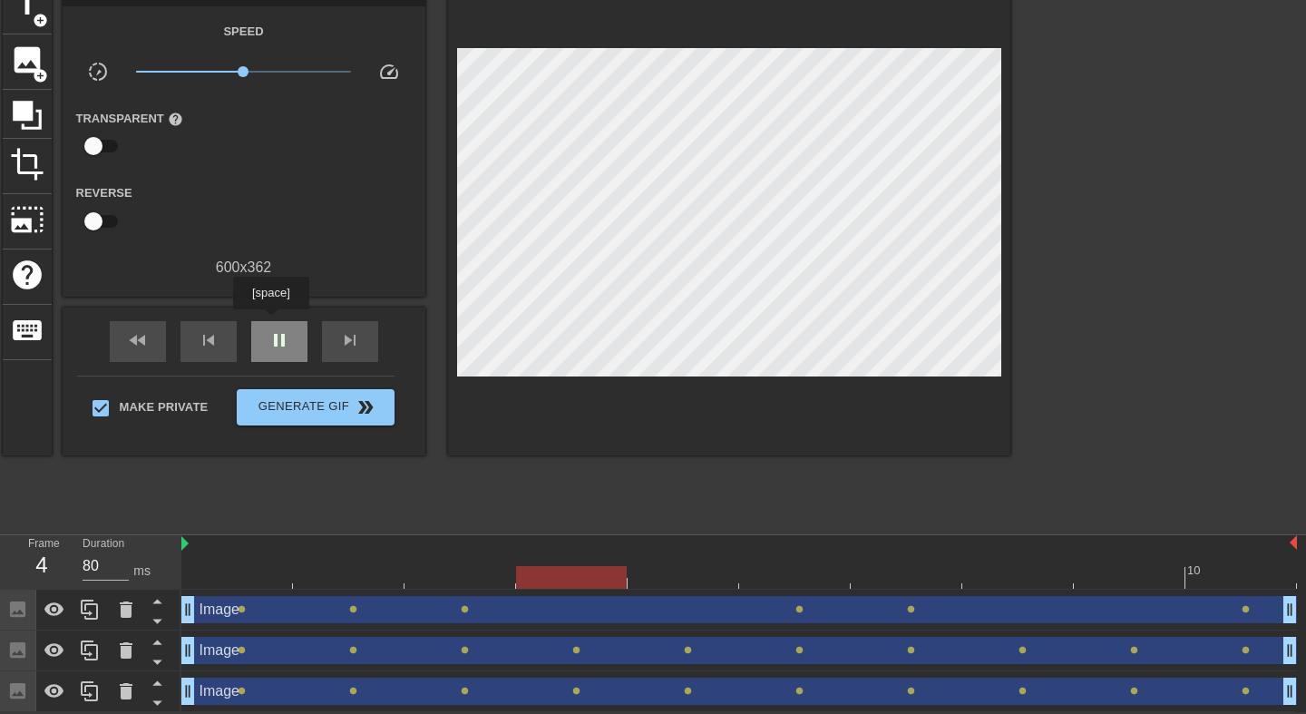
click at [273, 322] on div "pause" at bounding box center [279, 341] width 56 height 41
click at [227, 570] on div at bounding box center [739, 577] width 1116 height 23
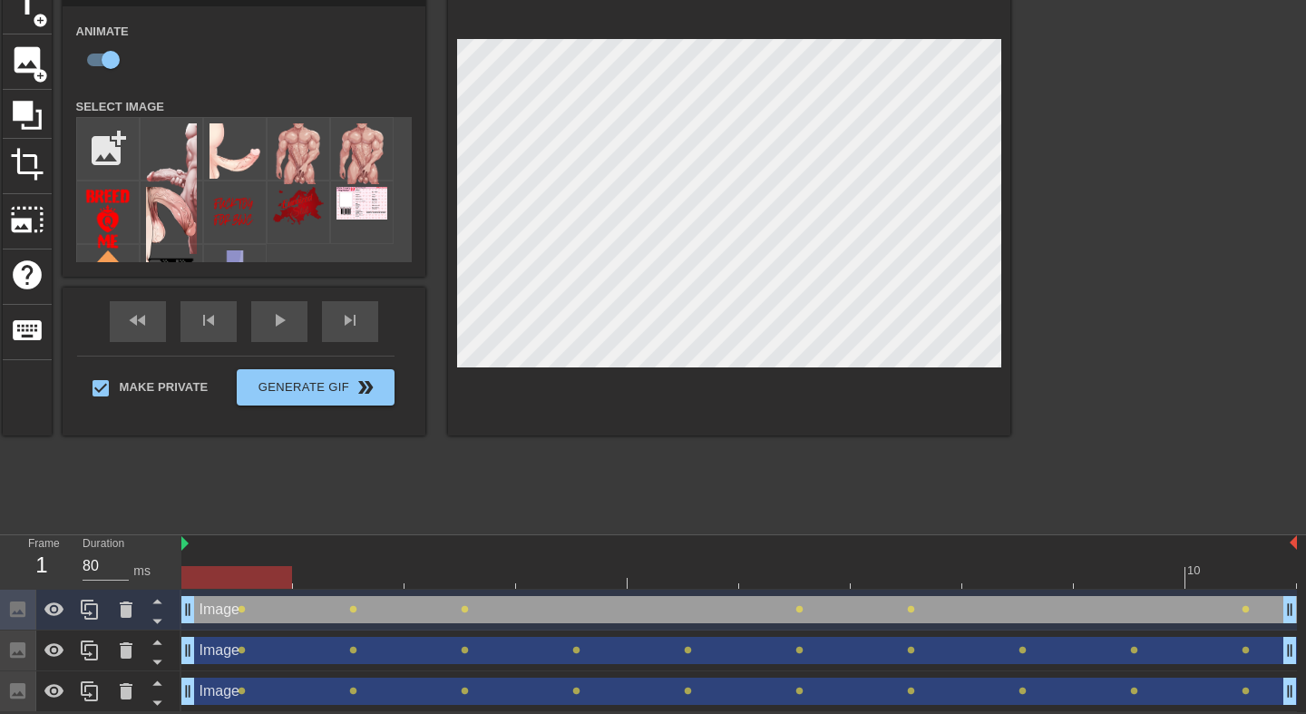
click at [344, 570] on div at bounding box center [739, 577] width 1116 height 23
click at [466, 573] on div at bounding box center [739, 577] width 1116 height 23
click at [580, 566] on div at bounding box center [739, 577] width 1116 height 23
click at [667, 578] on div at bounding box center [739, 577] width 1116 height 23
click at [589, 583] on div at bounding box center [739, 577] width 1116 height 23
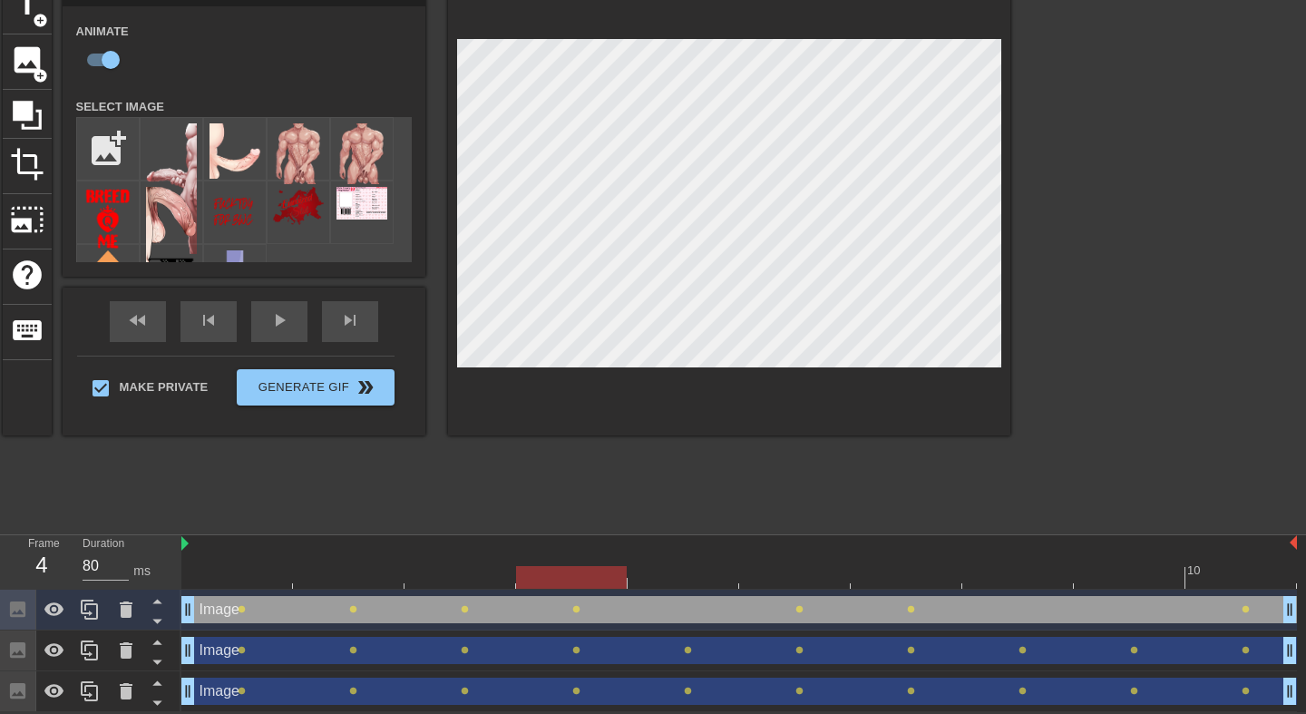
click at [693, 577] on div at bounding box center [739, 577] width 1116 height 23
click at [812, 582] on div at bounding box center [739, 577] width 1116 height 23
click at [933, 584] on div at bounding box center [739, 577] width 1116 height 23
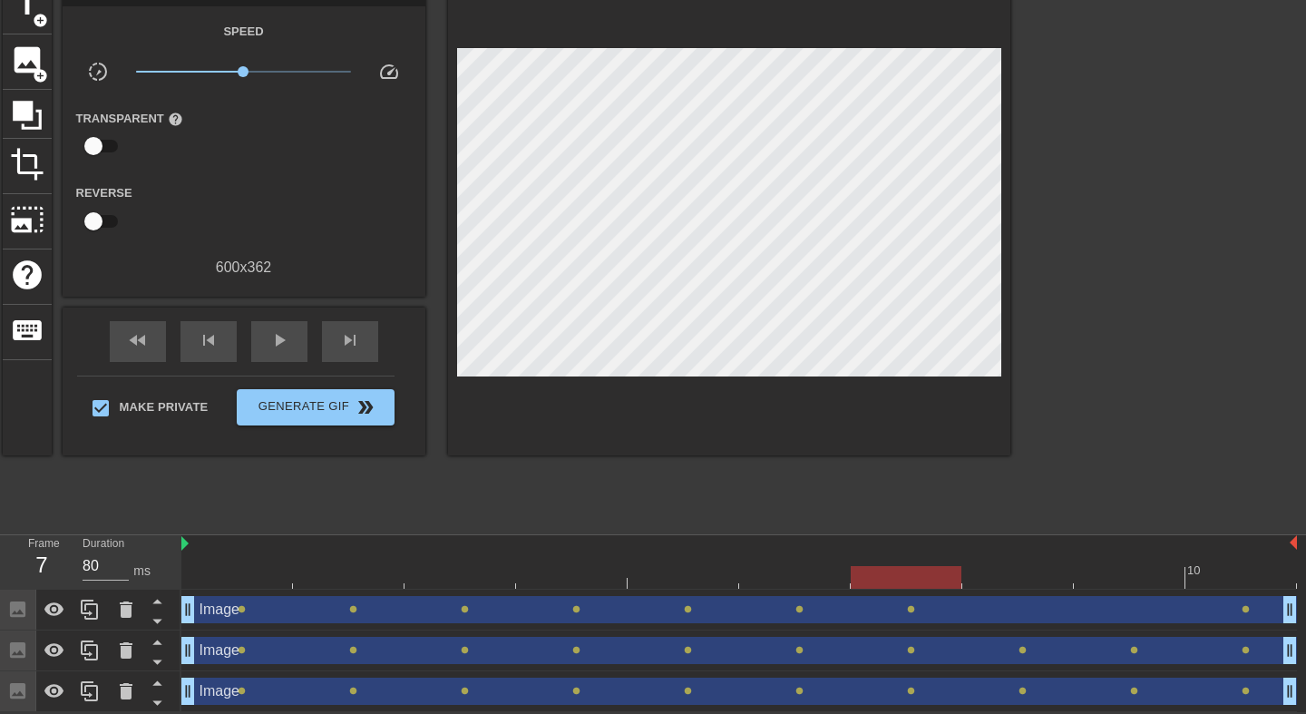
click at [1036, 591] on div "Image drag_handle drag_handle lens lens lens lens lens lens lens lens" at bounding box center [739, 610] width 1116 height 41
click at [1023, 576] on div at bounding box center [739, 577] width 1116 height 23
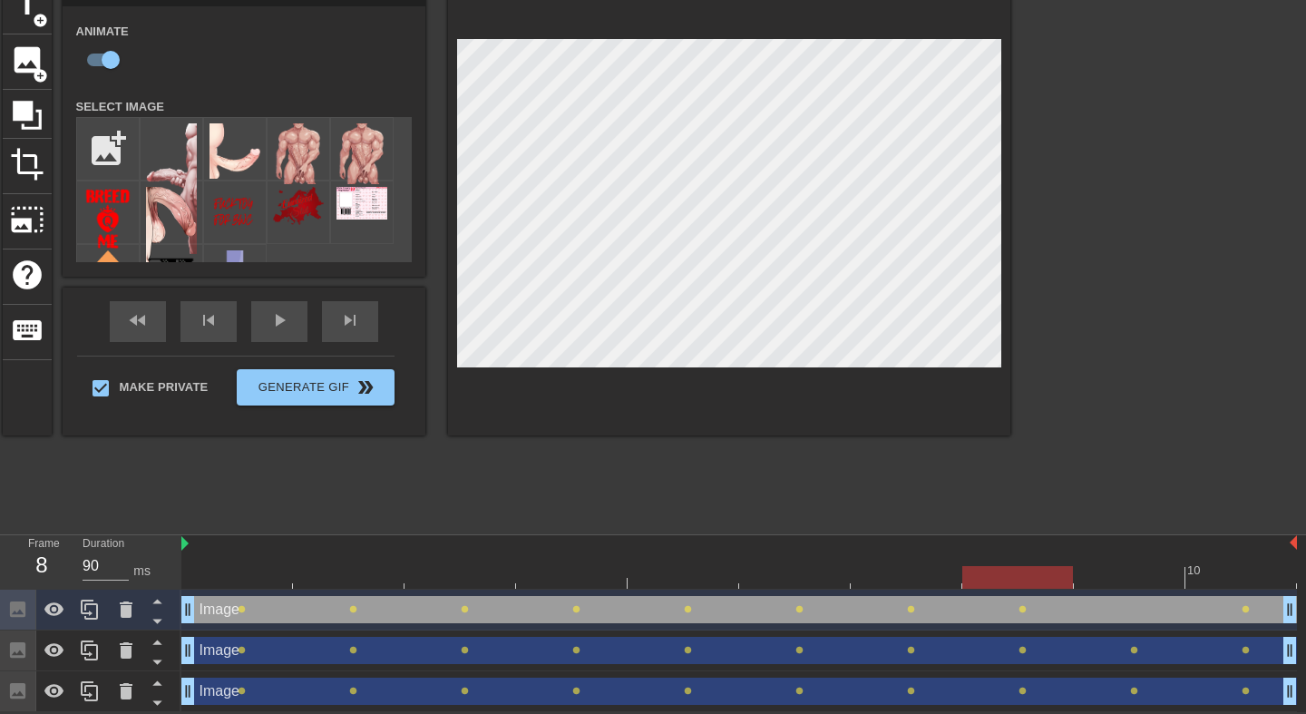
click at [1111, 576] on div at bounding box center [739, 577] width 1116 height 23
type input "80"
click at [1247, 580] on div at bounding box center [739, 577] width 1116 height 23
click at [831, 468] on div "title add_circle image add_circle crop photo_size_select_large help keyboard Im…" at bounding box center [507, 251] width 1008 height 544
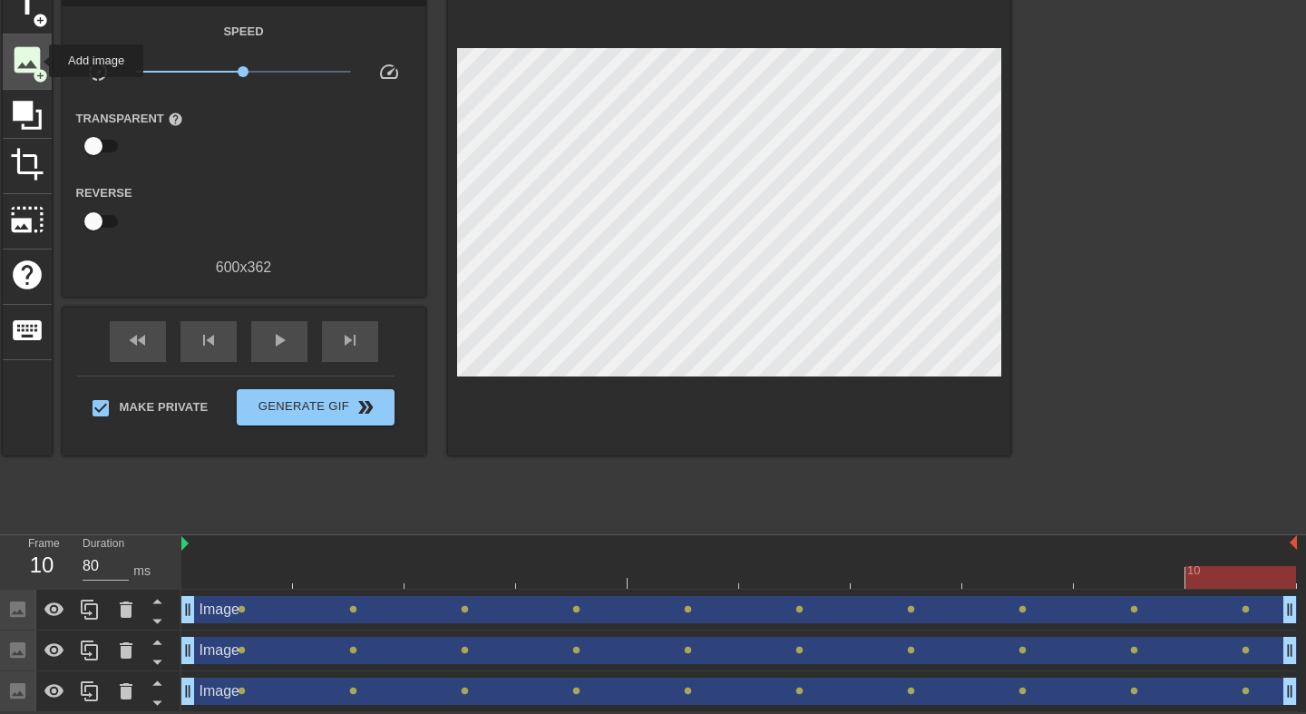
click at [38, 61] on span "image" at bounding box center [27, 60] width 34 height 34
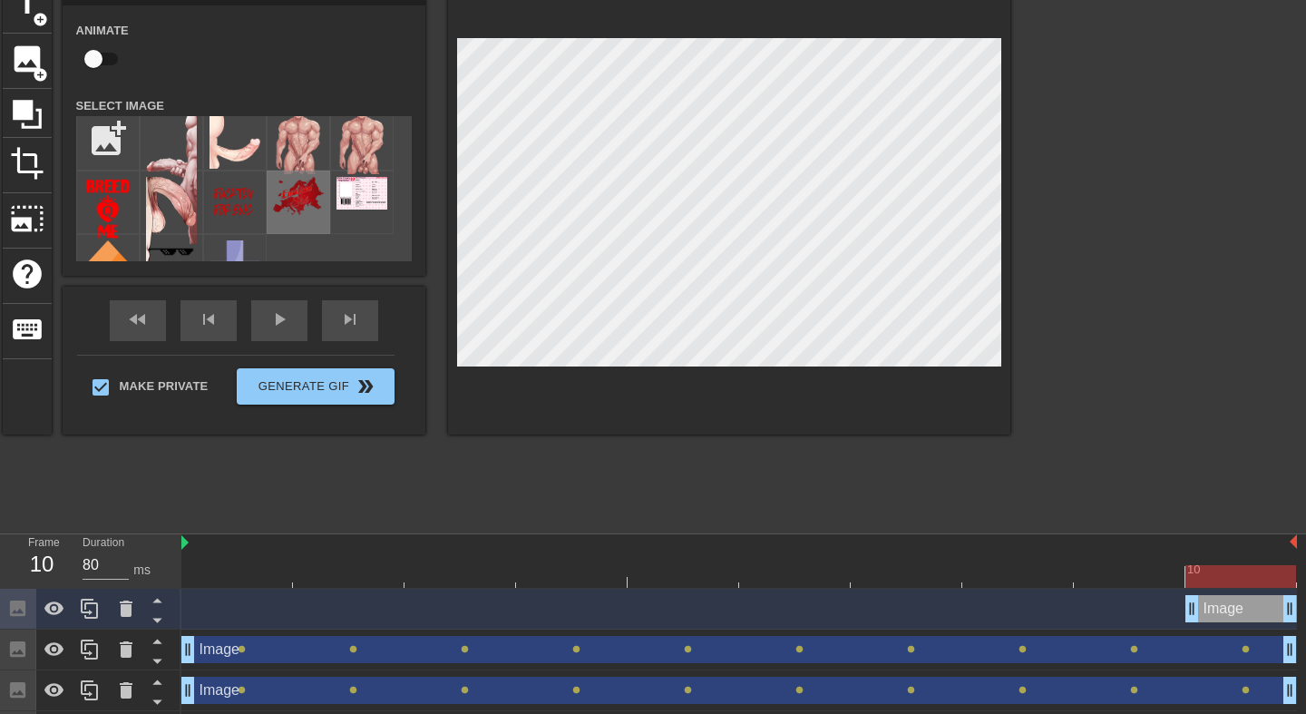
scroll to position [0, 0]
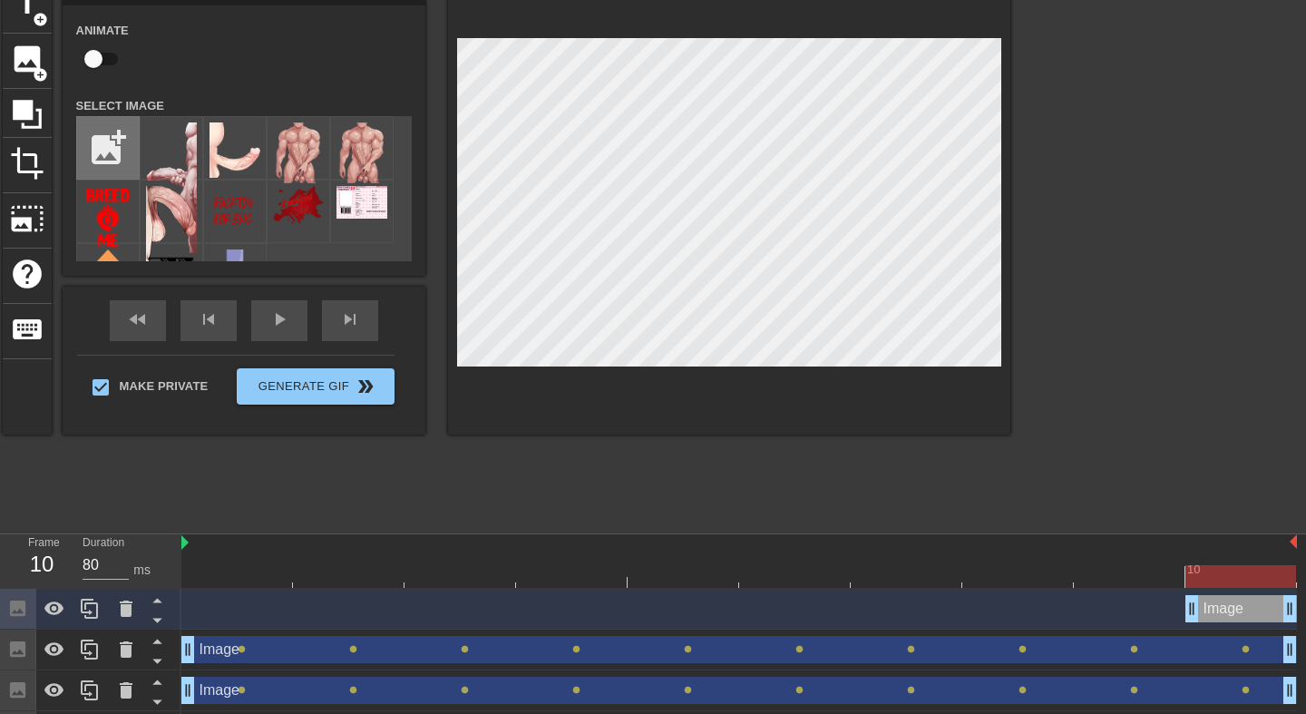
click at [103, 121] on input "file" at bounding box center [108, 148] width 62 height 62
click at [112, 148] on input "file" at bounding box center [108, 148] width 62 height 62
type input "C:\fakepath\de2762605a6ee7fcaf9f4712243aa1f2.png"
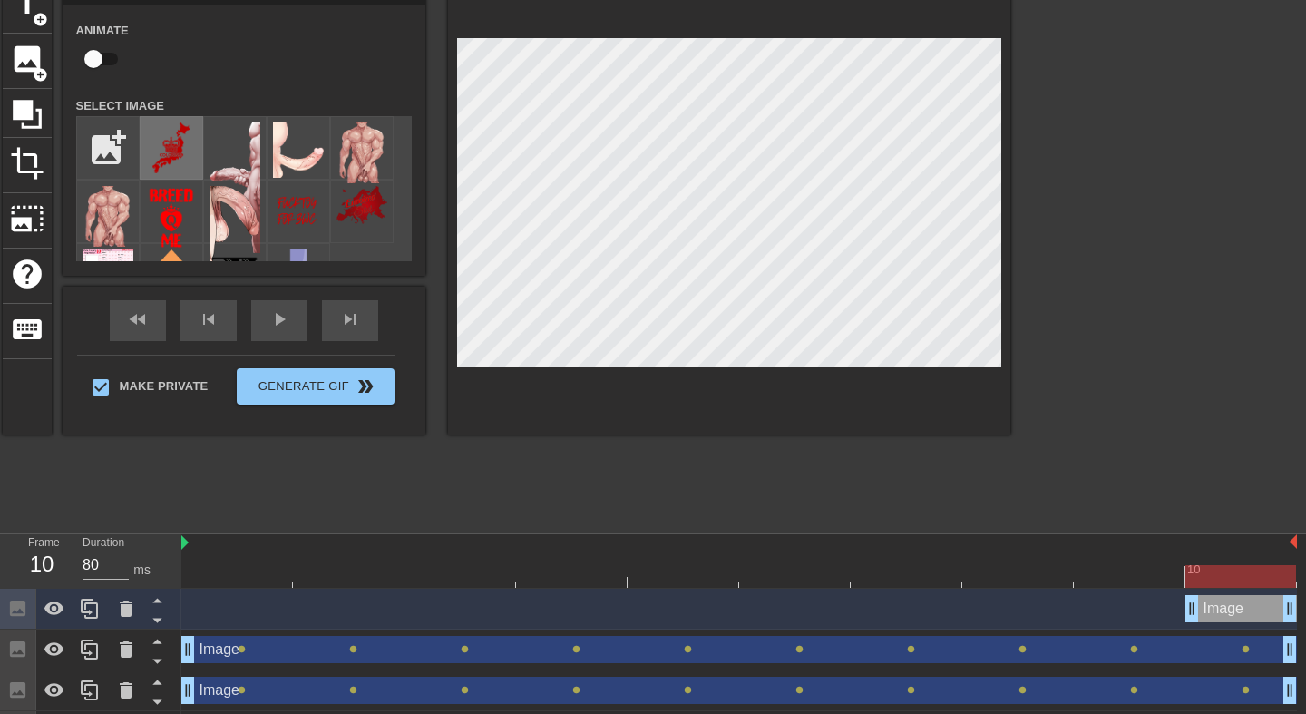
click at [165, 148] on img at bounding box center [171, 147] width 51 height 51
click at [680, 393] on div at bounding box center [729, 206] width 562 height 456
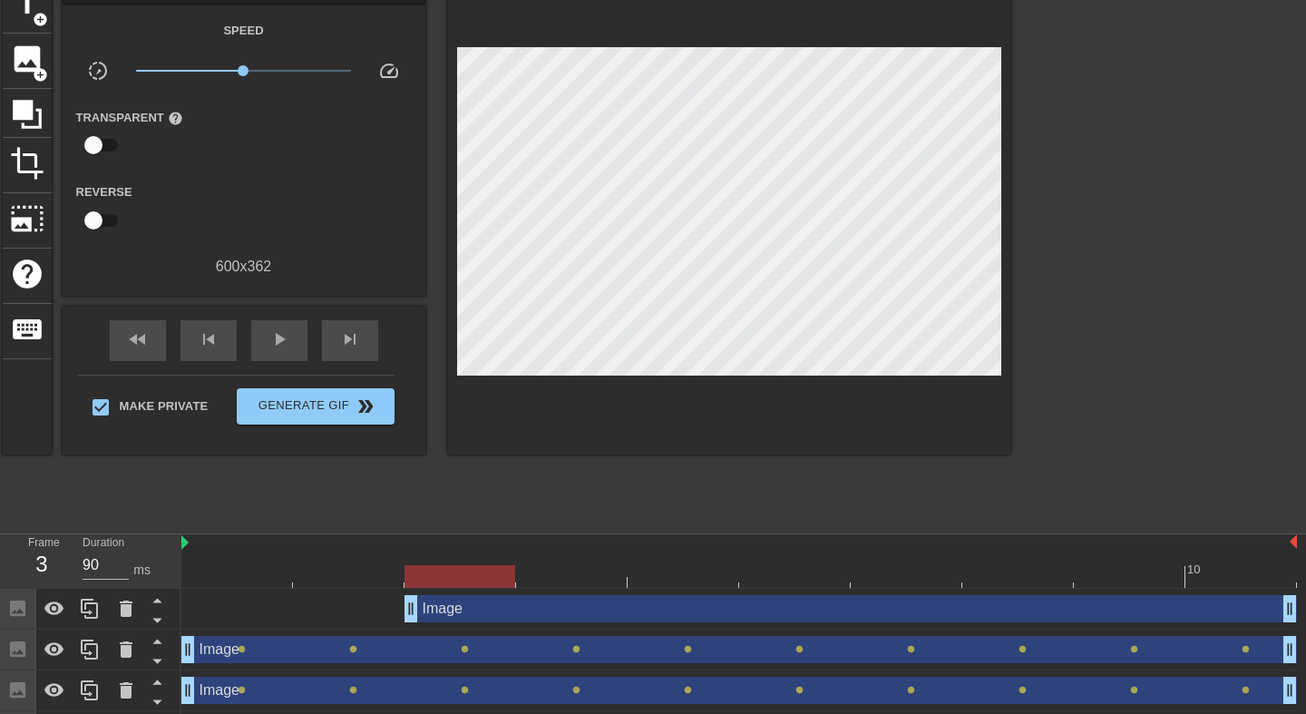
type input "80"
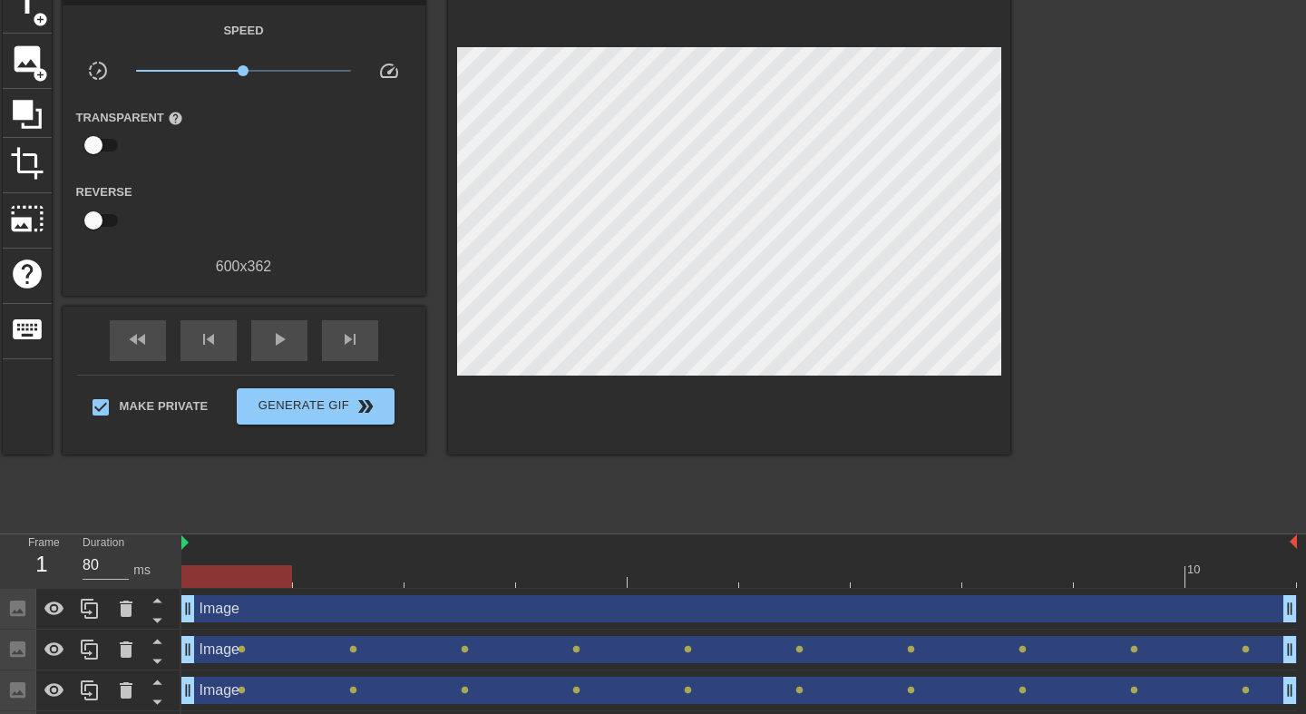
drag, startPoint x: 1188, startPoint y: 618, endPoint x: 225, endPoint y: 620, distance: 963.5
click at [1240, 580] on div at bounding box center [739, 576] width 1116 height 23
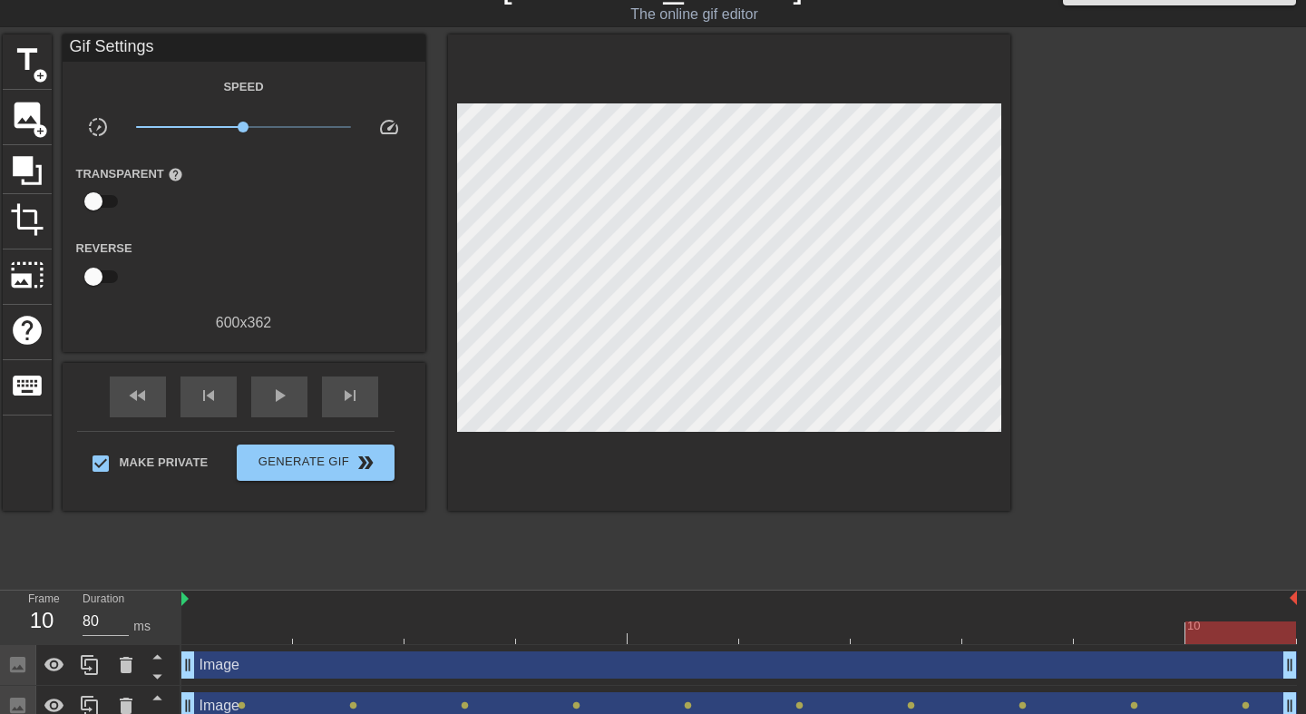
scroll to position [68, 0]
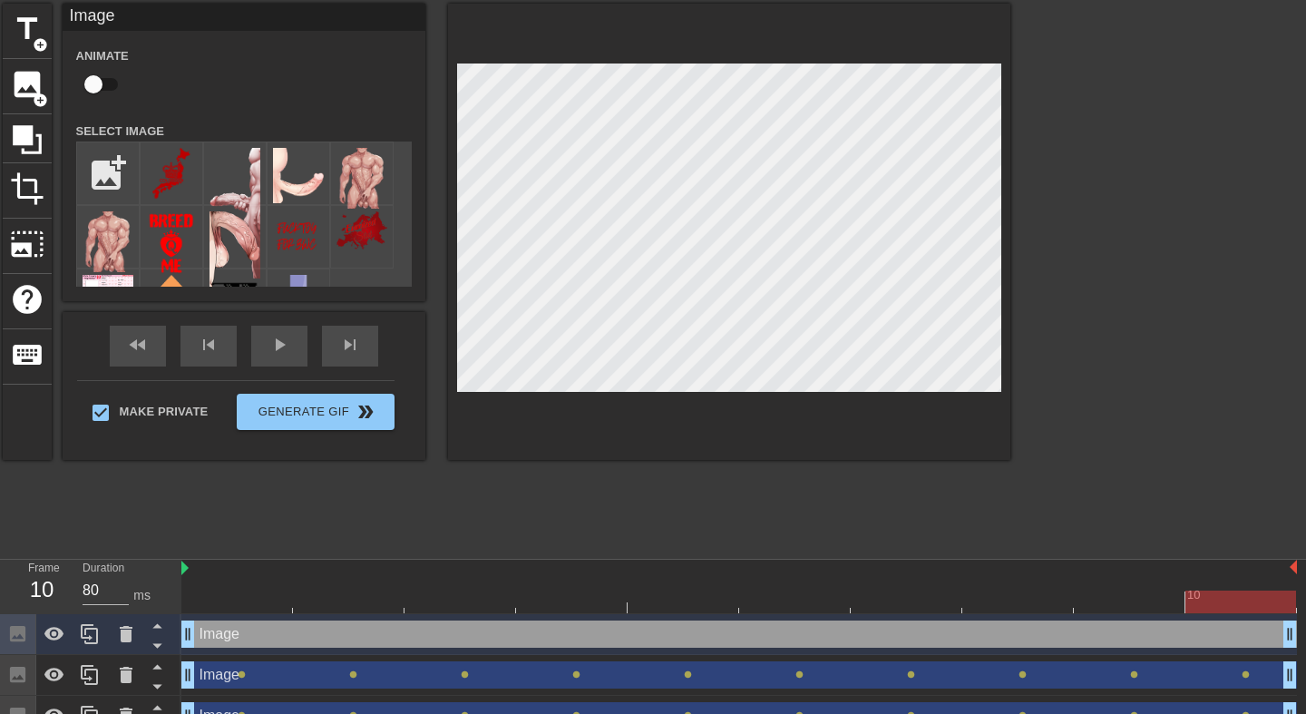
click at [102, 79] on input "checkbox" at bounding box center [93, 84] width 103 height 34
checkbox input "true"
click at [259, 594] on div at bounding box center [739, 602] width 1116 height 23
click at [1237, 612] on div "10" at bounding box center [739, 587] width 1116 height 54
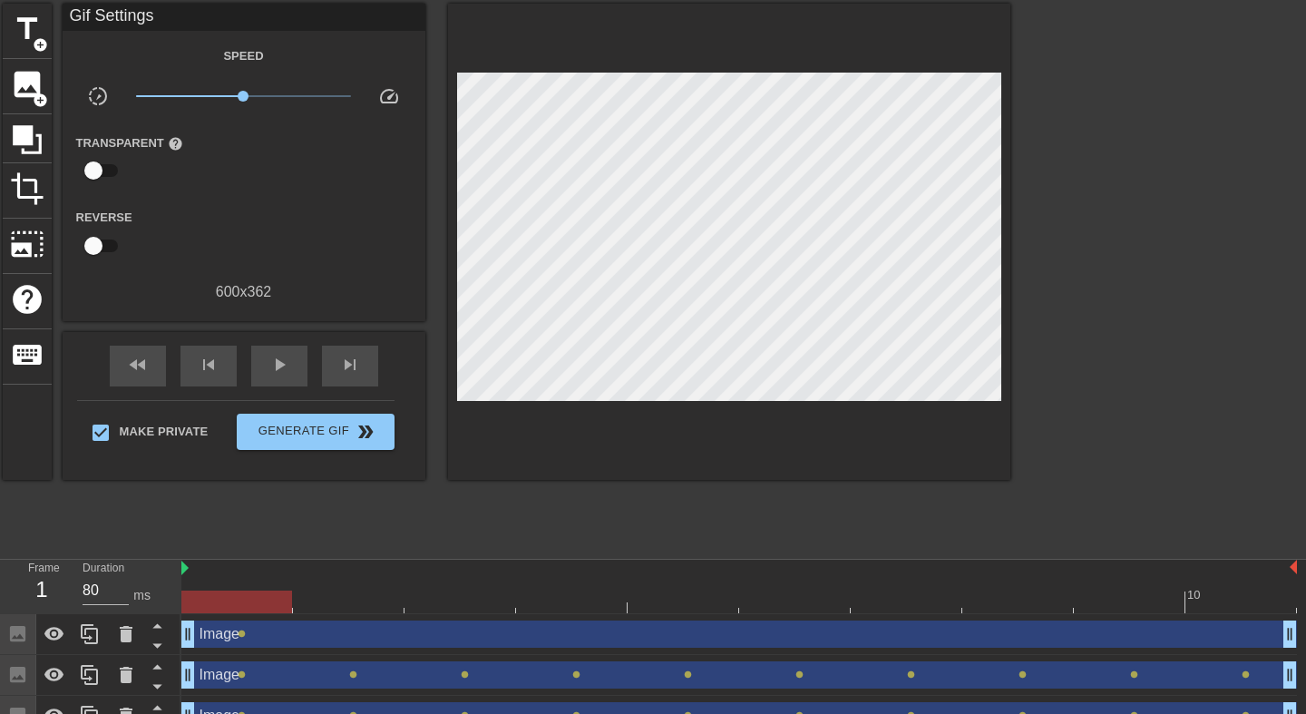
click at [1241, 608] on div at bounding box center [739, 602] width 1116 height 23
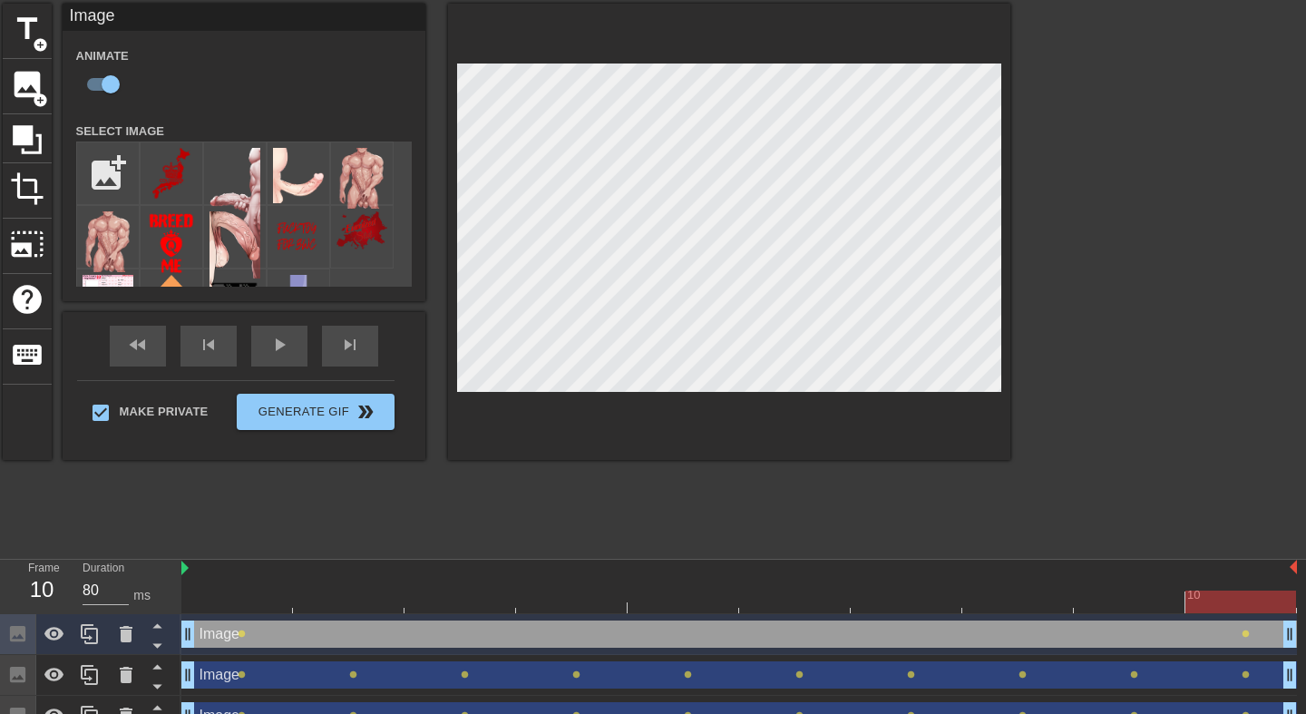
click at [262, 593] on div at bounding box center [739, 602] width 1116 height 23
click at [358, 603] on div at bounding box center [739, 602] width 1116 height 23
click at [465, 599] on div at bounding box center [739, 602] width 1116 height 23
click at [357, 602] on div at bounding box center [739, 602] width 1116 height 23
click at [439, 609] on div at bounding box center [739, 602] width 1116 height 23
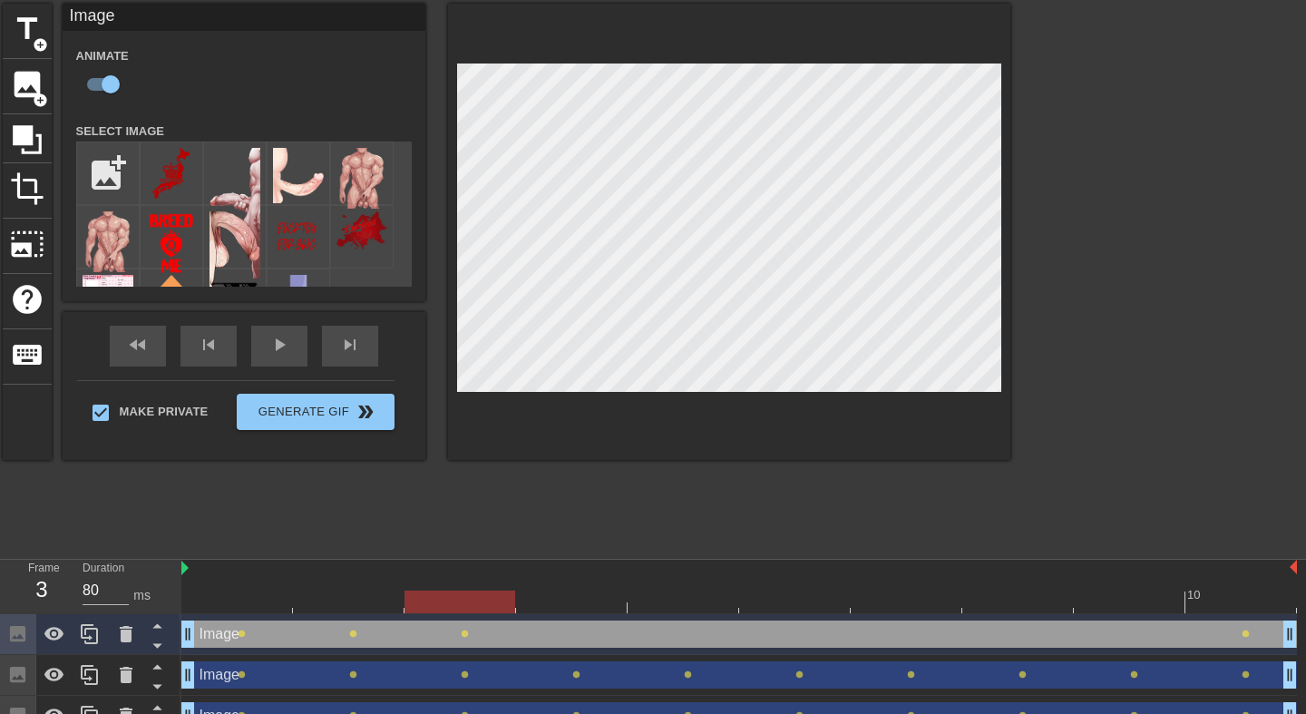
click at [565, 608] on div at bounding box center [739, 602] width 1116 height 23
click at [669, 607] on div at bounding box center [739, 602] width 1116 height 23
click at [776, 597] on div at bounding box center [739, 602] width 1116 height 23
click at [889, 594] on div at bounding box center [739, 602] width 1116 height 23
click at [1001, 592] on div at bounding box center [739, 602] width 1116 height 23
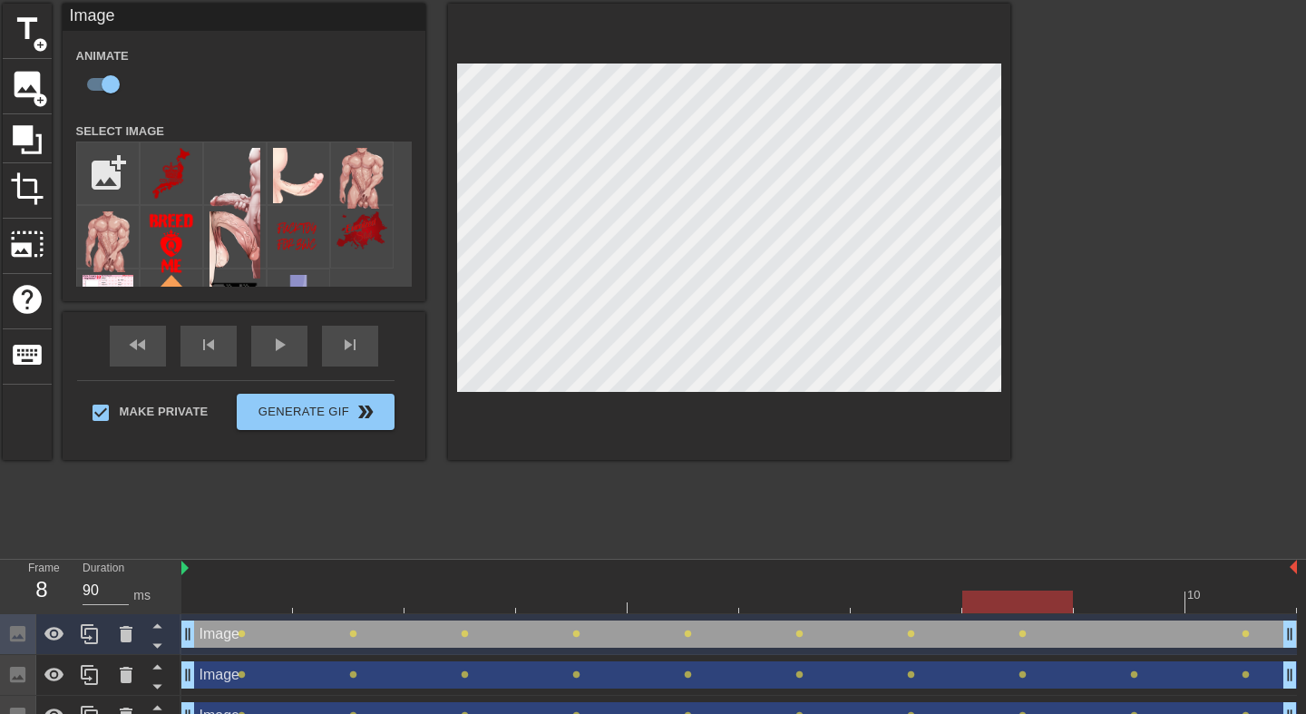
click at [1134, 602] on div at bounding box center [739, 602] width 1116 height 23
click at [1229, 604] on div at bounding box center [739, 602] width 1116 height 23
click at [277, 346] on div "play_arrow" at bounding box center [279, 346] width 56 height 41
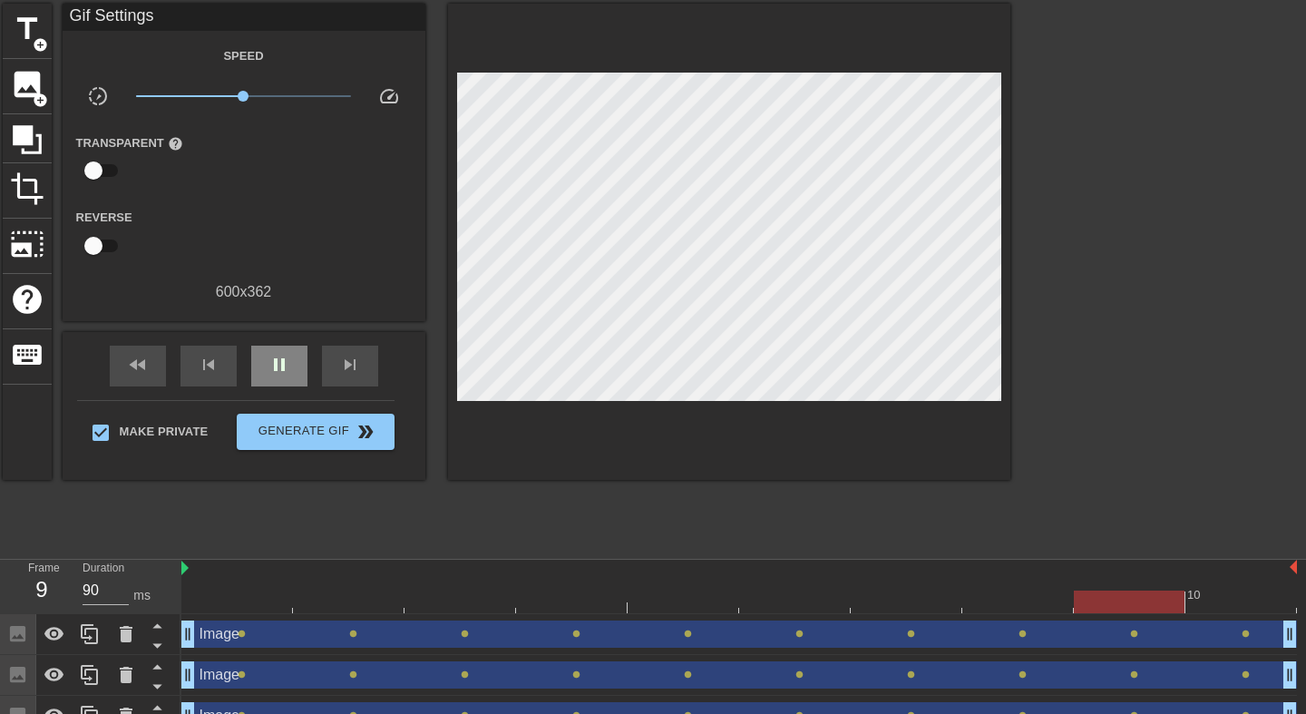
type input "80"
click at [293, 369] on div "pause" at bounding box center [279, 366] width 56 height 41
click at [242, 596] on div at bounding box center [739, 602] width 1116 height 23
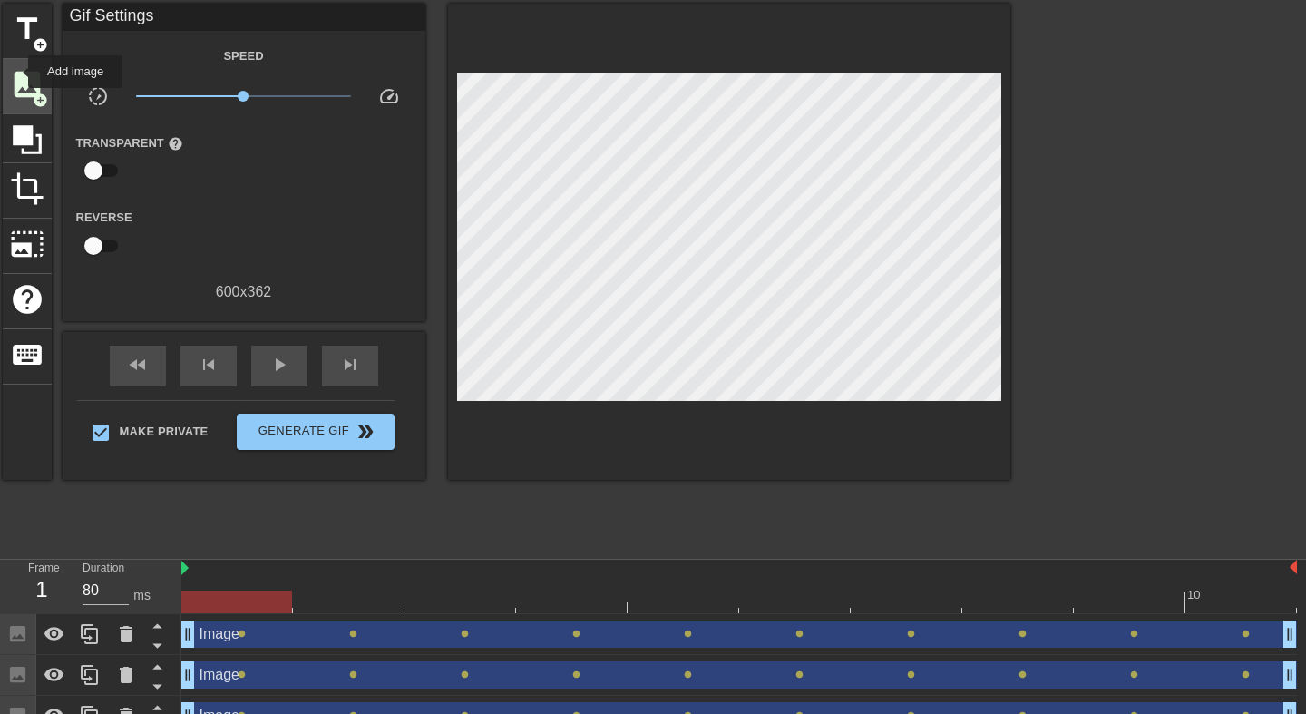
click at [18, 83] on span "image" at bounding box center [27, 84] width 34 height 34
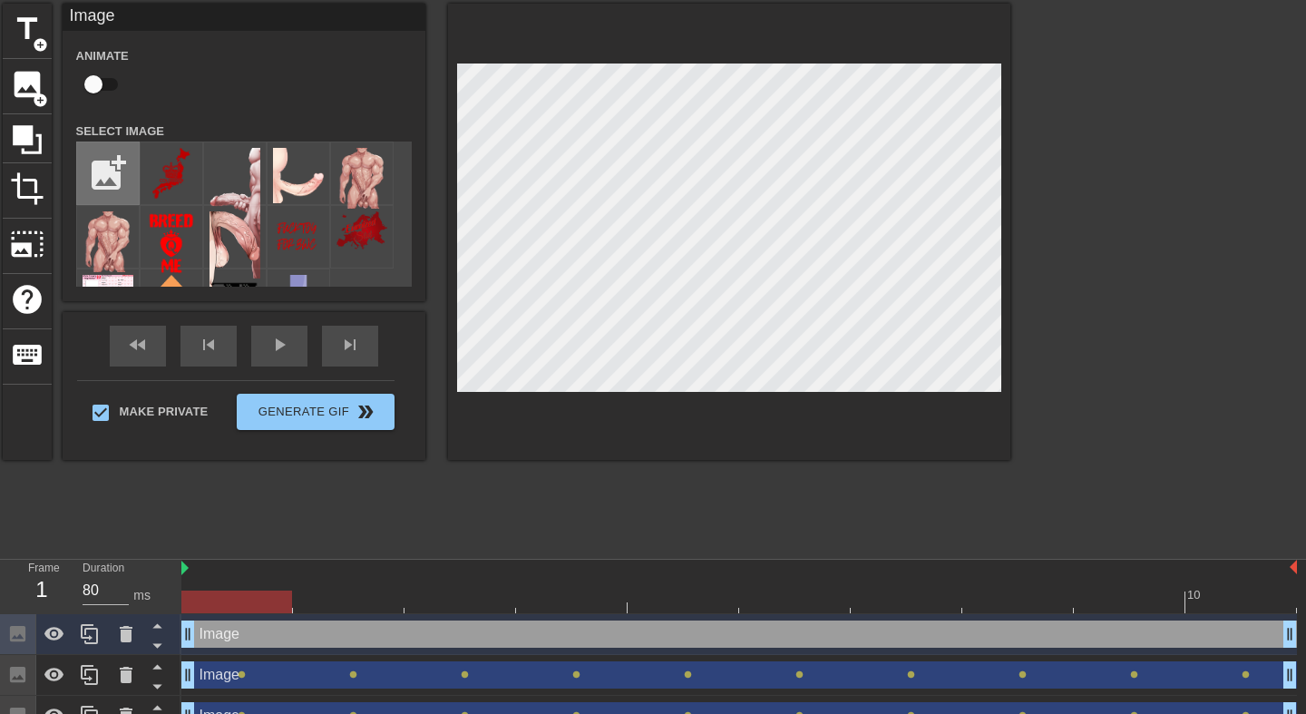
click at [115, 156] on input "file" at bounding box center [108, 173] width 62 height 62
type input "C:\fakepath\f4550e10783af626e08cd1c2745c37b8.png"
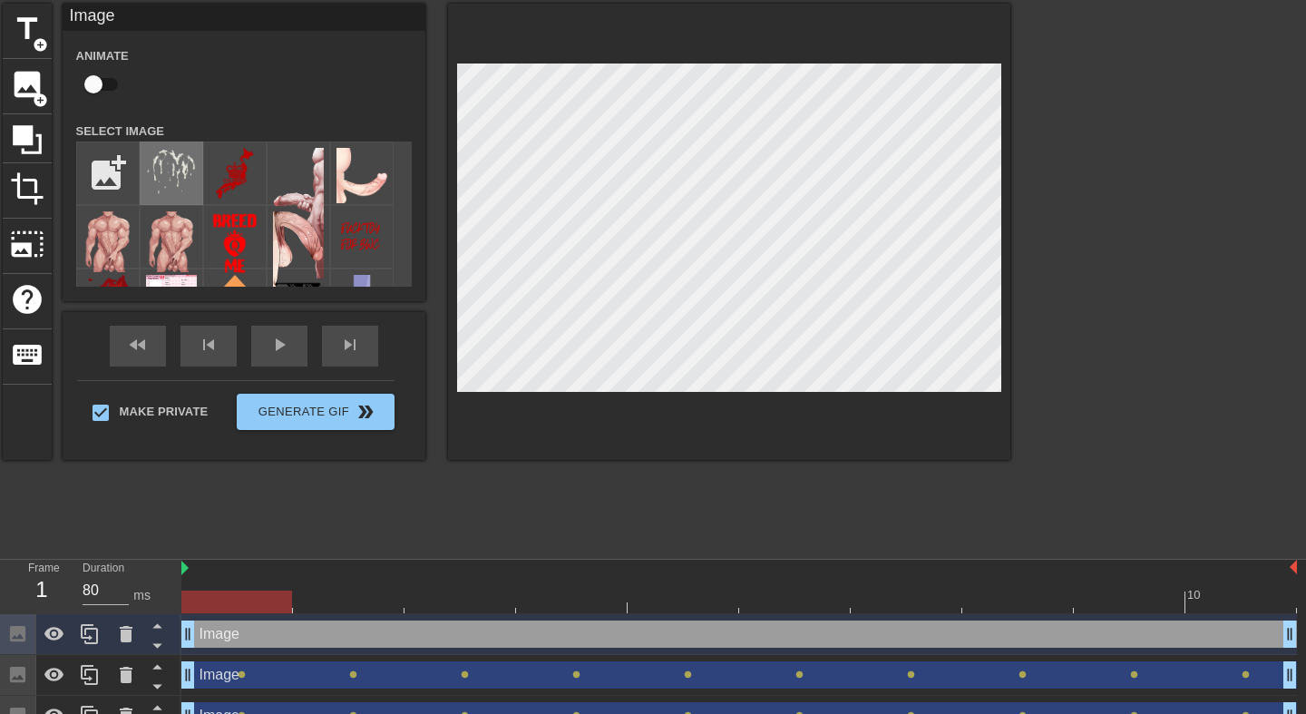
click at [183, 169] on img at bounding box center [171, 172] width 51 height 49
click at [154, 649] on icon at bounding box center [157, 645] width 23 height 23
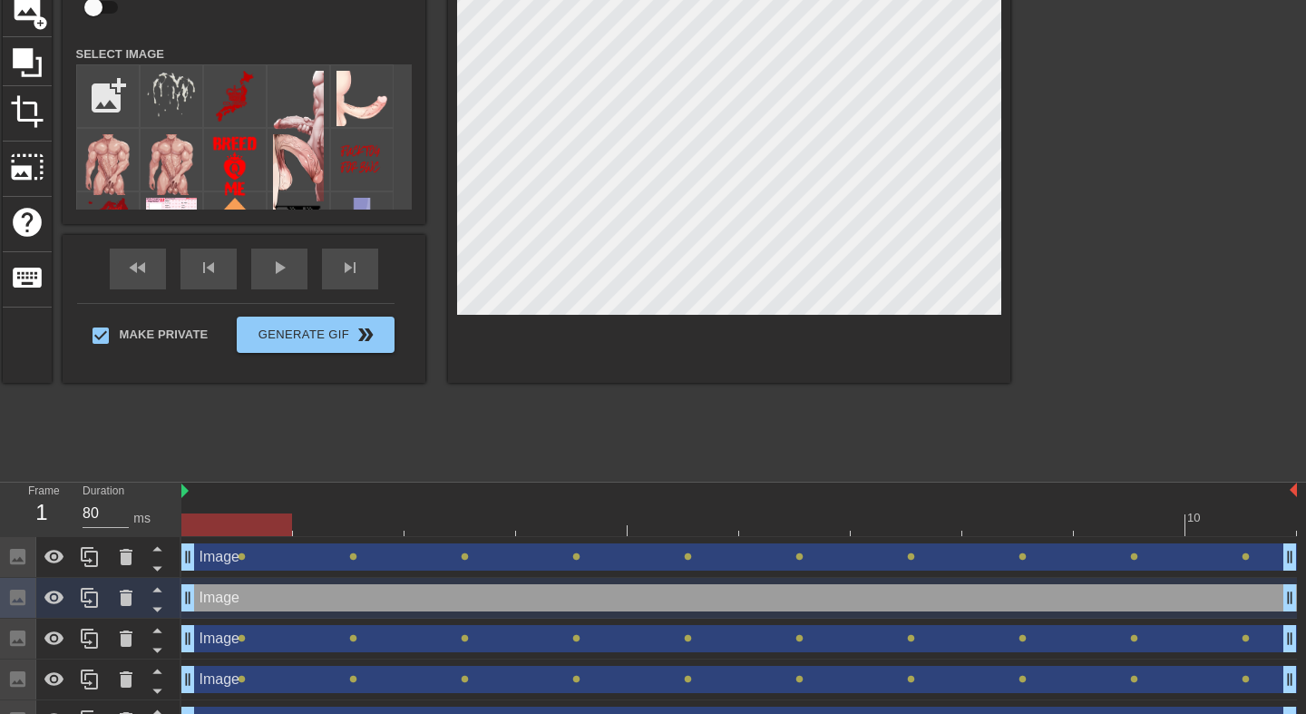
scroll to position [175, 0]
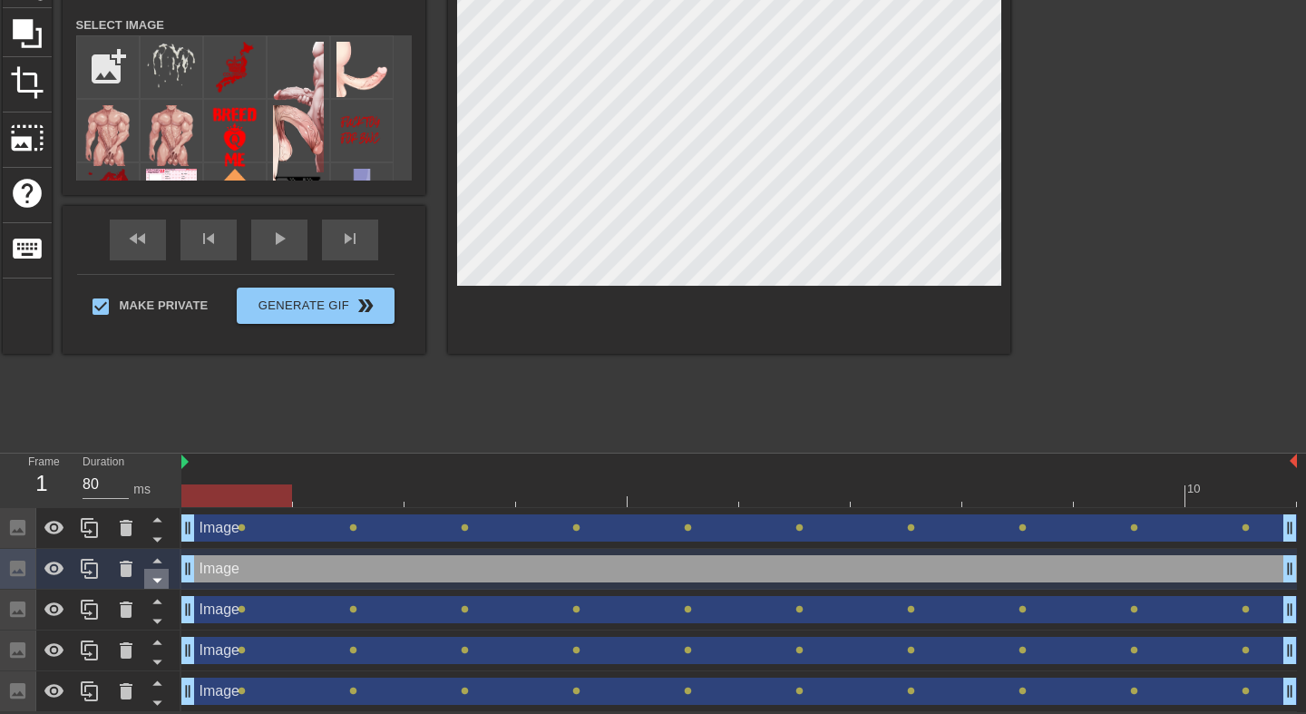
click at [158, 582] on icon at bounding box center [157, 580] width 23 height 23
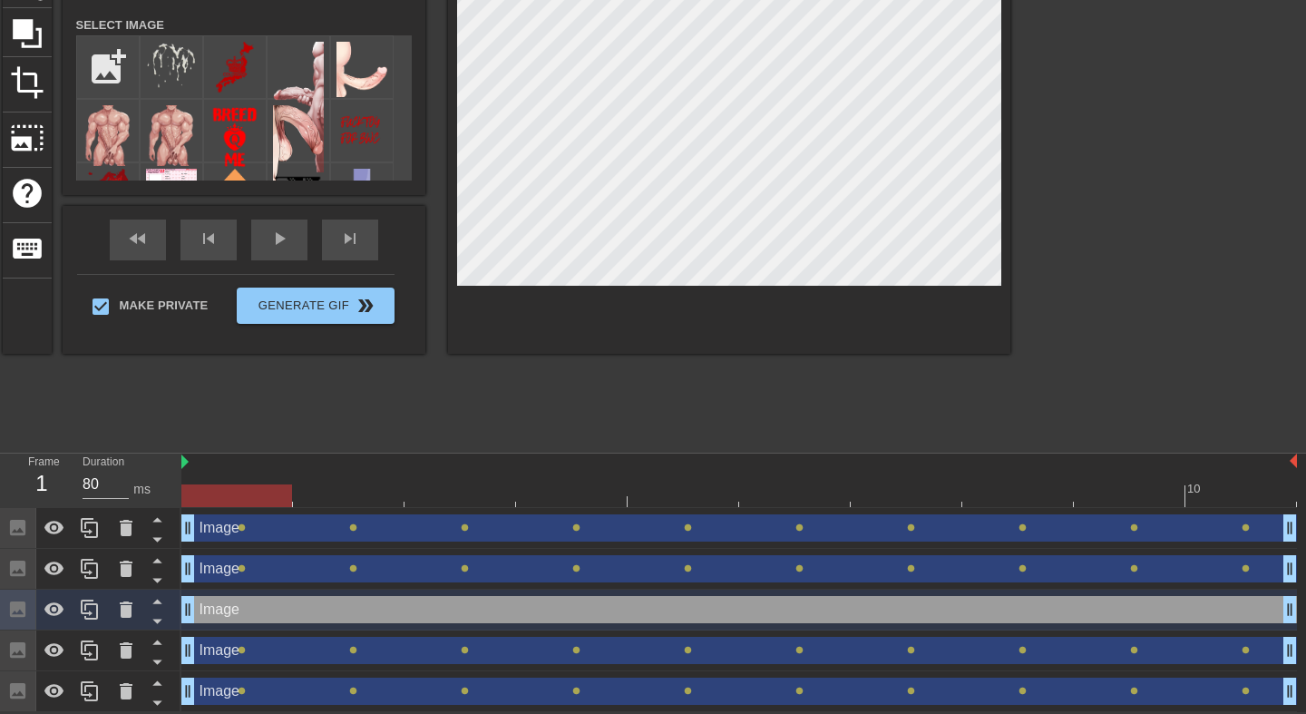
click at [158, 582] on icon at bounding box center [157, 580] width 23 height 23
click at [158, 560] on icon at bounding box center [156, 561] width 9 height 5
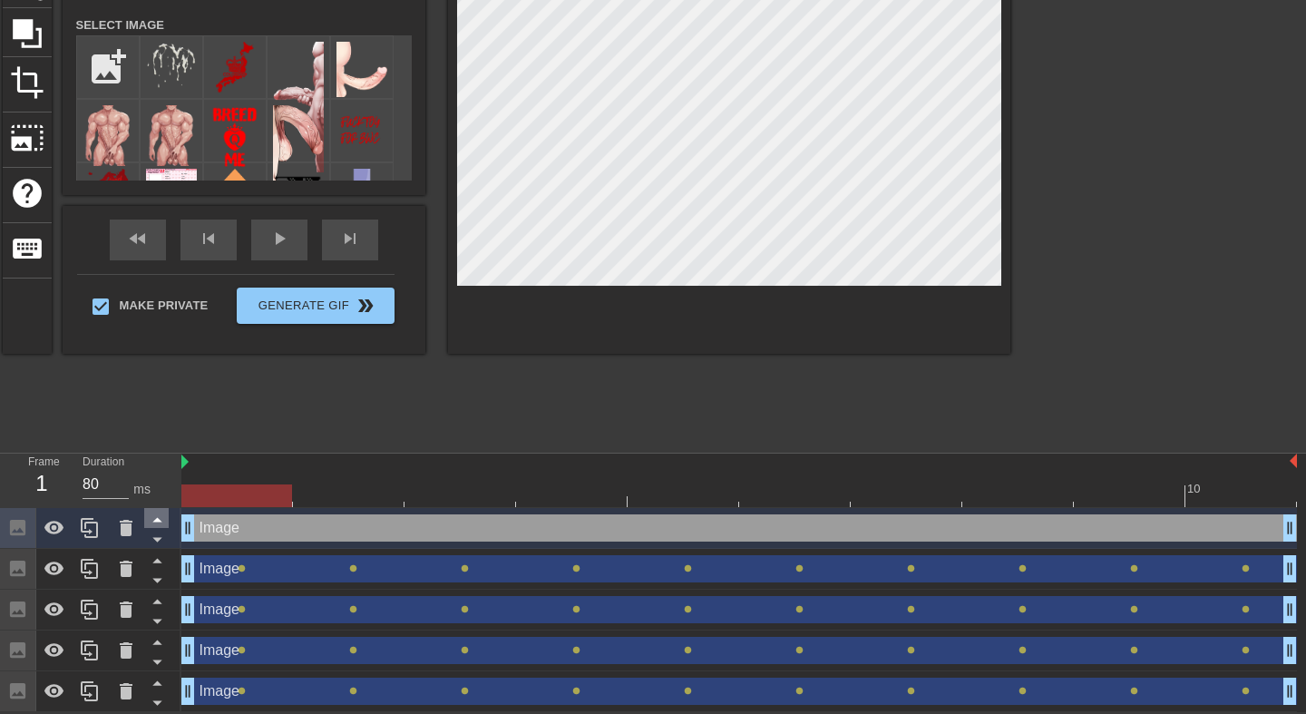
click at [158, 560] on icon at bounding box center [156, 561] width 9 height 5
click at [158, 559] on icon at bounding box center [156, 561] width 9 height 5
checkbox input "false"
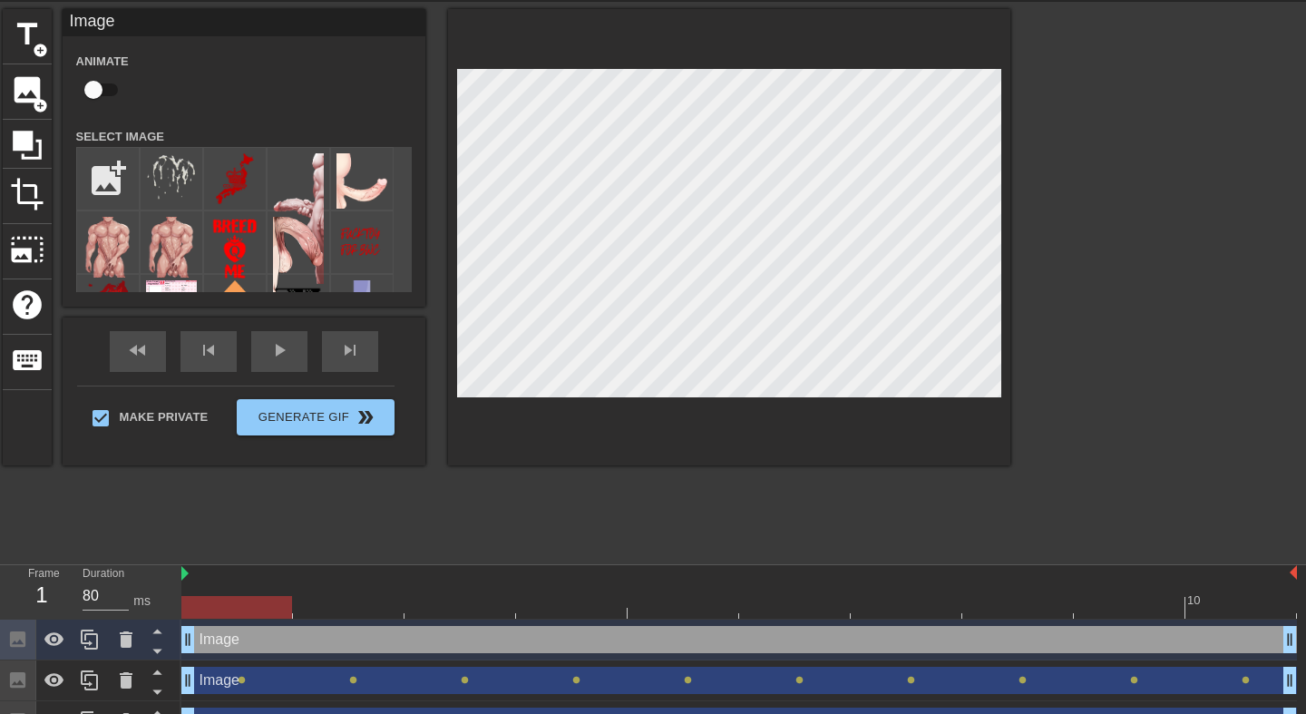
scroll to position [40, 0]
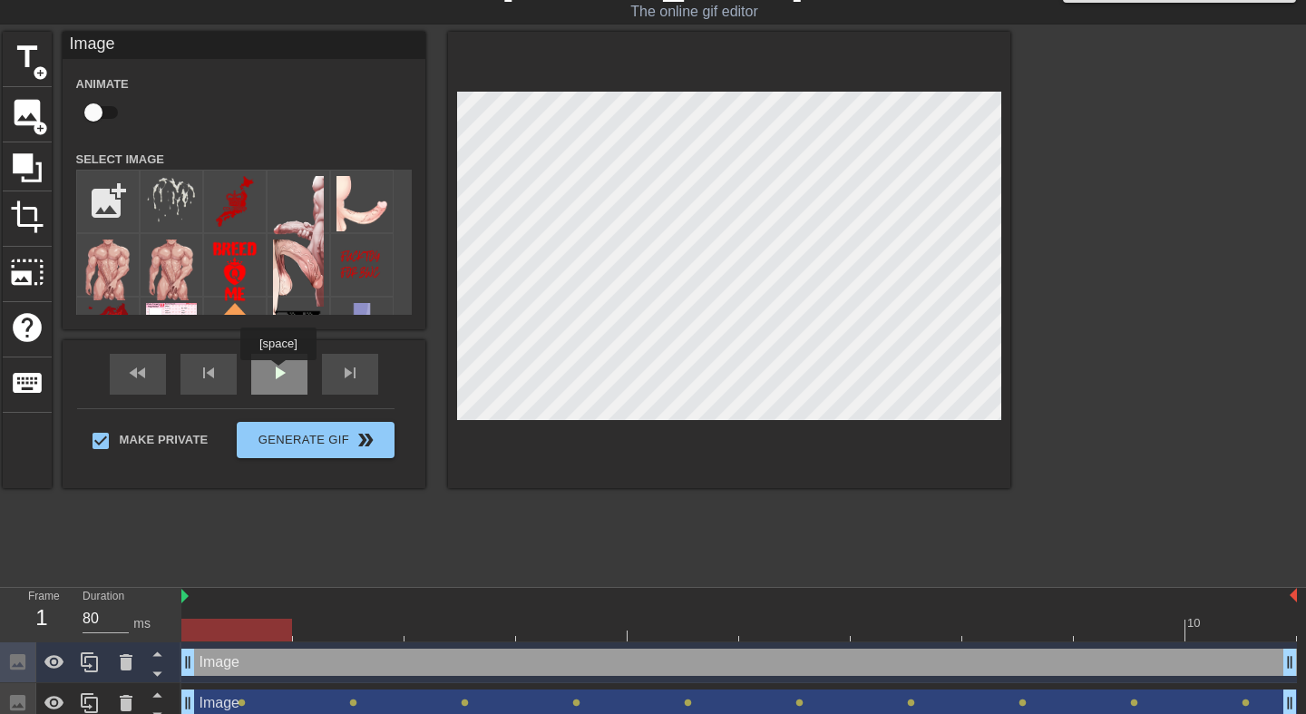
click at [280, 373] on div "play_arrow" at bounding box center [279, 374] width 56 height 41
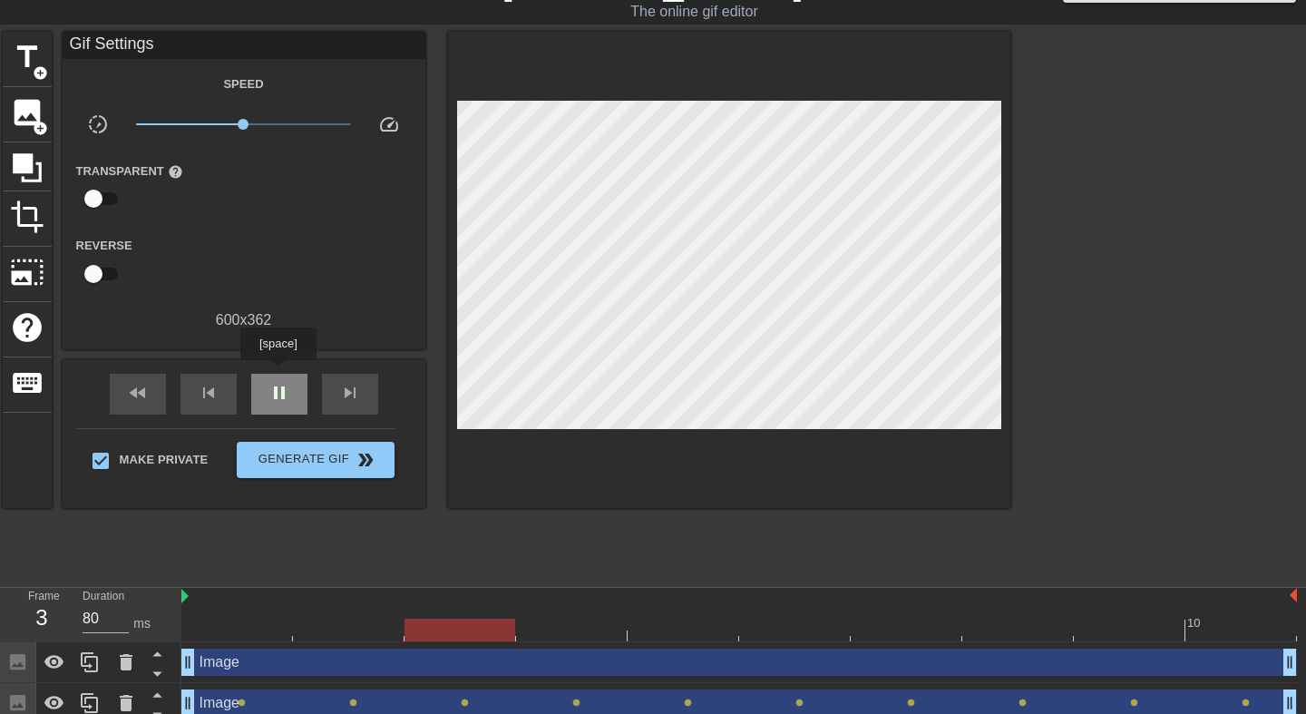
click at [280, 374] on div "pause" at bounding box center [279, 394] width 56 height 41
type input "90"
click at [103, 190] on input "checkbox" at bounding box center [93, 198] width 103 height 34
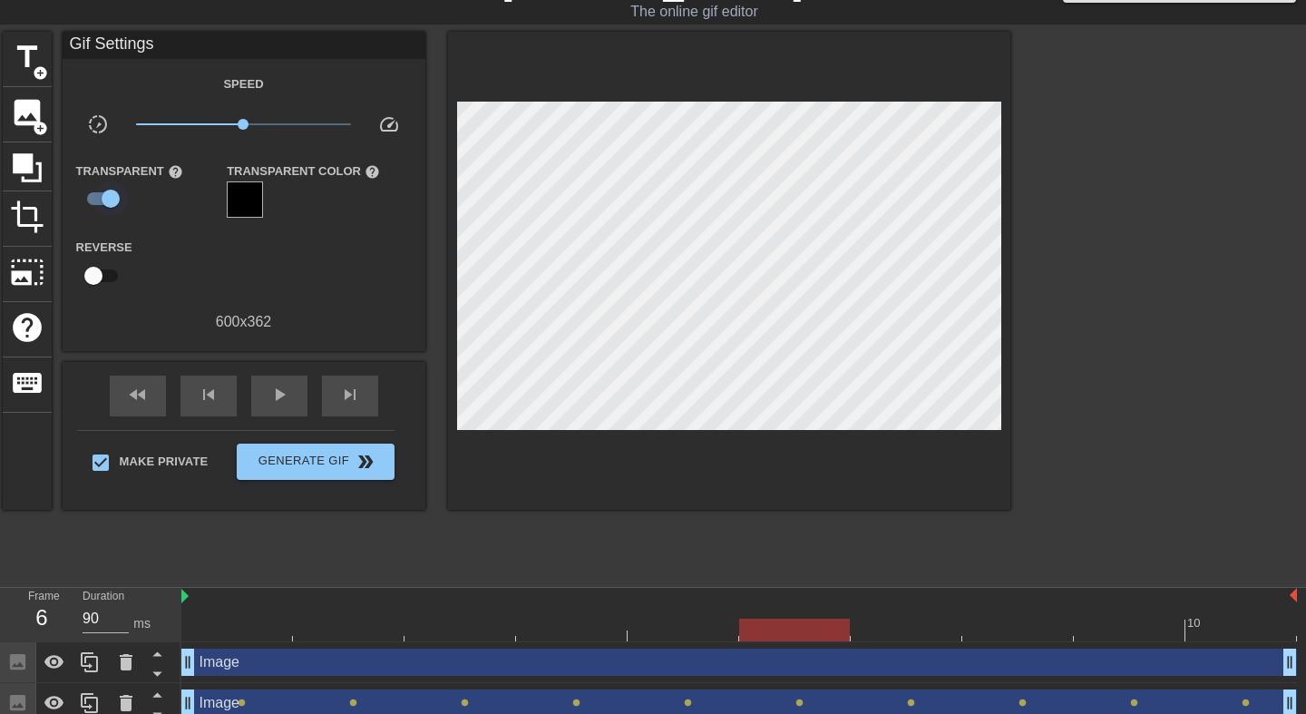
click at [103, 190] on input "checkbox" at bounding box center [110, 198] width 103 height 34
checkbox input "false"
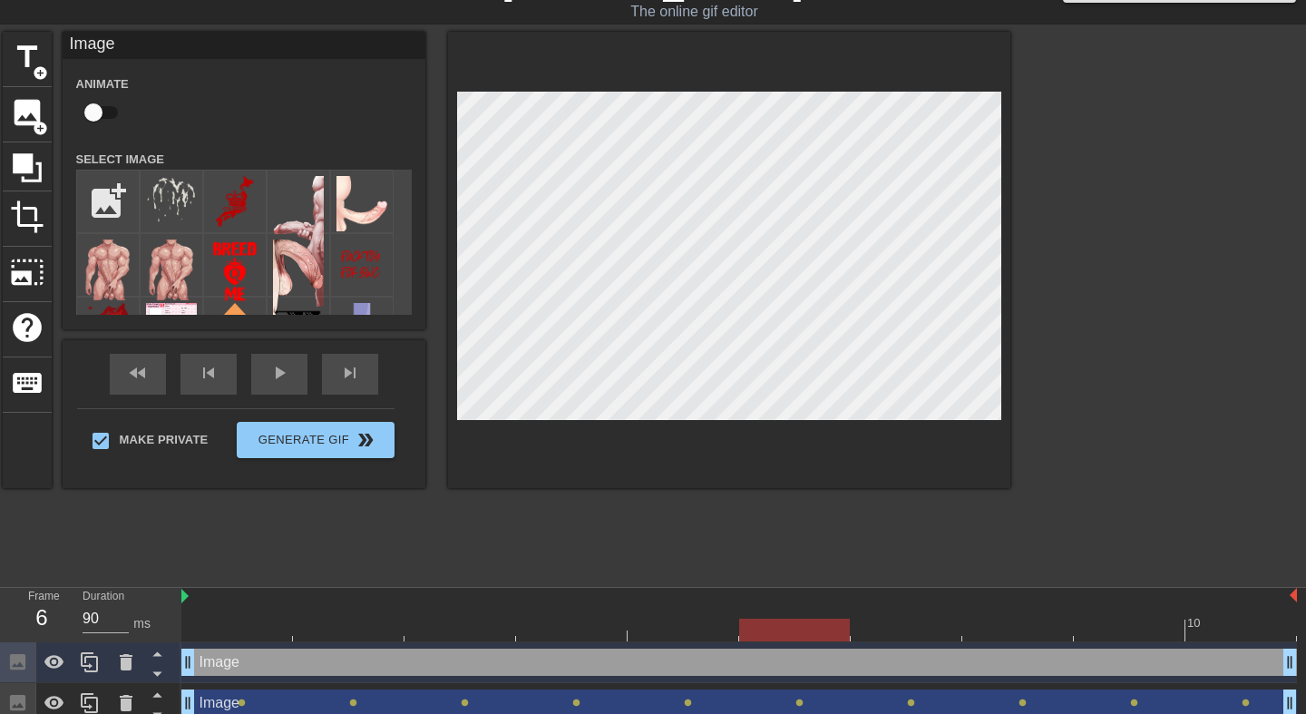
click at [103, 112] on input "checkbox" at bounding box center [93, 112] width 103 height 34
checkbox input "true"
click at [230, 629] on div at bounding box center [739, 630] width 1116 height 23
click at [363, 617] on div at bounding box center [349, 617] width 112 height 23
click at [473, 627] on div at bounding box center [739, 630] width 1116 height 23
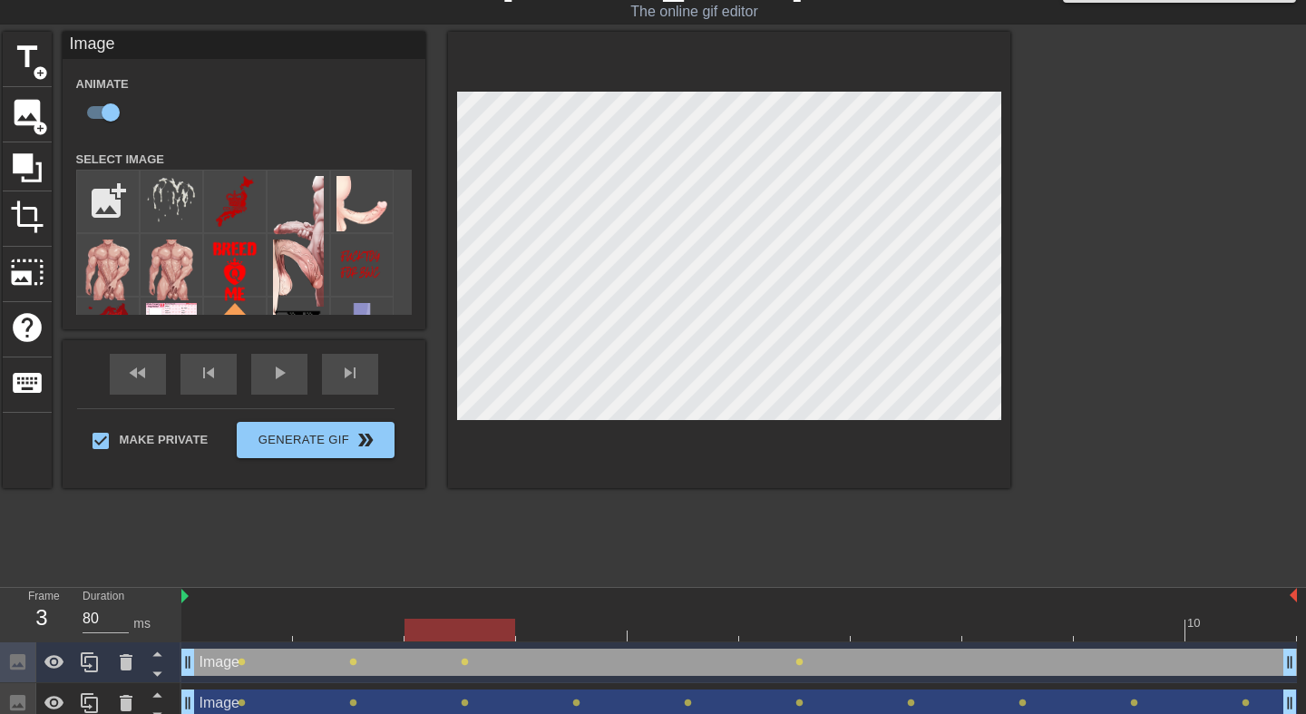
click at [572, 625] on div at bounding box center [739, 630] width 1116 height 23
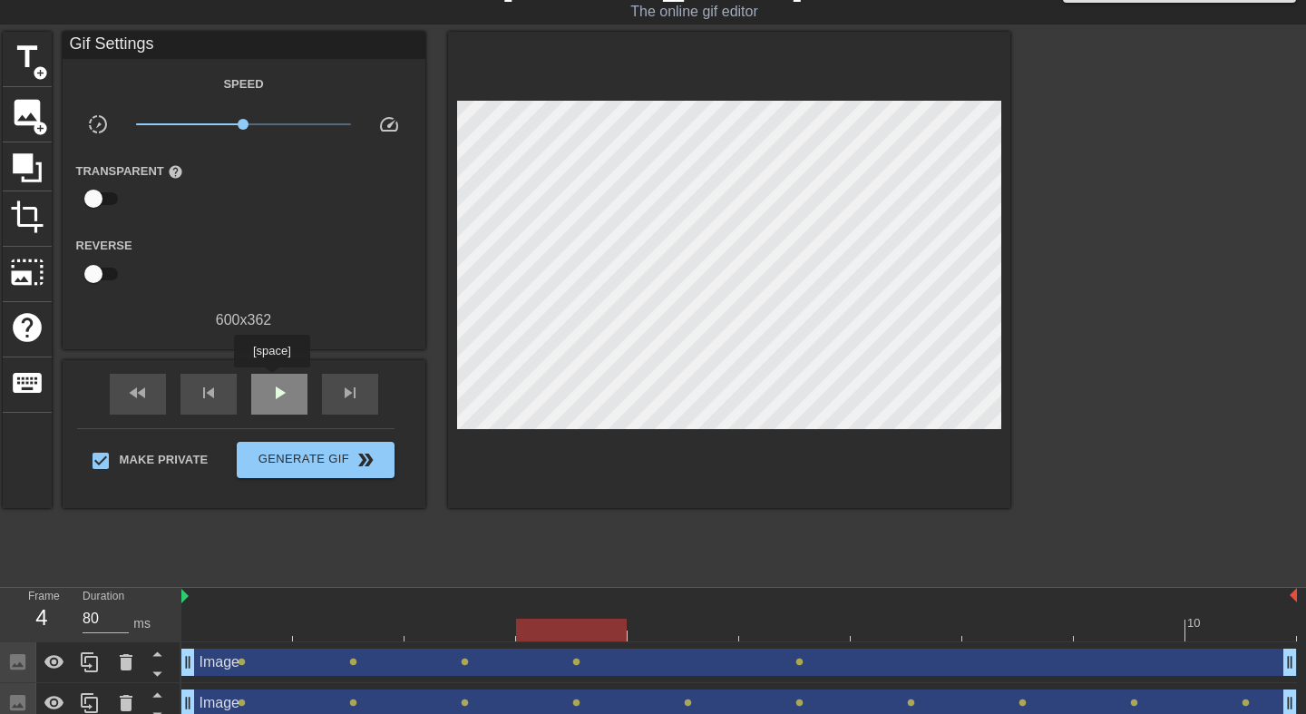
click at [274, 380] on div "play_arrow" at bounding box center [279, 394] width 56 height 41
click at [279, 395] on span "pause" at bounding box center [280, 393] width 22 height 22
click at [690, 636] on div at bounding box center [739, 630] width 1116 height 23
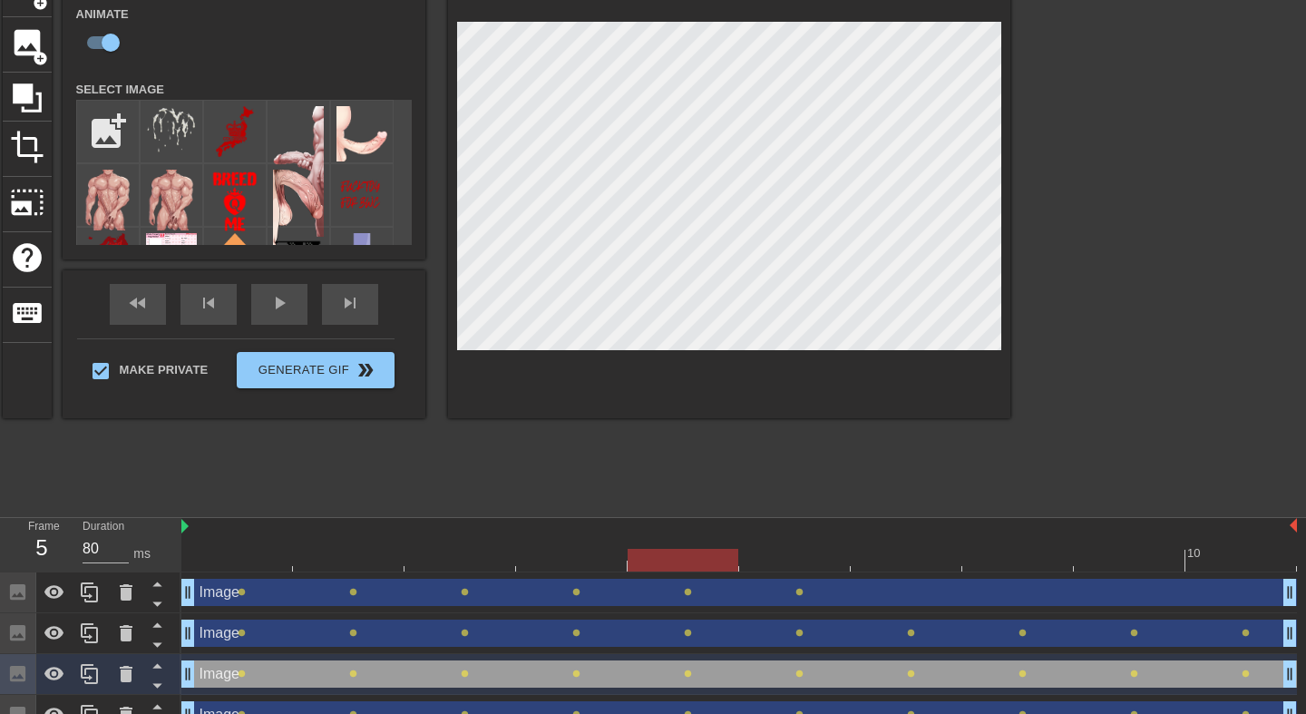
scroll to position [142, 0]
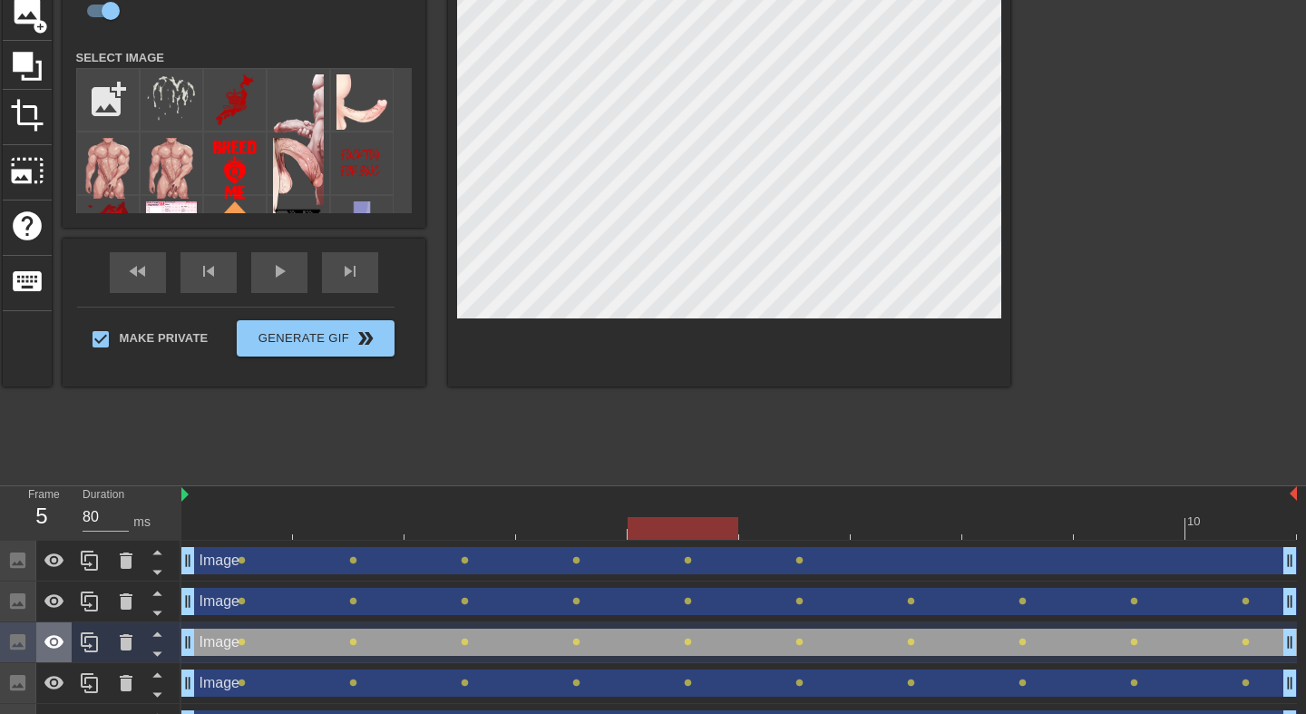
click at [60, 643] on icon at bounding box center [54, 642] width 20 height 14
click at [53, 679] on icon at bounding box center [54, 683] width 20 height 14
click at [53, 679] on icon at bounding box center [54, 683] width 20 height 17
click at [54, 634] on icon at bounding box center [55, 642] width 22 height 22
click at [318, 556] on div "Image drag_handle drag_handle" at bounding box center [739, 560] width 1116 height 27
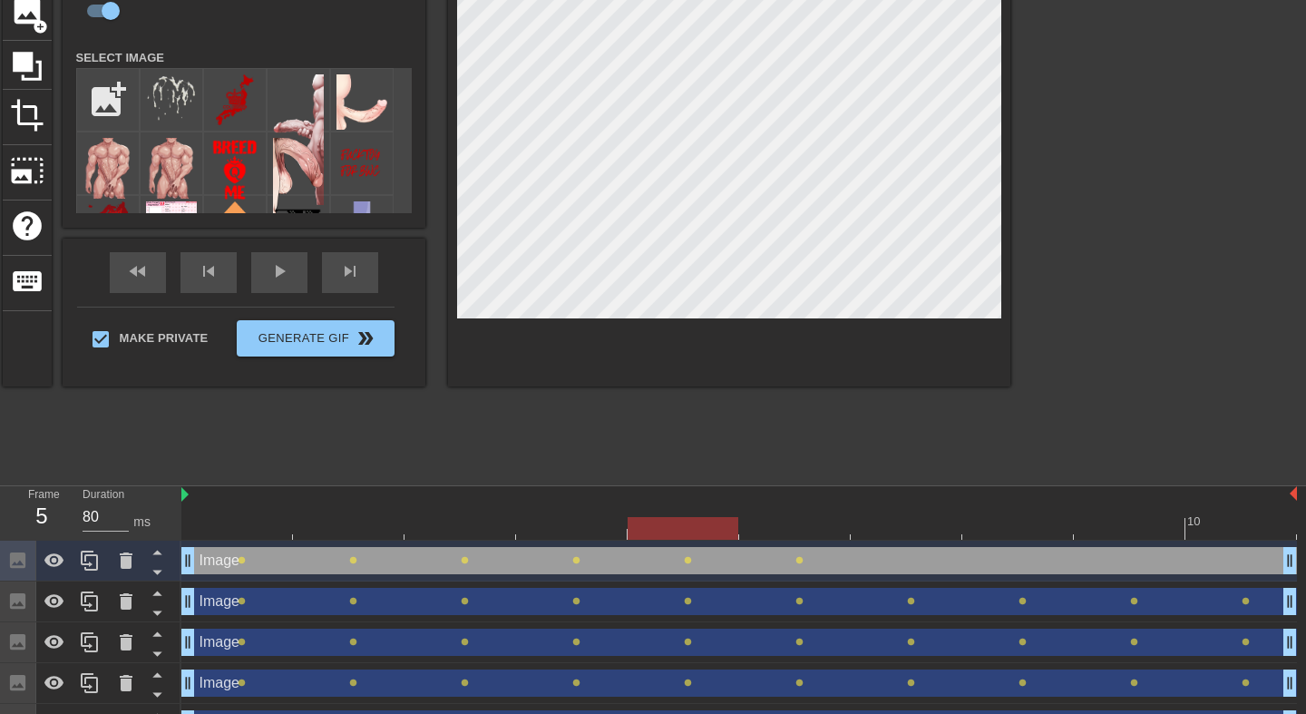
click at [912, 524] on div at bounding box center [739, 528] width 1116 height 23
click at [1030, 526] on div at bounding box center [739, 528] width 1116 height 23
click at [1106, 523] on div at bounding box center [739, 528] width 1116 height 23
click at [1234, 530] on div at bounding box center [739, 528] width 1116 height 23
click at [269, 277] on div "play_arrow" at bounding box center [279, 272] width 56 height 41
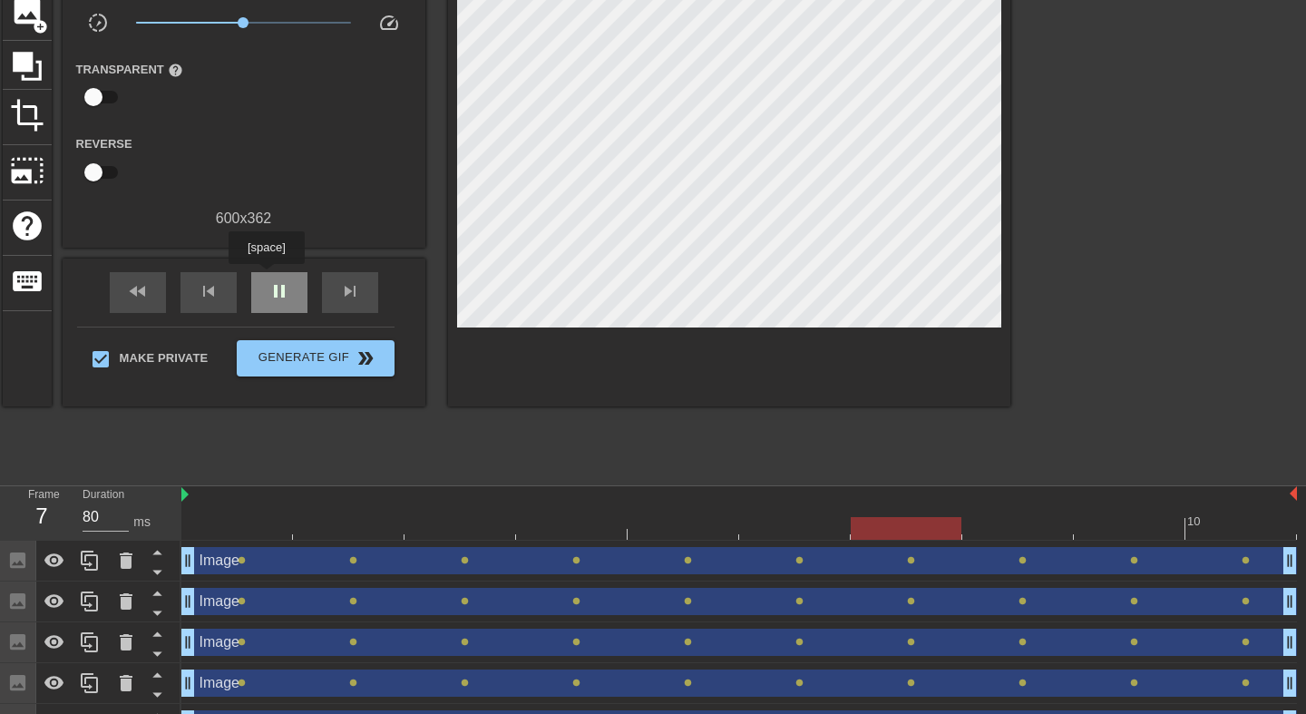
click at [269, 277] on div "pause" at bounding box center [279, 292] width 56 height 41
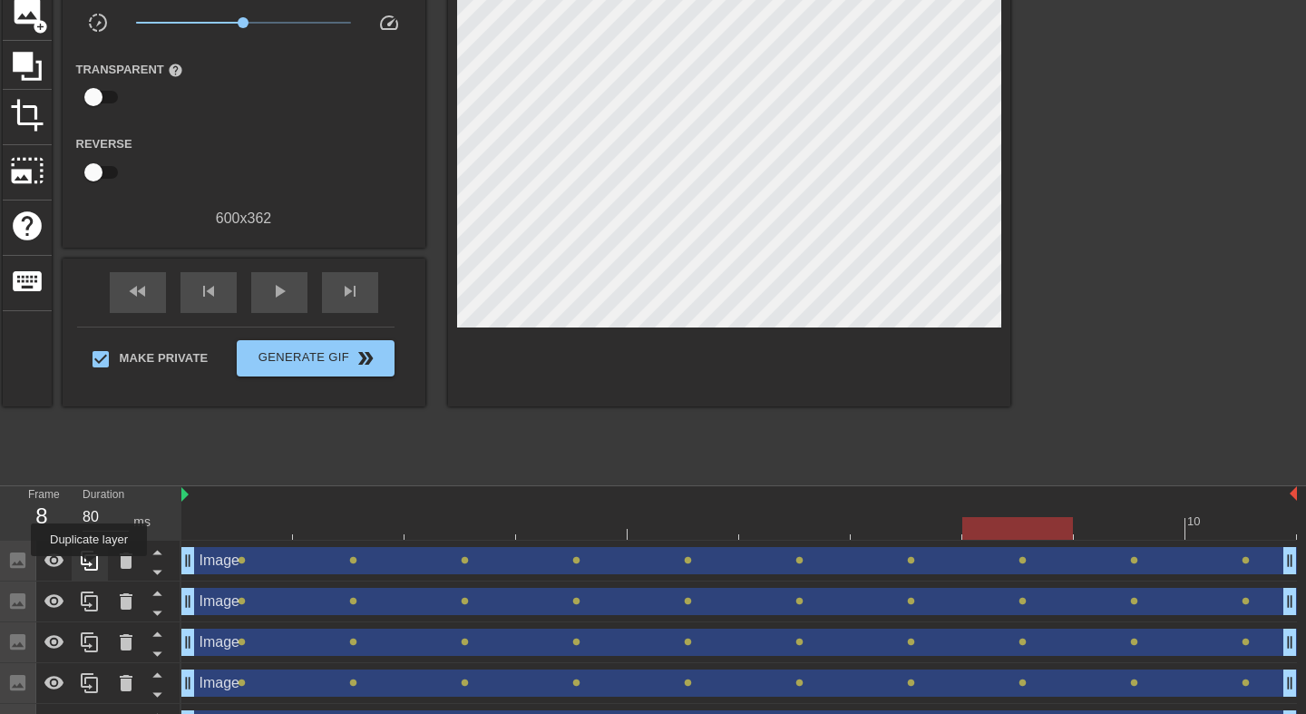
click at [91, 569] on icon at bounding box center [89, 561] width 17 height 20
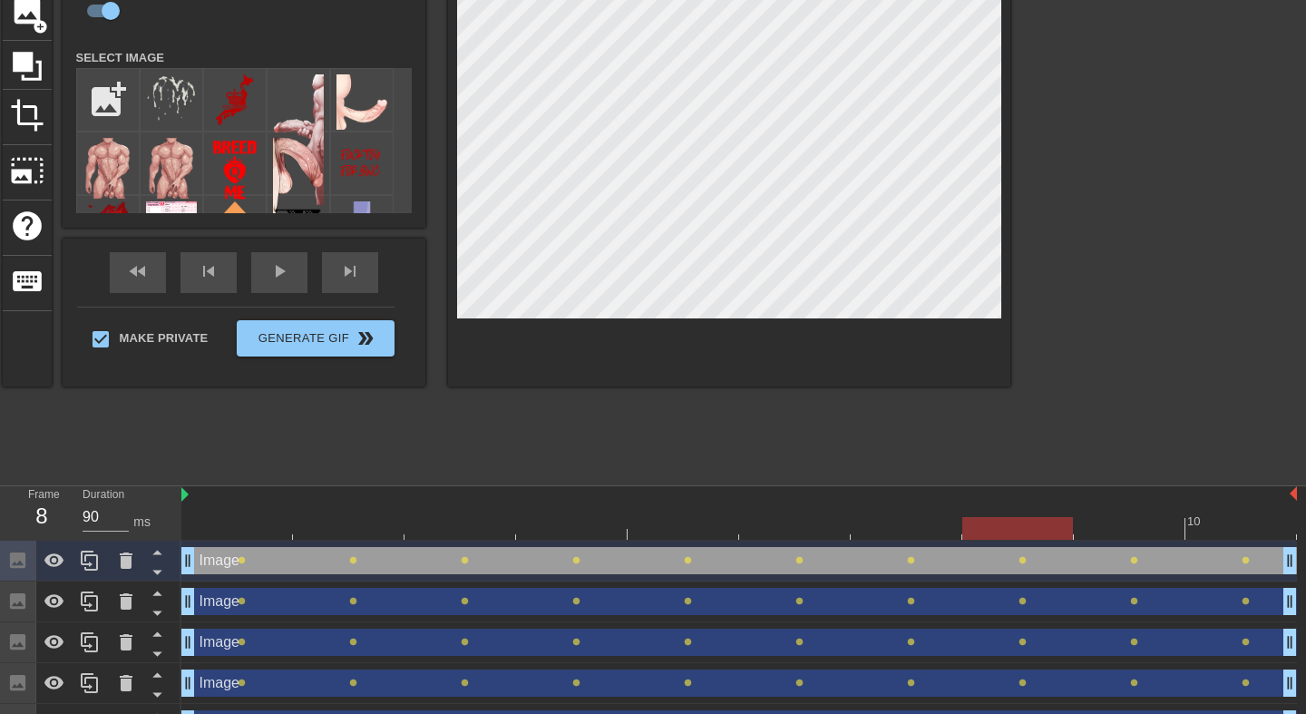
click at [1135, 522] on div at bounding box center [739, 528] width 1116 height 23
click at [1221, 524] on div at bounding box center [739, 528] width 1116 height 23
click at [267, 526] on div at bounding box center [739, 528] width 1116 height 23
click at [364, 524] on div at bounding box center [739, 528] width 1116 height 23
click at [484, 525] on div at bounding box center [739, 528] width 1116 height 23
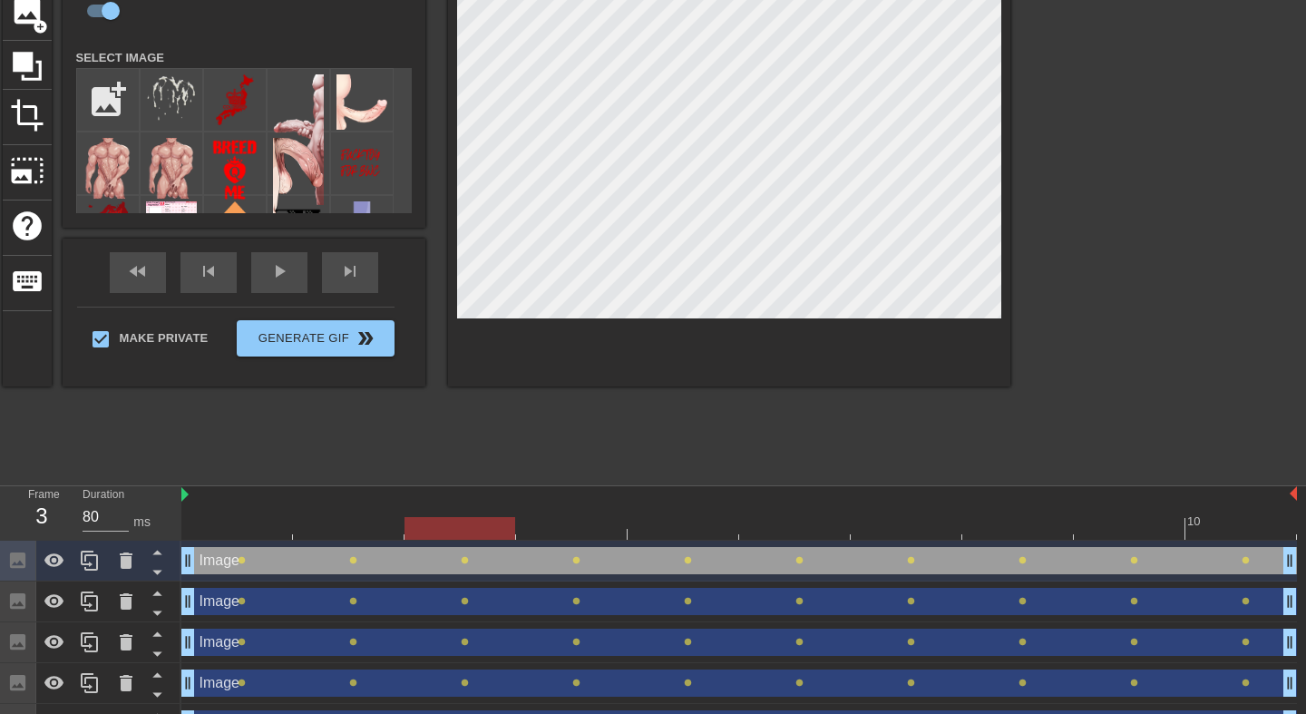
click at [582, 524] on div at bounding box center [739, 528] width 1116 height 23
click at [682, 518] on div at bounding box center [739, 528] width 1116 height 23
click at [770, 526] on div at bounding box center [739, 528] width 1116 height 23
click at [902, 523] on div at bounding box center [739, 528] width 1116 height 23
click at [1039, 534] on div at bounding box center [739, 528] width 1116 height 23
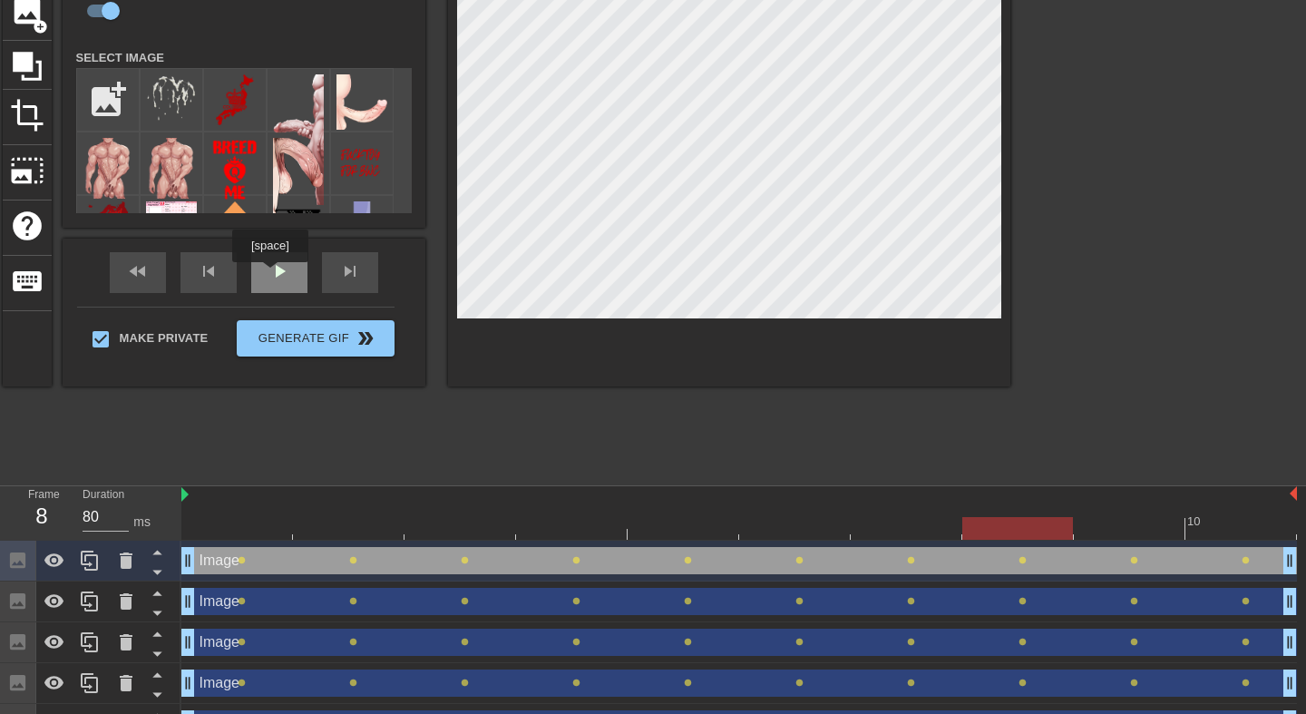
click at [272, 275] on div "play_arrow" at bounding box center [279, 272] width 56 height 41
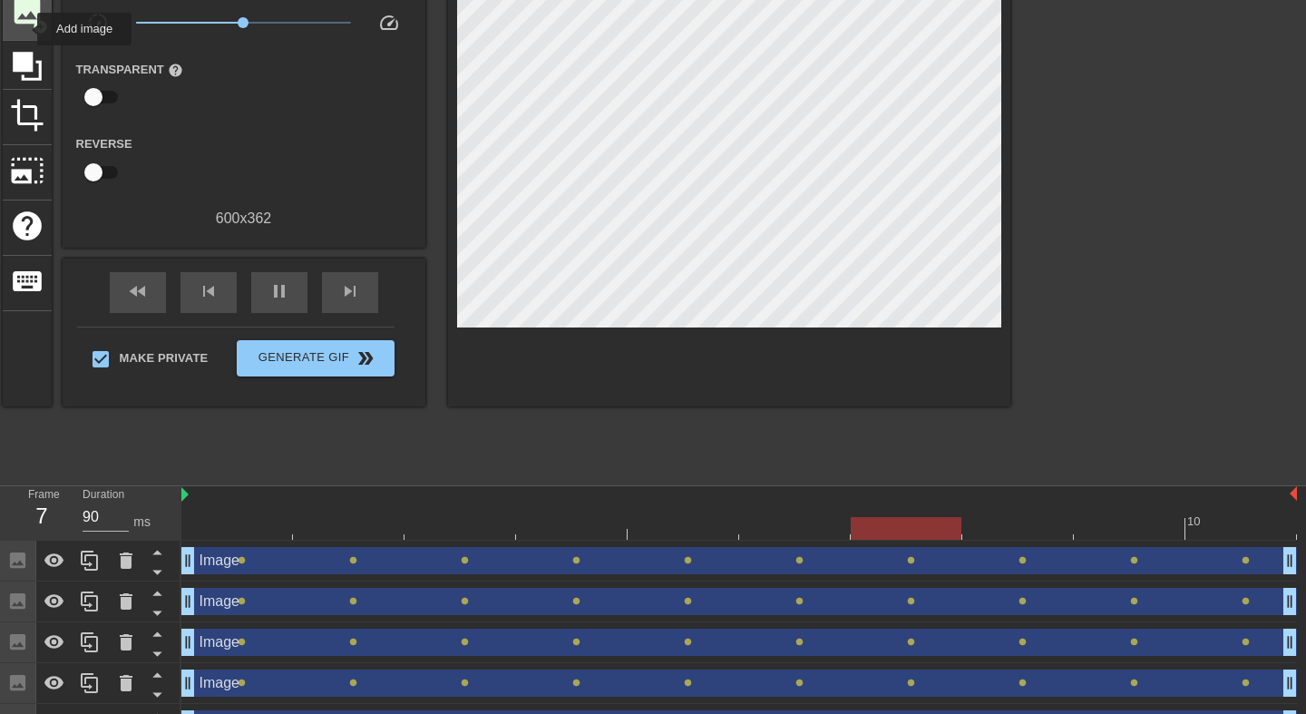
click at [25, 29] on div "image add_circle" at bounding box center [27, 12] width 49 height 55
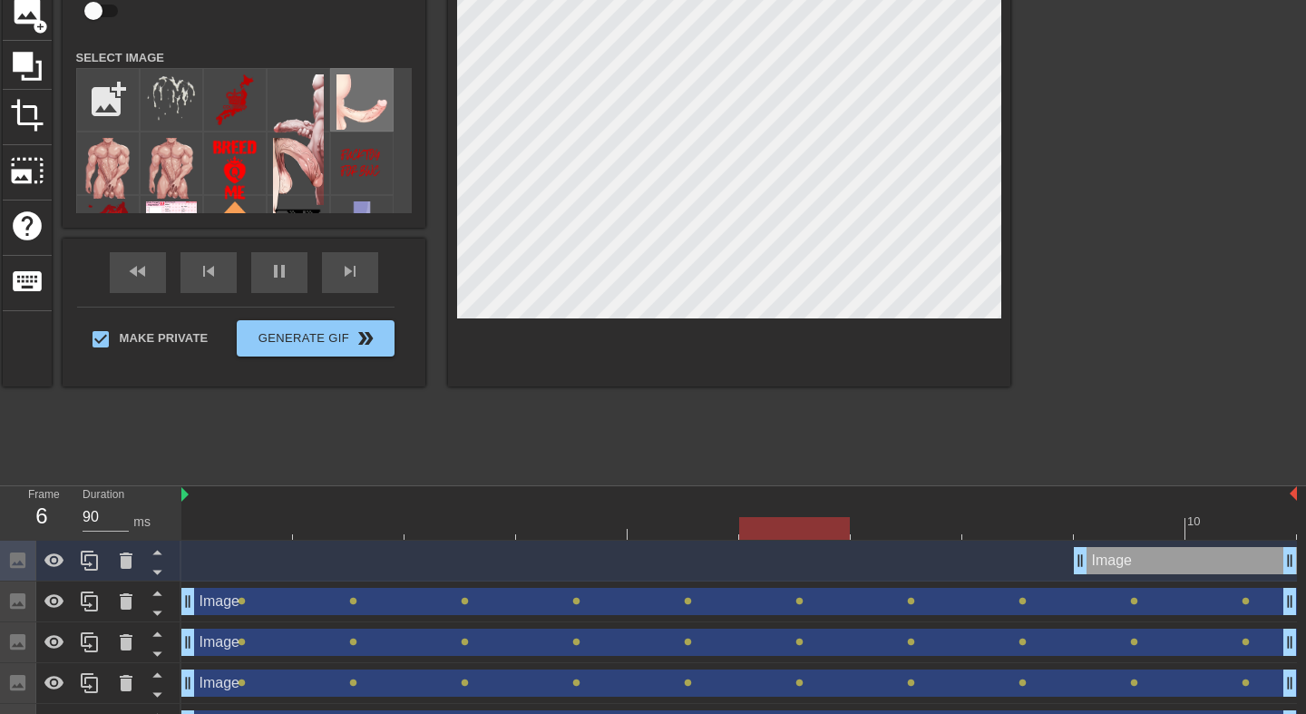
click at [373, 106] on img at bounding box center [362, 101] width 51 height 55
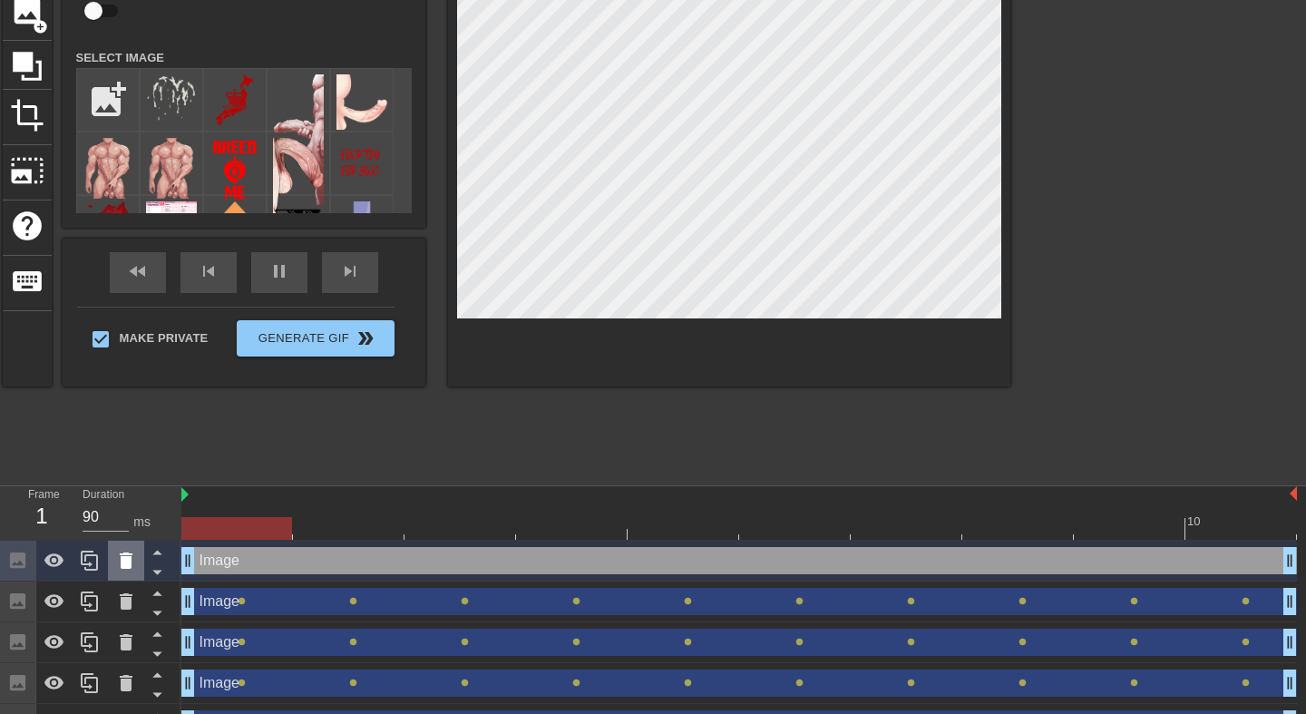
drag, startPoint x: 1080, startPoint y: 561, endPoint x: 118, endPoint y: 557, distance: 961.7
click at [118, 557] on div "Frame 1 Duration 90 ms 10 Image drag_handle drag_handle Image drag_handle drag_…" at bounding box center [653, 656] width 1306 height 340
click at [132, 558] on icon at bounding box center [126, 561] width 22 height 22
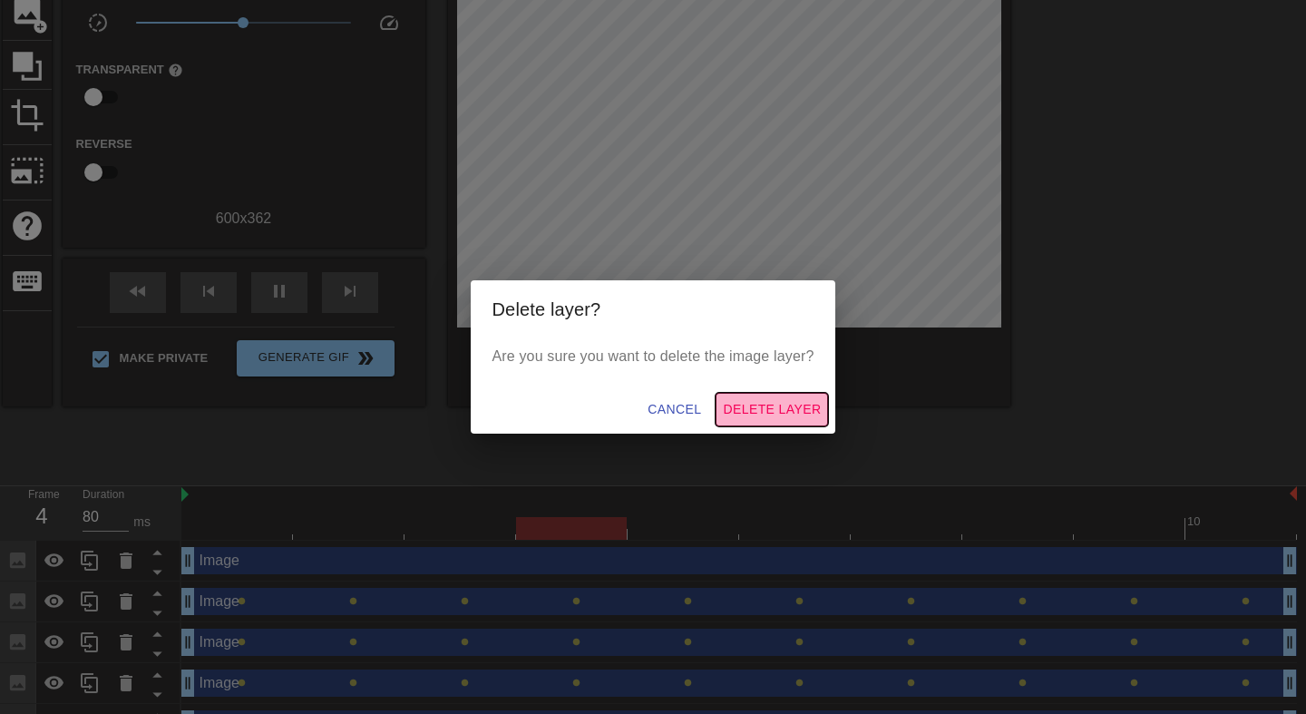
click at [811, 408] on span "Delete Layer" at bounding box center [772, 409] width 98 height 23
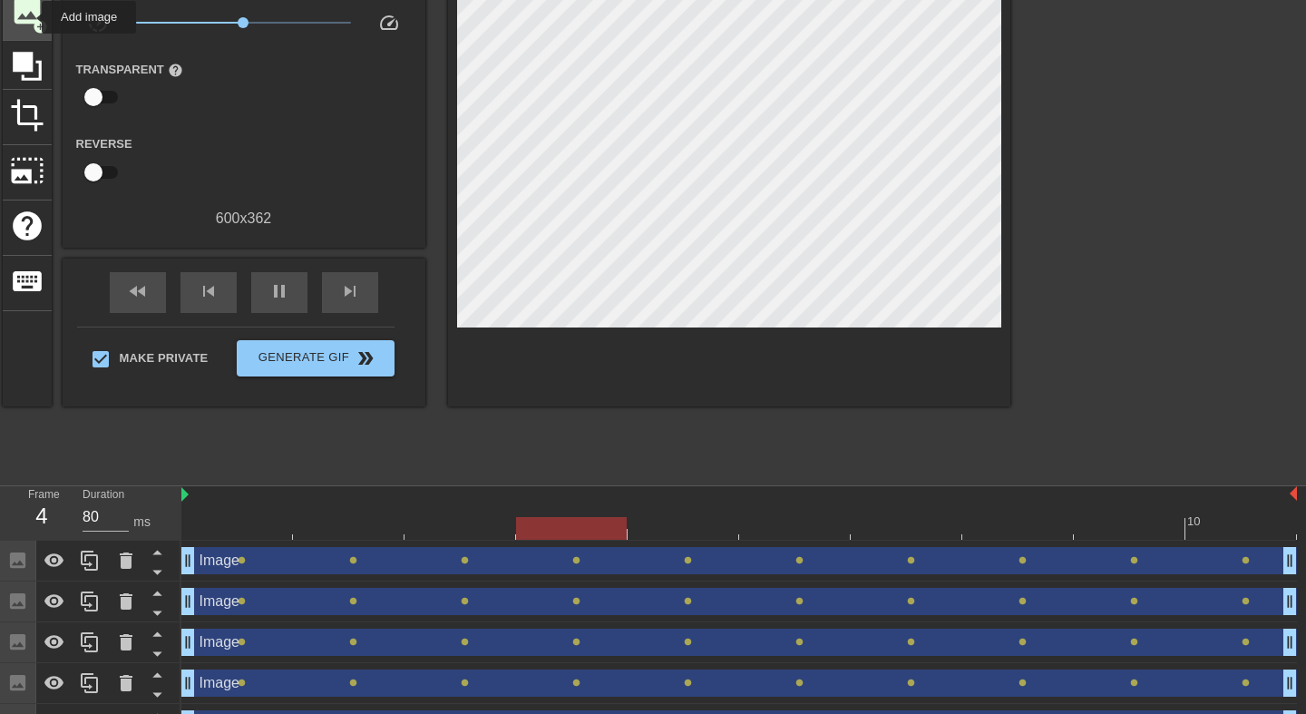
click at [30, 17] on span "image" at bounding box center [27, 11] width 34 height 34
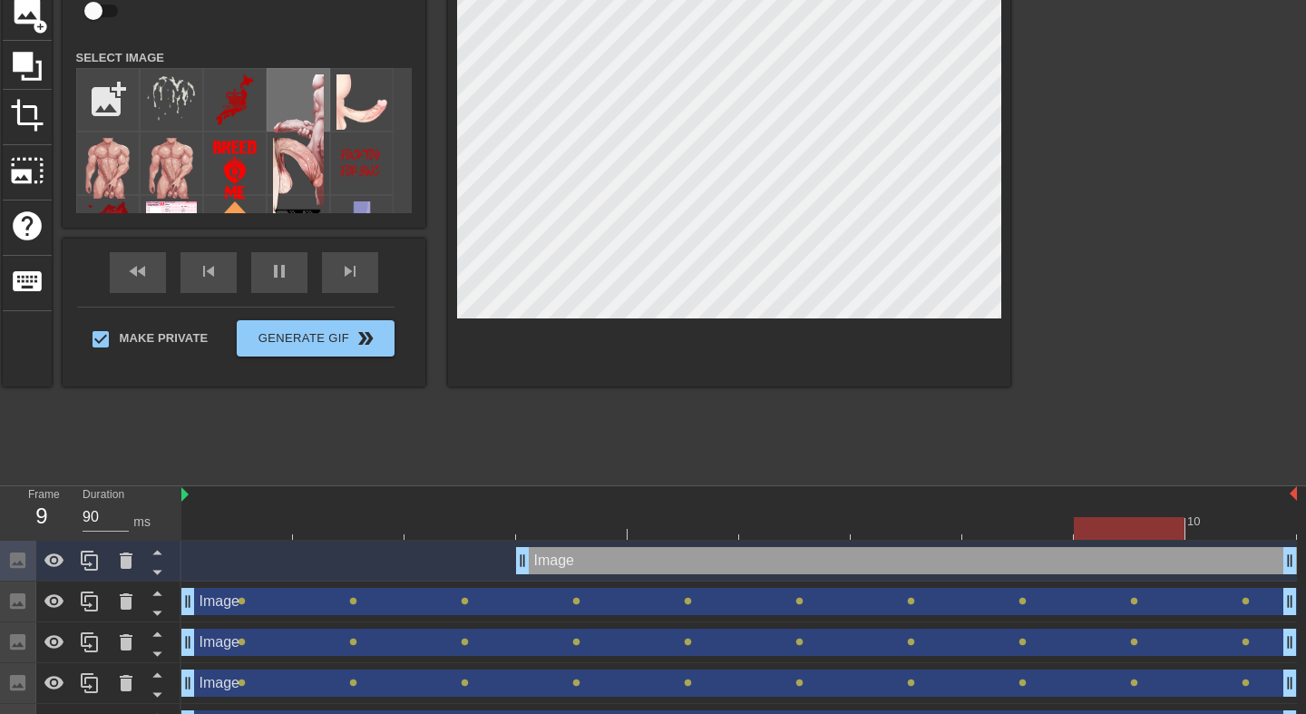
click at [303, 107] on img at bounding box center [298, 139] width 51 height 131
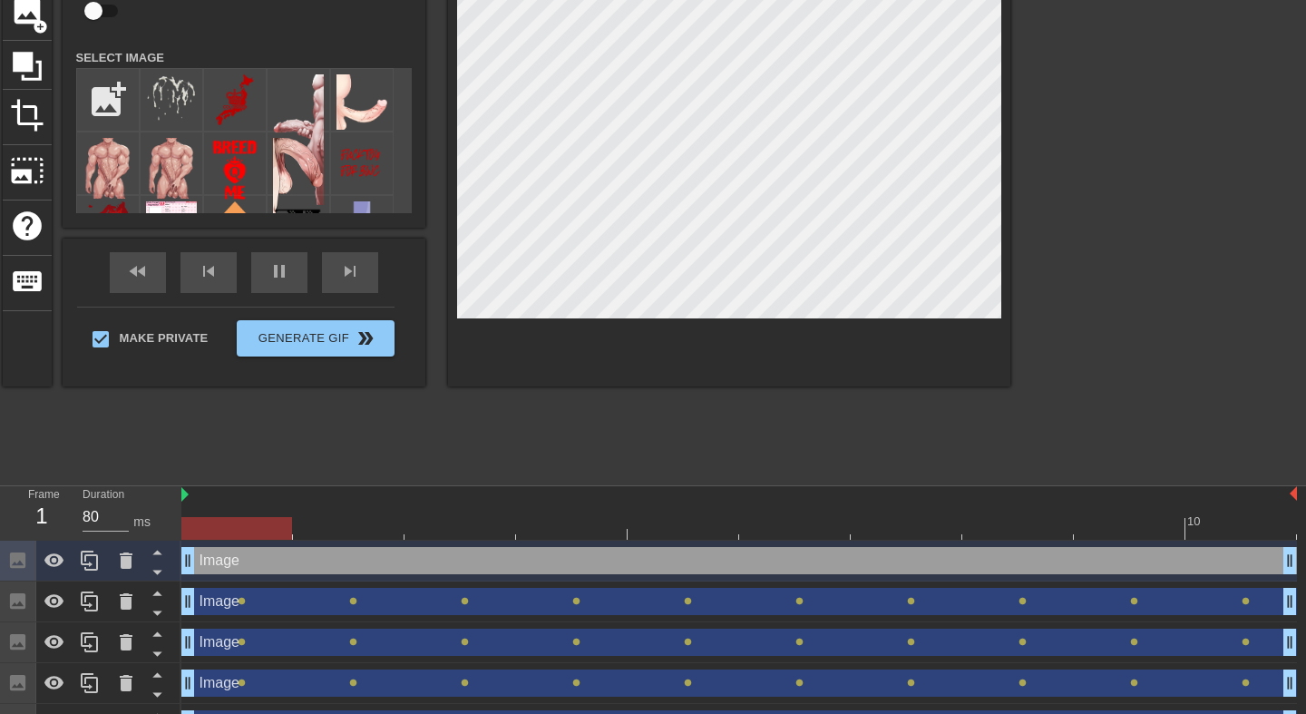
drag, startPoint x: 525, startPoint y: 569, endPoint x: 201, endPoint y: 566, distance: 324.8
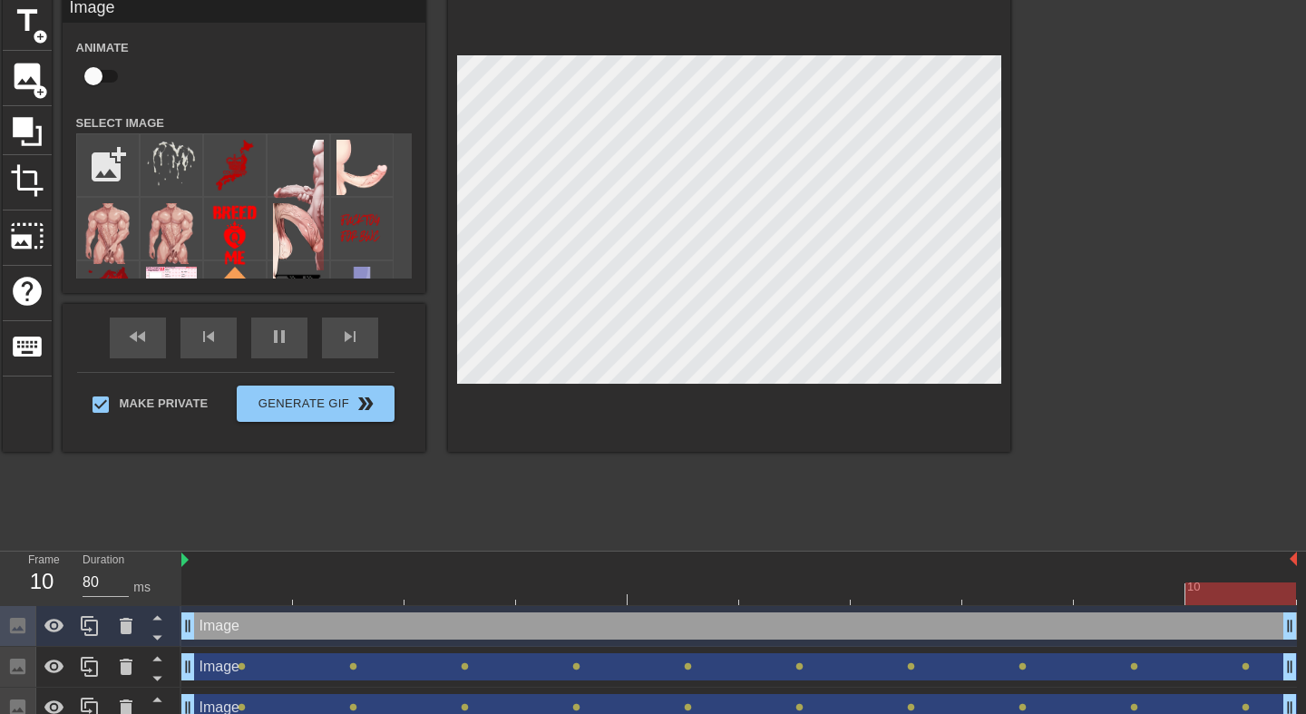
scroll to position [64, 0]
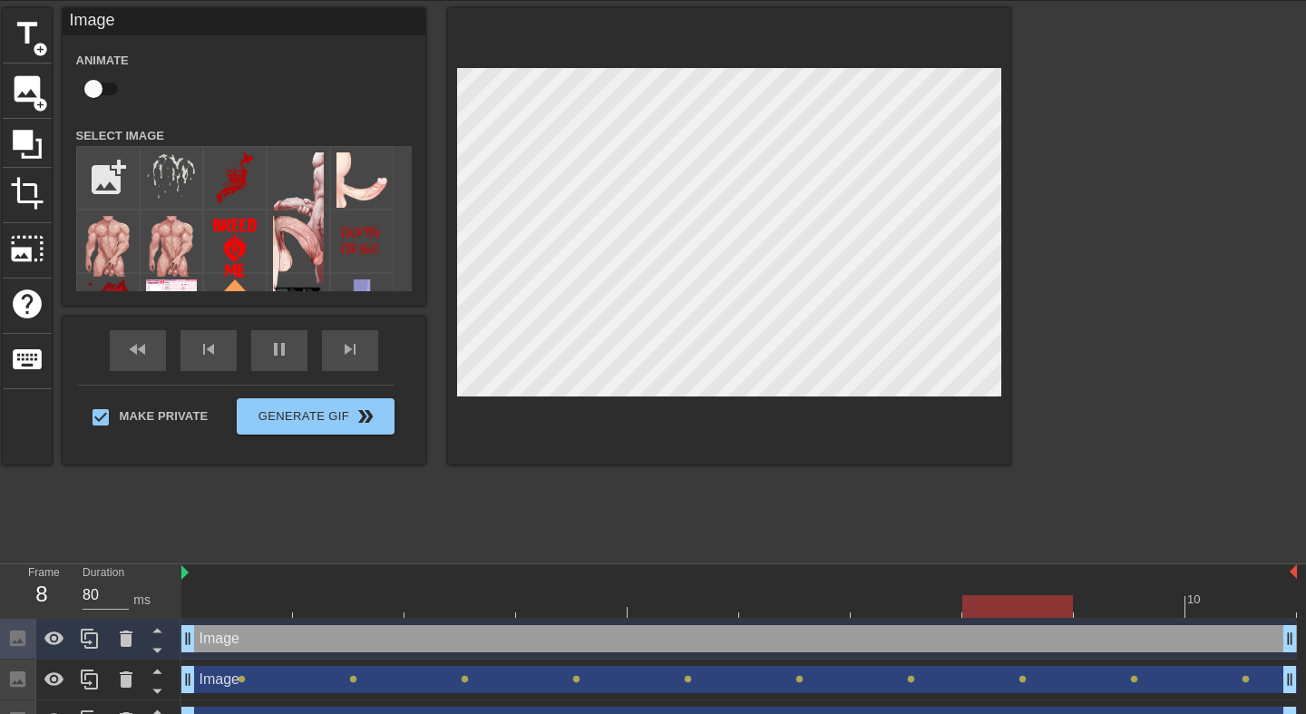
click at [1018, 377] on div "title add_circle image add_circle crop photo_size_select_large help keyboard Im…" at bounding box center [653, 280] width 1306 height 544
click at [93, 631] on icon at bounding box center [90, 639] width 22 height 22
click at [436, 232] on div "title add_circle image add_circle crop photo_size_select_large help keyboard Im…" at bounding box center [507, 236] width 1008 height 456
click at [461, 396] on div at bounding box center [729, 236] width 562 height 456
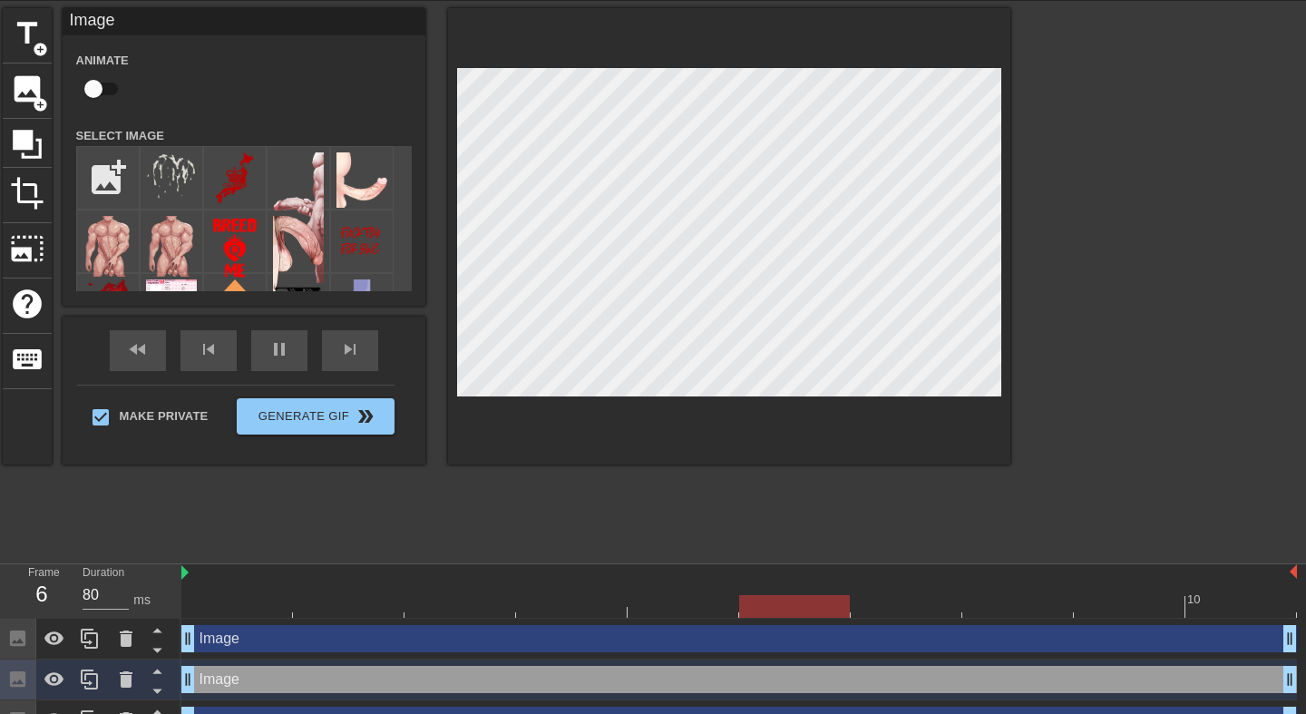
click at [931, 396] on div at bounding box center [729, 236] width 562 height 456
click at [629, 445] on div at bounding box center [729, 236] width 562 height 456
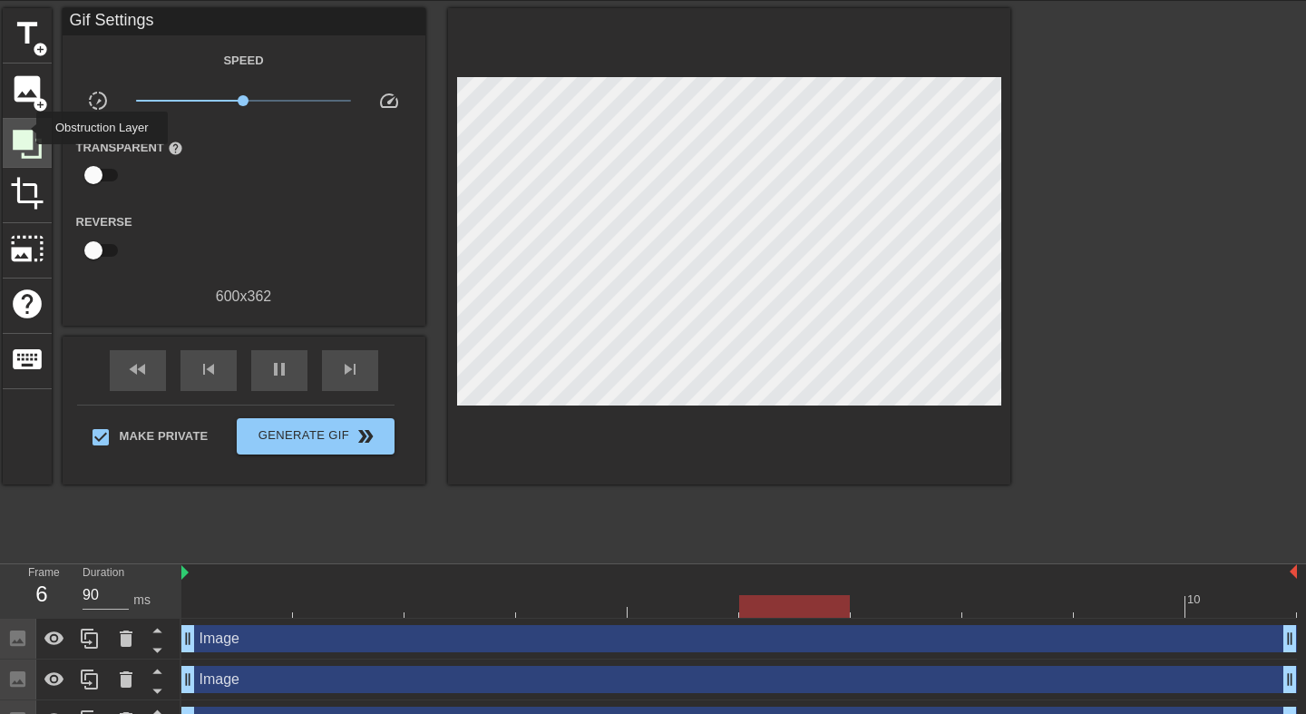
click at [24, 130] on icon at bounding box center [27, 144] width 29 height 29
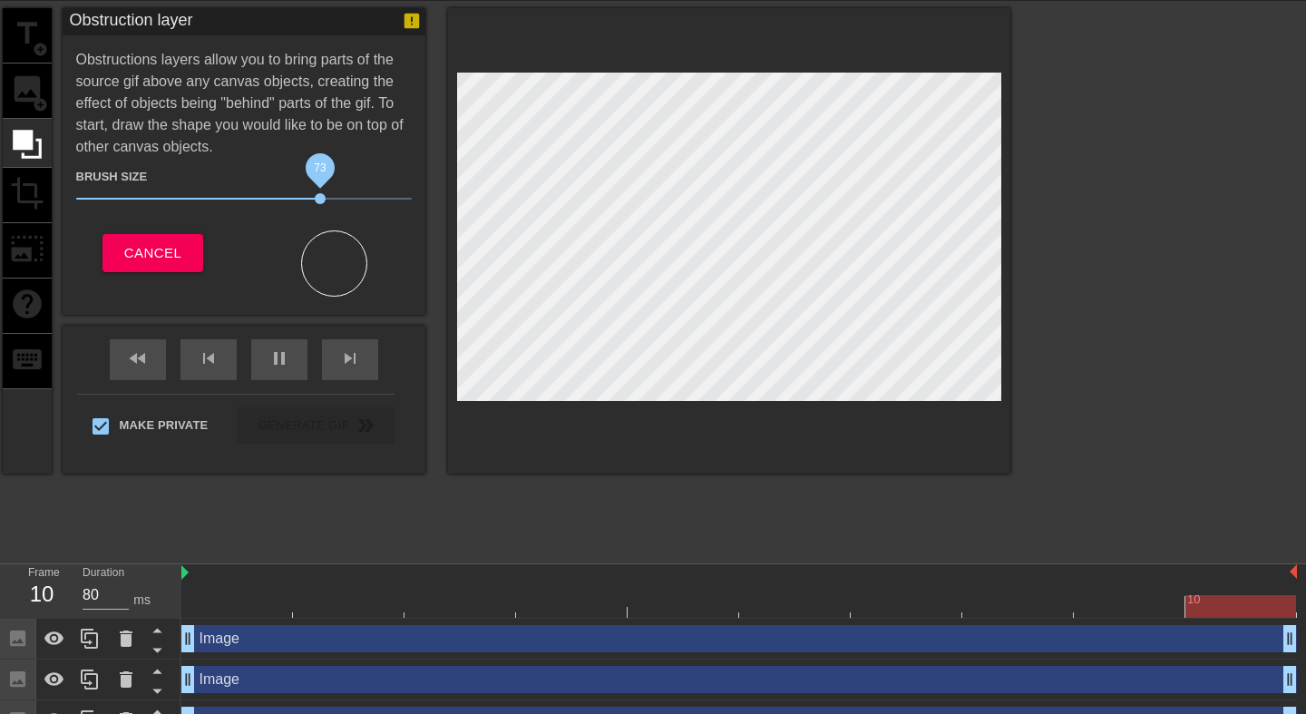
drag, startPoint x: 402, startPoint y: 197, endPoint x: 319, endPoint y: 199, distance: 82.6
click at [319, 199] on span "73" at bounding box center [244, 199] width 336 height 22
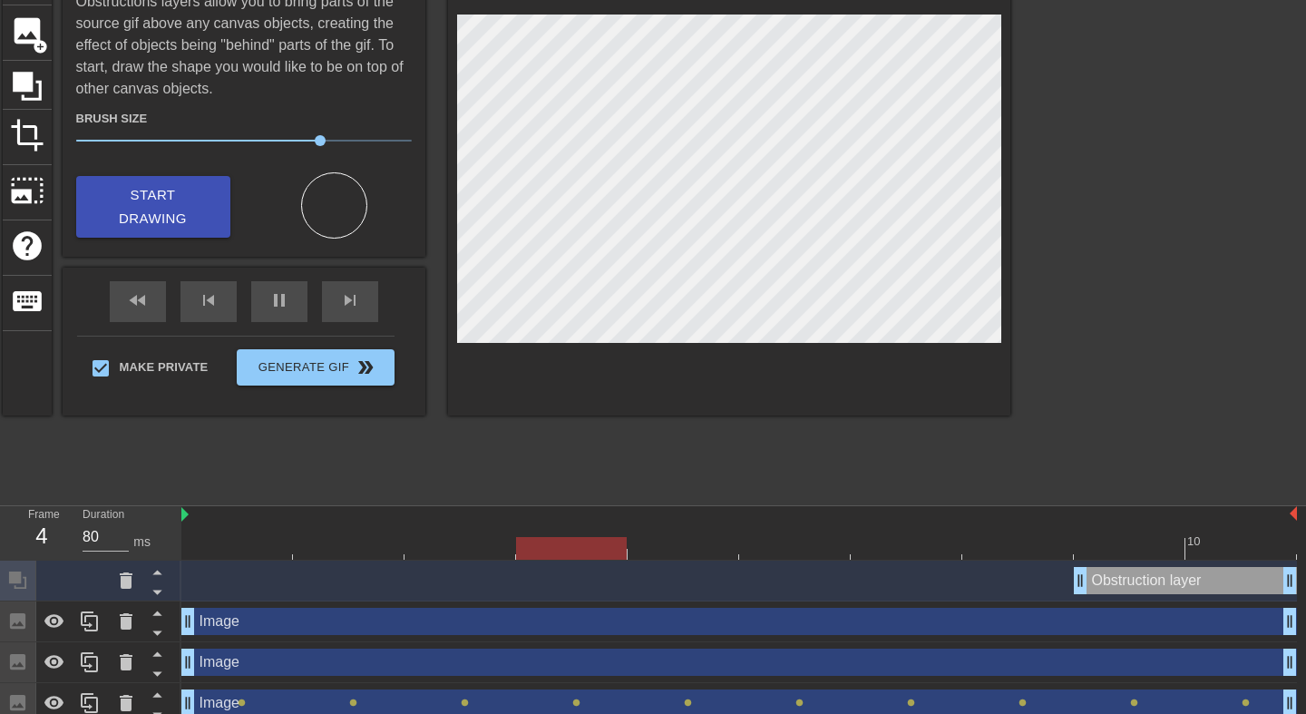
scroll to position [267, 0]
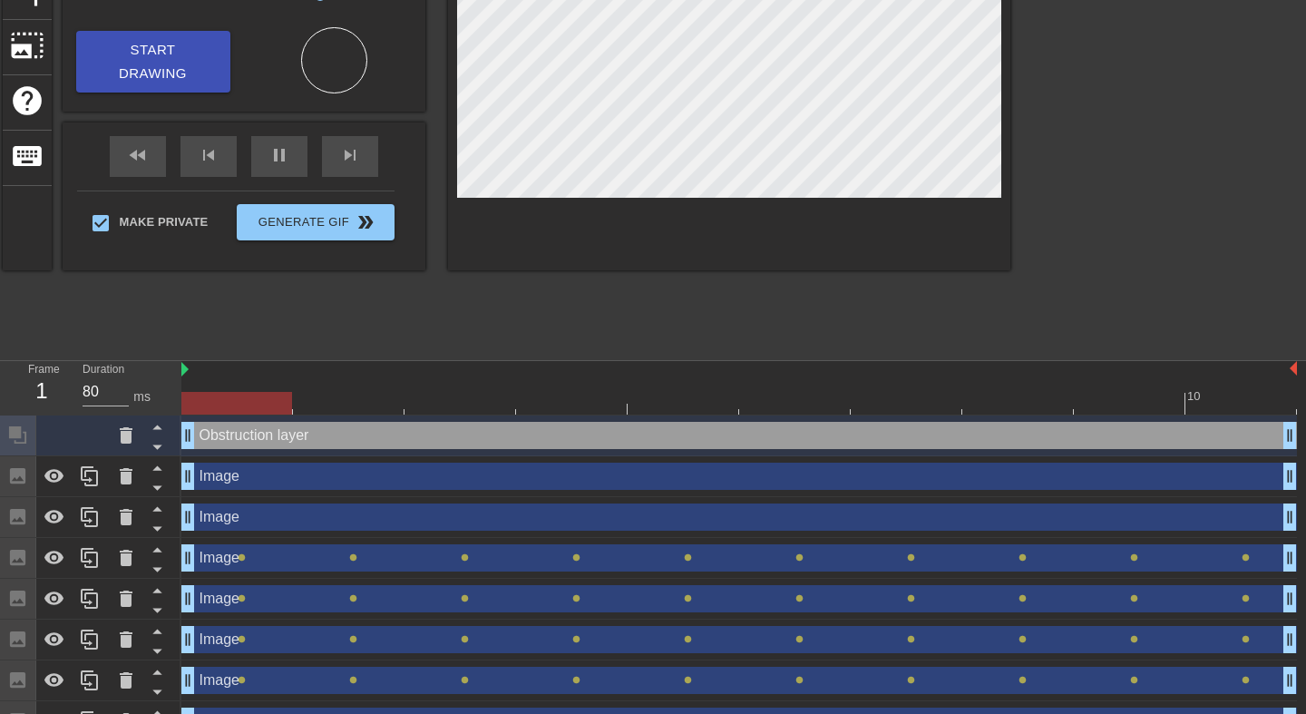
drag, startPoint x: 1080, startPoint y: 440, endPoint x: 183, endPoint y: 439, distance: 896.4
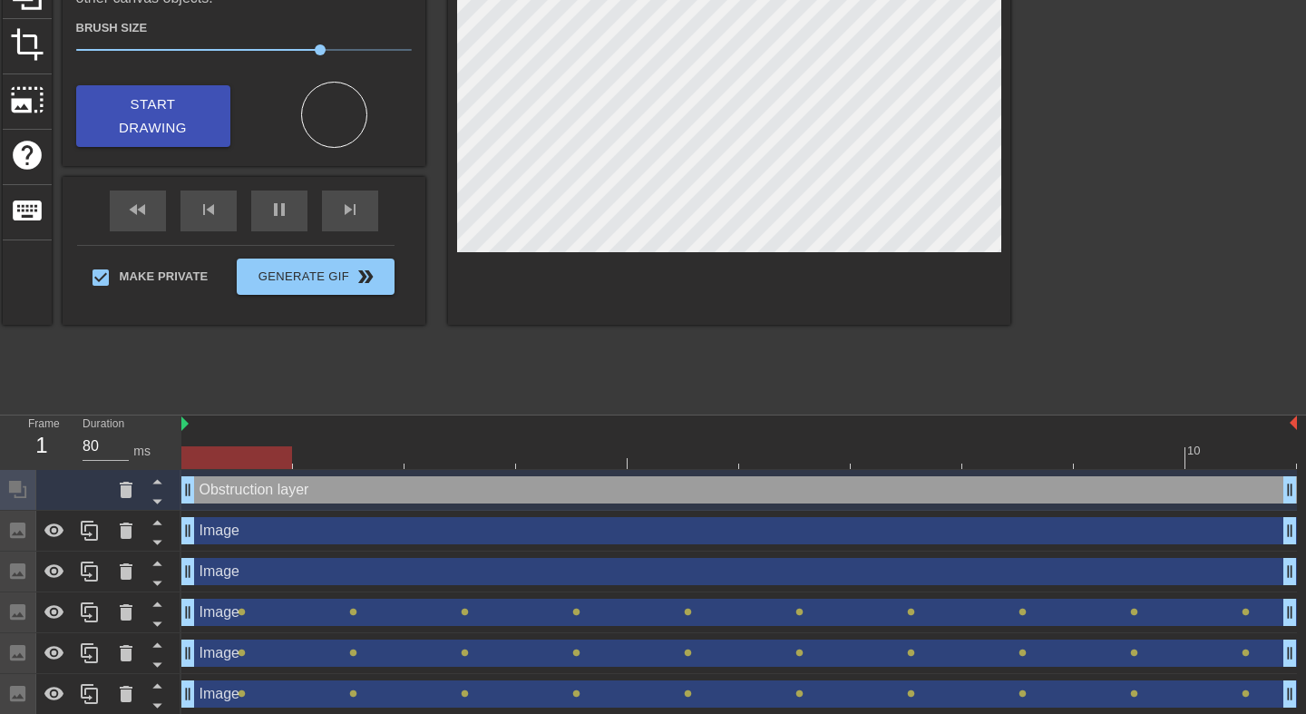
scroll to position [155, 0]
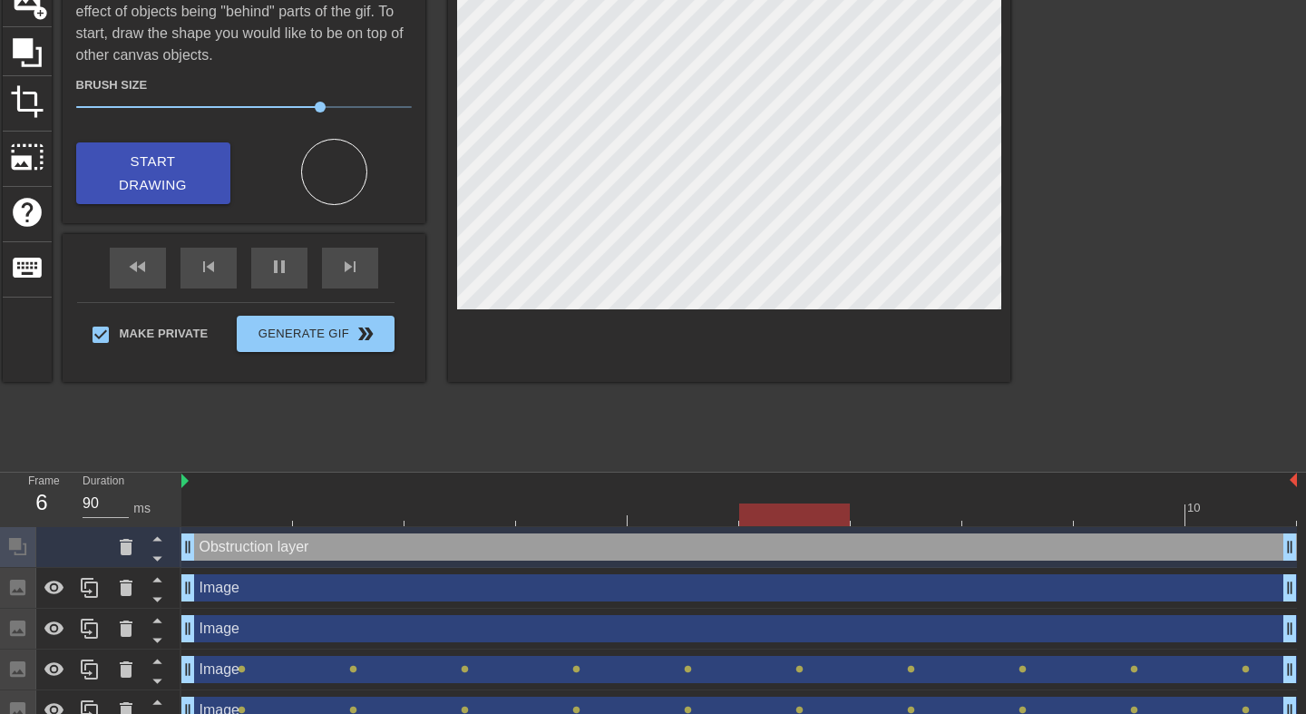
click at [307, 548] on div "Obstruction layer drag_handle drag_handle" at bounding box center [739, 546] width 1116 height 27
click at [117, 549] on icon at bounding box center [126, 547] width 22 height 22
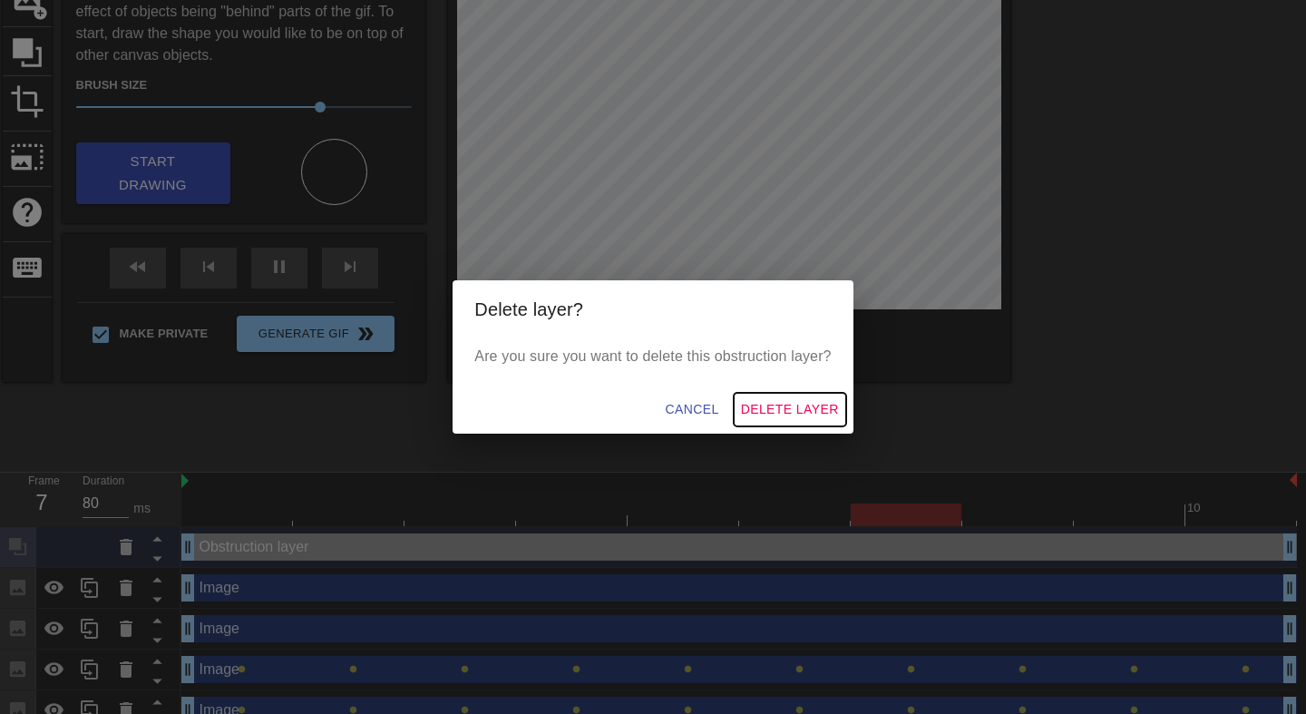
click at [790, 404] on span "Delete Layer" at bounding box center [790, 409] width 98 height 23
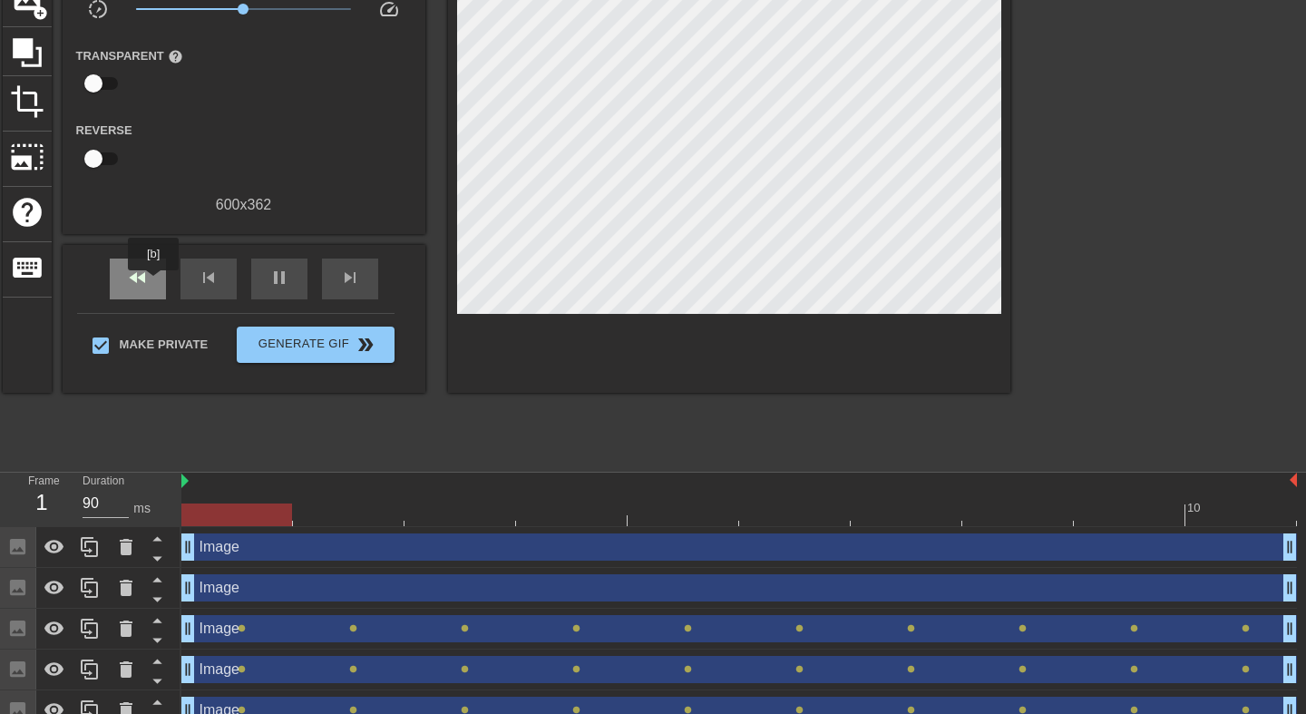
click at [130, 283] on span "fast_rewind" at bounding box center [138, 278] width 22 height 22
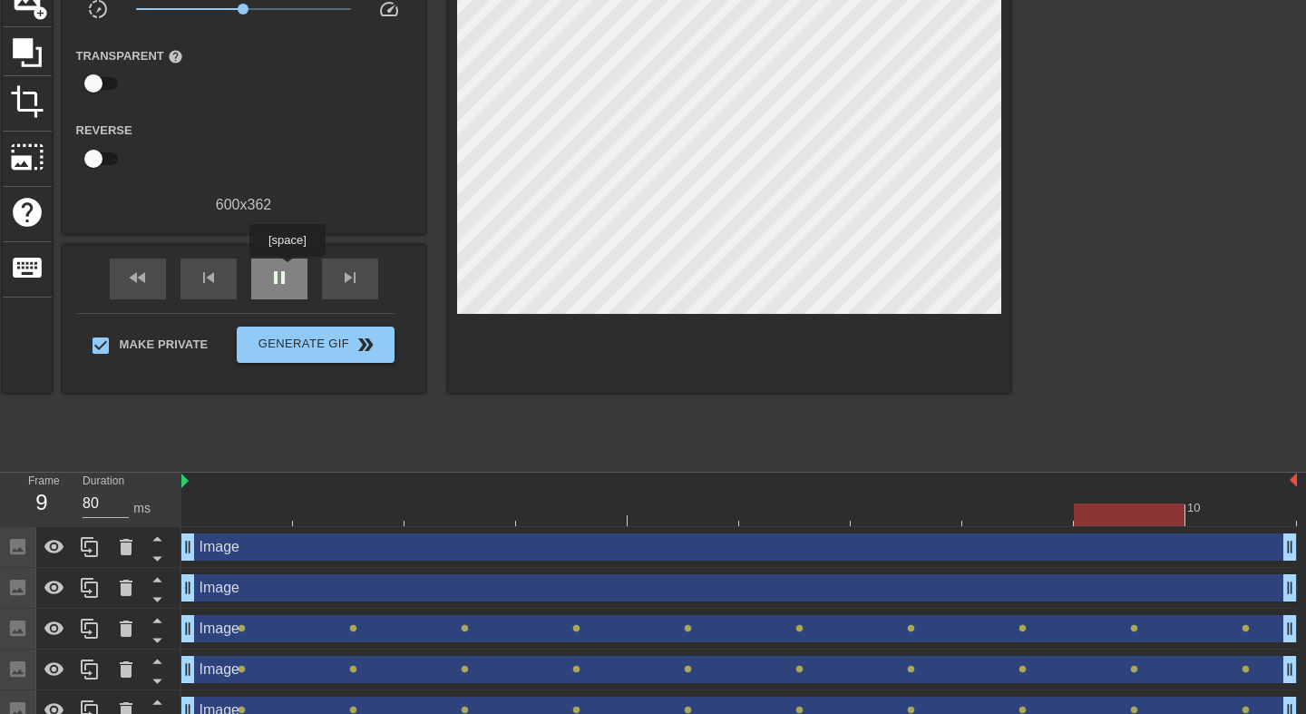
click at [297, 269] on div "pause" at bounding box center [279, 279] width 56 height 41
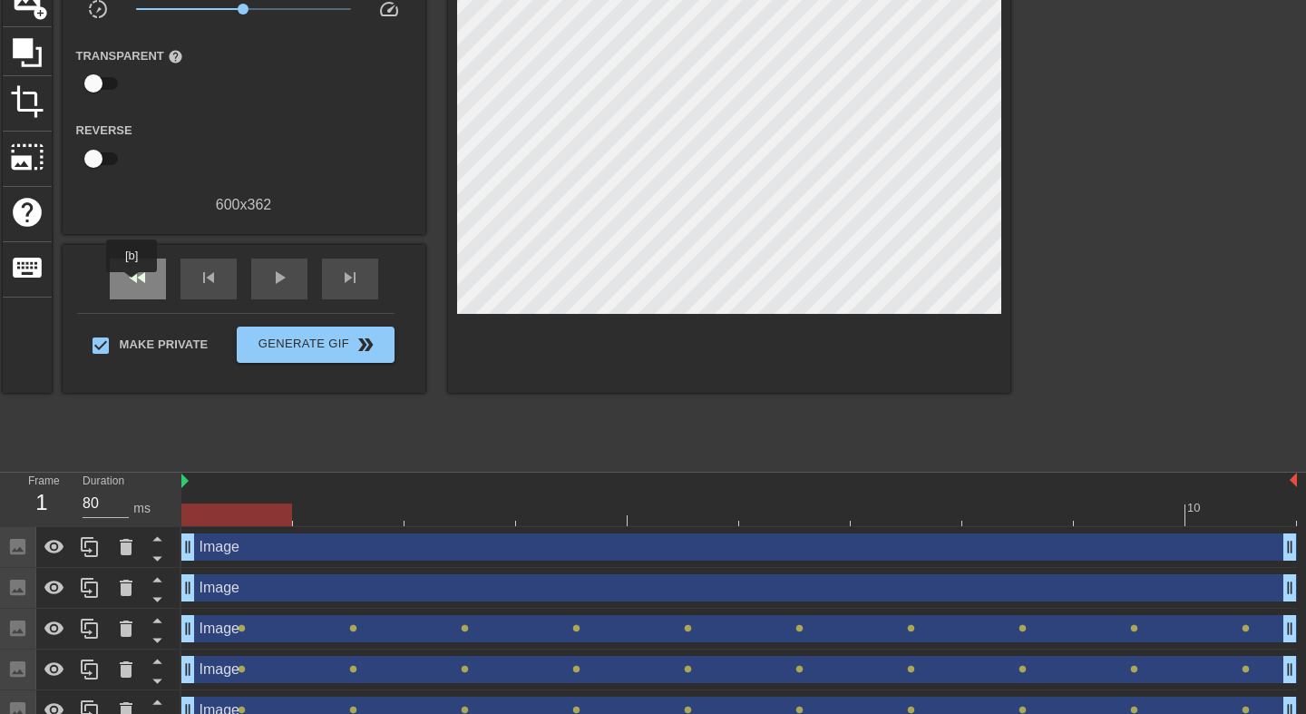
click at [130, 281] on span "fast_rewind" at bounding box center [138, 278] width 22 height 22
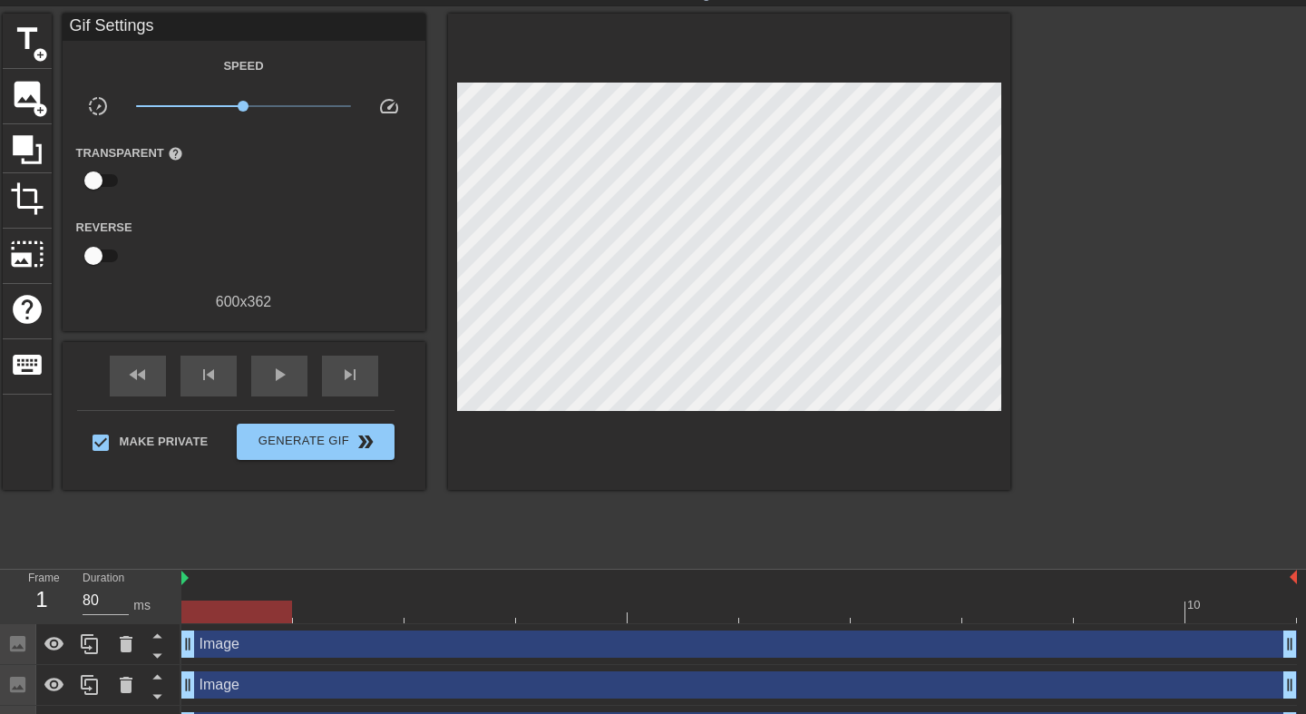
scroll to position [26, 0]
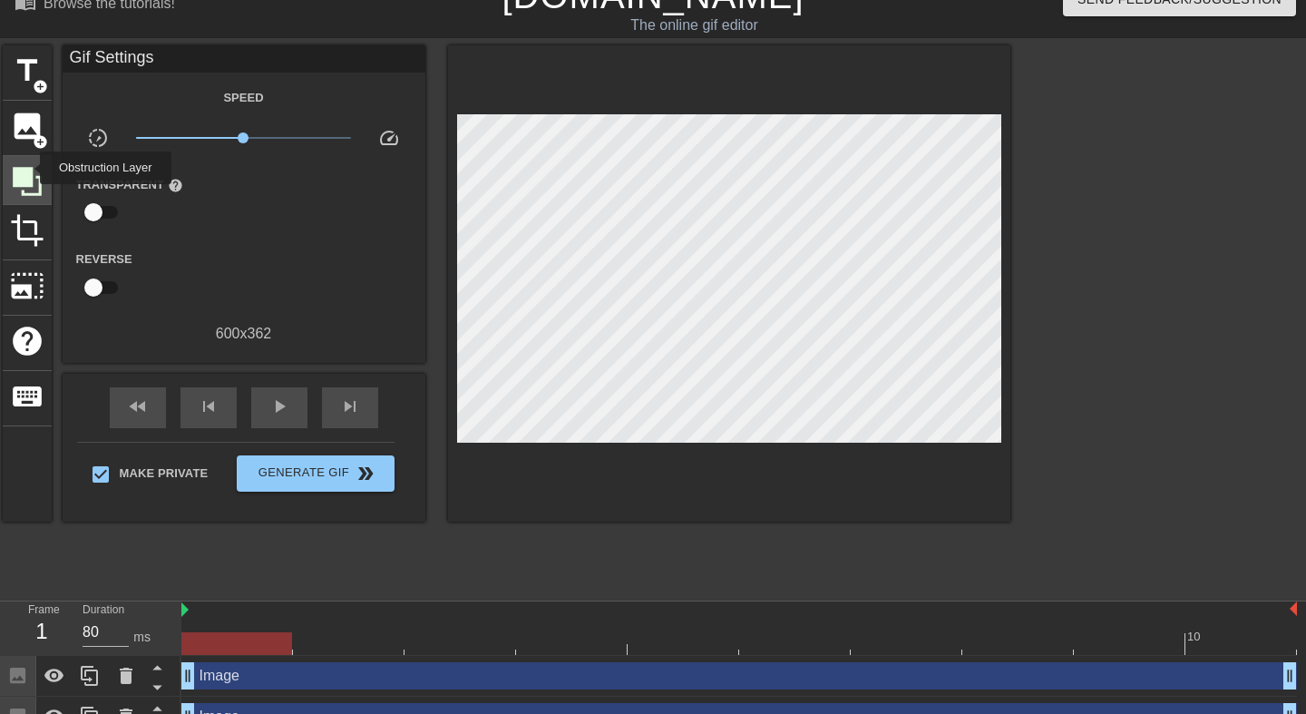
click at [28, 168] on icon at bounding box center [27, 181] width 29 height 29
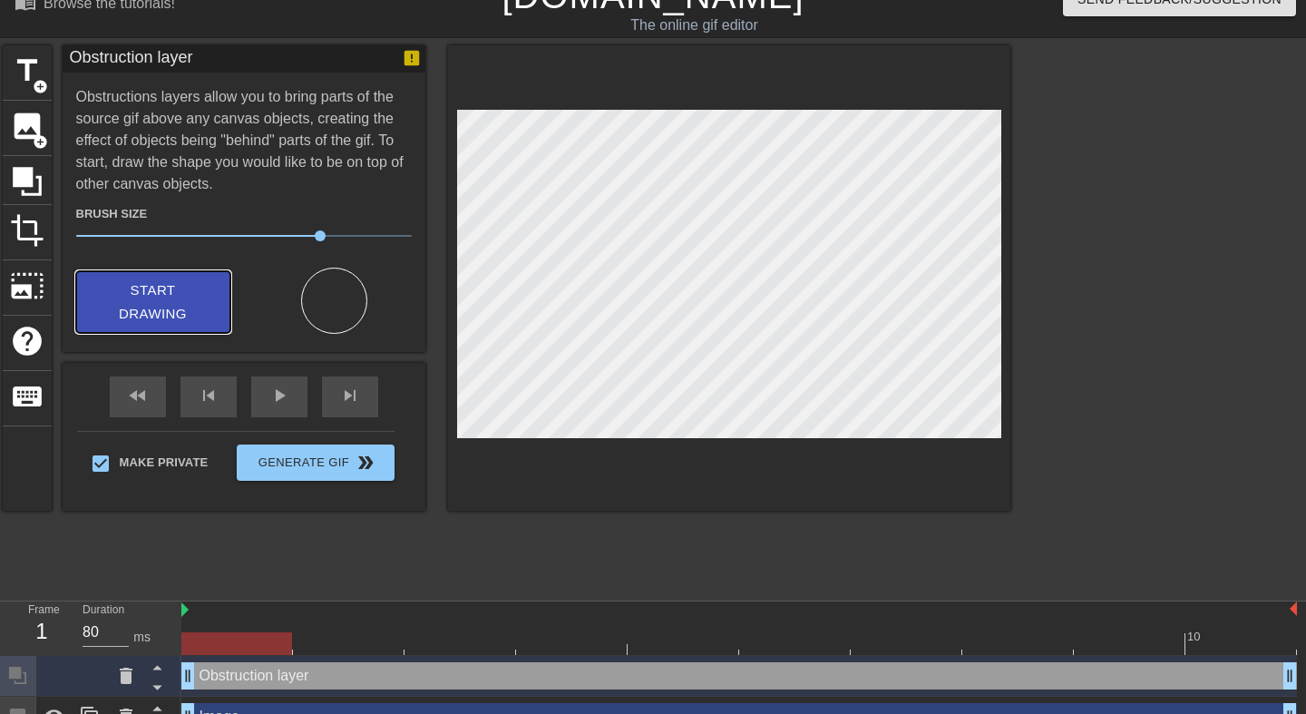
click at [187, 312] on span "Start Drawing" at bounding box center [153, 303] width 111 height 48
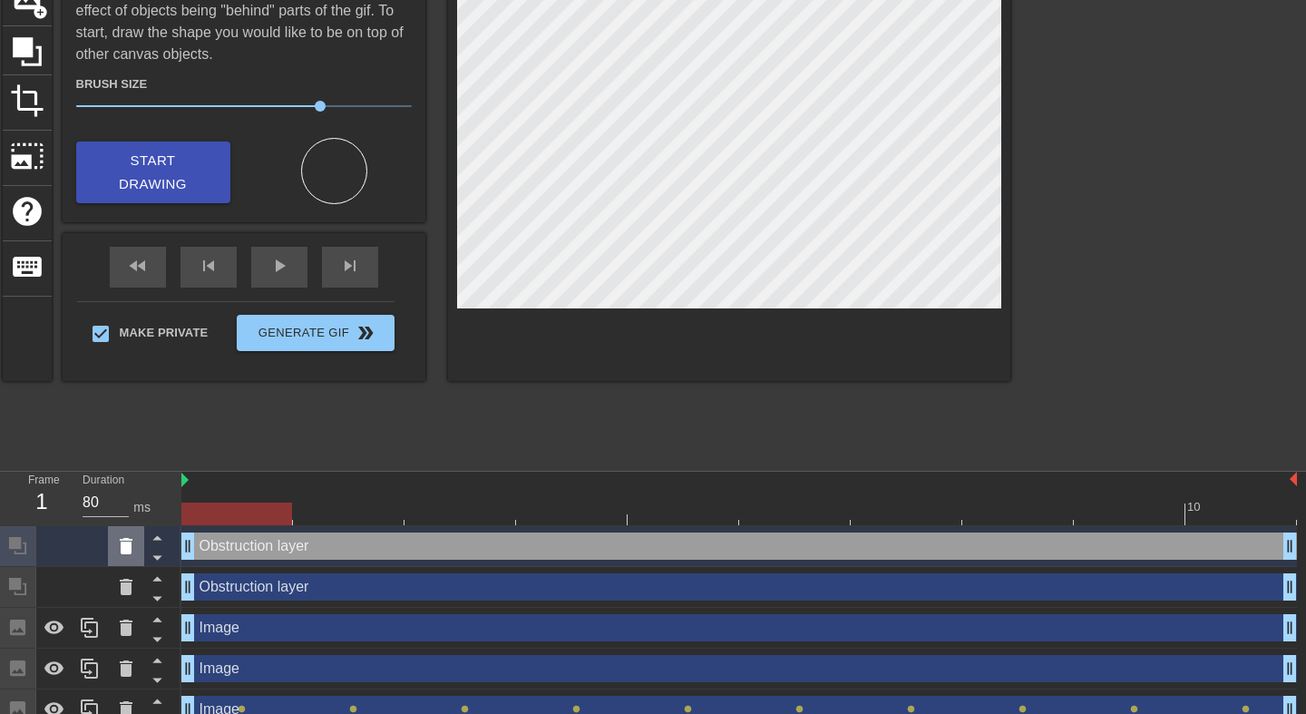
click at [129, 549] on icon at bounding box center [126, 546] width 13 height 16
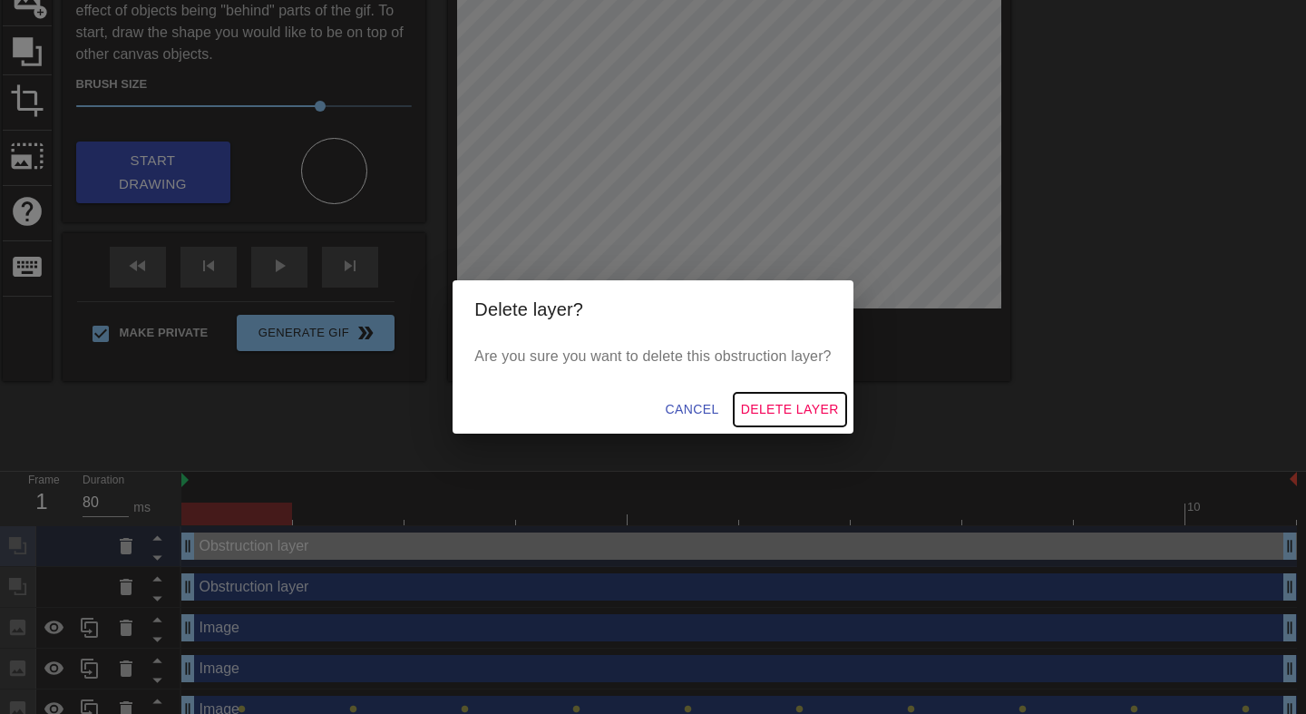
click at [797, 406] on span "Delete Layer" at bounding box center [790, 409] width 98 height 23
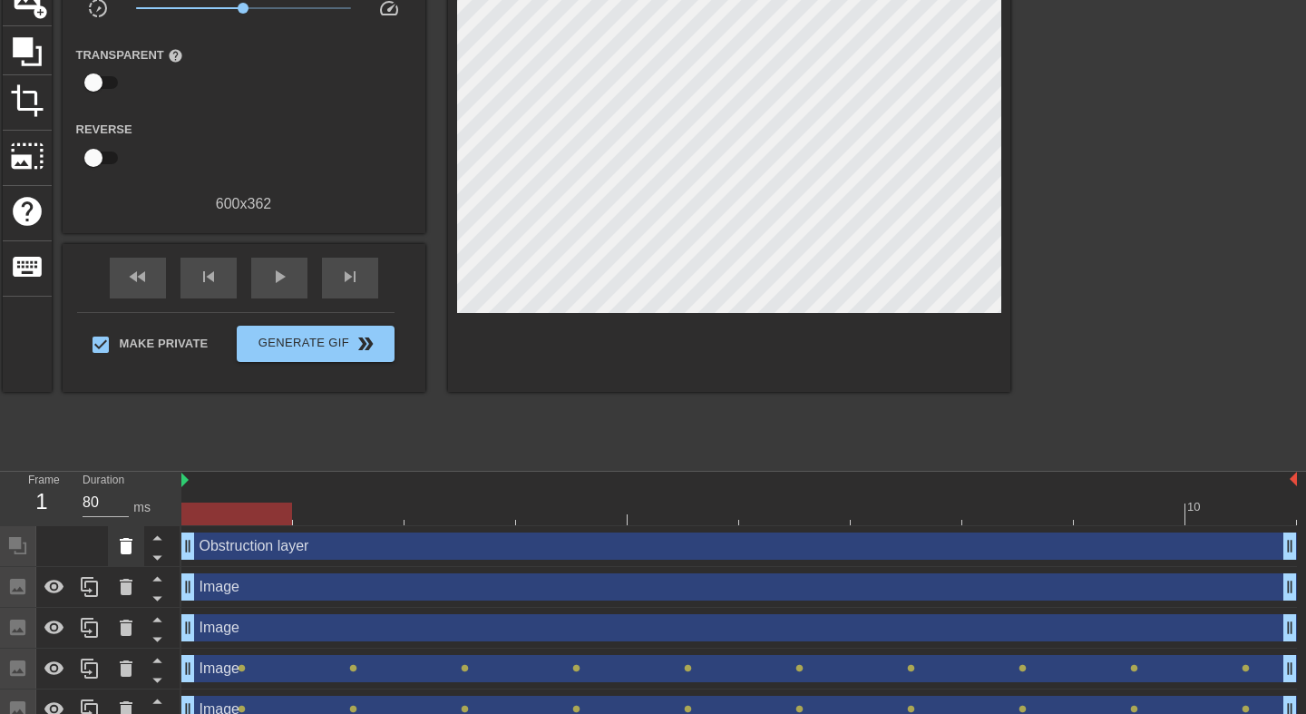
click at [126, 547] on icon at bounding box center [126, 546] width 13 height 16
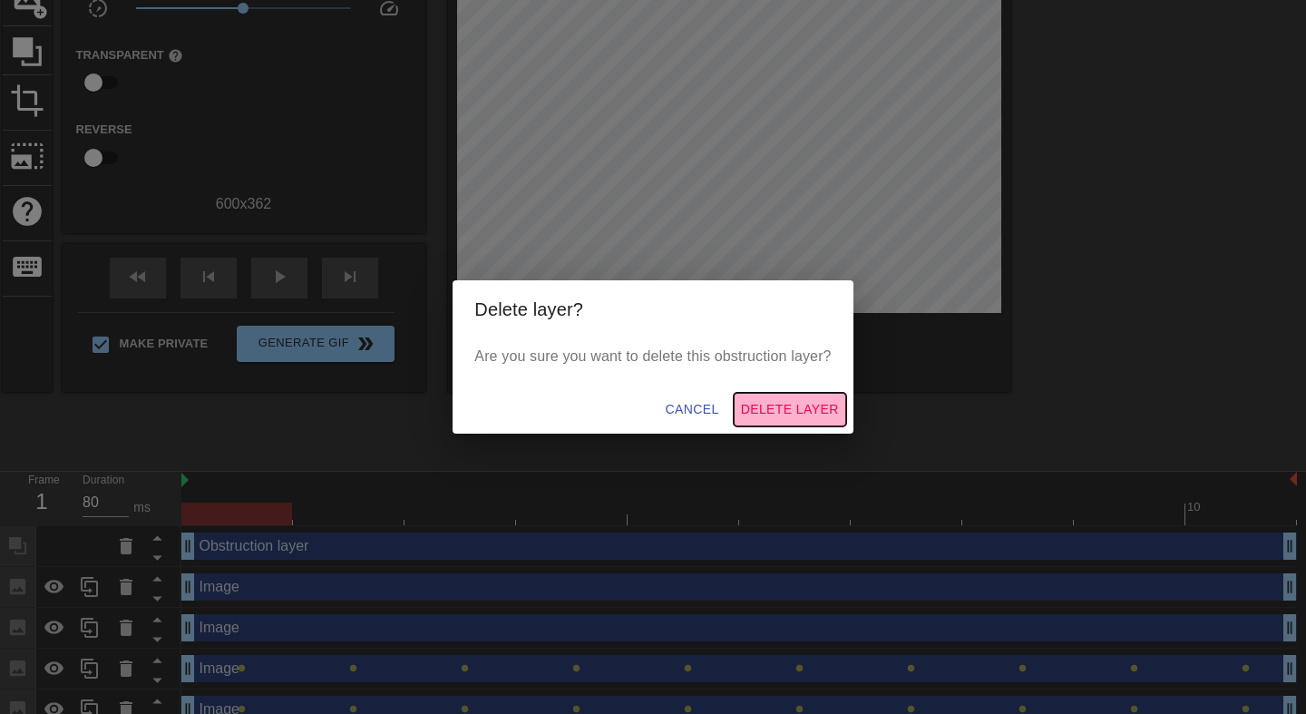
click at [797, 406] on span "Delete Layer" at bounding box center [790, 409] width 98 height 23
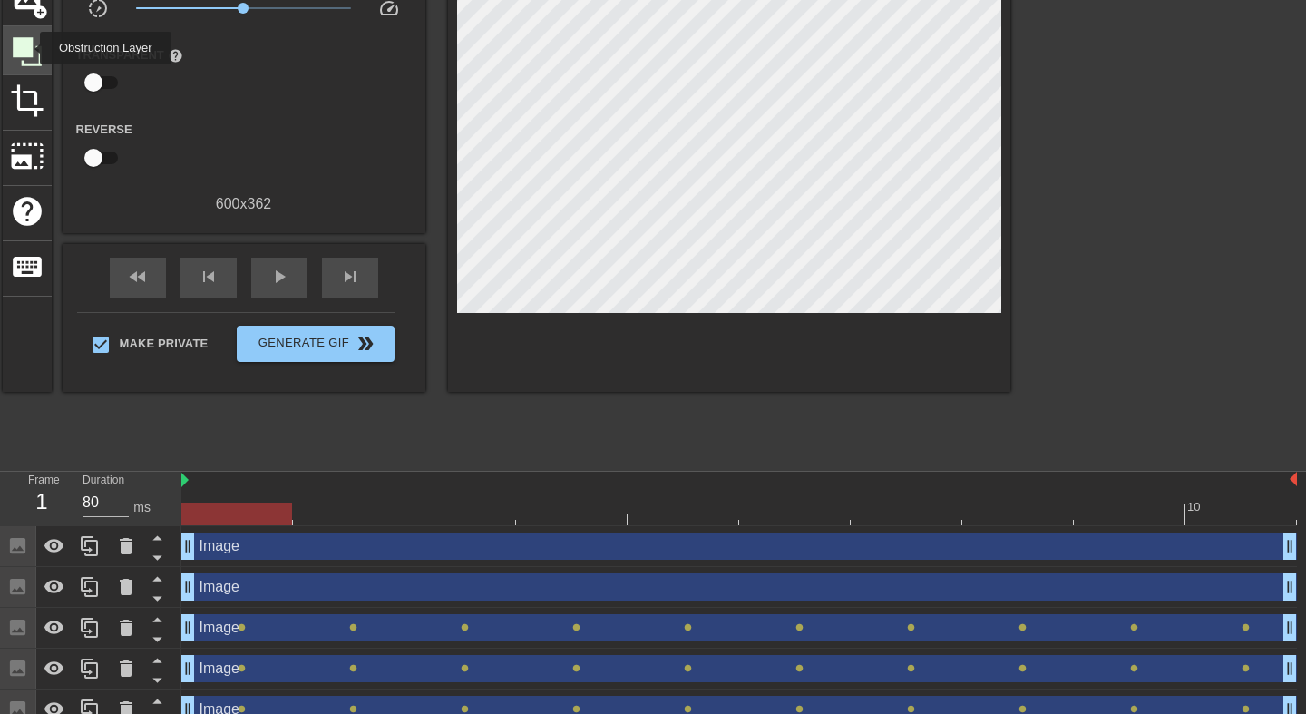
click at [28, 48] on icon at bounding box center [27, 51] width 29 height 29
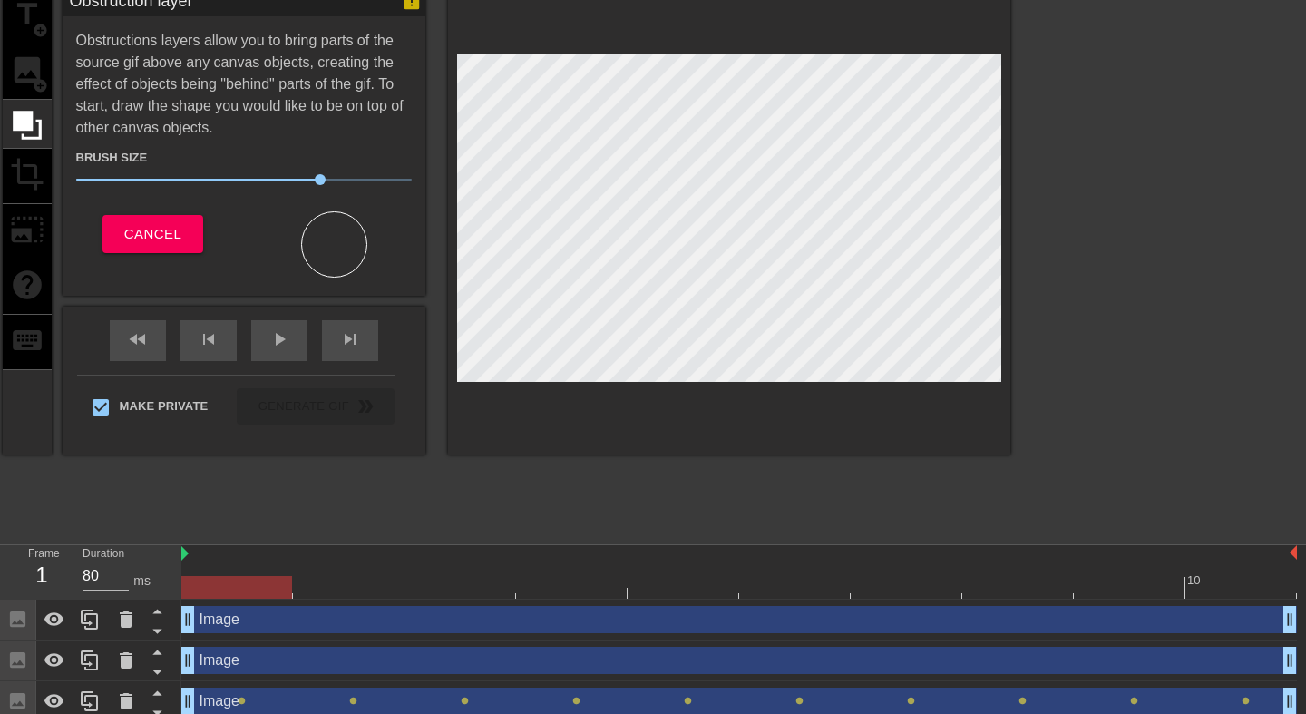
scroll to position [48, 0]
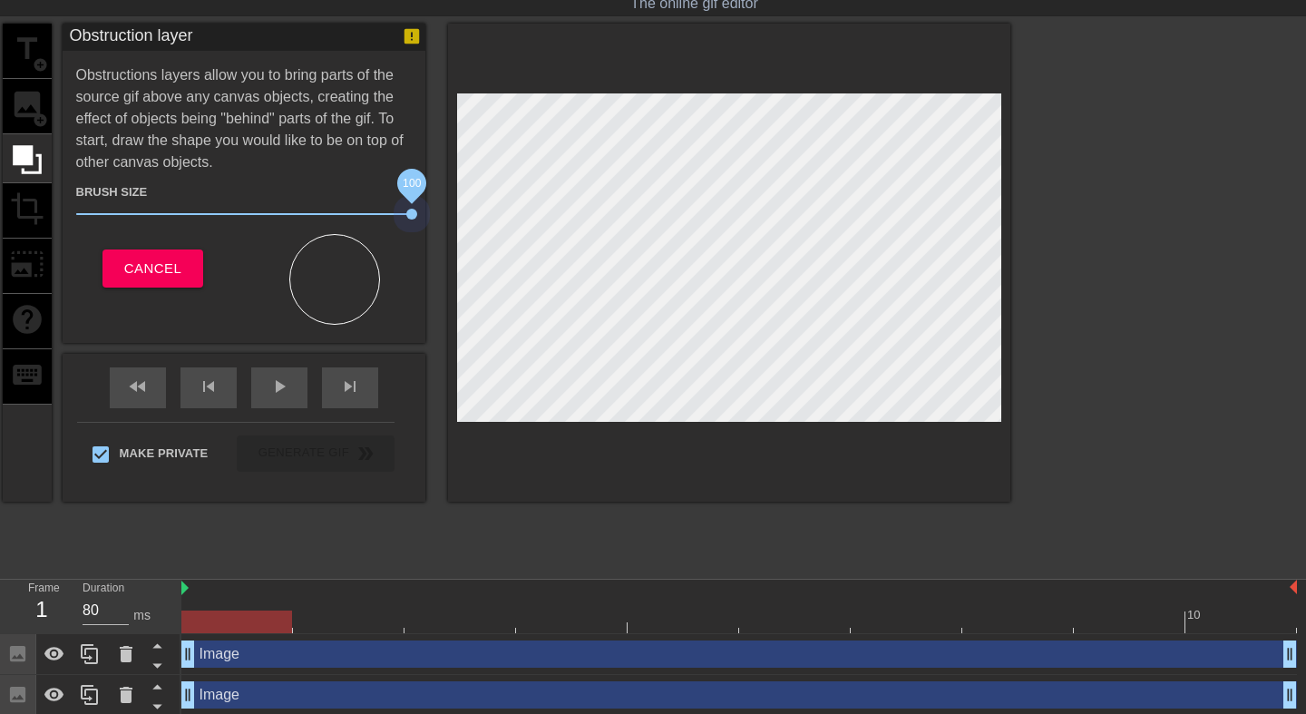
drag, startPoint x: 320, startPoint y: 212, endPoint x: 425, endPoint y: 208, distance: 104.4
click at [425, 208] on div "title add_circle image add_circle crop photo_size_select_large help keyboard Ob…" at bounding box center [507, 263] width 1008 height 478
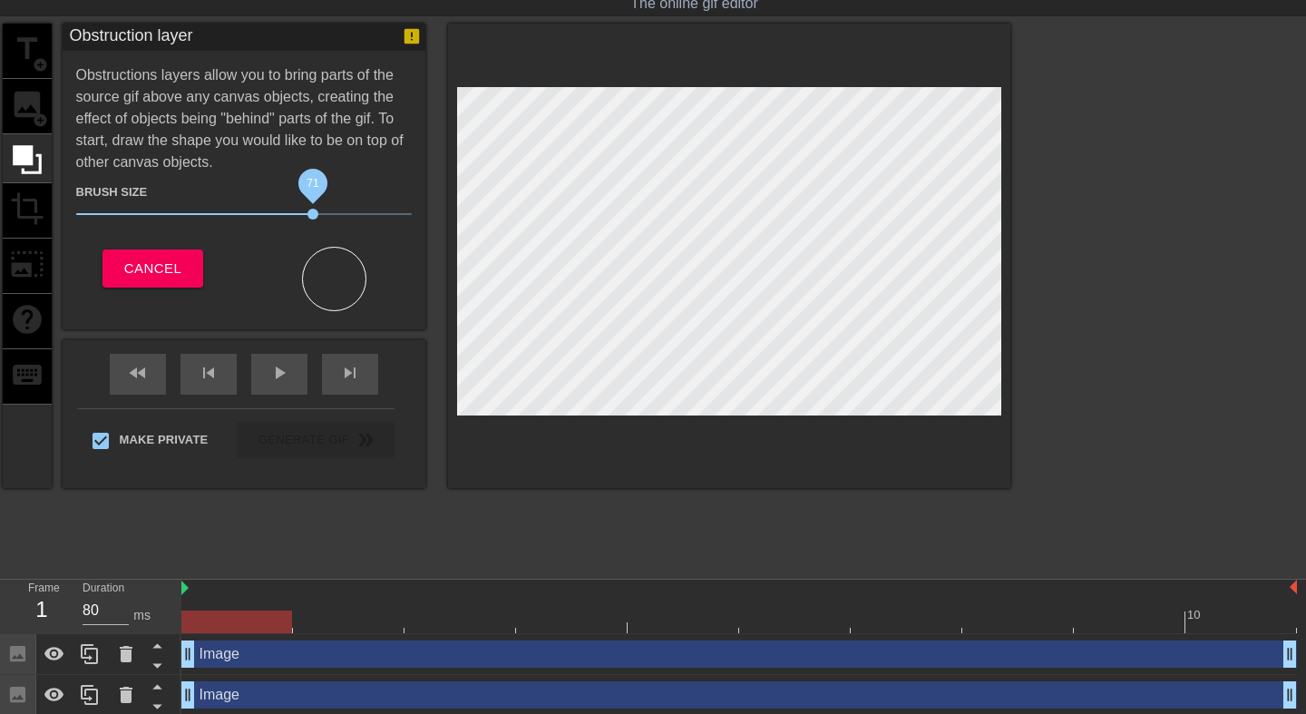
drag, startPoint x: 407, startPoint y: 214, endPoint x: 306, endPoint y: 216, distance: 101.6
click at [308, 216] on span "71" at bounding box center [313, 214] width 11 height 11
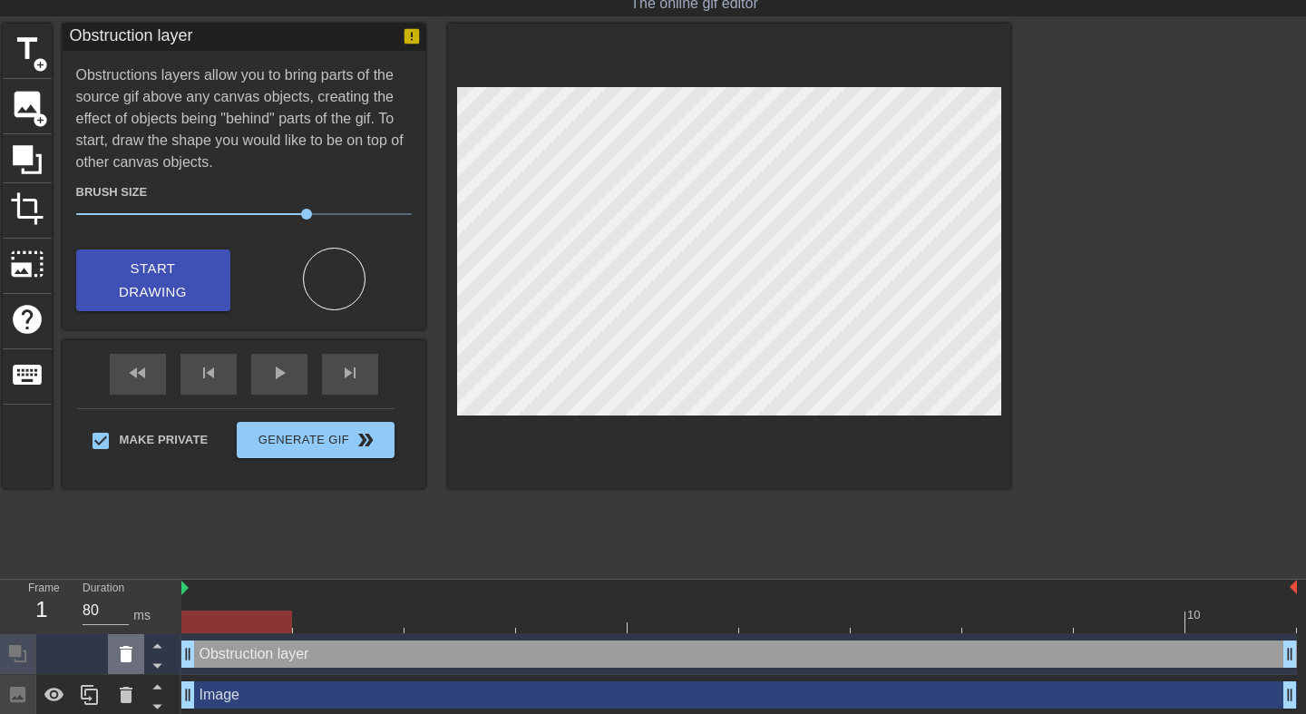
click at [130, 650] on icon at bounding box center [126, 654] width 13 height 16
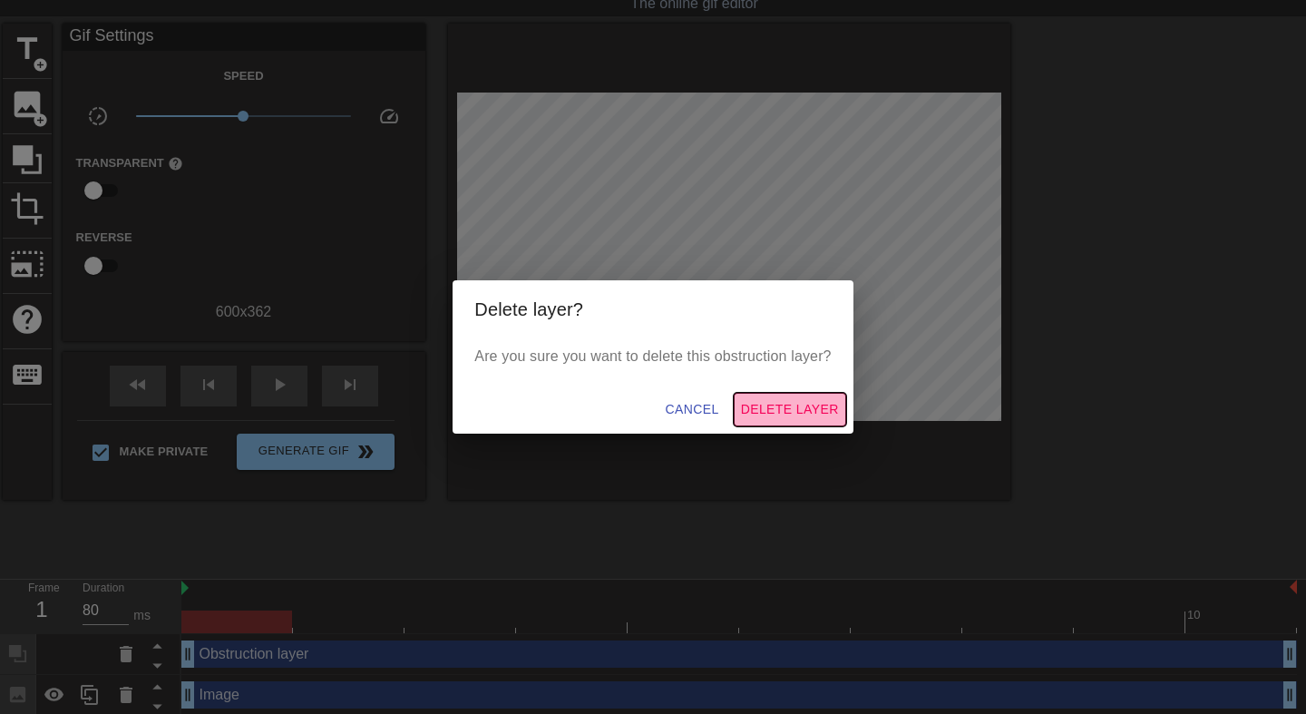
click at [816, 403] on span "Delete Layer" at bounding box center [790, 409] width 98 height 23
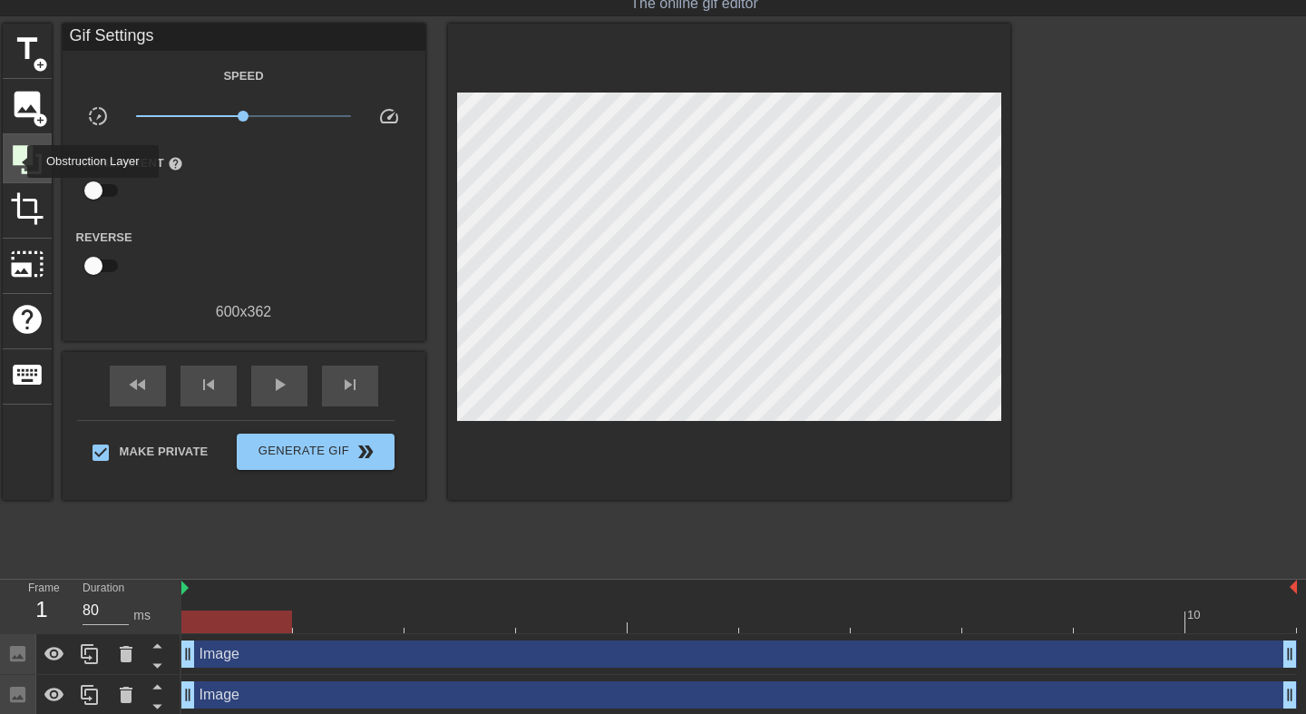
click at [15, 161] on icon at bounding box center [27, 159] width 29 height 29
click at [278, 374] on span "play_arrow" at bounding box center [280, 385] width 22 height 22
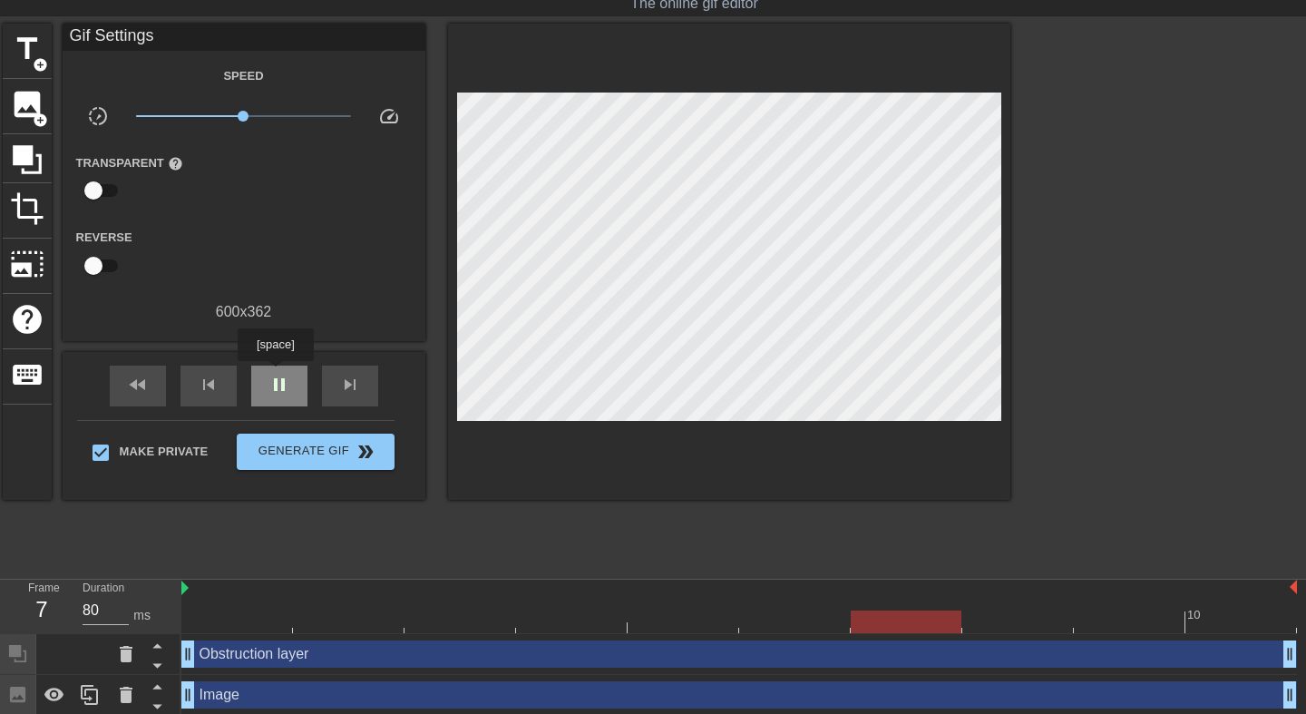
click at [278, 374] on span "pause" at bounding box center [280, 385] width 22 height 22
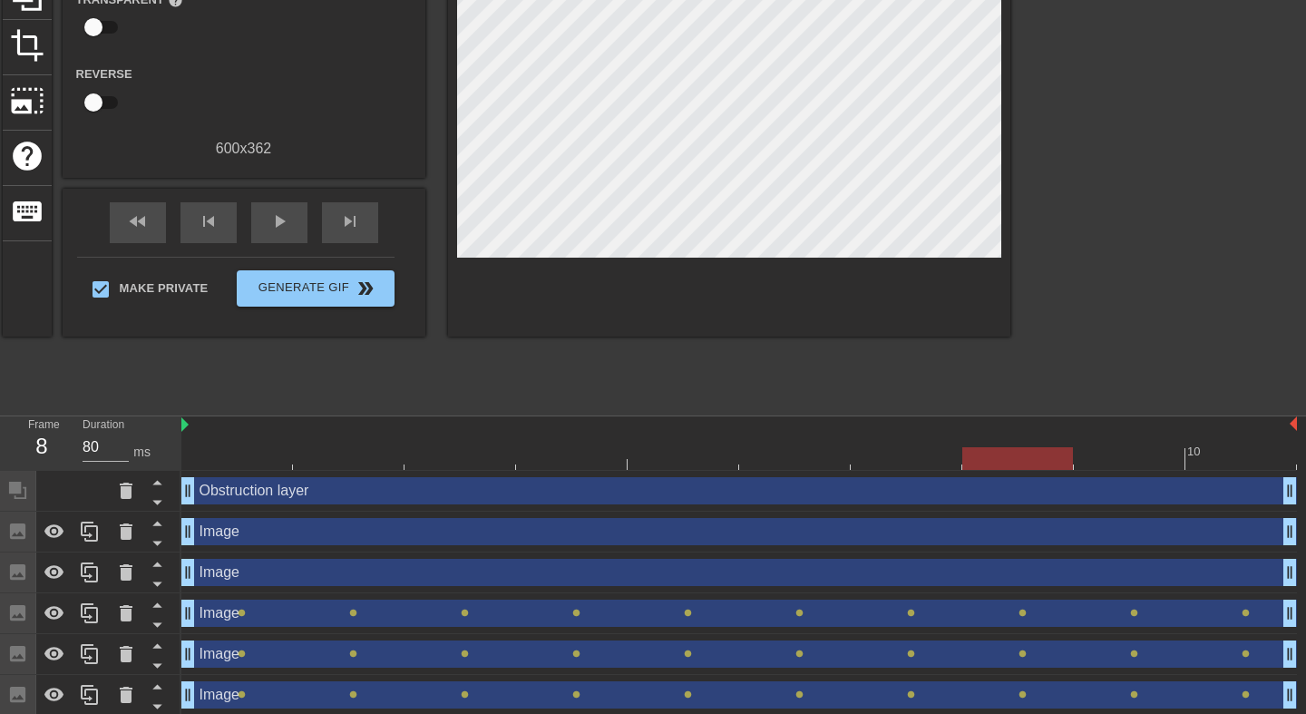
scroll to position [223, 0]
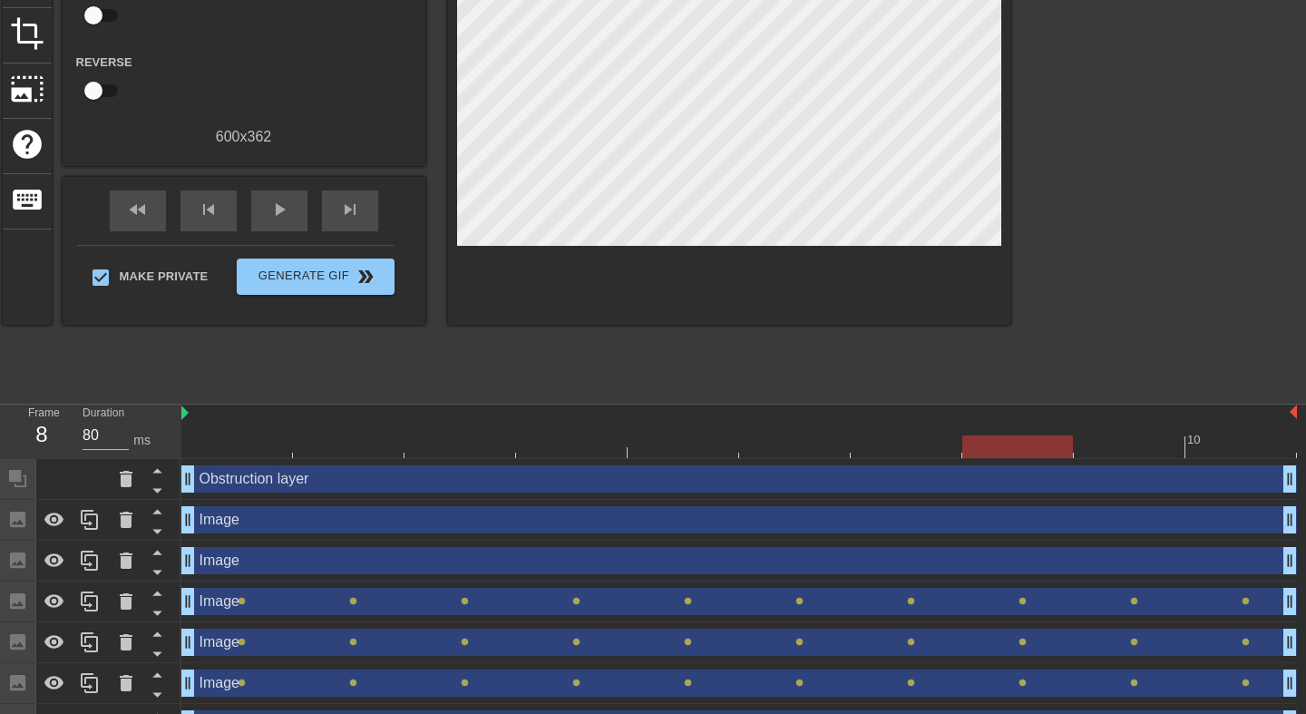
click at [362, 479] on div "Obstruction layer drag_handle drag_handle" at bounding box center [739, 478] width 1116 height 27
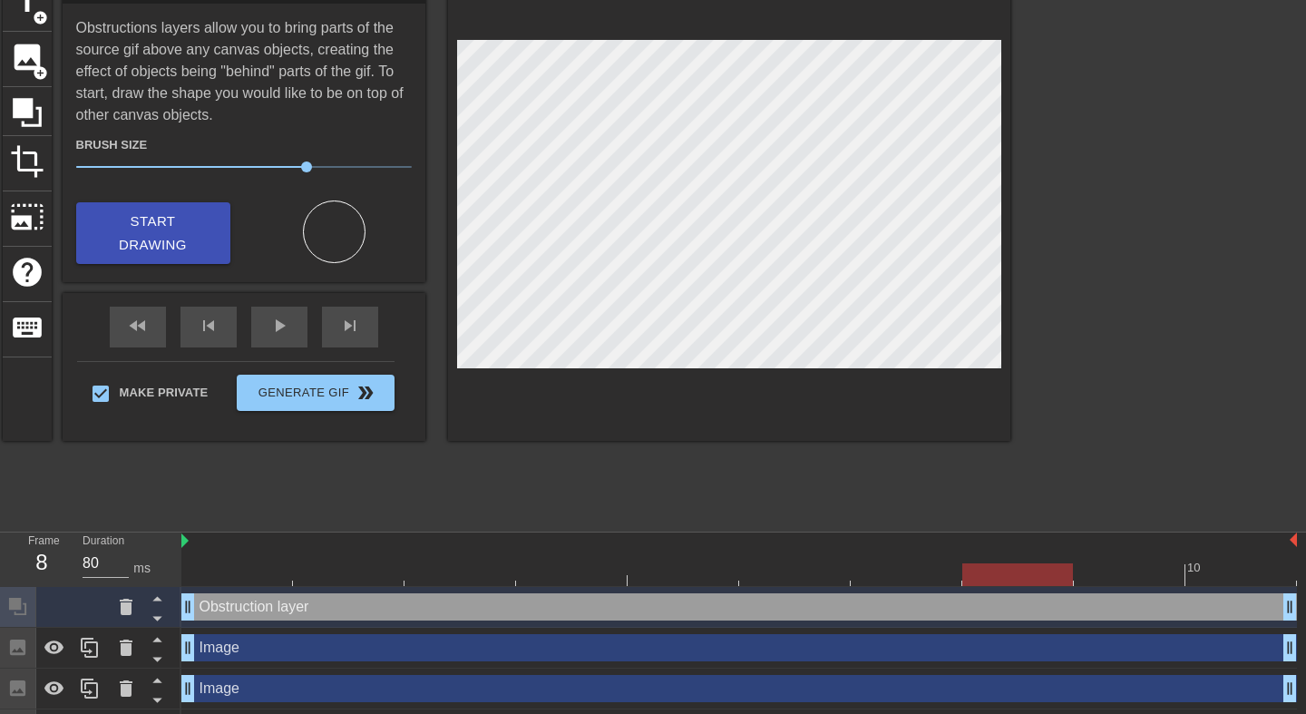
scroll to position [64, 0]
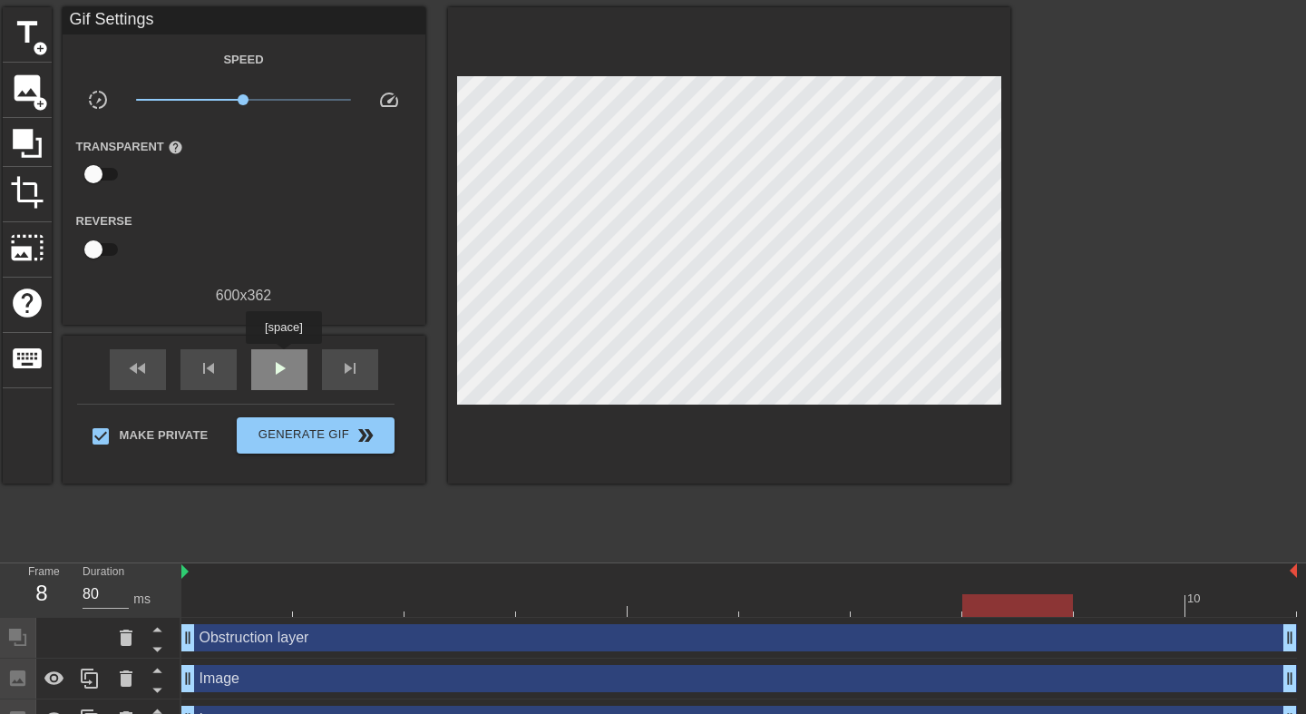
click at [286, 357] on span "play_arrow" at bounding box center [280, 368] width 22 height 22
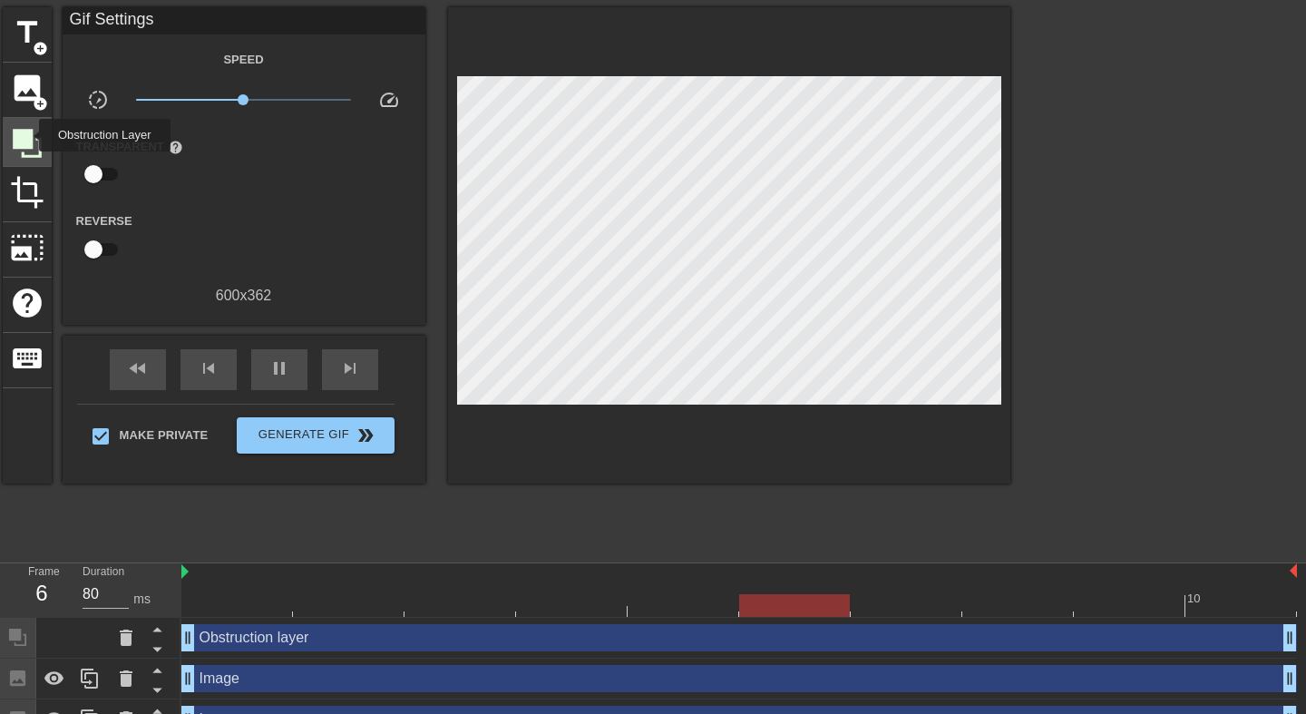
click at [27, 135] on icon at bounding box center [27, 143] width 29 height 29
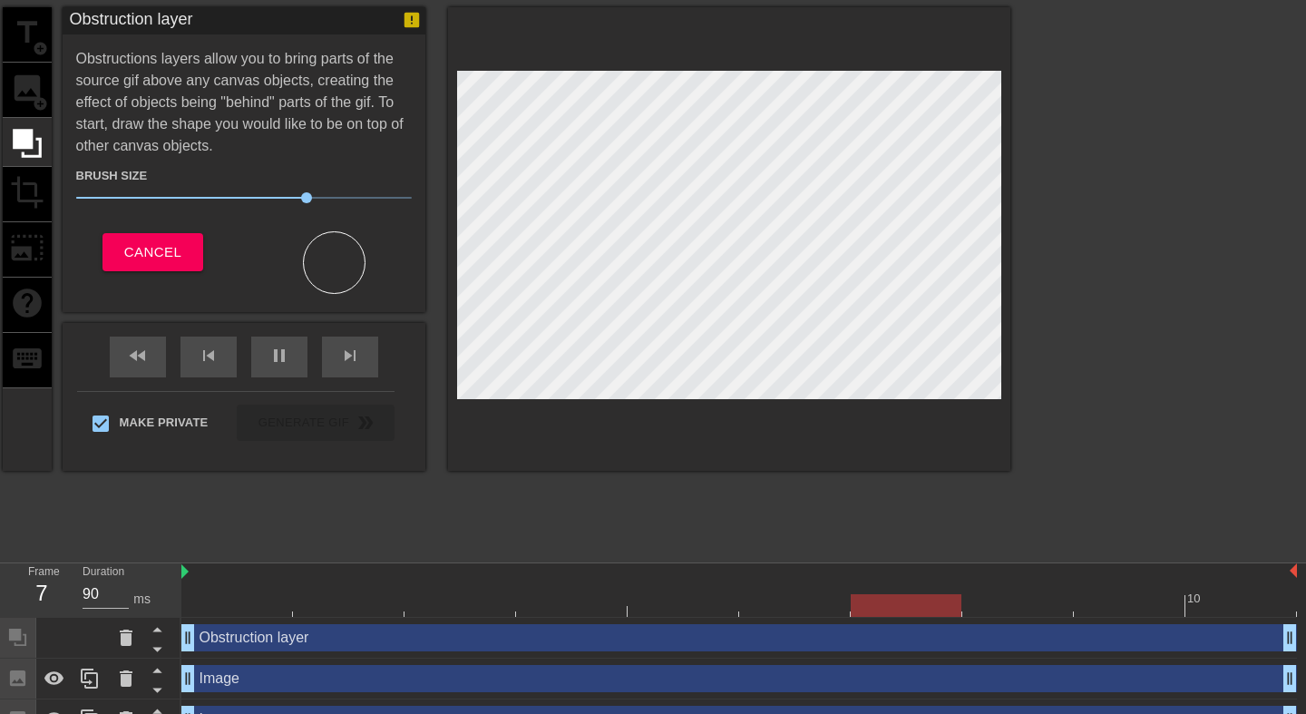
click at [521, 409] on div at bounding box center [729, 239] width 562 height 464
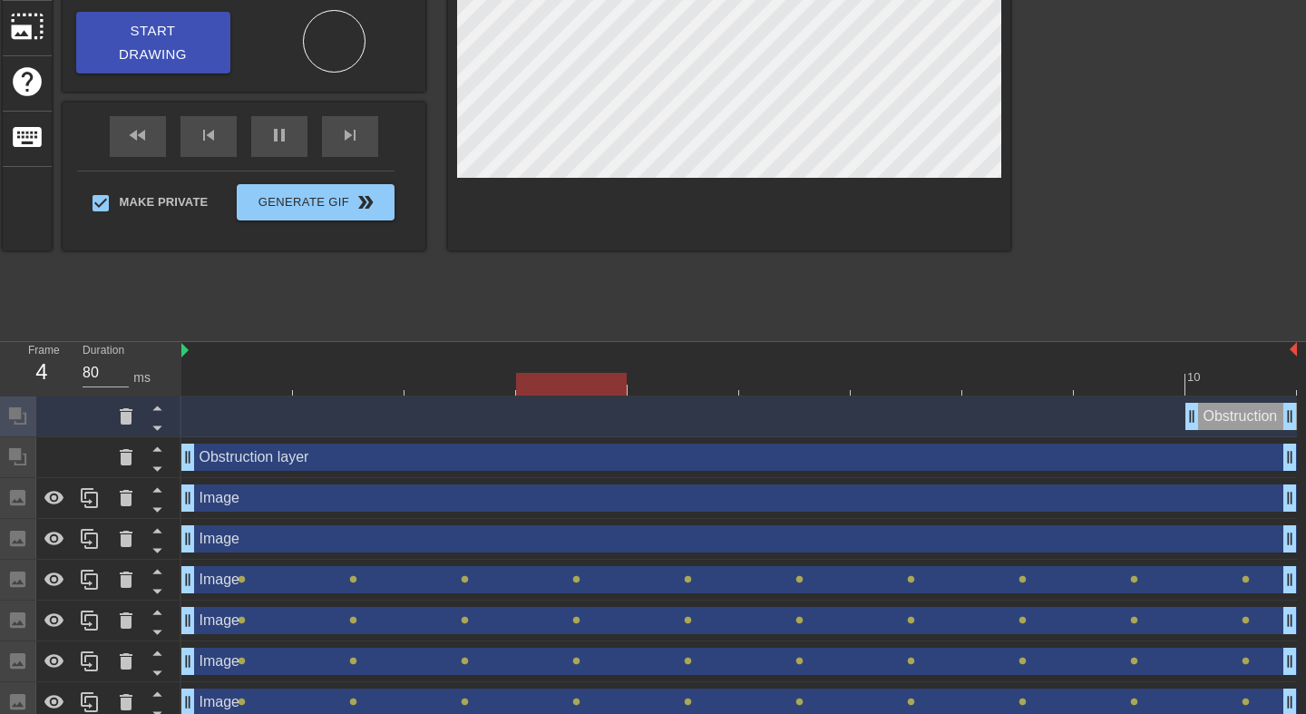
scroll to position [301, 0]
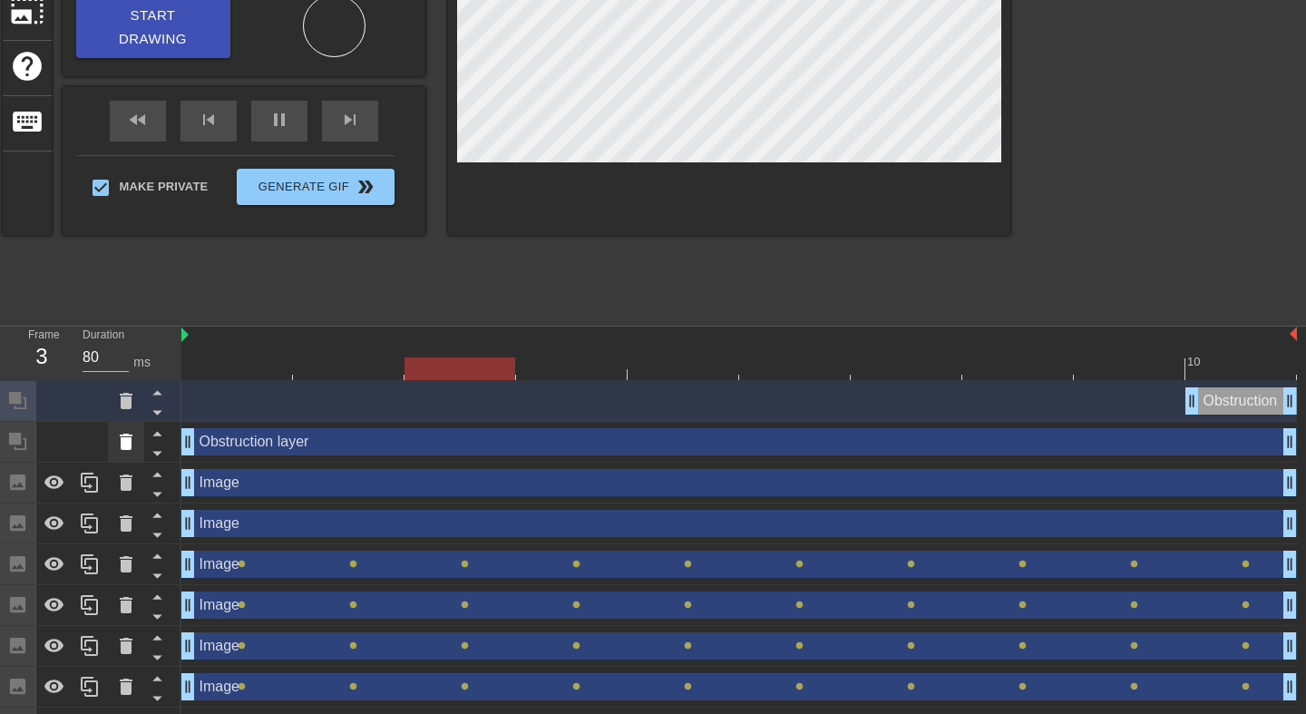
click at [130, 445] on icon at bounding box center [126, 442] width 13 height 16
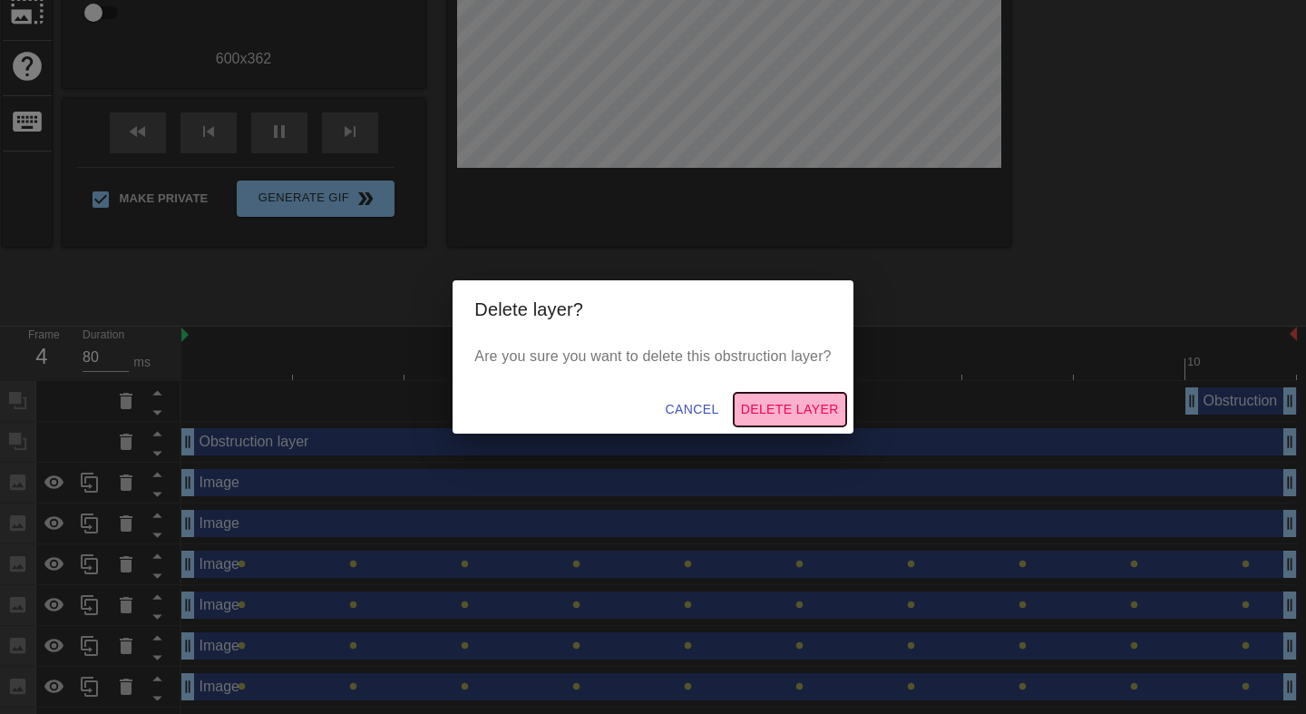
click at [813, 412] on span "Delete Layer" at bounding box center [790, 409] width 98 height 23
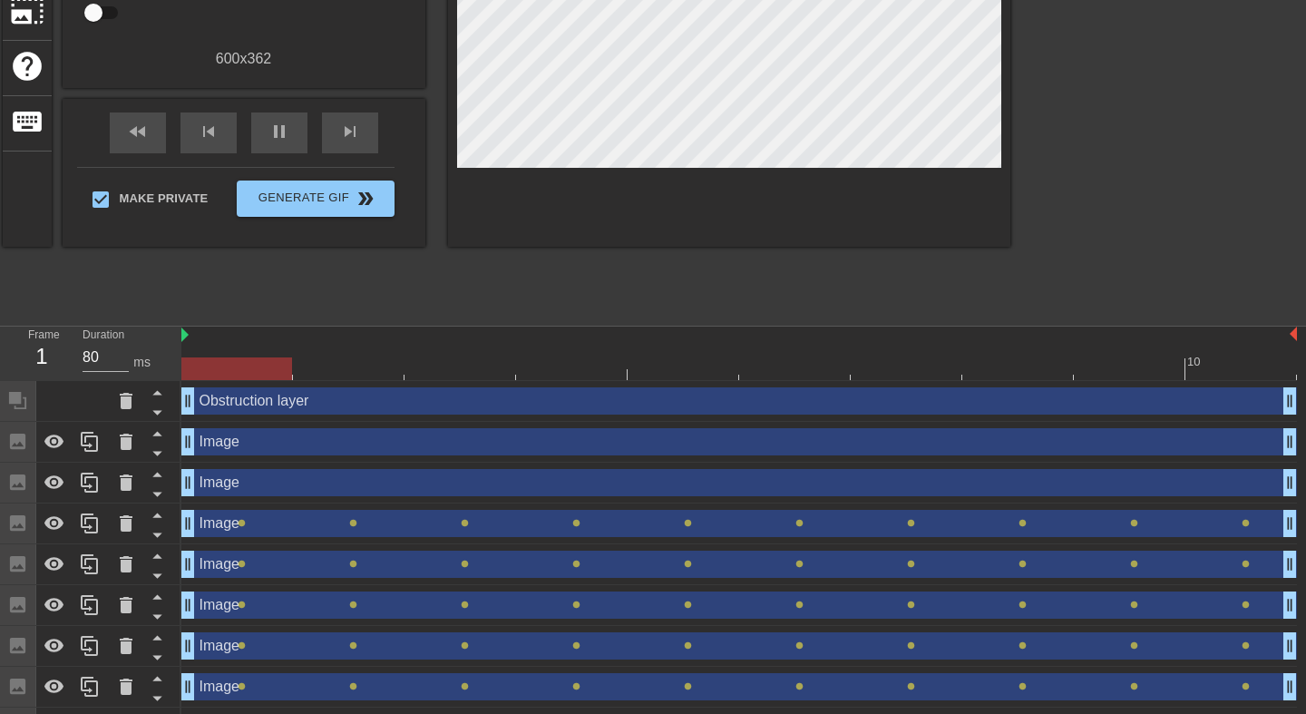
drag, startPoint x: 1195, startPoint y: 402, endPoint x: 210, endPoint y: 392, distance: 984.4
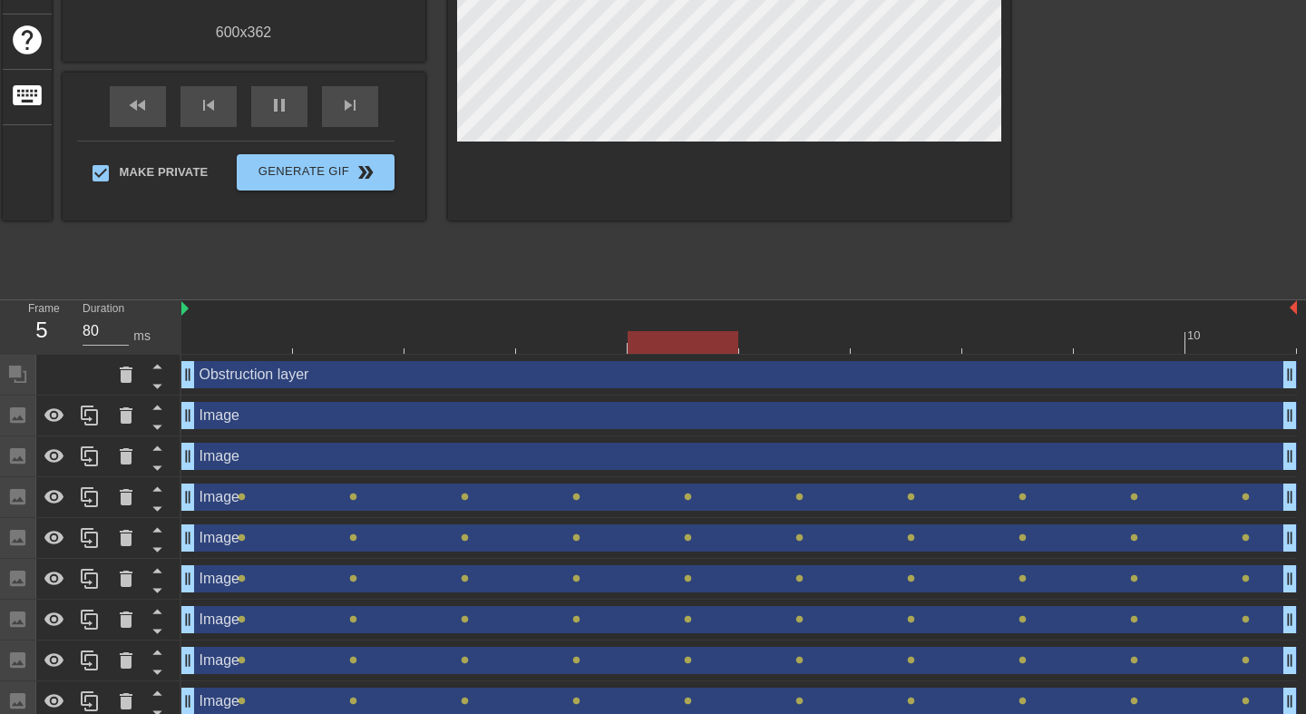
scroll to position [338, 0]
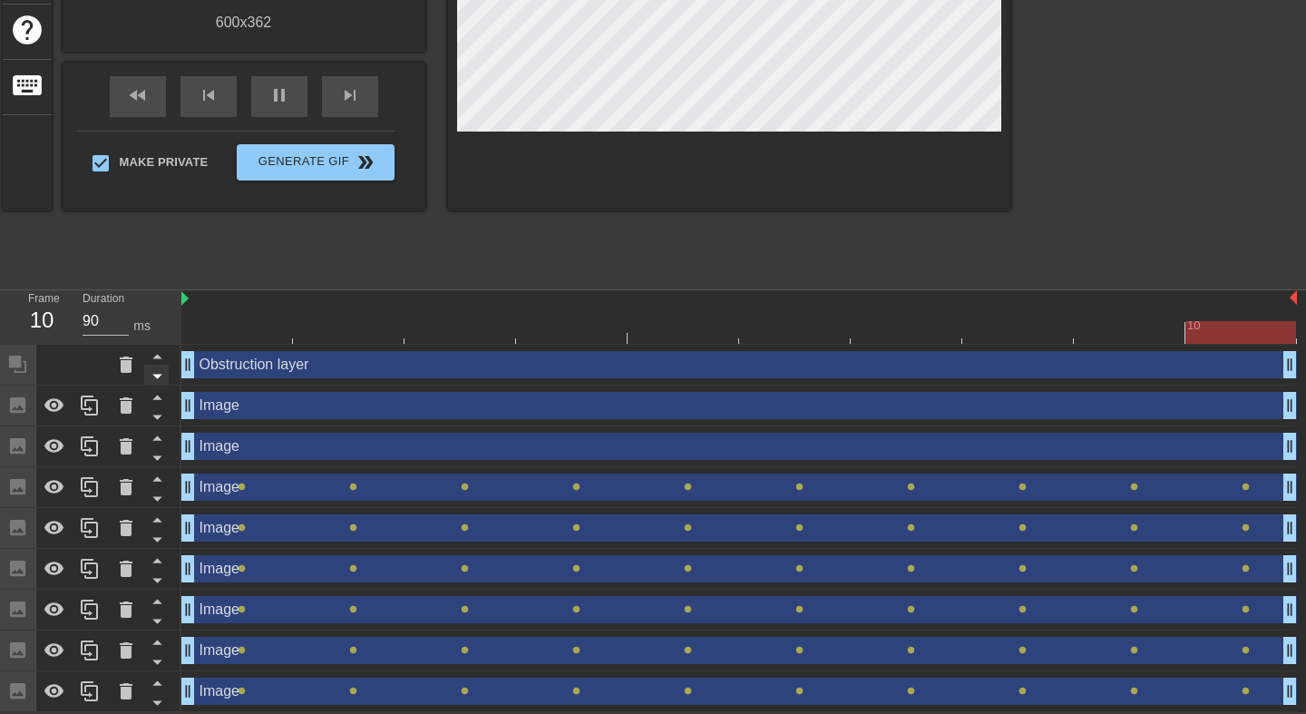
click at [161, 376] on icon at bounding box center [157, 376] width 23 height 23
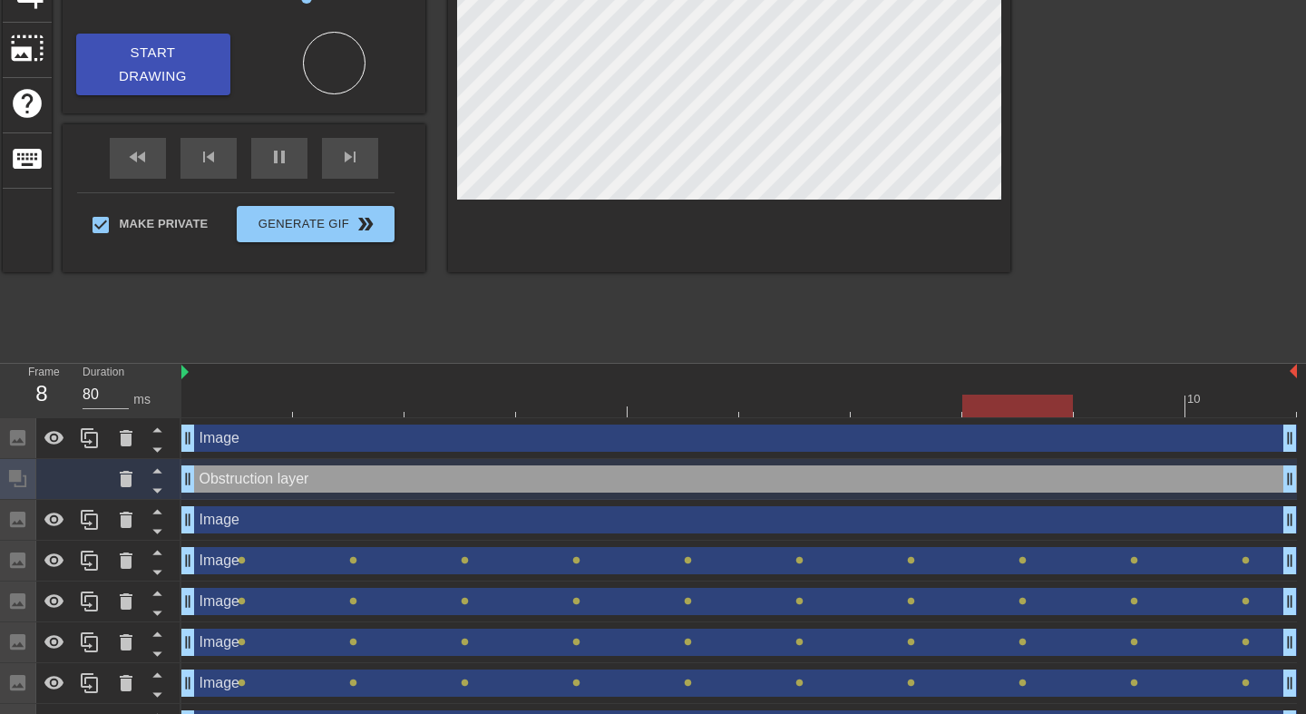
scroll to position [245, 0]
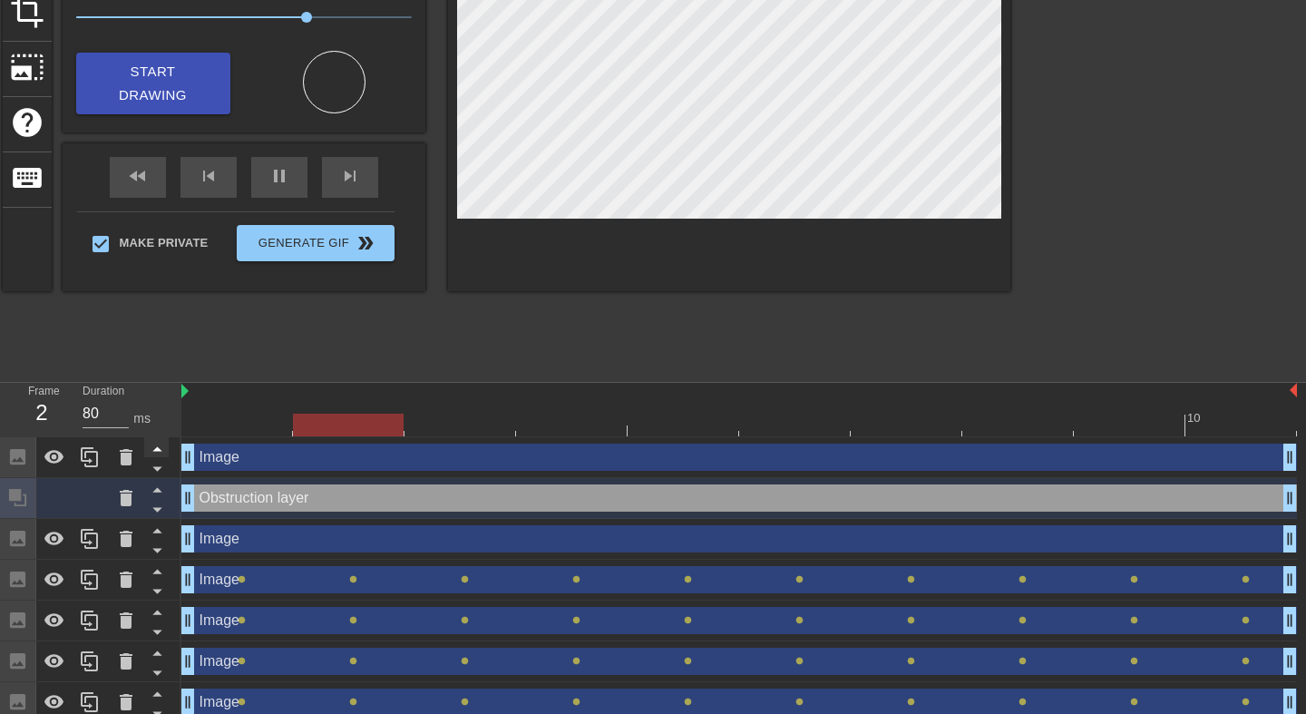
click at [155, 450] on icon at bounding box center [156, 449] width 9 height 5
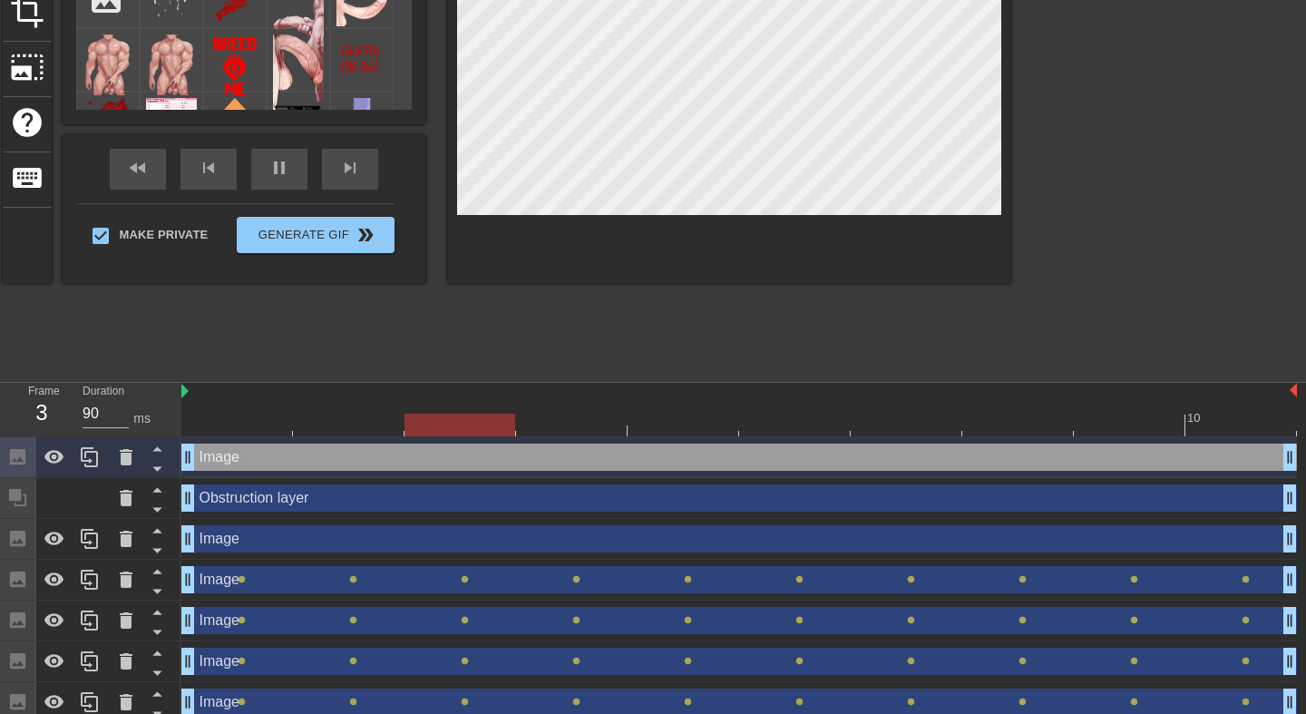
scroll to position [258, 0]
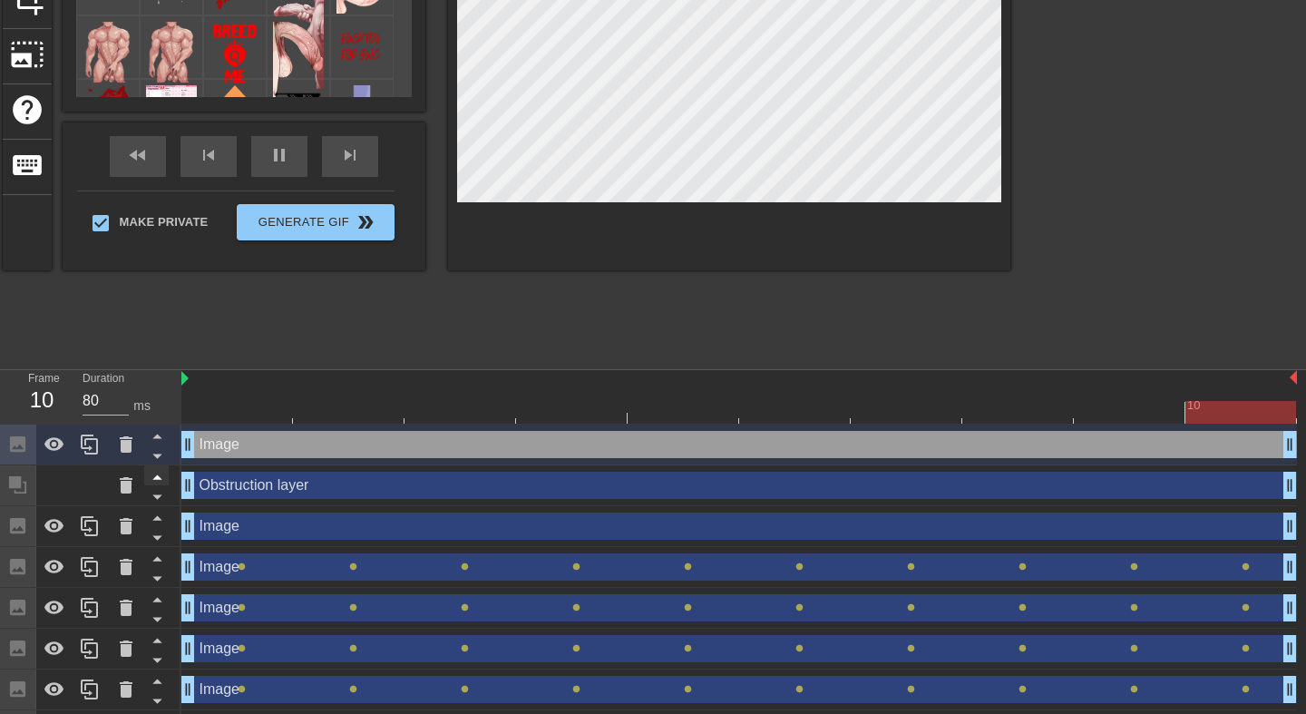
click at [158, 477] on icon at bounding box center [156, 477] width 9 height 5
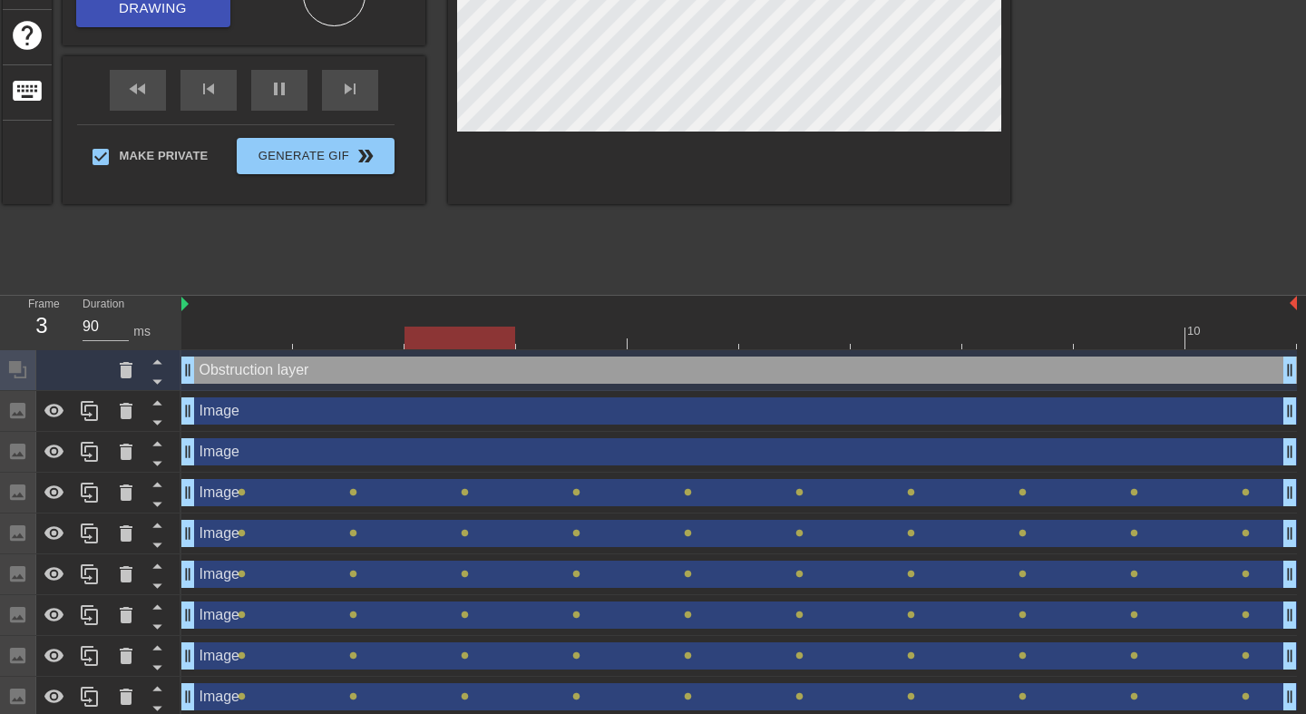
scroll to position [338, 0]
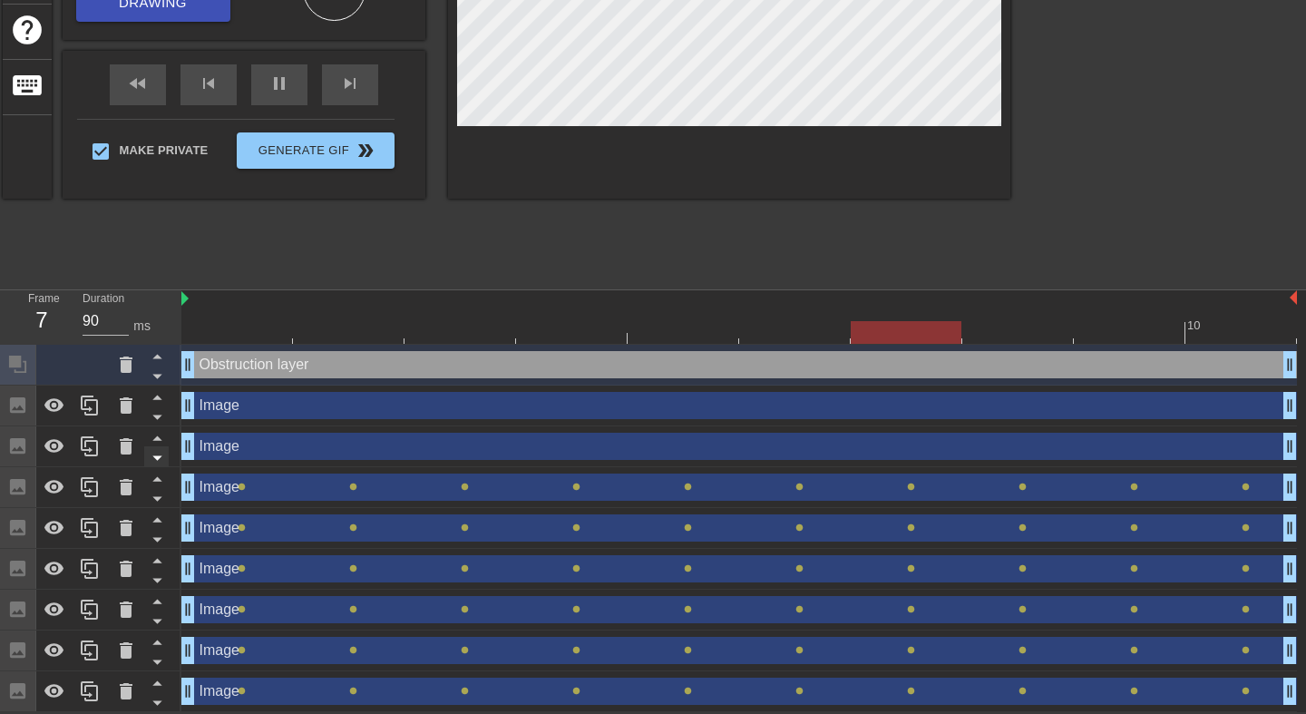
click at [152, 456] on icon at bounding box center [156, 458] width 9 height 5
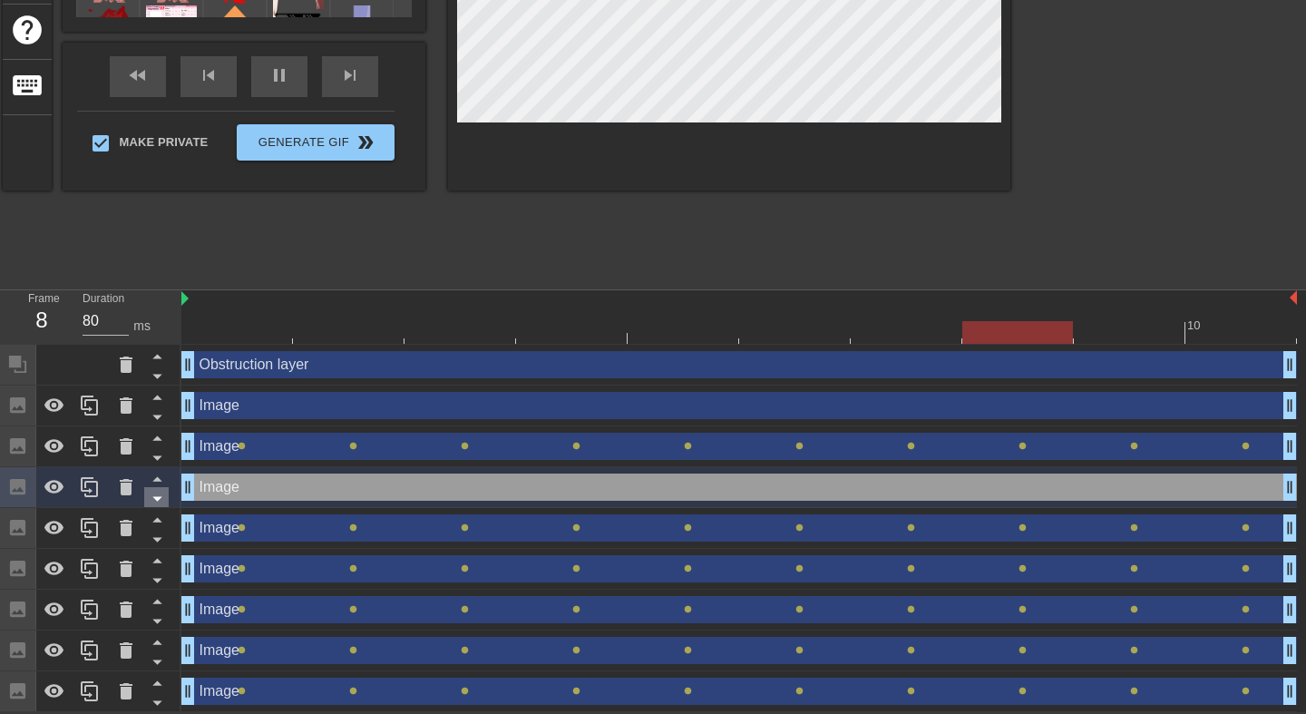
click at [155, 502] on icon at bounding box center [157, 498] width 23 height 23
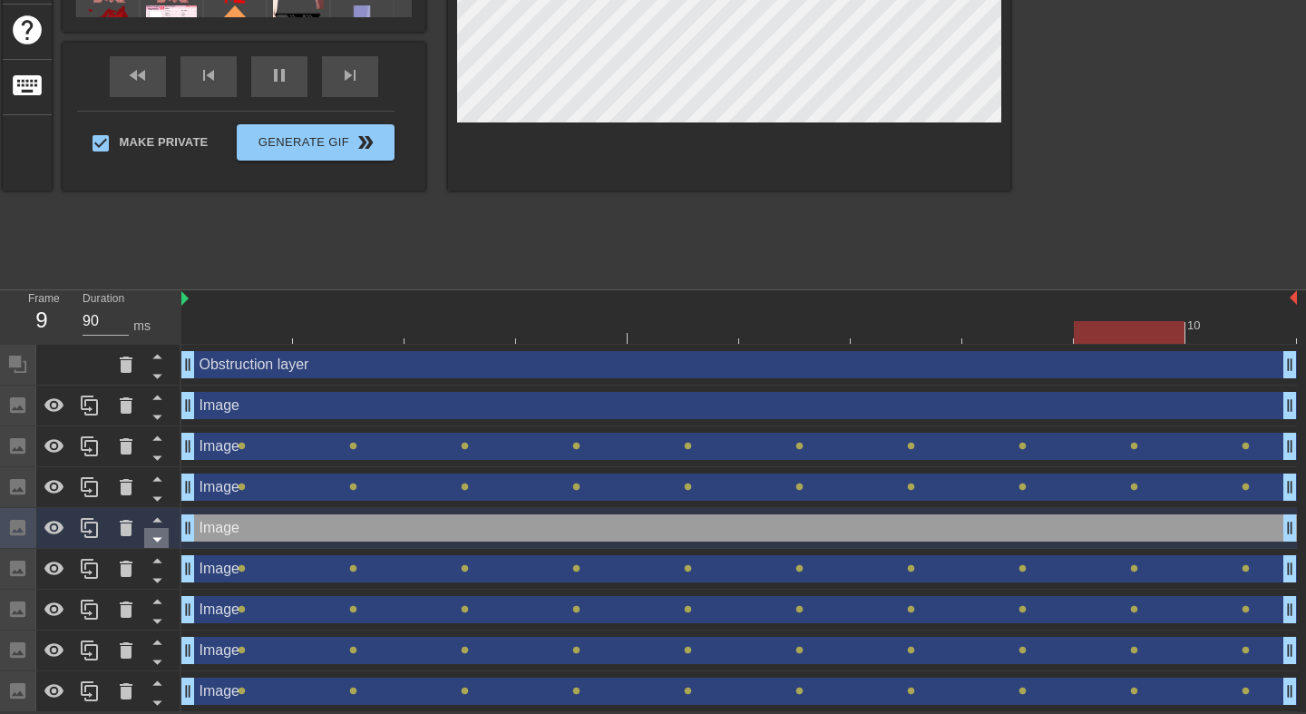
click at [158, 541] on icon at bounding box center [157, 539] width 23 height 23
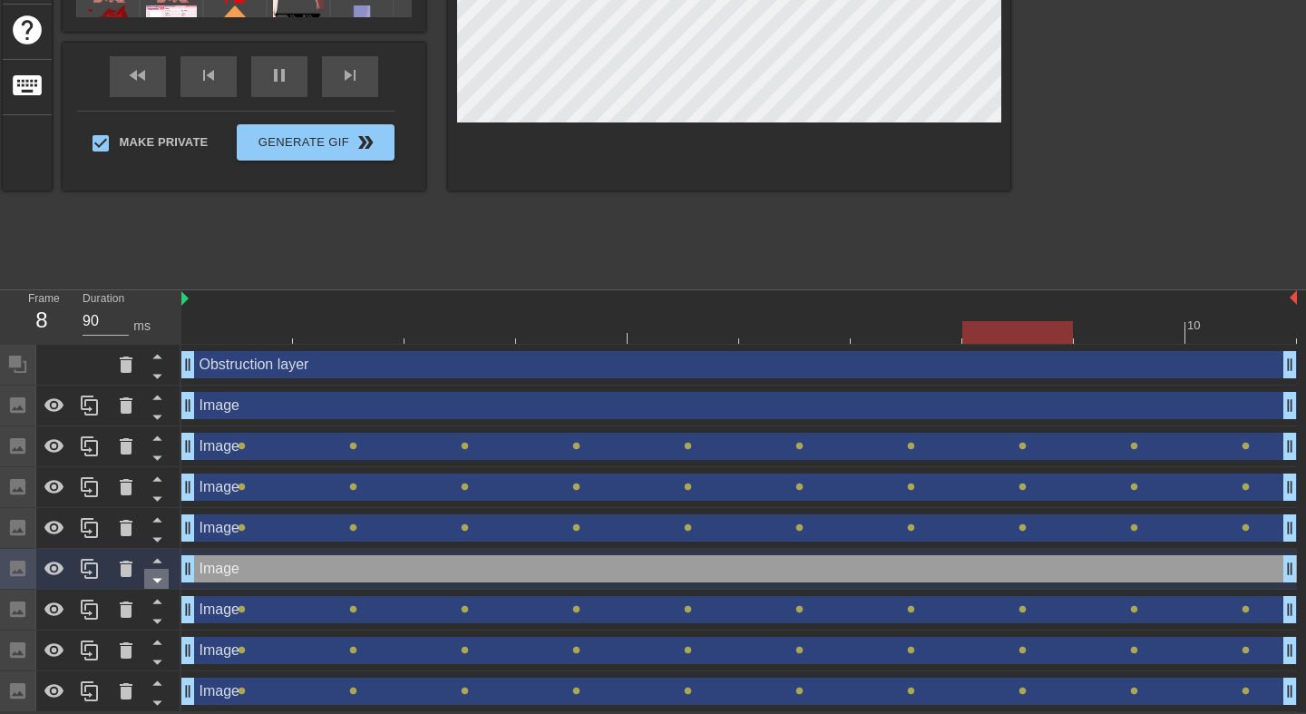
click at [156, 582] on icon at bounding box center [156, 581] width 9 height 5
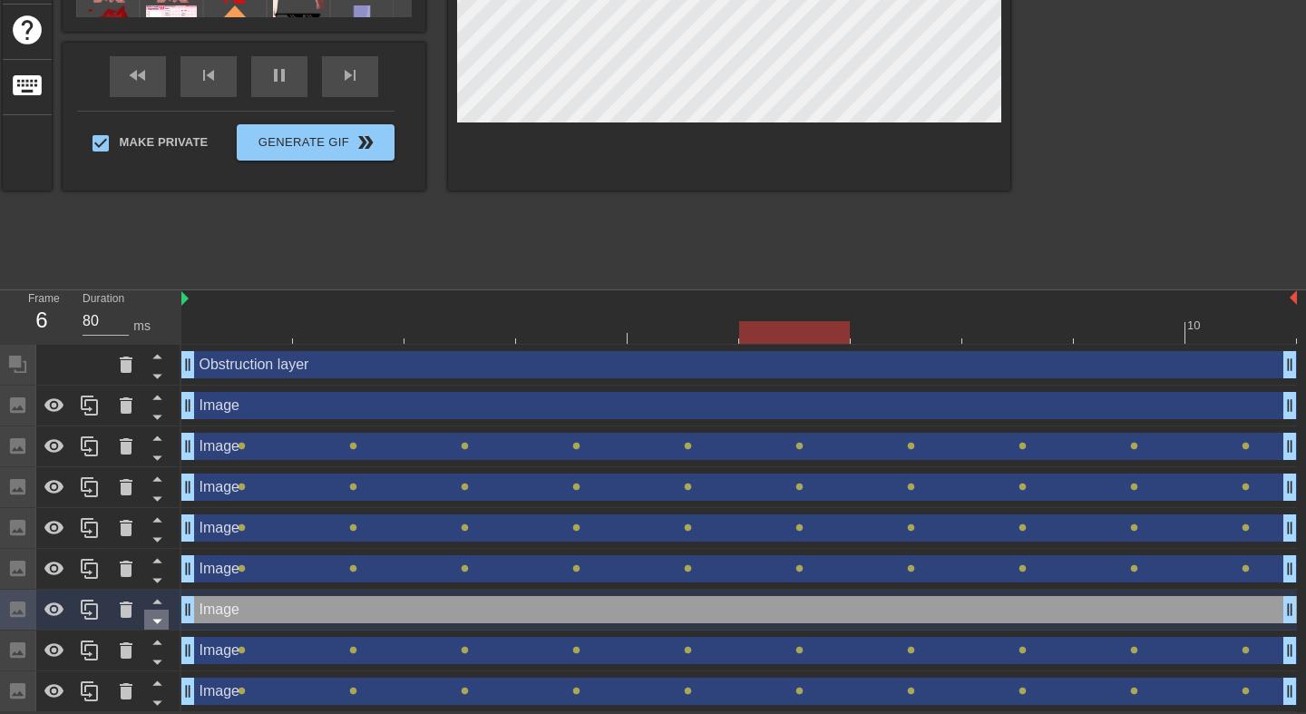
click at [158, 625] on icon at bounding box center [157, 621] width 23 height 23
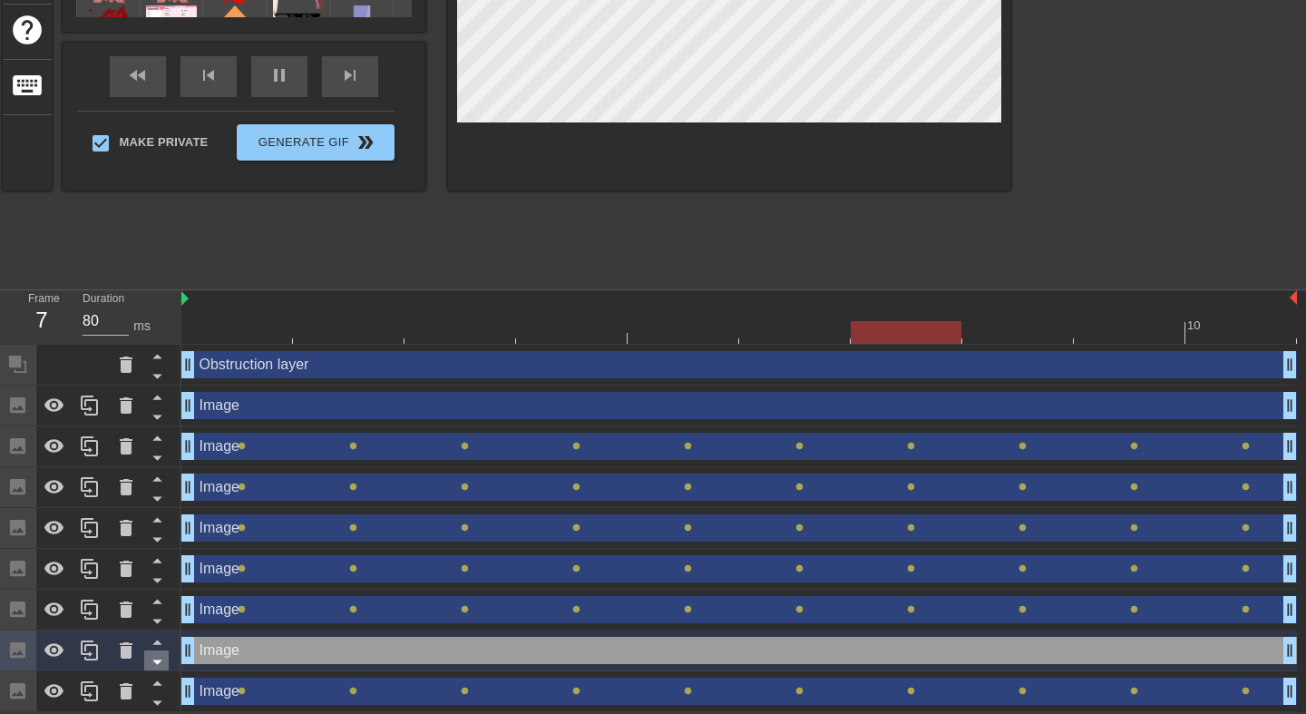
click at [158, 661] on icon at bounding box center [156, 662] width 9 height 5
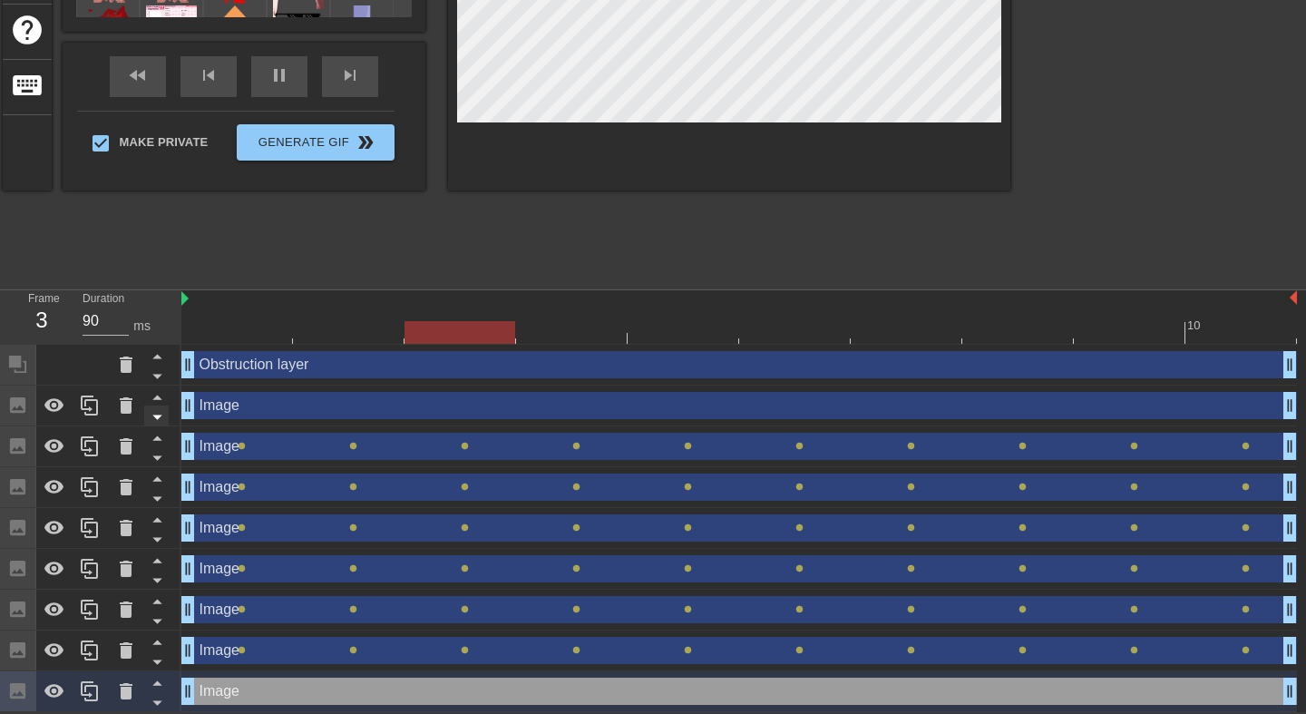
click at [155, 417] on icon at bounding box center [157, 417] width 23 height 23
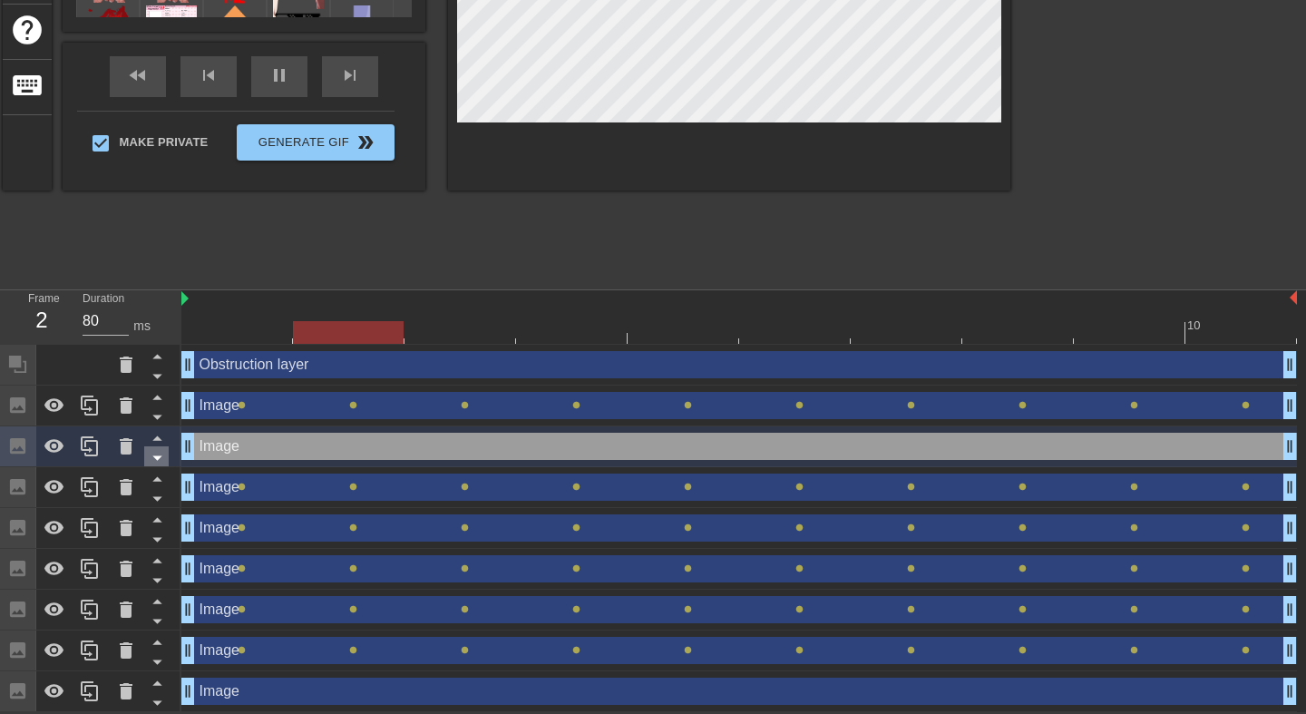
click at [160, 455] on icon at bounding box center [157, 457] width 23 height 23
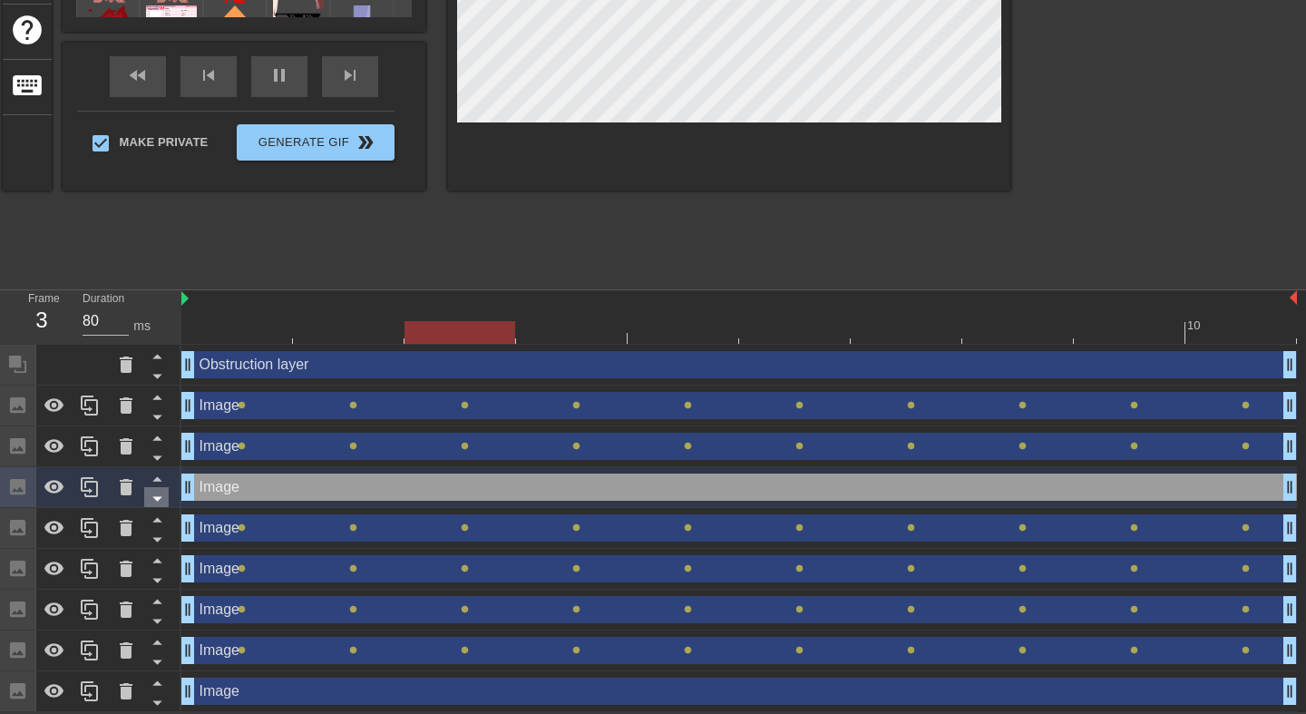
click at [161, 496] on icon at bounding box center [157, 498] width 23 height 23
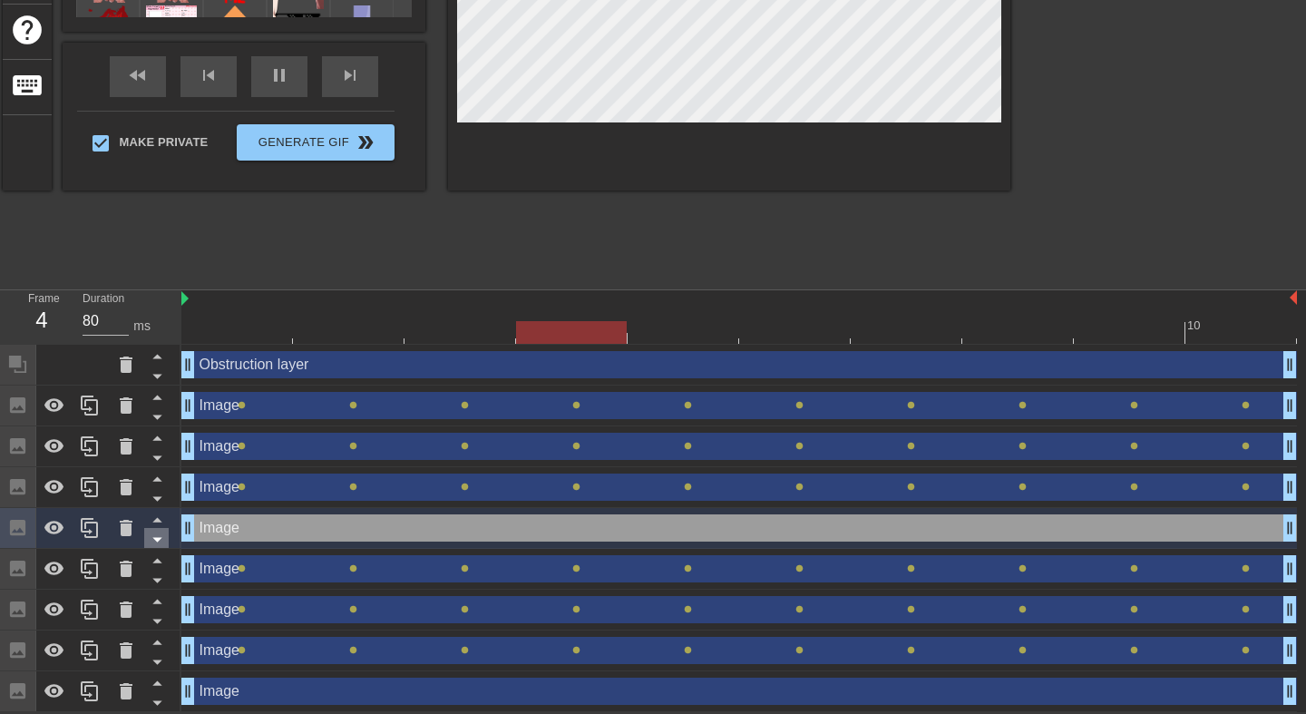
click at [160, 541] on icon at bounding box center [157, 539] width 23 height 23
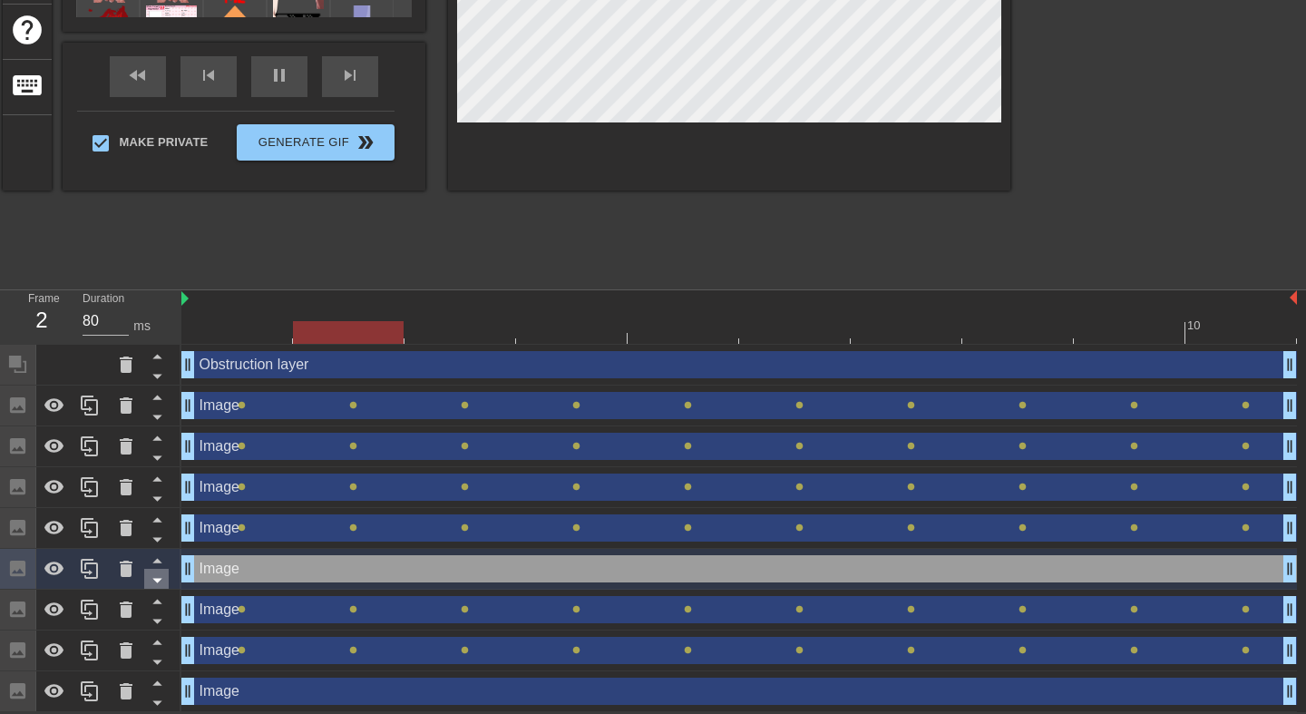
click at [158, 582] on icon at bounding box center [157, 580] width 23 height 23
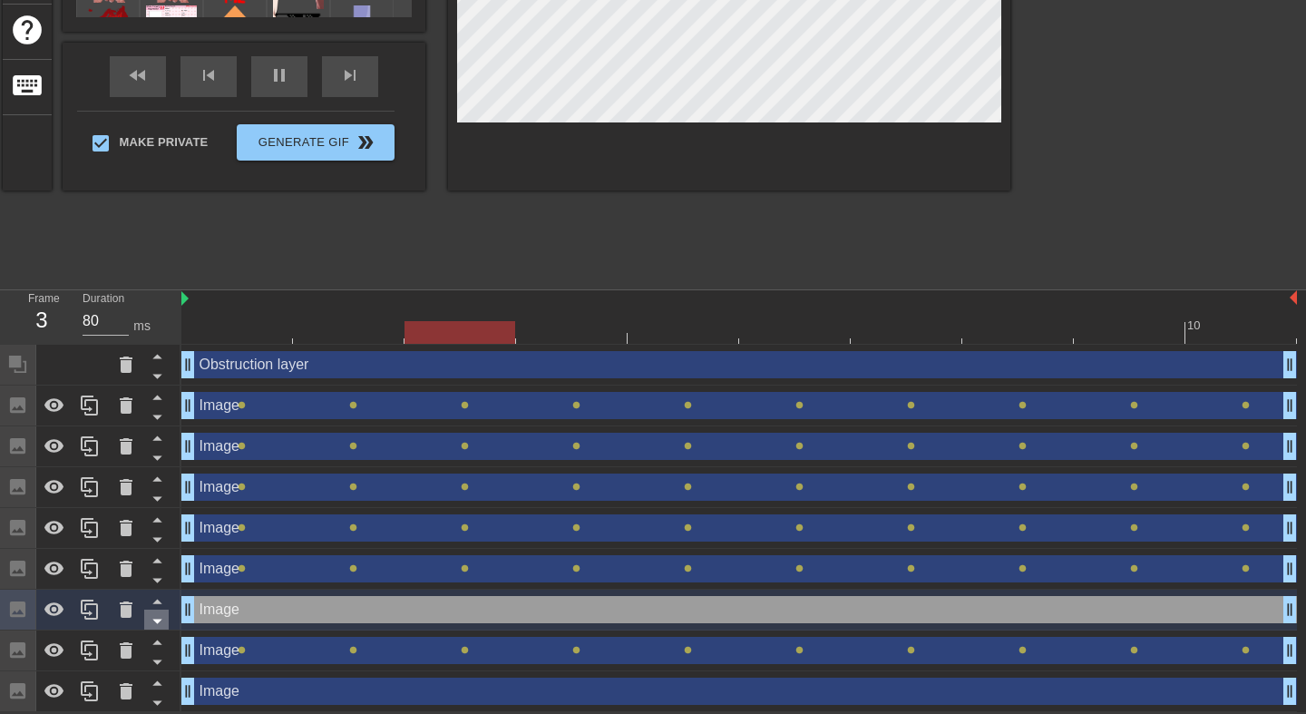
click at [158, 615] on icon at bounding box center [157, 621] width 23 height 23
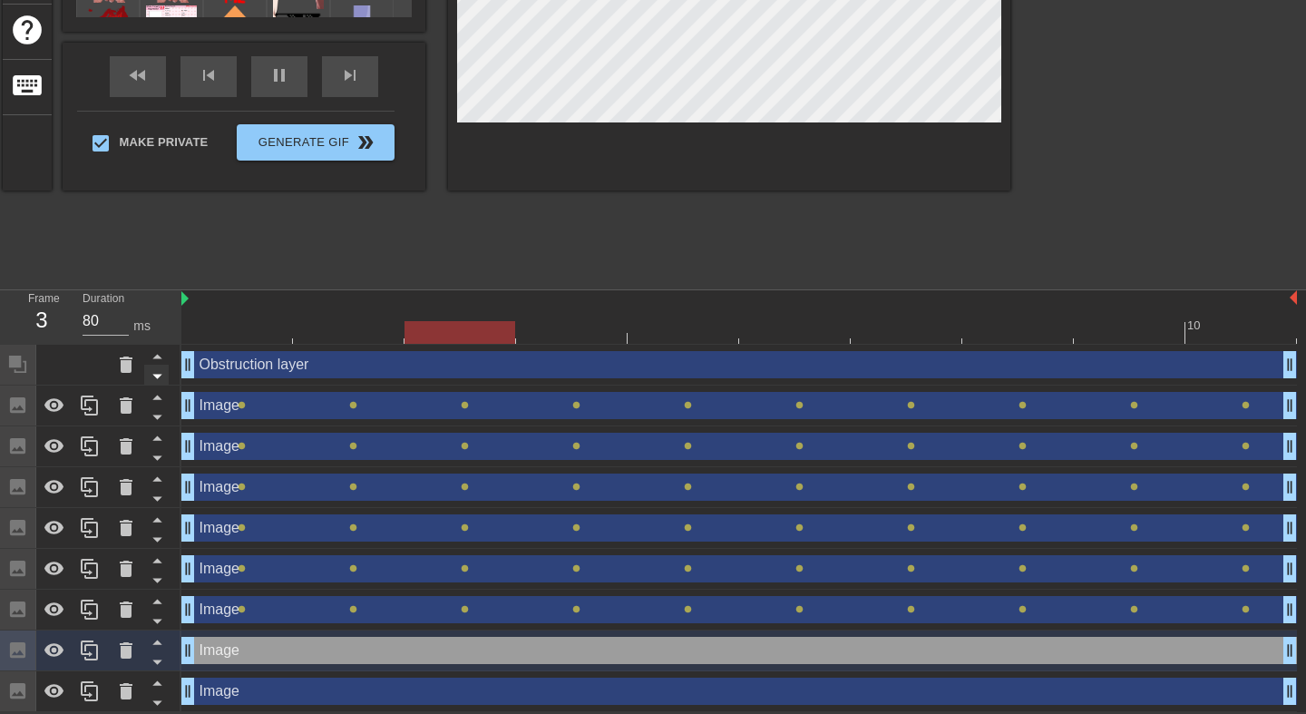
click at [162, 370] on icon at bounding box center [157, 376] width 23 height 23
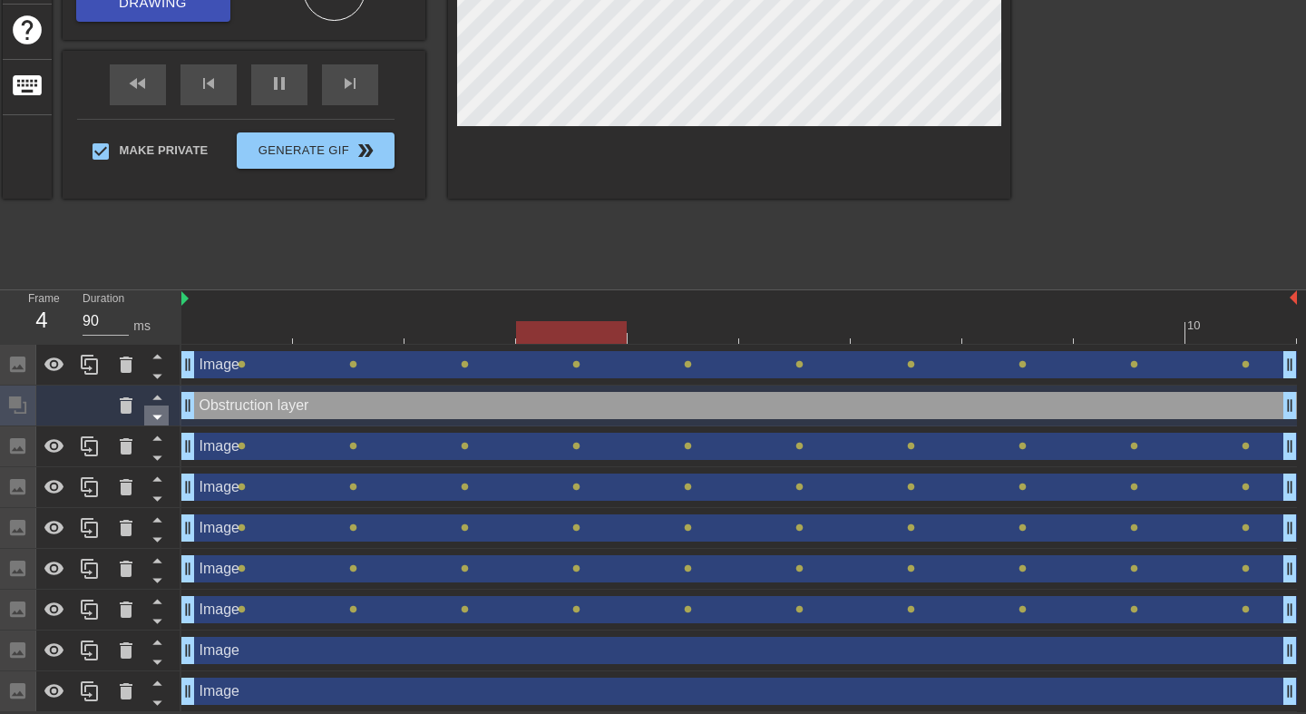
click at [160, 416] on icon at bounding box center [156, 418] width 9 height 5
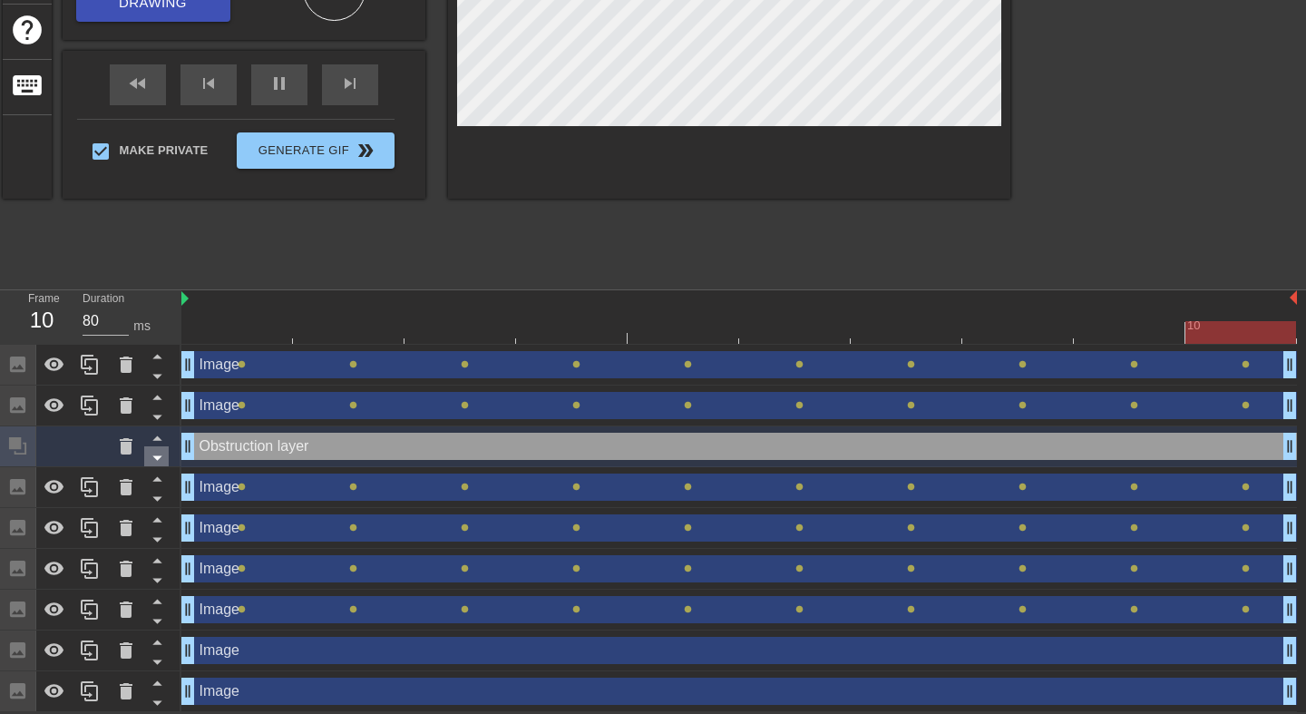
click at [161, 460] on icon at bounding box center [157, 457] width 23 height 23
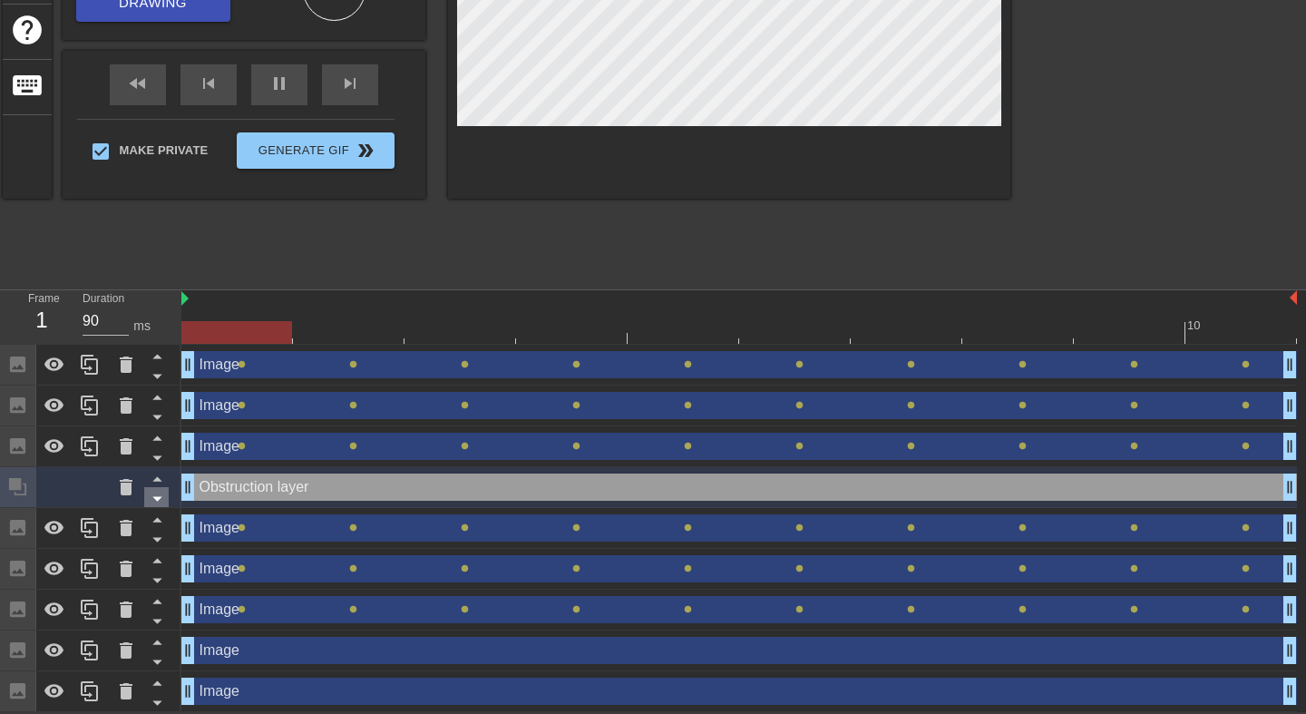
click at [160, 499] on icon at bounding box center [157, 498] width 23 height 23
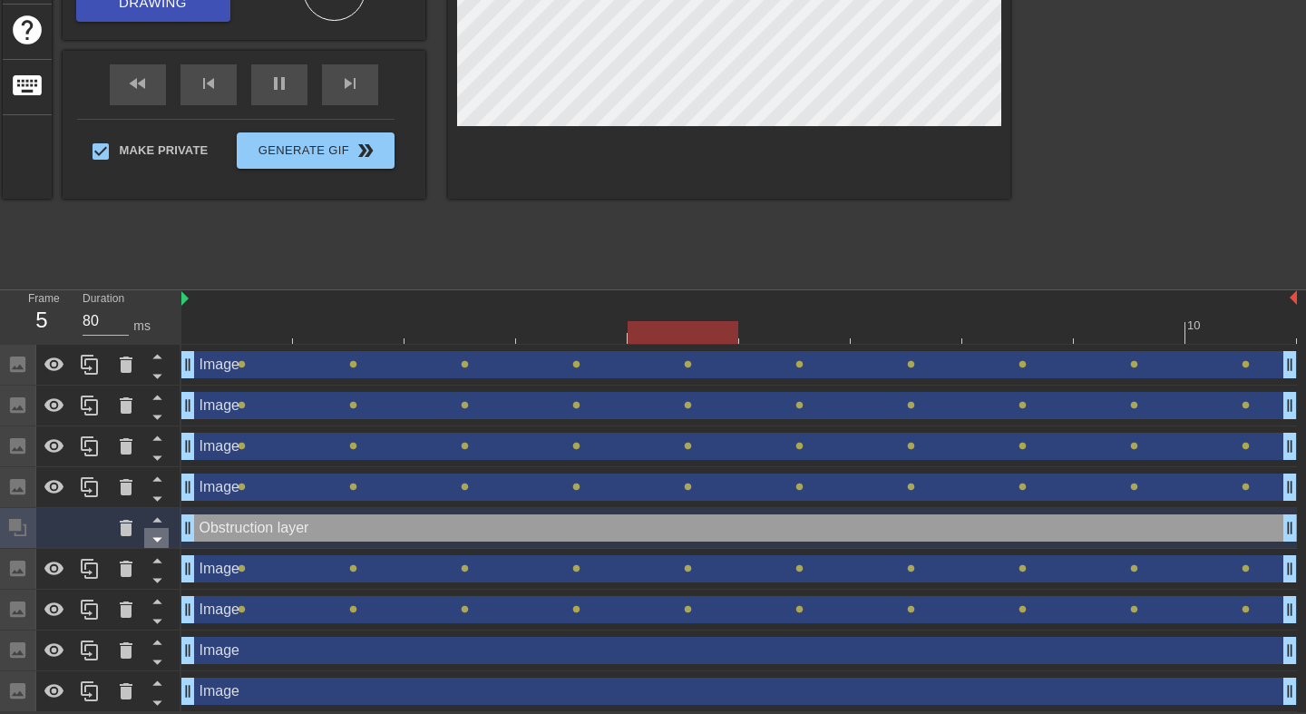
click at [159, 540] on icon at bounding box center [157, 539] width 23 height 23
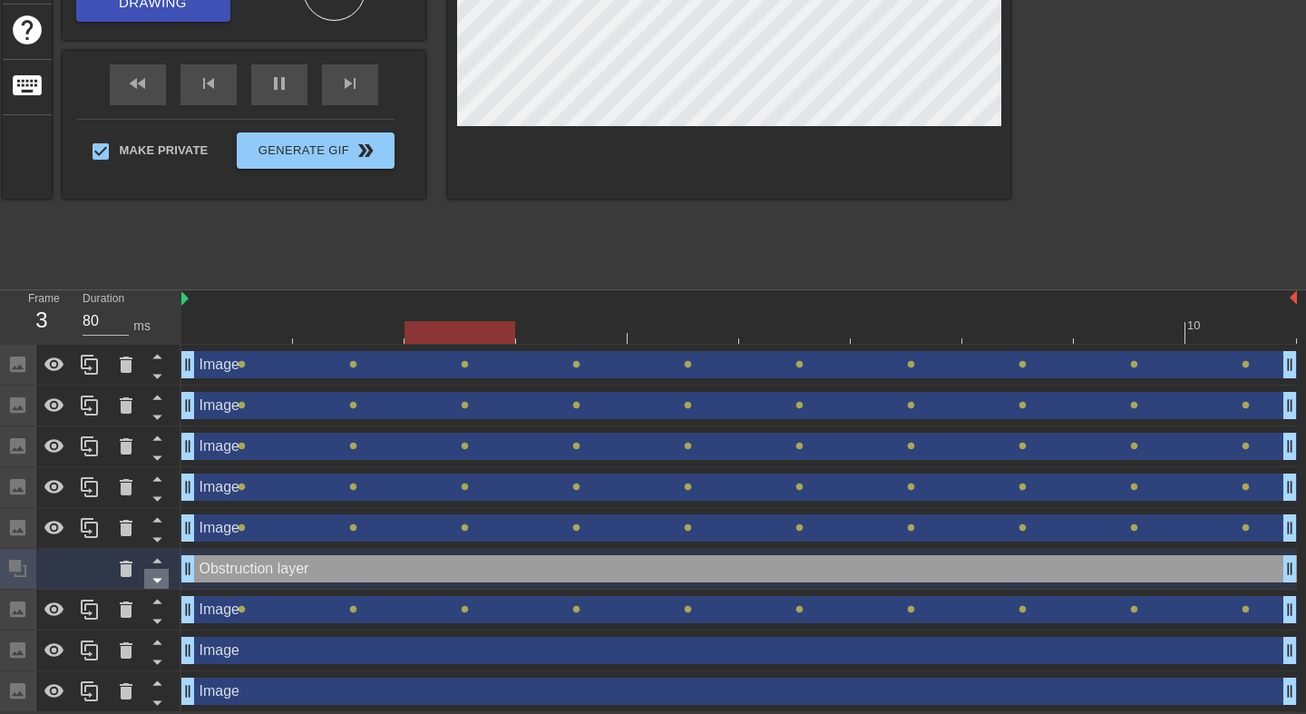
click at [163, 574] on icon at bounding box center [157, 580] width 23 height 23
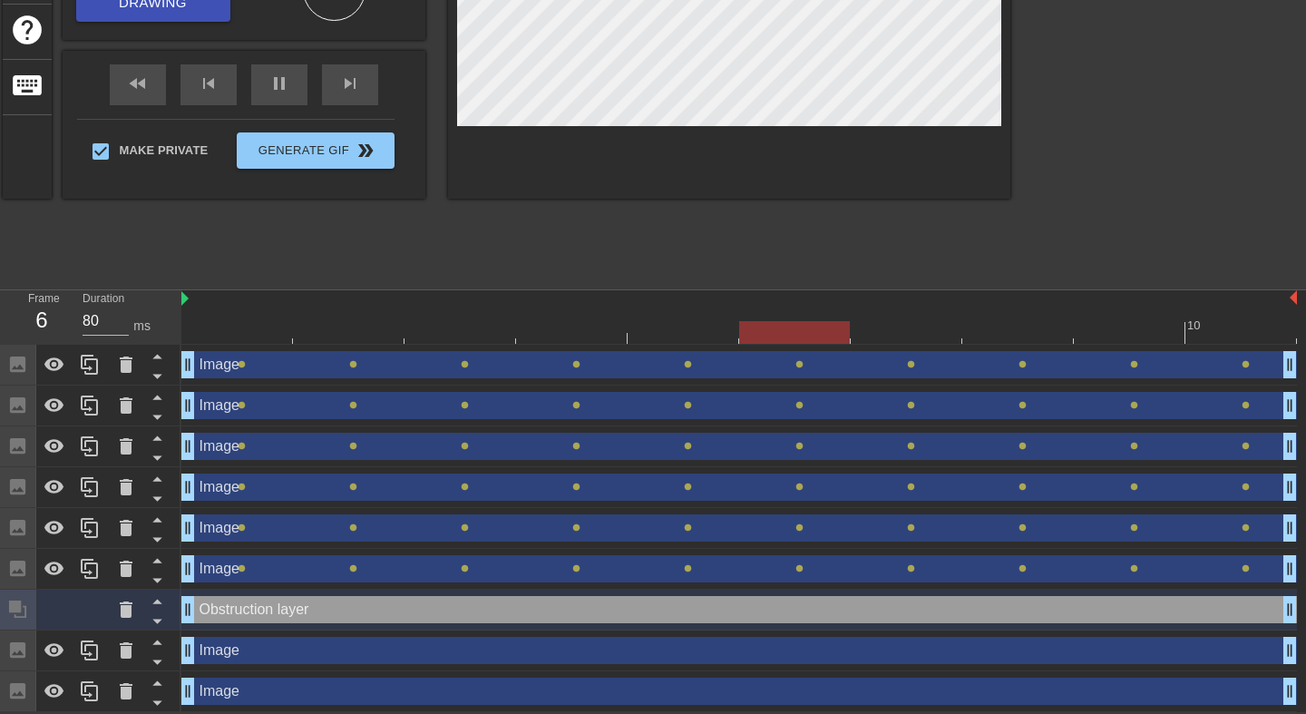
scroll to position [126, 0]
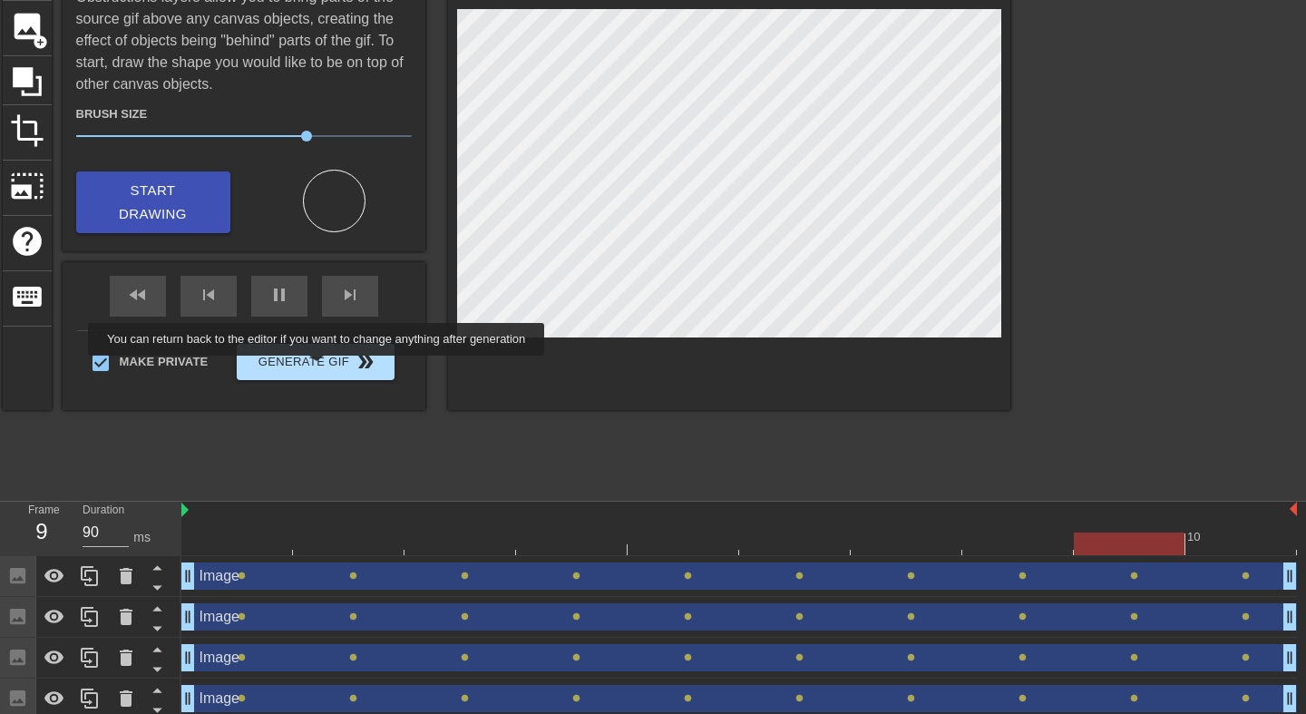
type input "80"
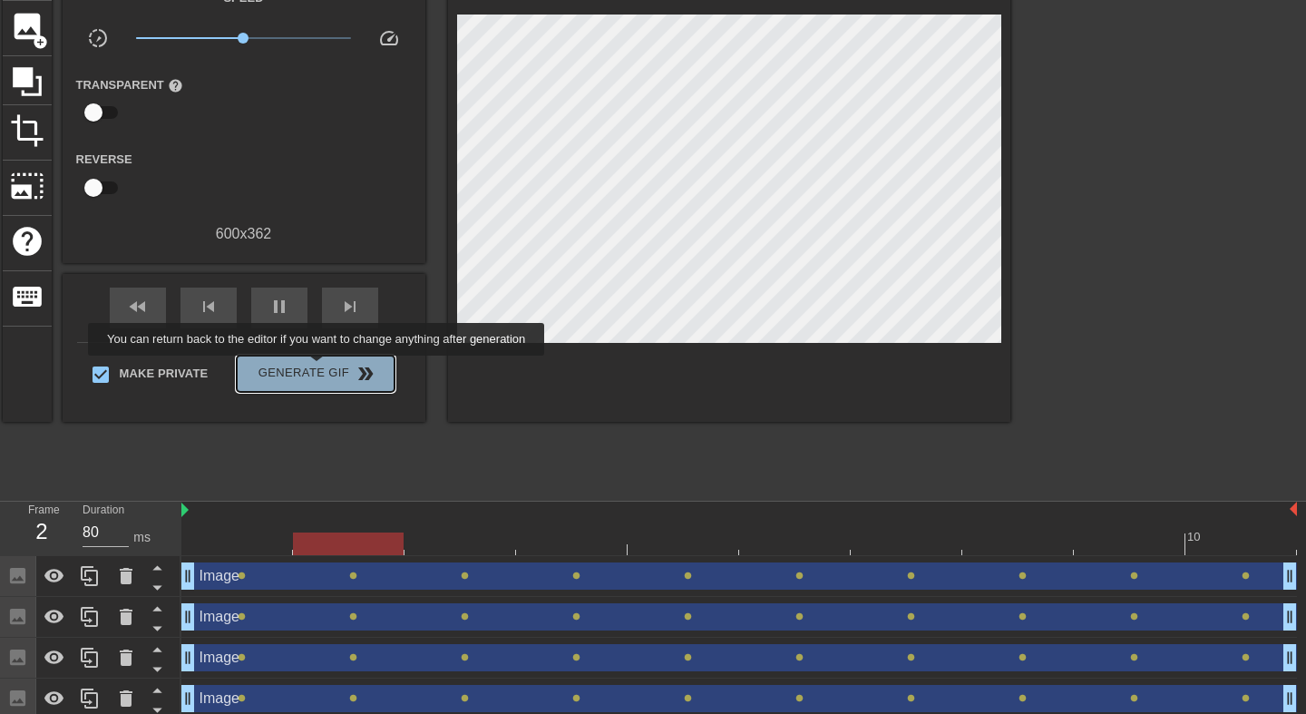
click at [328, 368] on span "Generate Gif double_arrow" at bounding box center [315, 374] width 142 height 22
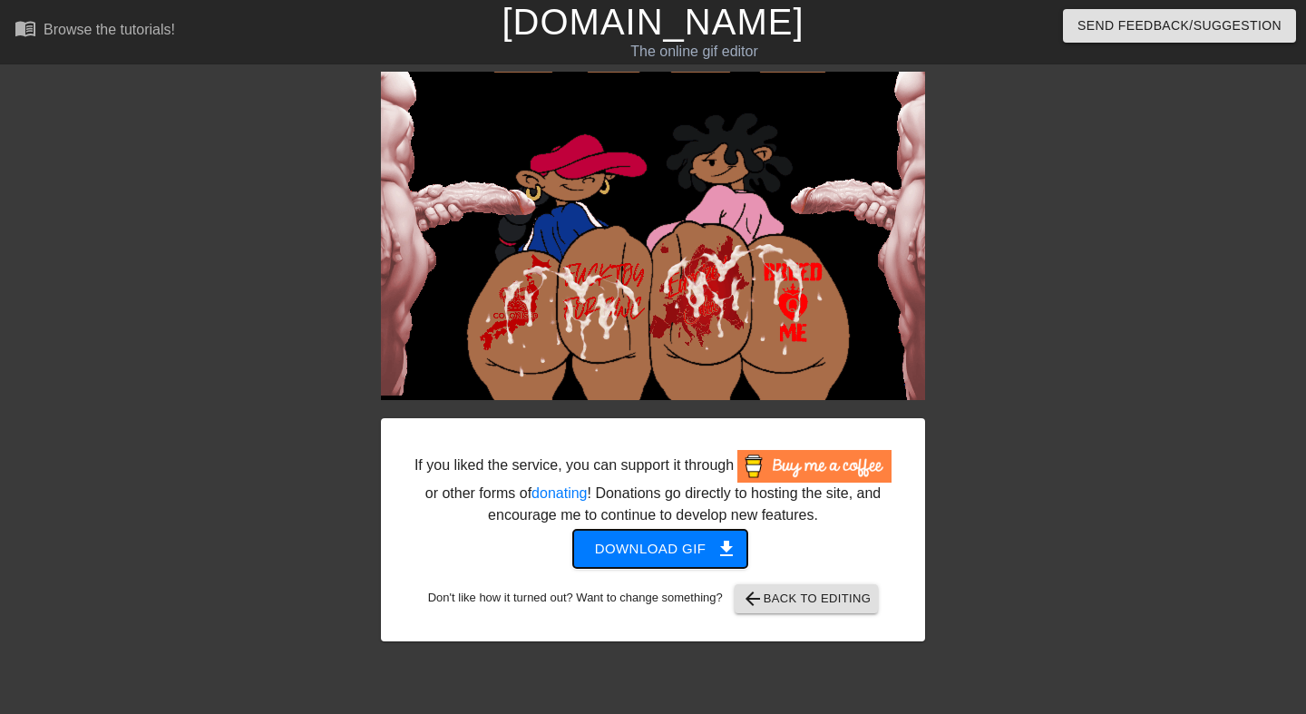
click at [694, 561] on span "Download gif get_app" at bounding box center [661, 549] width 132 height 24
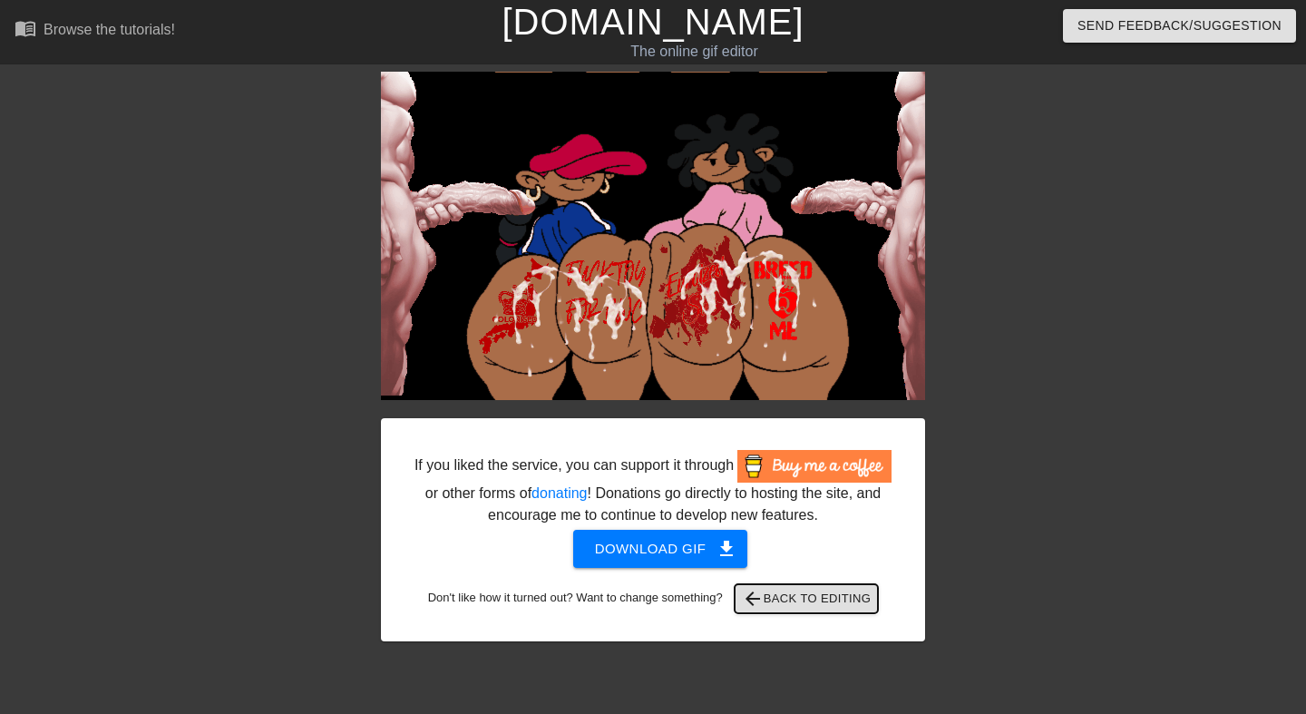
click at [809, 610] on span "arrow_back Back to Editing" at bounding box center [807, 599] width 130 height 22
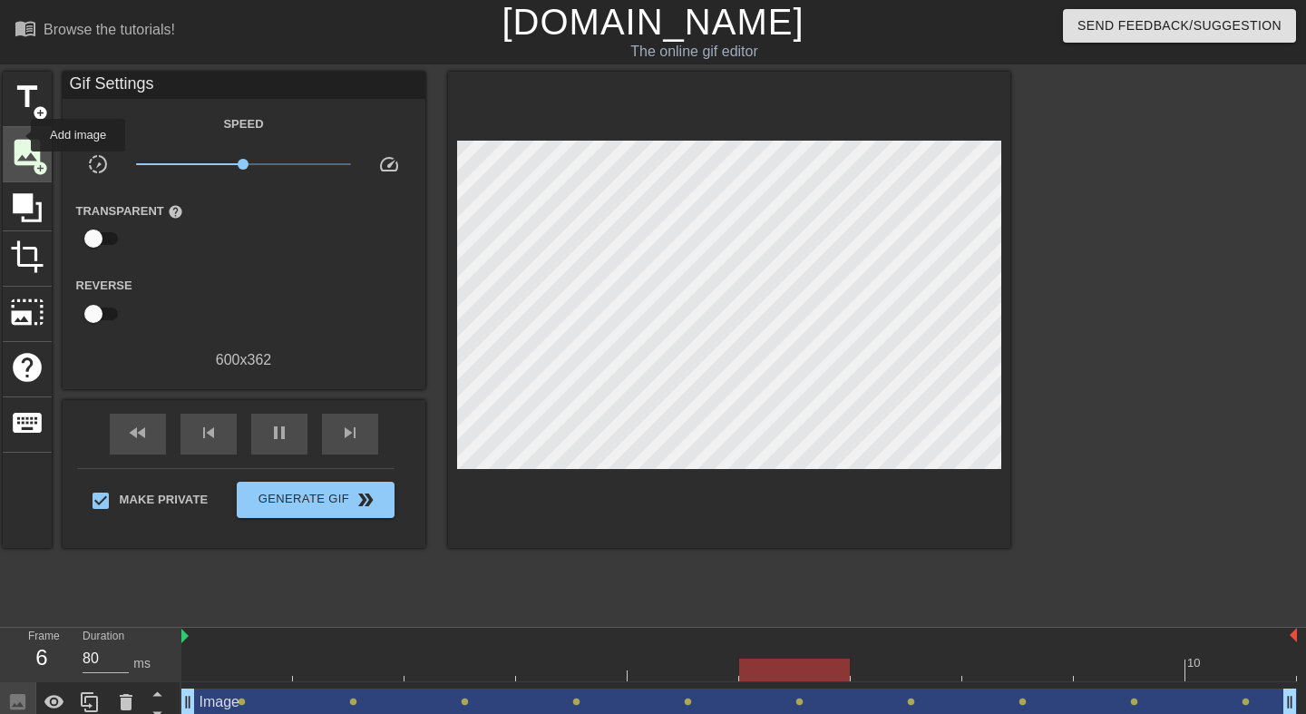
click at [22, 143] on span "image" at bounding box center [27, 152] width 34 height 34
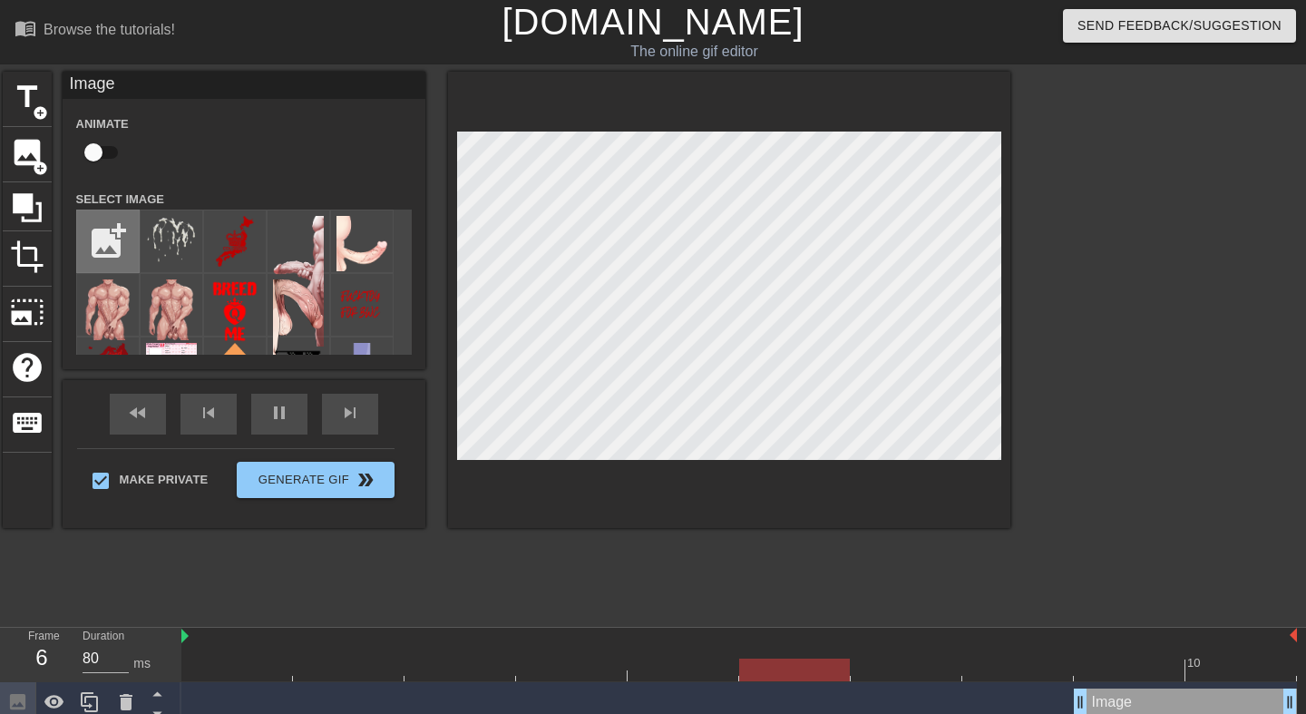
click at [112, 247] on input "file" at bounding box center [108, 241] width 62 height 62
type input "80"
type input "C:\fakepath\4c869d1b9ccc0ec51bf43acc1c5674fd2de39d7c.gif"
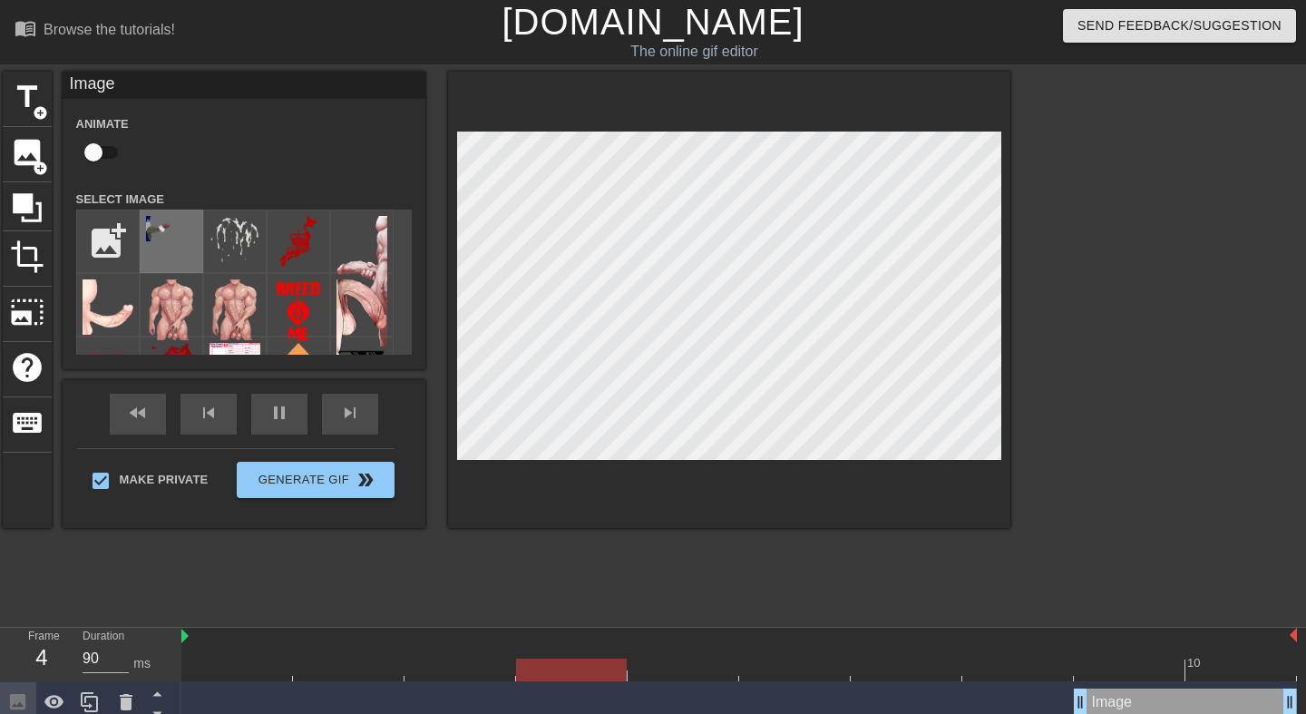
click at [162, 238] on img at bounding box center [171, 228] width 51 height 25
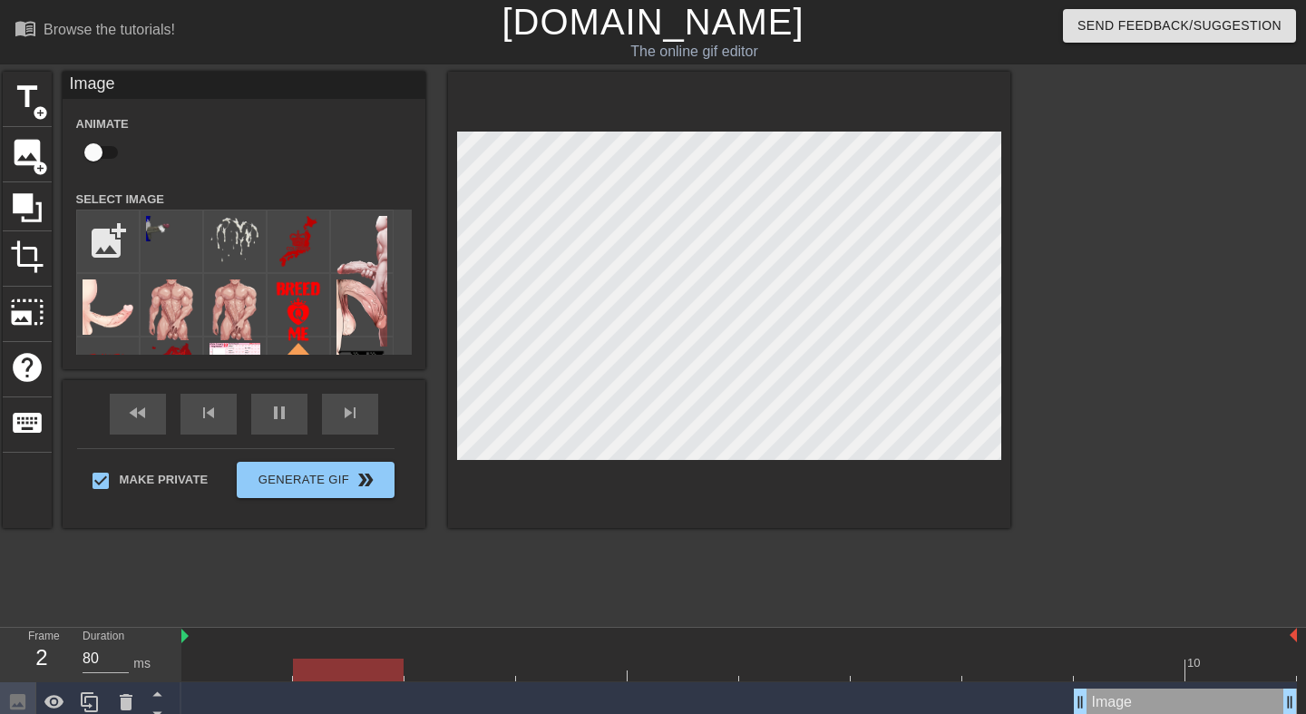
scroll to position [233, 0]
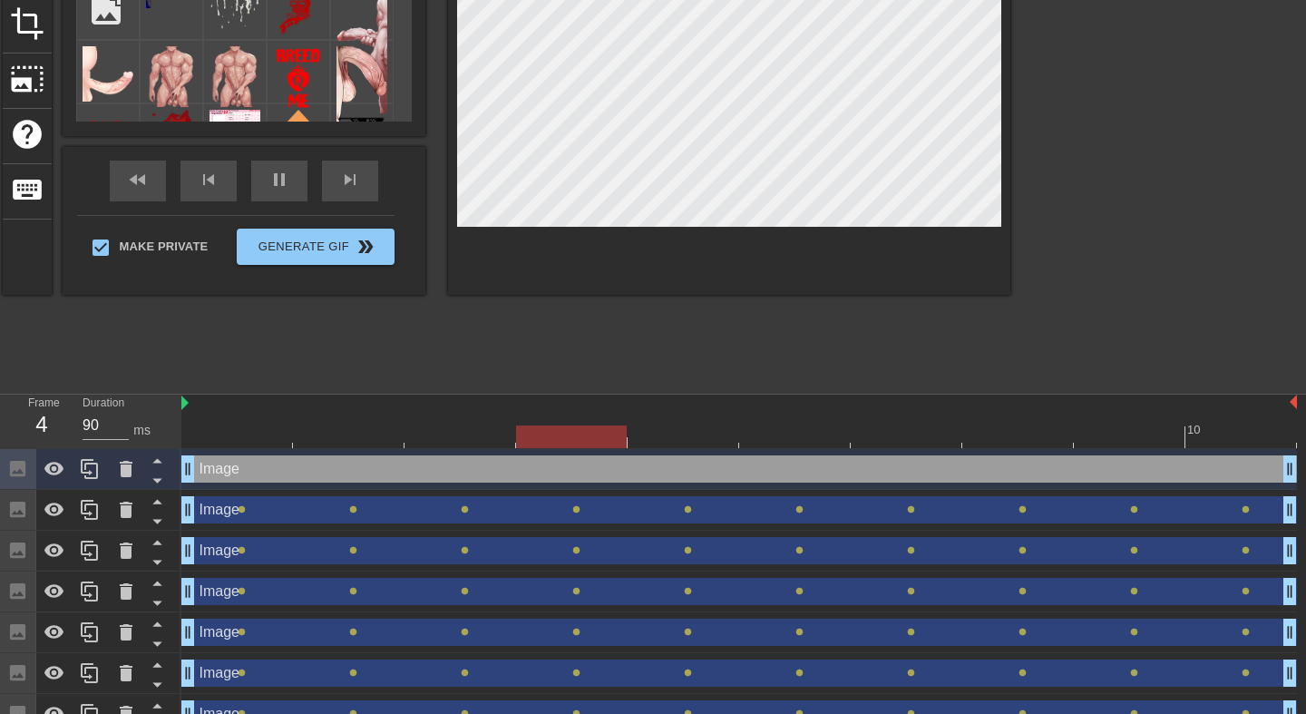
drag, startPoint x: 1078, startPoint y: 473, endPoint x: 173, endPoint y: 509, distance: 905.3
click at [173, 509] on div "Frame 4 Duration 90 ms 10 Image drag_handle drag_handle Image drag_handle drag_…" at bounding box center [653, 626] width 1306 height 463
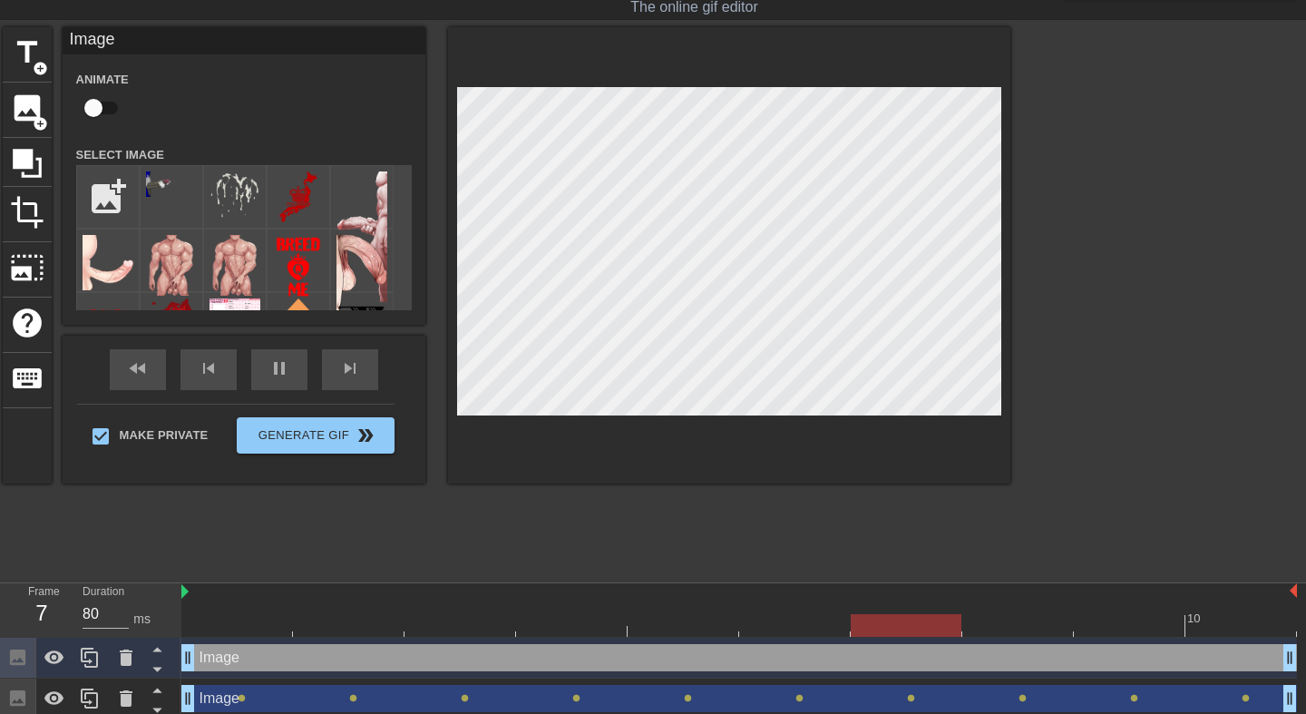
scroll to position [2, 0]
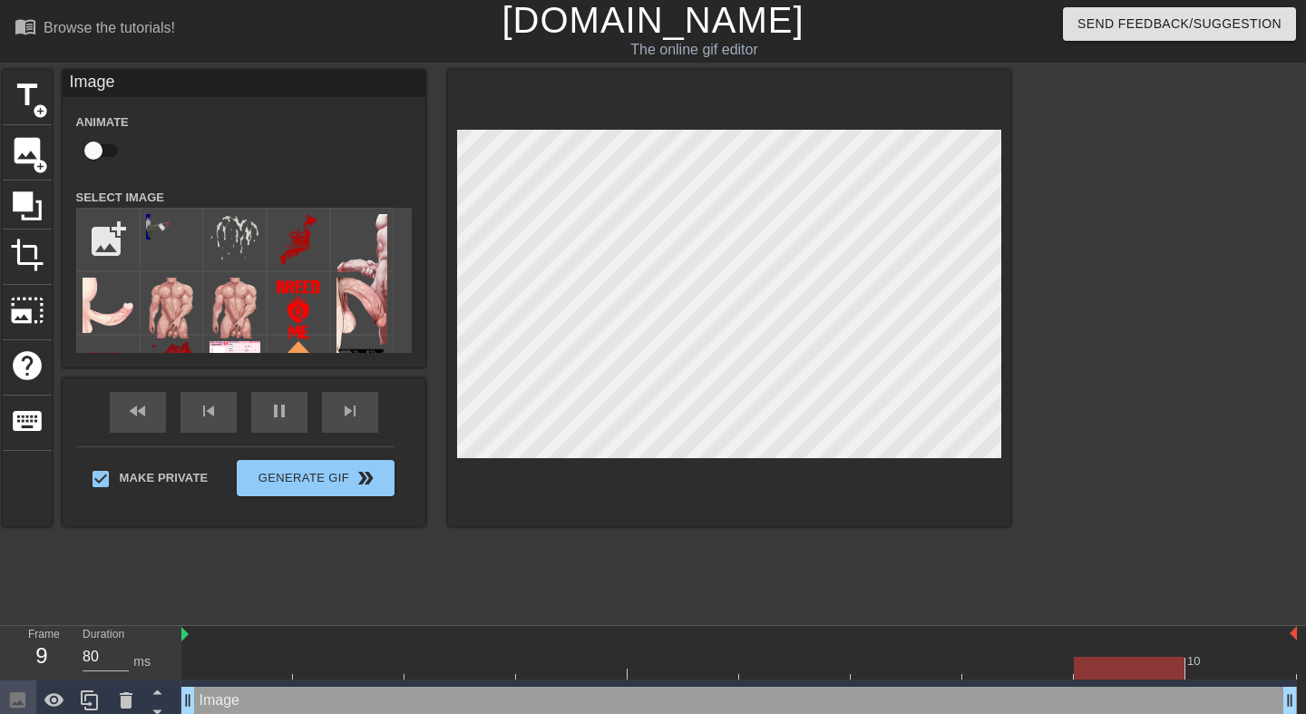
click at [905, 503] on div at bounding box center [729, 298] width 562 height 456
click at [548, 503] on div at bounding box center [729, 298] width 562 height 456
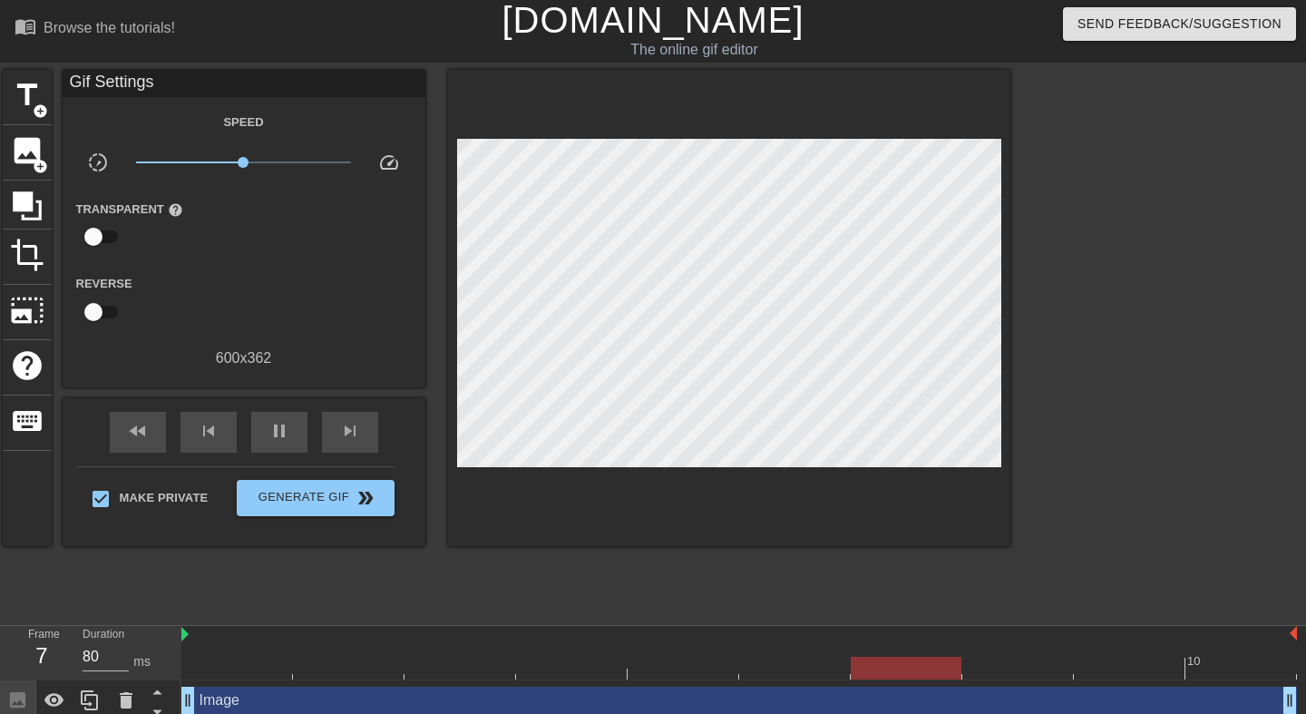
click at [571, 501] on div at bounding box center [729, 308] width 562 height 476
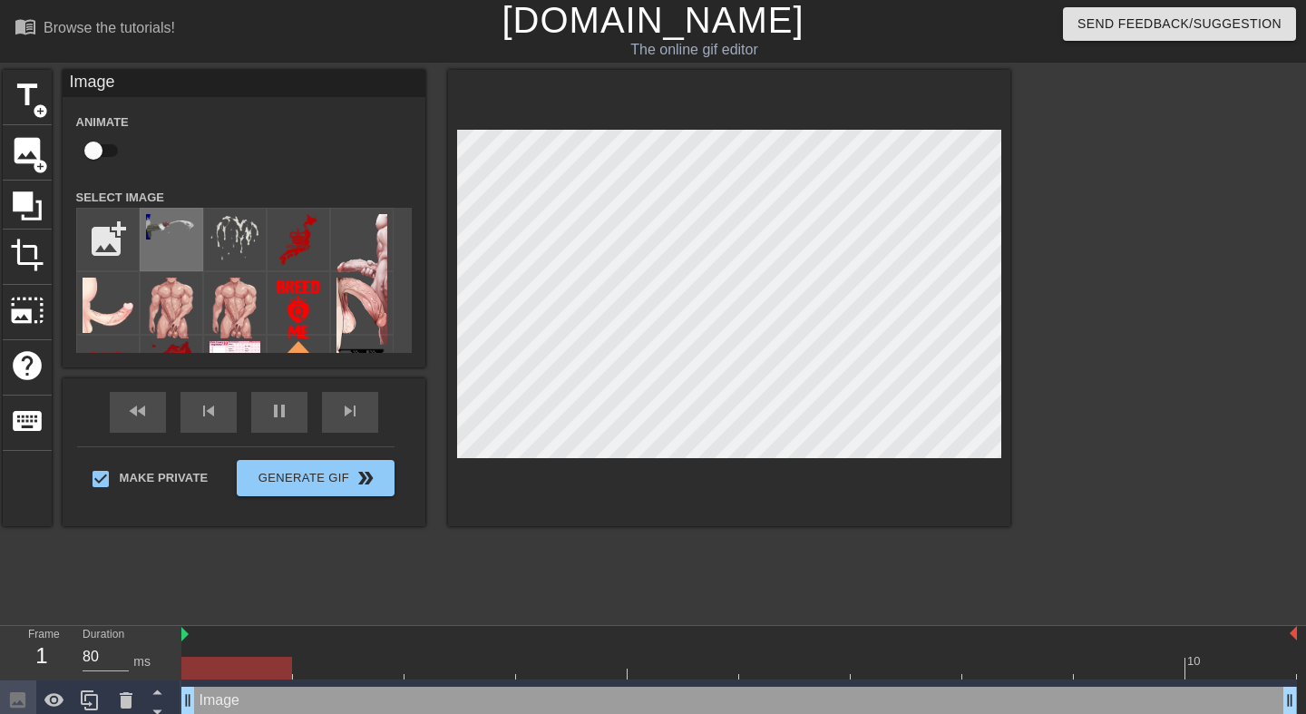
click at [164, 220] on img at bounding box center [171, 226] width 51 height 25
click at [235, 247] on img at bounding box center [235, 238] width 51 height 49
click at [164, 244] on div at bounding box center [172, 240] width 64 height 64
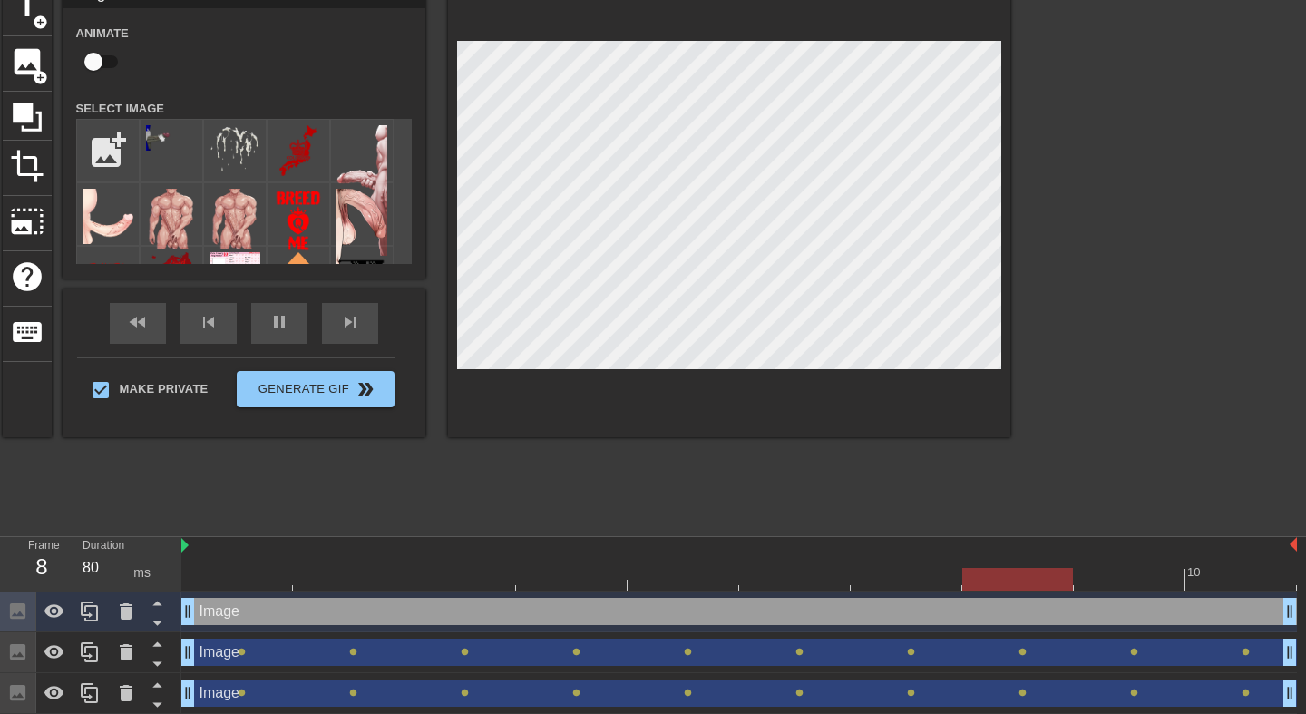
scroll to position [7, 0]
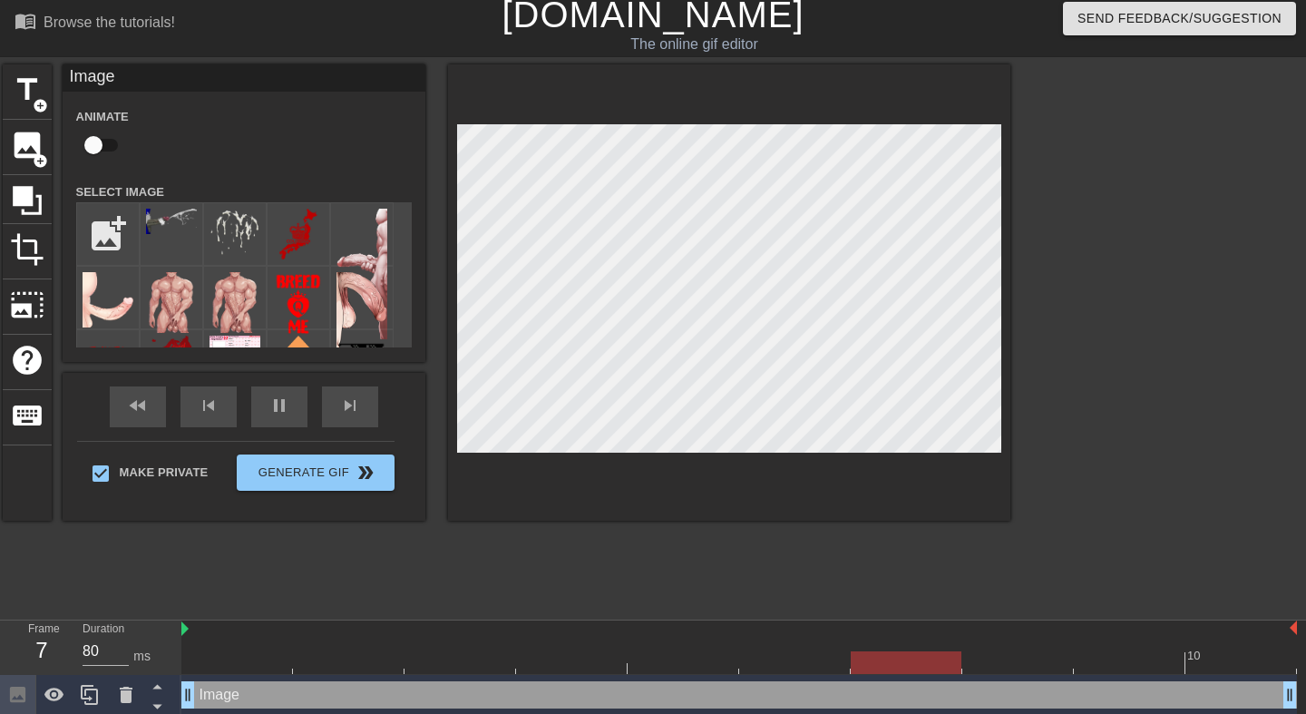
type input "90"
click at [116, 141] on input "checkbox" at bounding box center [93, 145] width 103 height 34
checkbox input "true"
click at [522, 580] on div "title add_circle image add_circle crop photo_size_select_large help keyboard Im…" at bounding box center [507, 336] width 1008 height 544
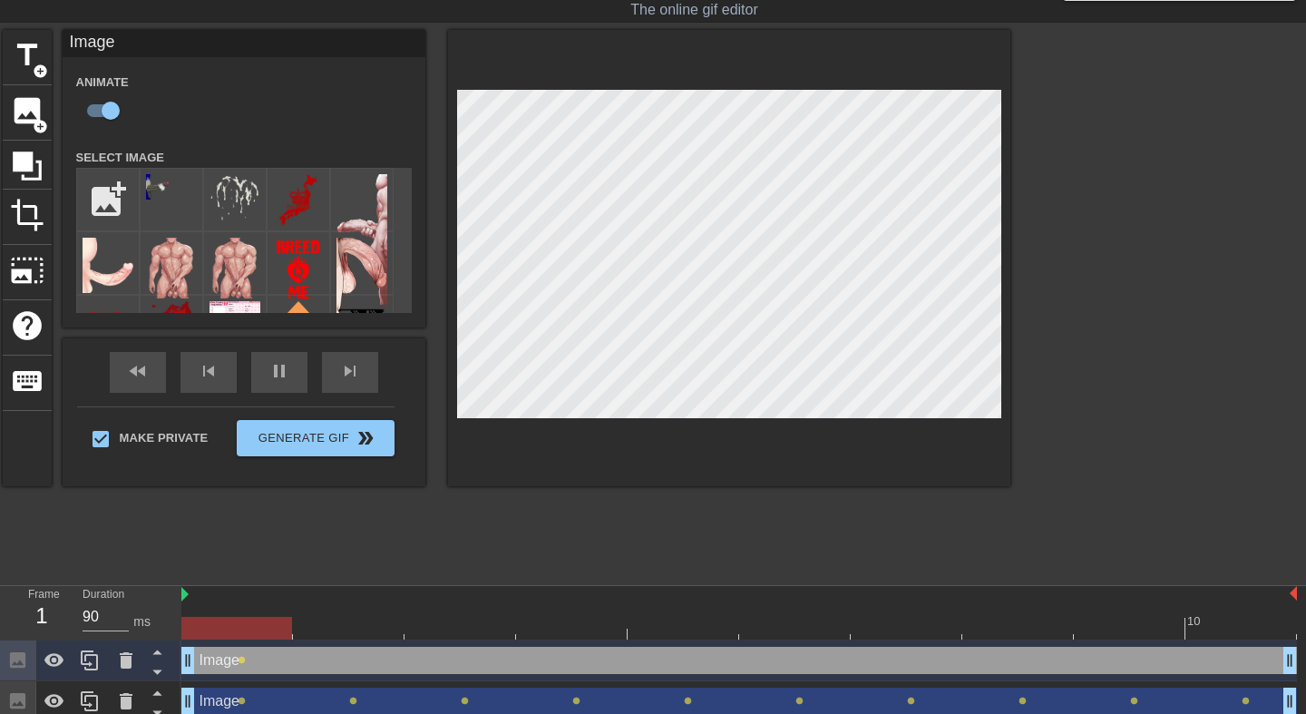
scroll to position [73, 0]
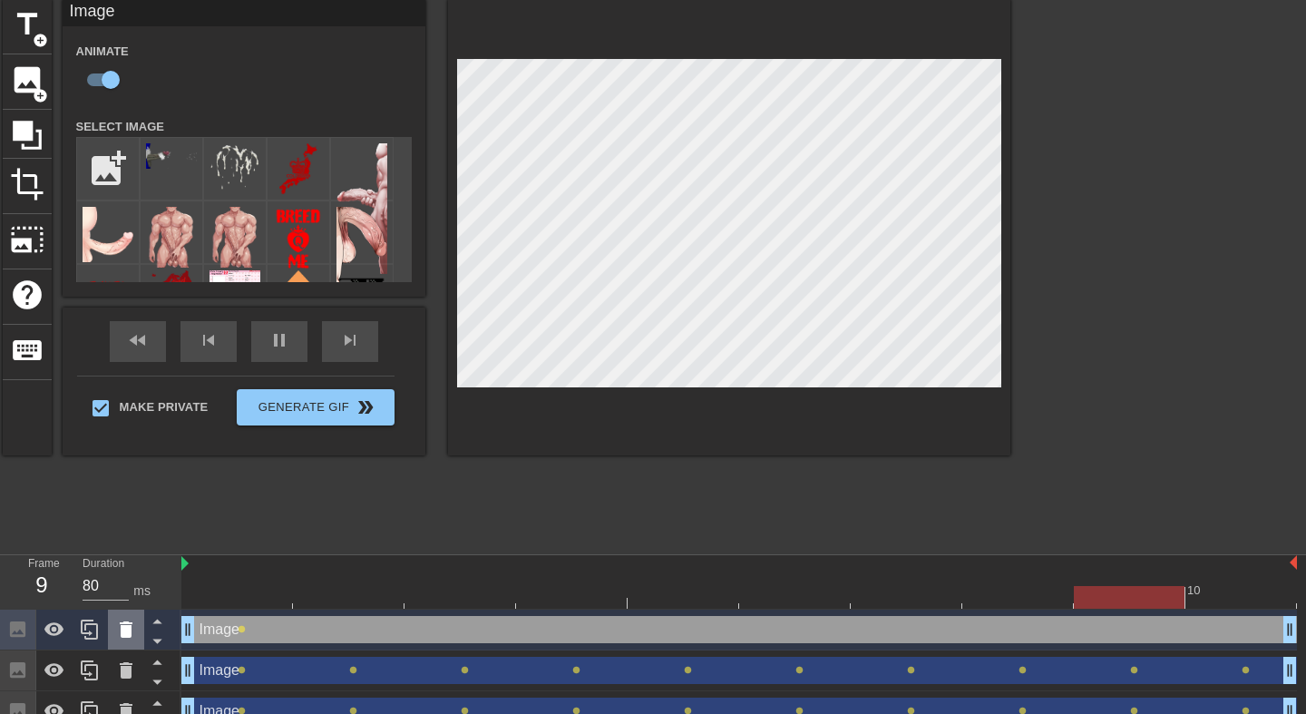
click at [125, 630] on icon at bounding box center [126, 629] width 13 height 16
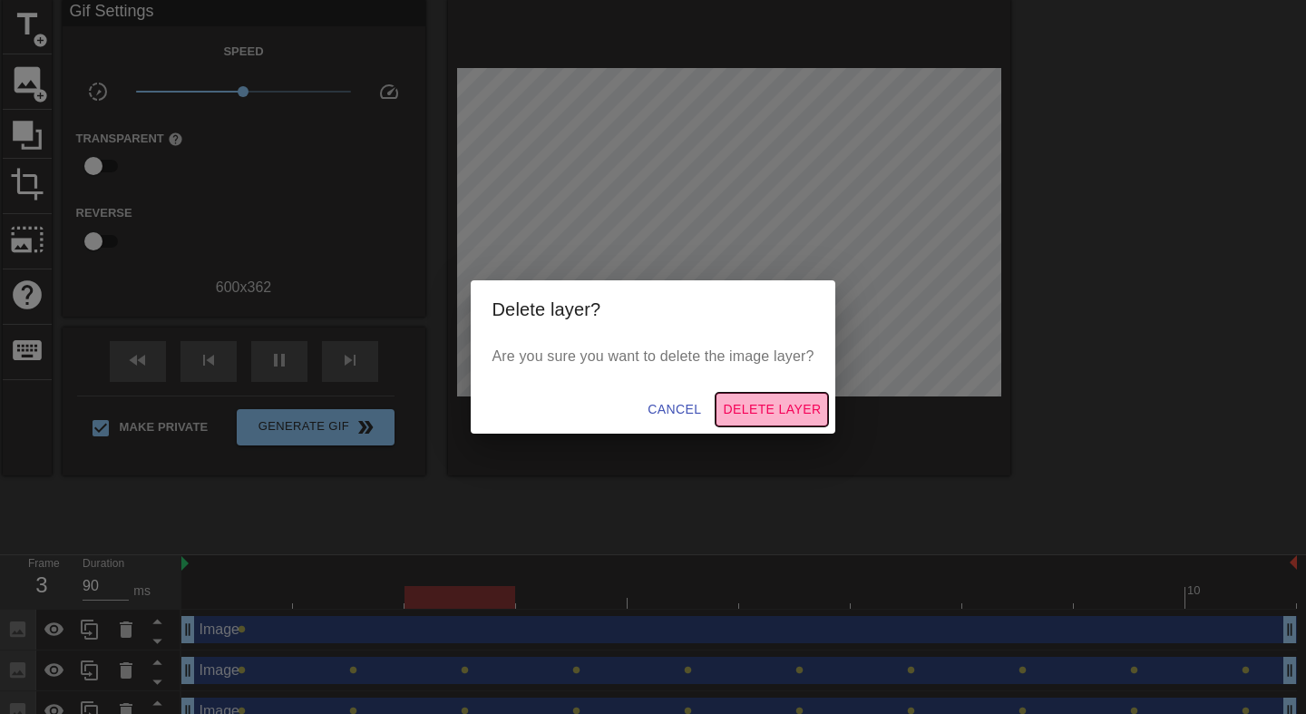
click at [755, 403] on span "Delete Layer" at bounding box center [772, 409] width 98 height 23
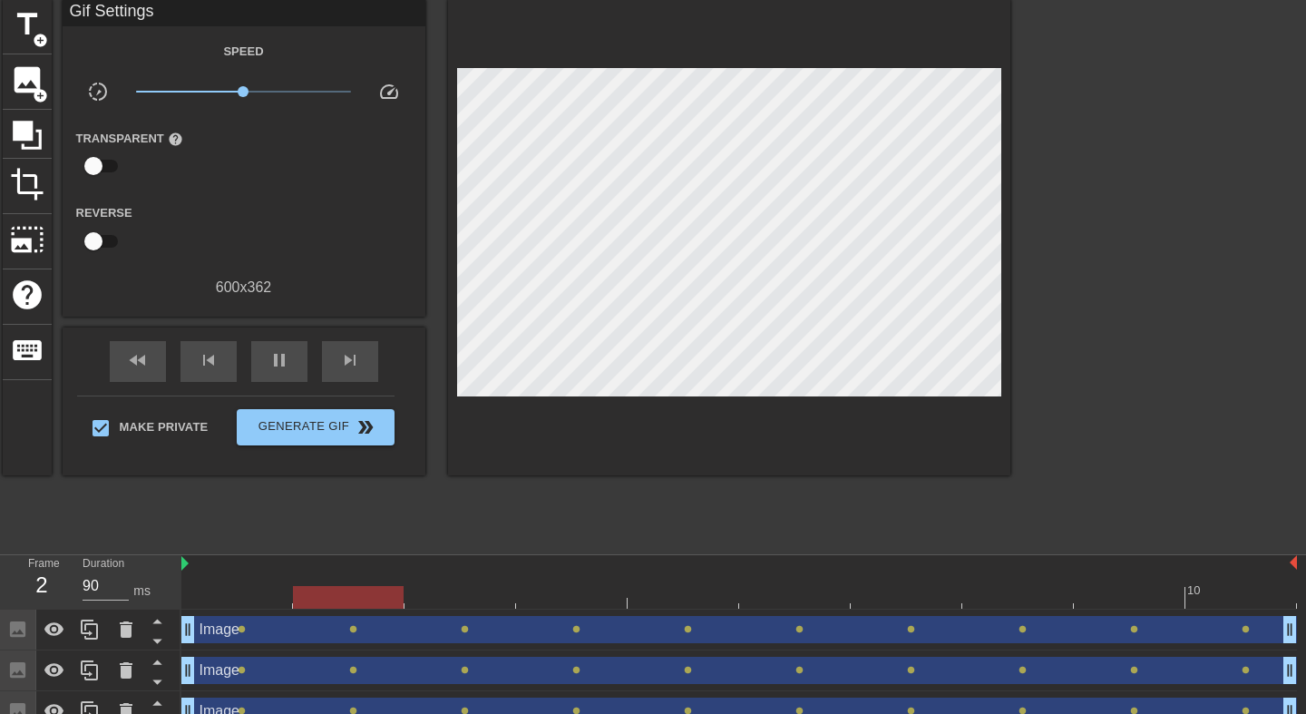
scroll to position [27, 0]
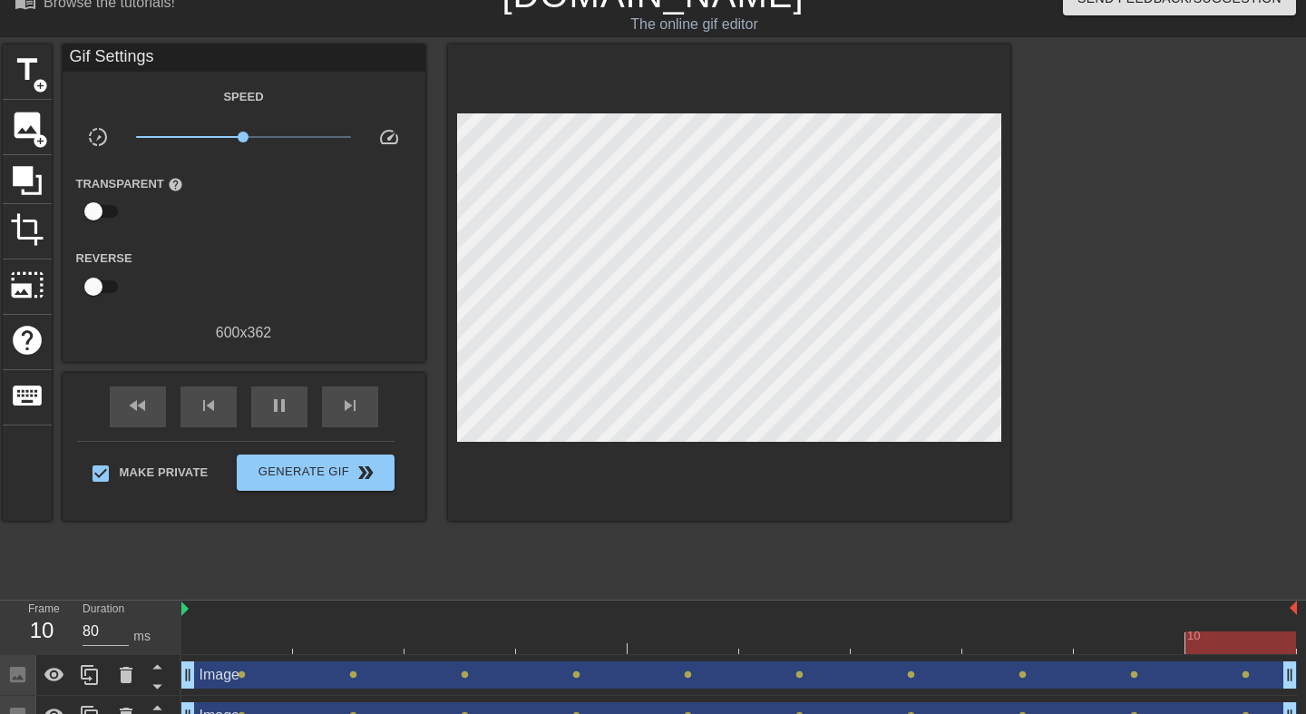
click at [603, 504] on div at bounding box center [729, 282] width 562 height 476
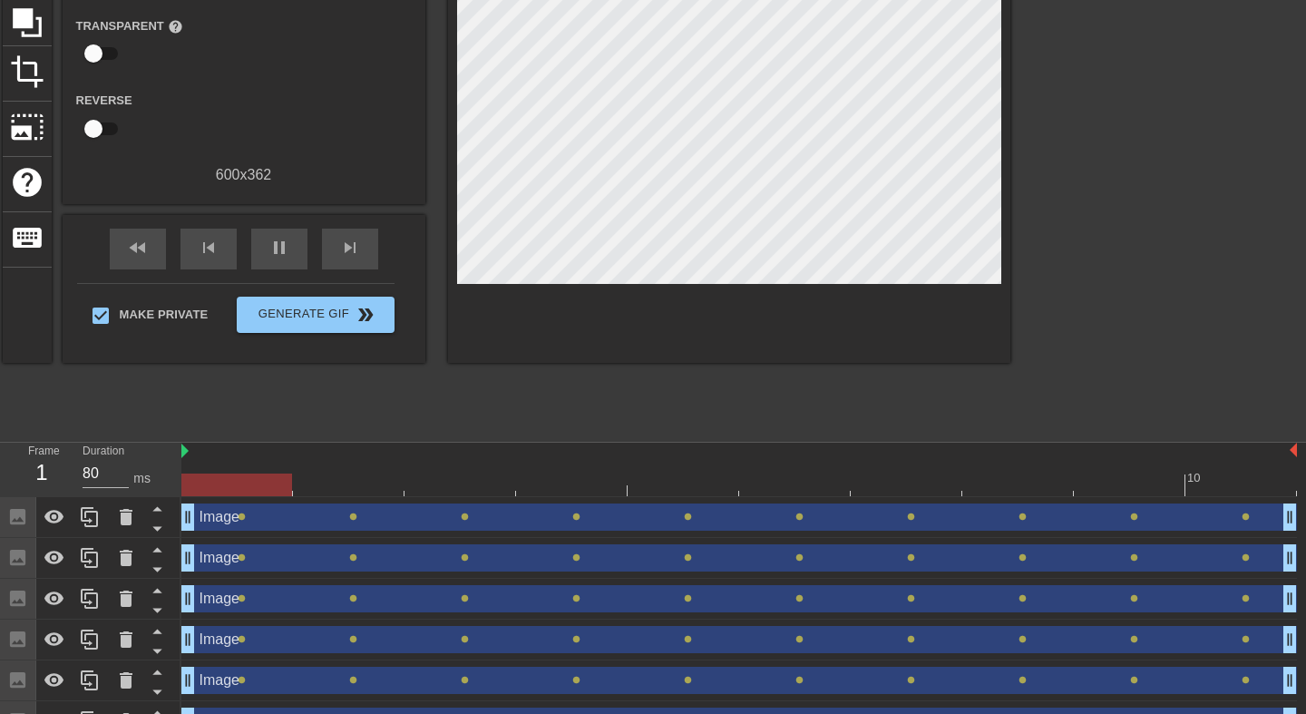
scroll to position [0, 0]
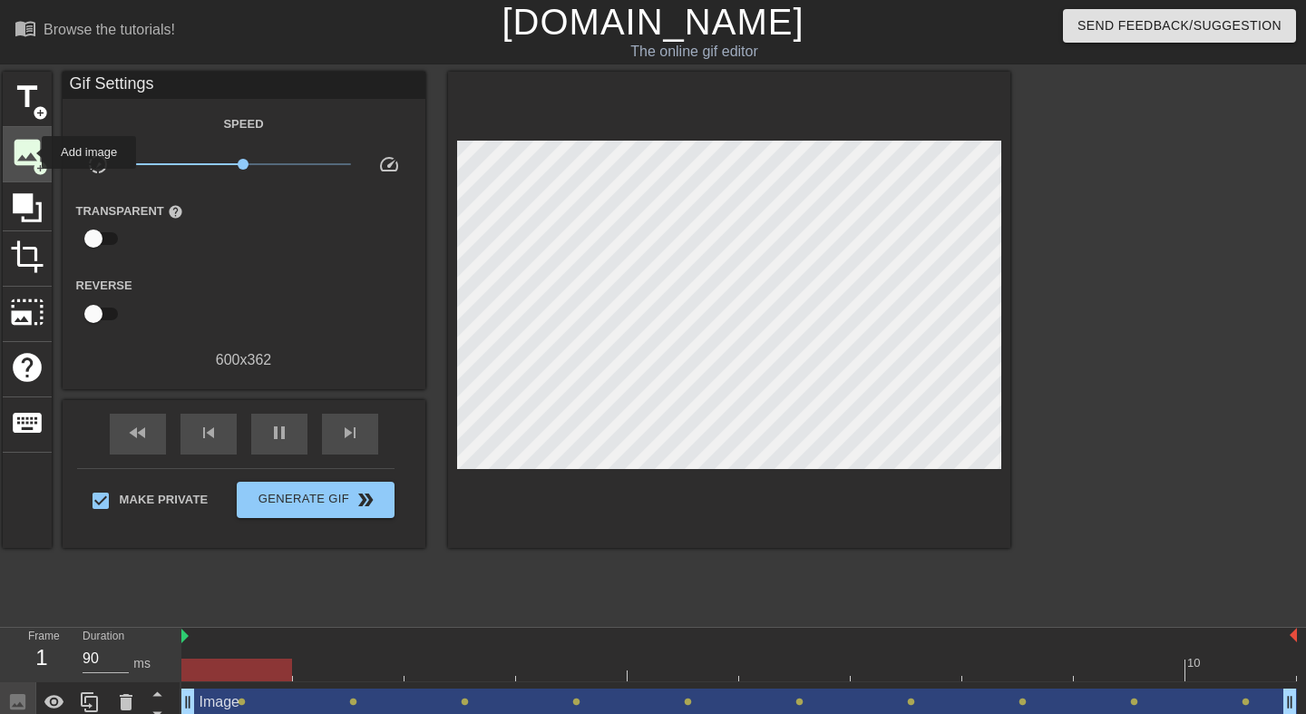
click at [30, 152] on span "image" at bounding box center [27, 152] width 34 height 34
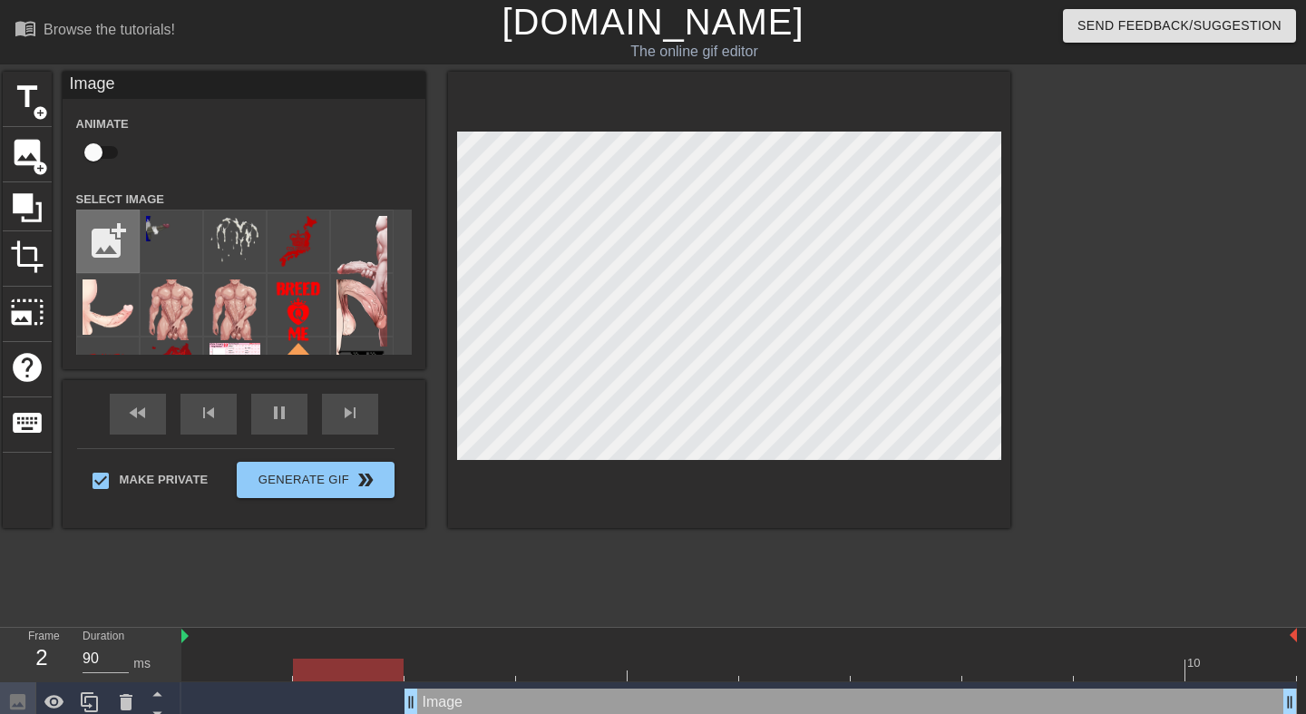
click at [116, 232] on input "file" at bounding box center [108, 241] width 62 height 62
type input "90"
type input "C:\fakepath\151aaf4fa16c9d8087b652f92023e039.gif"
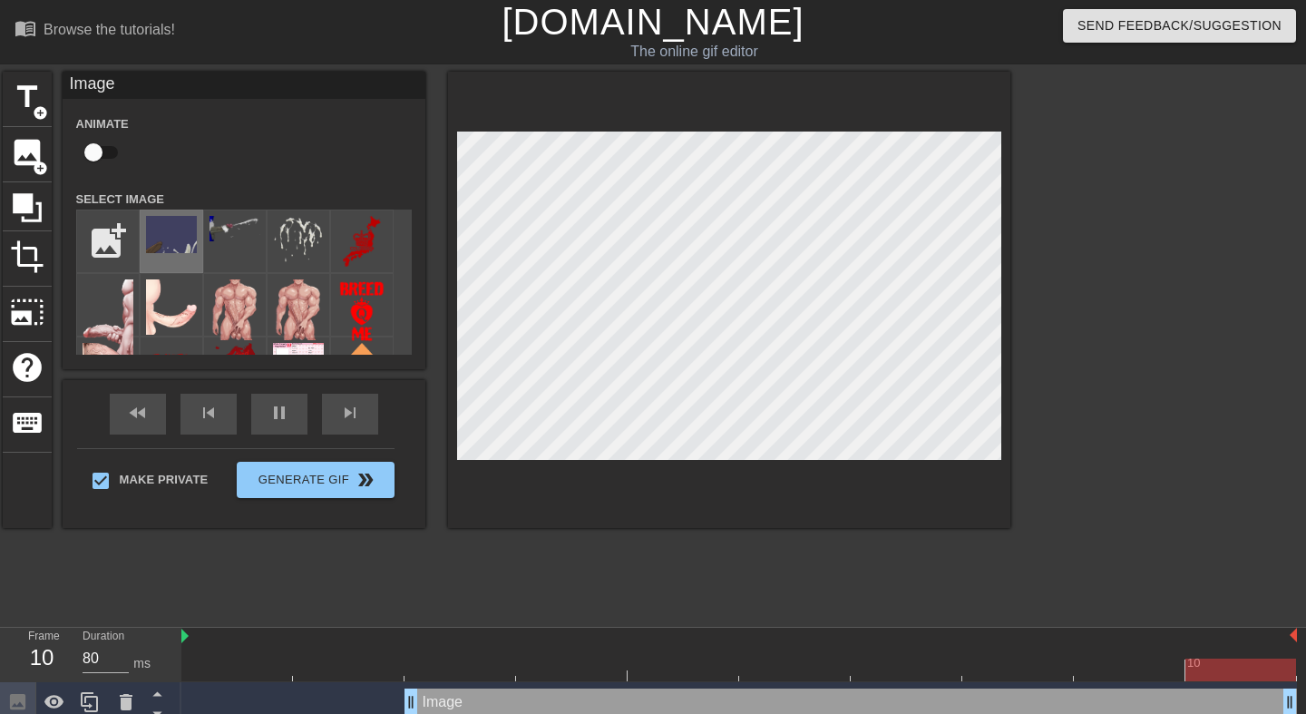
click at [165, 238] on img at bounding box center [171, 234] width 51 height 37
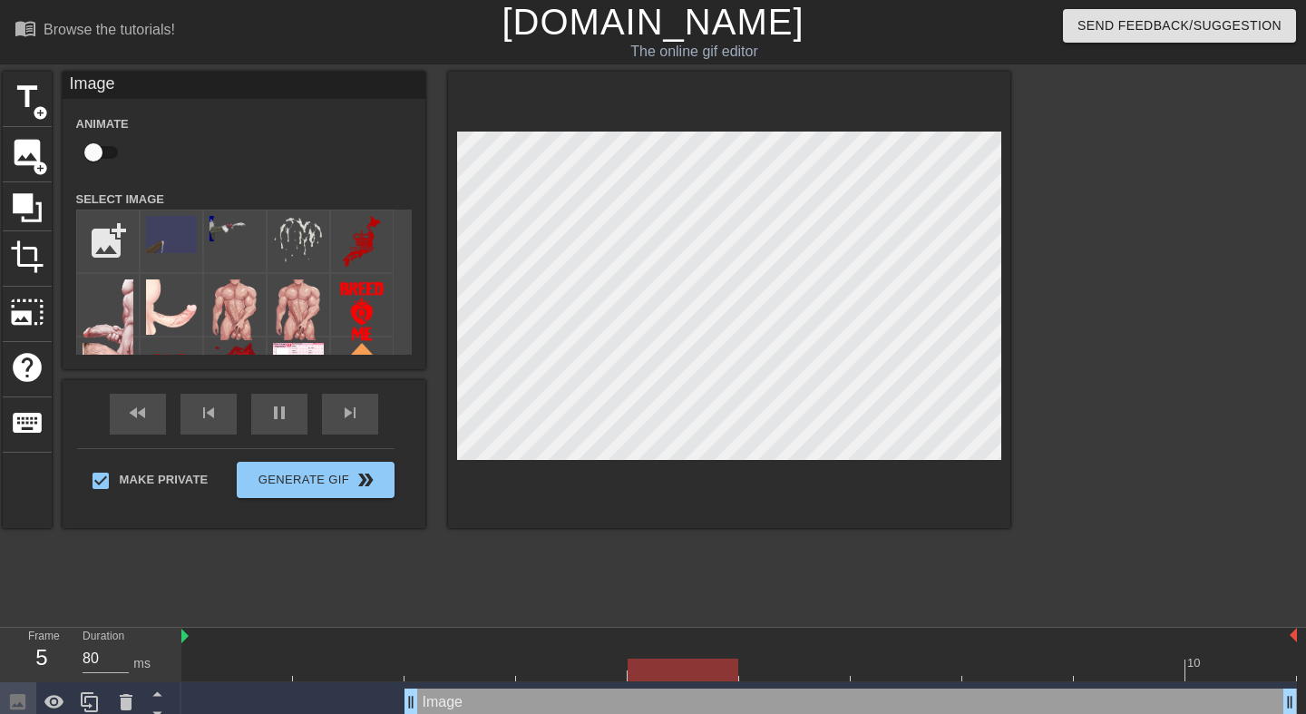
scroll to position [243, 0]
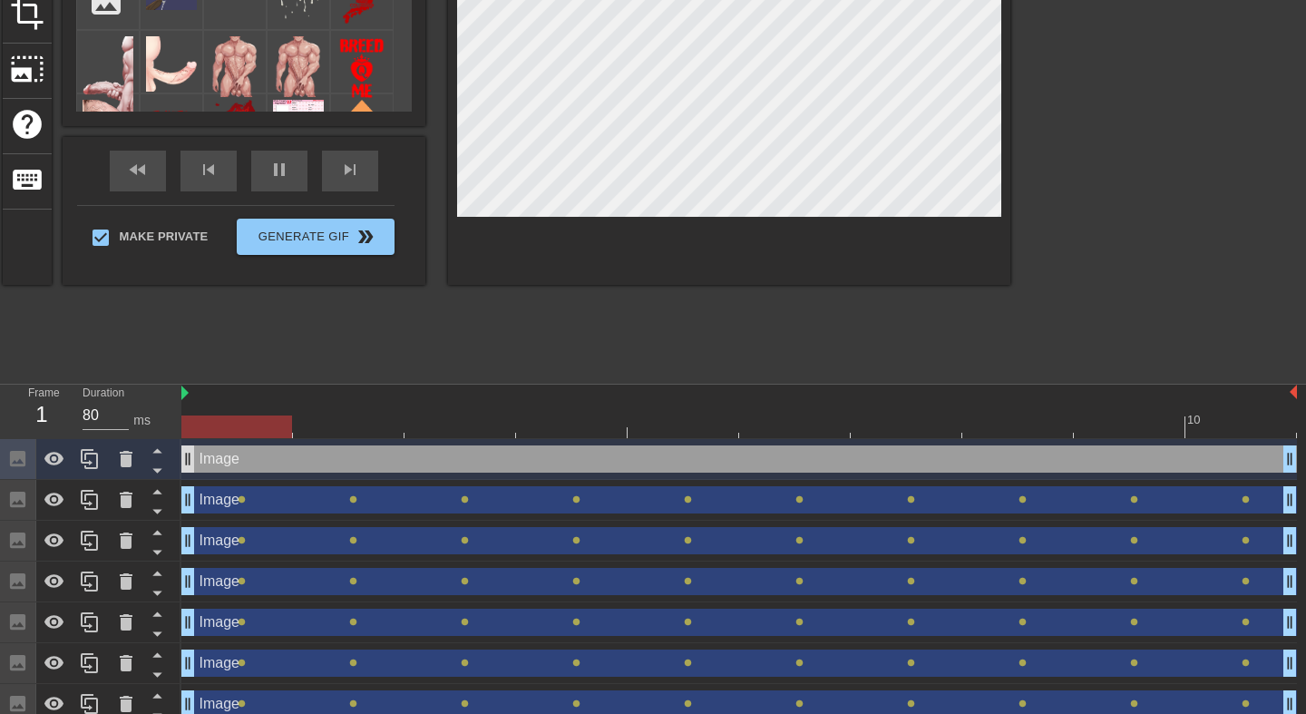
drag, startPoint x: 410, startPoint y: 458, endPoint x: 190, endPoint y: 457, distance: 220.5
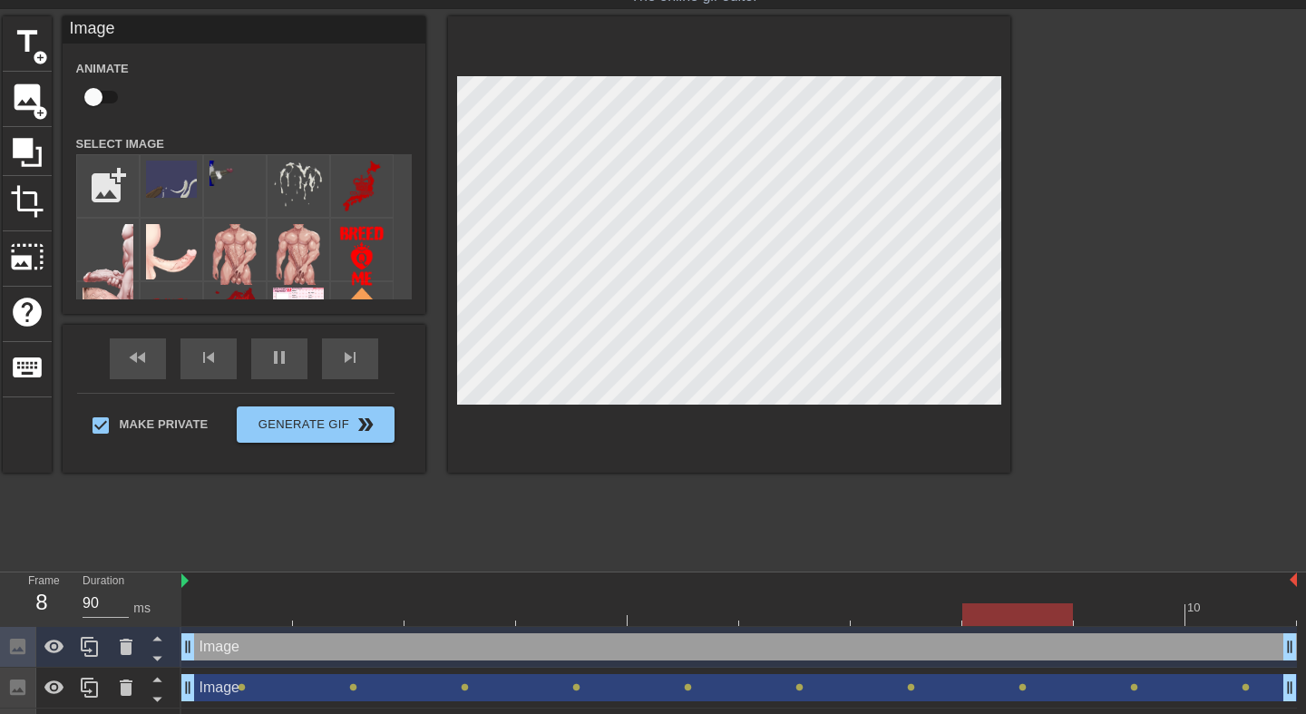
scroll to position [34, 0]
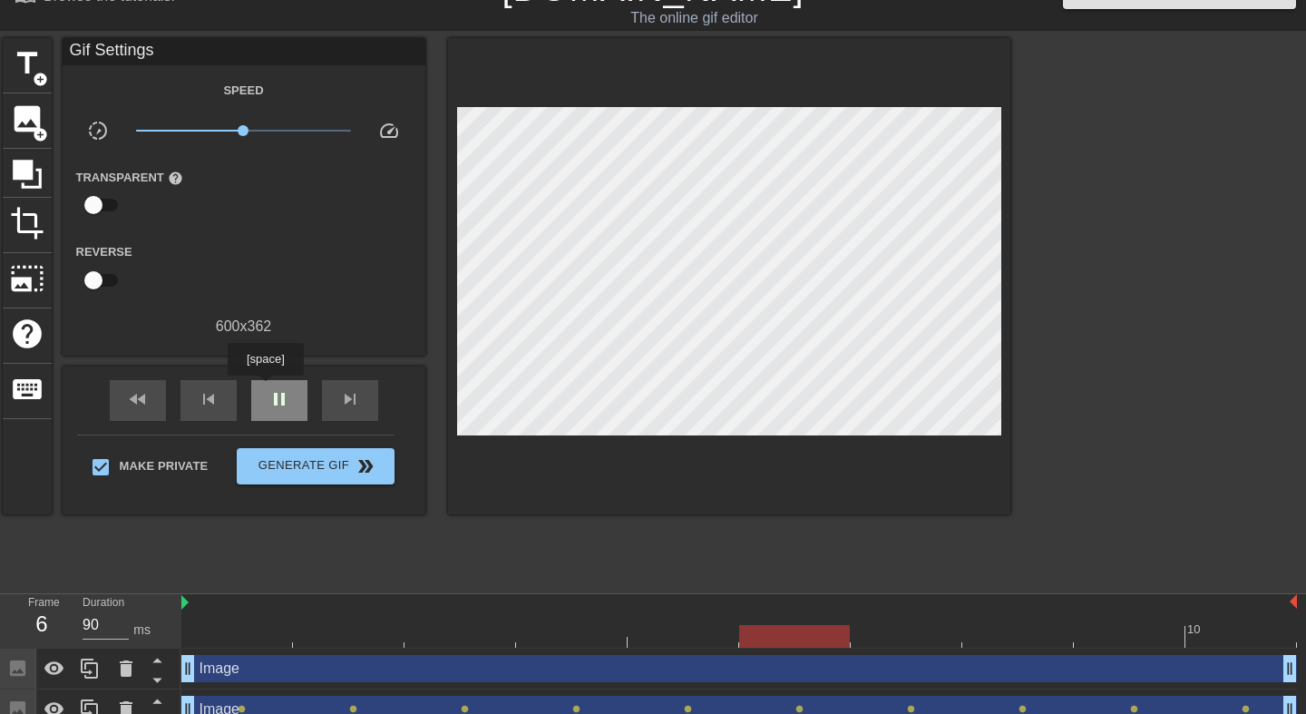
click at [268, 388] on div "pause" at bounding box center [279, 400] width 56 height 41
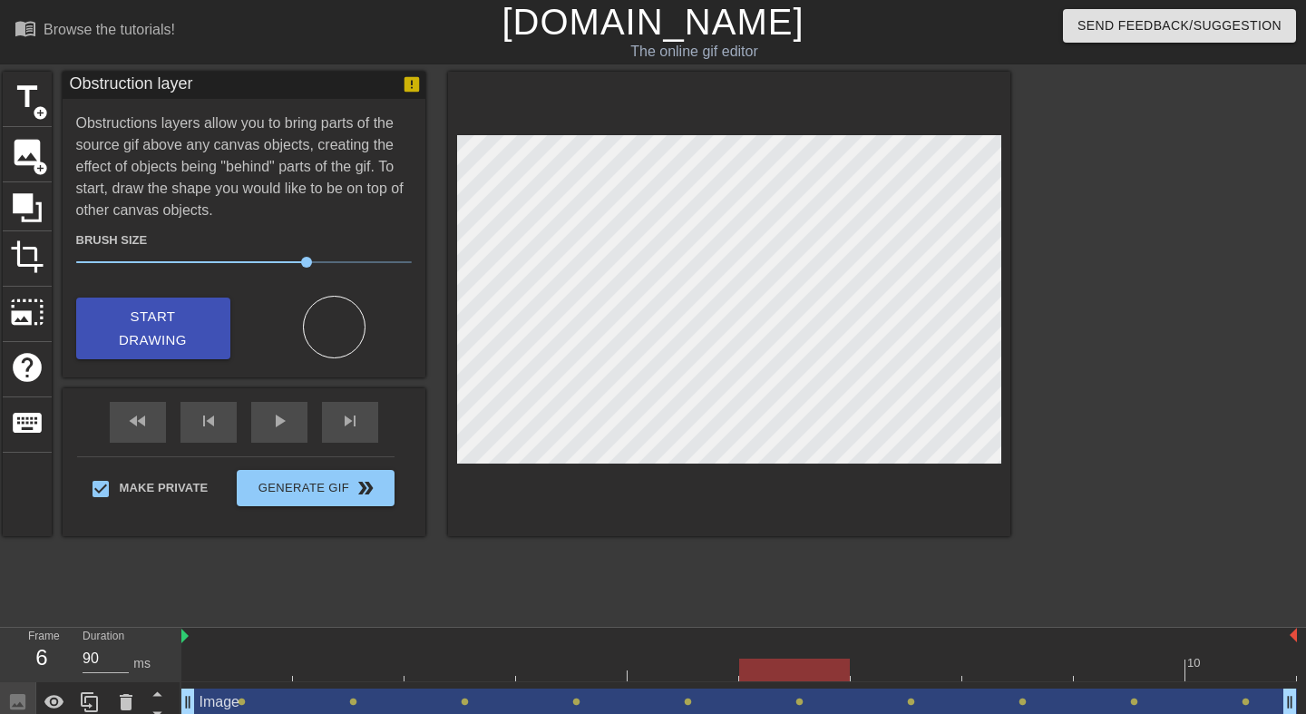
click at [260, 163] on div "Obstructions layers allow you to bring parts of the source gif above any canvas…" at bounding box center [244, 235] width 336 height 247
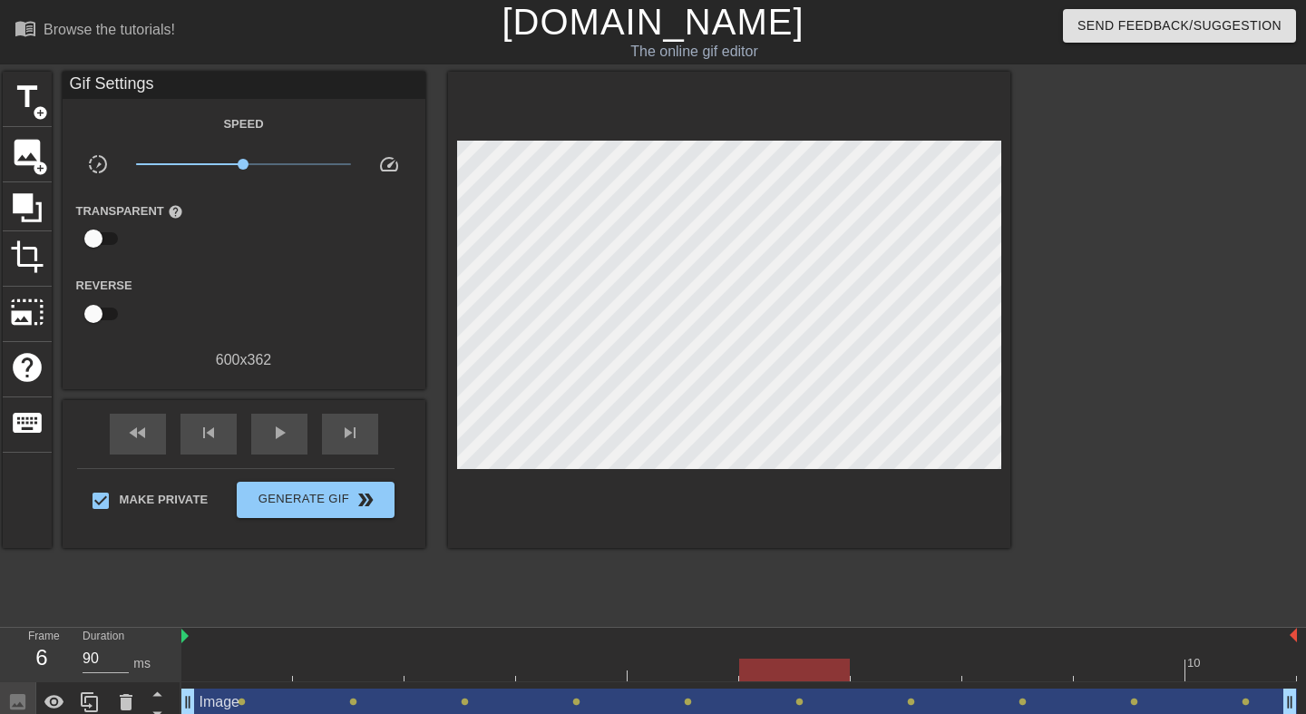
click at [494, 575] on div "title add_circle image add_circle crop photo_size_select_large help keyboard Gi…" at bounding box center [507, 344] width 1008 height 544
click at [247, 669] on div at bounding box center [739, 670] width 1116 height 23
click at [94, 26] on div "Browse the tutorials!" at bounding box center [110, 29] width 132 height 15
click at [677, 27] on link "[DOMAIN_NAME]" at bounding box center [653, 22] width 302 height 40
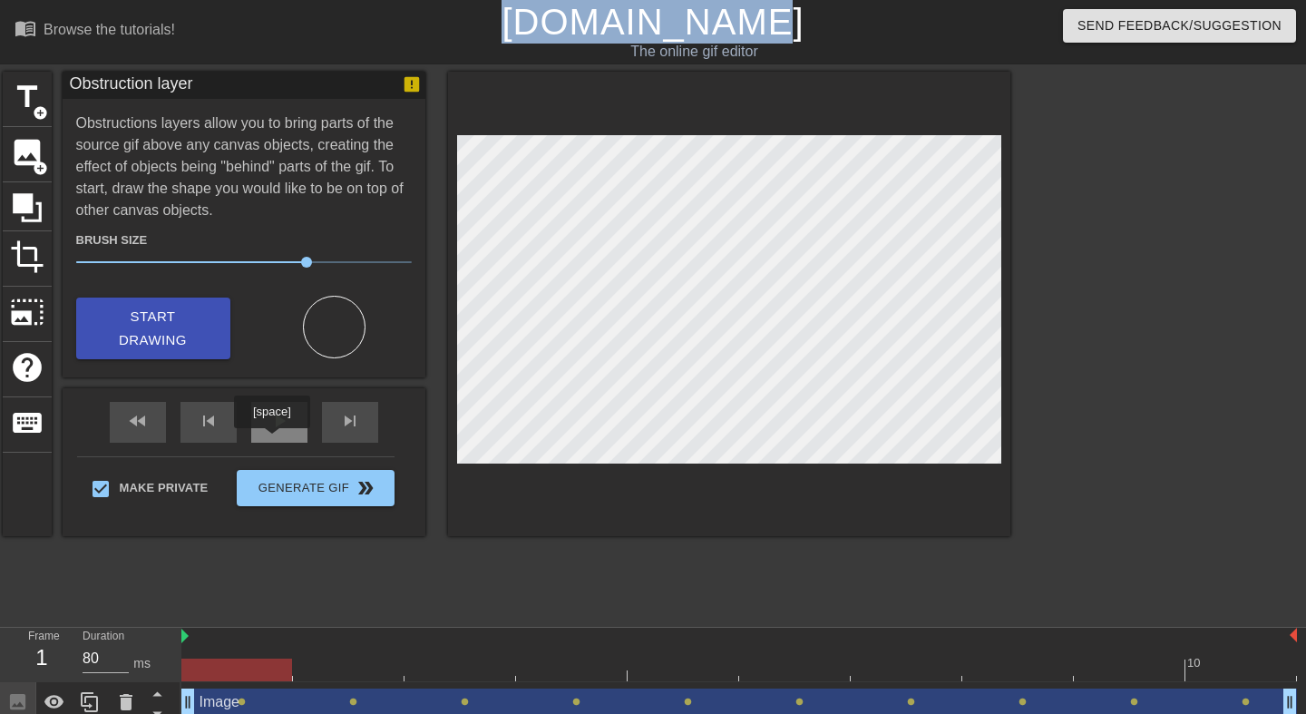
click at [273, 421] on div "play_arrow" at bounding box center [279, 422] width 56 height 41
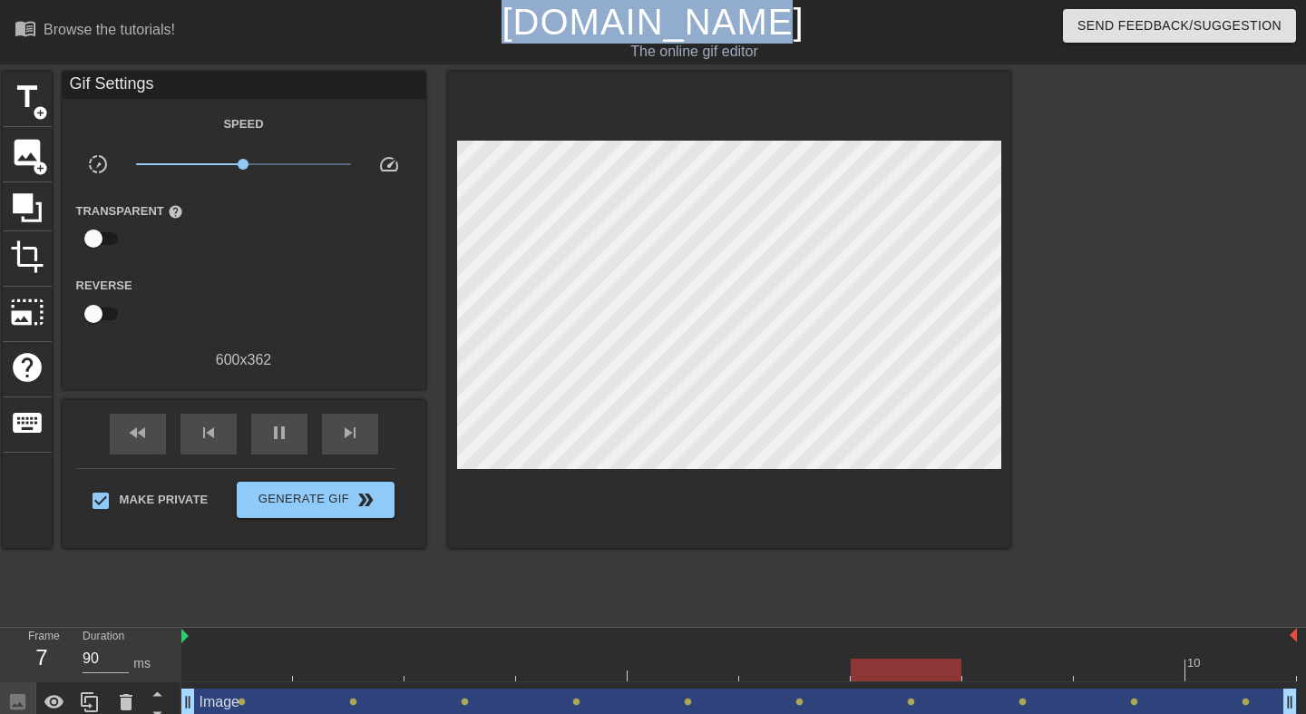
type input "80"
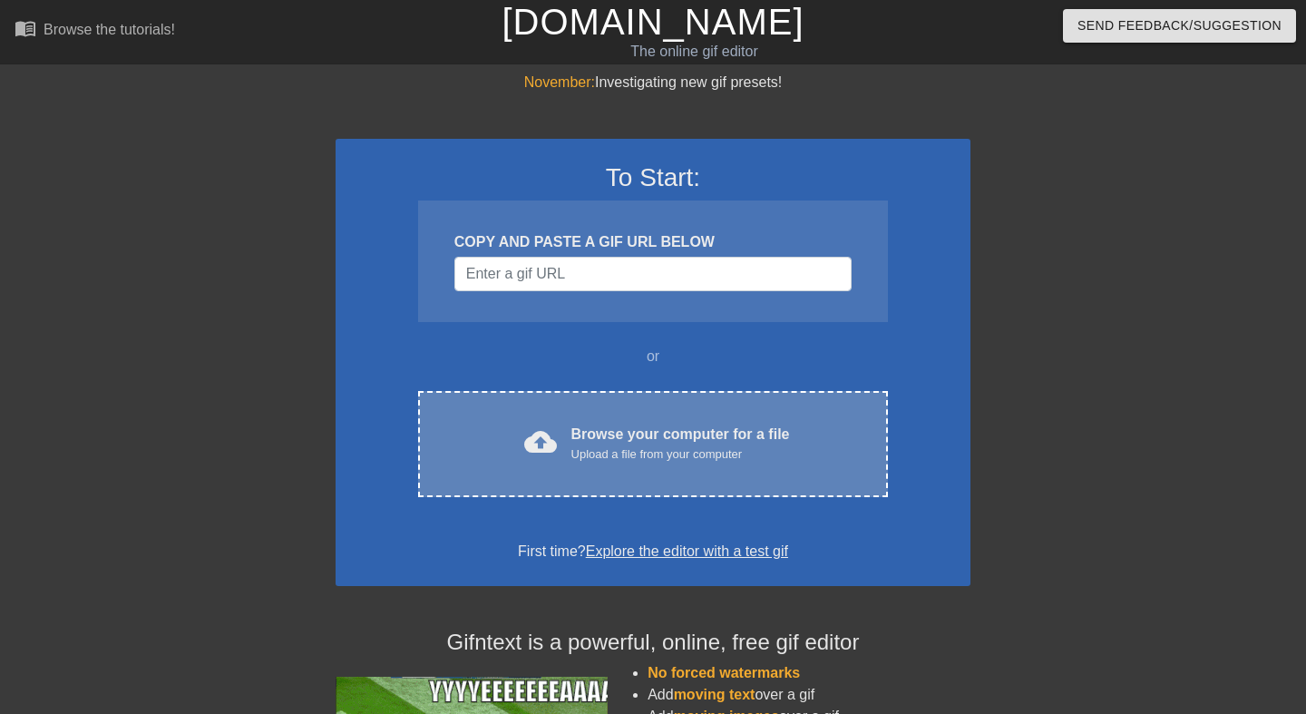
click at [524, 437] on span "cloud_upload" at bounding box center [540, 441] width 33 height 33
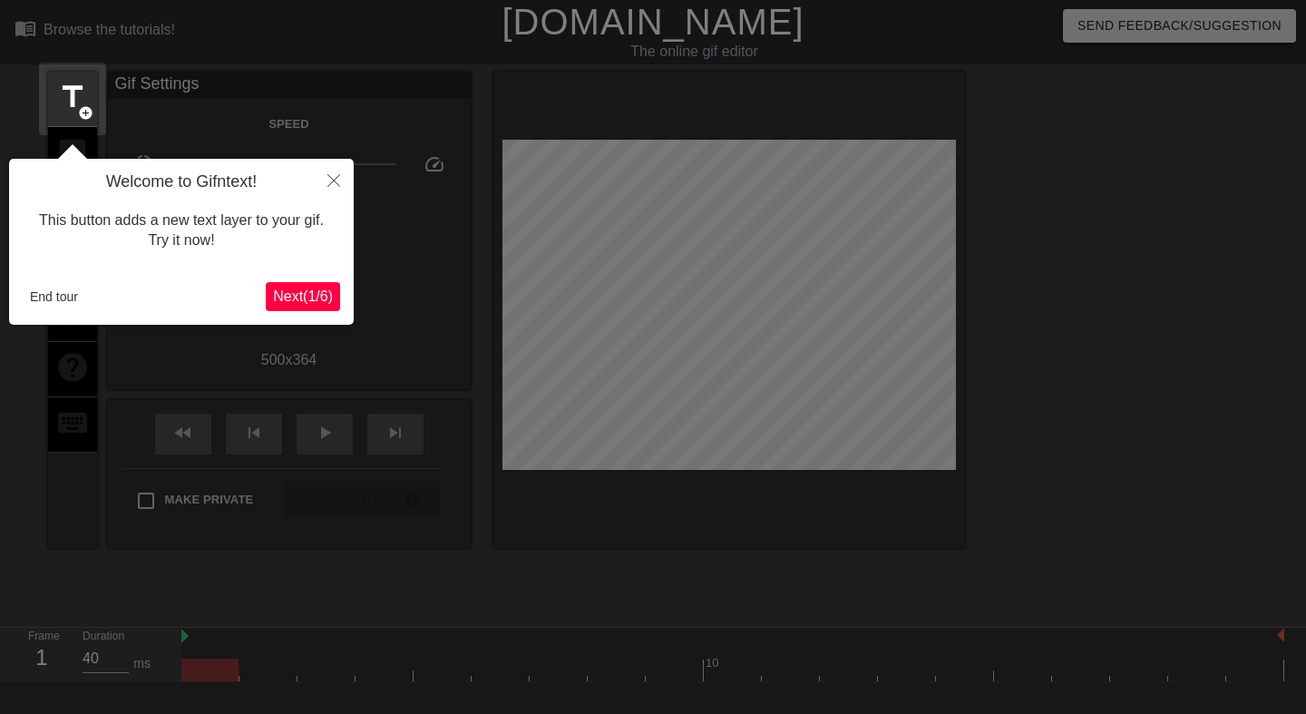
scroll to position [44, 0]
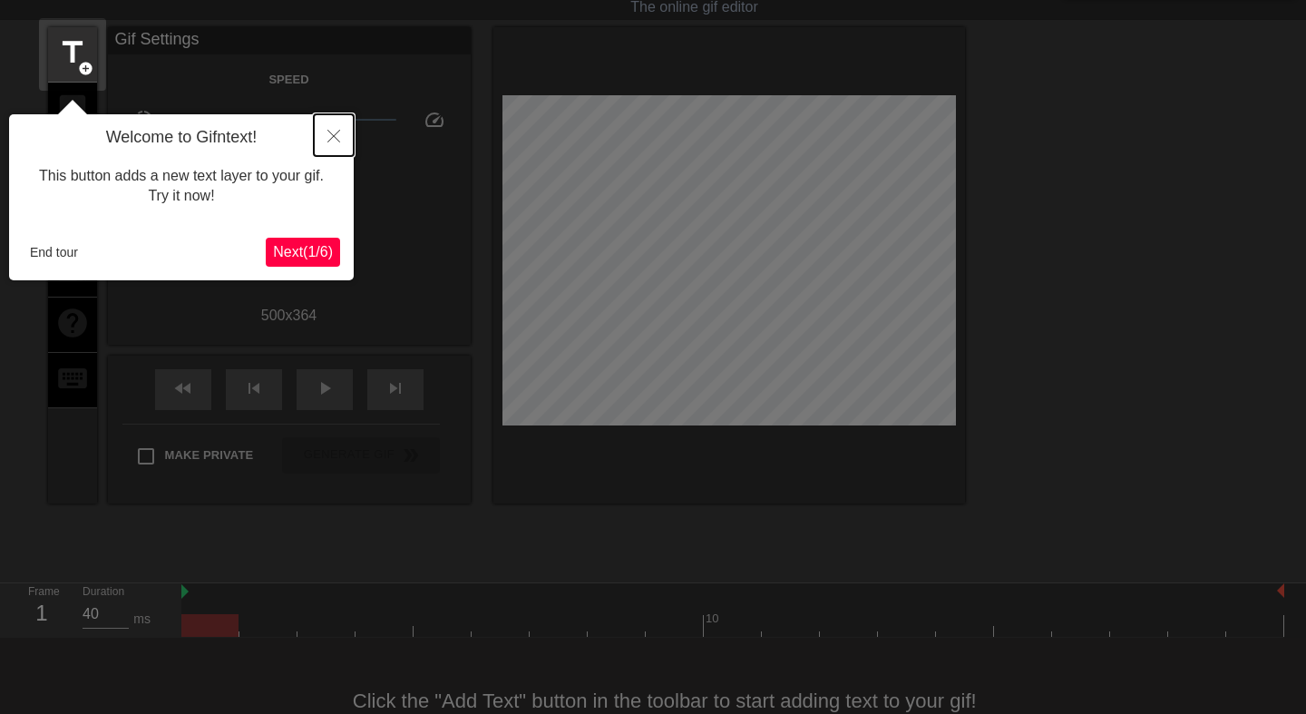
click at [345, 123] on button "Close" at bounding box center [334, 135] width 40 height 42
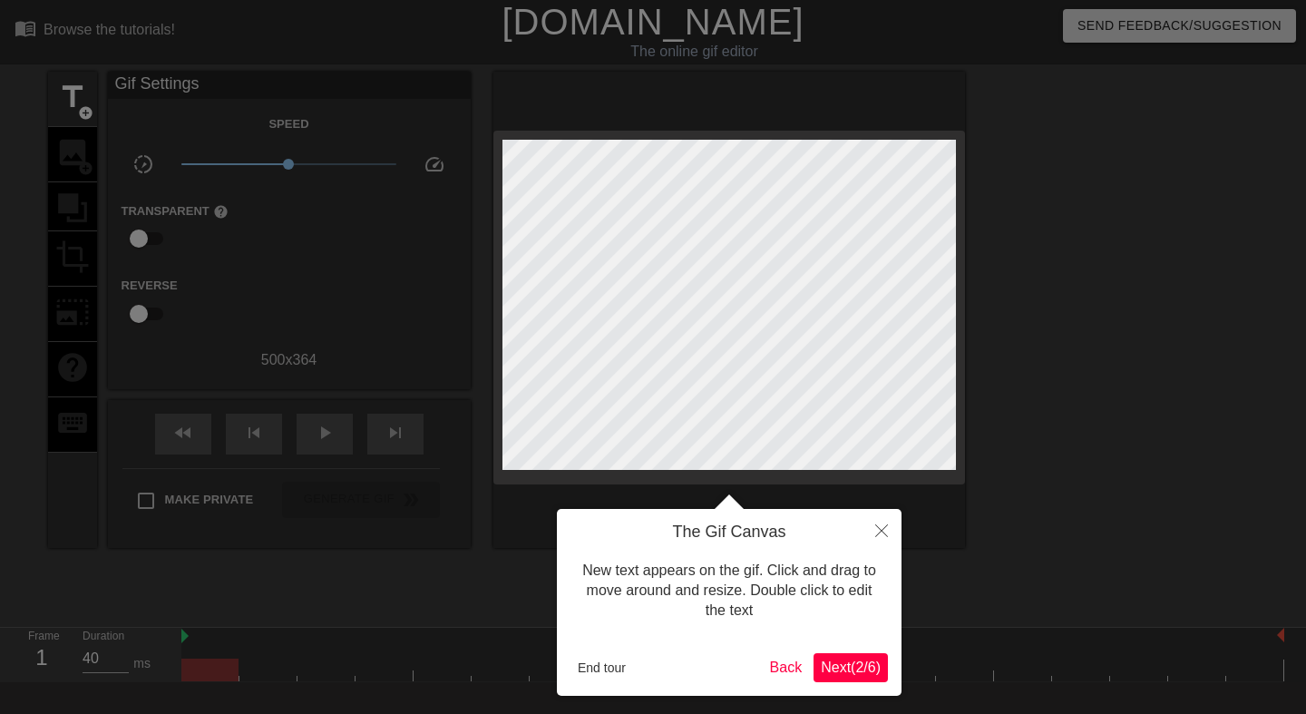
click at [858, 666] on span "Next ( 2 / 6 )" at bounding box center [851, 667] width 60 height 15
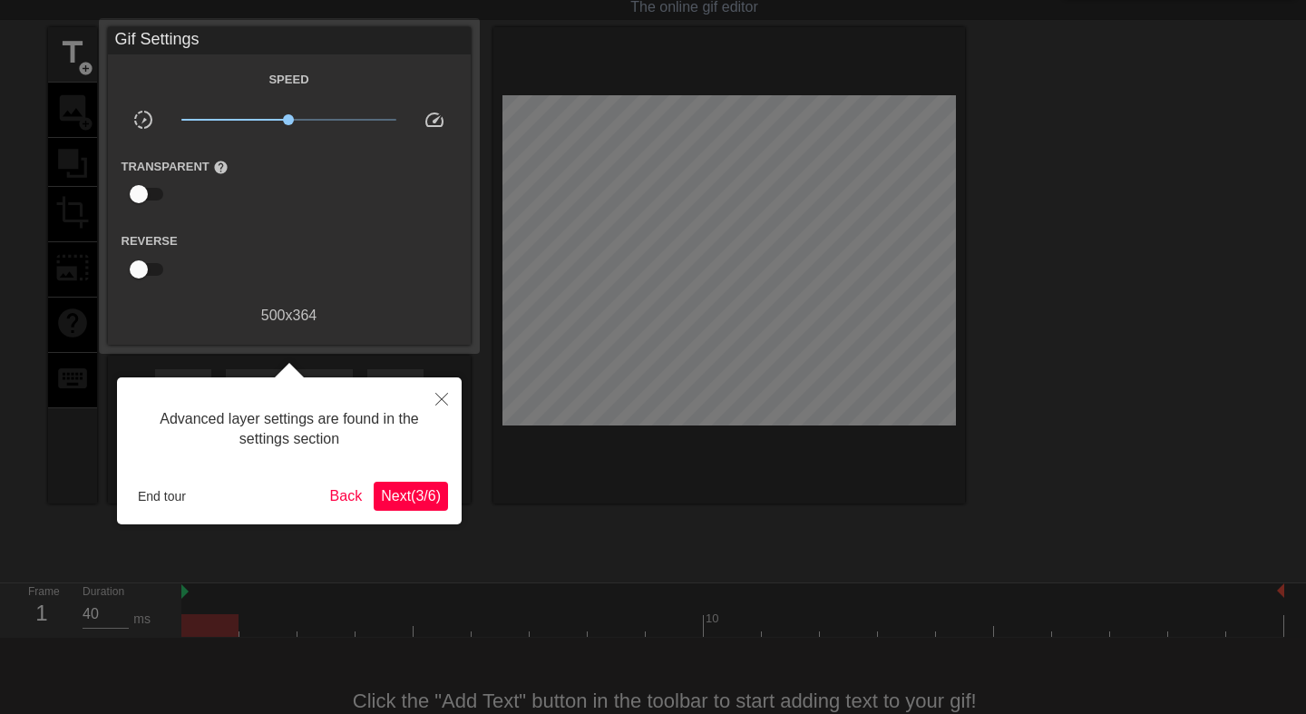
click at [431, 500] on span "Next ( 3 / 6 )" at bounding box center [411, 495] width 60 height 15
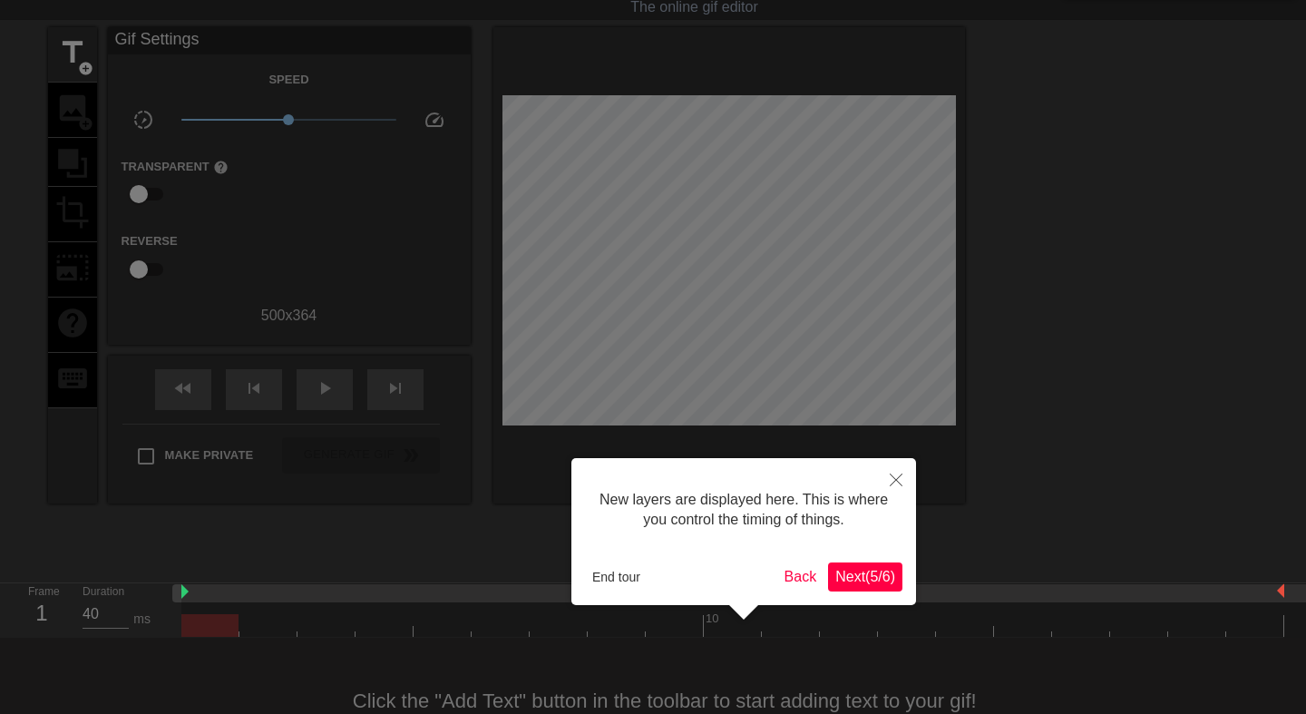
scroll to position [15, 0]
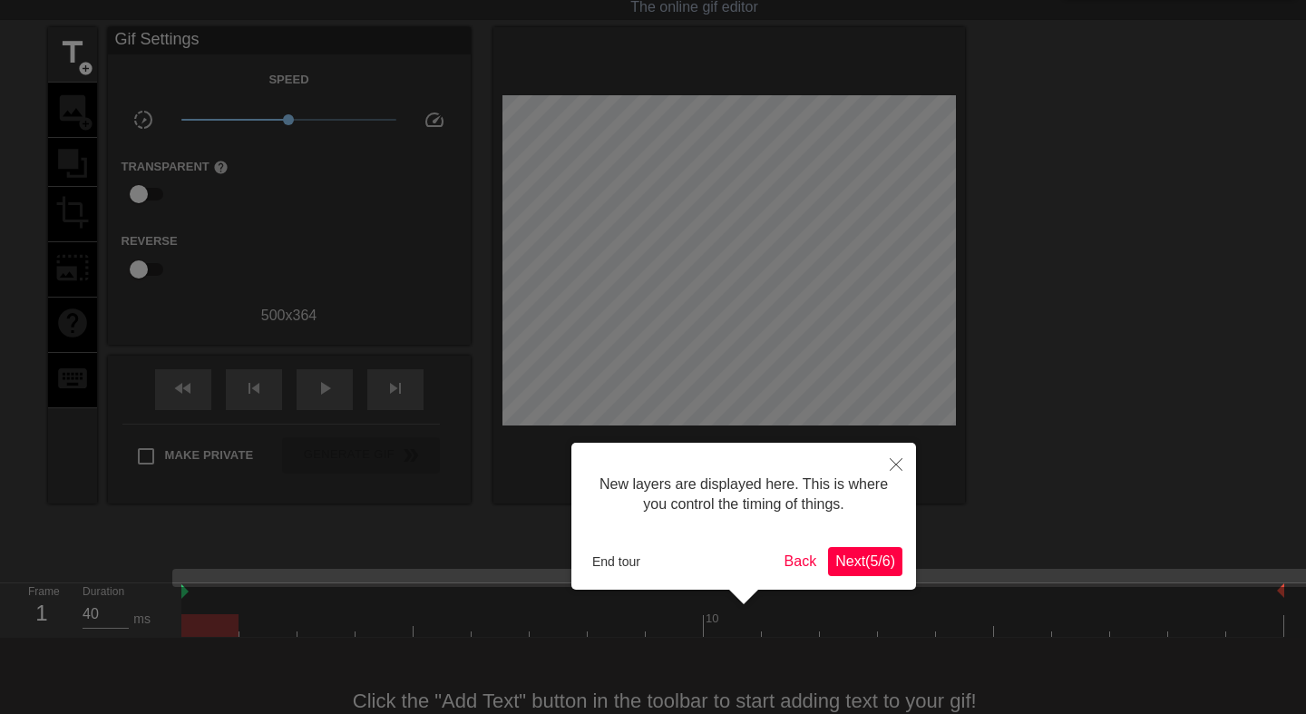
click at [875, 566] on span "Next ( 5 / 6 )" at bounding box center [866, 560] width 60 height 15
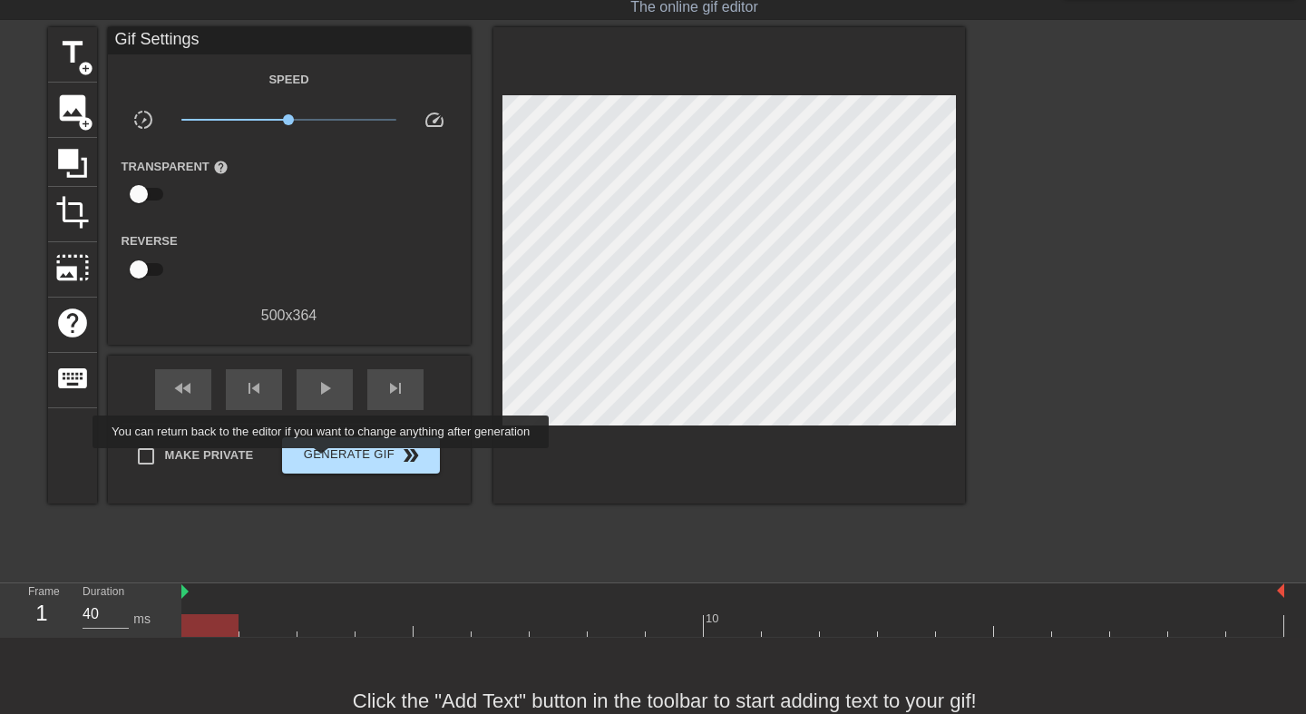
scroll to position [94, 0]
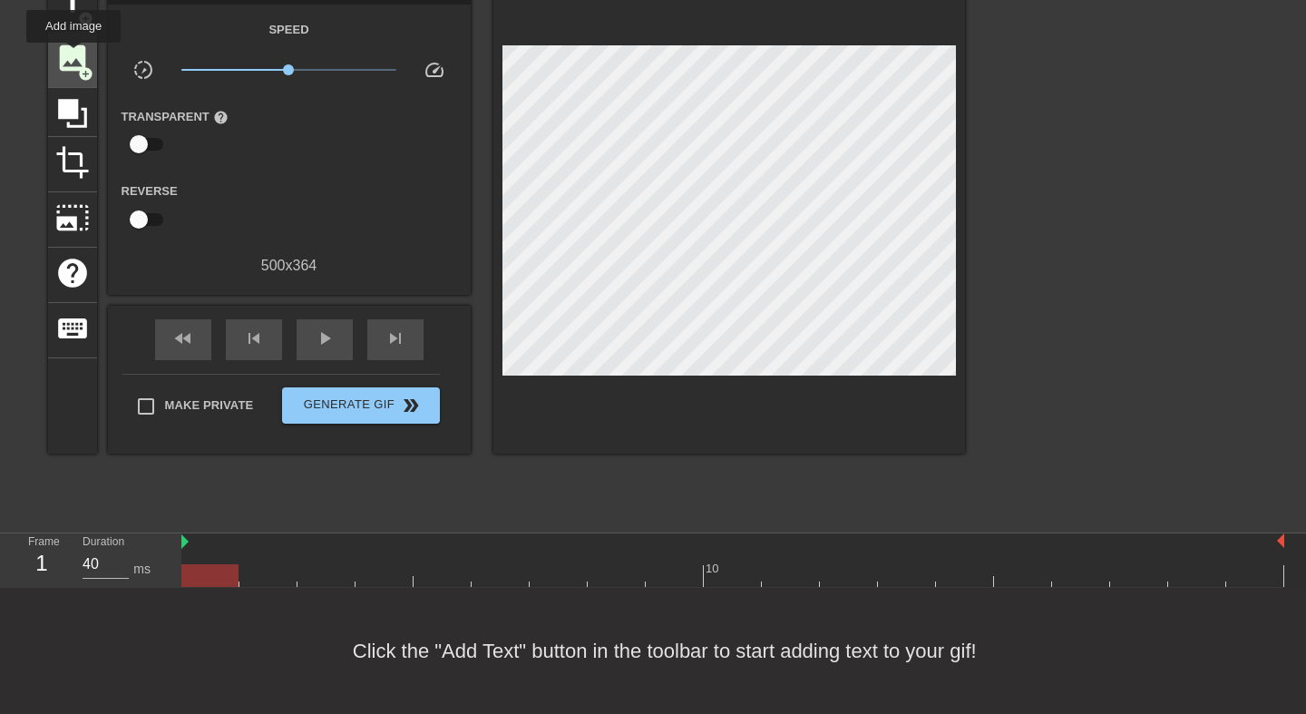
click at [74, 56] on span "image" at bounding box center [72, 58] width 34 height 34
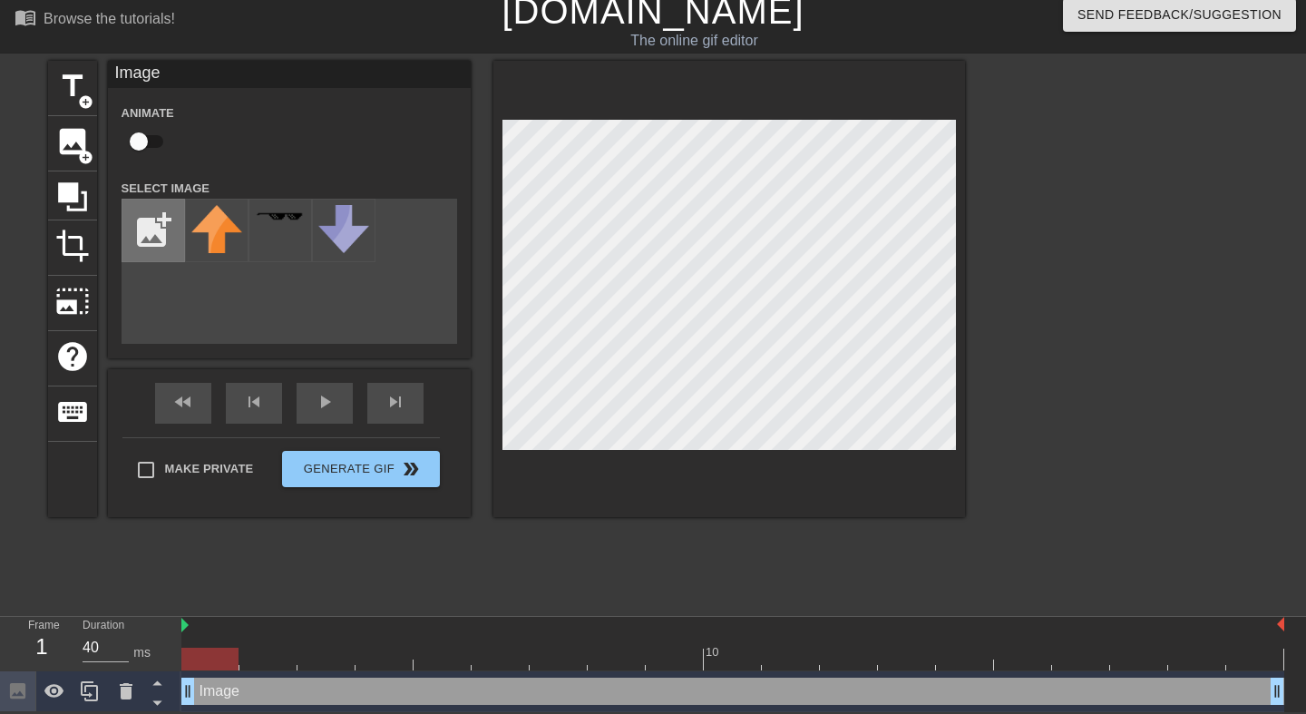
click at [167, 244] on input "file" at bounding box center [153, 231] width 62 height 62
type input "C:\fakepath\7058fca34e07e4fab10aeb340c9153ffa723357141ba5f585d900270ccd339ff.gif"
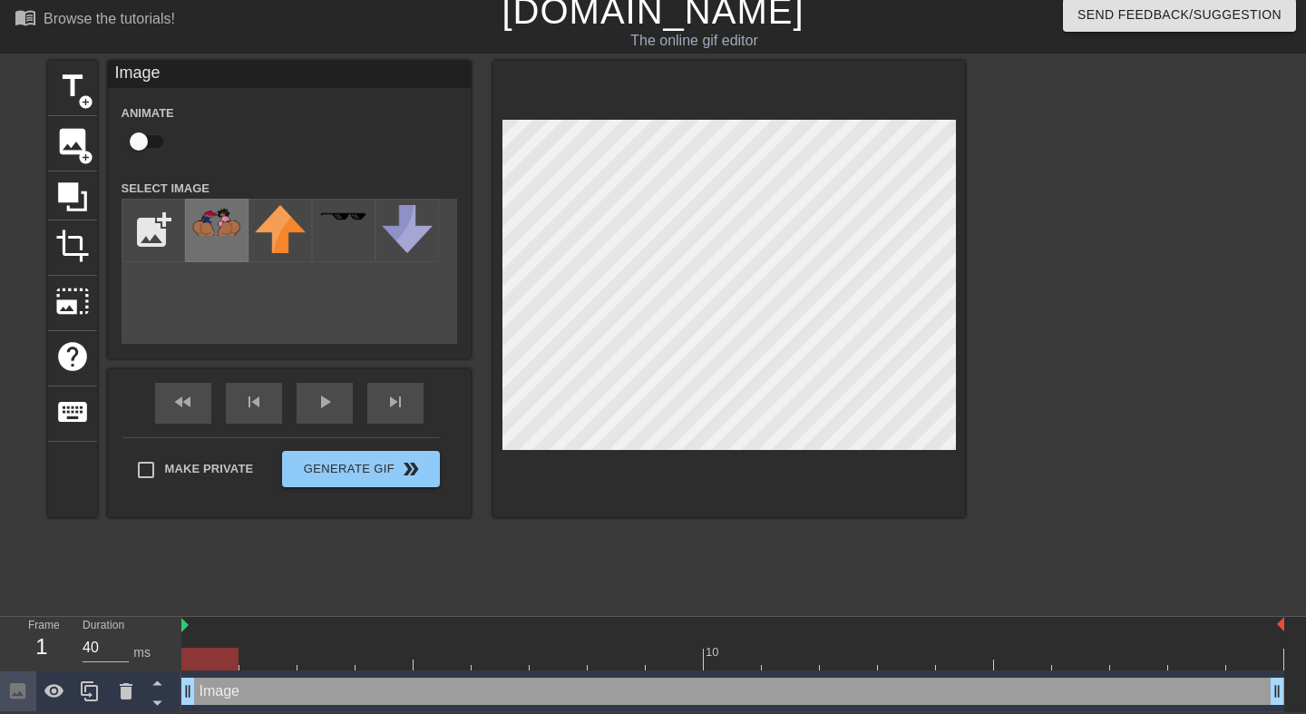
click at [211, 240] on div at bounding box center [217, 231] width 64 height 64
click at [654, 465] on div at bounding box center [730, 289] width 472 height 456
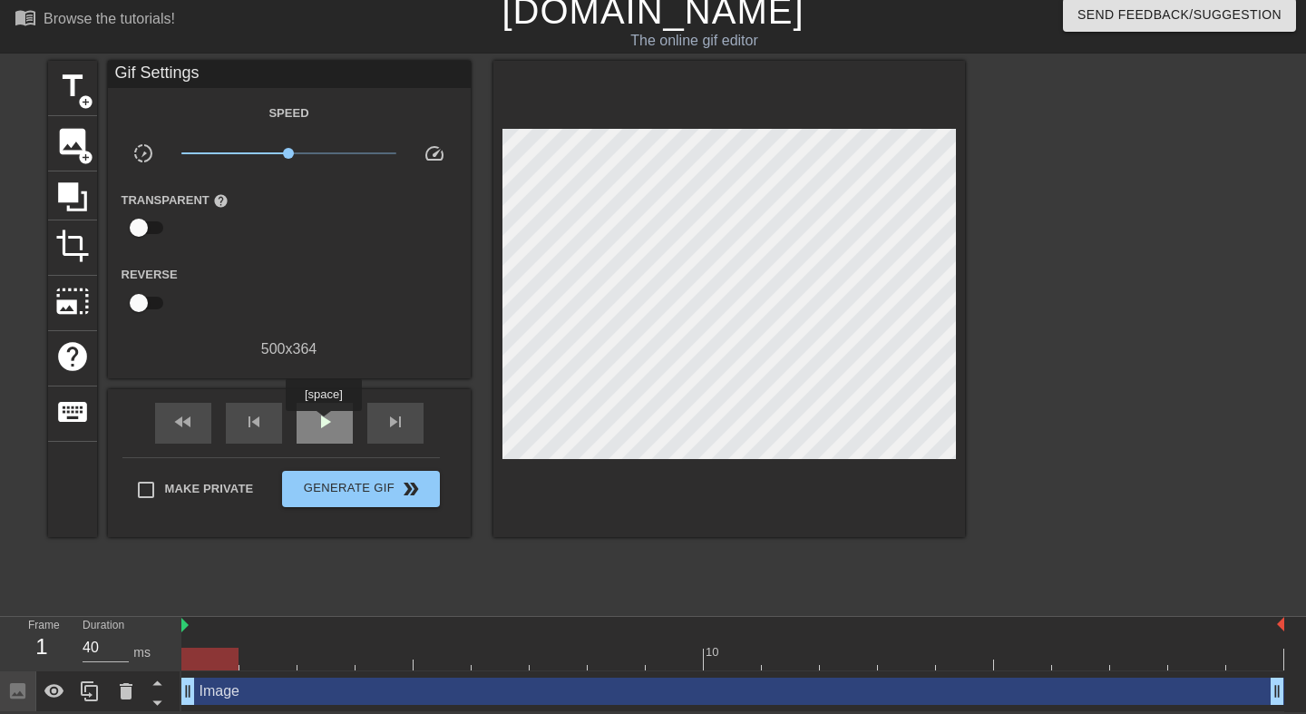
click at [326, 424] on span "play_arrow" at bounding box center [325, 422] width 22 height 22
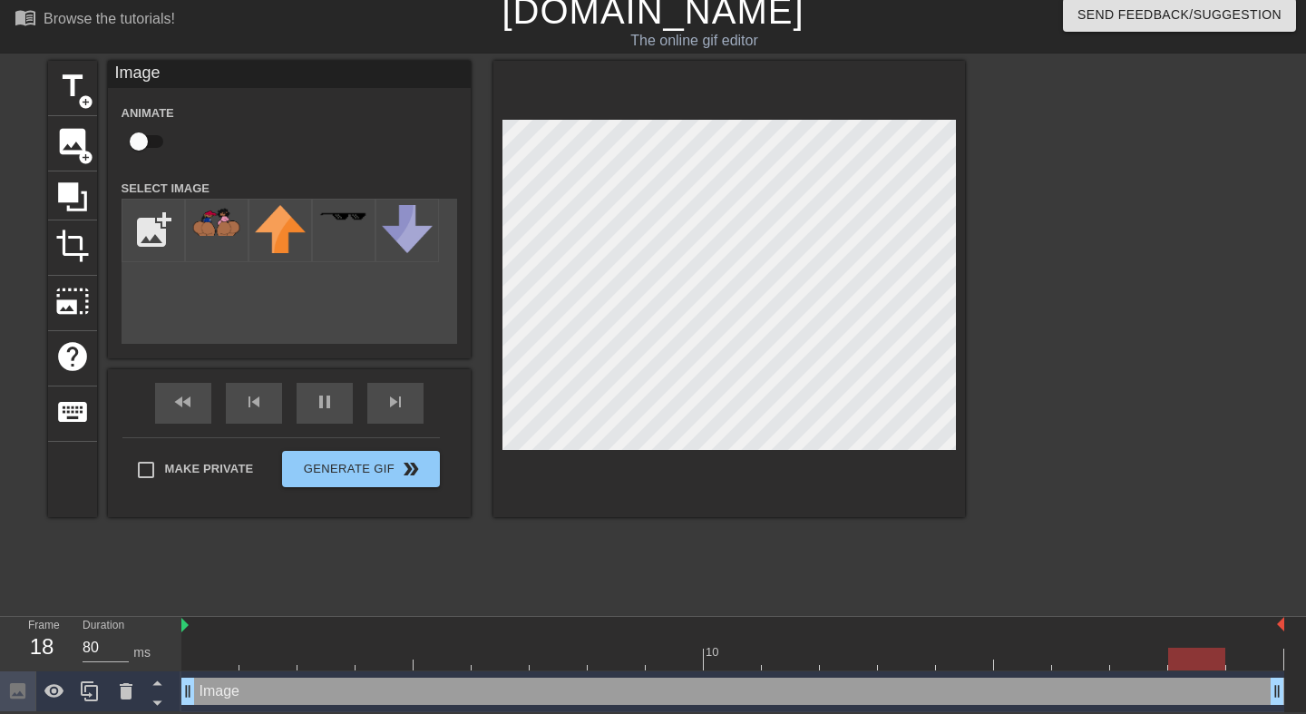
click at [500, 502] on div at bounding box center [730, 289] width 472 height 456
click at [67, 191] on icon at bounding box center [72, 196] width 29 height 29
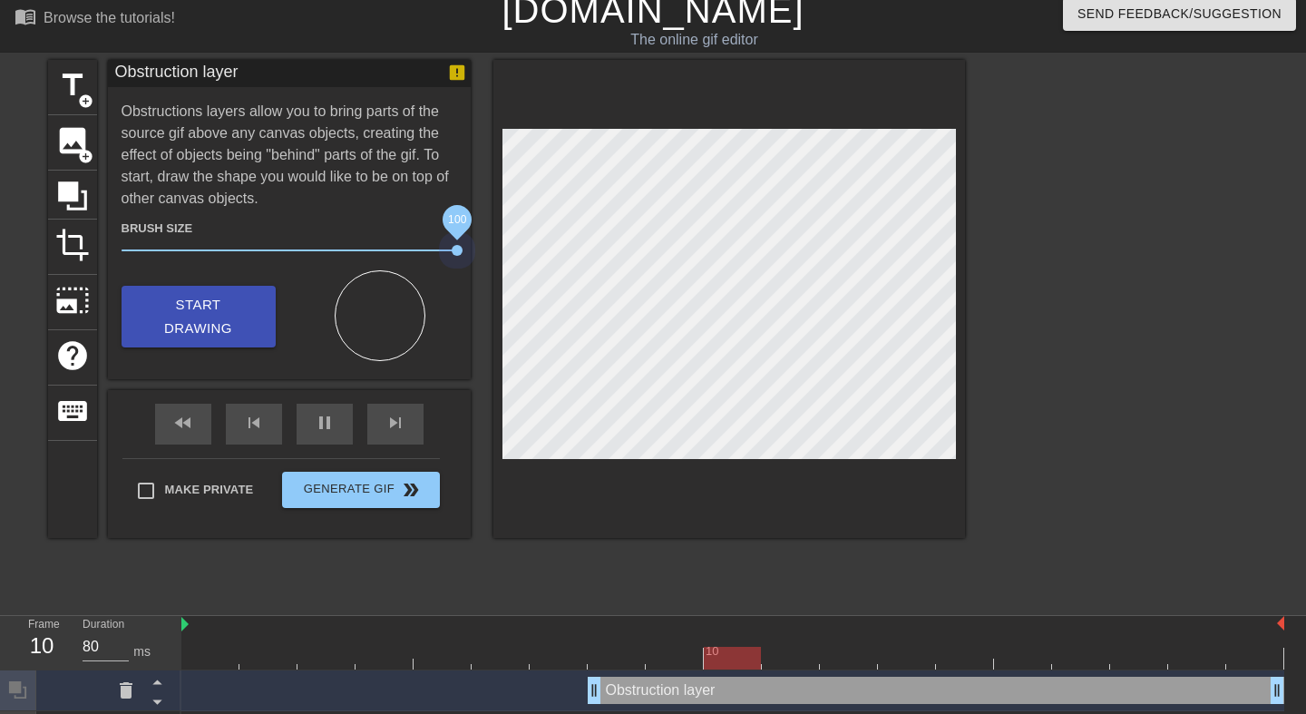
click at [521, 245] on div "title add_circle image add_circle crop photo_size_select_large help keyboard Ob…" at bounding box center [506, 299] width 917 height 478
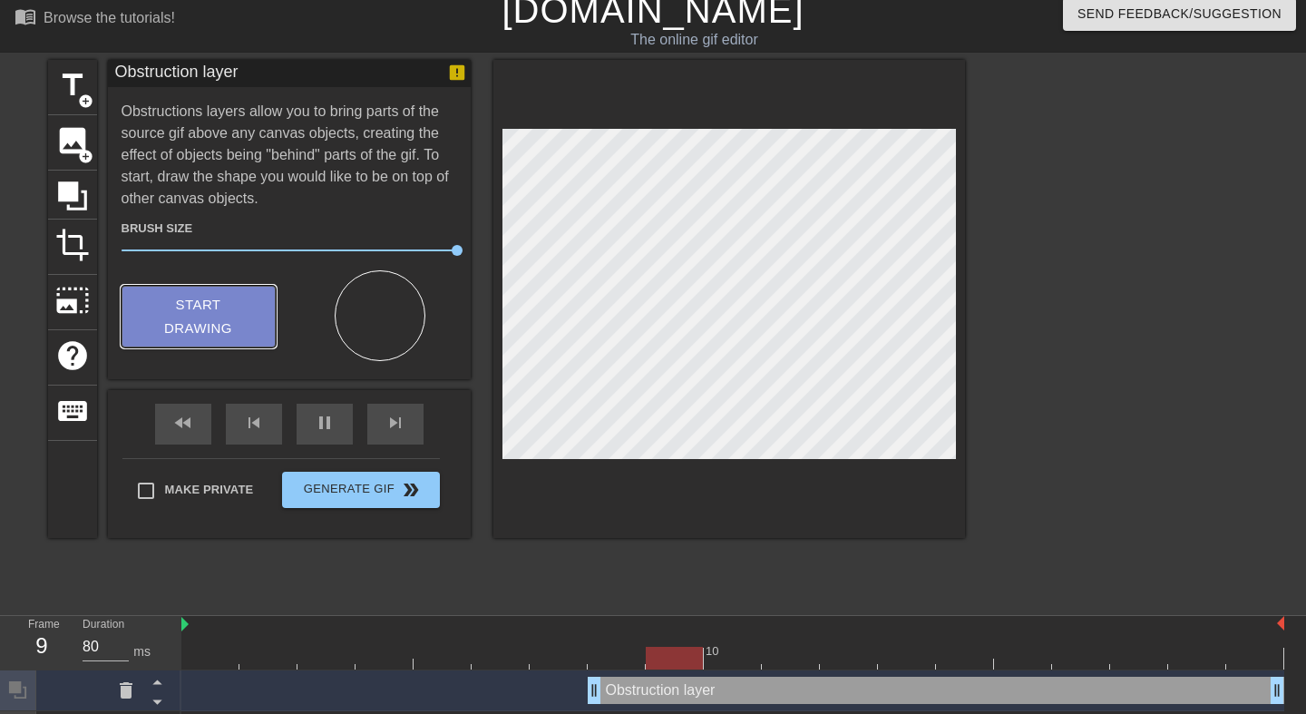
click at [241, 321] on span "Start Drawing" at bounding box center [198, 317] width 111 height 48
click at [222, 332] on span "Start Drawing" at bounding box center [198, 317] width 111 height 48
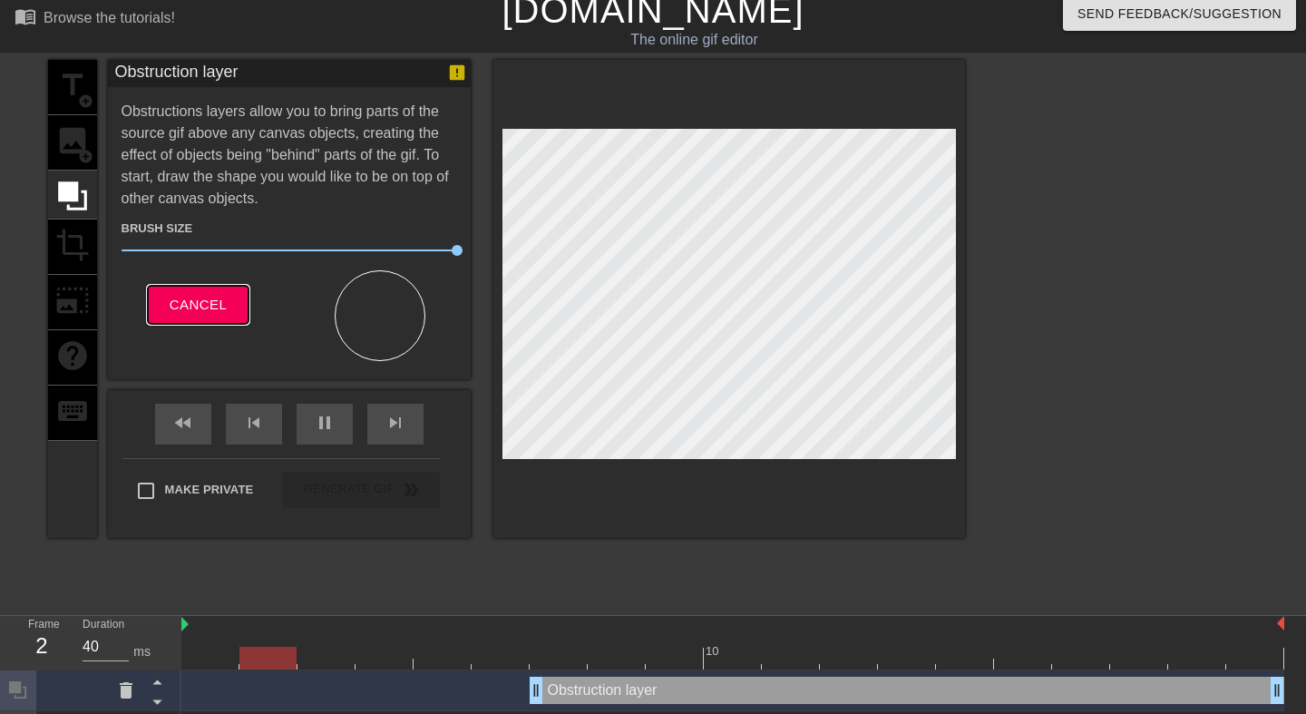
scroll to position [93, 0]
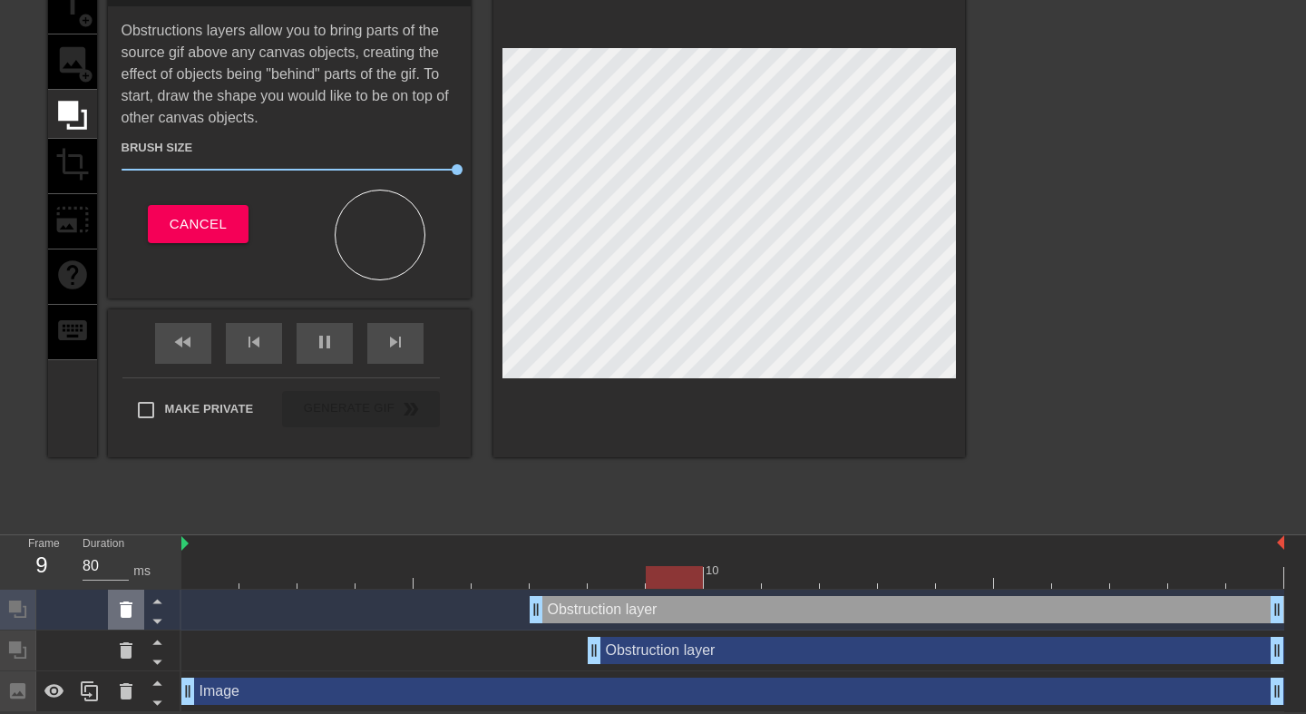
click at [135, 617] on icon at bounding box center [126, 610] width 22 height 22
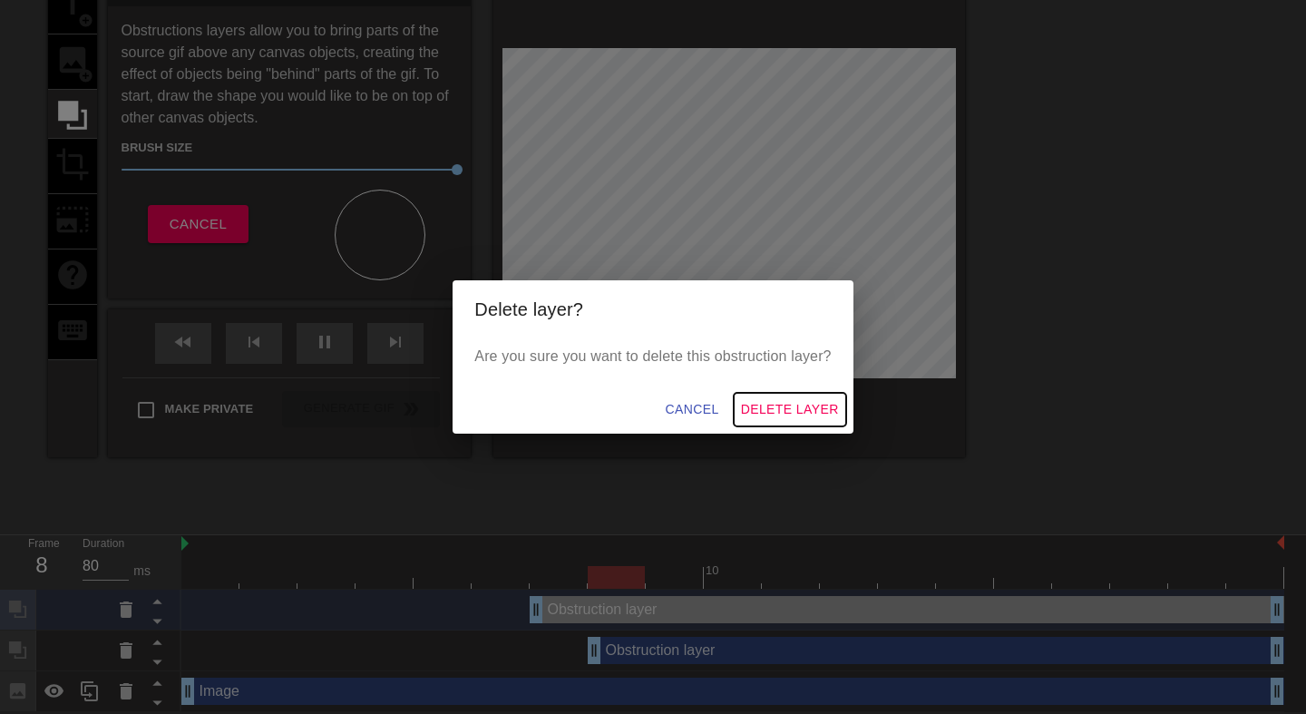
click at [793, 406] on span "Delete Layer" at bounding box center [790, 409] width 98 height 23
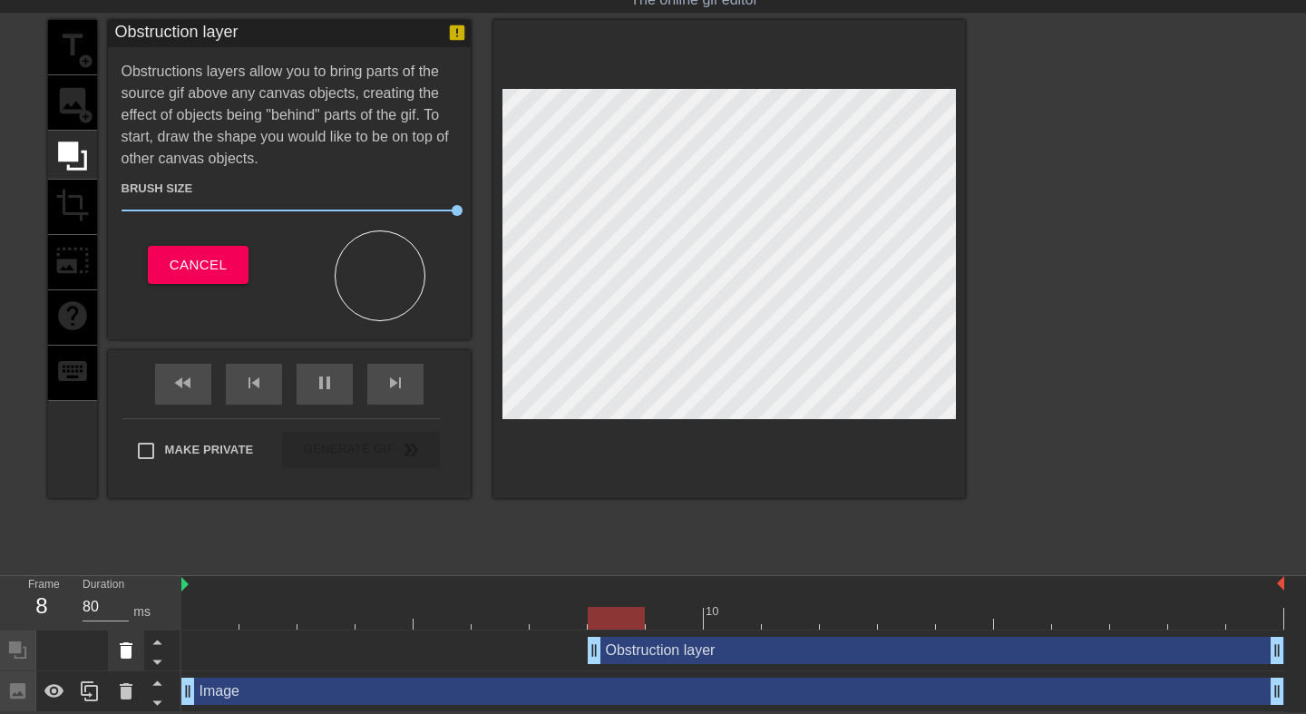
click at [121, 643] on icon at bounding box center [126, 650] width 13 height 16
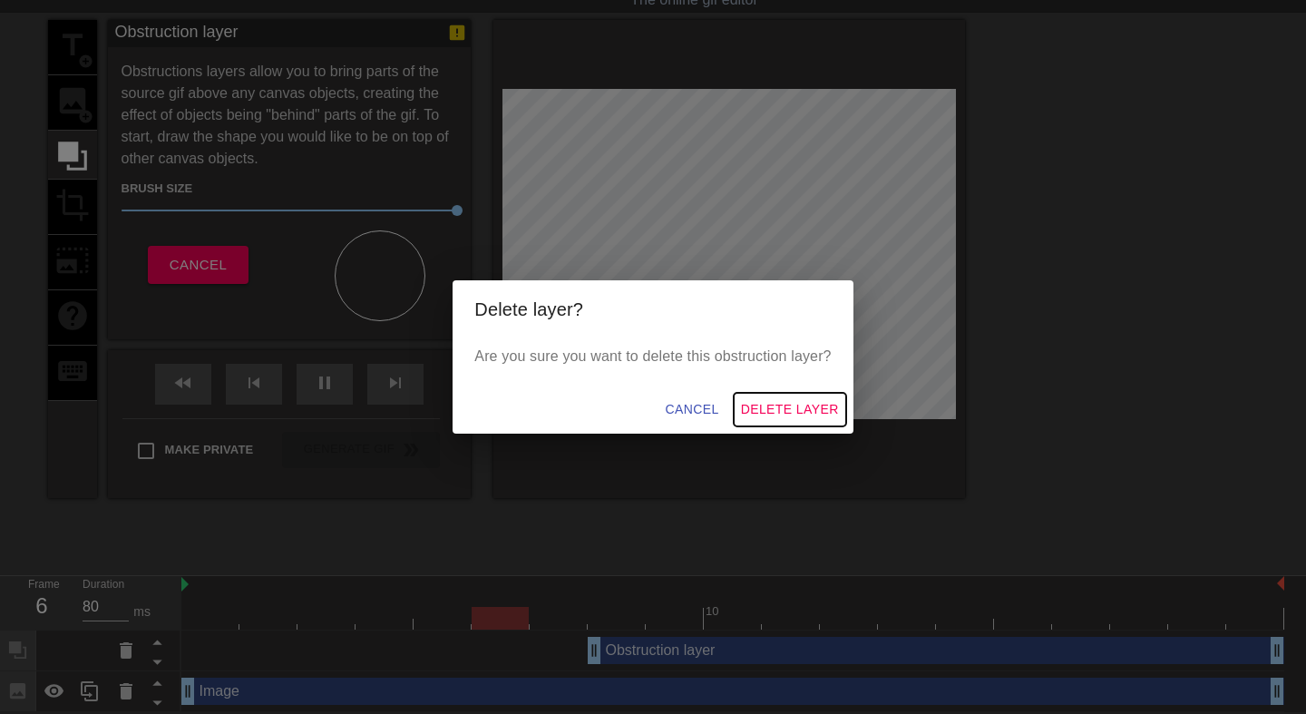
click at [789, 409] on span "Delete Layer" at bounding box center [790, 409] width 98 height 23
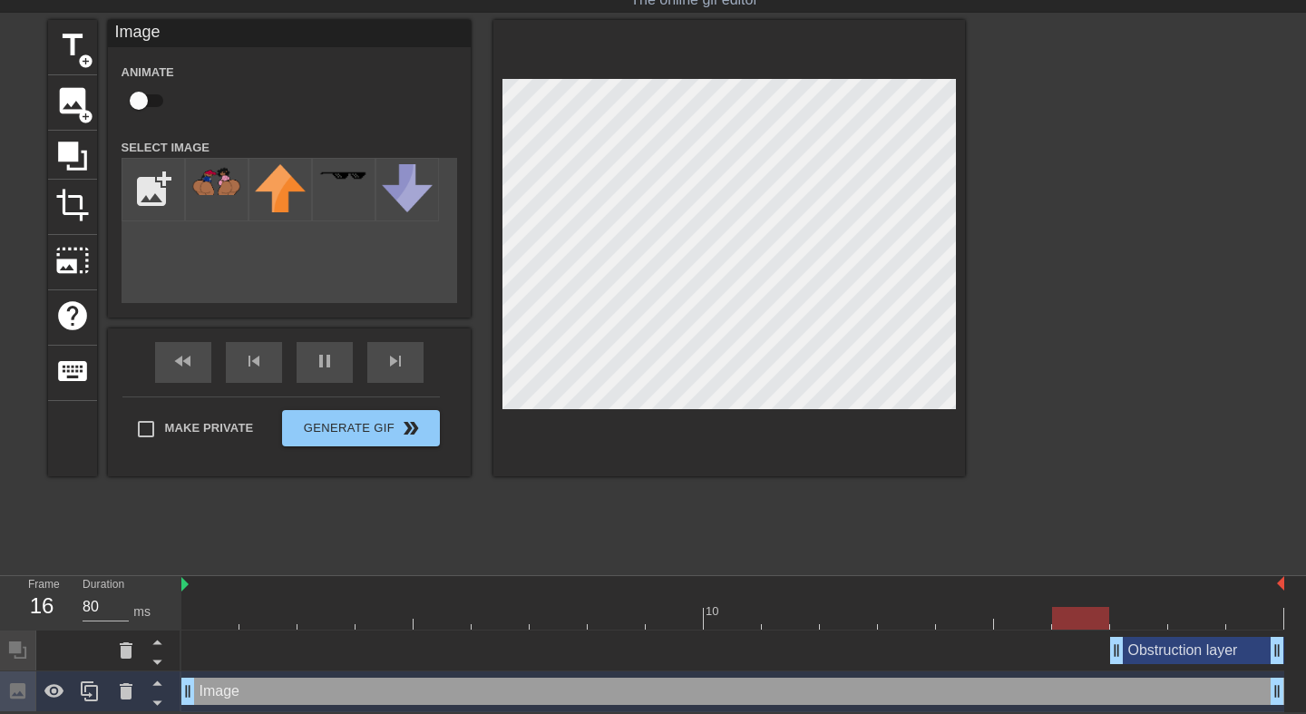
click at [268, 648] on div "Obstruction layer drag_handle drag_handle" at bounding box center [732, 650] width 1103 height 27
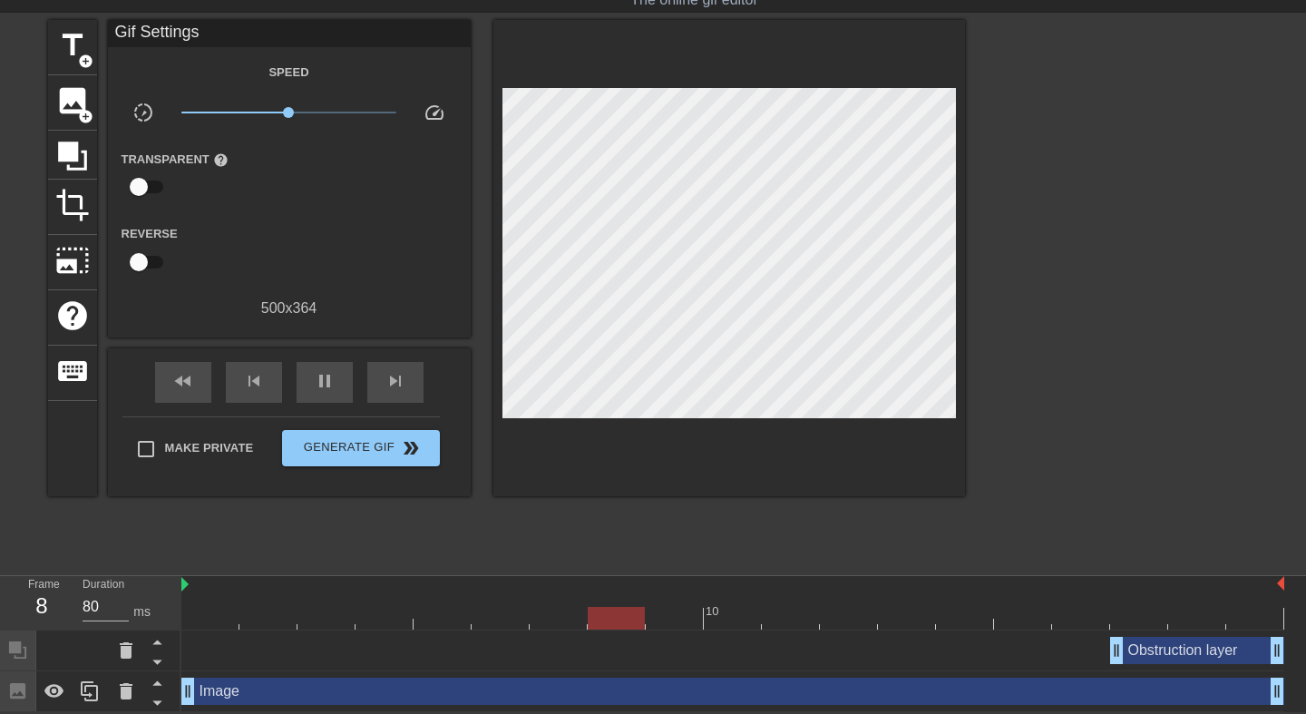
click at [1157, 645] on div "Obstruction layer drag_handle drag_handle" at bounding box center [1197, 650] width 174 height 27
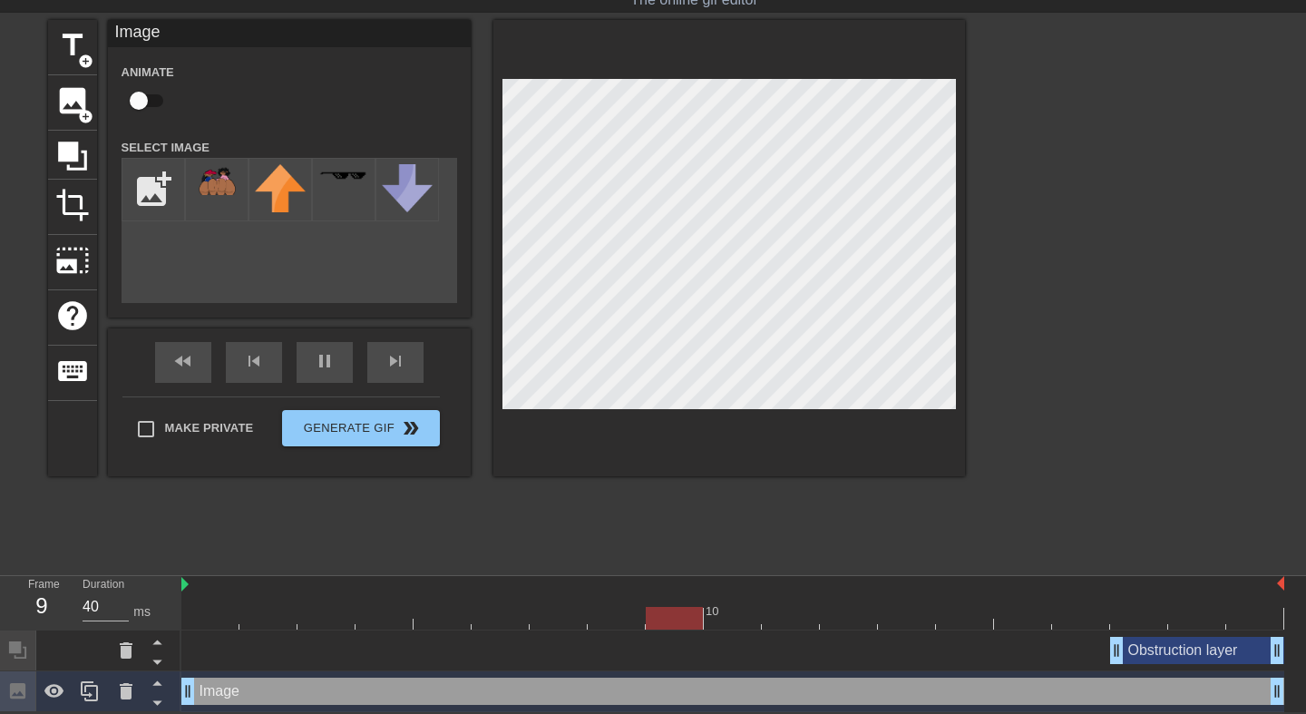
click at [1150, 658] on div "Obstruction layer drag_handle drag_handle" at bounding box center [1197, 650] width 174 height 27
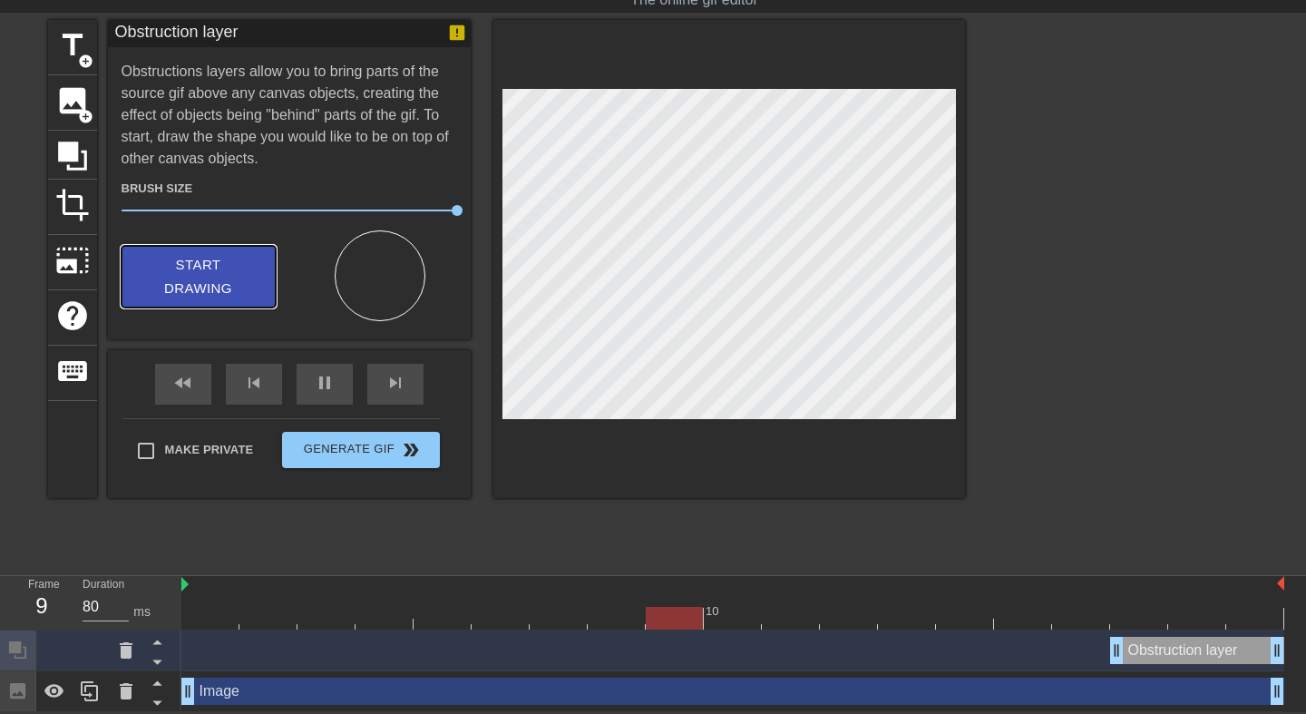
click at [221, 293] on span "Start Drawing" at bounding box center [198, 277] width 111 height 48
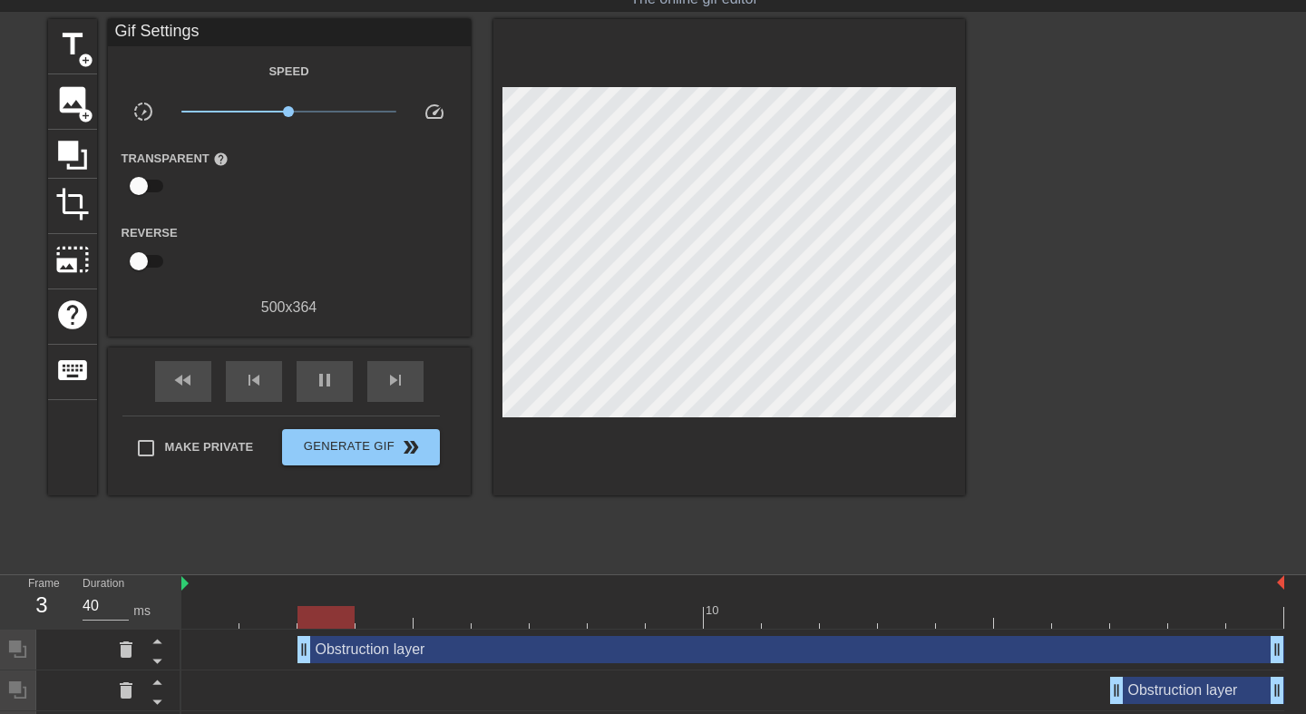
click at [681, 455] on div at bounding box center [730, 257] width 472 height 476
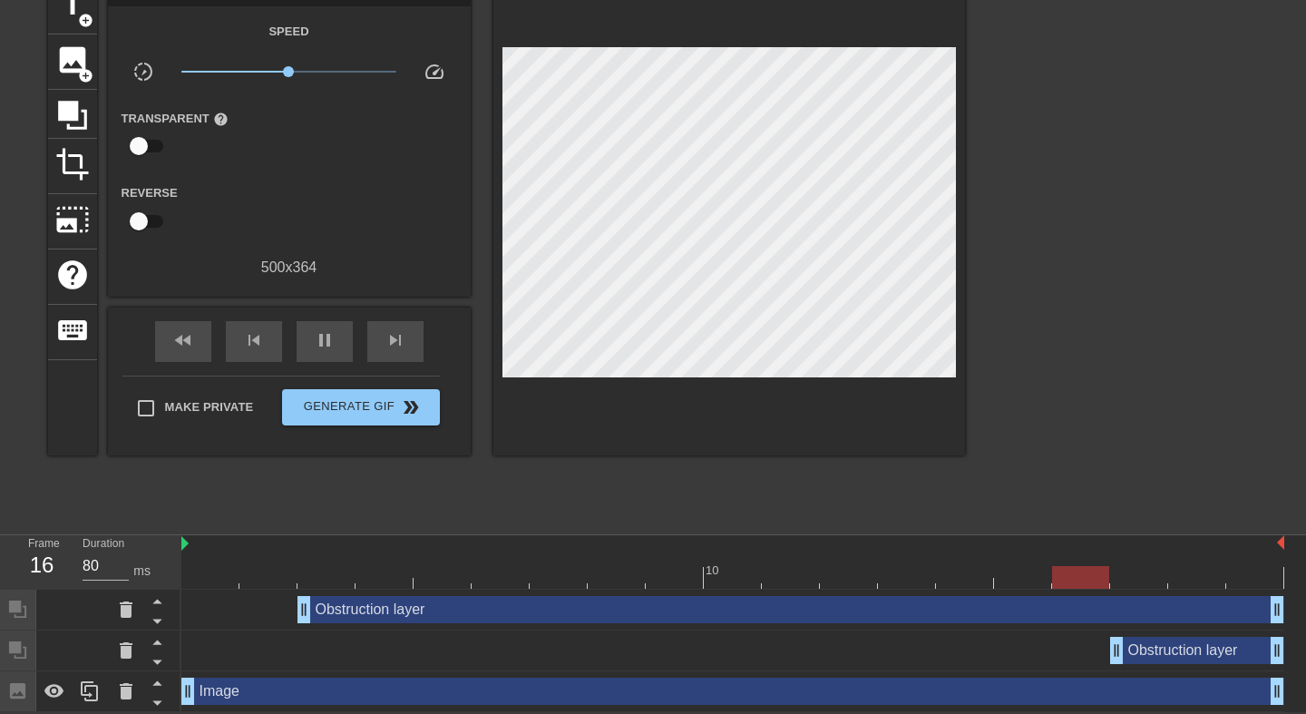
click at [460, 639] on div "Obstruction layer drag_handle drag_handle" at bounding box center [732, 650] width 1103 height 27
click at [127, 619] on icon at bounding box center [126, 610] width 22 height 22
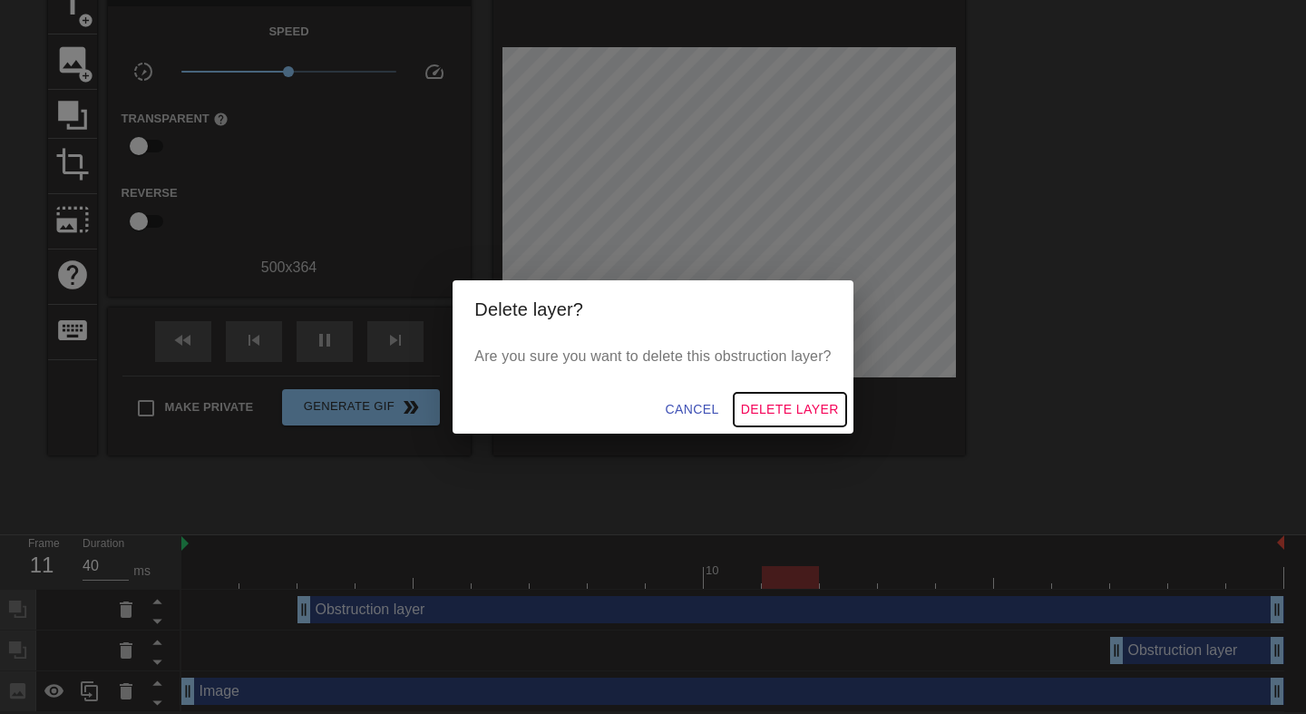
click at [782, 399] on span "Delete Layer" at bounding box center [790, 409] width 98 height 23
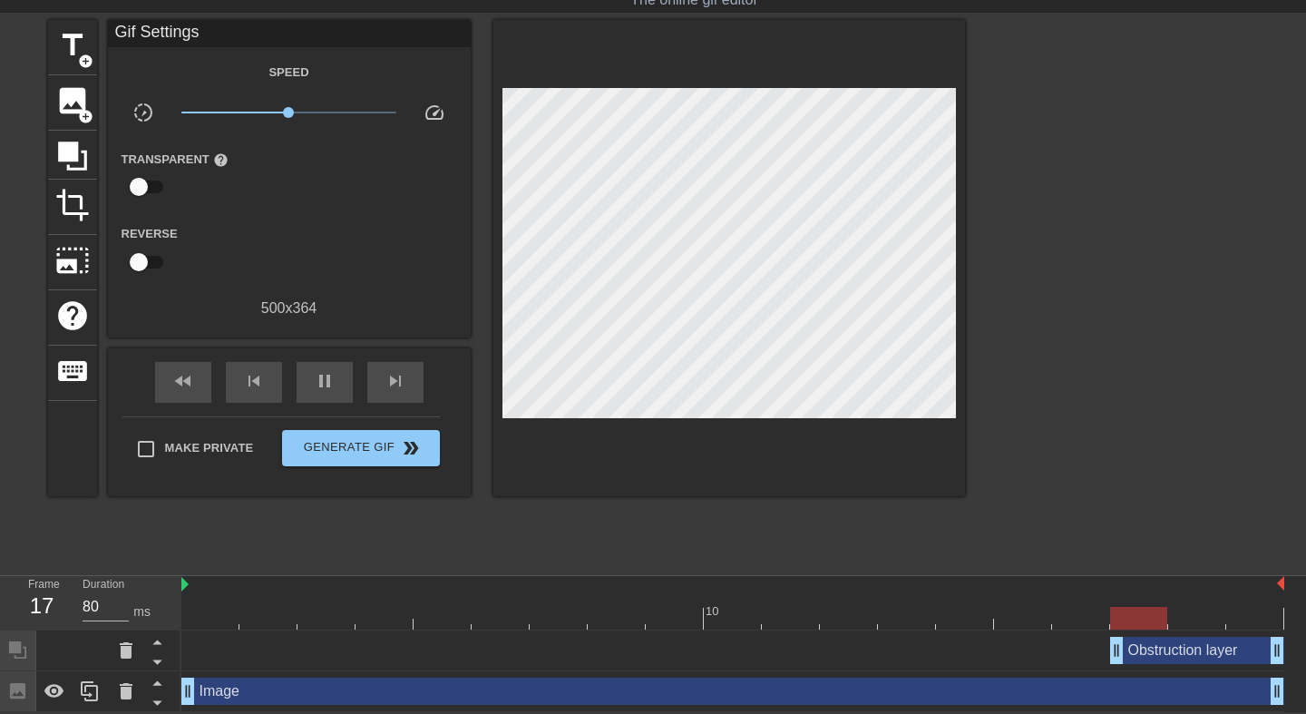
scroll to position [53, 0]
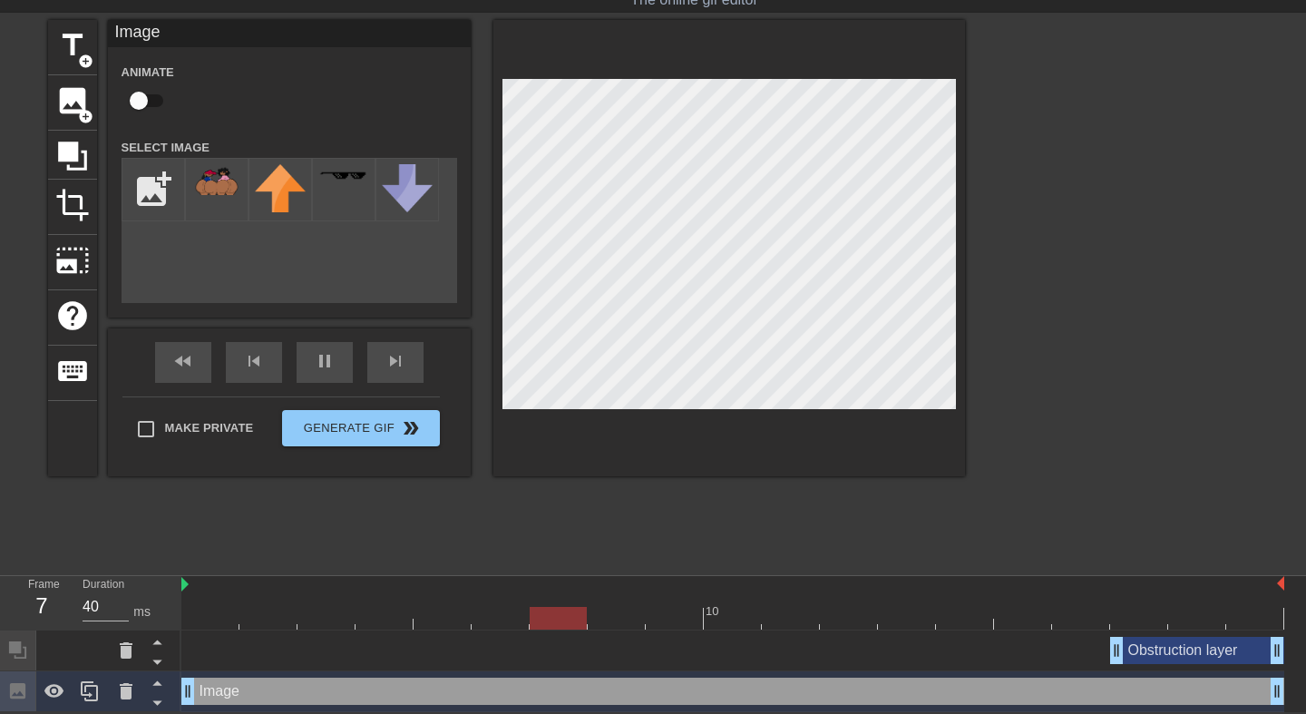
type input "80"
